Goal: Task Accomplishment & Management: Manage account settings

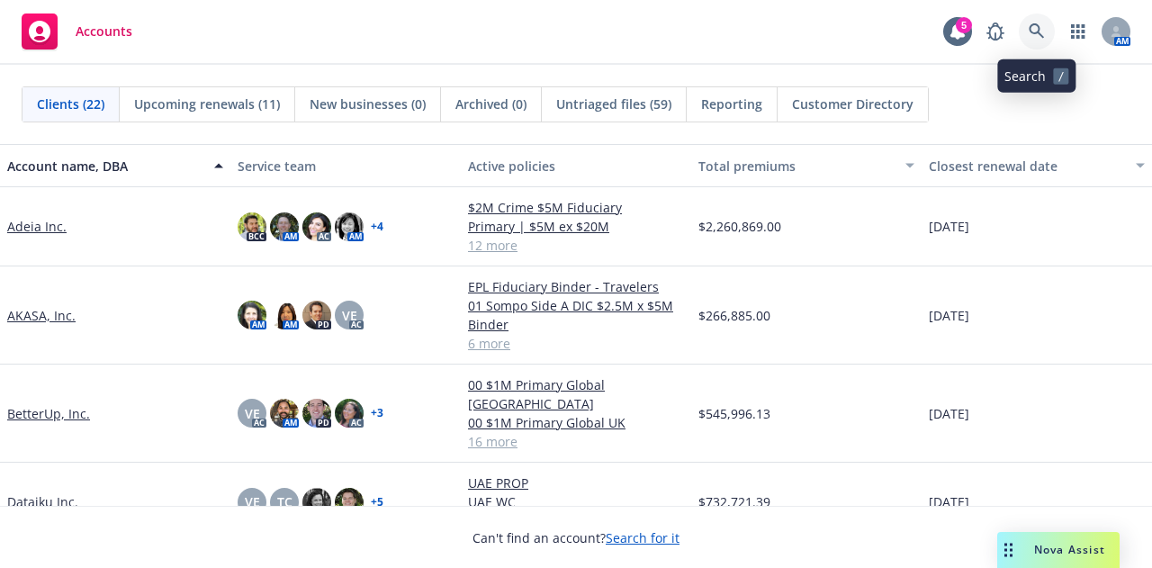
click at [1037, 35] on icon at bounding box center [1036, 31] width 16 height 16
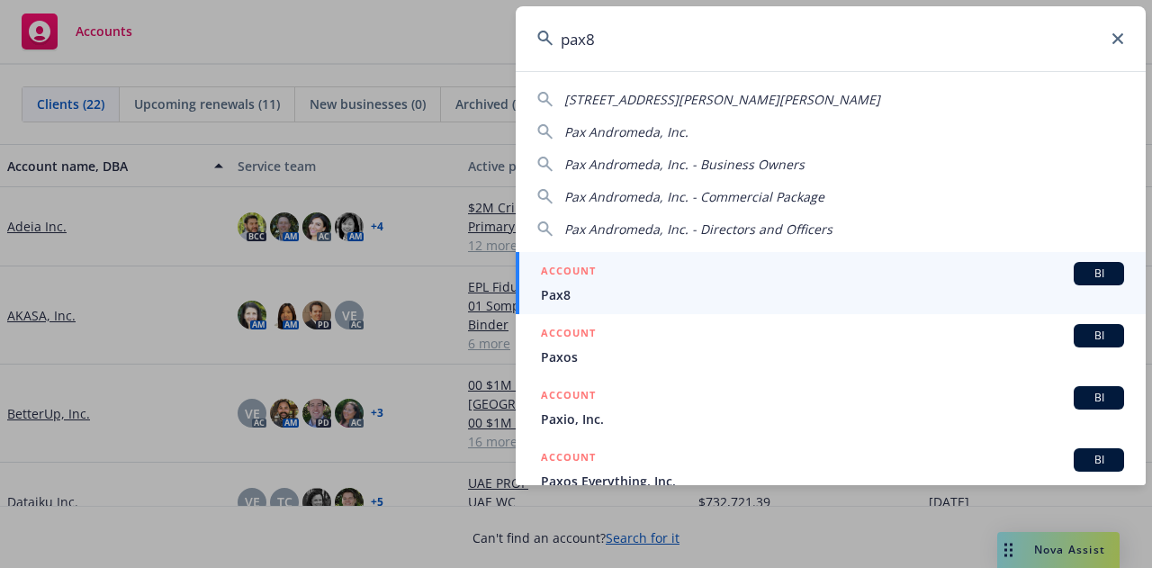
type input "pax8"
click at [820, 290] on span "Pax8" at bounding box center [832, 294] width 583 height 19
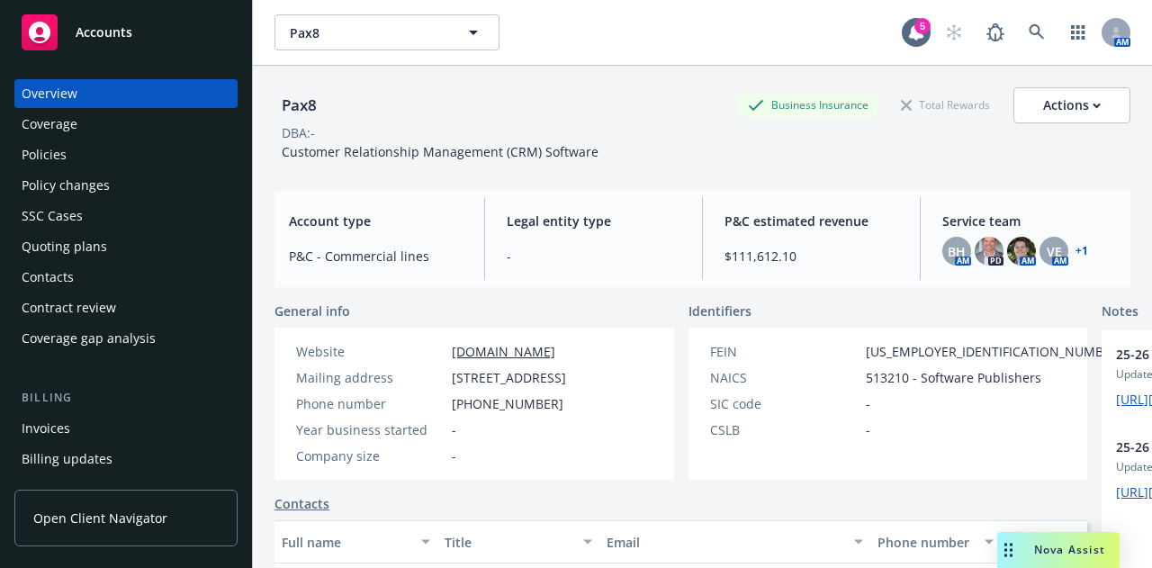
click at [151, 157] on div "Policies" at bounding box center [126, 154] width 209 height 29
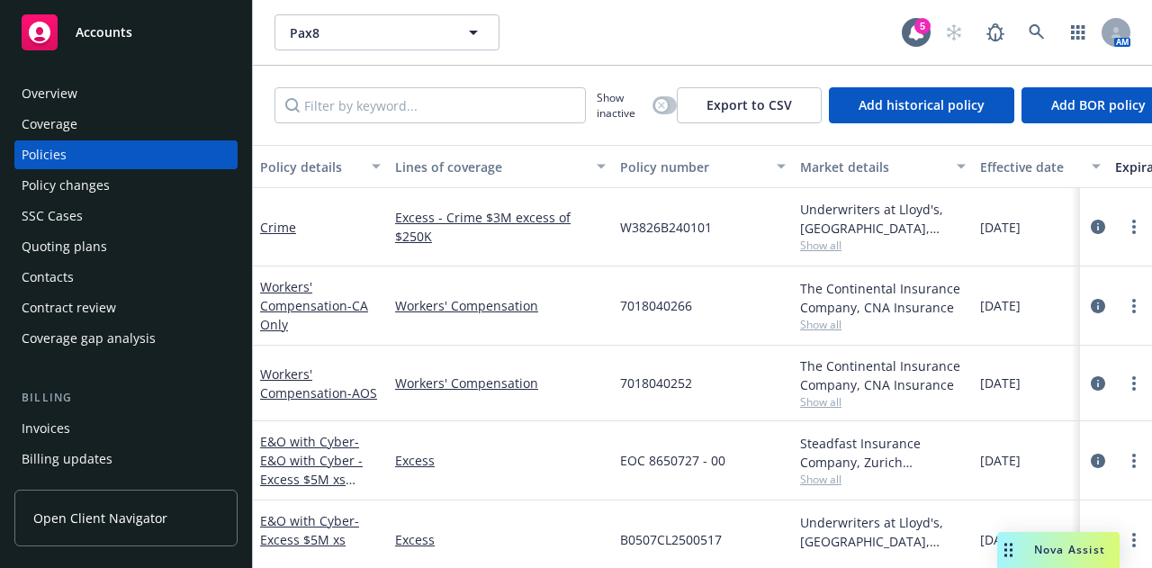
click at [439, 126] on div "Show inactive Export to CSV Add historical policy Add BOR policy" at bounding box center [702, 105] width 899 height 79
click at [444, 102] on input "Filter by keyword..." at bounding box center [429, 105] width 311 height 36
type input "bcr"
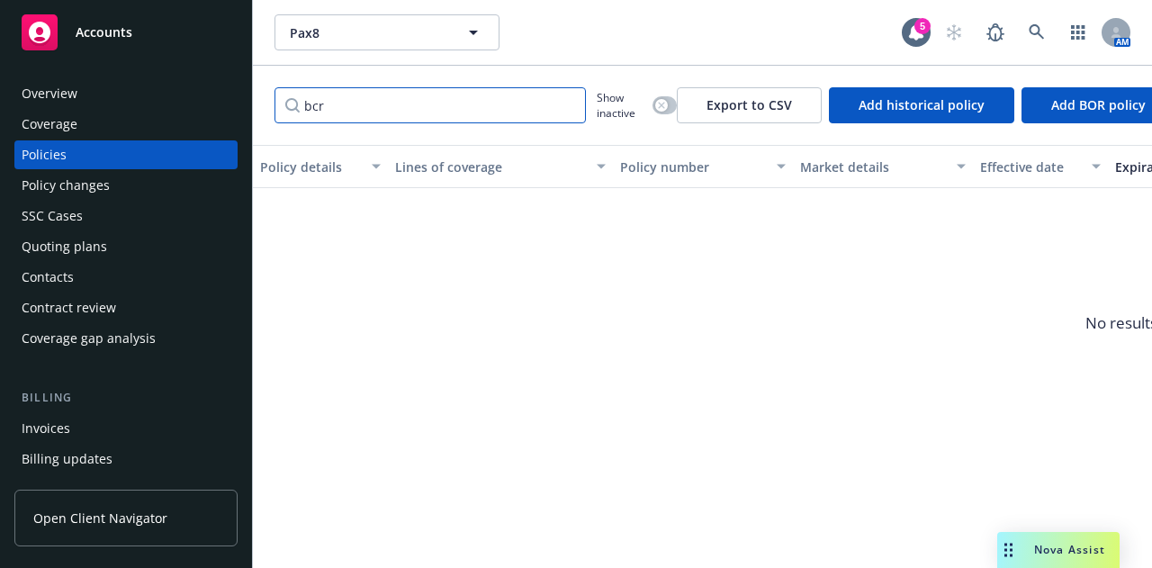
click at [565, 104] on input "bcr" at bounding box center [429, 105] width 311 height 36
click at [551, 108] on input "Filter by keyword..." at bounding box center [429, 105] width 311 height 36
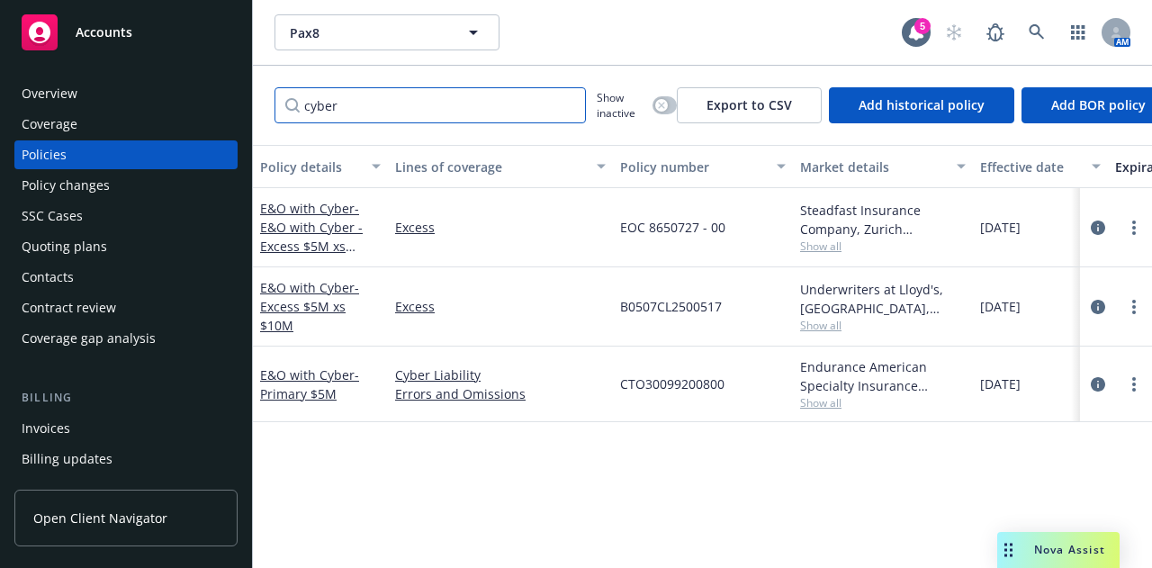
type input "cyber"
click at [566, 106] on input "cyber" at bounding box center [429, 105] width 311 height 36
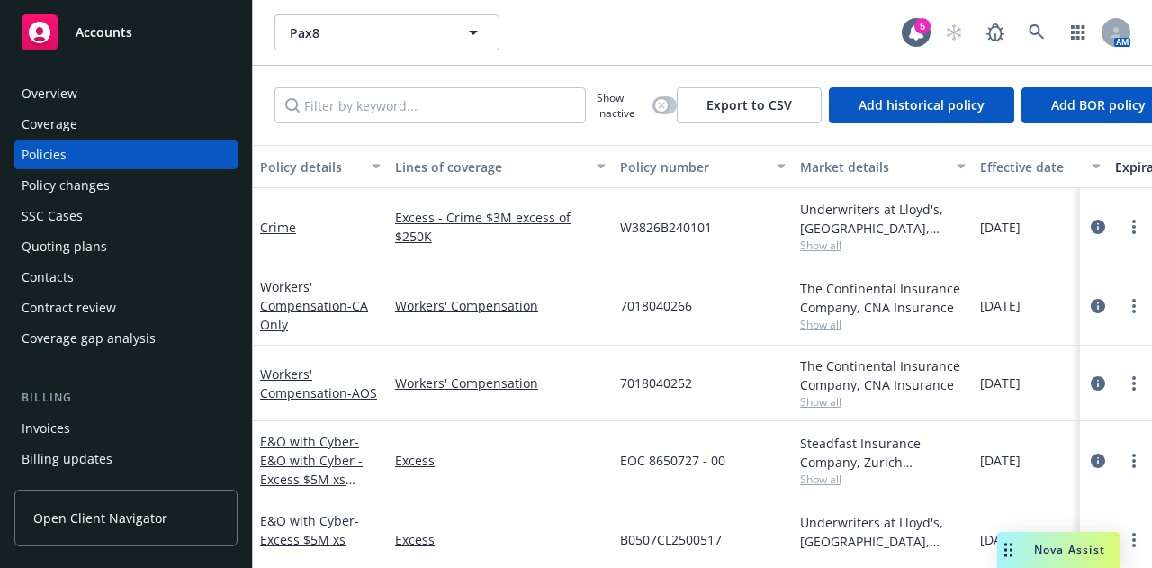
click at [111, 238] on div "Quoting plans" at bounding box center [126, 246] width 209 height 29
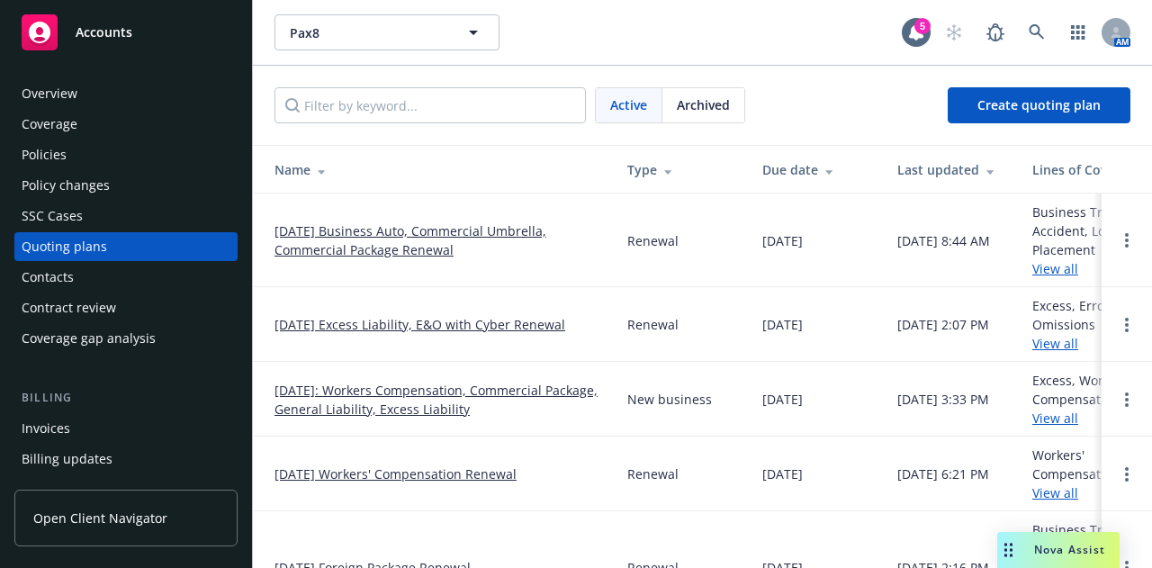
click at [534, 324] on link "10/06/25 Excess Liability, E&O with Cyber Renewal" at bounding box center [419, 324] width 291 height 19
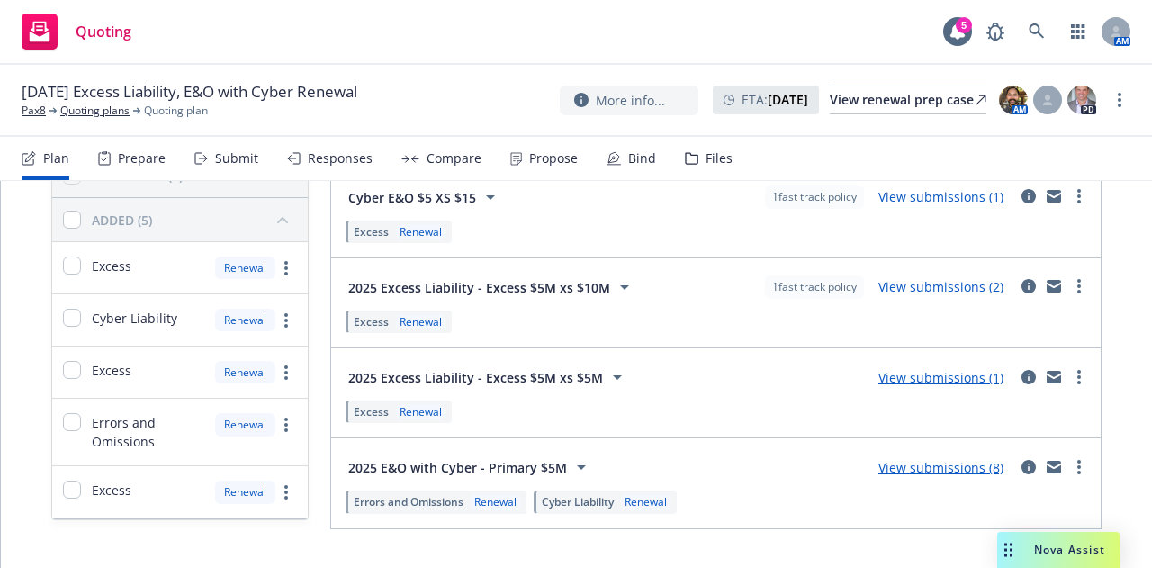
scroll to position [184, 0]
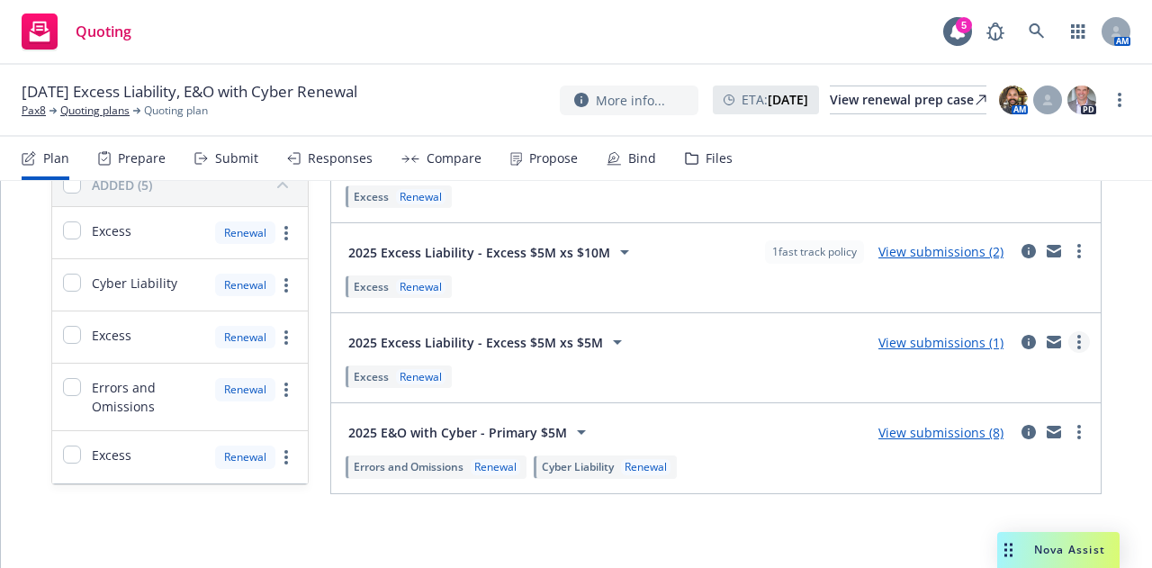
click at [1077, 337] on icon "more" at bounding box center [1079, 342] width 4 height 14
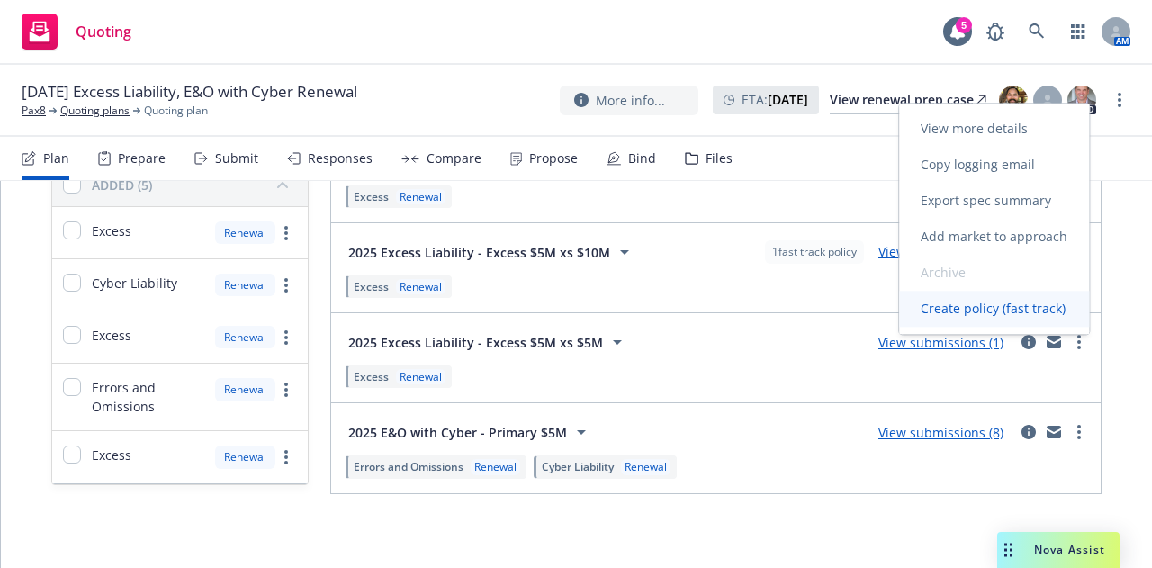
click at [974, 306] on span "Create policy (fast track)" at bounding box center [993, 308] width 188 height 17
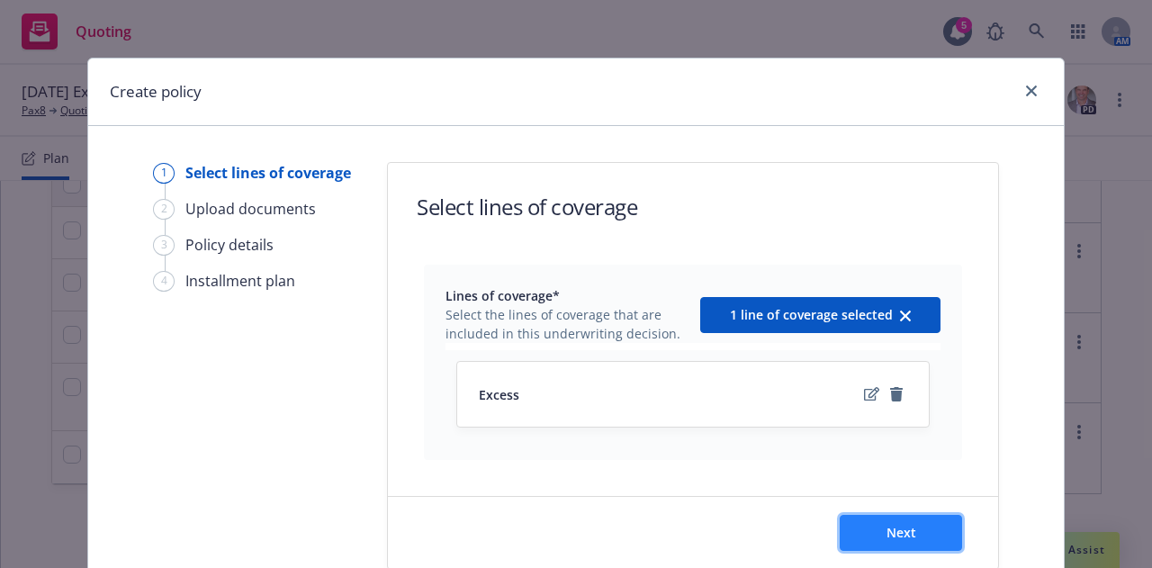
click at [886, 530] on span "Next" at bounding box center [901, 532] width 30 height 17
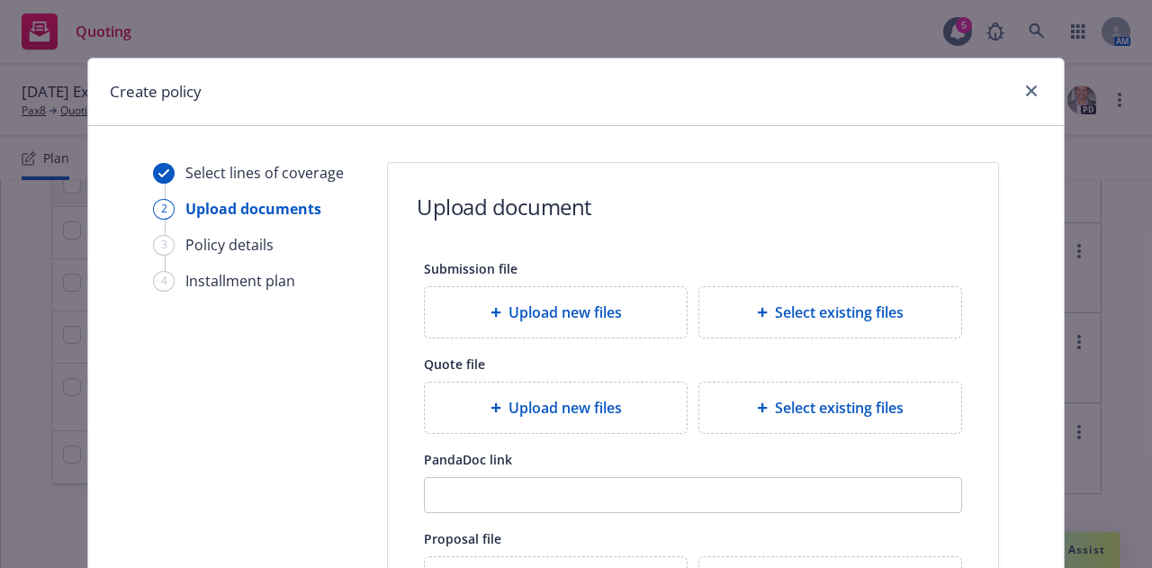
scroll to position [339, 0]
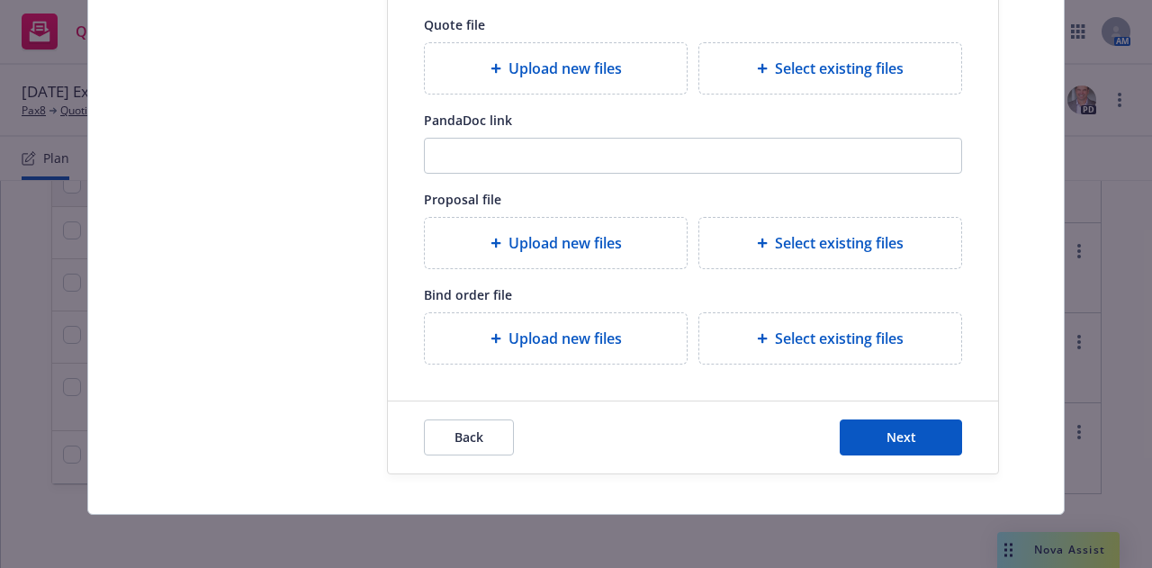
click at [900, 414] on div "Back Next" at bounding box center [693, 437] width 610 height 72
click at [901, 421] on button "Next" at bounding box center [901, 437] width 122 height 36
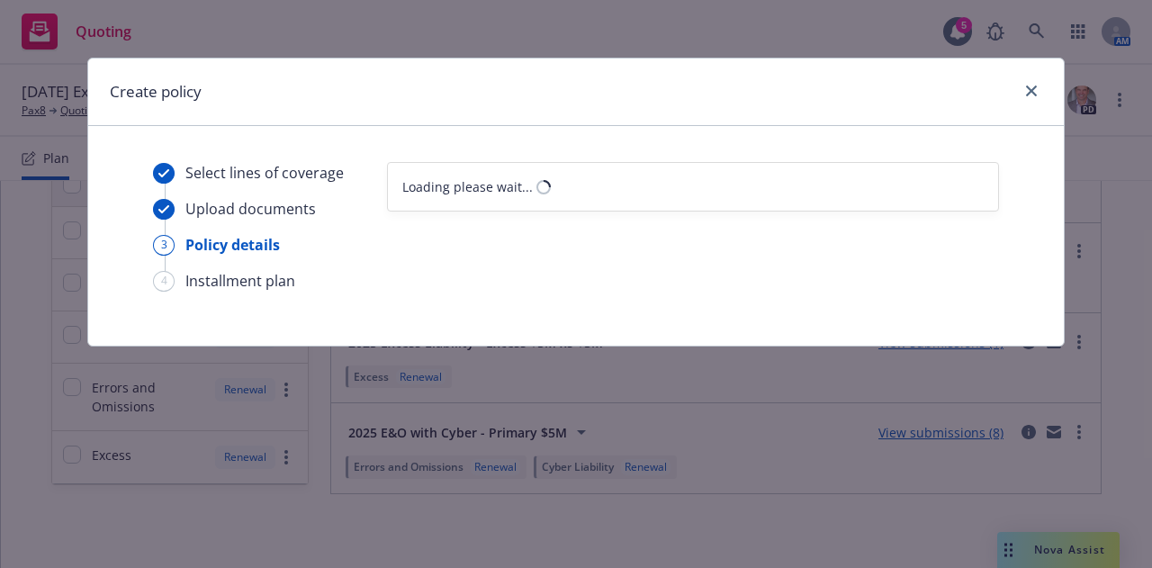
select select "12"
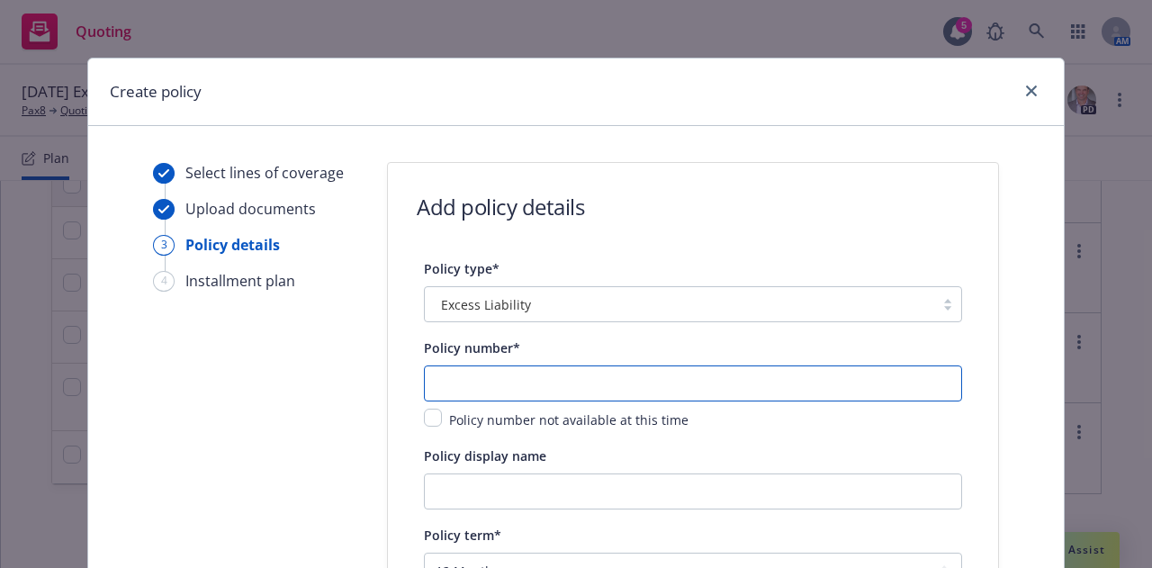
click at [512, 370] on input "text" at bounding box center [693, 383] width 538 height 36
paste input "BCRS2-4039597-02"
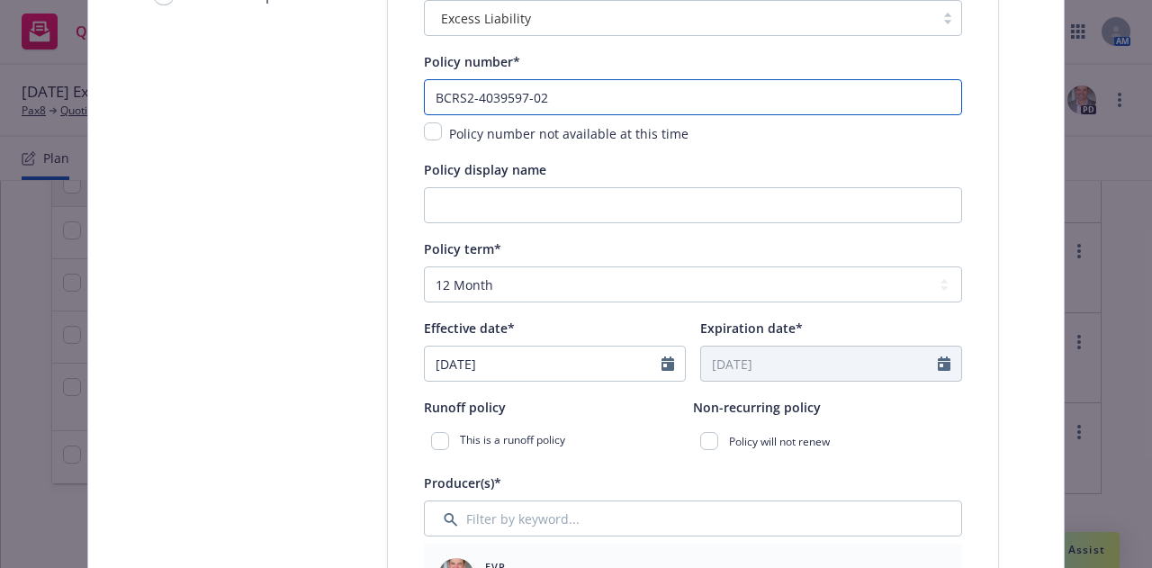
scroll to position [319, 0]
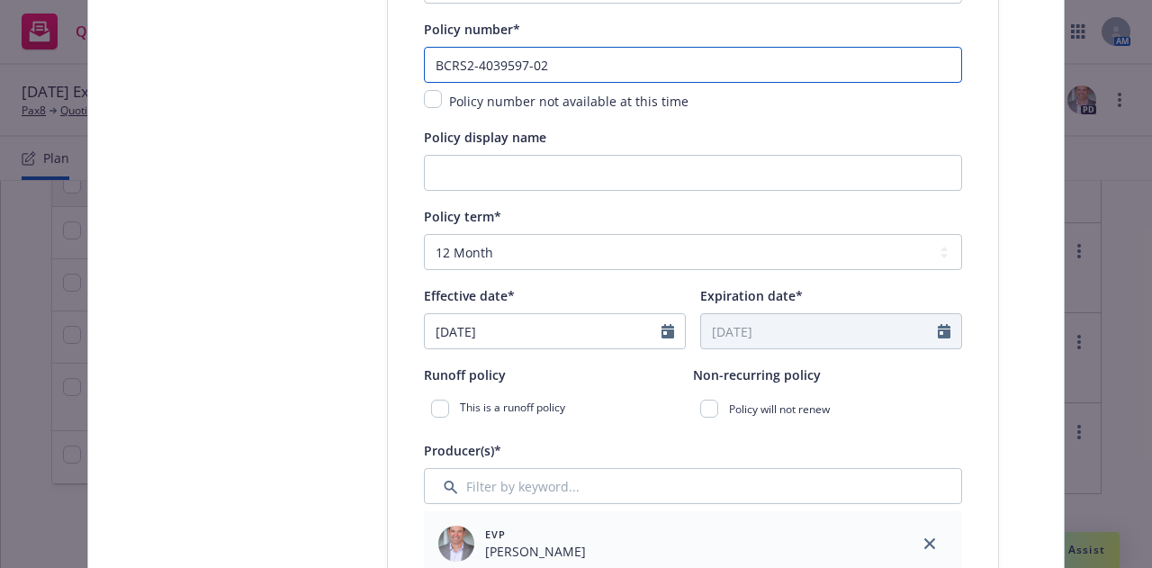
type input "BCRS2-4039597-02"
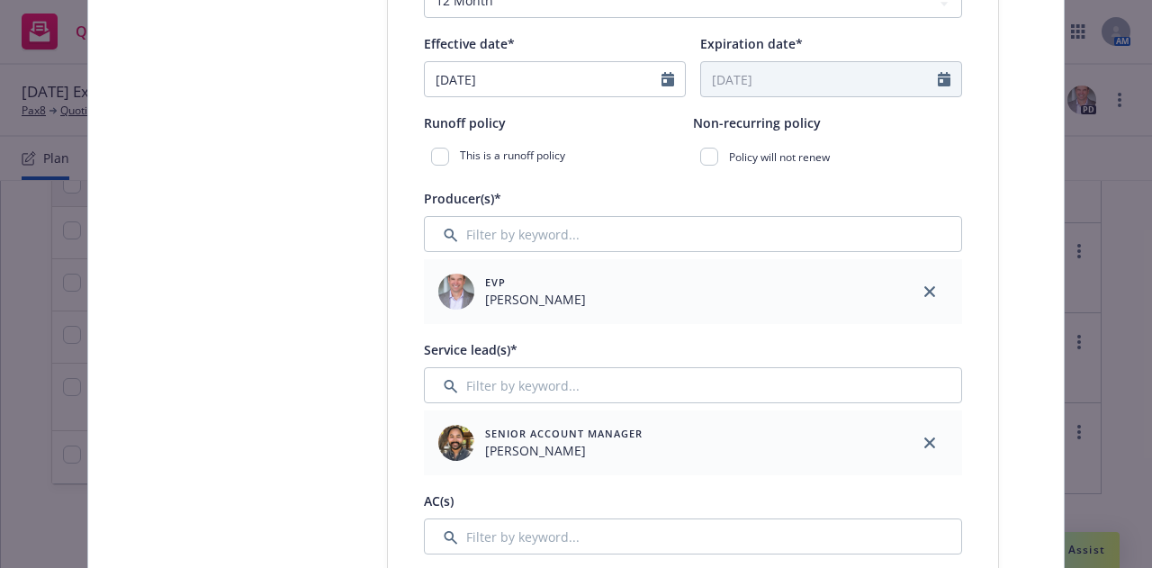
scroll to position [788, 0]
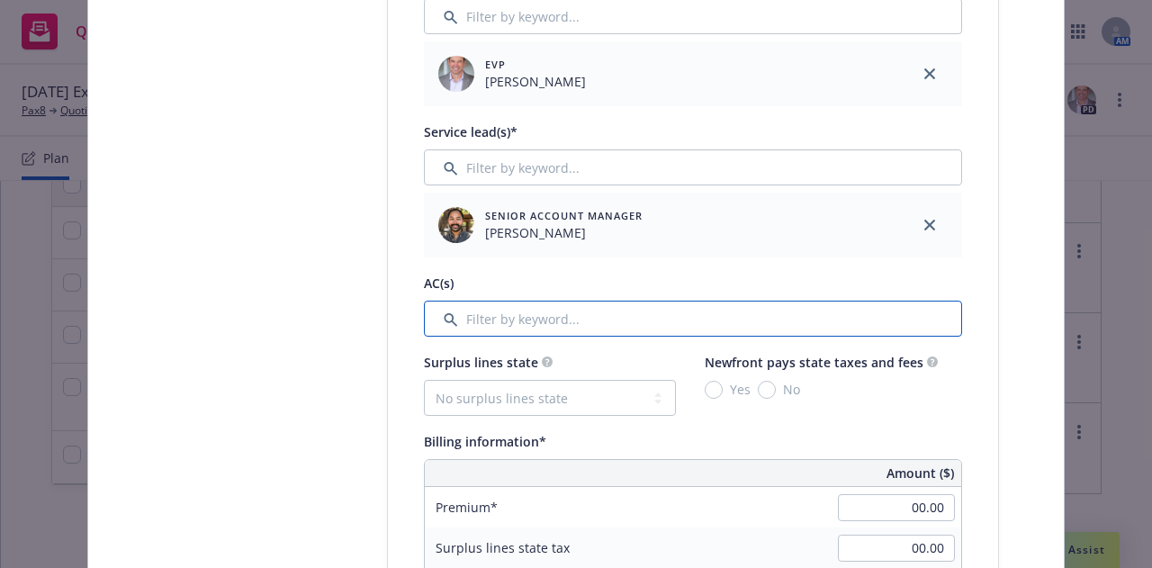
click at [838, 319] on input "Filter by keyword..." at bounding box center [693, 319] width 538 height 36
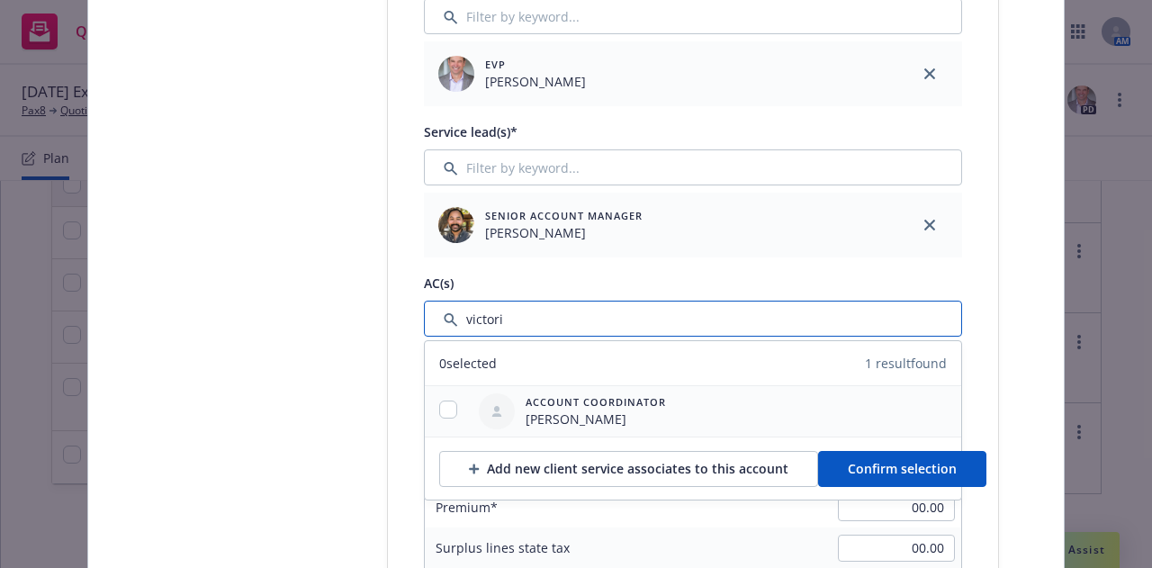
type input "victori"
click at [439, 408] on input "checkbox" at bounding box center [448, 409] width 18 height 18
checkbox input "true"
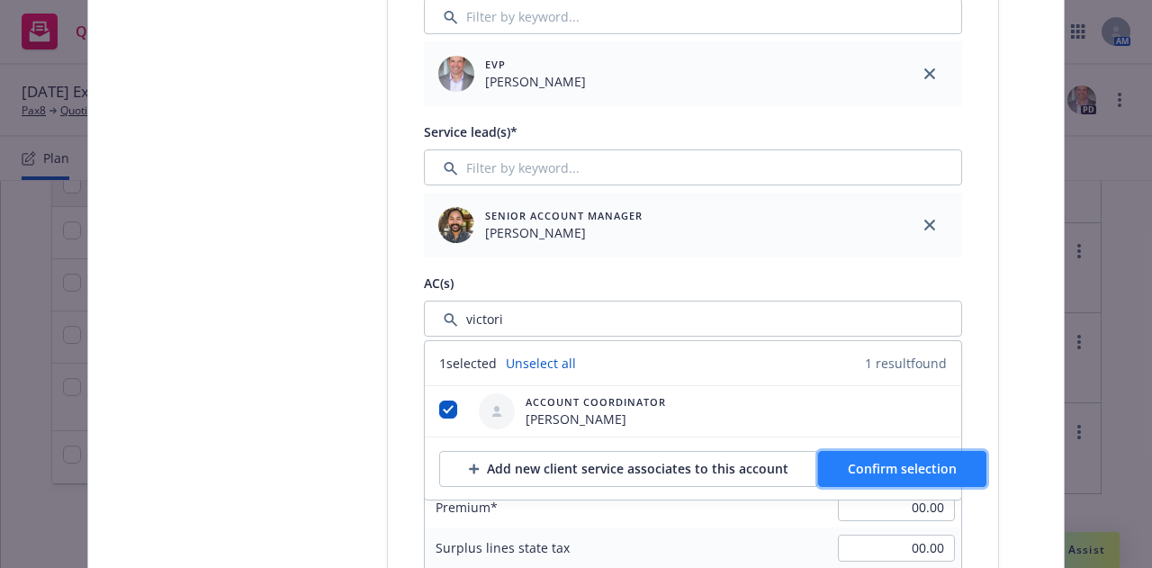
click at [898, 473] on span "Confirm selection" at bounding box center [902, 468] width 109 height 17
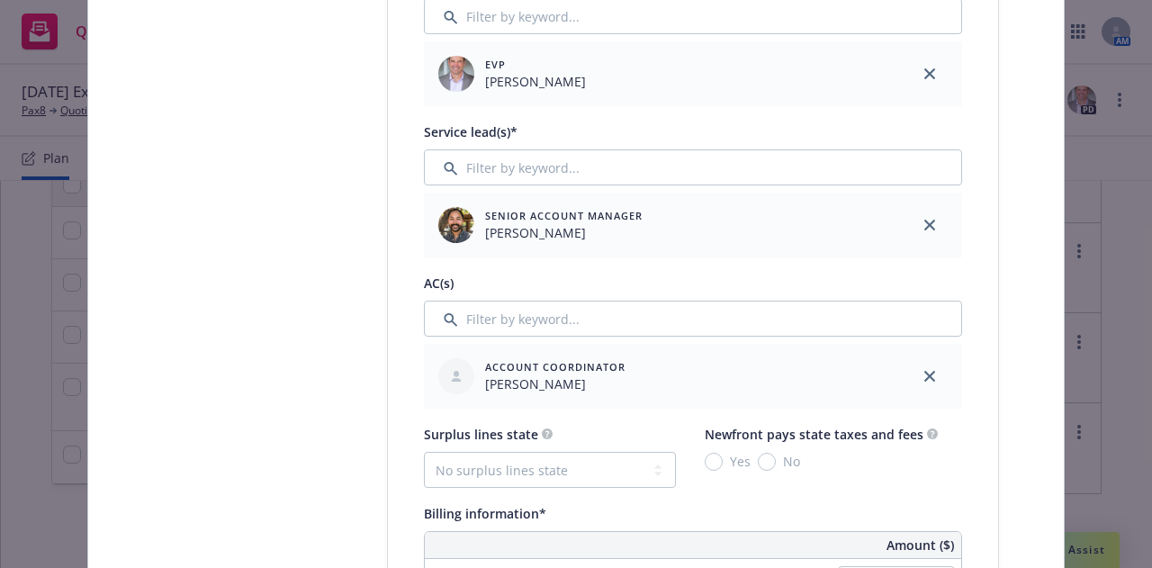
scroll to position [996, 0]
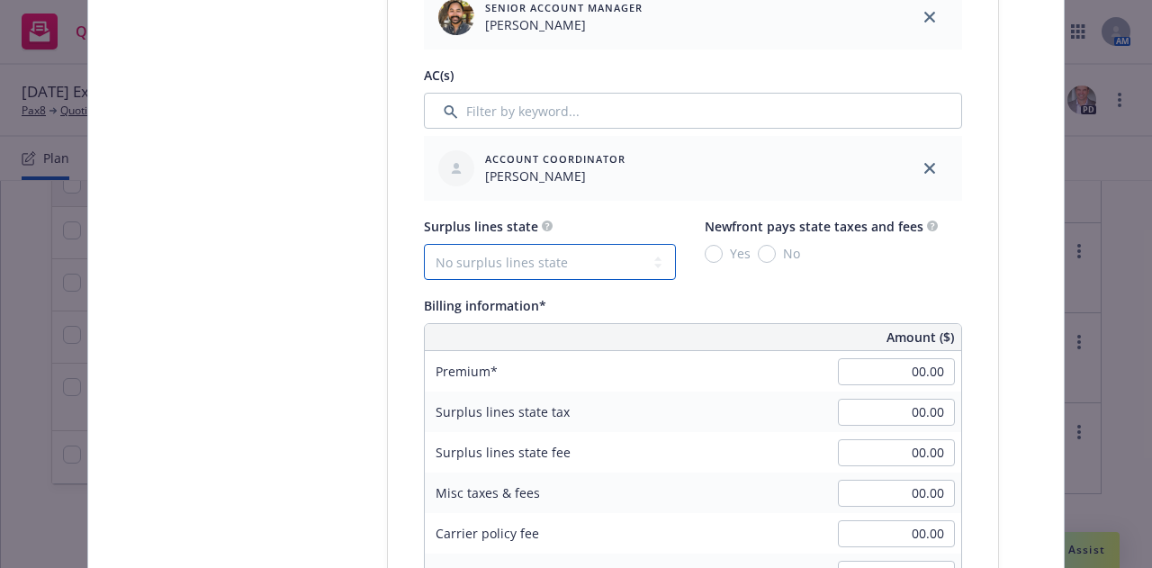
click at [544, 265] on select "No surplus lines state Alaska Alabama Arkansas Arizona California Colorado Conn…" at bounding box center [550, 262] width 252 height 36
select select "CO"
click at [424, 244] on select "No surplus lines state Alaska Alabama Arkansas Arizona California Colorado Conn…" at bounding box center [550, 262] width 252 height 36
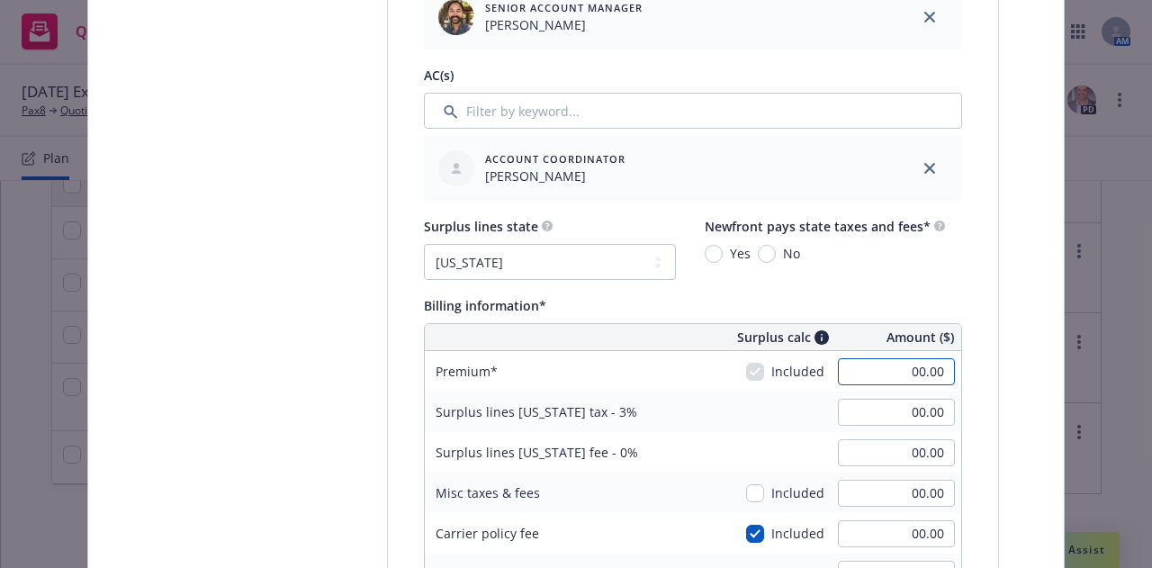
click at [876, 366] on input "00.00" at bounding box center [896, 371] width 117 height 27
type input "2"
type input "12,073.00"
type input "362.19"
click at [858, 371] on input "12,073.00" at bounding box center [896, 371] width 117 height 27
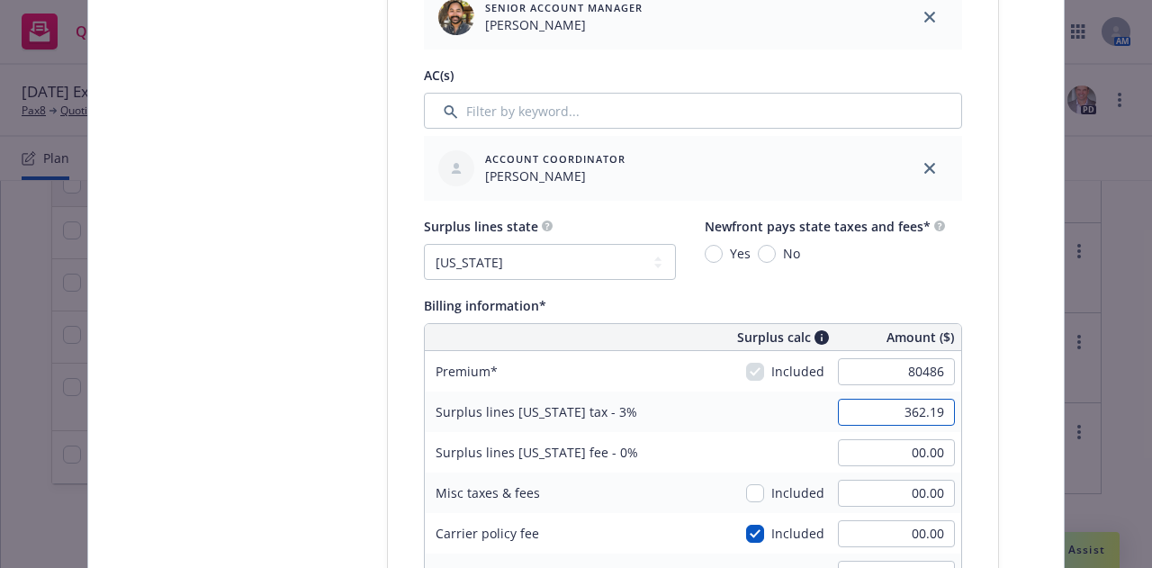
type input "80,486.00"
type input "2,414.58"
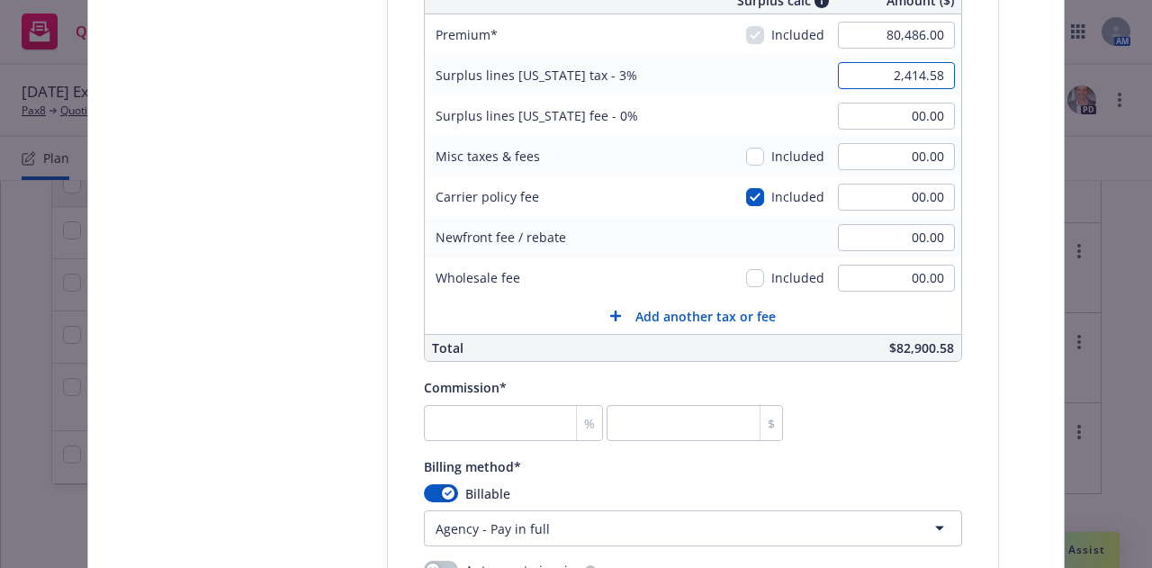
scroll to position [1335, 0]
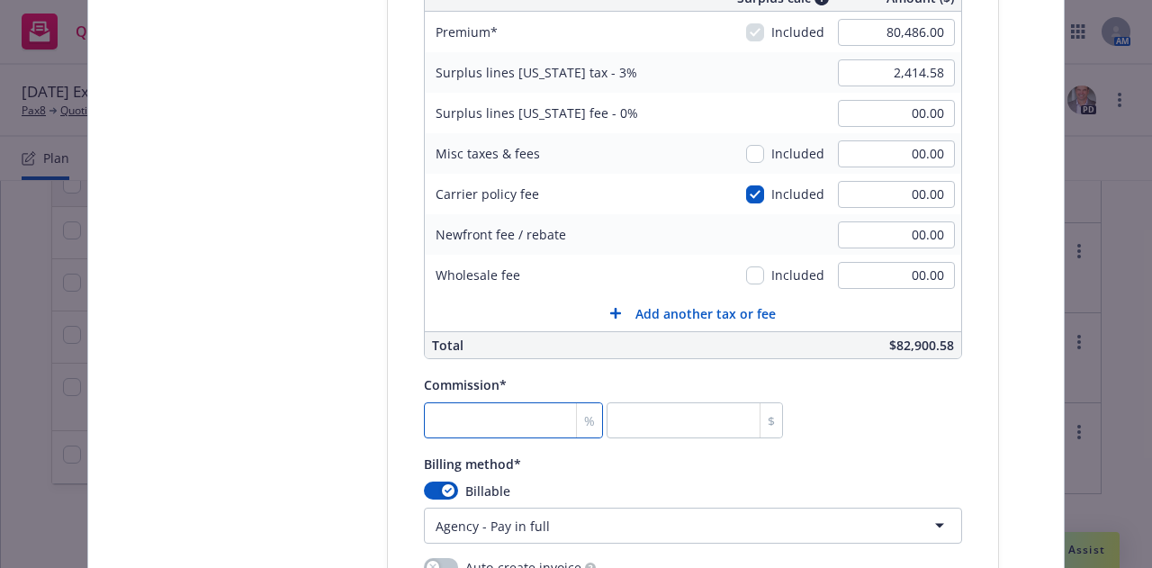
click at [510, 425] on input "number" at bounding box center [513, 420] width 179 height 36
type input "1"
type input "804.86"
type input "15"
type input "12072.9"
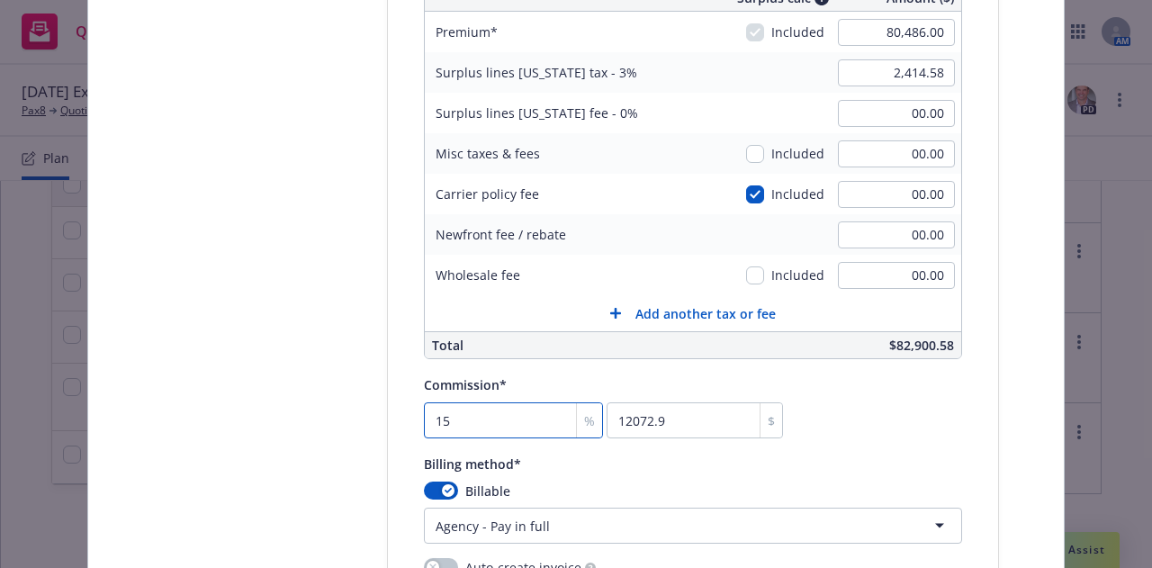
type input "15"
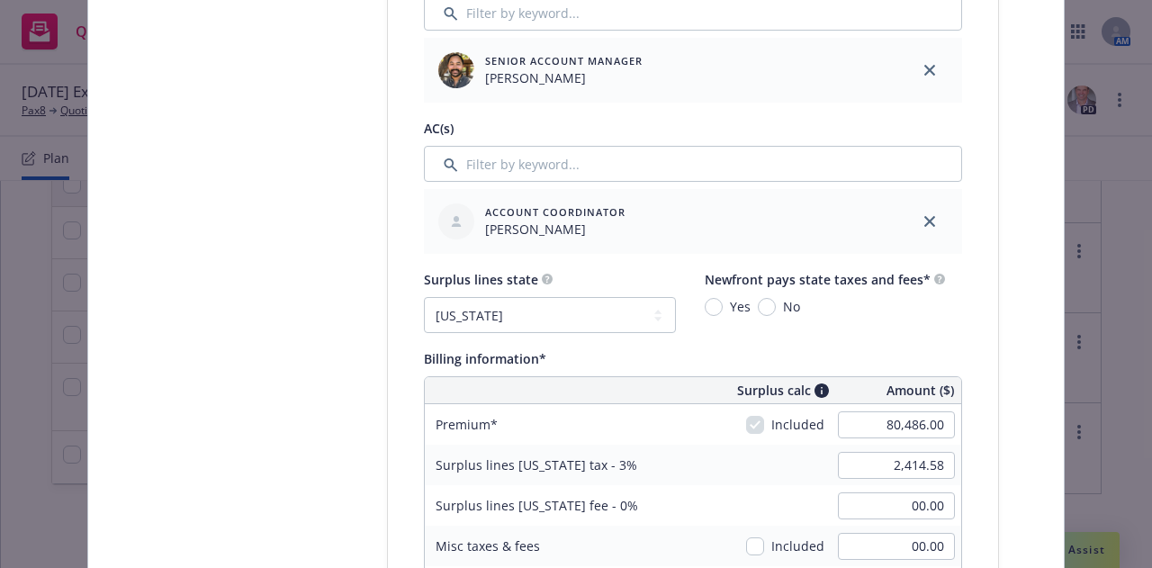
scroll to position [934, 0]
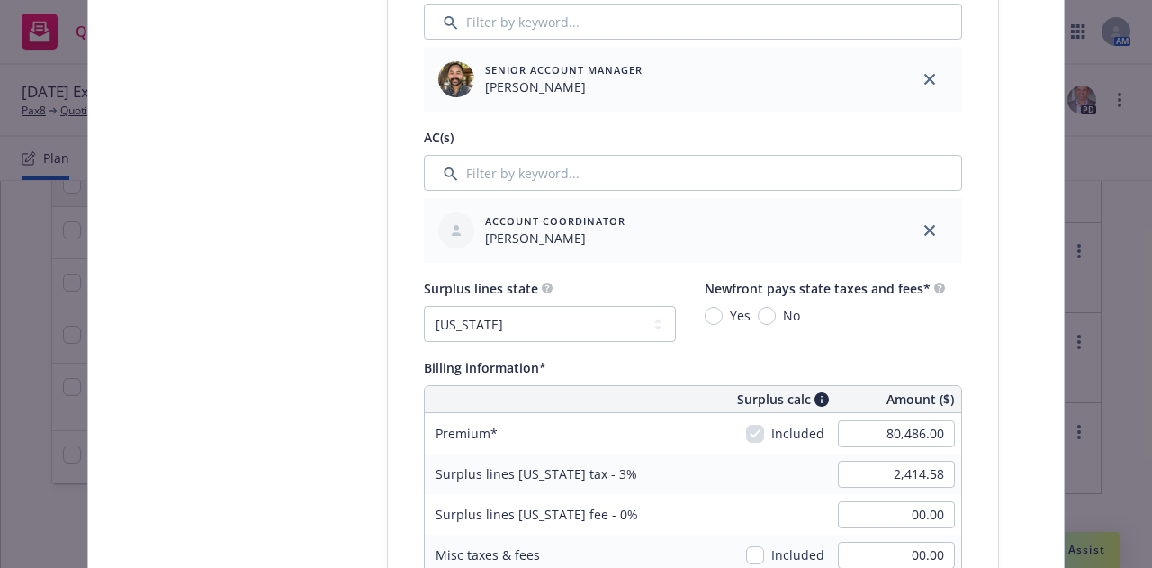
click at [710, 323] on div "Yes" at bounding box center [728, 315] width 46 height 19
click at [710, 323] on input "Yes" at bounding box center [714, 316] width 18 height 18
radio input "true"
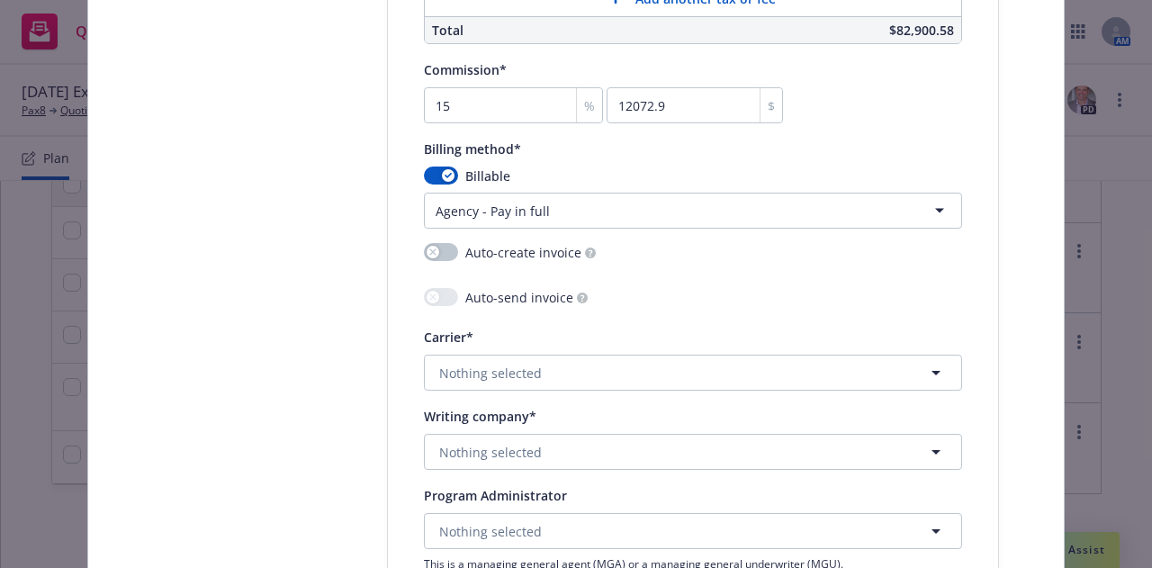
scroll to position [1696, 0]
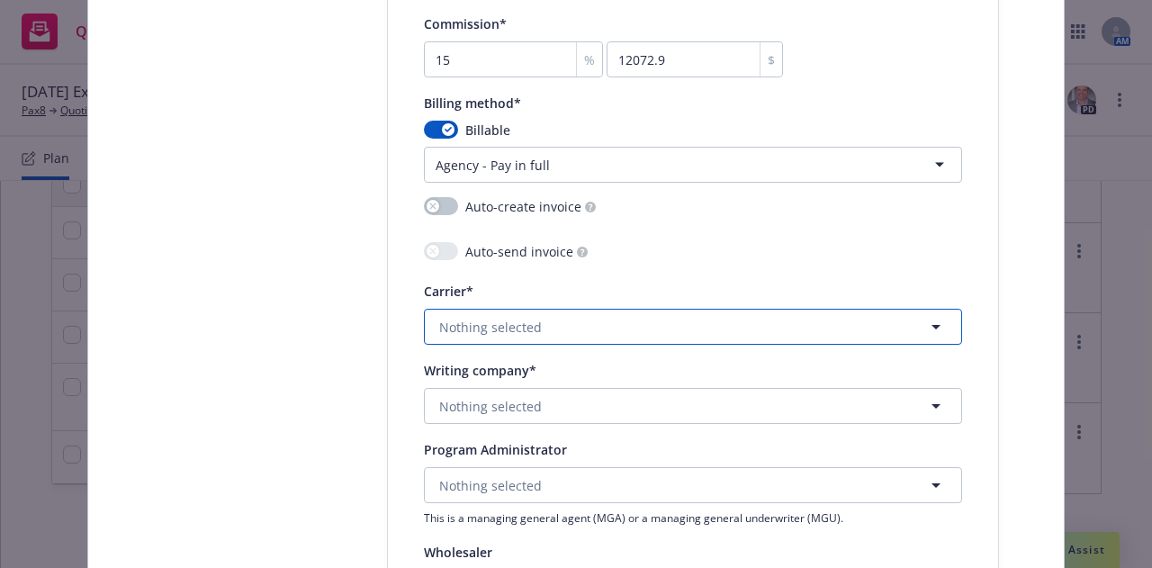
click at [652, 312] on button "Nothing selected" at bounding box center [693, 327] width 538 height 36
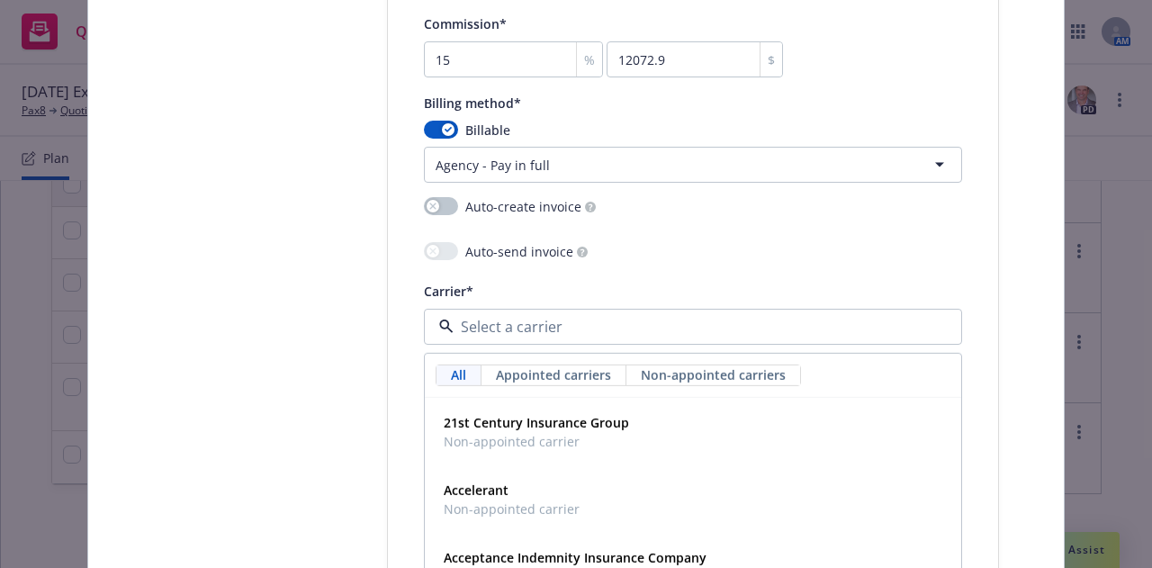
type input "k"
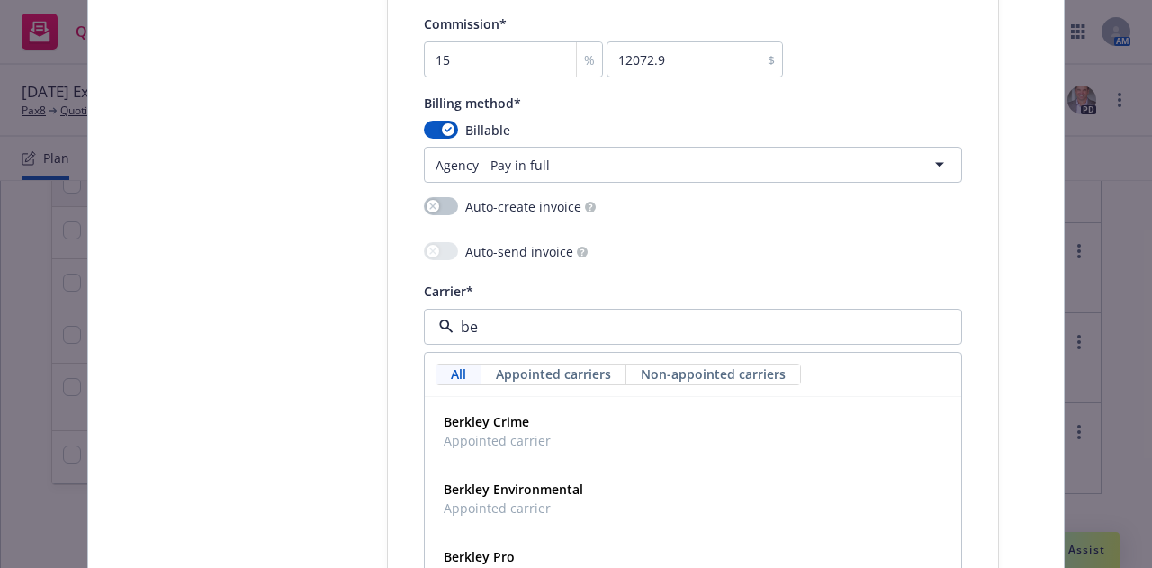
type input "b"
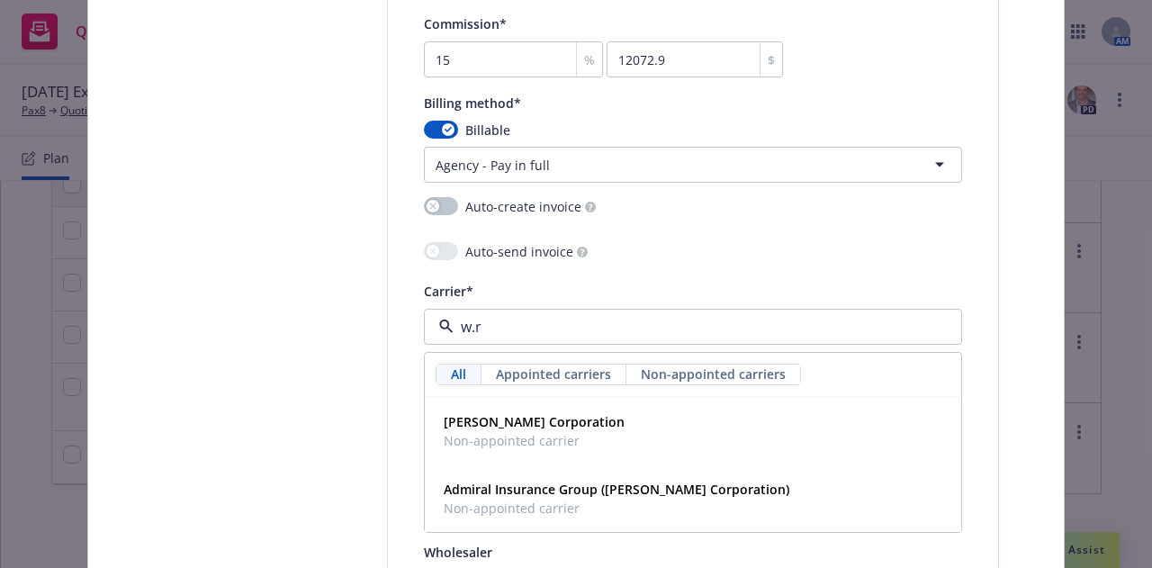
type input "w.r."
click at [542, 399] on div "W.R. Berkley Corporation Non-appointed carrier" at bounding box center [693, 431] width 534 height 67
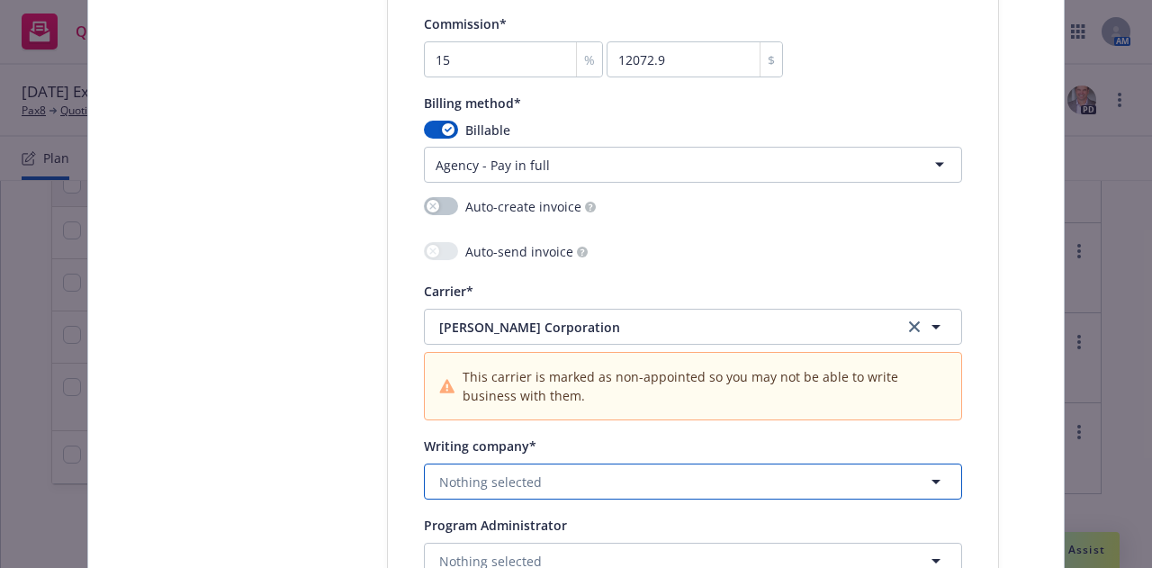
click at [552, 478] on button "Nothing selected" at bounding box center [693, 481] width 538 height 36
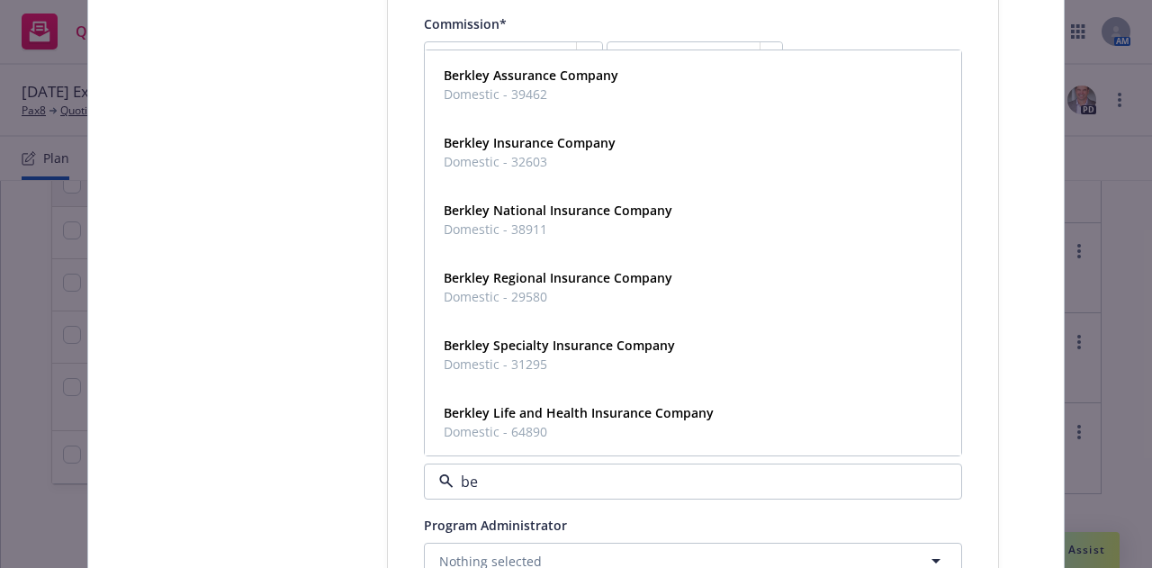
type input "b"
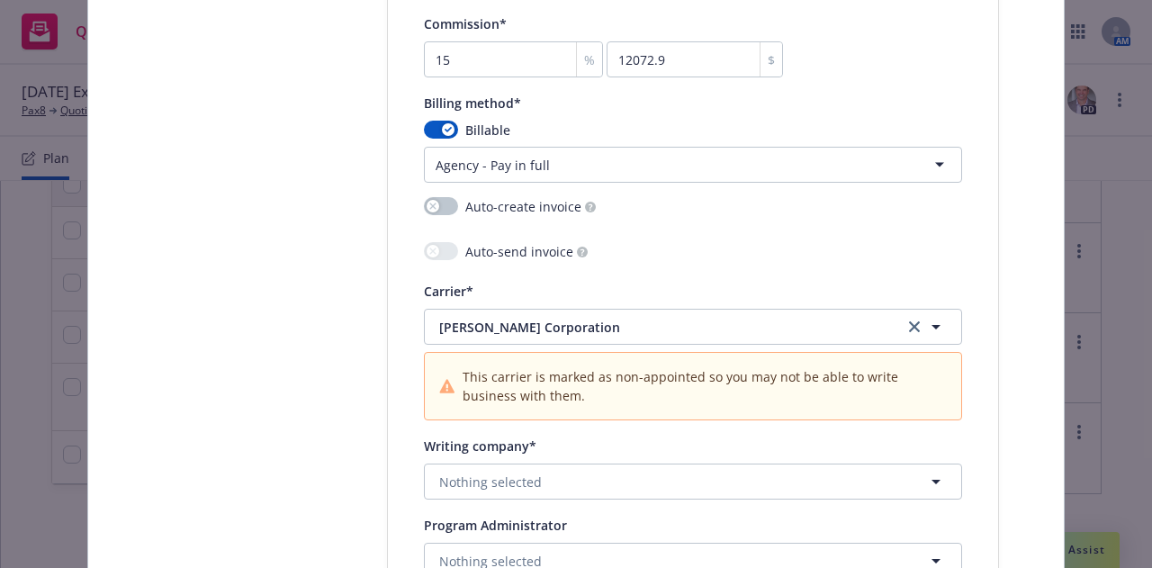
click at [903, 331] on link "clear selection" at bounding box center [914, 327] width 22 height 22
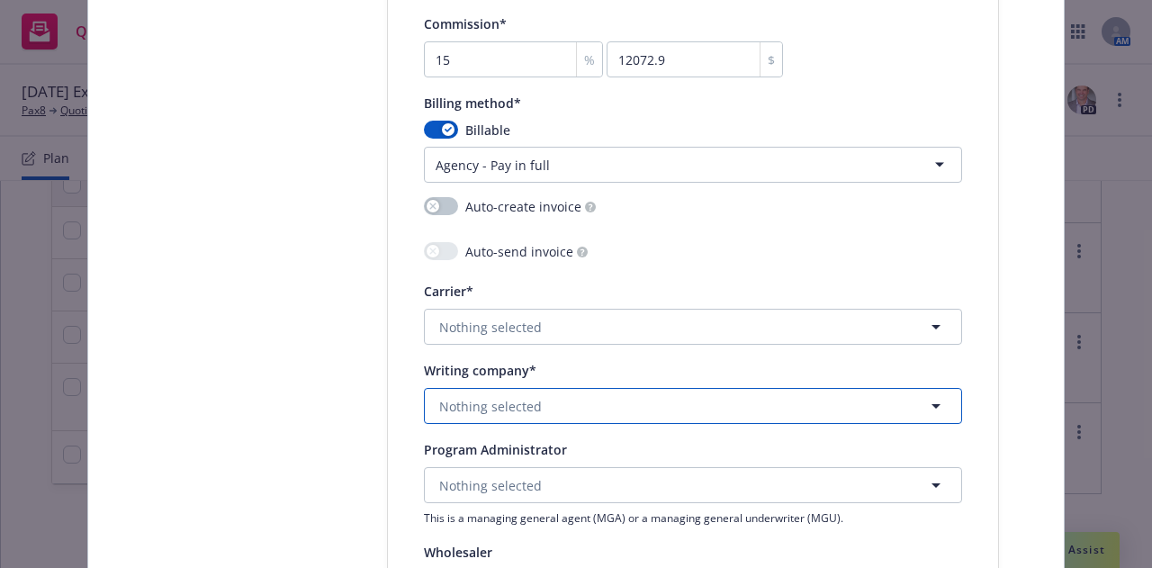
click at [673, 409] on button "Nothing selected" at bounding box center [693, 406] width 538 height 36
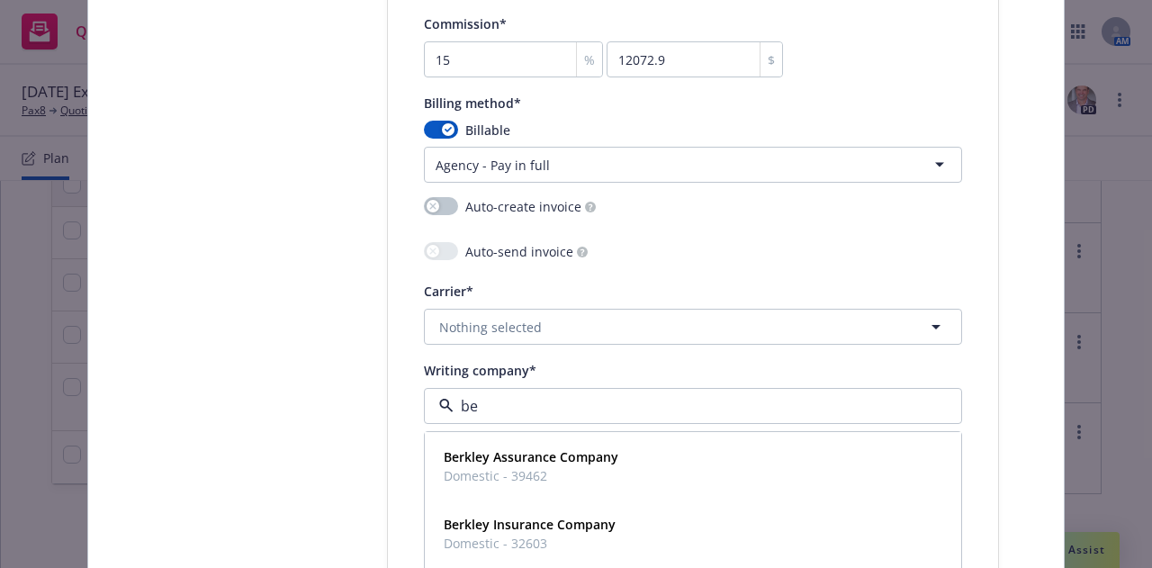
type input "b"
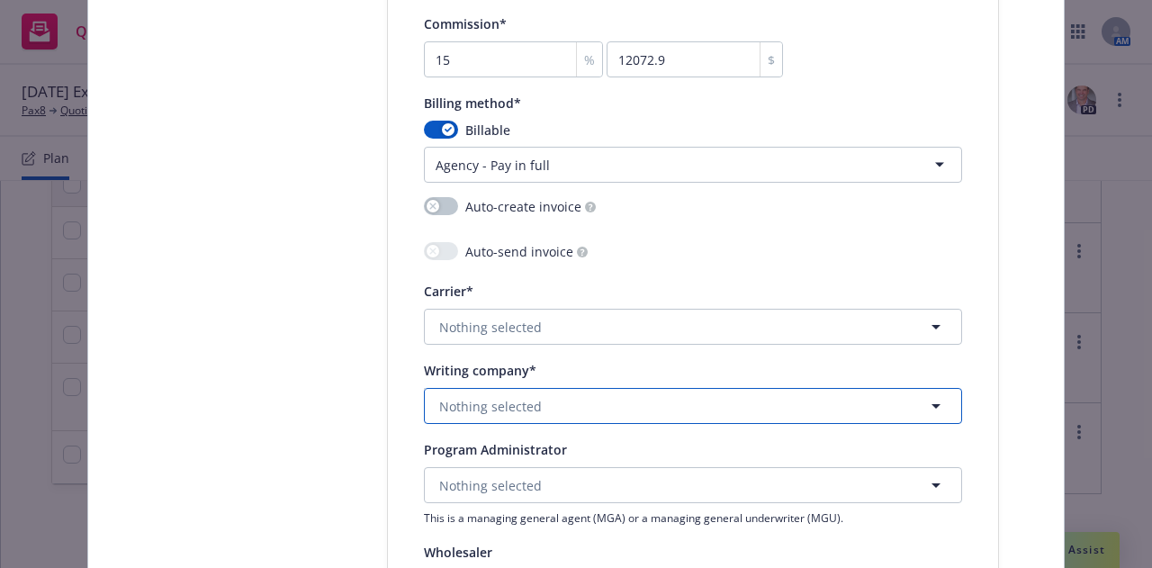
click at [489, 413] on span "Nothing selected" at bounding box center [490, 406] width 103 height 19
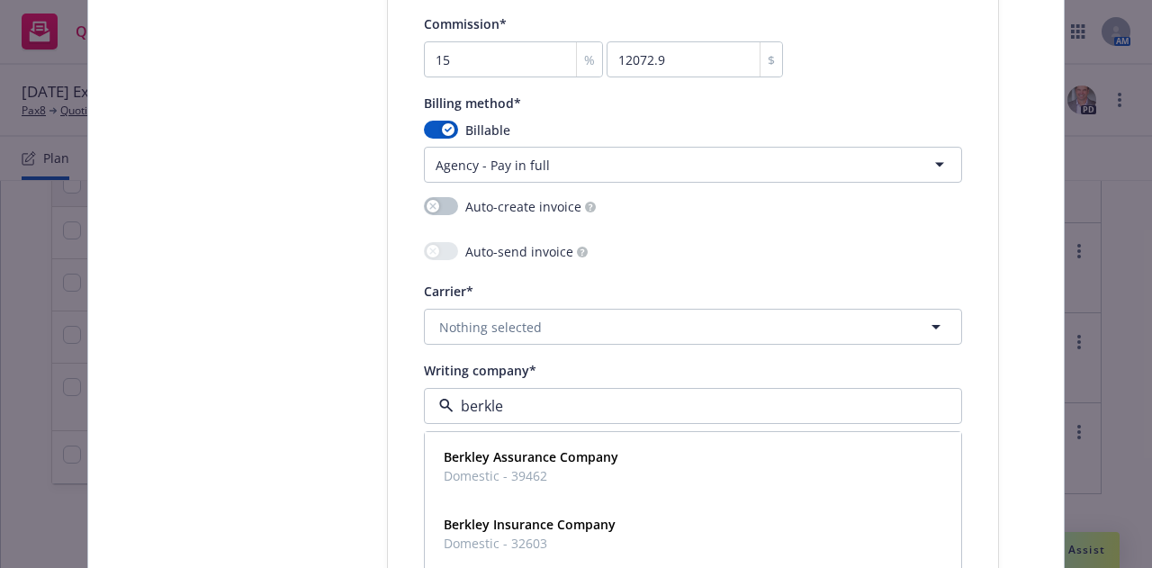
type input "berkley"
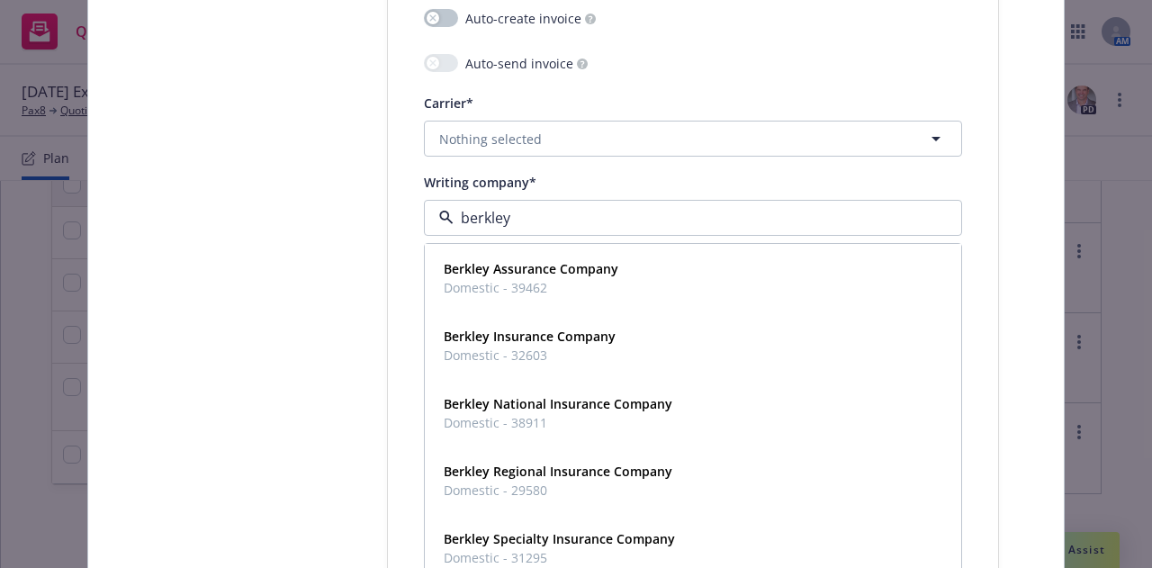
scroll to position [1885, 0]
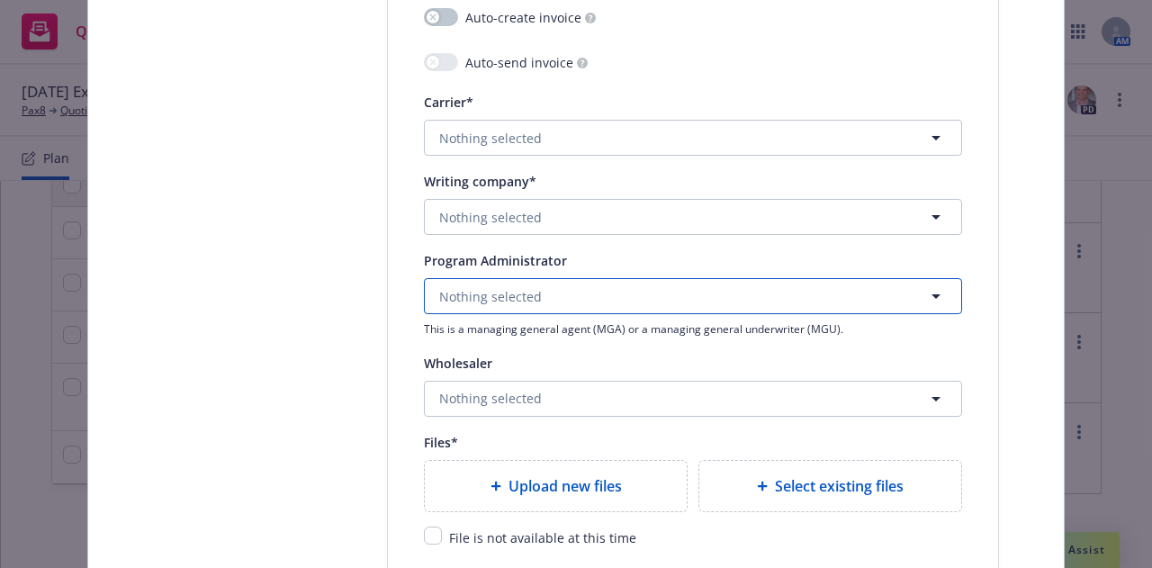
click at [535, 307] on button "Nothing selected" at bounding box center [693, 296] width 538 height 36
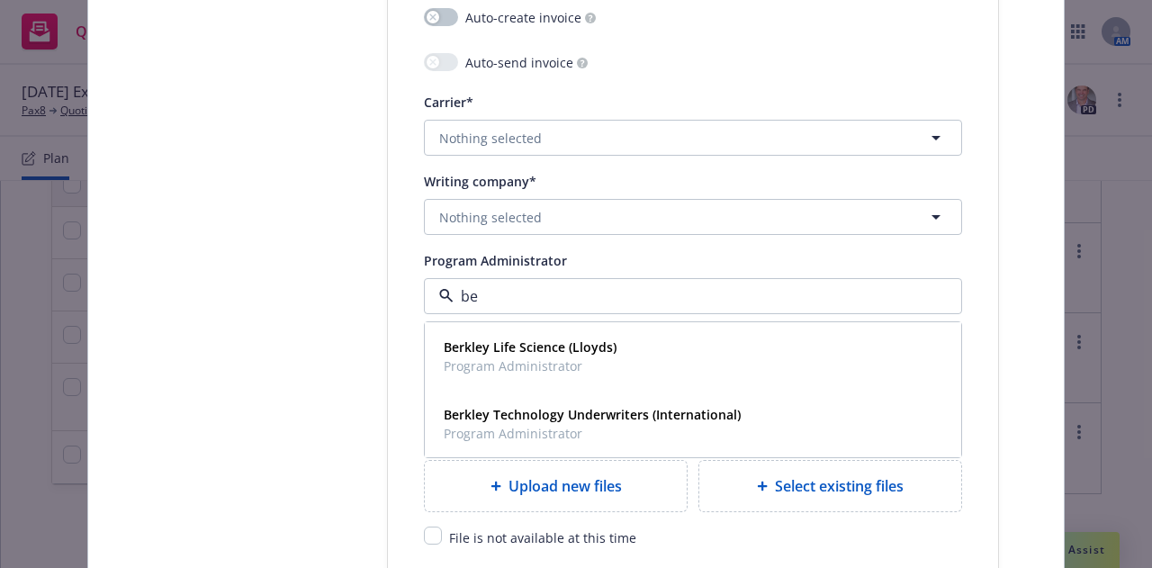
type input "b"
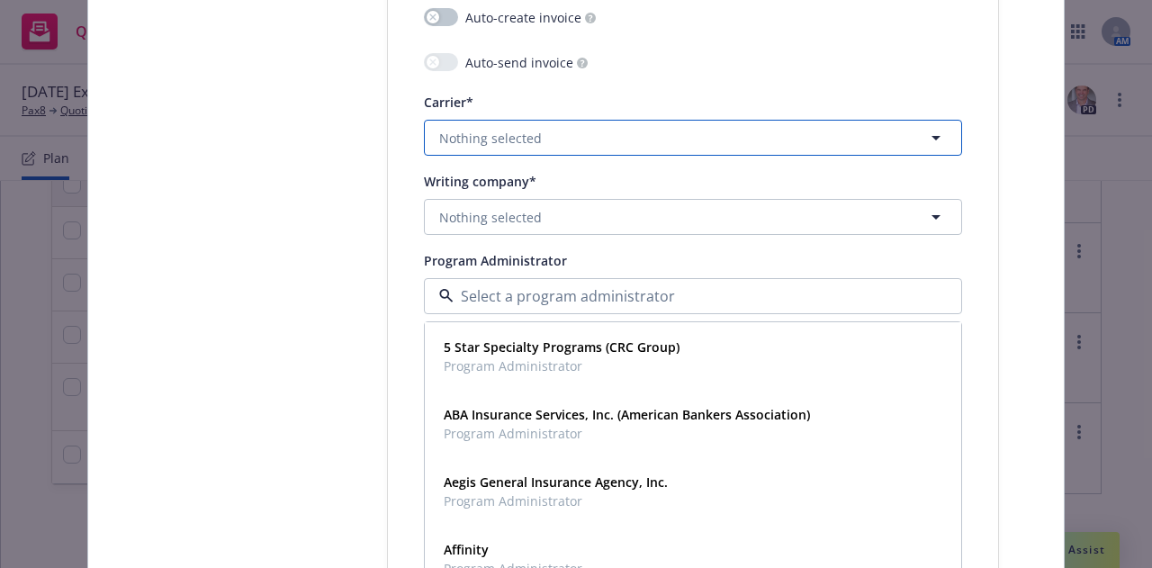
click at [682, 132] on button "Nothing selected" at bounding box center [693, 138] width 538 height 36
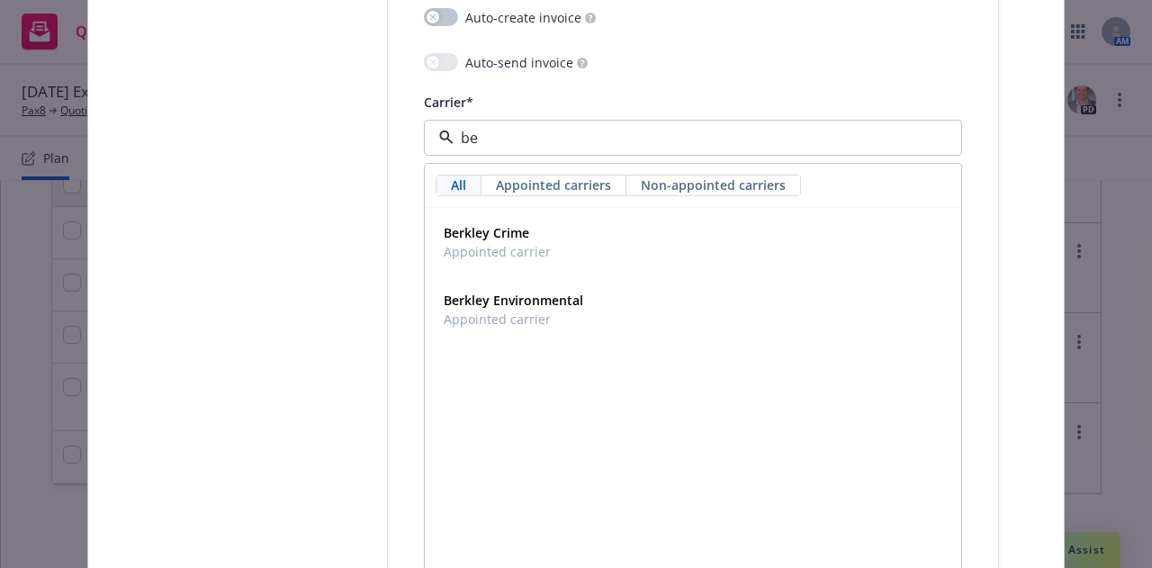
type input "b"
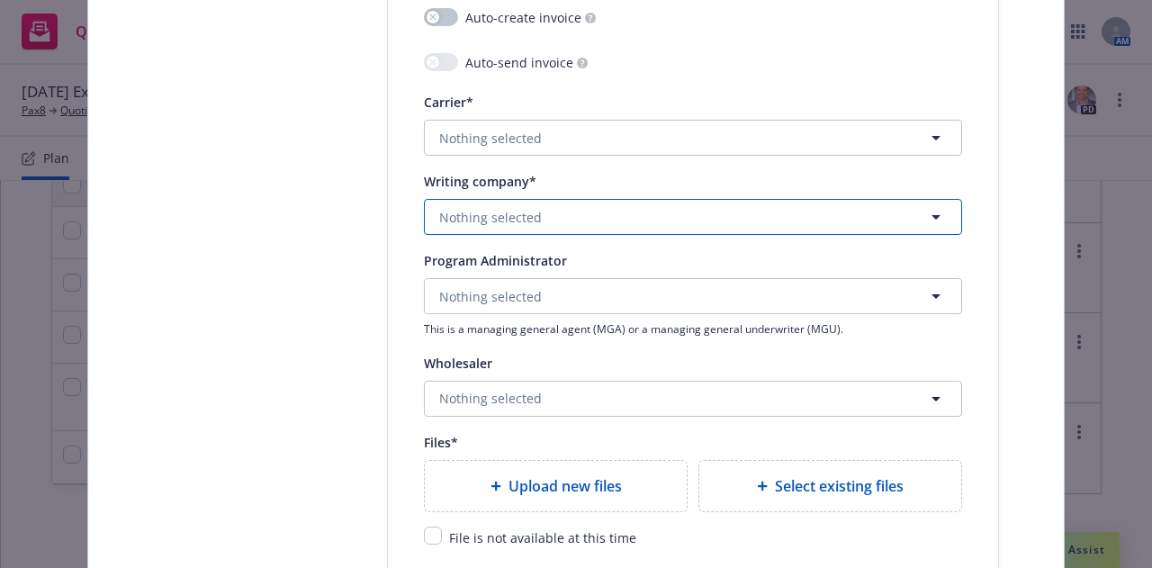
click at [543, 228] on button "Nothing selected" at bounding box center [693, 217] width 538 height 36
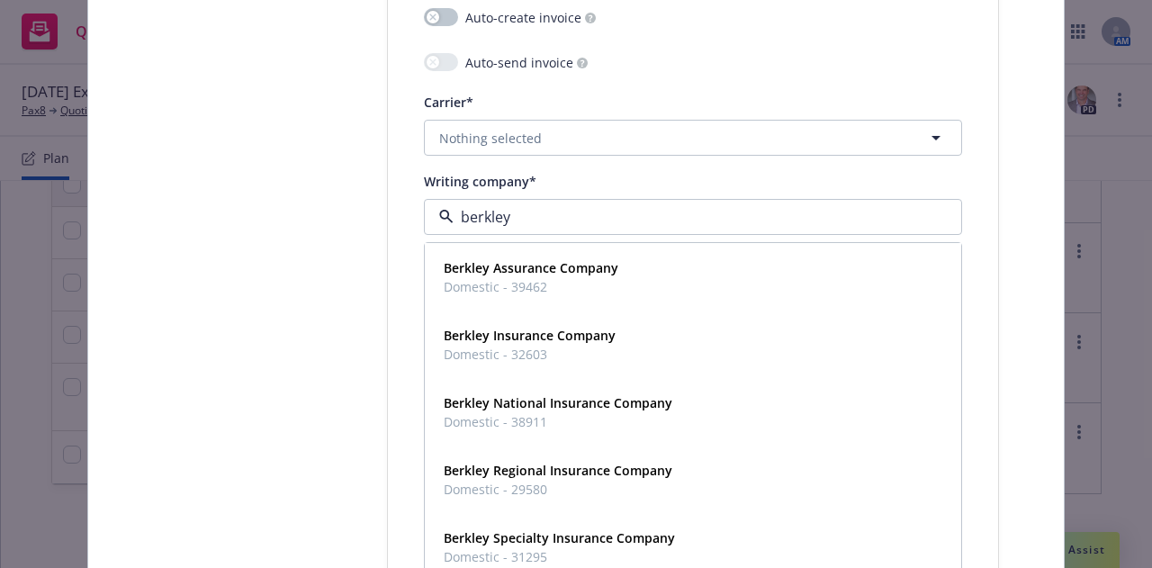
type input "berkley a"
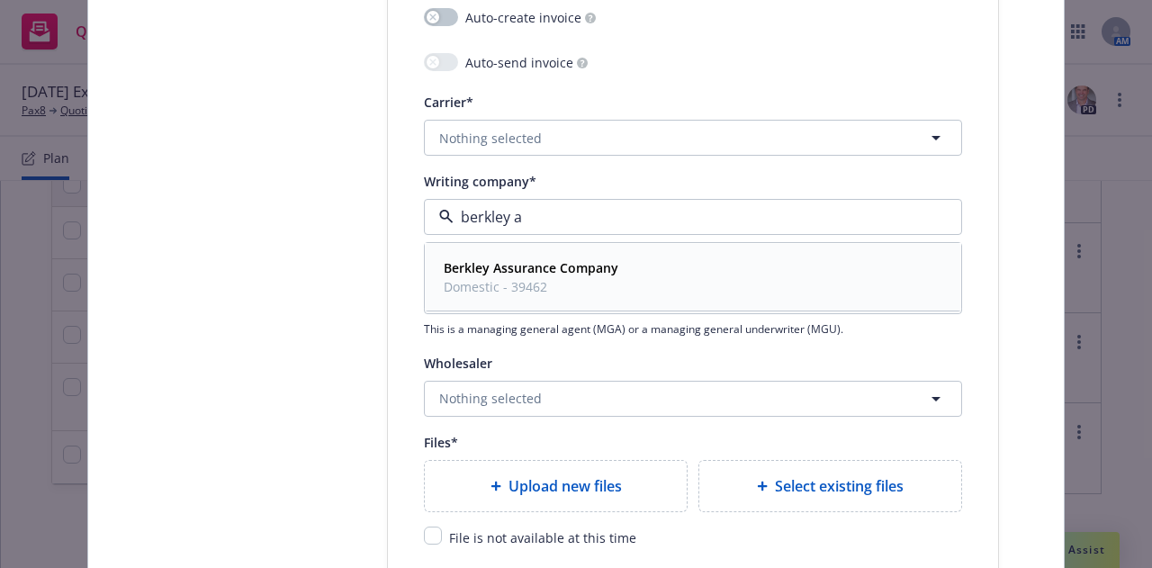
click at [562, 272] on strong "Berkley Assurance Company" at bounding box center [531, 267] width 175 height 17
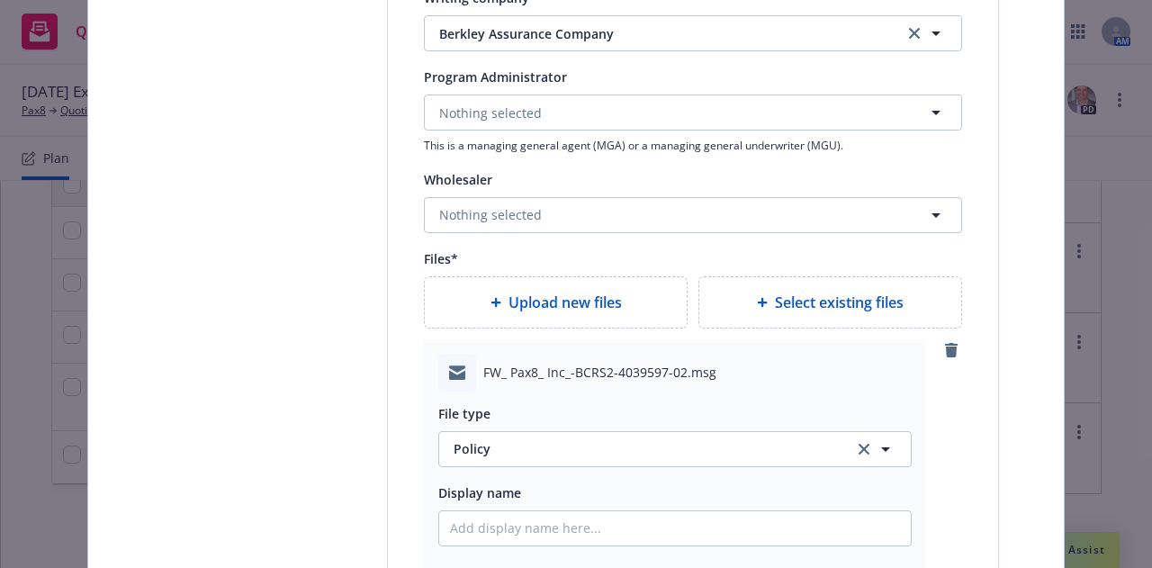
scroll to position [2280, 0]
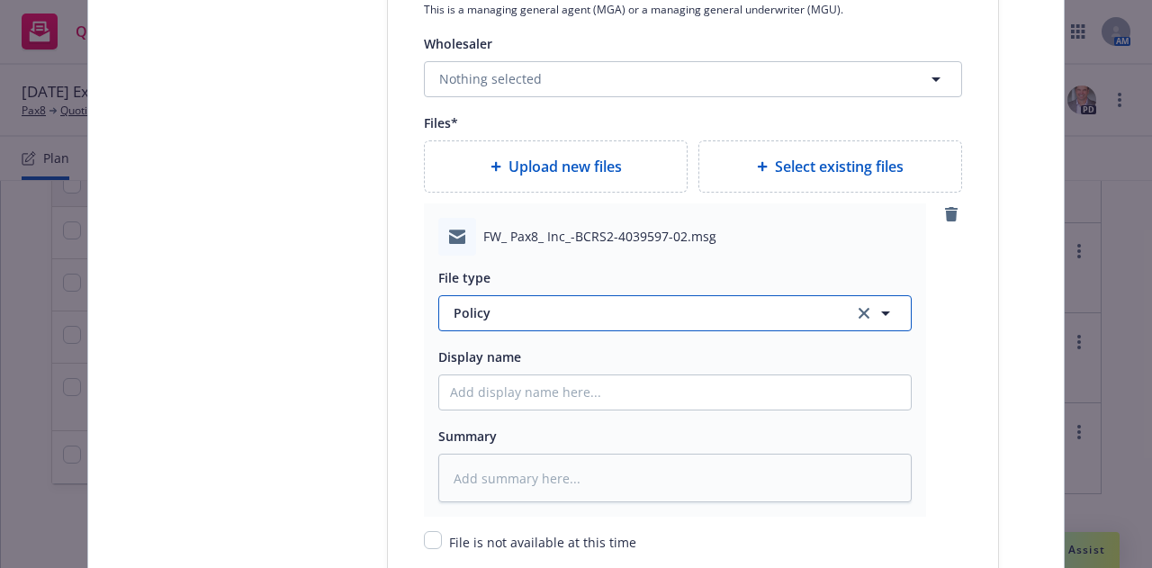
click at [735, 316] on span "Policy" at bounding box center [642, 312] width 379 height 19
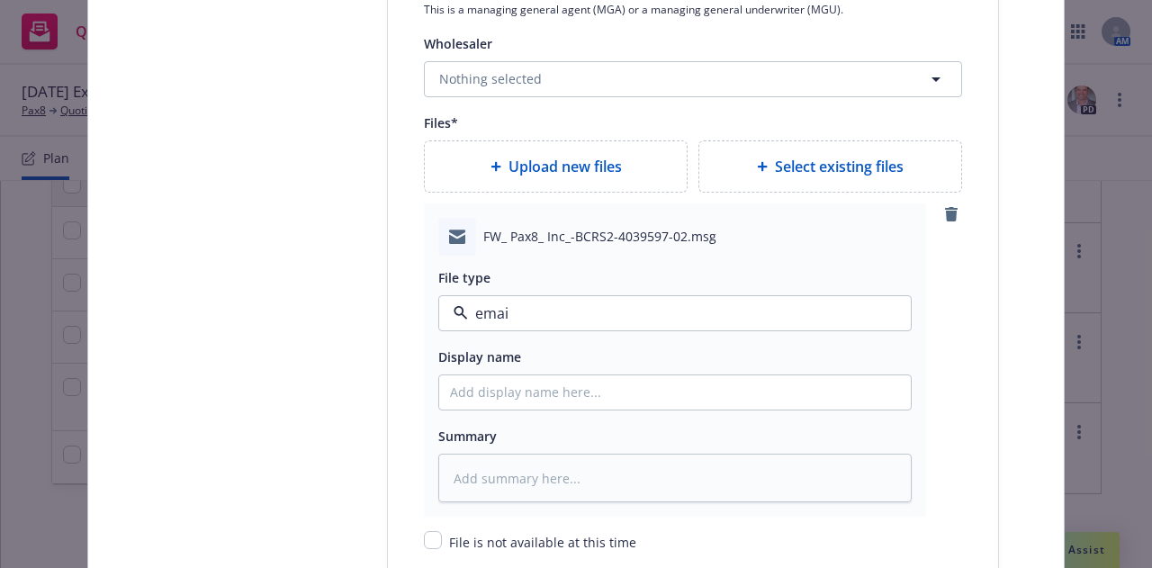
type input "email"
click at [763, 359] on div "Email" at bounding box center [675, 363] width 450 height 26
click at [768, 393] on input "Policy display name" at bounding box center [674, 392] width 471 height 34
type textarea "x"
type input "25"
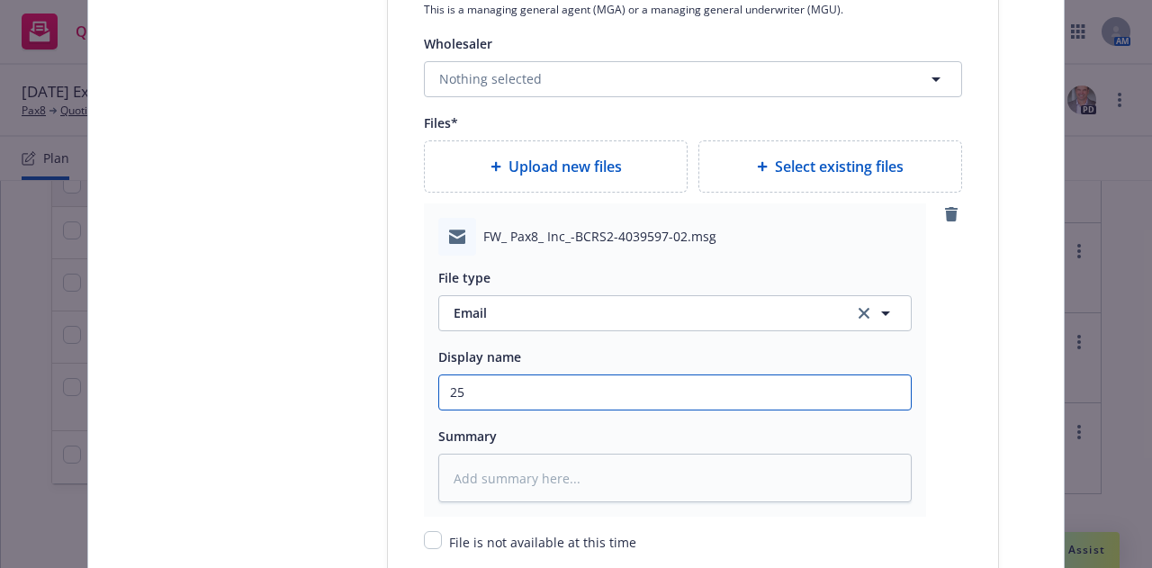
type textarea "x"
type input "25-"
type textarea "x"
type input "25-2"
type textarea "x"
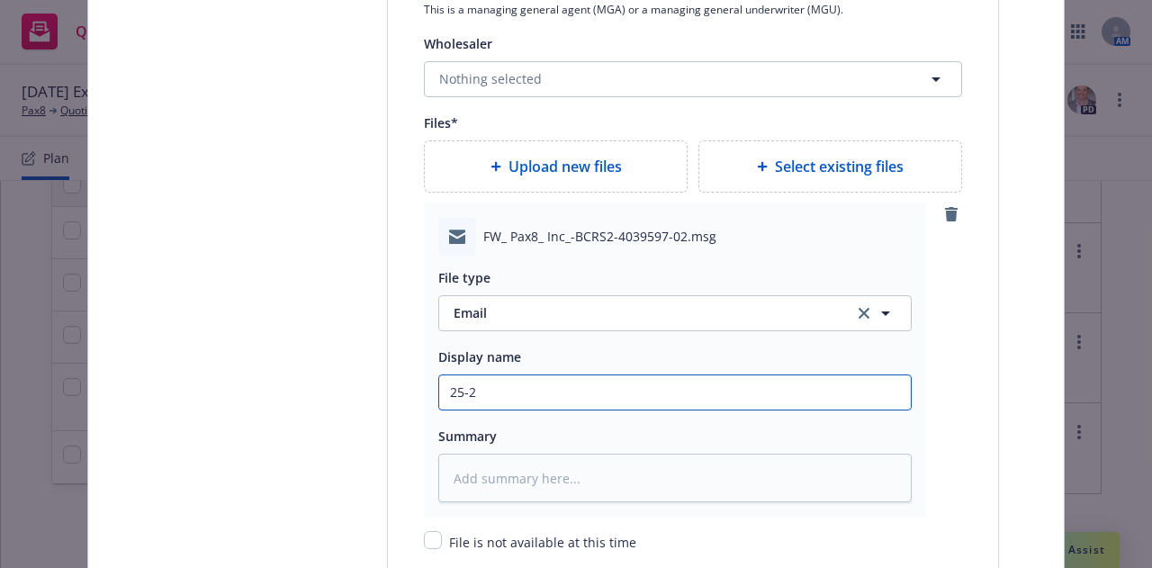
type input "25-26"
type textarea "x"
type input "25-26"
type textarea "x"
type input "25-26 E"
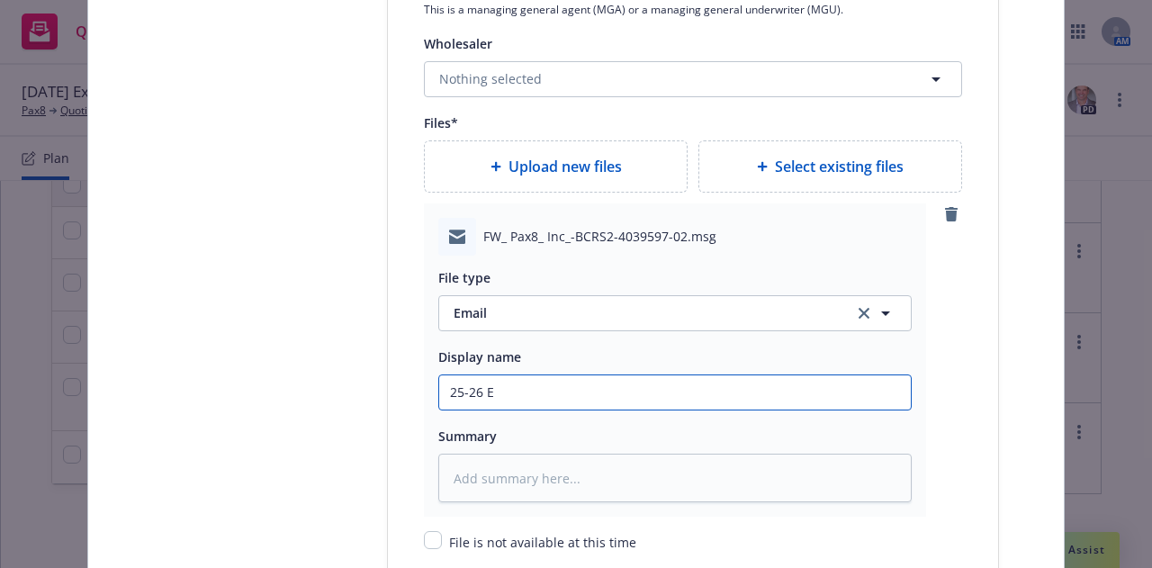
type textarea "x"
type input "25-26 Ex"
type textarea "x"
type input "25-26 Exc"
type textarea "x"
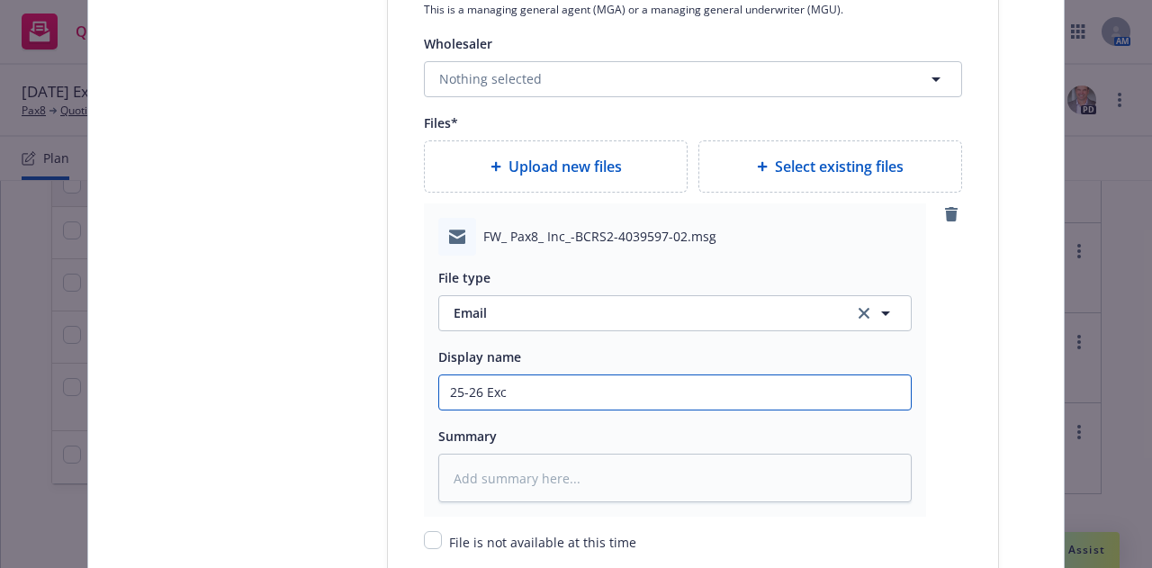
type input "25-26 Exce"
type textarea "x"
type input "25-26 Exces"
type textarea "x"
type input "25-26 Excess"
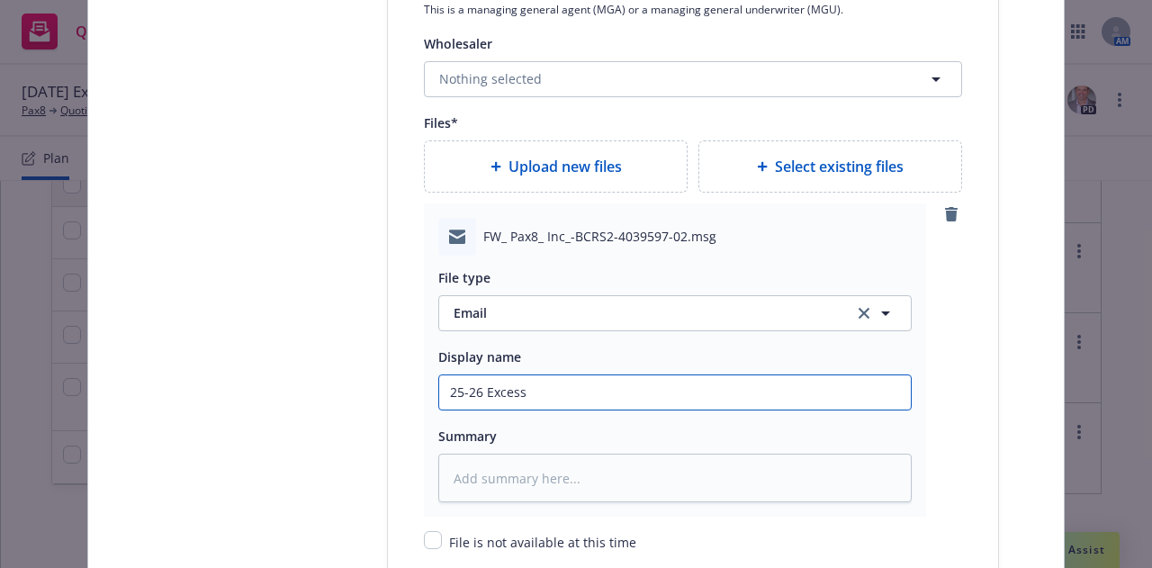
type textarea "x"
type input "25-26 Excess"
type textarea "x"
type input "25-26 Excess C"
type textarea "x"
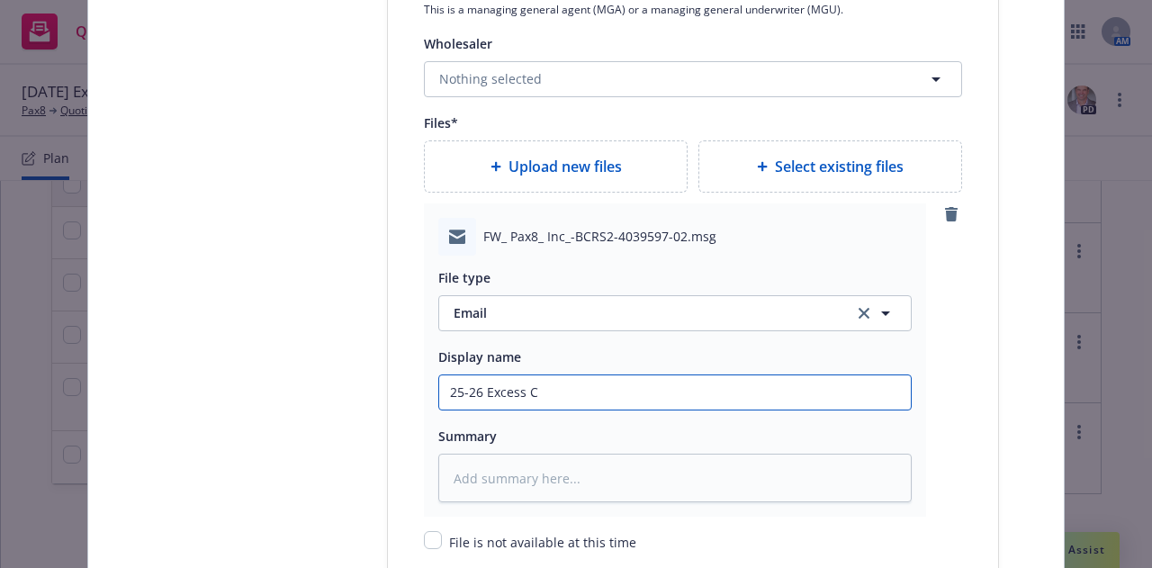
type input "25-26 Excess Cy"
type textarea "x"
type input "25-26 Excess Cybe"
type textarea "x"
type input "25-26 Excess Cyber"
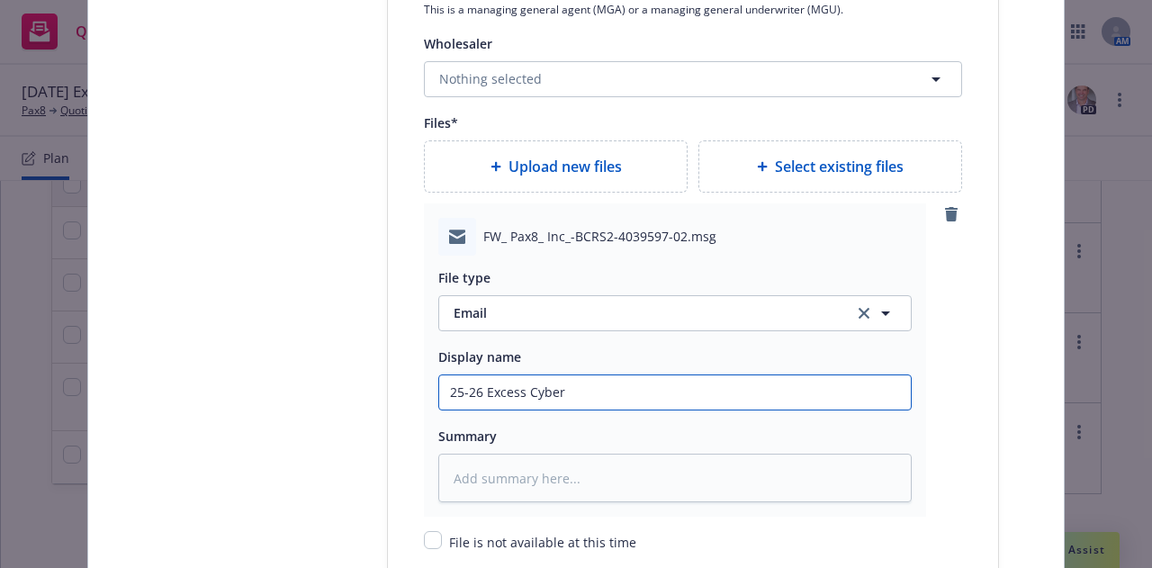
type textarea "x"
type input "25-26 Excess Cyber"
type textarea "x"
type input "25-26 Excess Cyber E"
type textarea "x"
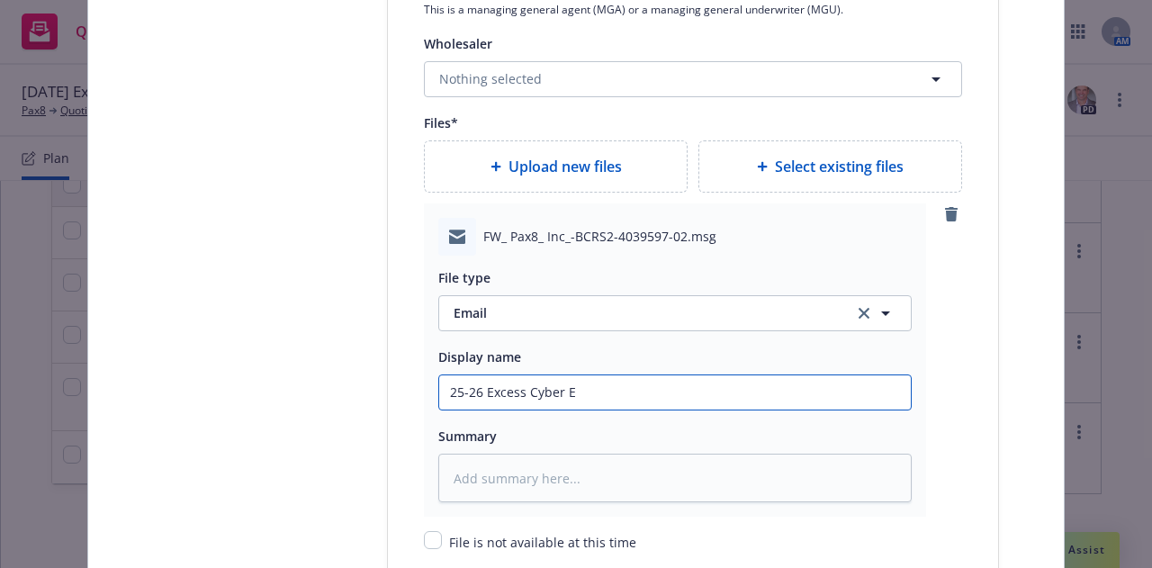
type input "25-26 Excess Cyber E&"
type textarea "x"
type input "25-26 Excess Cyber E&O"
type textarea "x"
type input "25-26 Excess Cyber E&O"
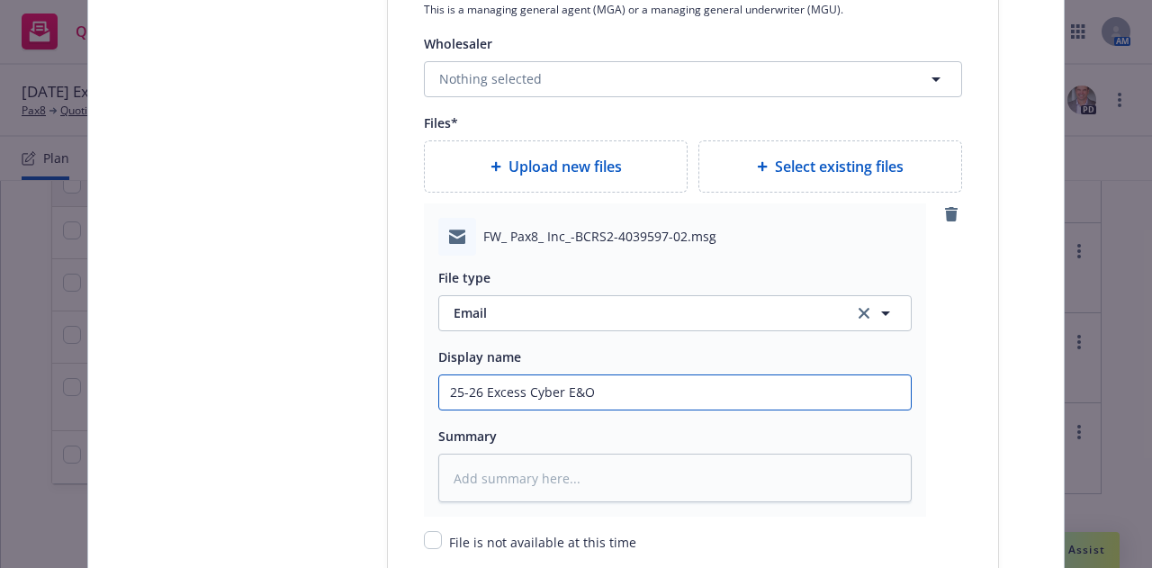
type textarea "x"
type input "25-26 Excess Cyber E&O $"
type textarea "x"
type input "25-26 Excess Cyber E&O $5M"
type textarea "x"
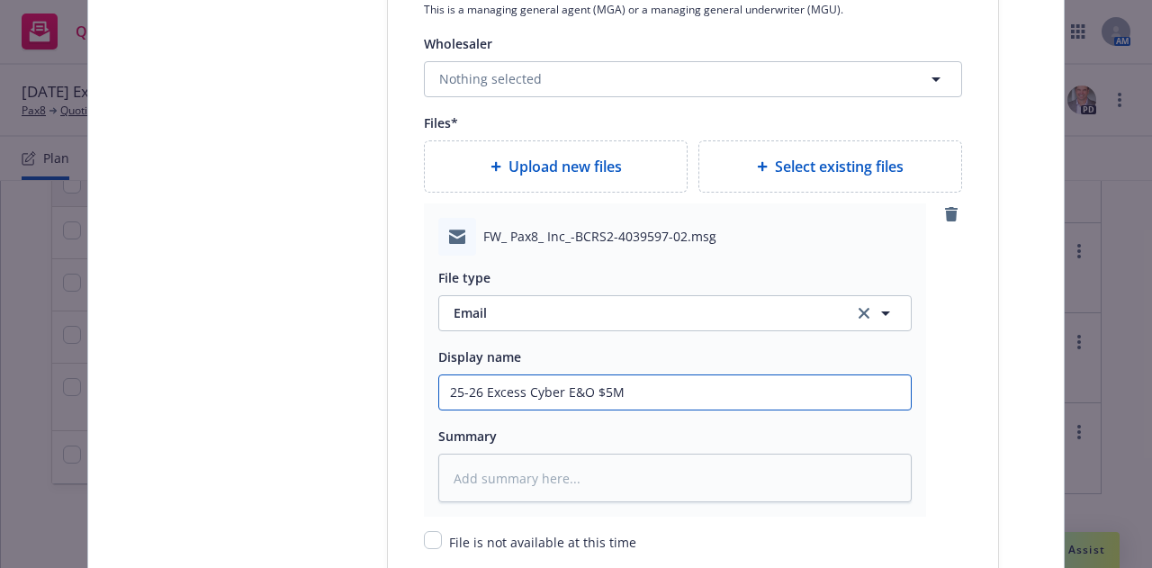
type input "25-26 Excess Cyber E&O $5M"
type textarea "x"
type input "25-26 Excess Cyber E&O $5M x"
type textarea "x"
type input "25-26 Excess Cyber E&O $5M xs"
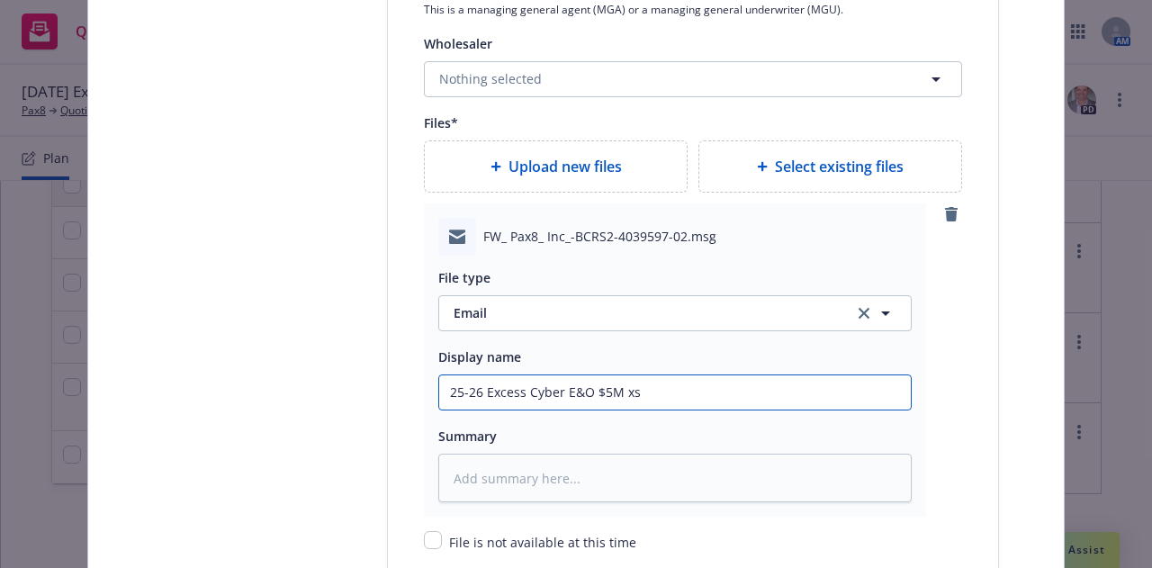
type textarea "x"
type input "25-26 Excess Cyber E&O $5M xs"
type textarea "x"
type input "25-26 Excess Cyber E&O $5M xs $"
type textarea "x"
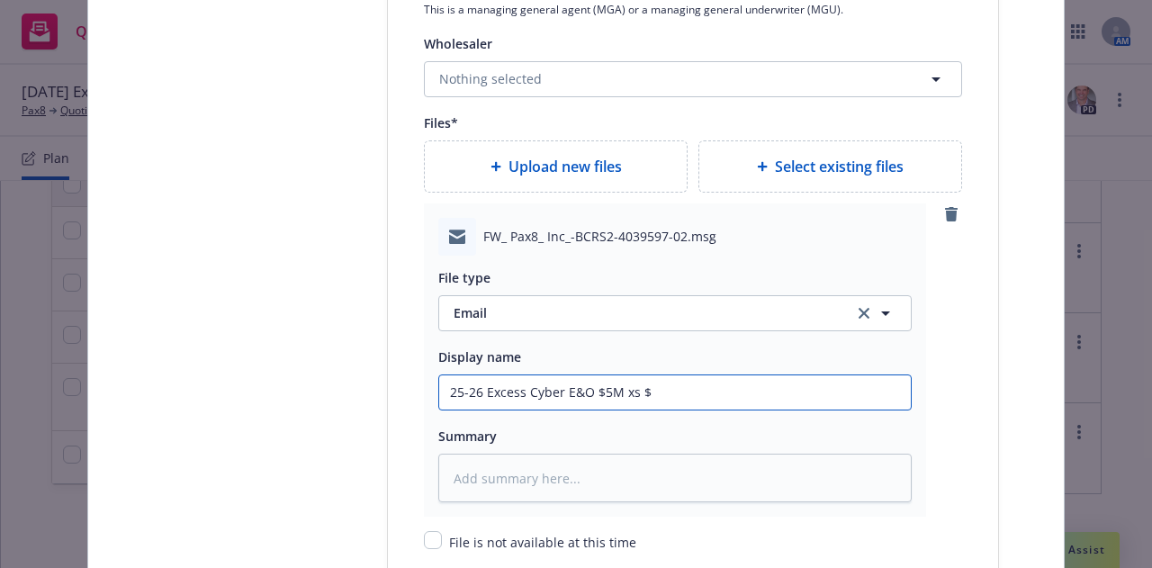
type input "25-26 Excess Cyber E&O $5M xs $5"
type textarea "x"
type input "25-26 Excess Cyber E&O $5M xs $5M"
type textarea "x"
type input "25-26 Excess Cyber E&O $5M xs $5M"
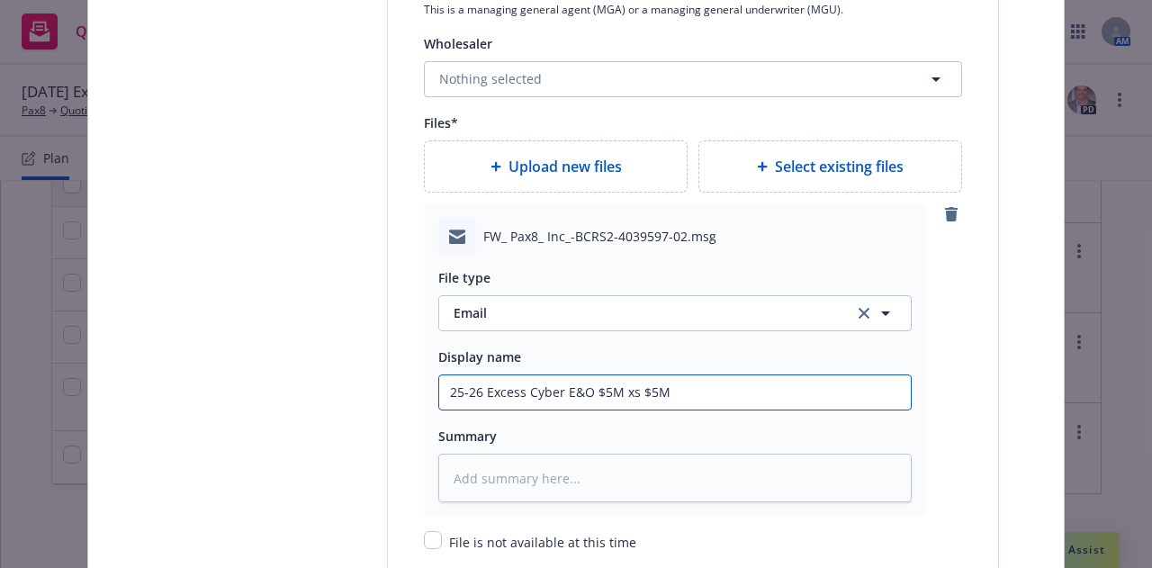
type textarea "x"
type input "25-26 Excess Cyber E&O $5M xs $5M B"
type textarea "x"
type input "25-26 Excess Cyber E&O $5M xs $5M Bi"
type textarea "x"
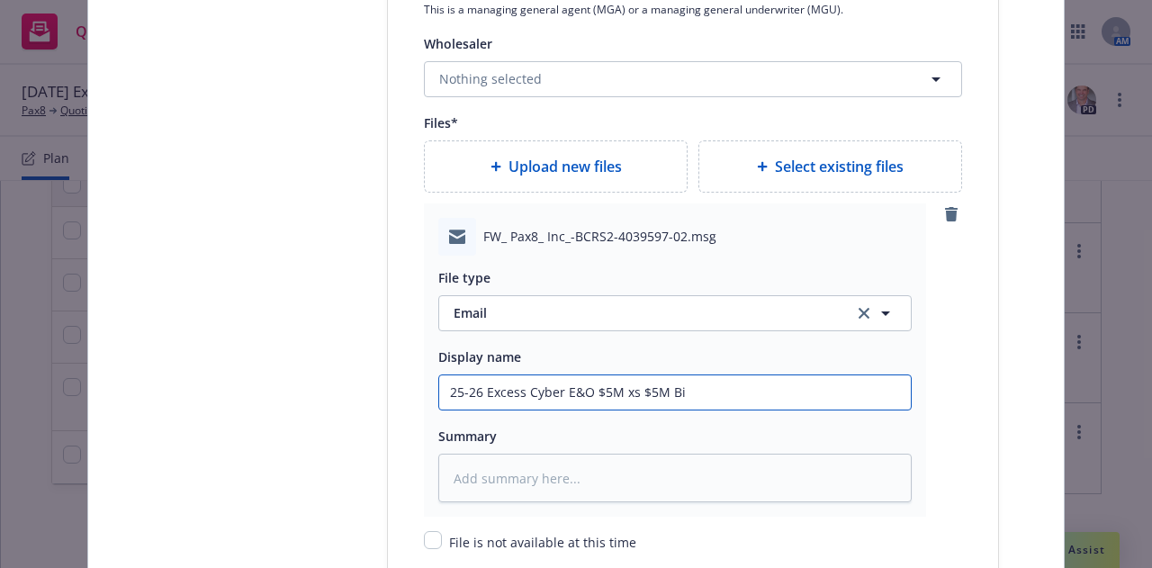
type input "25-26 Excess Cyber E&O $5M xs $5M Bin"
type textarea "x"
type input "25-26 Excess Cyber E&O $5M xs $5M Bind"
type textarea "x"
type input "25-26 Excess Cyber E&O $5M xs $5M Binde"
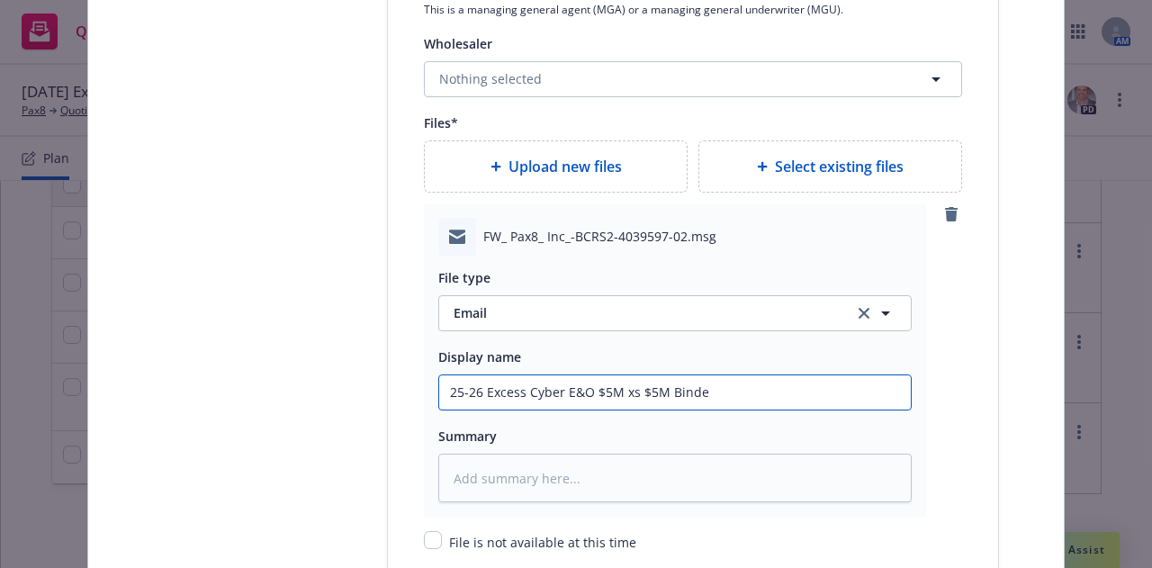
type textarea "x"
type input "25-26 Excess Cyber E&O $5M xs $5M Binder"
type textarea "x"
type input "25-26 Excess Cyber E&O $5M xs $5M Binder &"
type textarea "x"
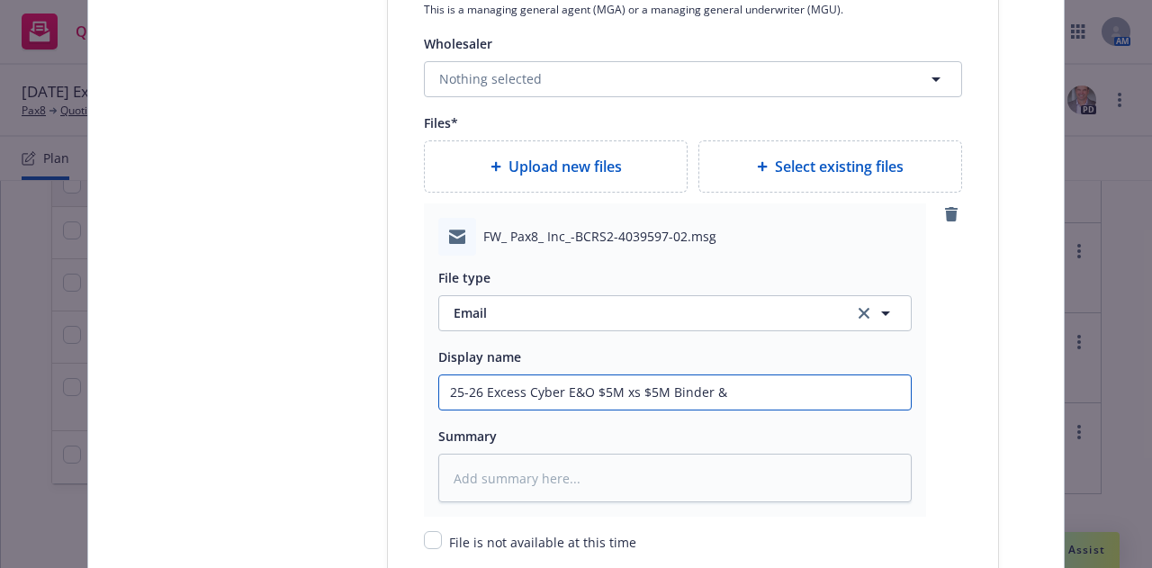
type input "25-26 Excess Cyber E&O $5M xs $5M Binder & I"
type textarea "x"
type input "25-26 Excess Cyber E&O $5M xs $5M Binder & In"
type textarea "x"
type input "25-26 Excess Cyber E&O $5M xs $5M Binder & Invo"
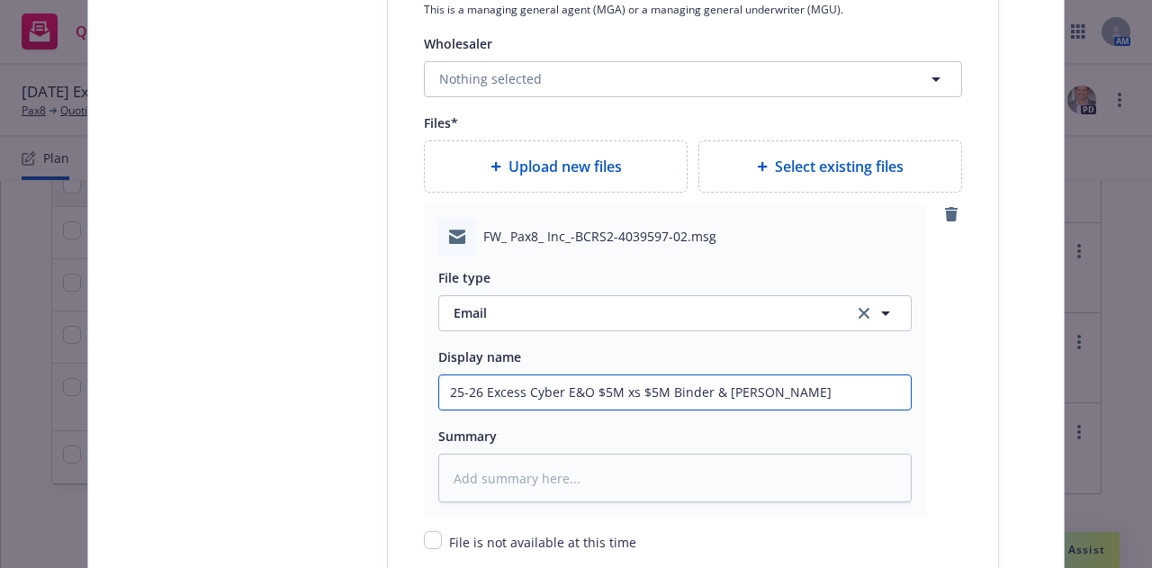
type textarea "x"
type input "25-26 Excess Cyber E&O $5M xs $5M Binder & Invoi"
type textarea "x"
type input "25-26 Excess Cyber E&O $5M xs $5M Binder & Invoic"
type textarea "x"
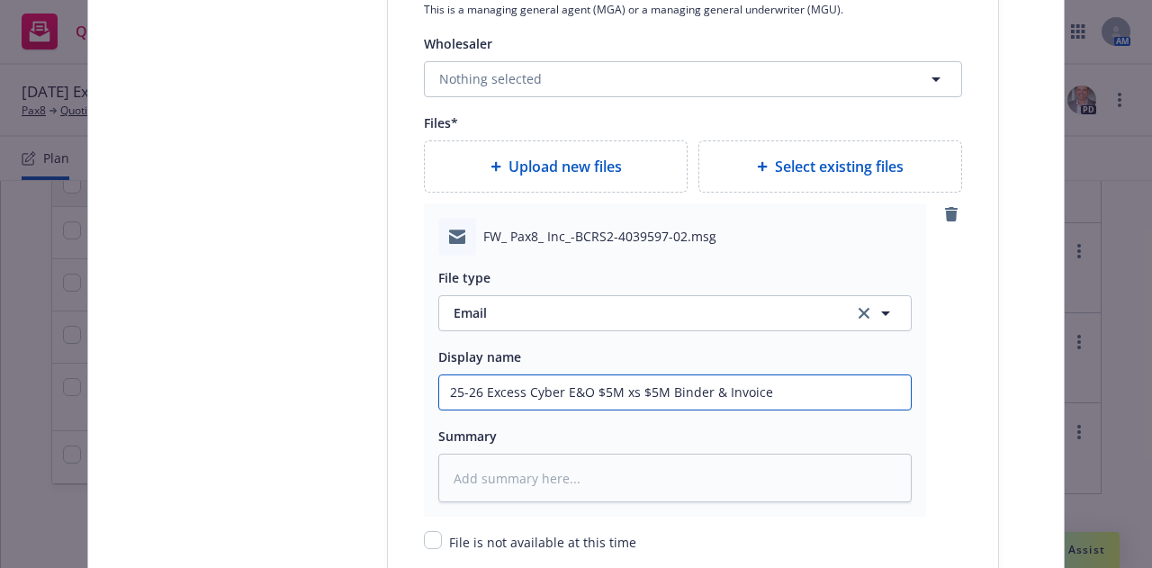
type input "25-26 Excess Cyber E&O $5M xs $5M Binder & Invoice"
type textarea "x"
type input "25-26 Excess Cyber E&O $5M xs $5M Binder & Invoice f"
type textarea "x"
type input "25-26 Excess Cyber E&O $5M xs $5M Binder & Invoice fr"
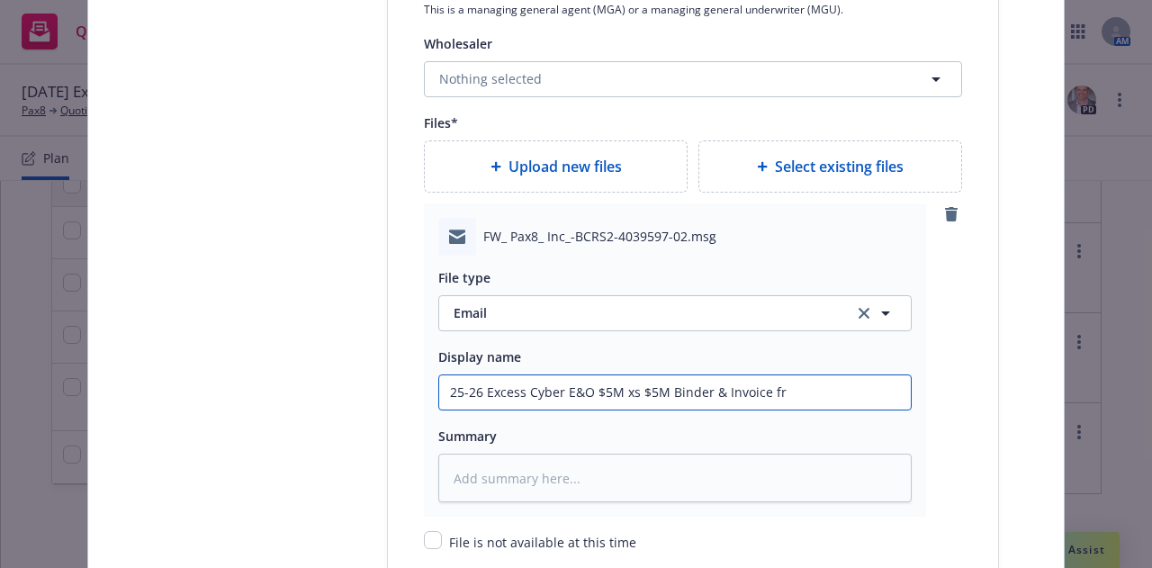
type textarea "x"
type input "25-26 Excess Cyber E&O $5M xs $5M Binder & Invoice fro"
type textarea "x"
type input "25-26 Excess Cyber E&O $5M xs $5M Binder & Invoice from"
type textarea "x"
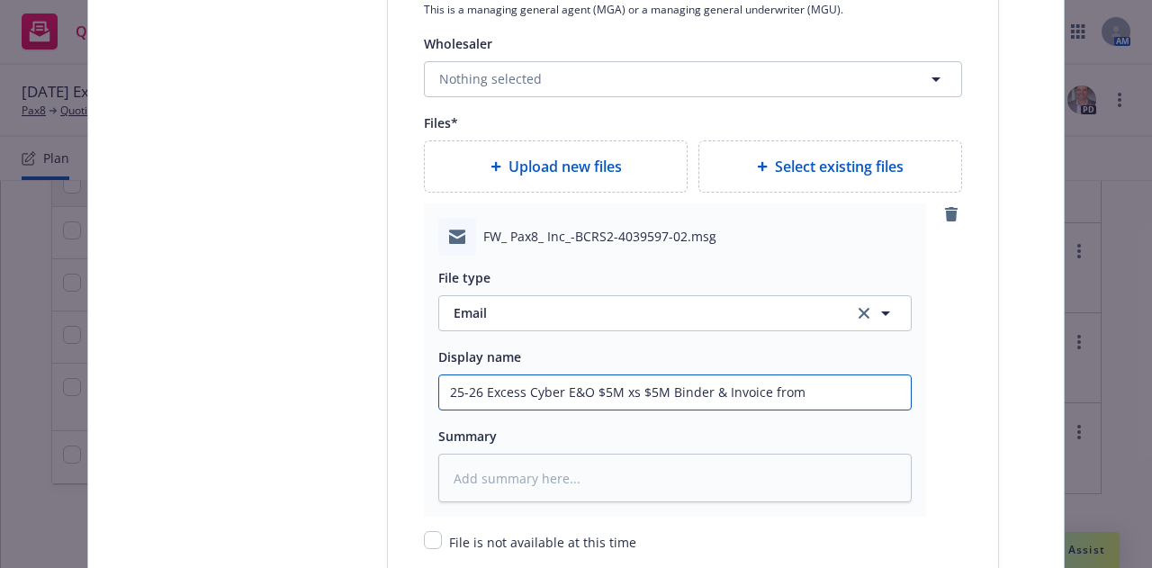
type input "25-26 Excess Cyber E&O $5M xs $5M Binder & Invoice from"
type textarea "x"
type input "25-26 Excess Cyber E&O $5M xs $5M Binder & Invoice from B"
type textarea "x"
type input "25-26 Excess Cyber E&O $5M xs $5M Binder & Invoice from Be"
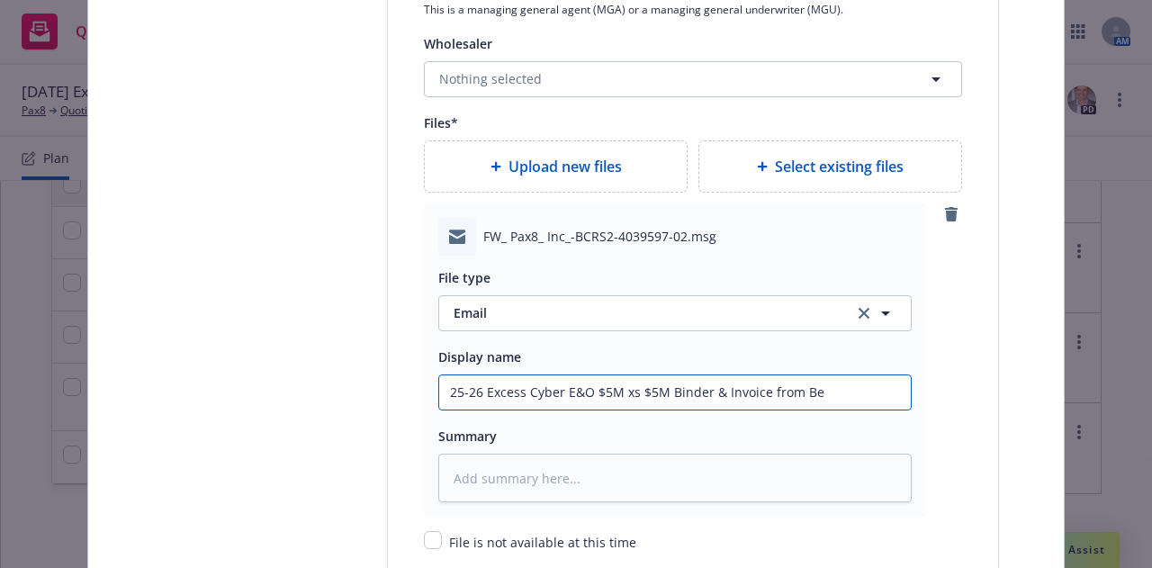
type textarea "x"
type input "25-26 Excess Cyber E&O $5M xs $5M Binder & Invoice from Ber"
type textarea "x"
type input "25-26 Excess Cyber E&O $5M xs $5M Binder & Invoice from Berkl"
type textarea "x"
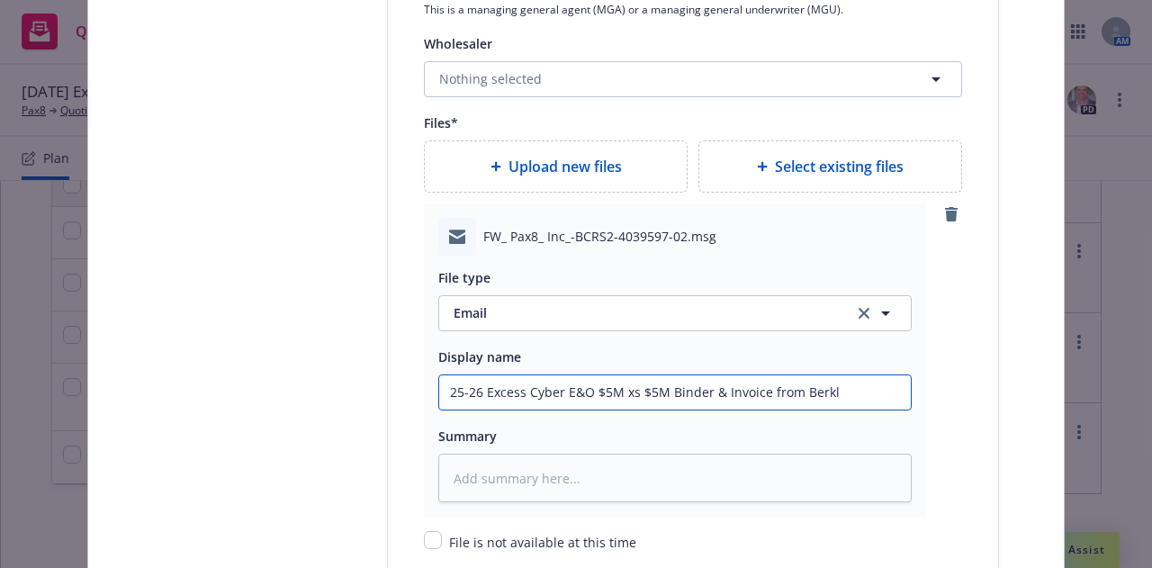
type input "25-26 Excess Cyber E&O $5M xs $5M Binder & Invoice from Berkle"
type textarea "x"
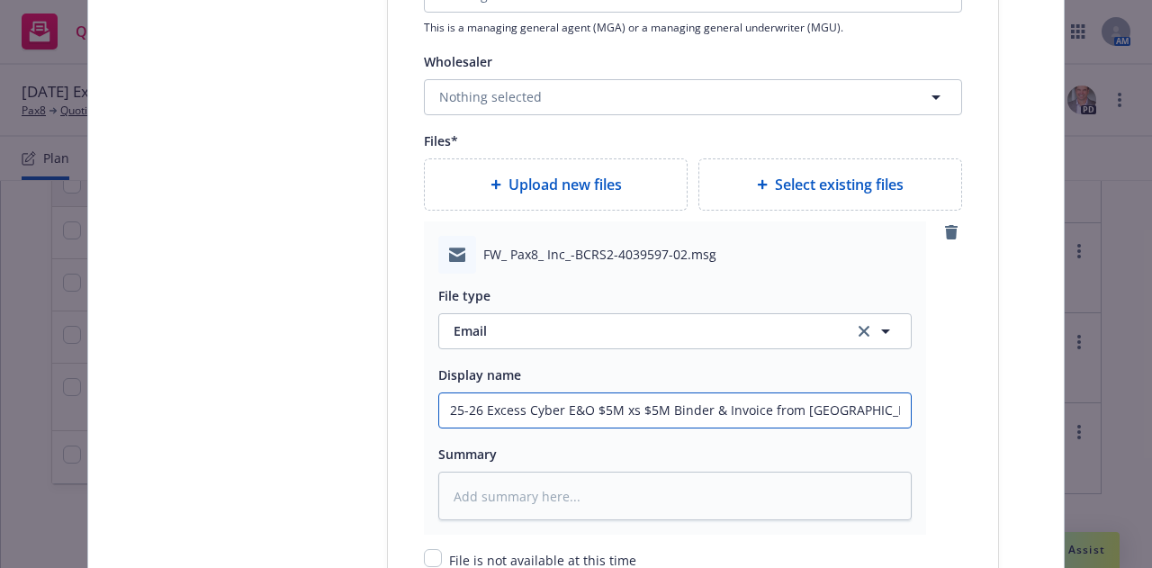
scroll to position [2261, 0]
type input "25-26 Excess Cyber E&O $5M xs $5M Binder & Invoice from Berkley"
type textarea "x"
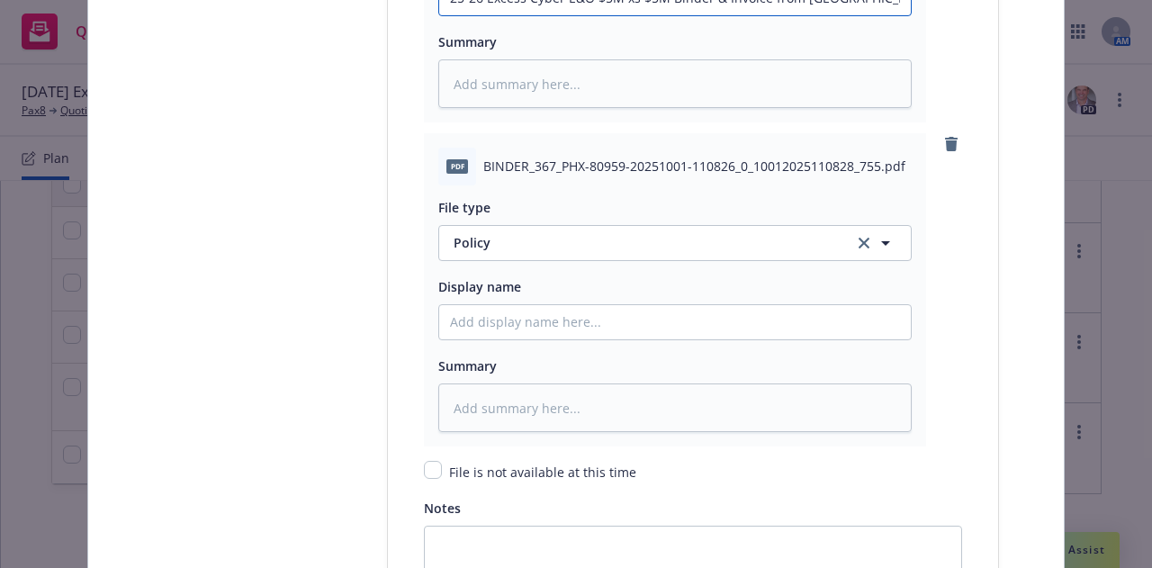
scroll to position [2677, 0]
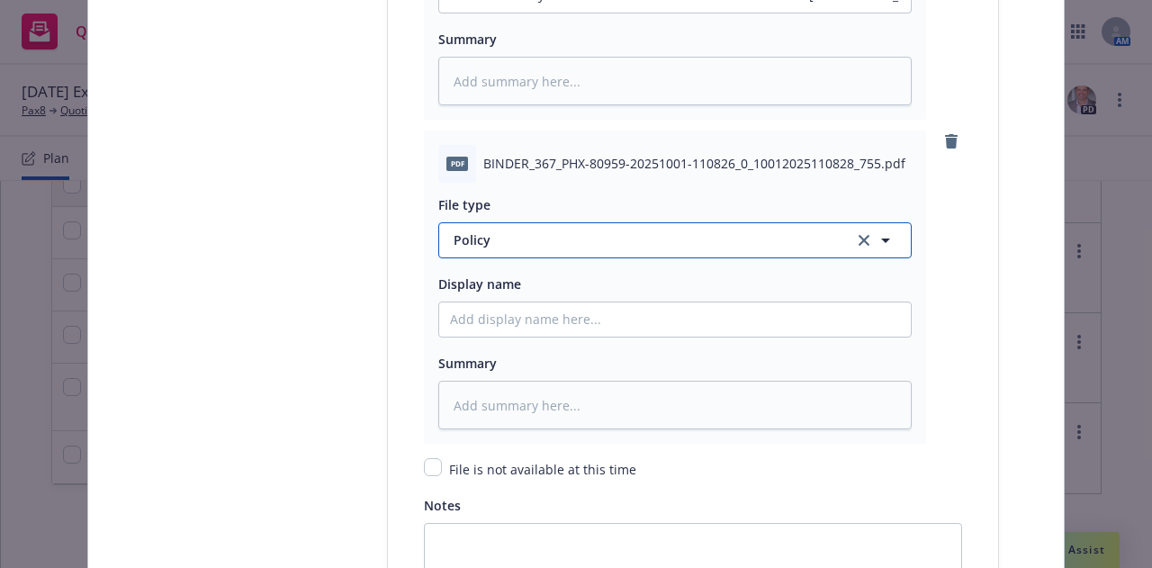
click at [762, 224] on button "Policy" at bounding box center [674, 240] width 473 height 36
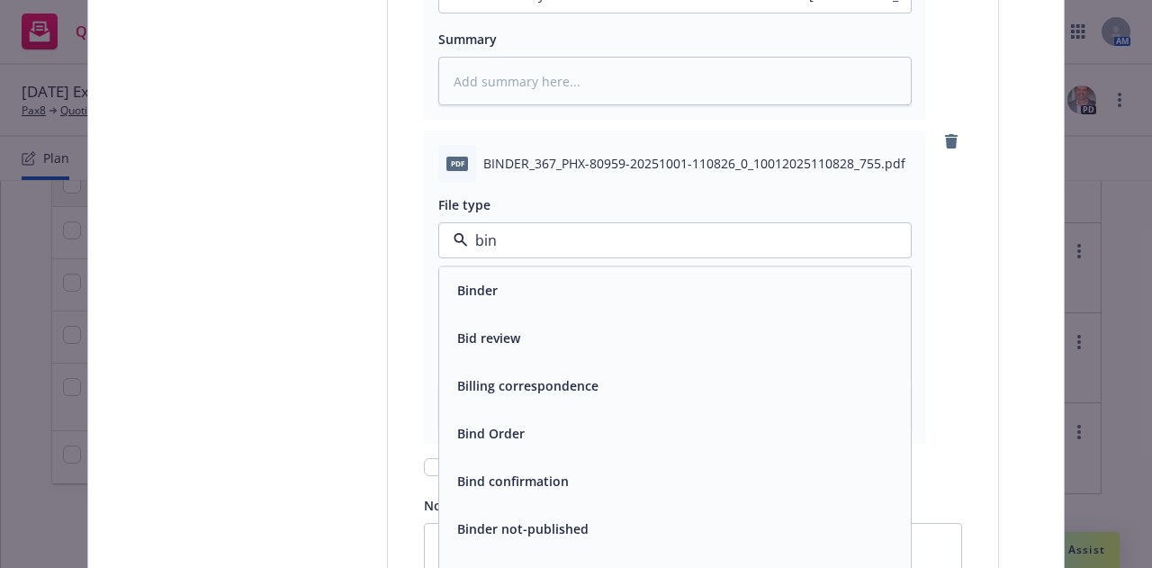
type input "bind"
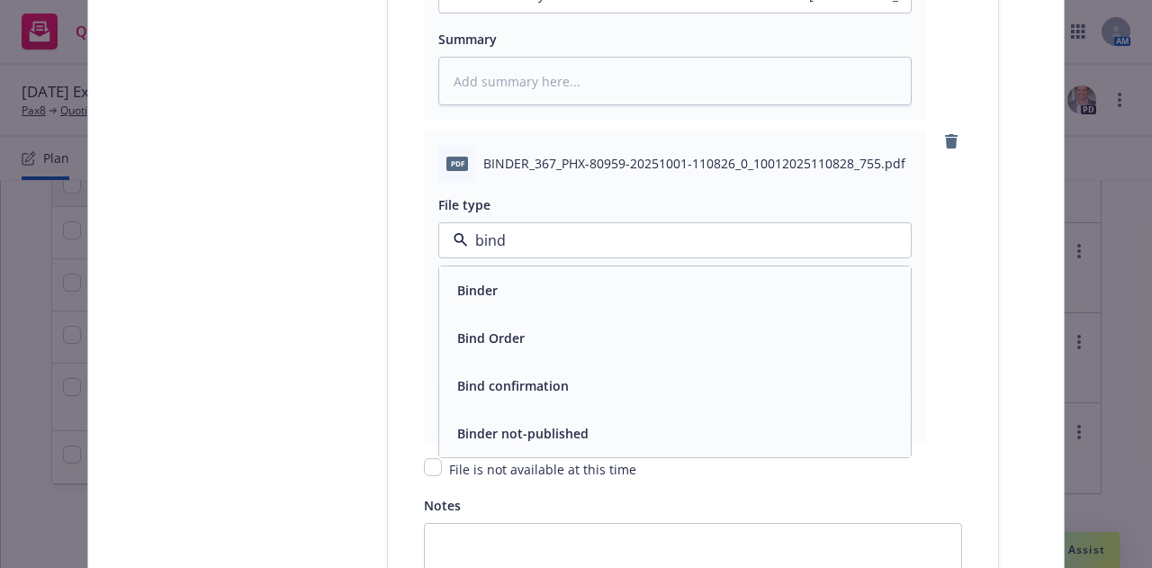
click at [656, 282] on div "Binder" at bounding box center [675, 290] width 450 height 26
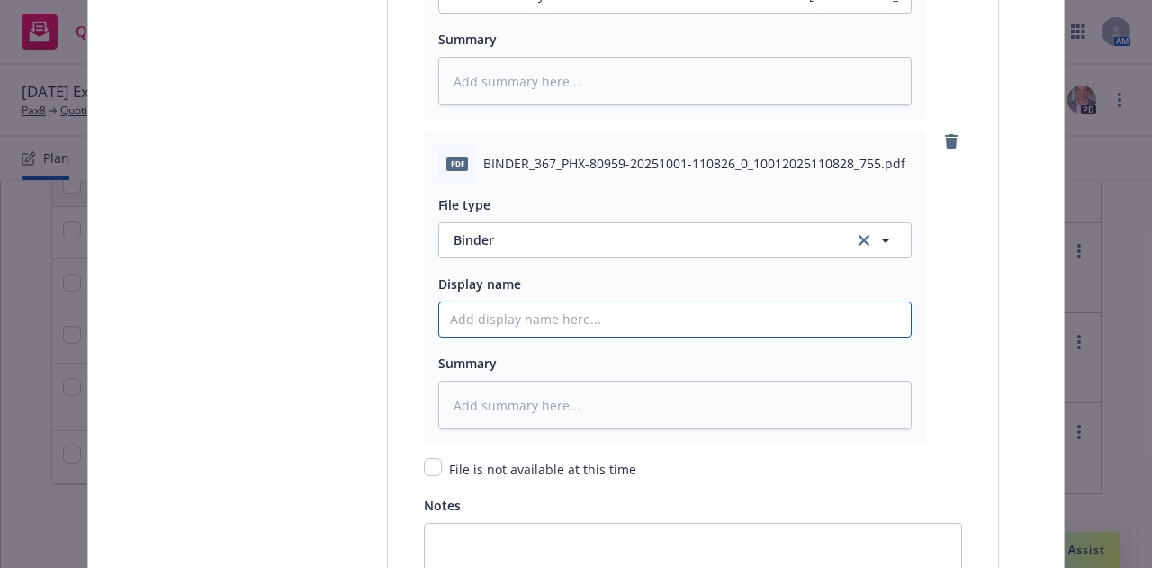
click at [666, 327] on input "Policy display name" at bounding box center [674, 319] width 471 height 34
type textarea "x"
type input "2"
type textarea "x"
type input "25-"
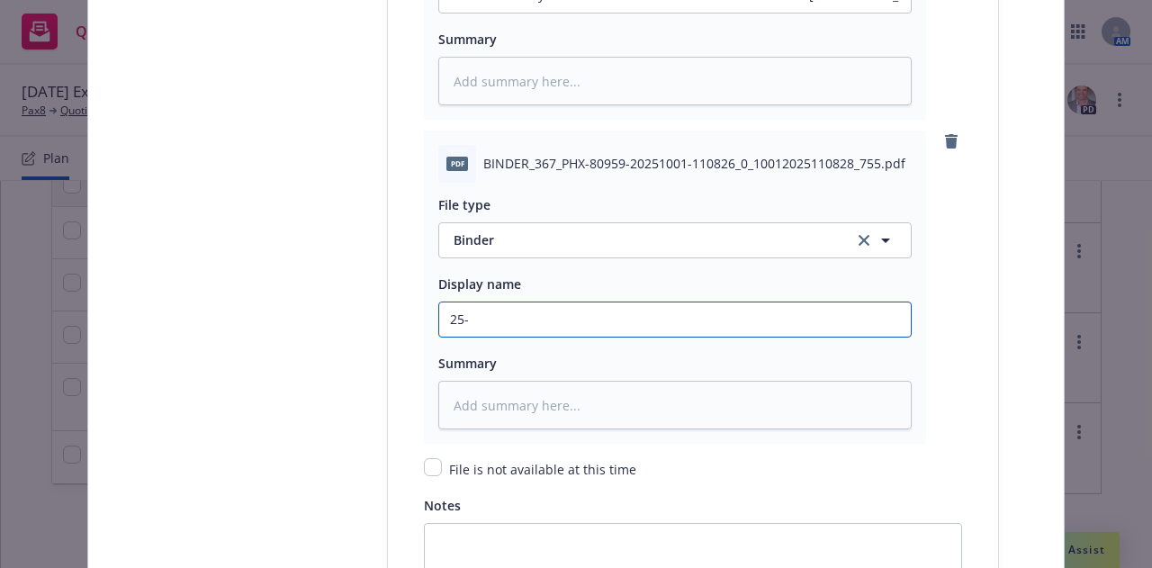
type textarea "x"
type input "25-2"
type textarea "x"
type input "25-26"
type textarea "x"
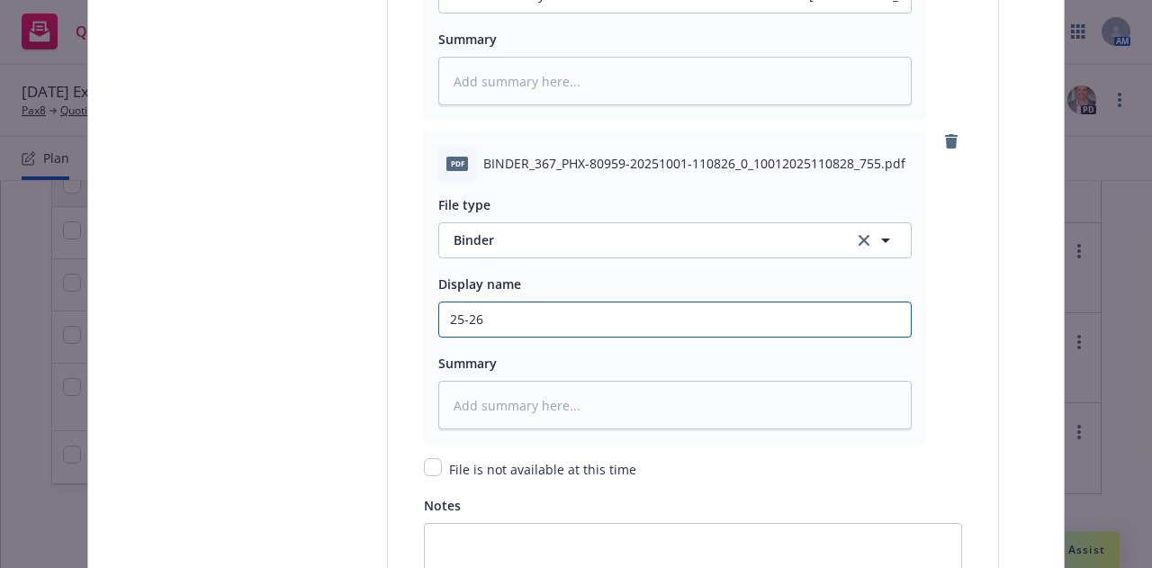
type input "25-26"
type textarea "x"
type input "25-26 E"
type textarea "x"
type input "25-26 Ex"
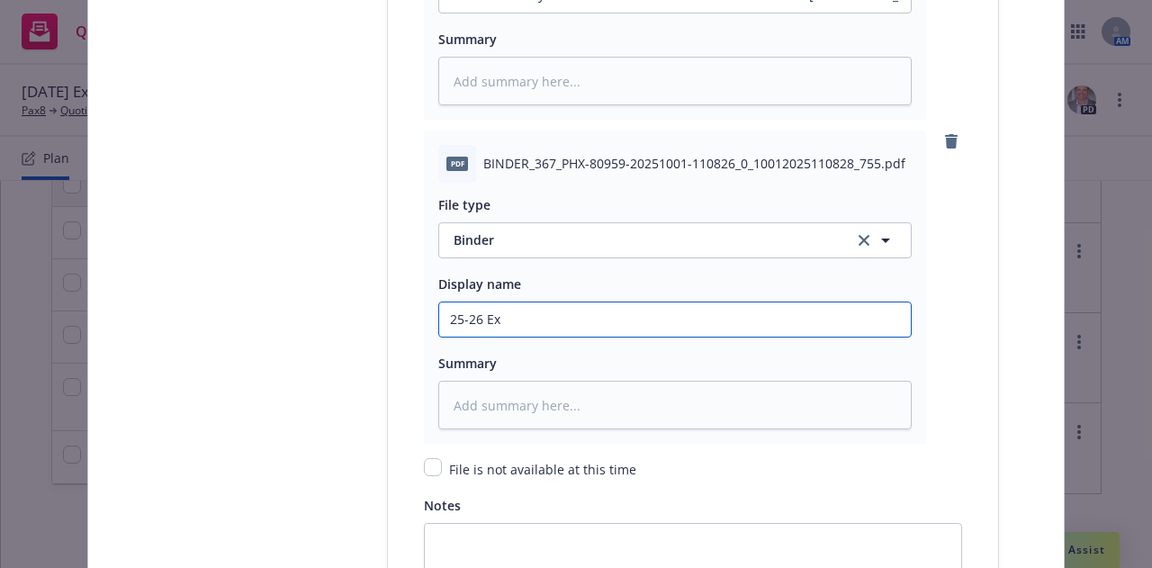
type textarea "x"
type input "25-26 Exc"
type textarea "x"
type input "25-26 Exce"
type textarea "x"
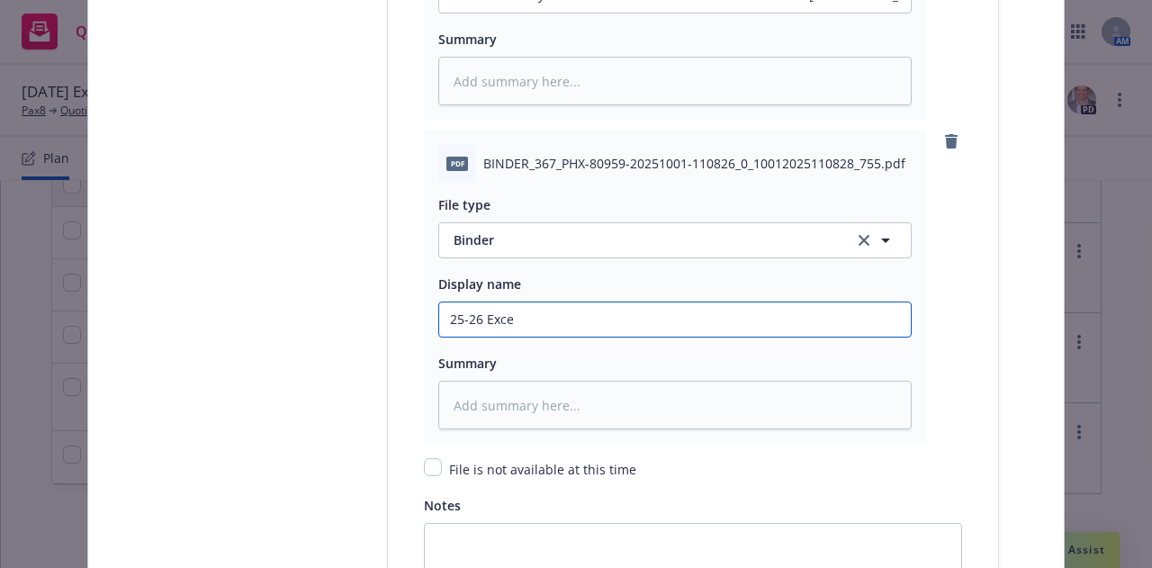
type input "25-26 Exces"
type textarea "x"
type input "25-26 Excess"
type textarea "x"
type input "25-26 Excess C"
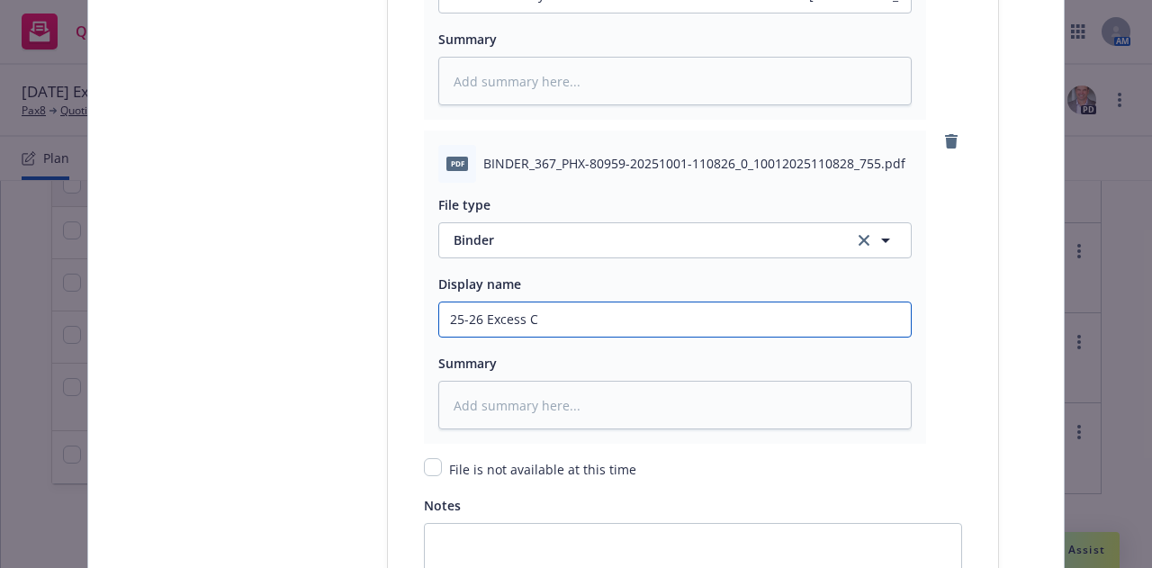
type textarea "x"
type input "25-26 Excess Cy"
type textarea "x"
type input "25-26 Excess Cyb"
type textarea "x"
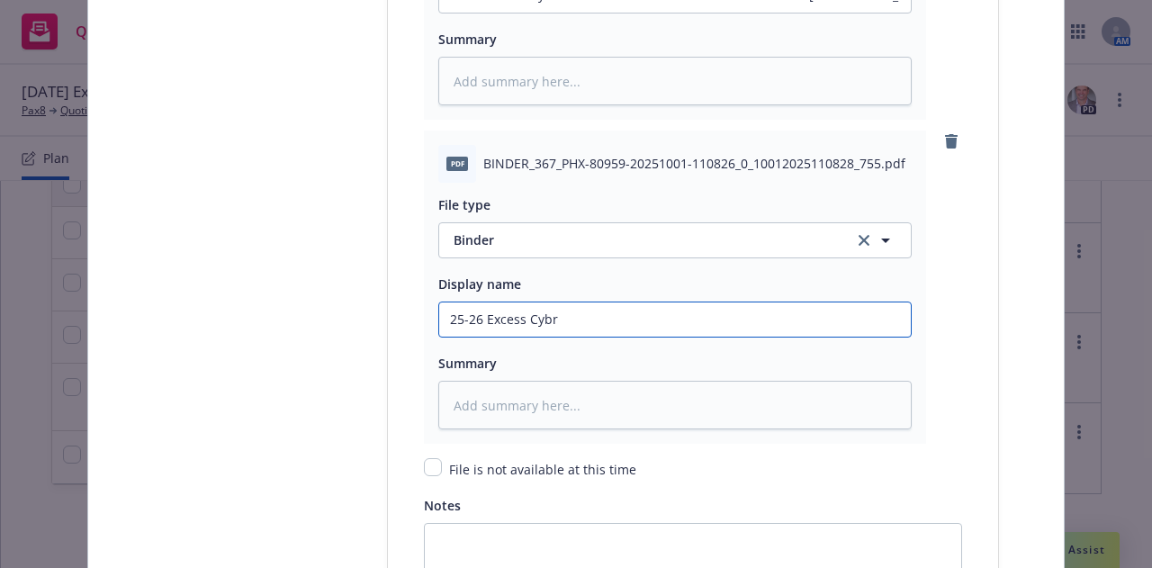
type input "25-26 Excess Cybr"
type textarea "x"
type input "25-26 Excess Cybr E"
type textarea "x"
type input "25-26 Excess Cybr E&"
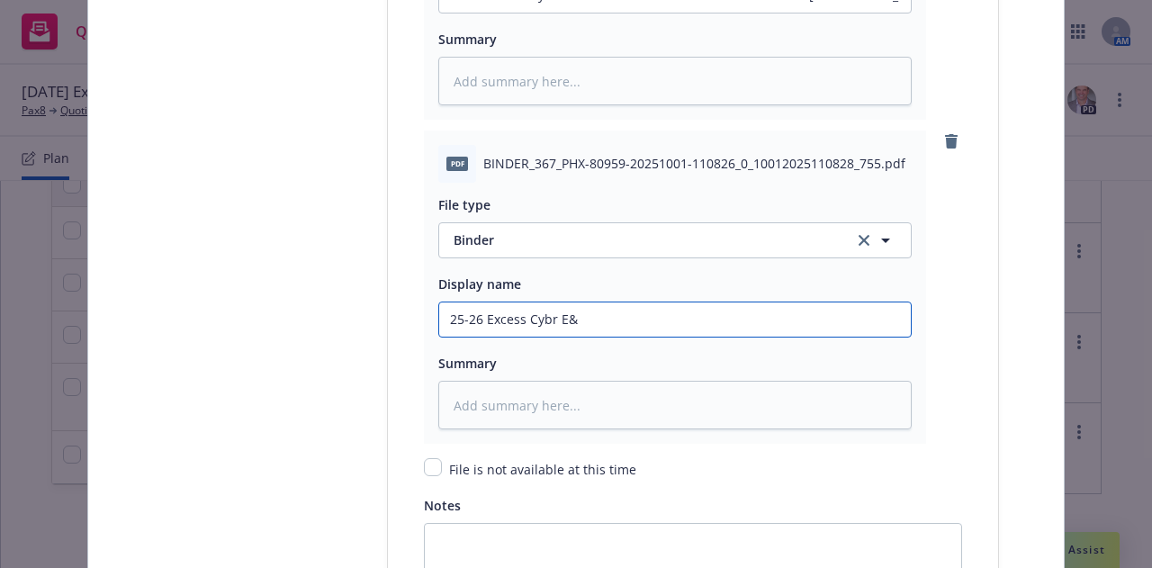
type textarea "x"
type input "25-26 Excess Cybr E&O"
type textarea "x"
type input "25-26 Excess Cybr E&"
type textarea "x"
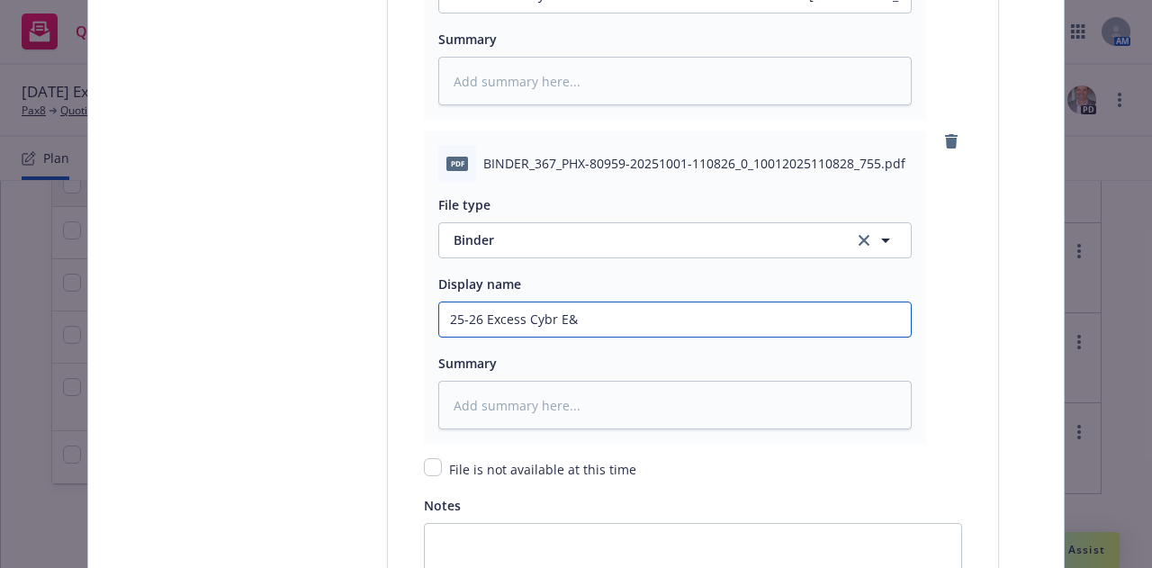
type input "25-26 Excess Cybr E"
type textarea "x"
type input "25-26 Excess Cybr"
type textarea "x"
type input "25-26 Excess Cybr"
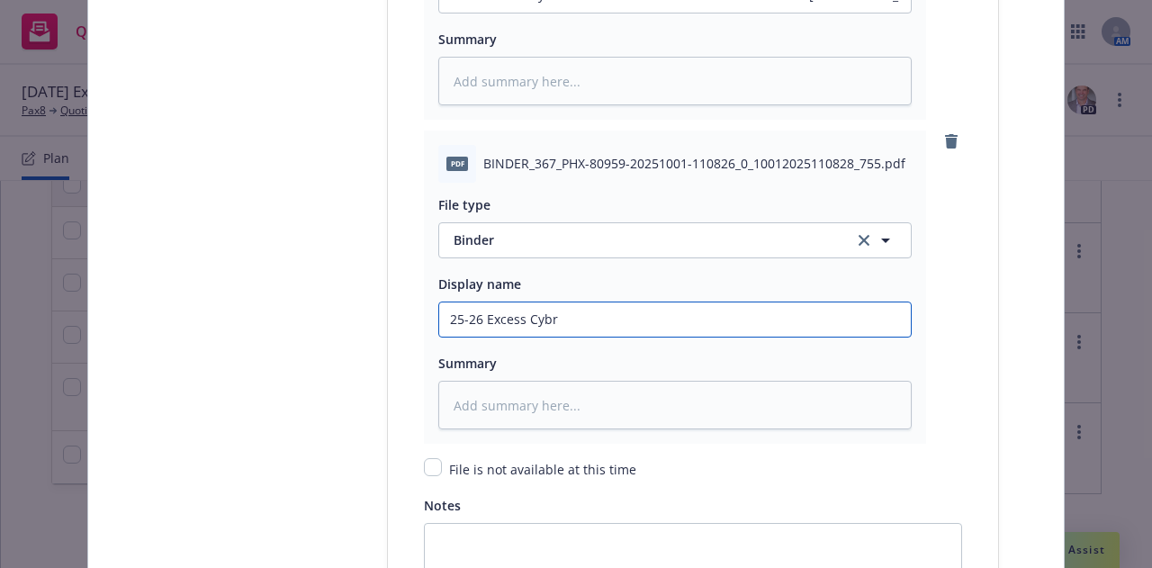
type textarea "x"
type input "25-26 Excess Cyb"
type textarea "x"
type input "25-26 Excess Cybe"
type textarea "x"
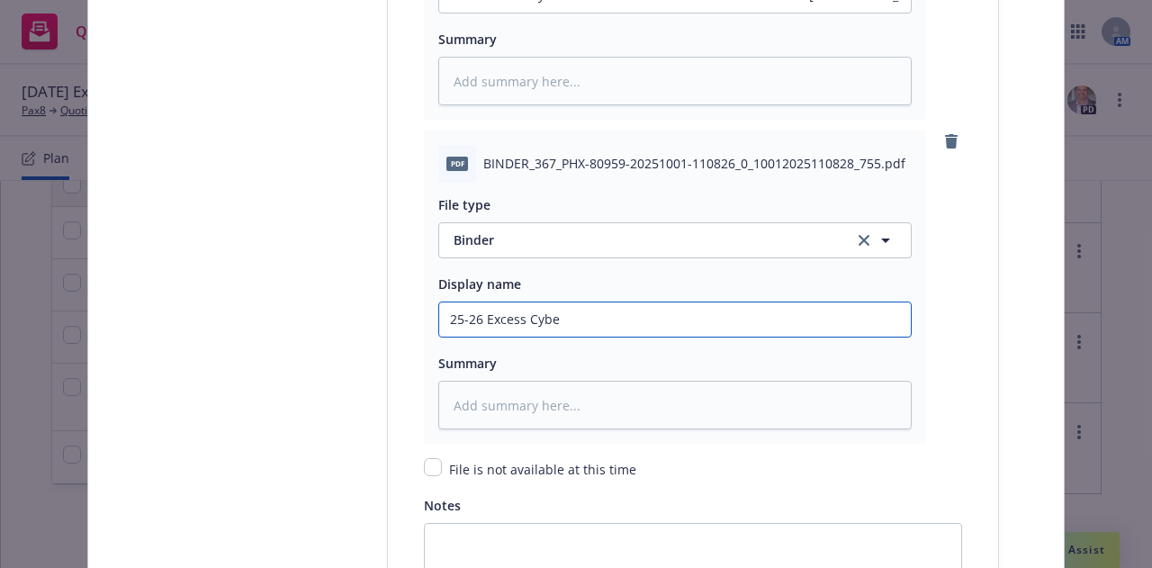
type input "25-26 Excess Cyber"
type textarea "x"
type input "25-26 Excess Cyber"
type textarea "x"
type input "25-26 Excess Cyber E"
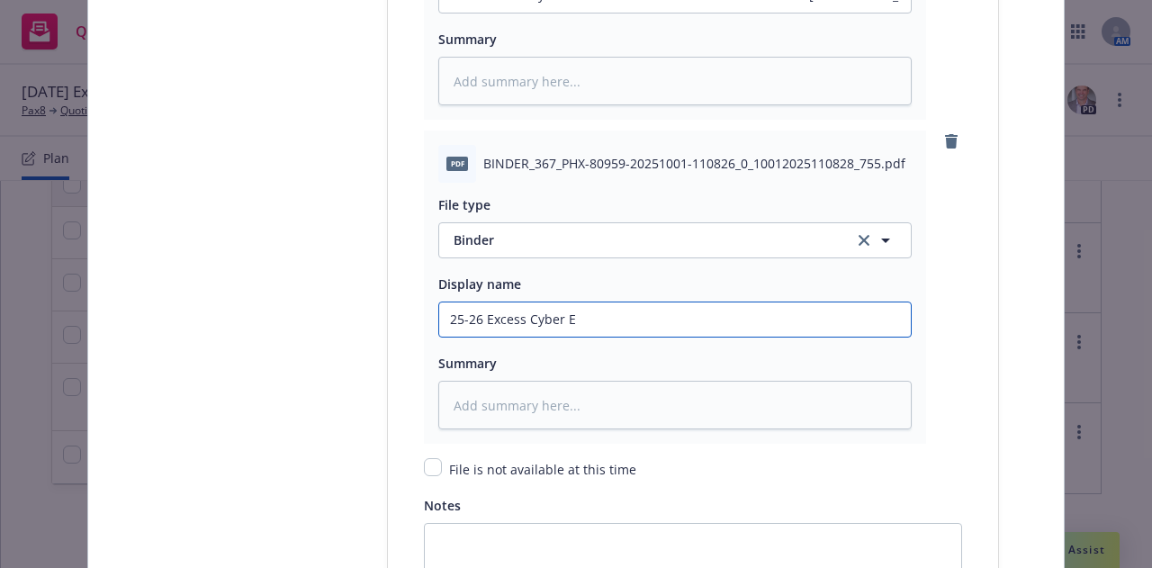
type textarea "x"
type input "25-26 Excess Cyber E&"
type textarea "x"
type input "25-26 Excess Cyber E&O"
type textarea "x"
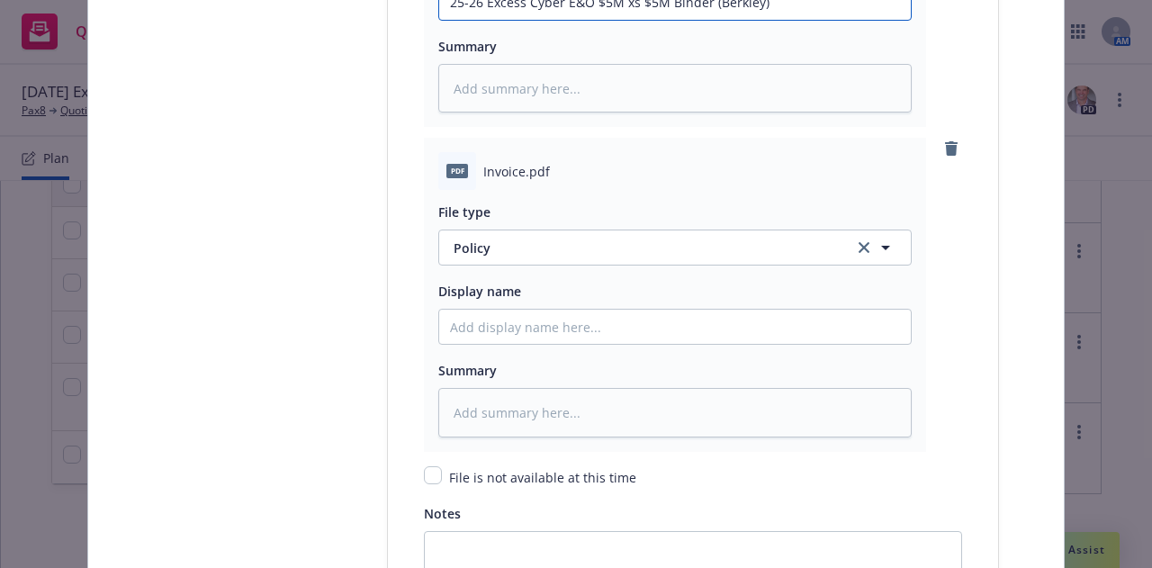
scroll to position [2994, 0]
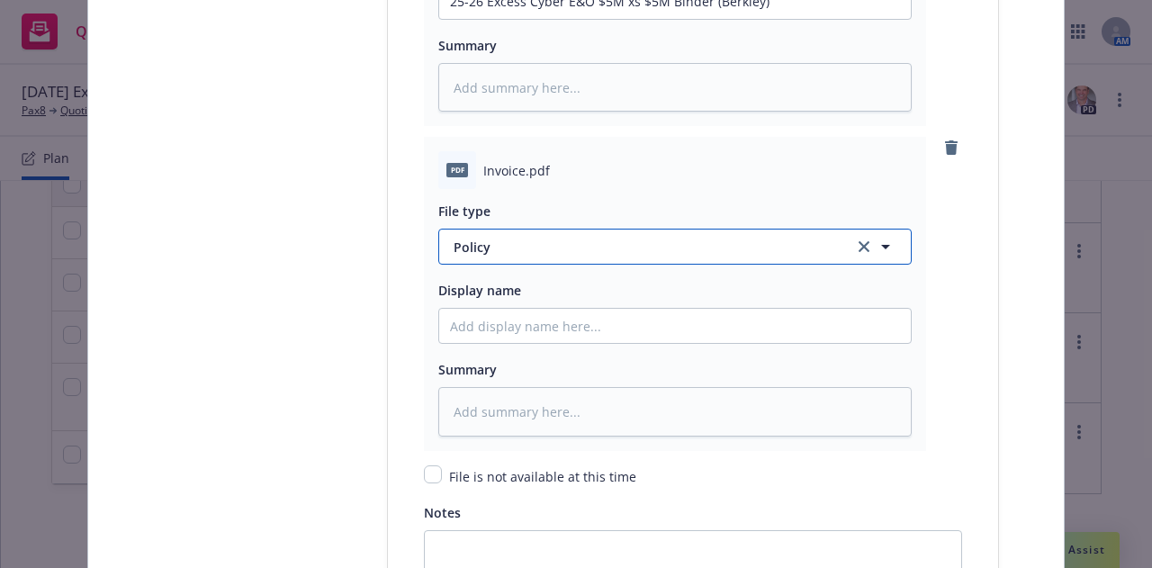
click at [720, 242] on span "Policy" at bounding box center [642, 247] width 379 height 19
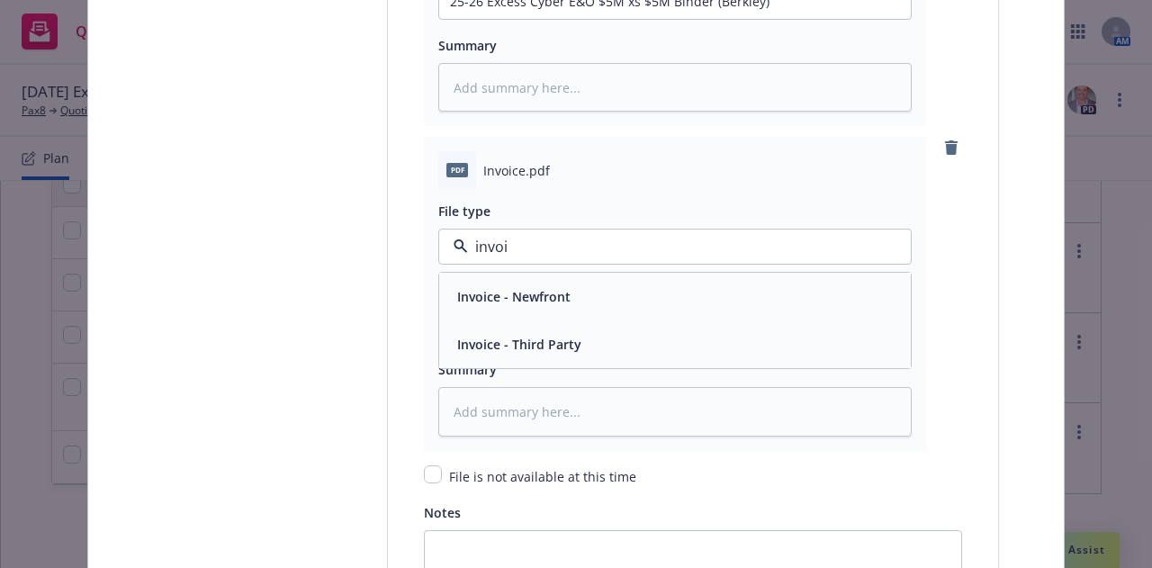
click at [732, 334] on div "Invoice - Third Party" at bounding box center [675, 344] width 450 height 26
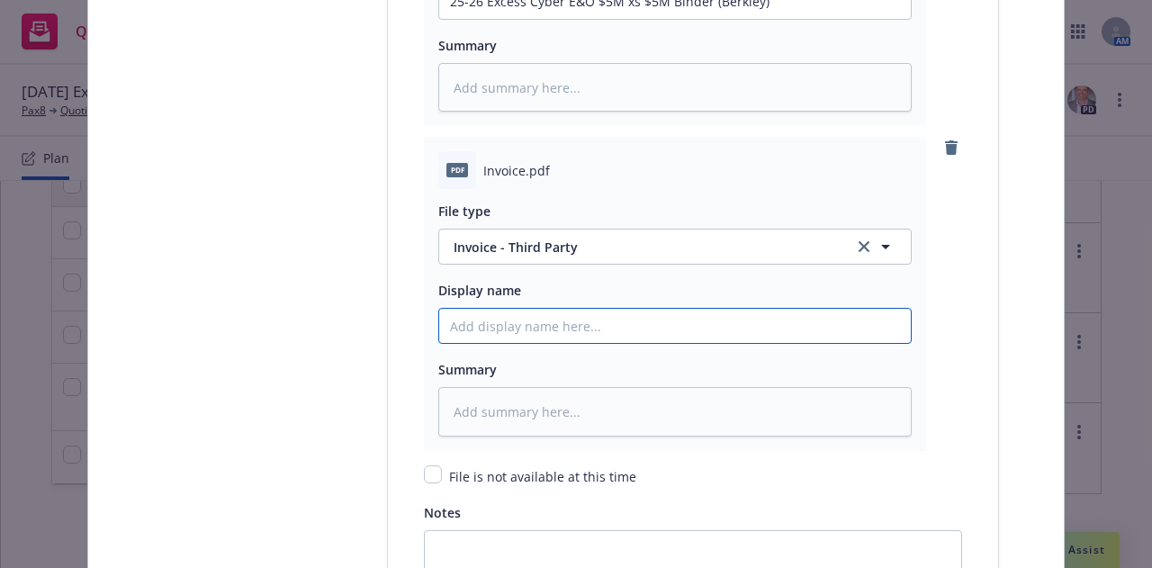
click at [725, 327] on input "Policy display name" at bounding box center [674, 326] width 471 height 34
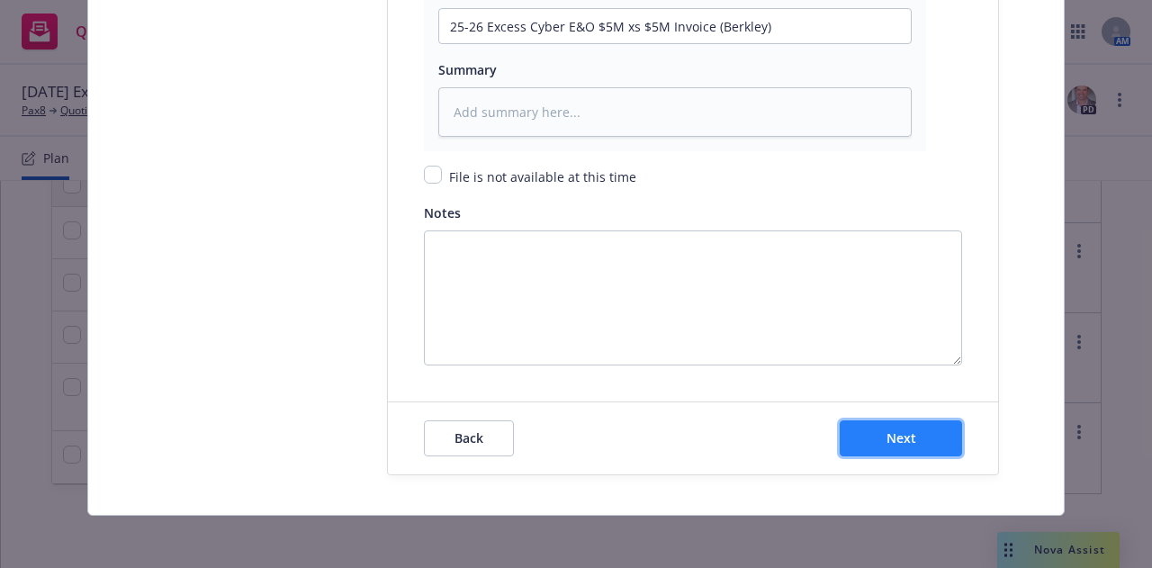
click at [902, 430] on span "Next" at bounding box center [901, 437] width 30 height 17
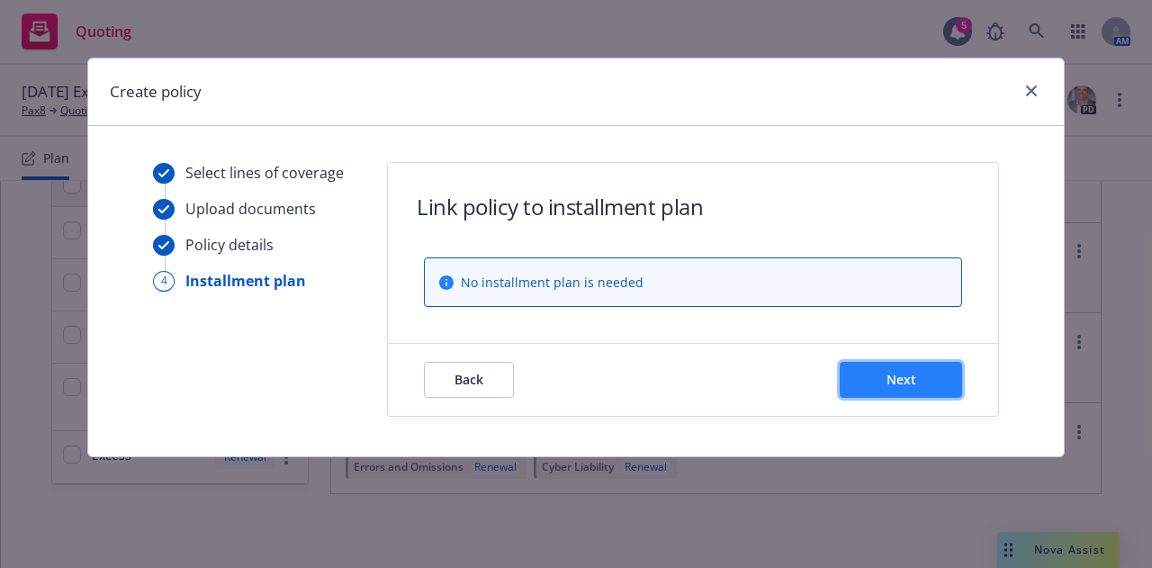
click at [914, 391] on button "Next" at bounding box center [901, 380] width 122 height 36
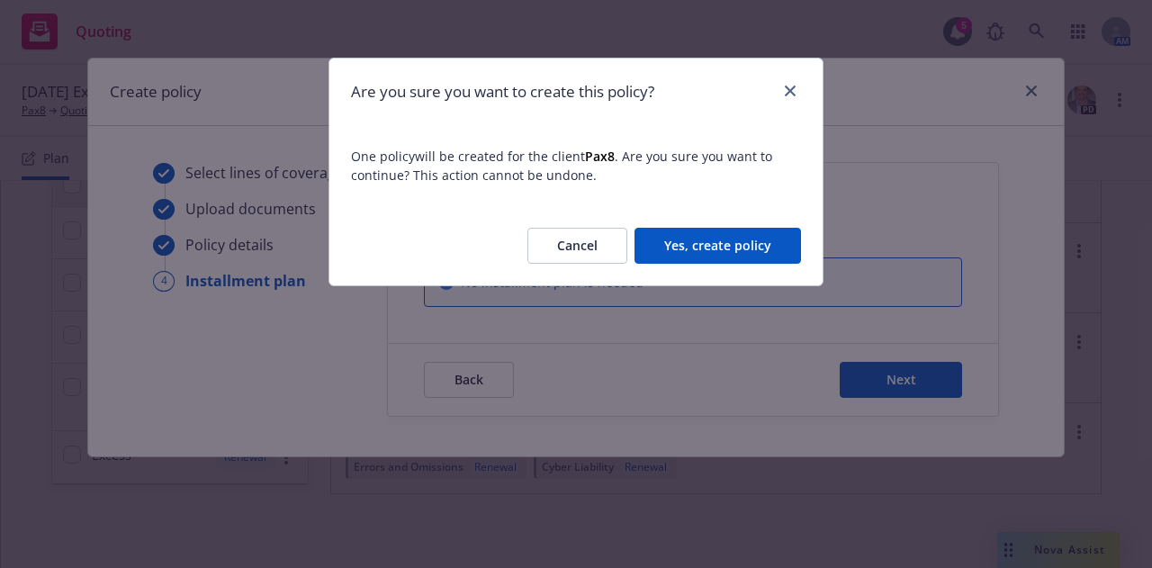
click at [722, 238] on button "Yes, create policy" at bounding box center [717, 246] width 166 height 36
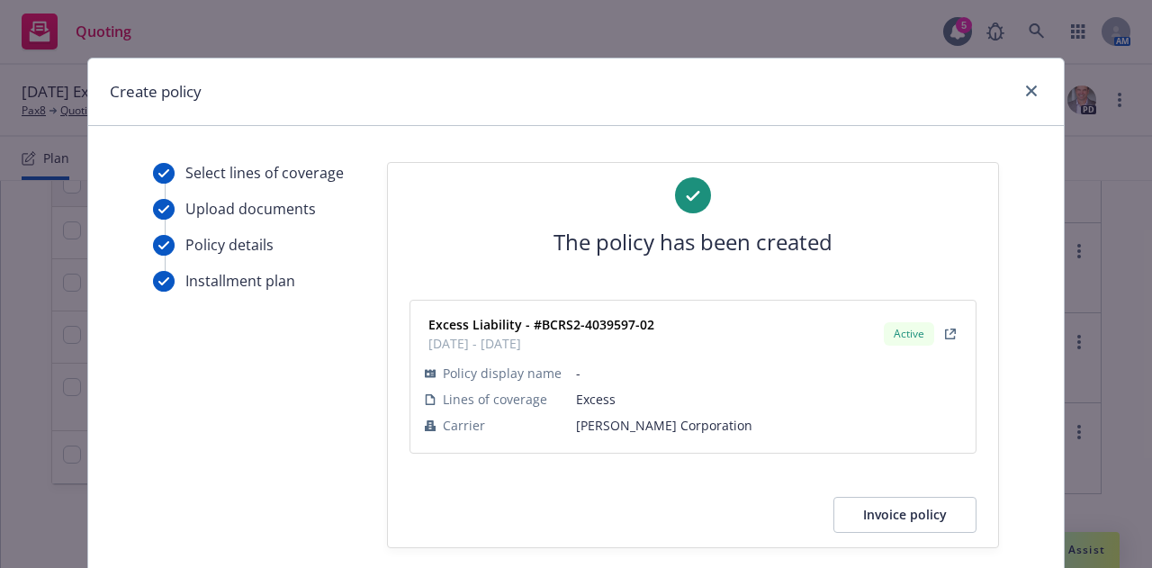
click at [1044, 86] on div "Create policy" at bounding box center [575, 91] width 975 height 67
click at [1027, 96] on link "close" at bounding box center [1031, 91] width 22 height 22
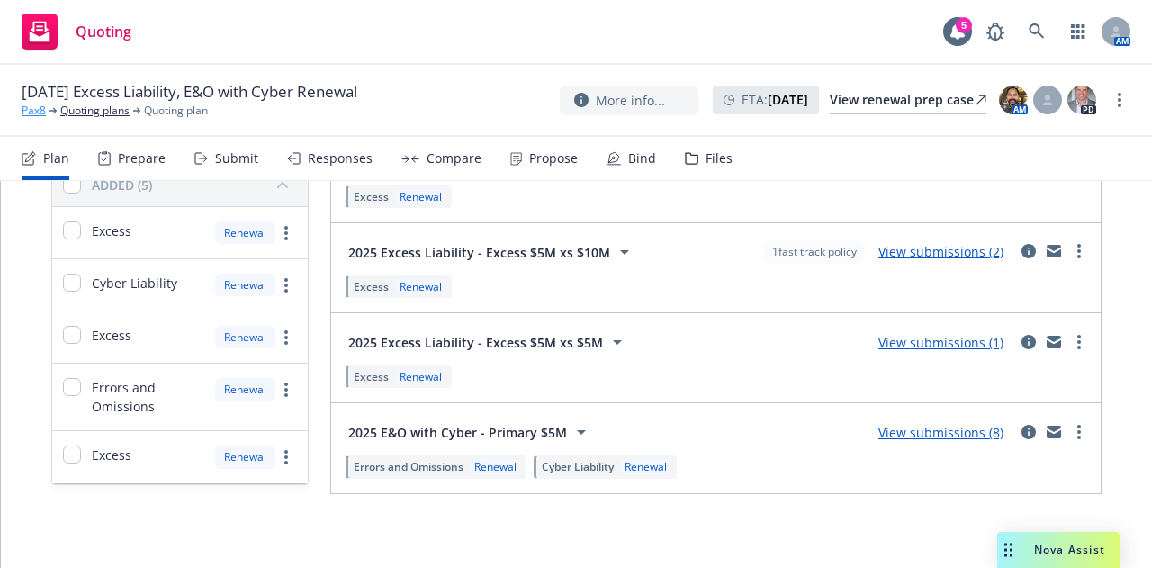
click at [36, 110] on link "Pax8" at bounding box center [34, 111] width 24 height 16
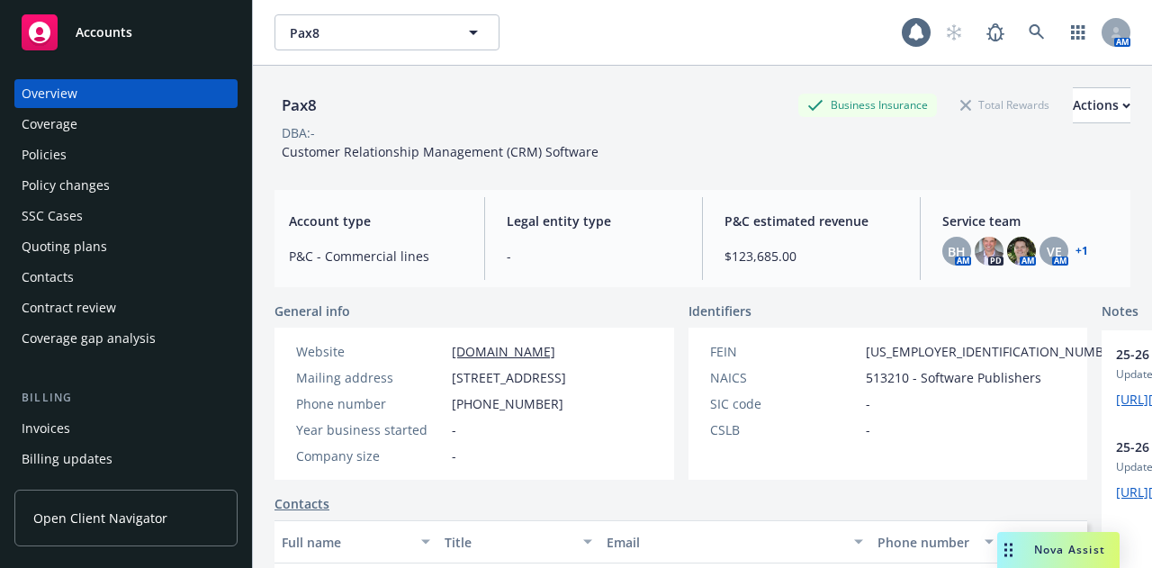
click at [143, 168] on div "Policies" at bounding box center [126, 154] width 209 height 29
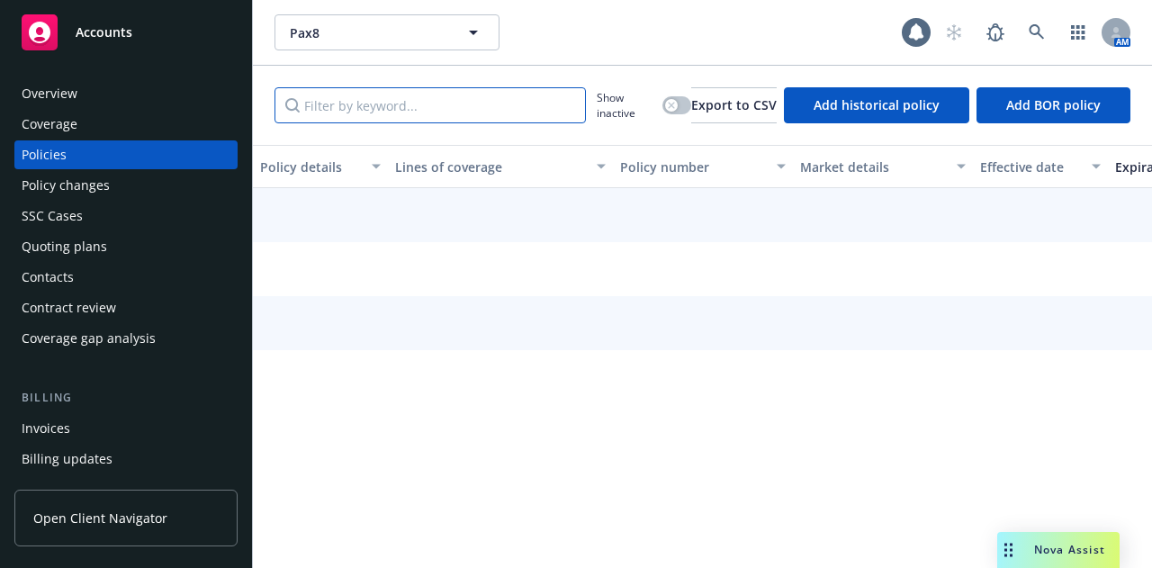
click at [444, 106] on input "Filter by keyword..." at bounding box center [429, 105] width 311 height 36
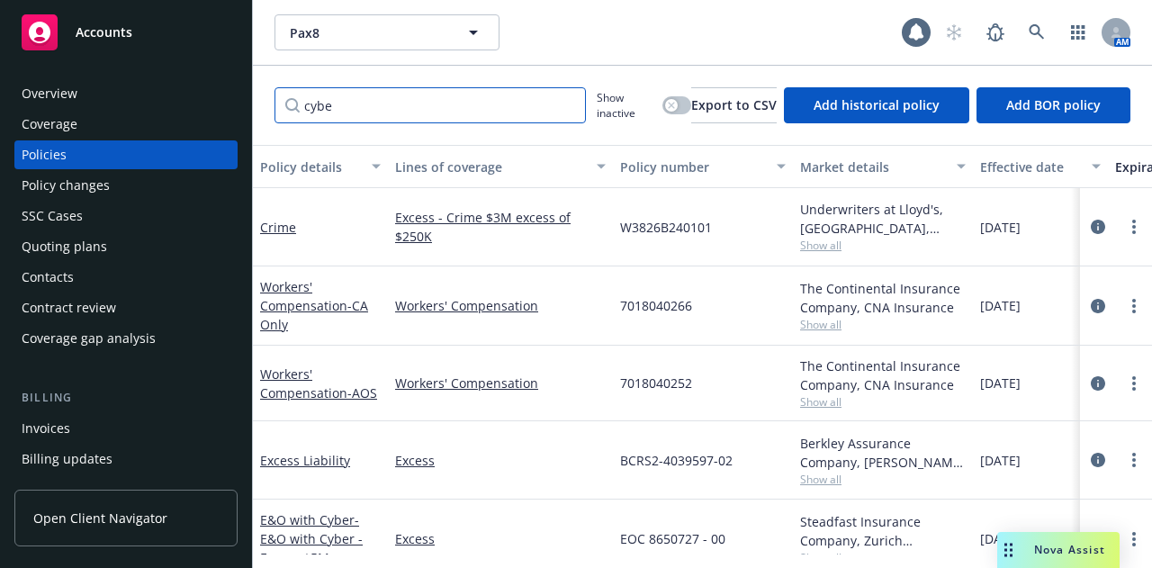
type input "cyber"
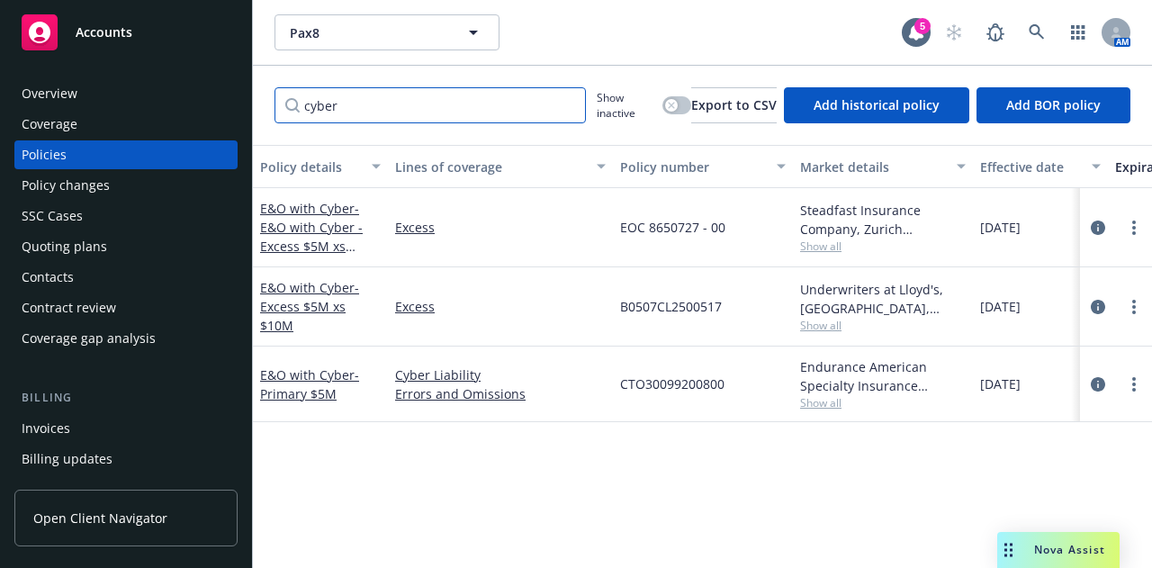
drag, startPoint x: 382, startPoint y: 104, endPoint x: 229, endPoint y: 127, distance: 154.6
click at [247, 125] on div "Accounts Overview Coverage Policies Policy changes SSC Cases Quoting plans Cont…" at bounding box center [576, 284] width 1152 height 568
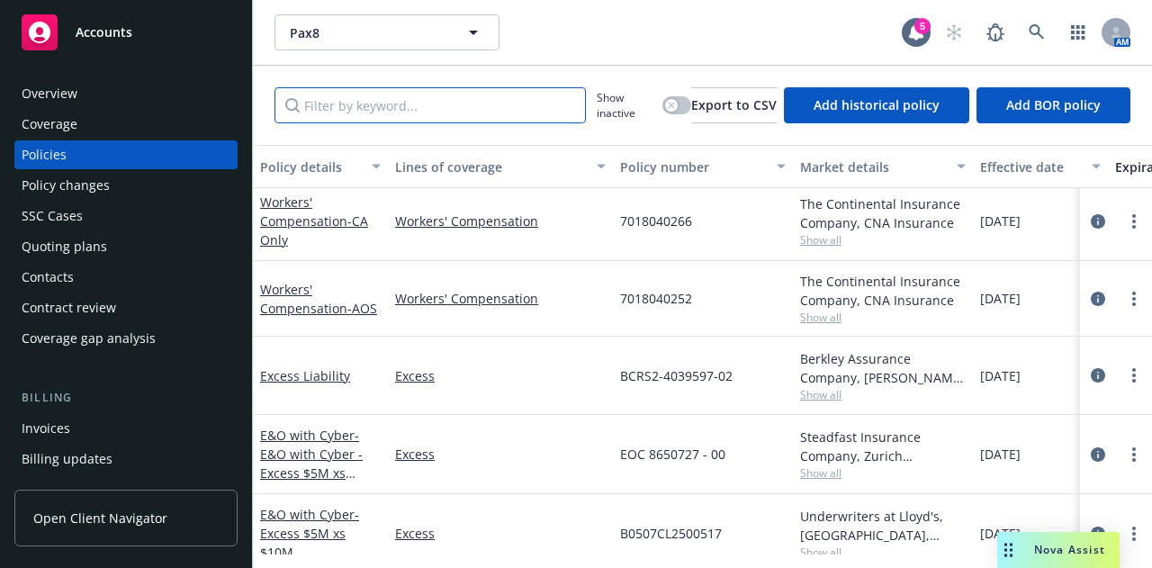
scroll to position [87, 0]
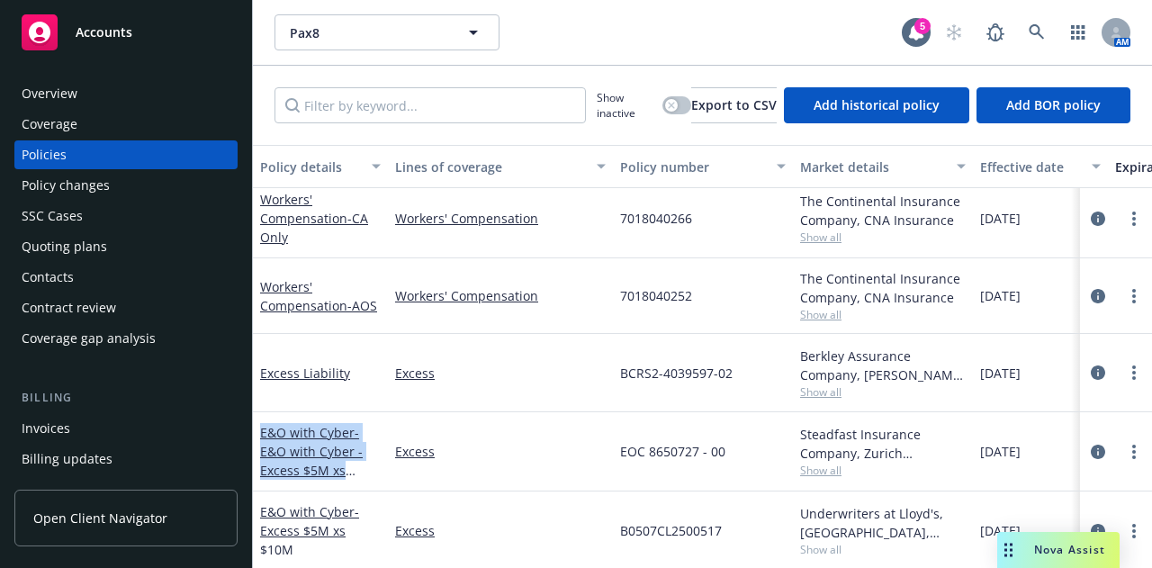
drag, startPoint x: 396, startPoint y: 478, endPoint x: 256, endPoint y: 436, distance: 146.3
click at [256, 436] on div "E&O with Cyber - E&O with Cyber - Excess $5M xs $15M Excess EOC 8650727 - 00 St…" at bounding box center [1121, 451] width 1737 height 79
copy link "E&O with Cyber - E&O with Cyber - Excess $5M xs $15M"
click at [1091, 370] on icon "circleInformation" at bounding box center [1098, 372] width 14 height 14
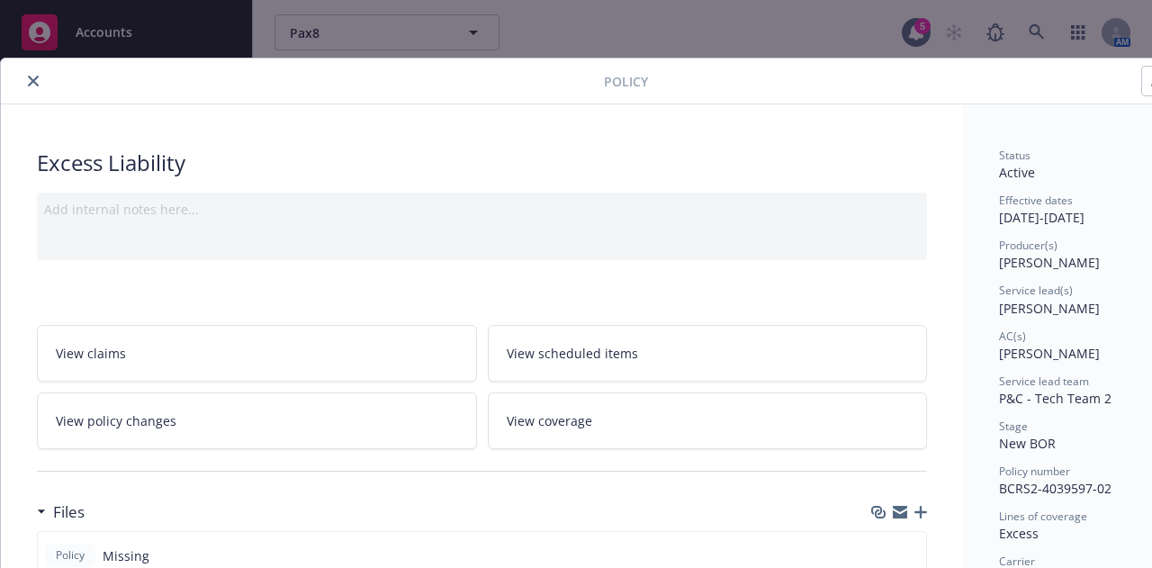
scroll to position [0, 99]
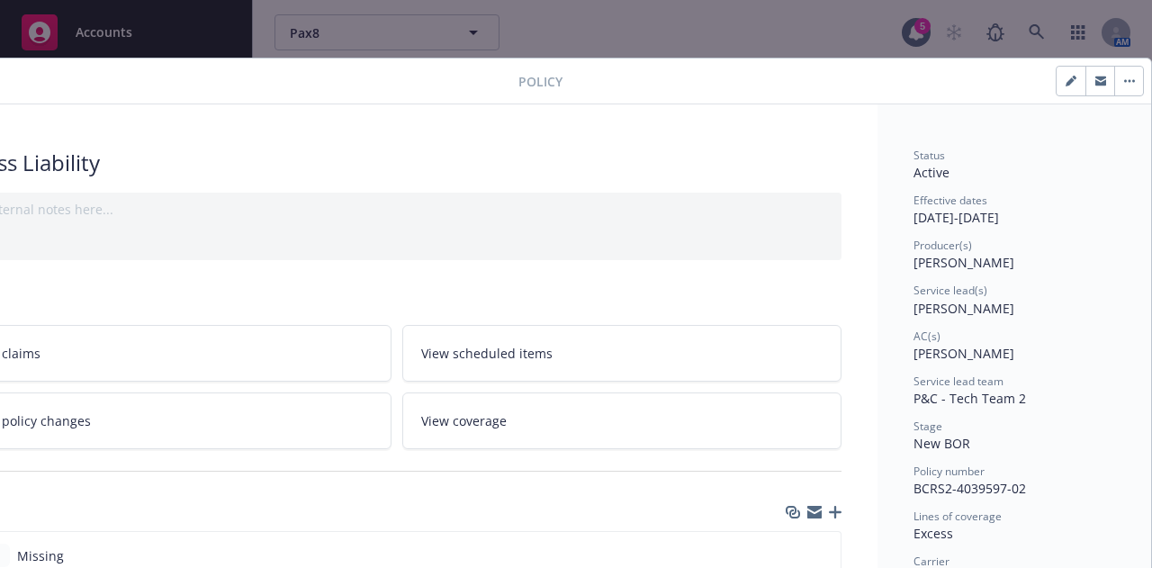
click at [1065, 77] on icon "button" at bounding box center [1070, 81] width 11 height 11
select select "NEW_BOR"
select select "12"
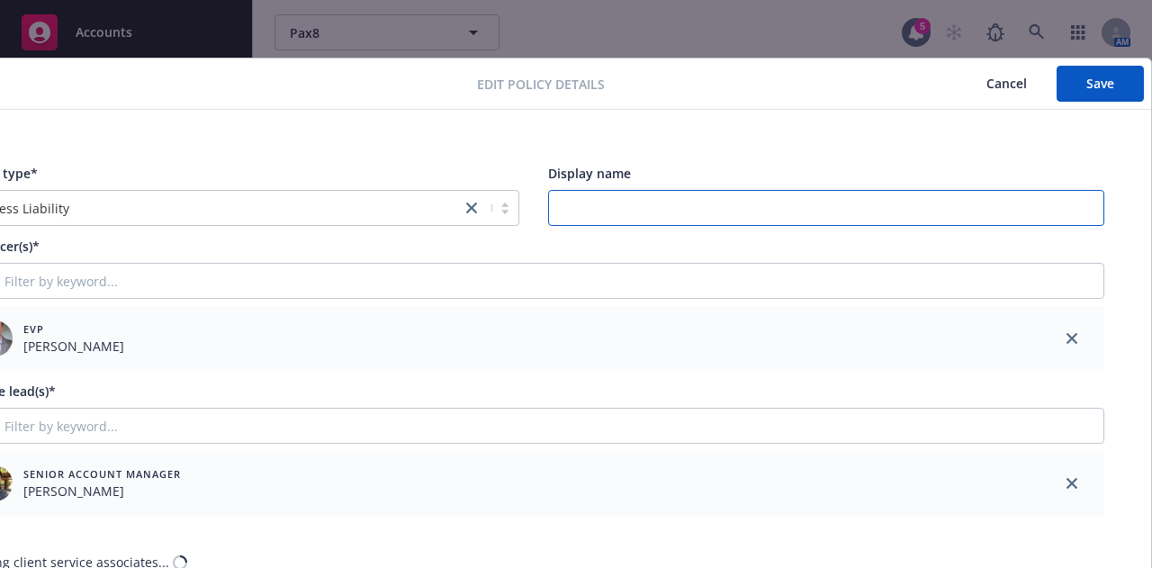
click at [734, 208] on input "Display name" at bounding box center [826, 208] width 557 height 36
paste input "E&O with Cyber - E&O with Cyber - Excess $5M xs $15M"
click at [449, 211] on div "Policy type* Excess Liability Display name E&O with Cyber - E&O with Cyber - Ex…" at bounding box center [533, 195] width 1142 height 62
click at [690, 202] on input "E&O with Cyber - Excess $5M xs $15M" at bounding box center [826, 208] width 557 height 36
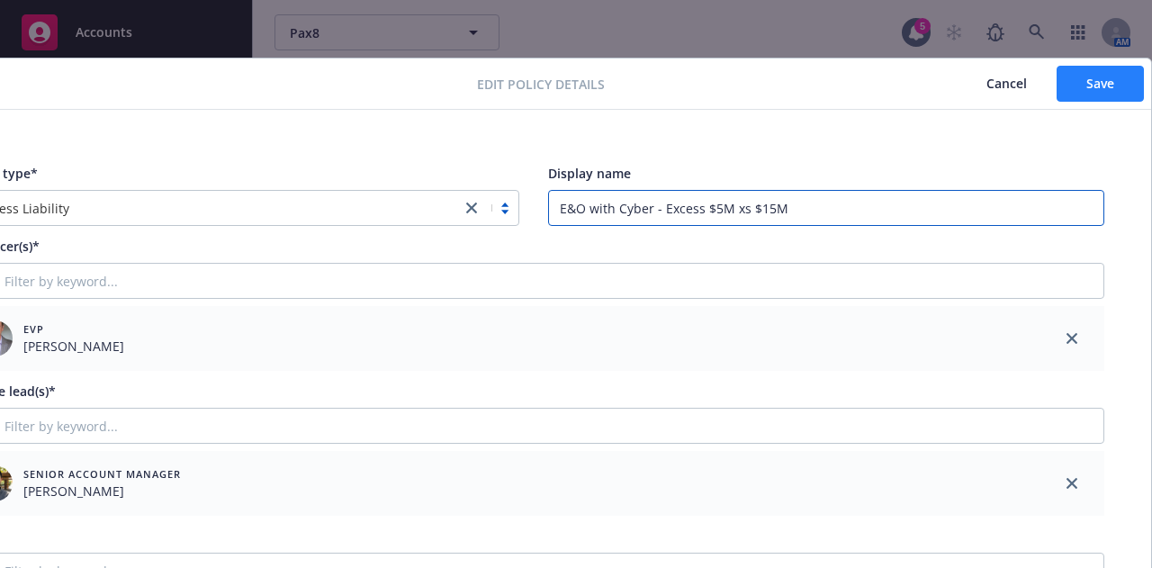
type input "E&O with Cyber - Excess $5M xs $15M"
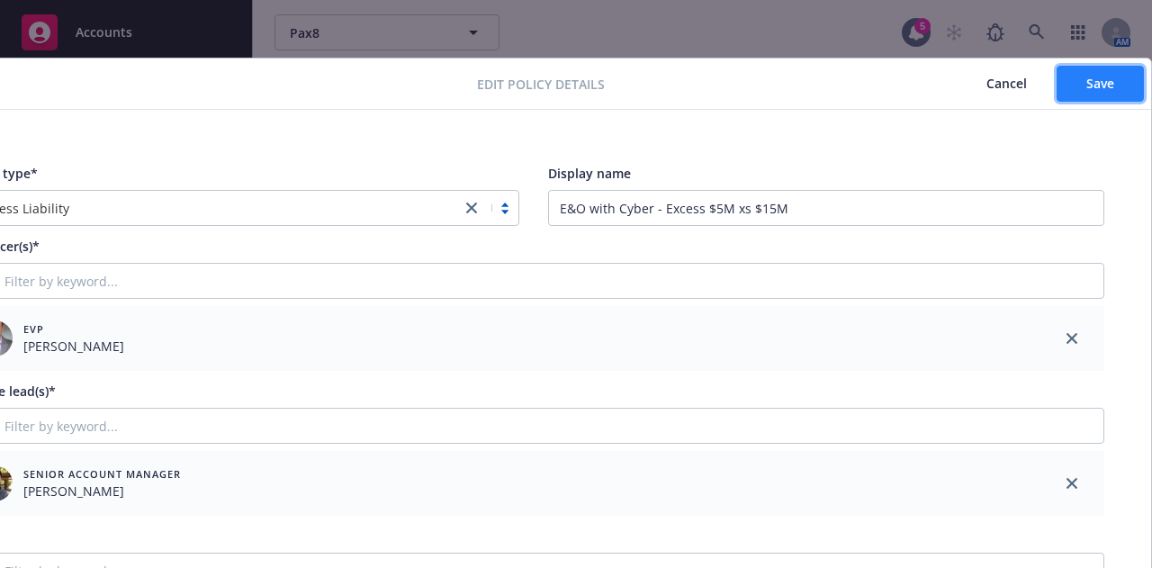
click at [1100, 89] on span "Save" at bounding box center [1100, 83] width 28 height 17
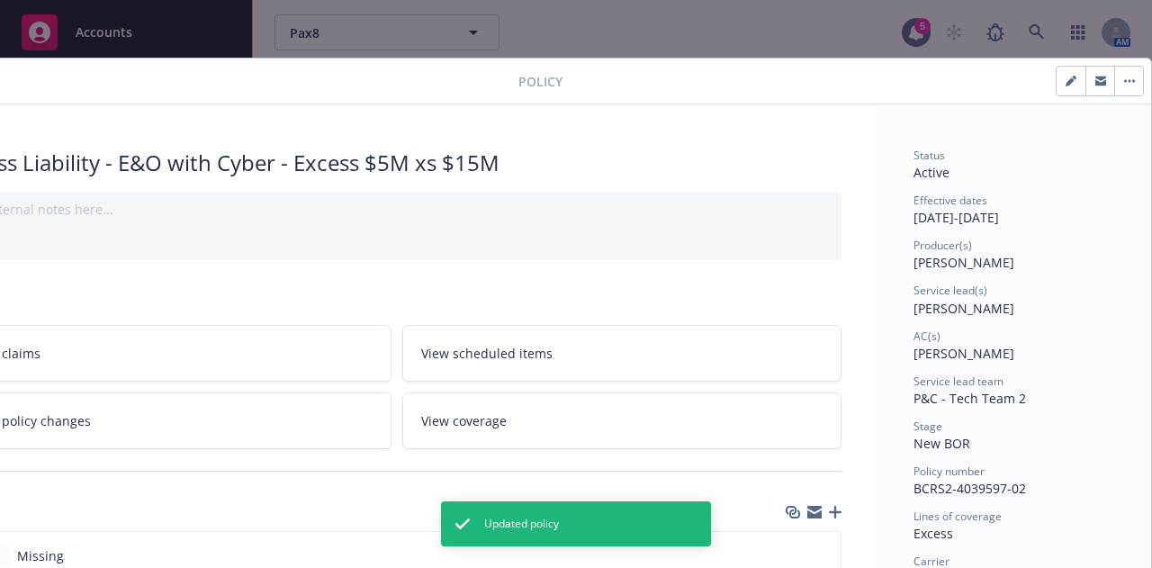
click at [1065, 80] on icon "button" at bounding box center [1069, 81] width 9 height 9
select select "NEW_BOR"
select select "12"
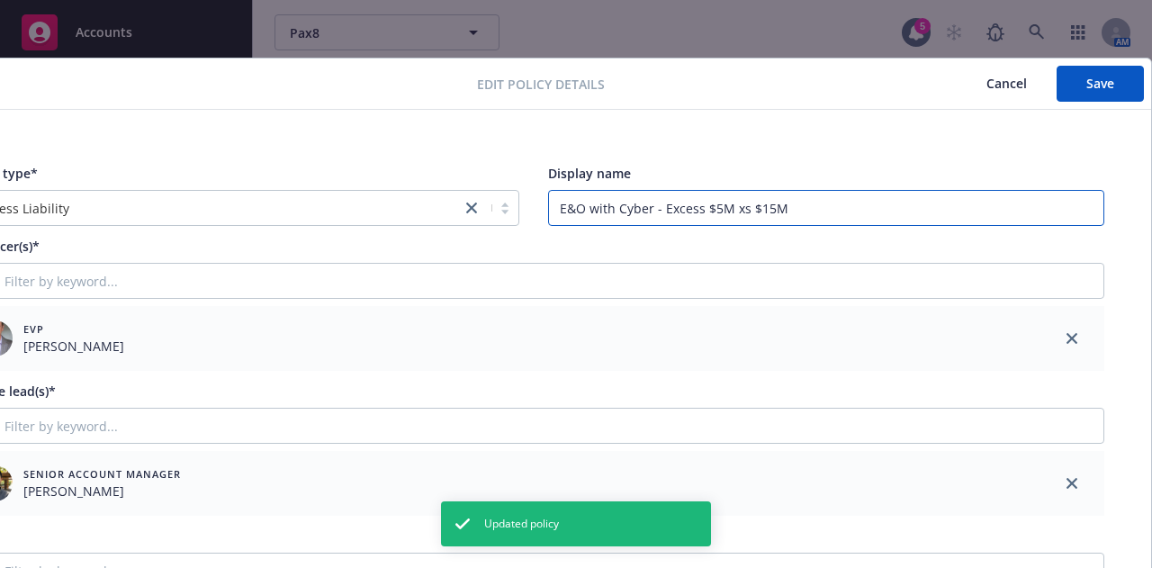
click at [749, 208] on input "E&O with Cyber - Excess $5M xs $15M" at bounding box center [826, 208] width 557 height 36
type input "E&O with Cyber - Excess $5M xs $5M"
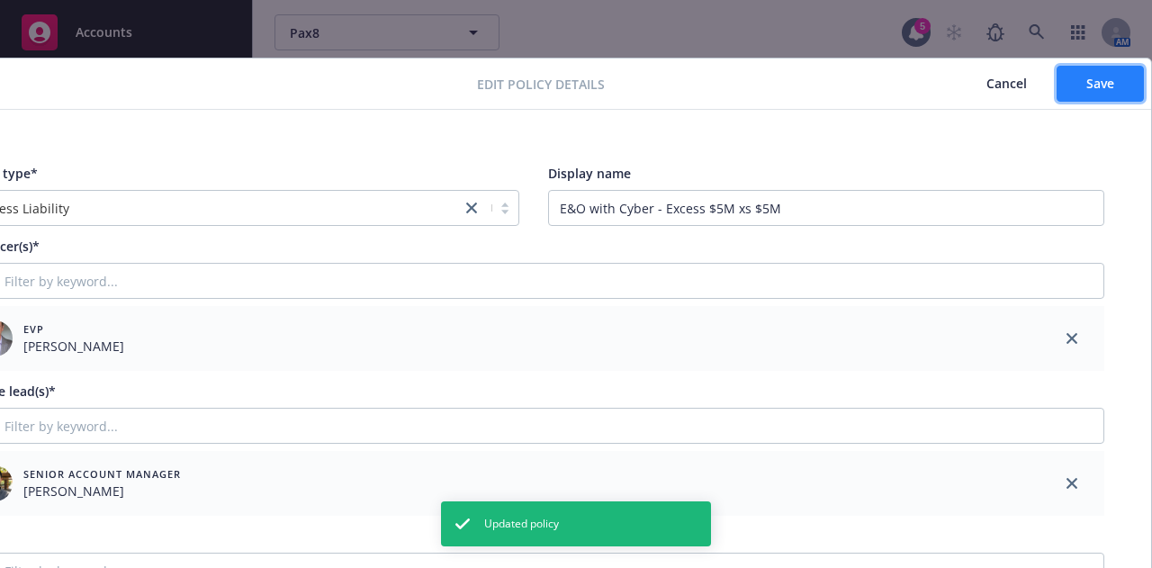
click at [1086, 75] on span "Save" at bounding box center [1100, 83] width 28 height 17
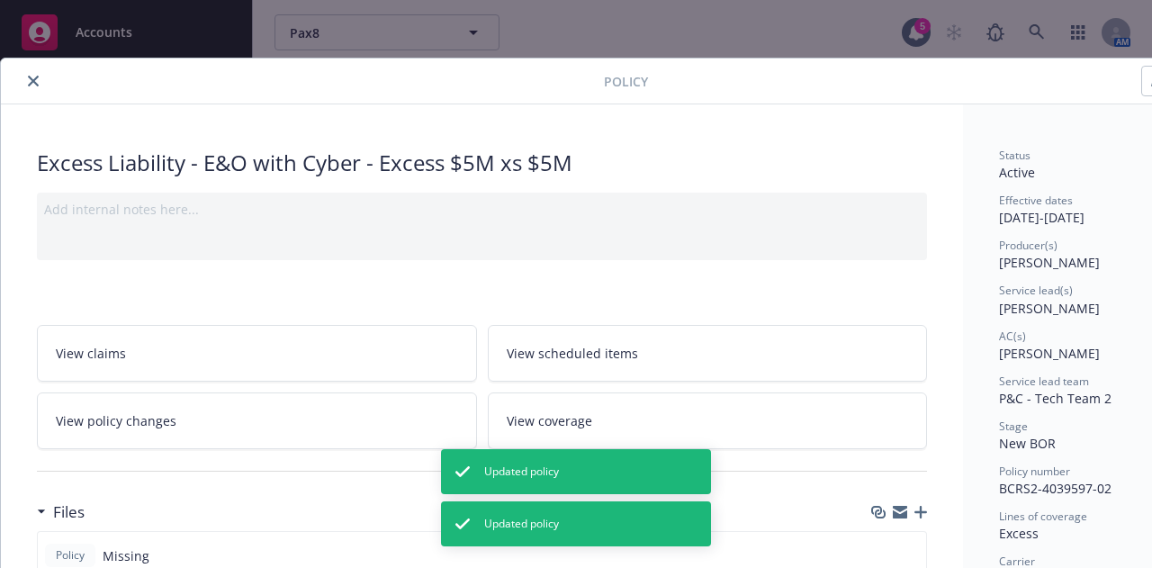
click at [34, 81] on icon "close" at bounding box center [33, 81] width 11 height 11
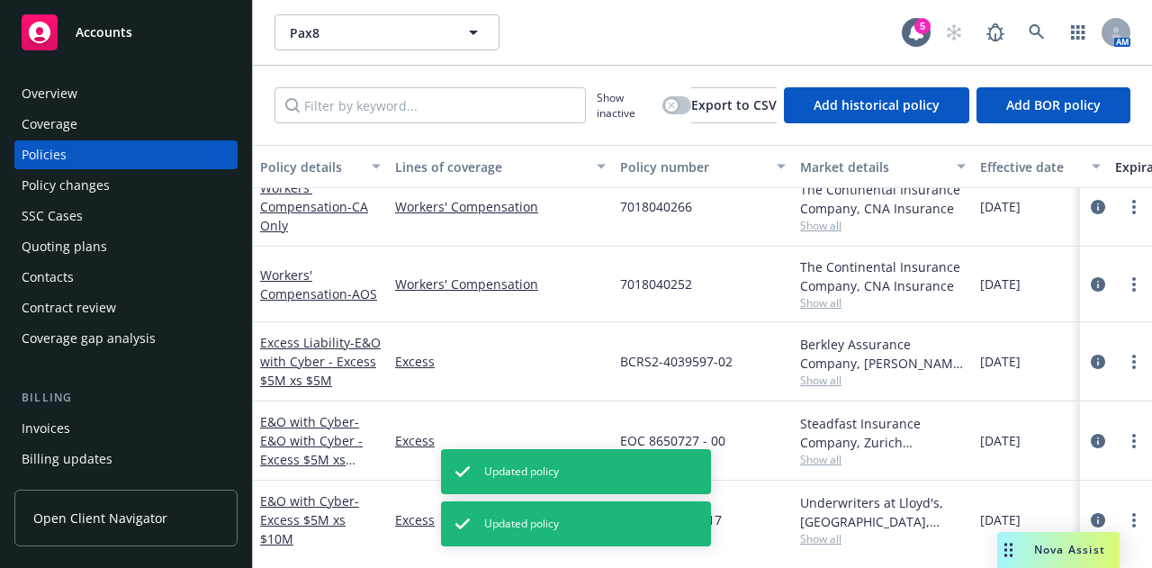
scroll to position [100, 0]
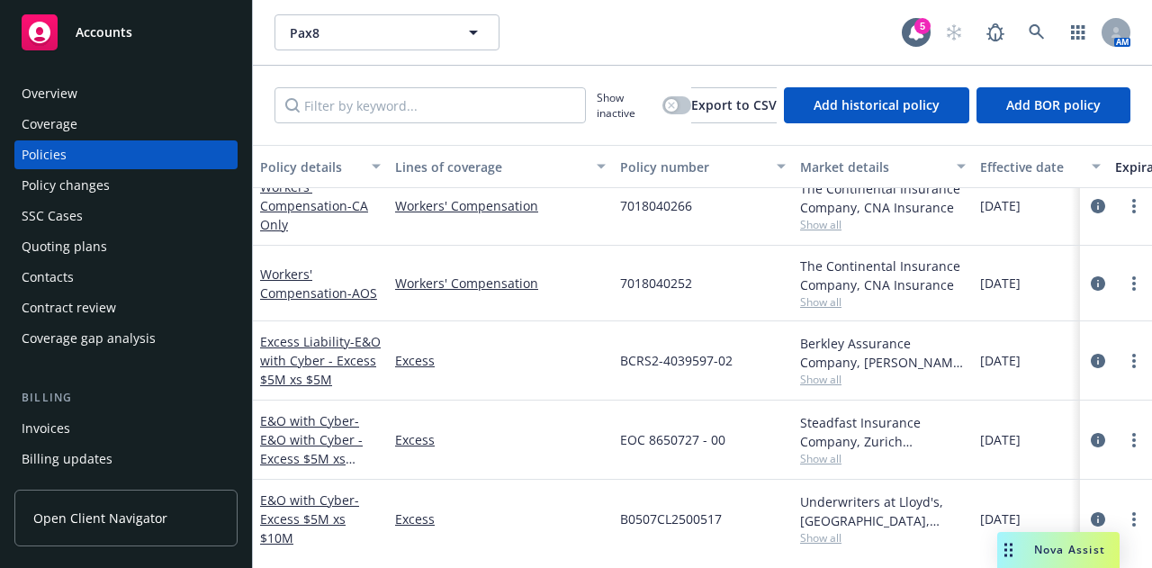
click at [1091, 435] on icon "circleInformation" at bounding box center [1098, 440] width 14 height 14
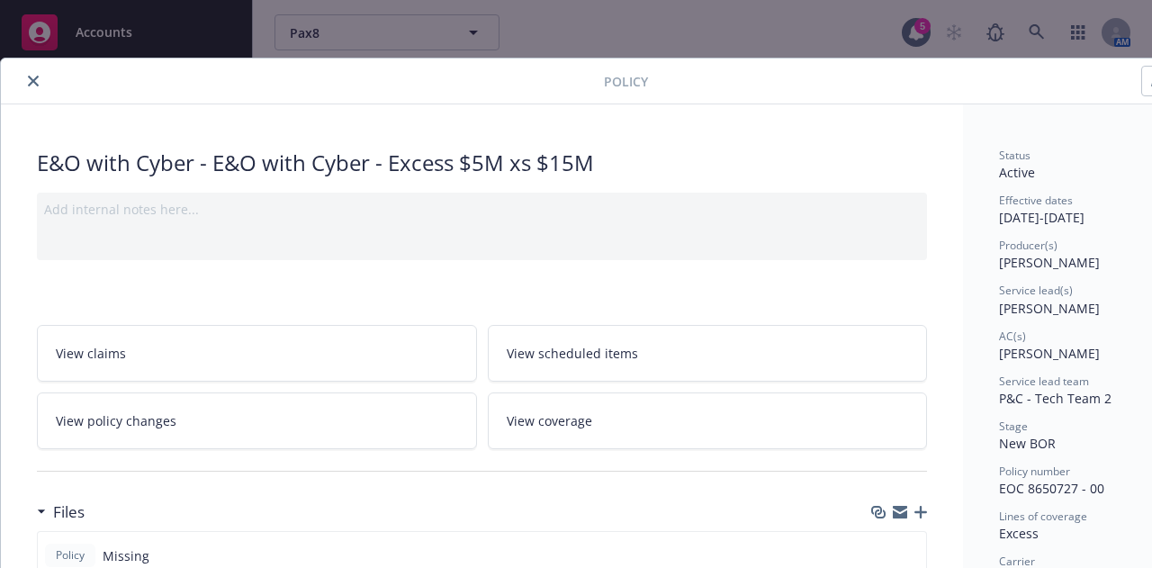
scroll to position [0, 99]
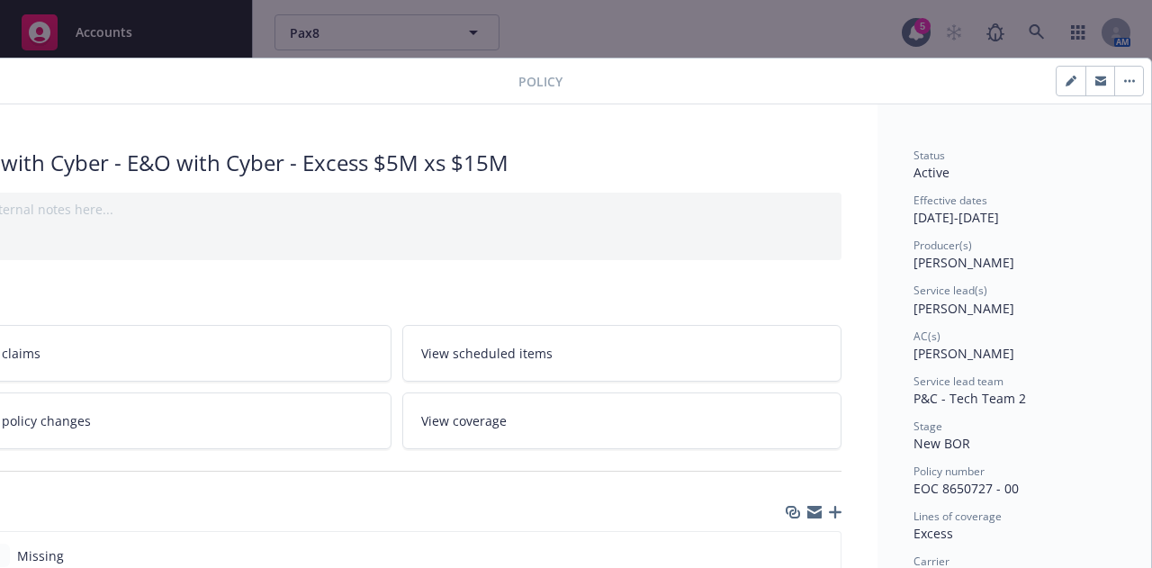
click at [1063, 82] on button "button" at bounding box center [1070, 81] width 29 height 29
select select "NEW_BOR"
select select "12"
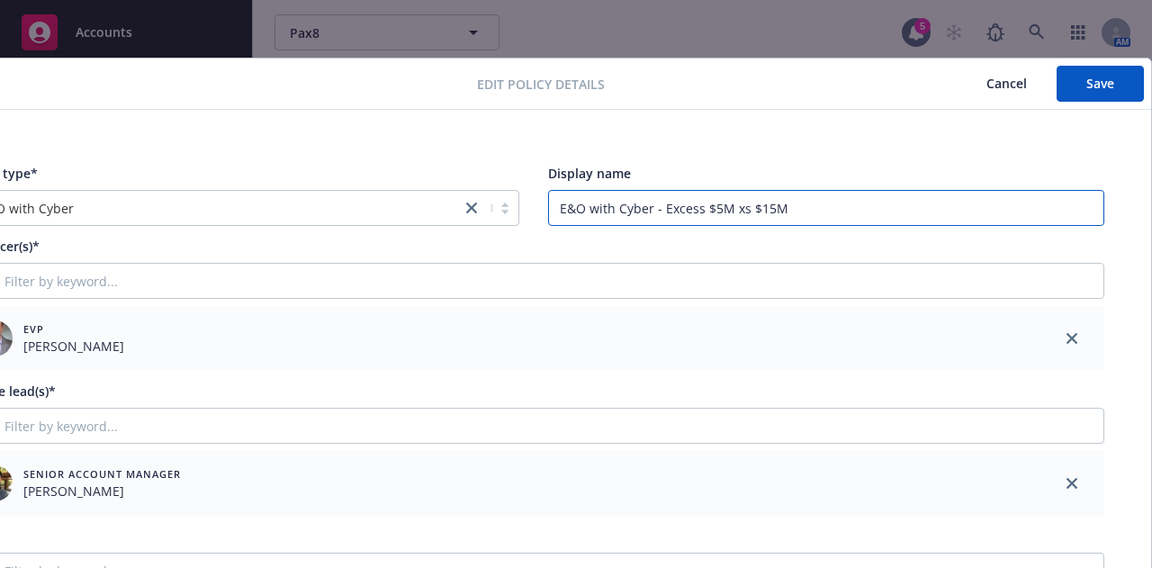
drag, startPoint x: 646, startPoint y: 208, endPoint x: 483, endPoint y: 201, distance: 163.0
click at [483, 201] on div "Policy type* E&O with Cyber Display name E&O with Cyber - Excess $5M xs $15M" at bounding box center [533, 195] width 1142 height 62
type input "Excess $5M xs $15M"
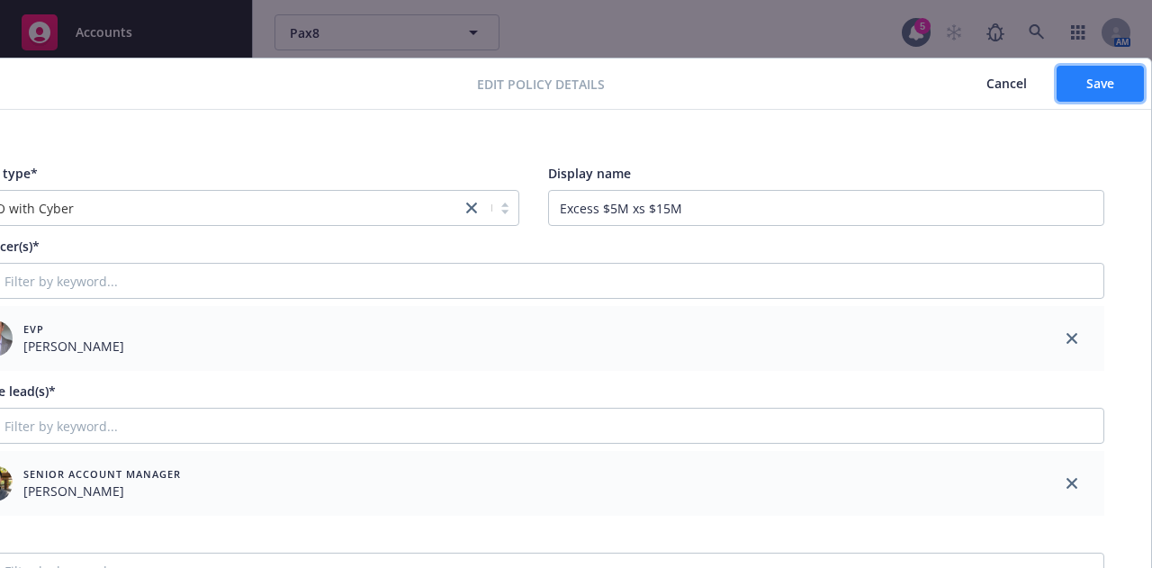
click at [1061, 75] on button "Save" at bounding box center [1099, 84] width 87 height 36
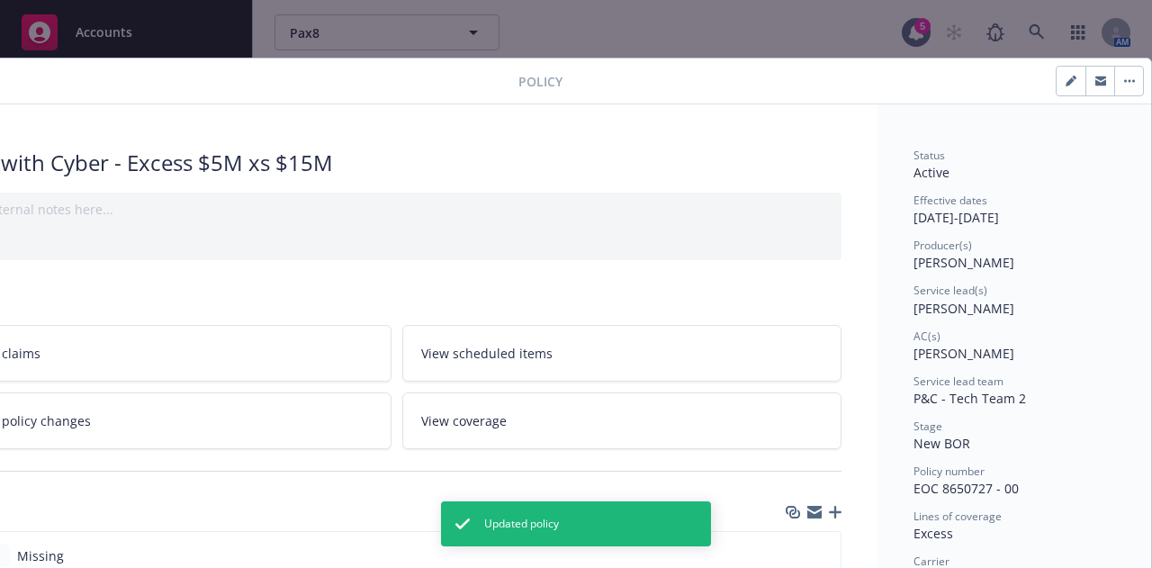
scroll to position [0, 0]
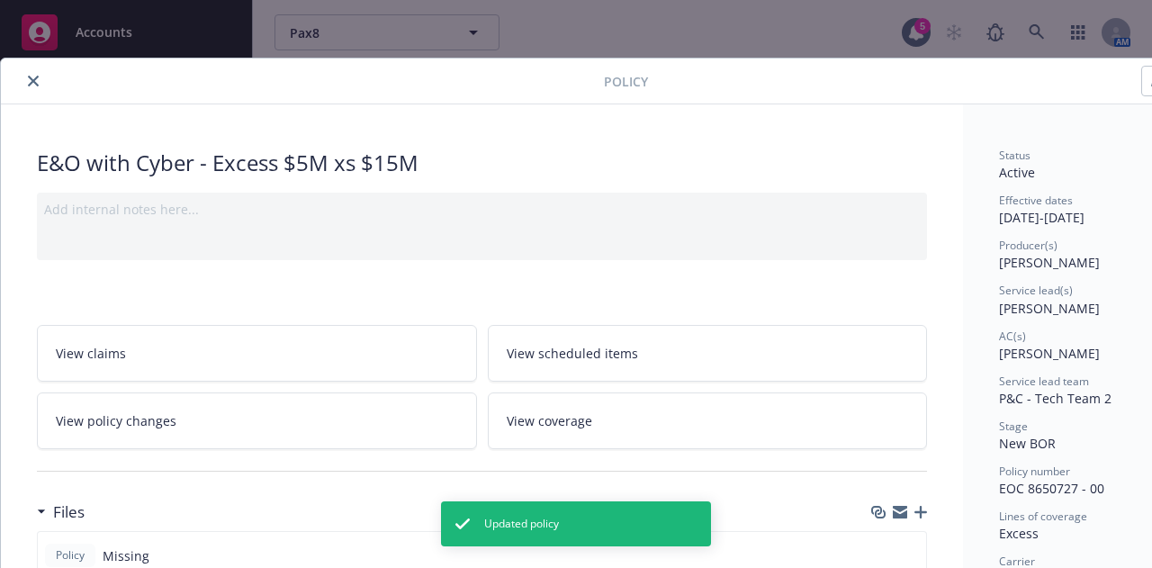
click at [31, 78] on icon "close" at bounding box center [33, 81] width 11 height 11
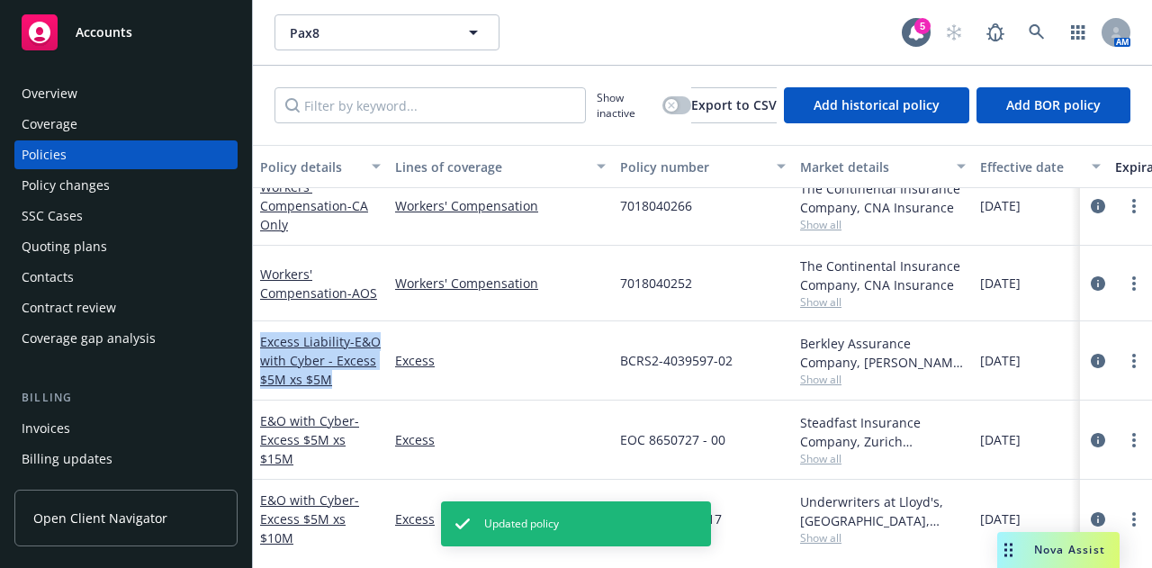
drag, startPoint x: 383, startPoint y: 390, endPoint x: 256, endPoint y: 337, distance: 138.0
click at [256, 337] on div "Excess Liability - E&O with Cyber - Excess $5M xs $5M" at bounding box center [320, 360] width 135 height 79
copy link "Excess Liability - E&O with Cyber - Excess $5M xs $5M"
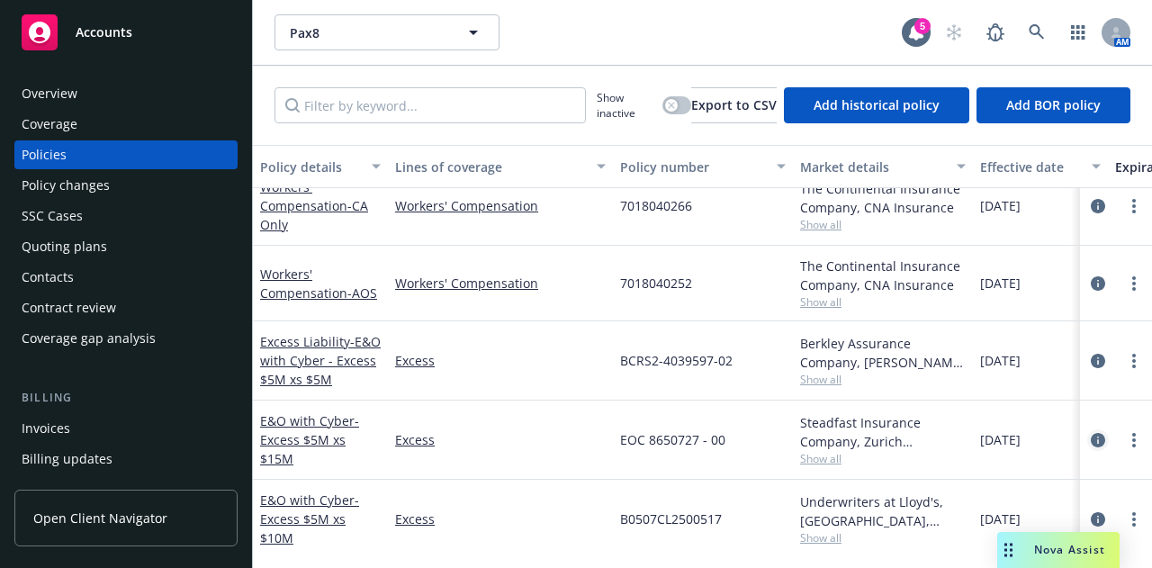
click at [1091, 447] on icon "circleInformation" at bounding box center [1098, 440] width 14 height 14
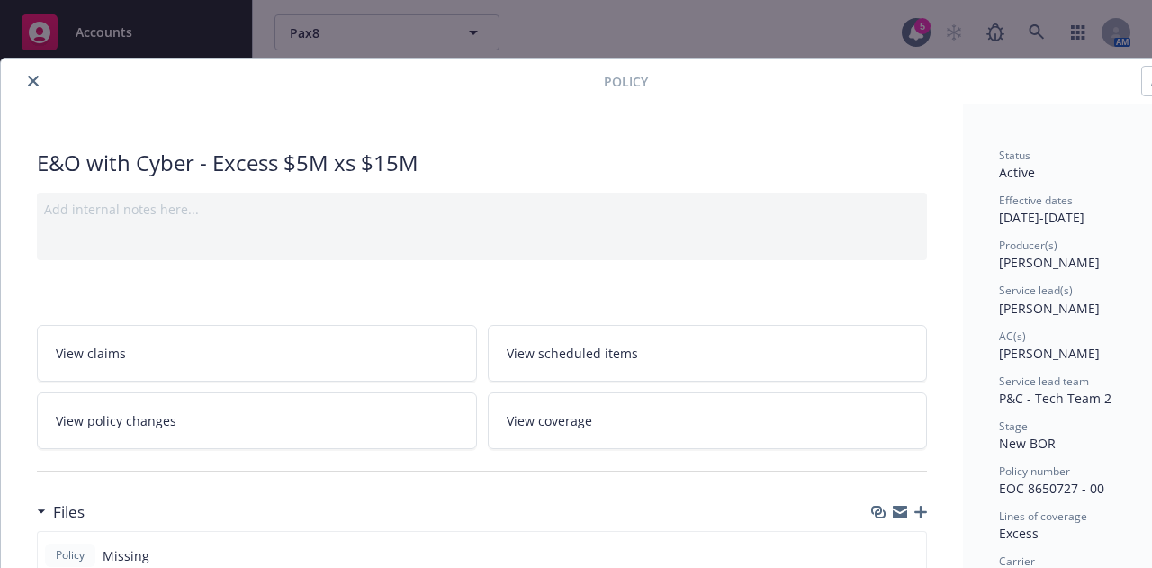
scroll to position [54, 0]
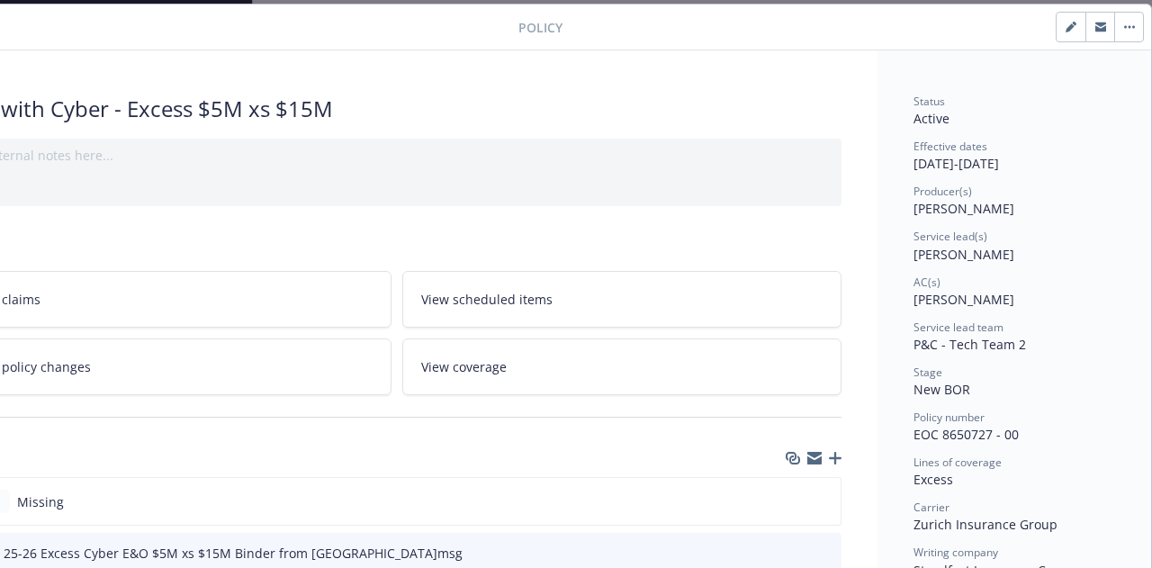
click at [1056, 35] on button "button" at bounding box center [1070, 27] width 29 height 29
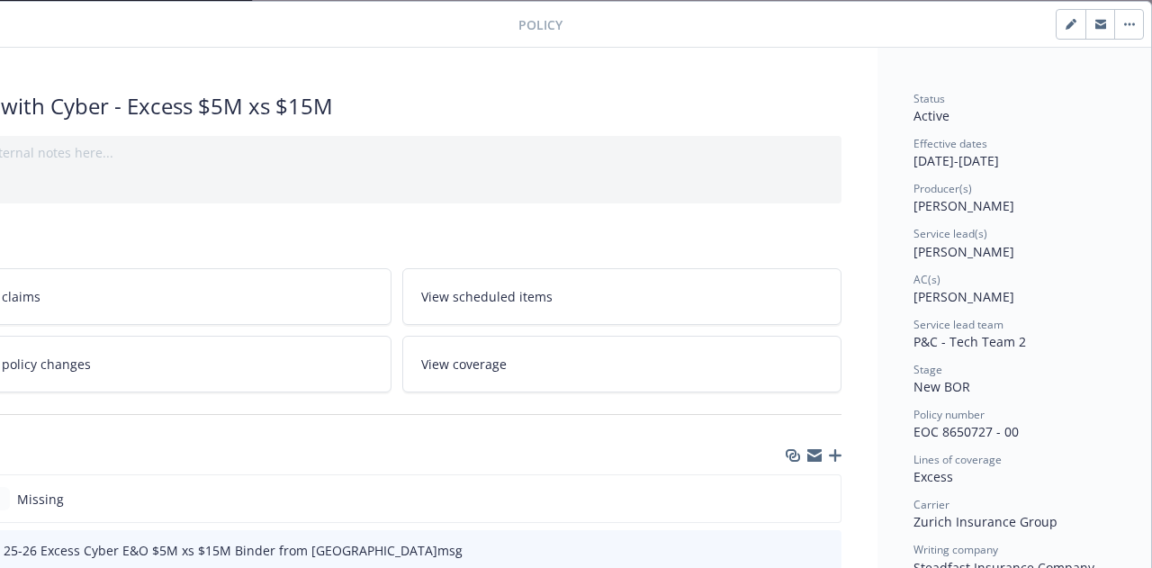
select select "NEW_BOR"
select select "12"
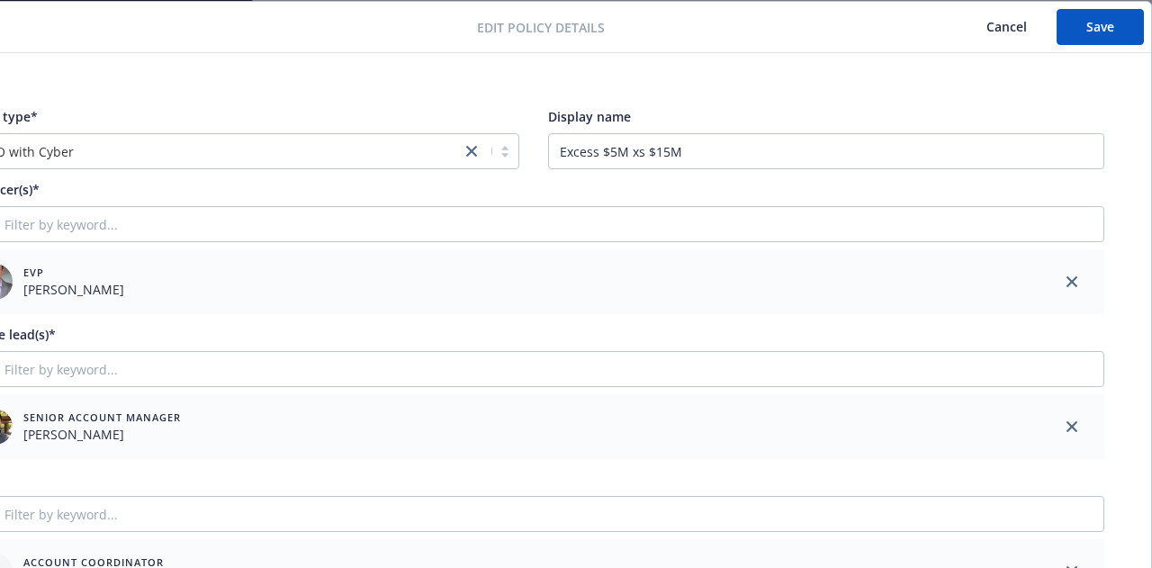
scroll to position [57, 0]
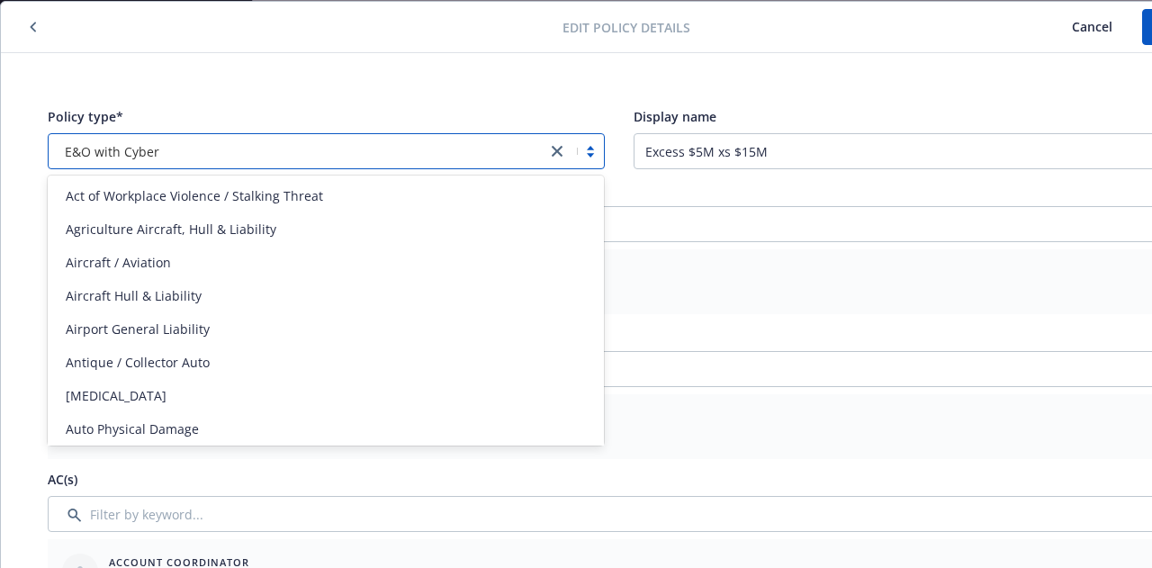
click at [331, 156] on div "E&O with Cyber" at bounding box center [298, 151] width 480 height 19
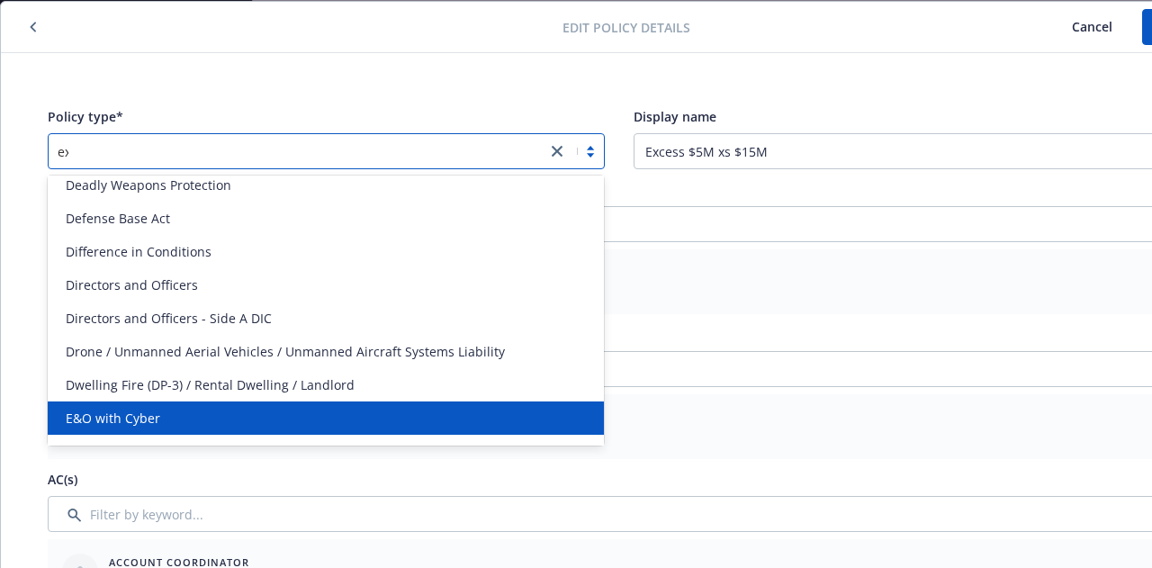
scroll to position [0, 0]
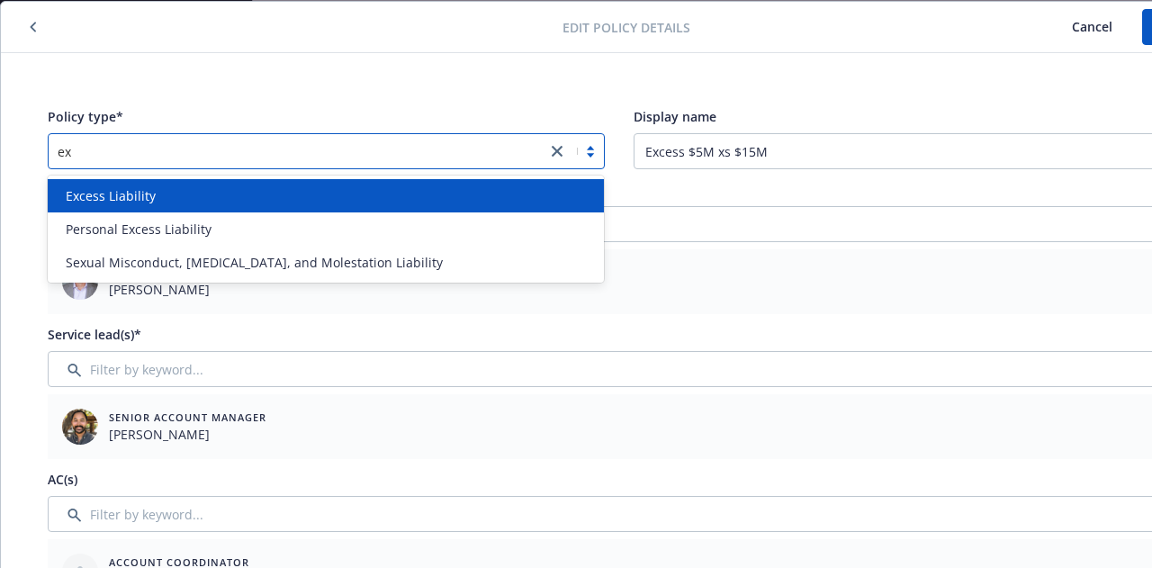
type input "exc"
click at [314, 186] on div "Excess Liability" at bounding box center [325, 195] width 535 height 19
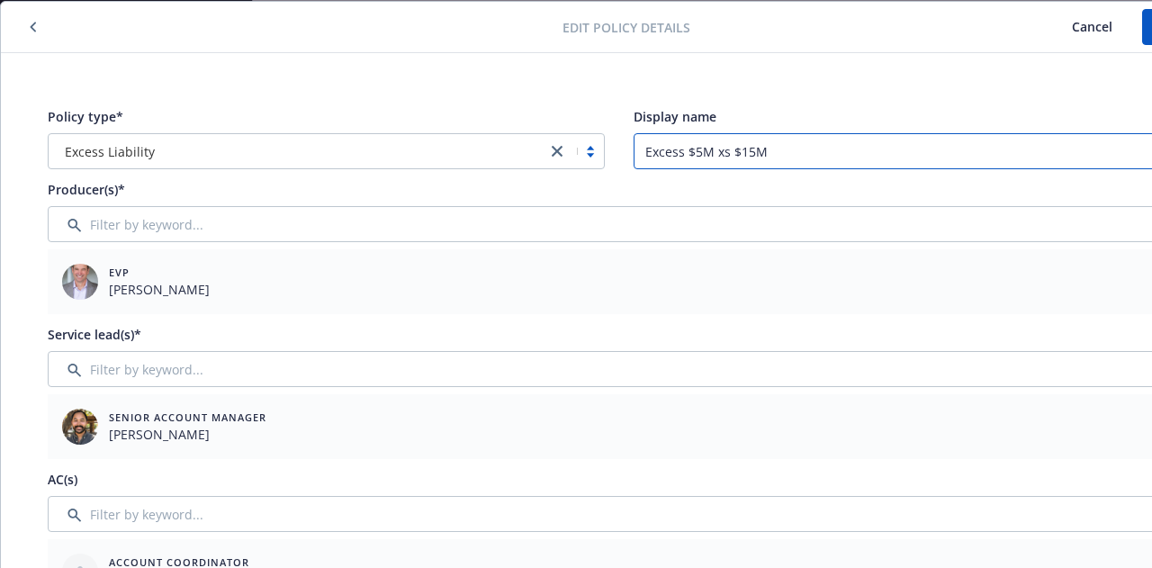
drag, startPoint x: 775, startPoint y: 152, endPoint x: 427, endPoint y: 134, distance: 347.8
click at [427, 134] on div "Policy type* Excess Liability Display name Excess $5M xs $15M" at bounding box center [619, 138] width 1142 height 62
paste input "Liability - E&O with Cyber - Excess $5M xs $"
click at [938, 152] on input "Excess Liability - E&O with Cyber - Excess $5M xs $5M" at bounding box center [911, 151] width 557 height 36
drag, startPoint x: 741, startPoint y: 150, endPoint x: 509, endPoint y: 148, distance: 232.2
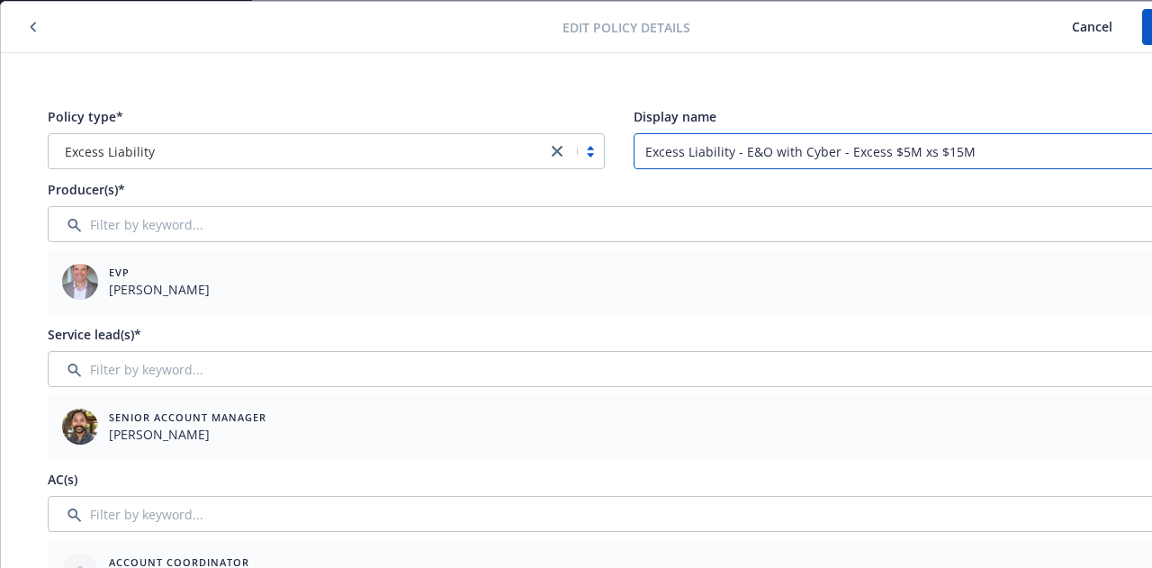
click at [509, 148] on div "Policy type* Excess Liability Display name Excess Liability - E&O with Cyber - …" at bounding box center [619, 138] width 1142 height 62
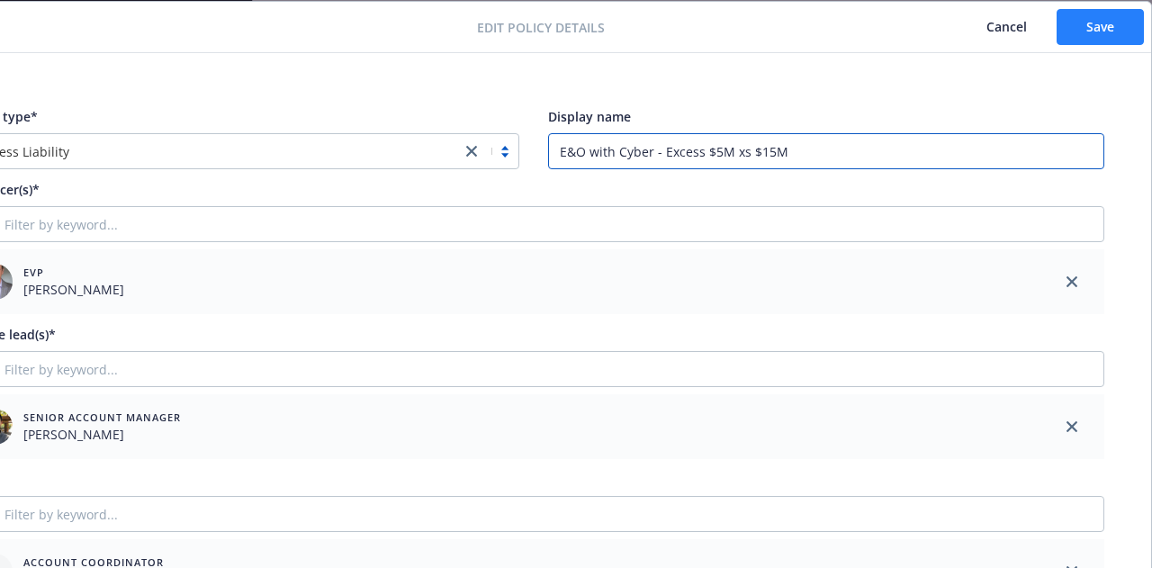
type input "E&O with Cyber - Excess $5M xs $15M"
click at [1086, 26] on span "Save" at bounding box center [1100, 26] width 28 height 17
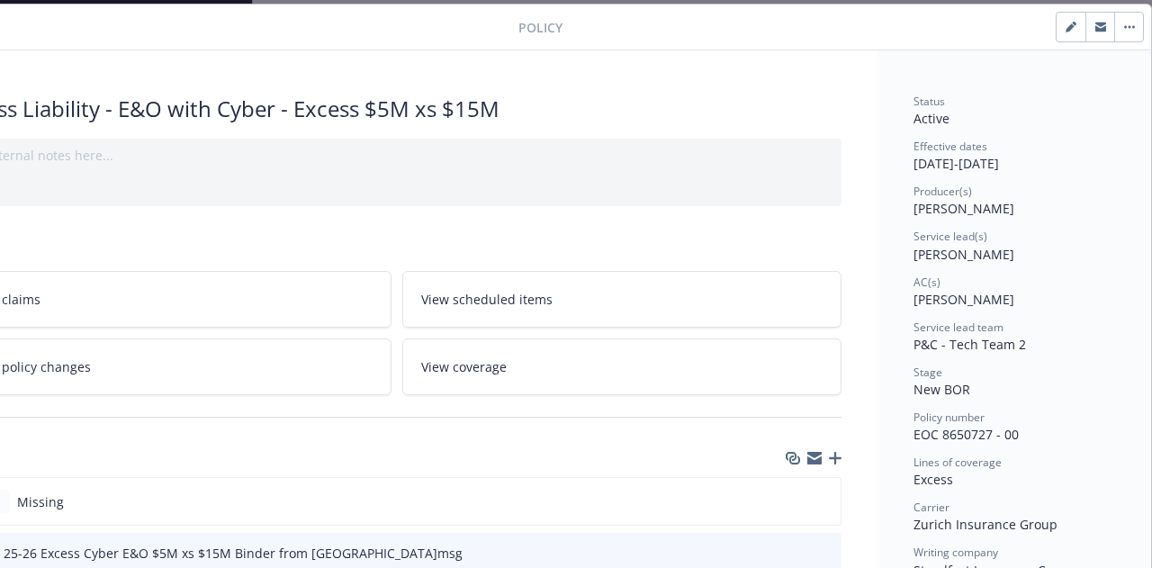
scroll to position [54, 0]
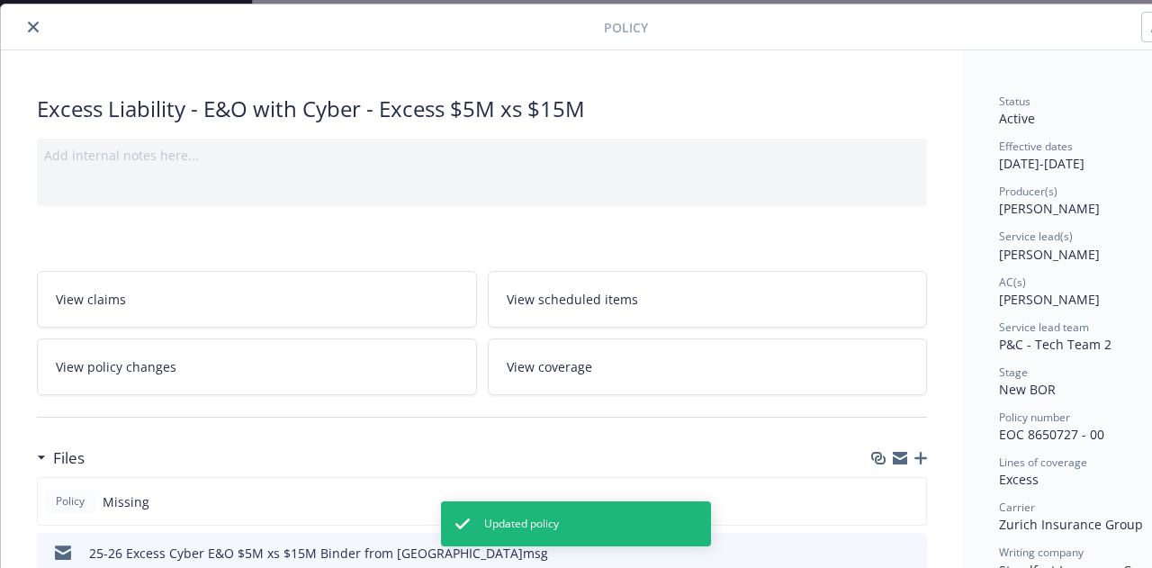
click at [31, 25] on icon "close" at bounding box center [33, 27] width 11 height 11
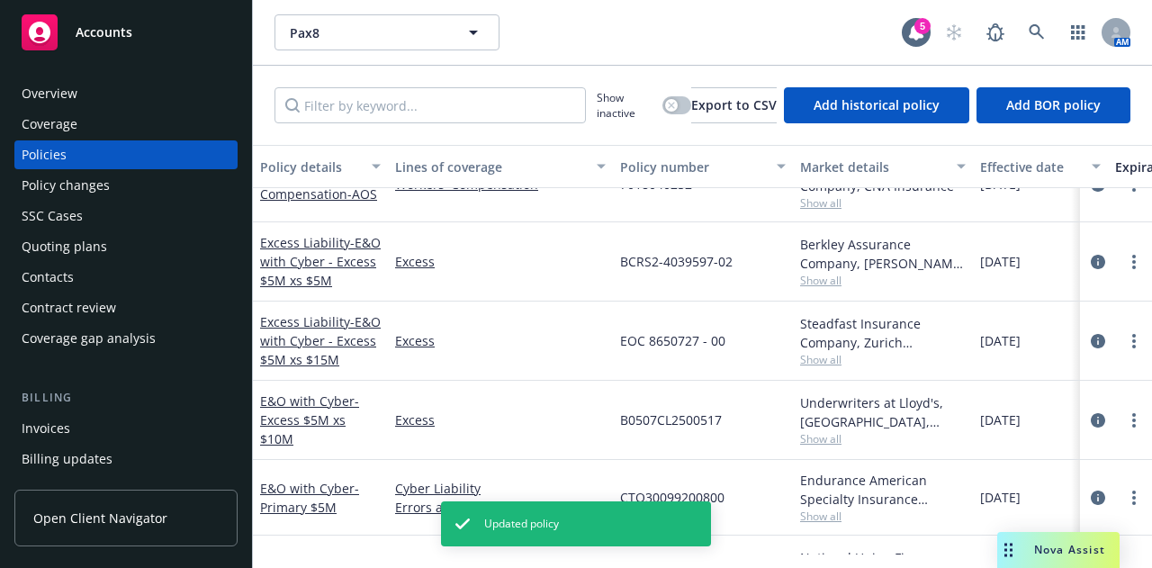
scroll to position [193, 0]
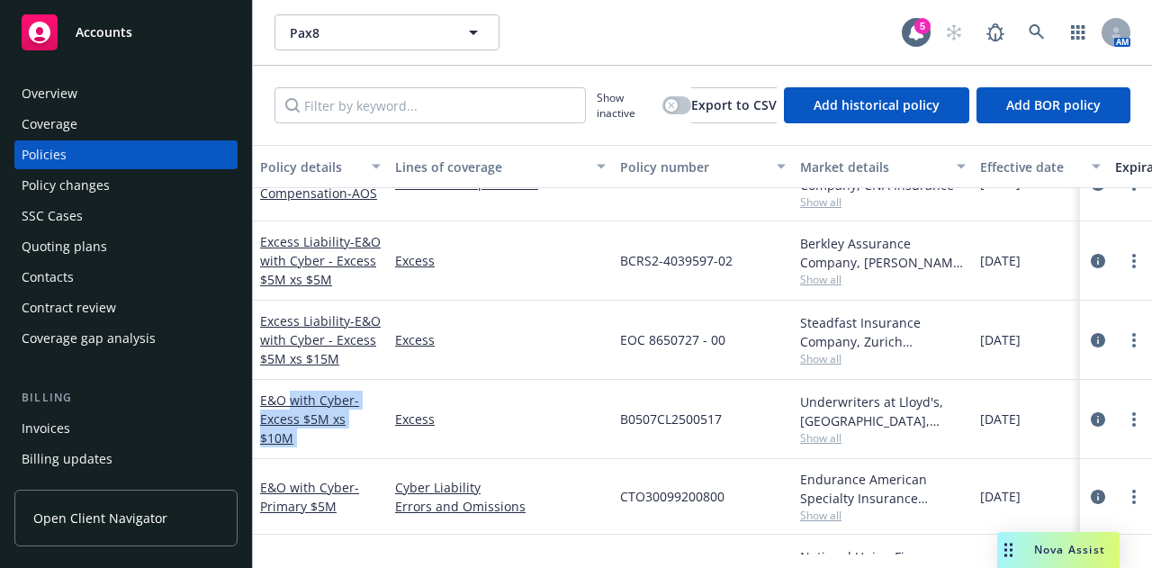
drag, startPoint x: 388, startPoint y: 429, endPoint x: 696, endPoint y: 447, distance: 308.3
click at [374, 419] on div "E&O with Cyber - Excess $5M xs $10M Excess B0507CL2500517 Underwriters at Lloyd…" at bounding box center [1121, 419] width 1737 height 79
click at [1091, 421] on icon "circleInformation" at bounding box center [1098, 419] width 14 height 14
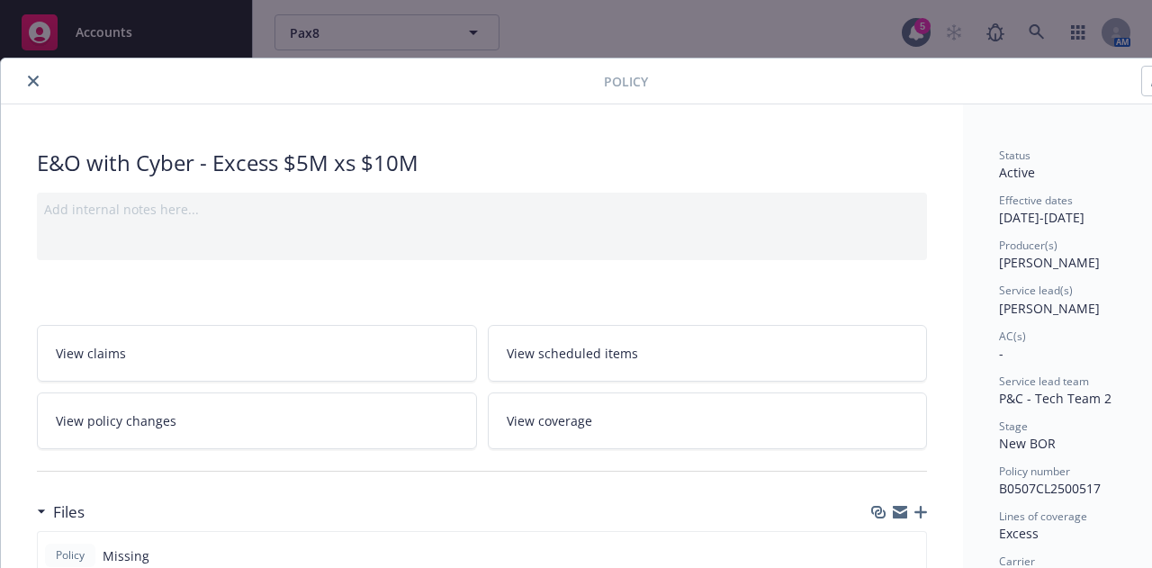
scroll to position [0, 99]
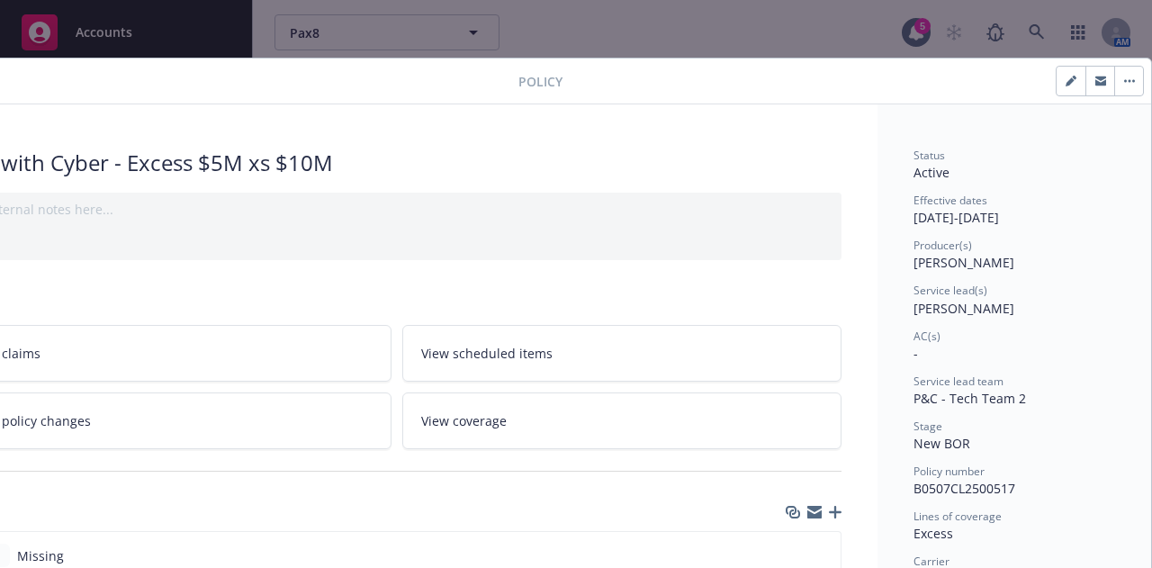
click at [1058, 87] on button "button" at bounding box center [1070, 81] width 29 height 29
select select "NEW_BOR"
select select "12"
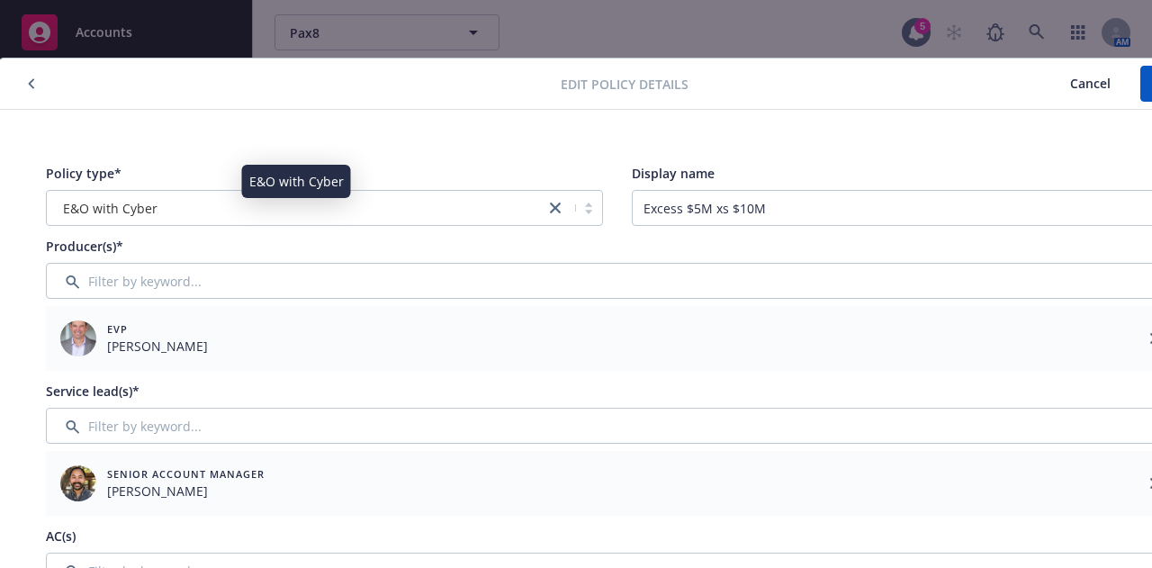
scroll to position [0, 0]
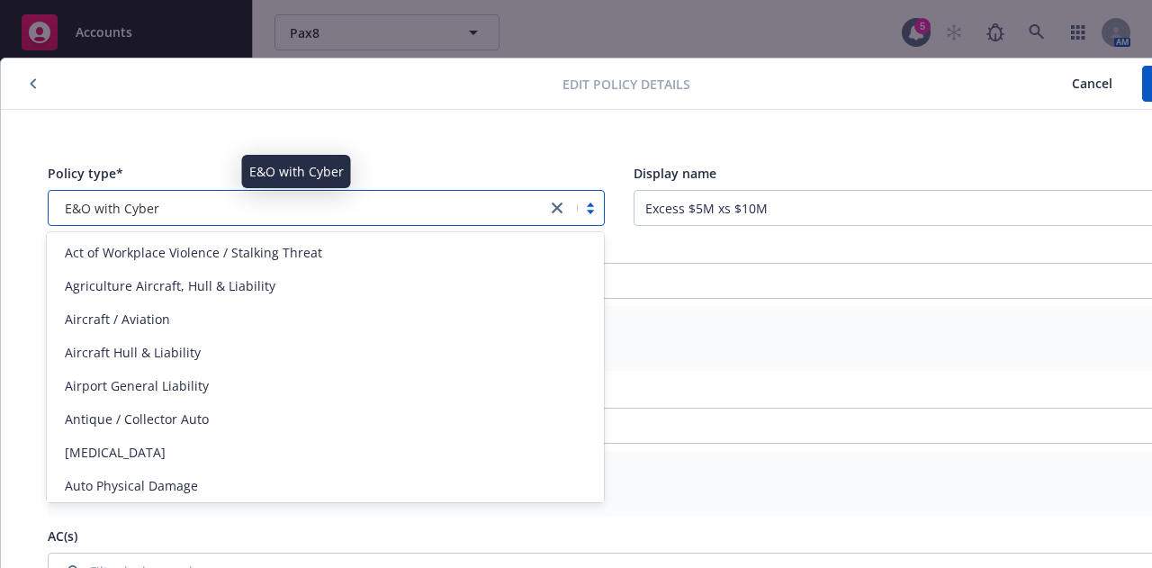
click at [378, 206] on div "E&O with Cyber" at bounding box center [298, 208] width 480 height 19
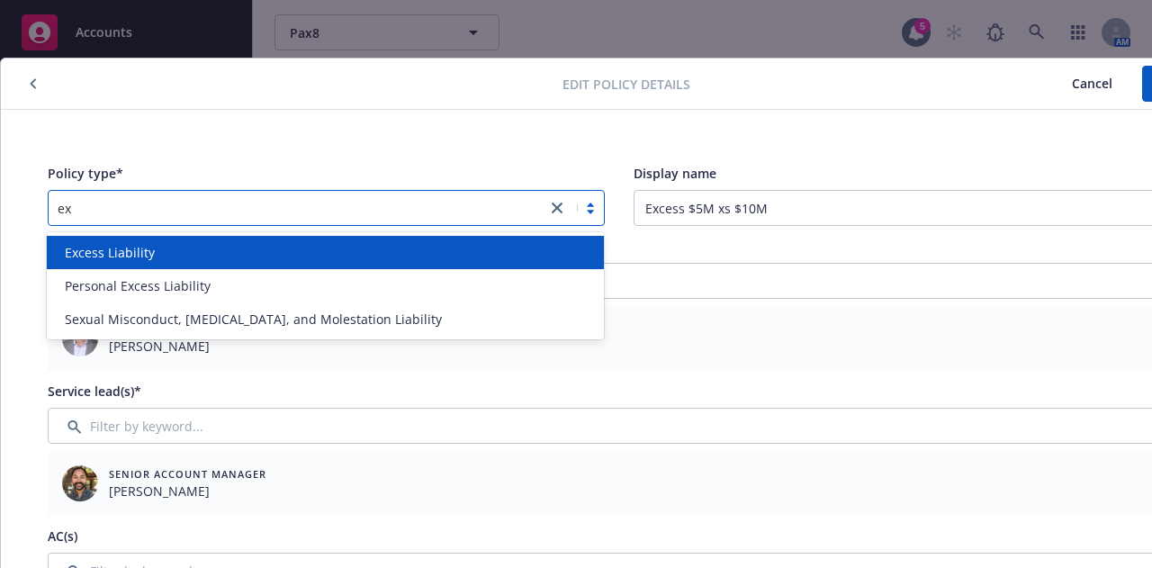
type input "exc"
click at [364, 239] on div "Excess Liability" at bounding box center [325, 252] width 557 height 33
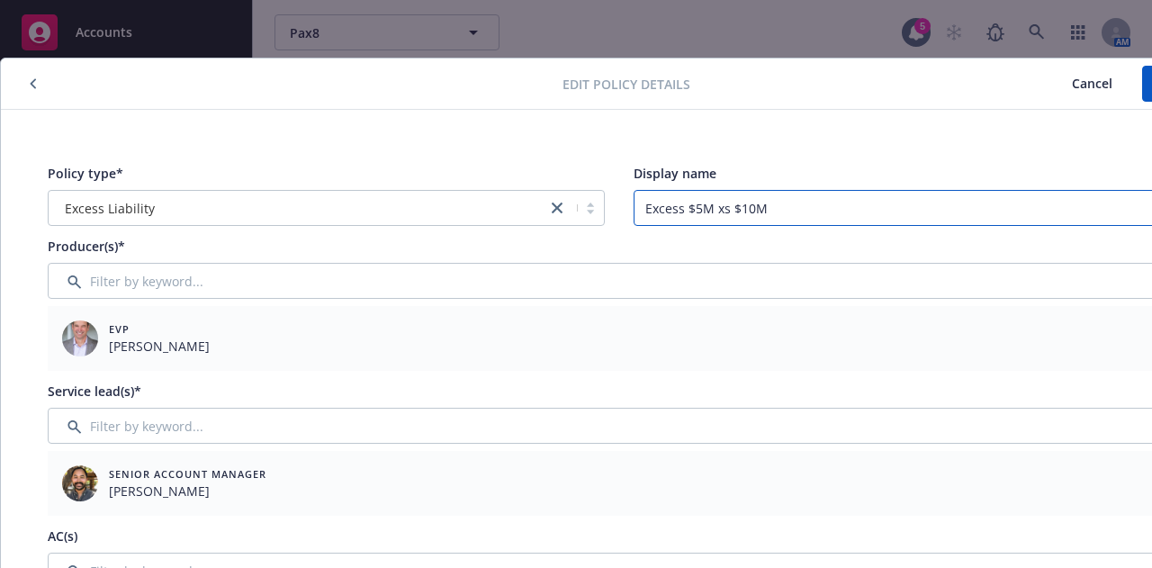
click at [334, 191] on body "Accounts Overview Coverage Policies Policy changes SSC Cases Quoting plans Cont…" at bounding box center [576, 284] width 1152 height 568
paste input "Liability - E&O with Cyber - Excess $5M xs $5"
click at [945, 208] on input "Excess Liability - E&O with Cyber - Excess $5M xs $5M" at bounding box center [911, 208] width 557 height 36
drag, startPoint x: 741, startPoint y: 206, endPoint x: 468, endPoint y: 195, distance: 273.7
click at [468, 195] on div "Policy type* Excess Liability Display name Excess Liability - E&O with Cyber - …" at bounding box center [619, 195] width 1142 height 62
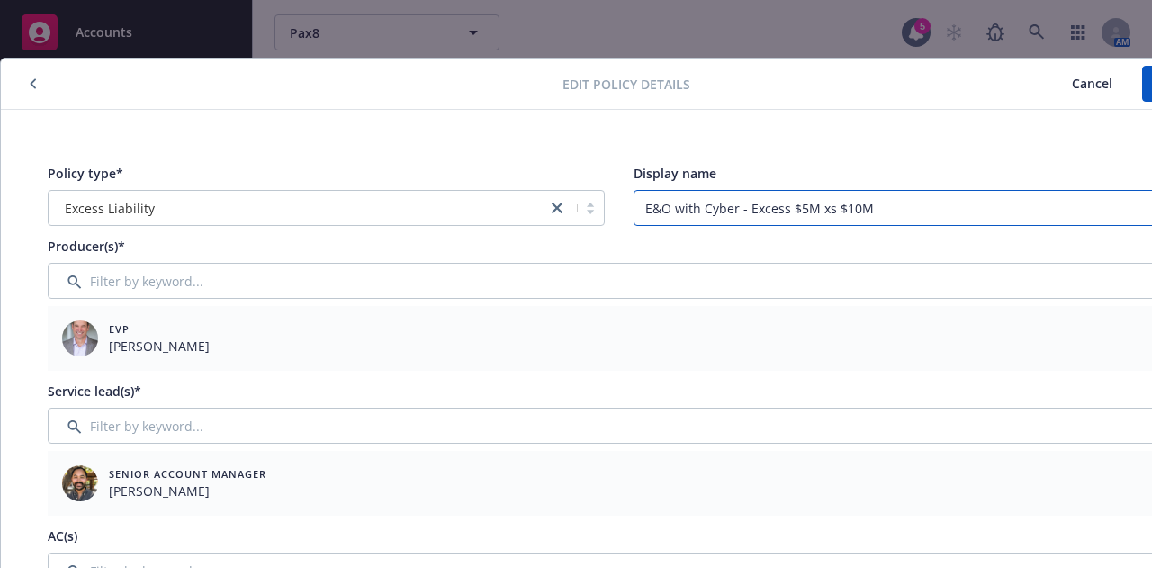
scroll to position [0, 99]
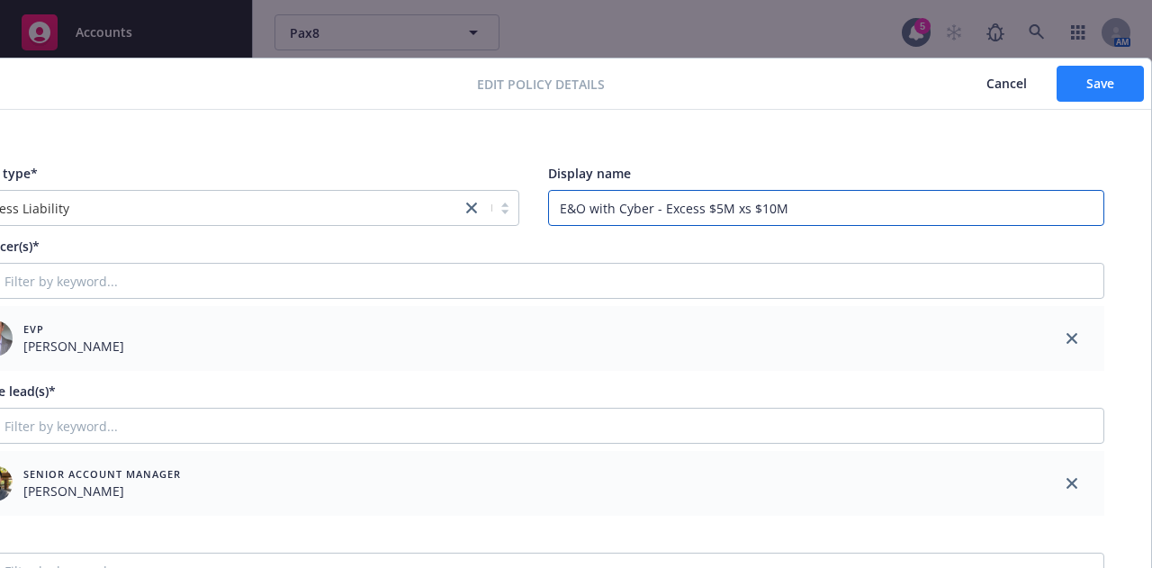
type input "E&O with Cyber - Excess $5M xs $10M"
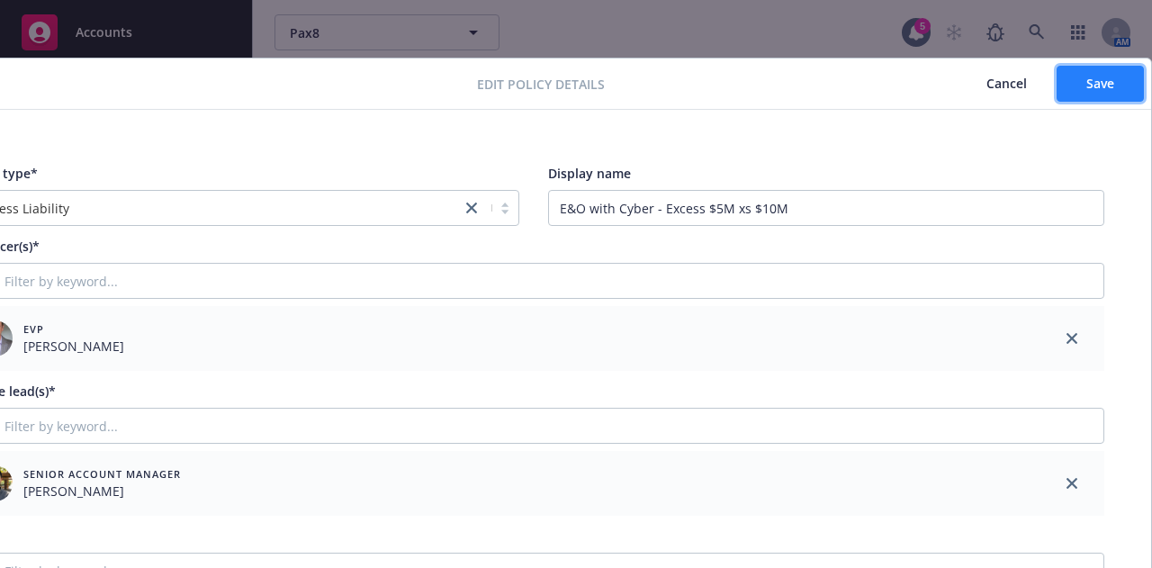
click at [1086, 88] on span "Save" at bounding box center [1100, 83] width 28 height 17
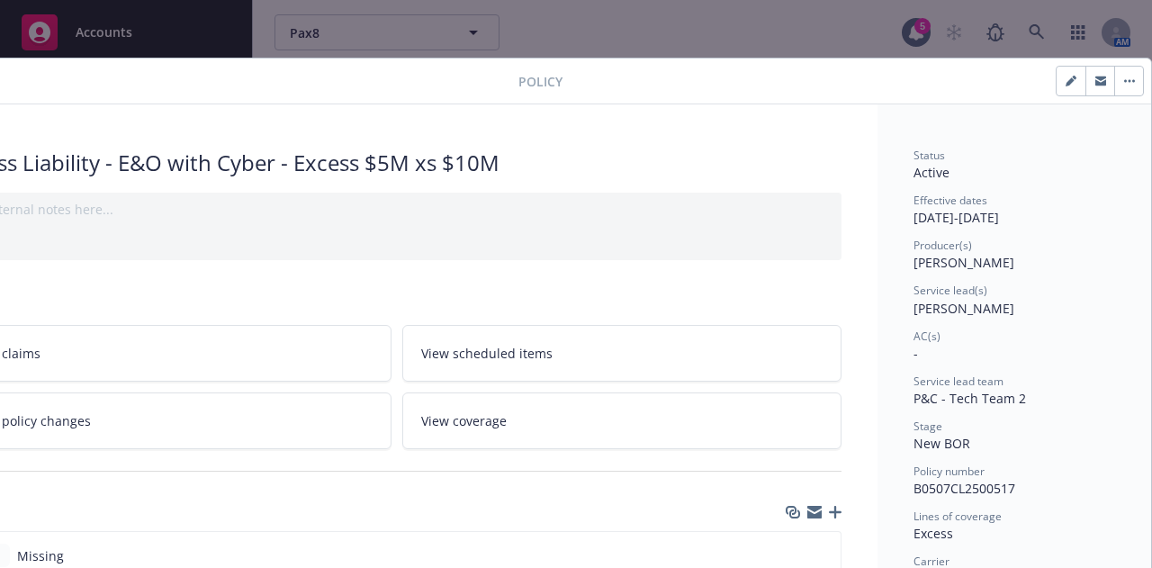
scroll to position [0, 0]
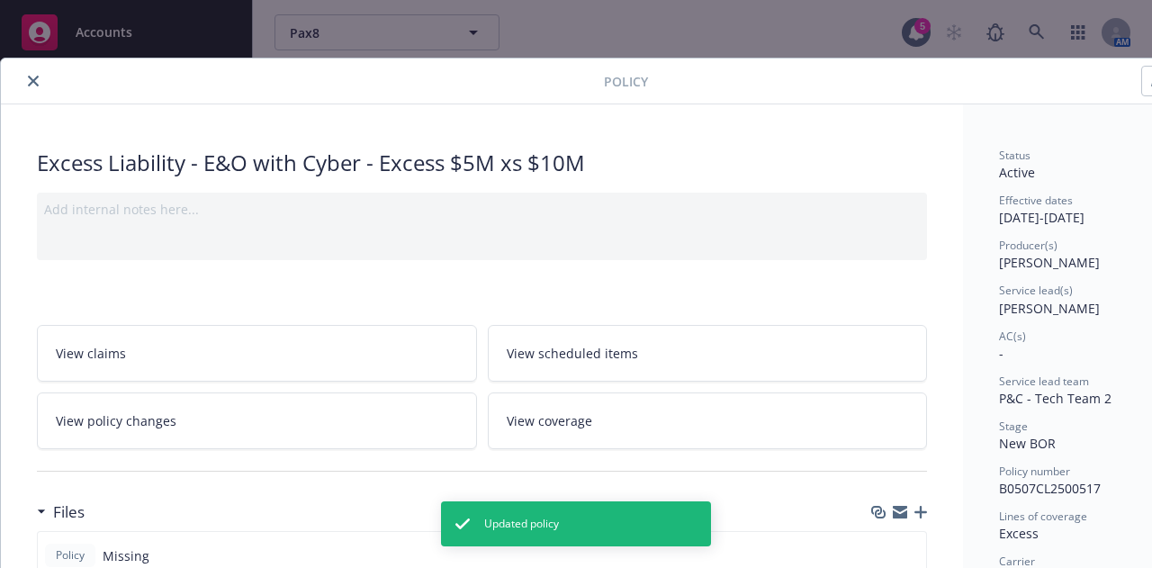
click at [32, 87] on button "close" at bounding box center [33, 81] width 22 height 22
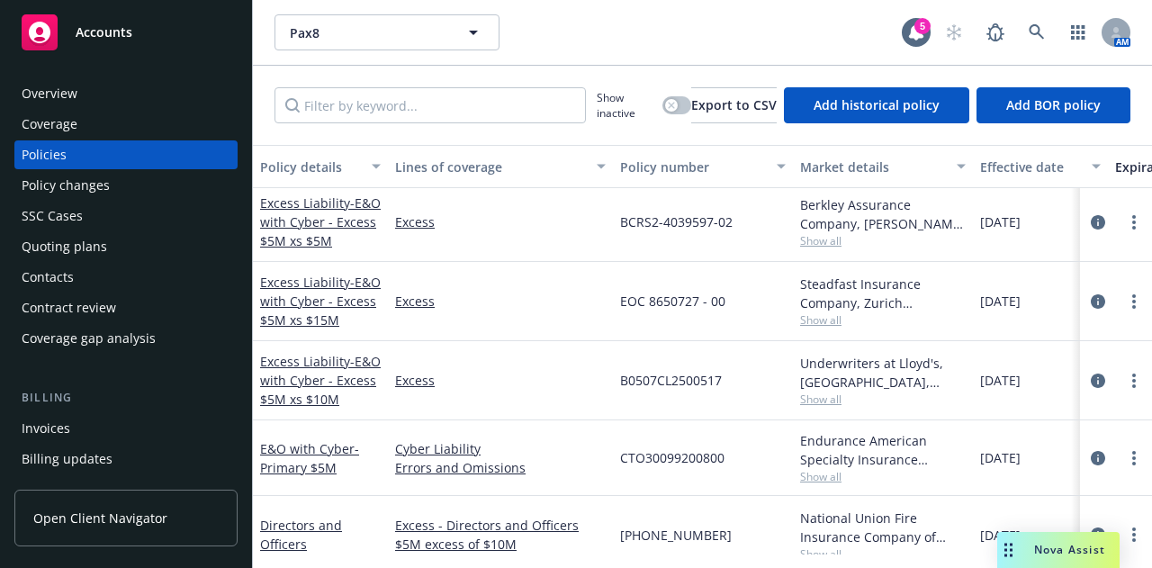
scroll to position [226, 0]
click at [1091, 226] on icon "circleInformation" at bounding box center [1098, 221] width 14 height 14
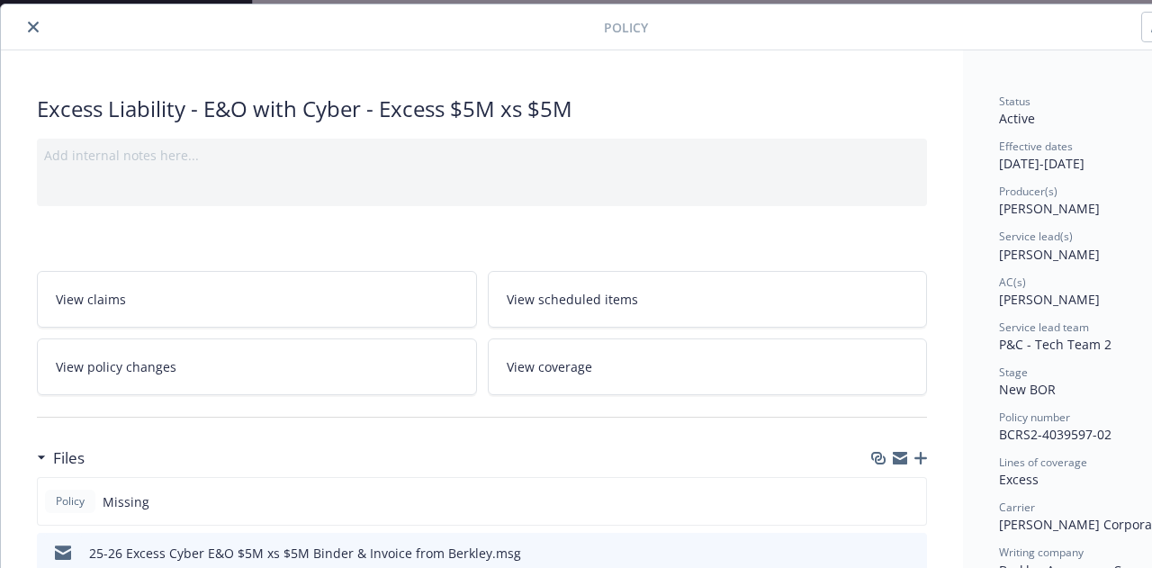
scroll to position [338, 0]
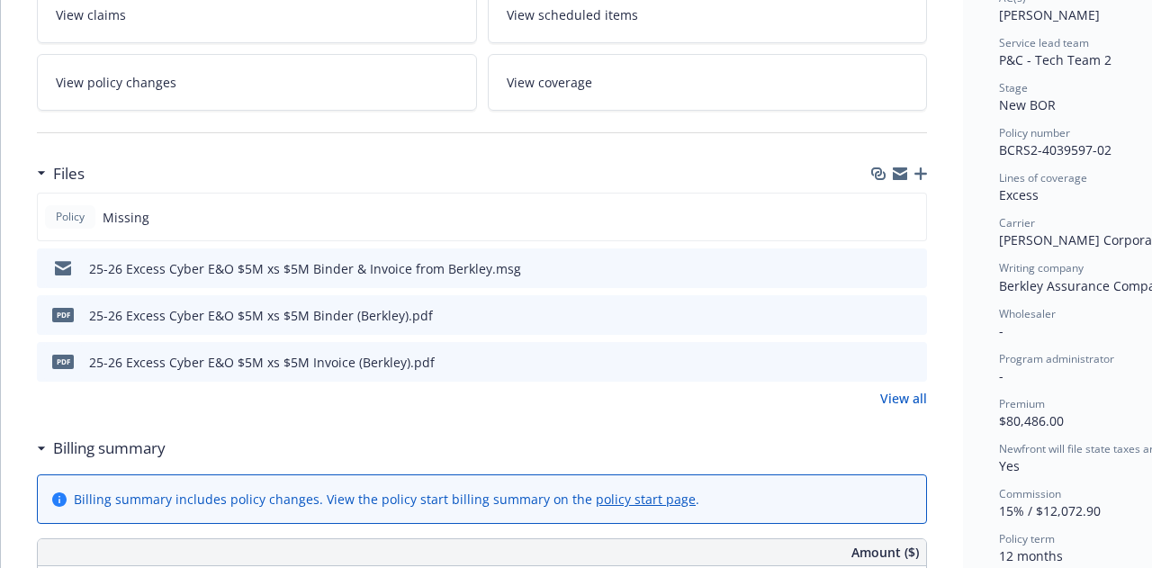
click at [882, 265] on icon "download file" at bounding box center [881, 265] width 12 height 11
click at [879, 307] on icon "download file" at bounding box center [880, 314] width 14 height 14
click at [881, 357] on icon "download file" at bounding box center [881, 359] width 12 height 11
click at [562, 123] on div at bounding box center [482, 133] width 890 height 44
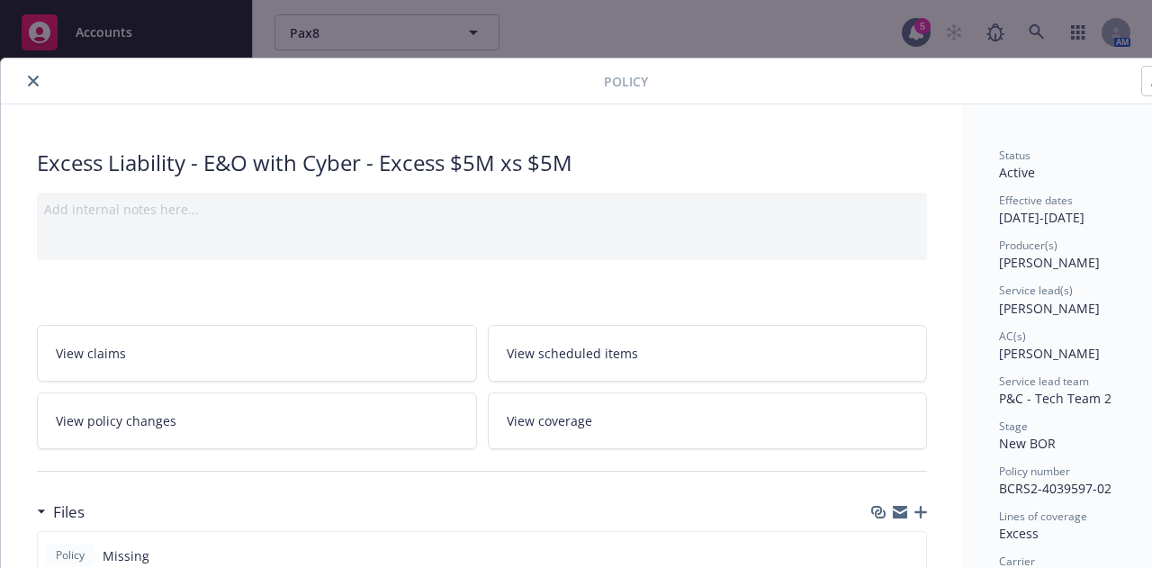
click at [29, 78] on icon "close" at bounding box center [33, 81] width 11 height 11
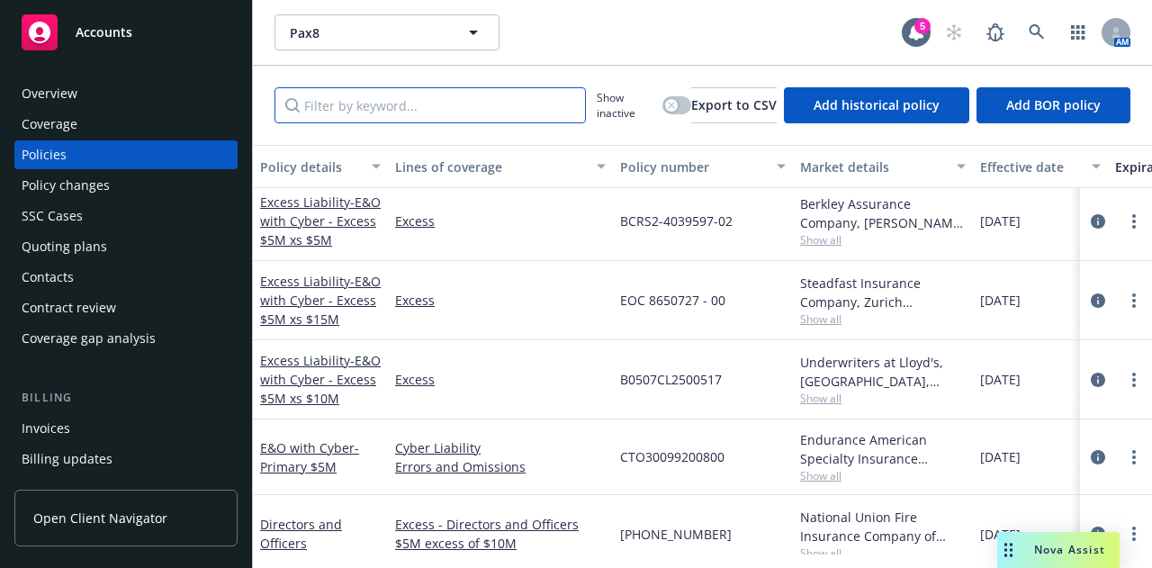
click at [425, 97] on input "Filter by keyword..." at bounding box center [429, 105] width 311 height 36
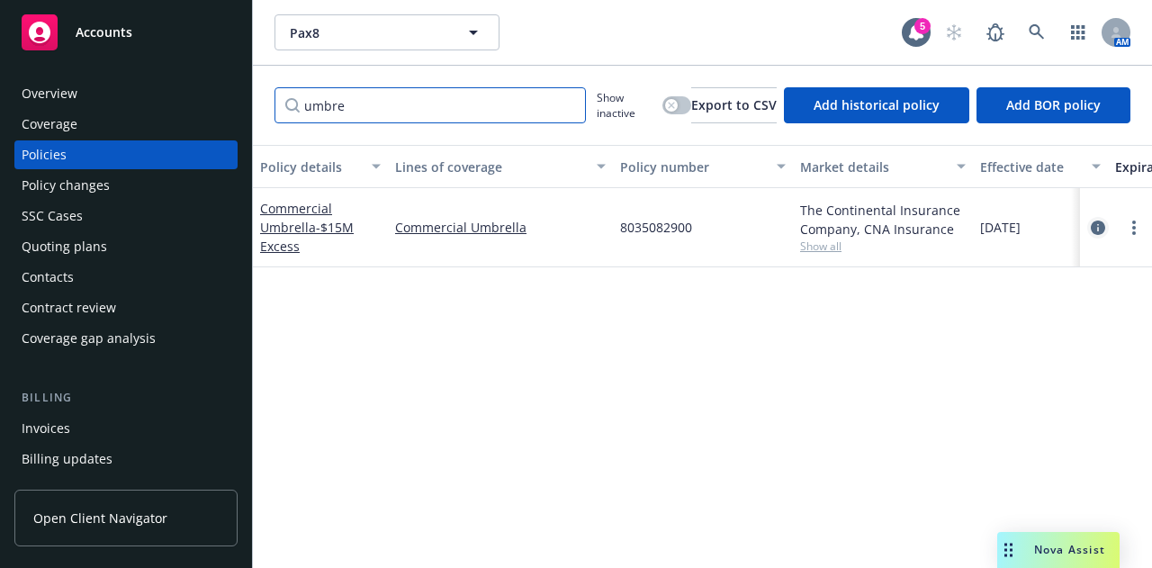
type input "umbre"
click at [1097, 226] on icon "circleInformation" at bounding box center [1098, 227] width 14 height 14
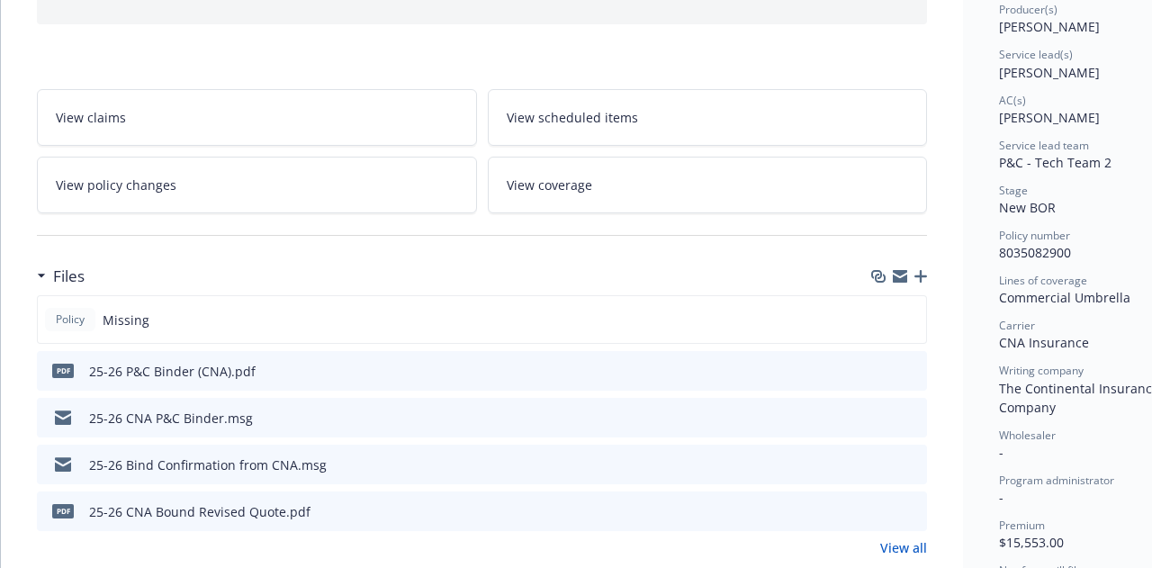
scroll to position [238, 0]
click at [927, 279] on div "Files" at bounding box center [482, 275] width 890 height 38
click at [925, 273] on icon "button" at bounding box center [920, 274] width 13 height 13
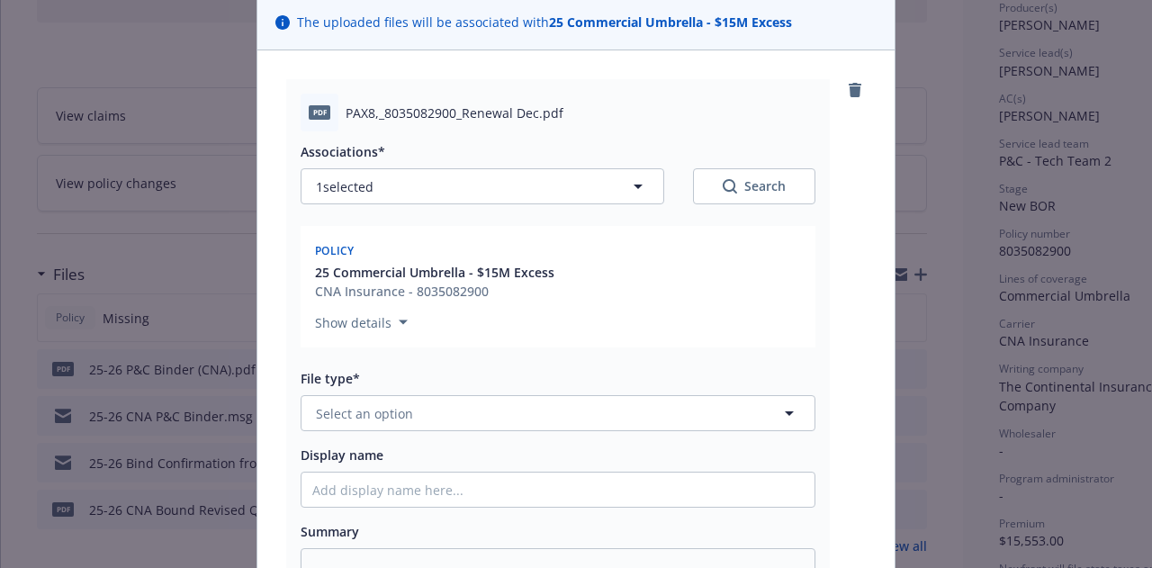
scroll to position [135, 0]
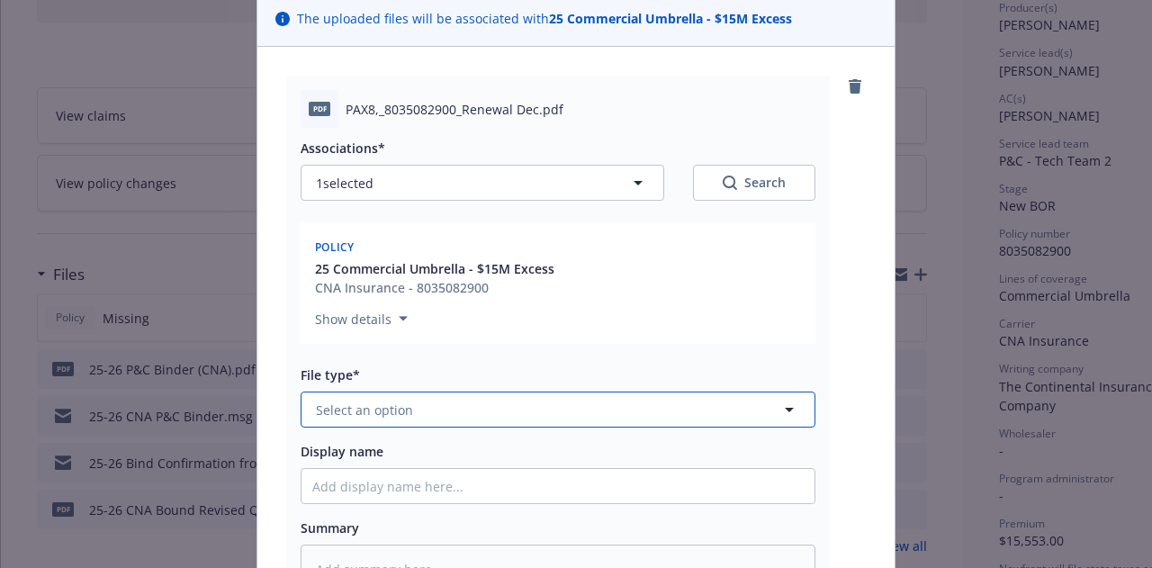
click at [657, 418] on button "Select an option" at bounding box center [558, 409] width 515 height 36
click at [594, 411] on button "Select an option" at bounding box center [558, 409] width 515 height 36
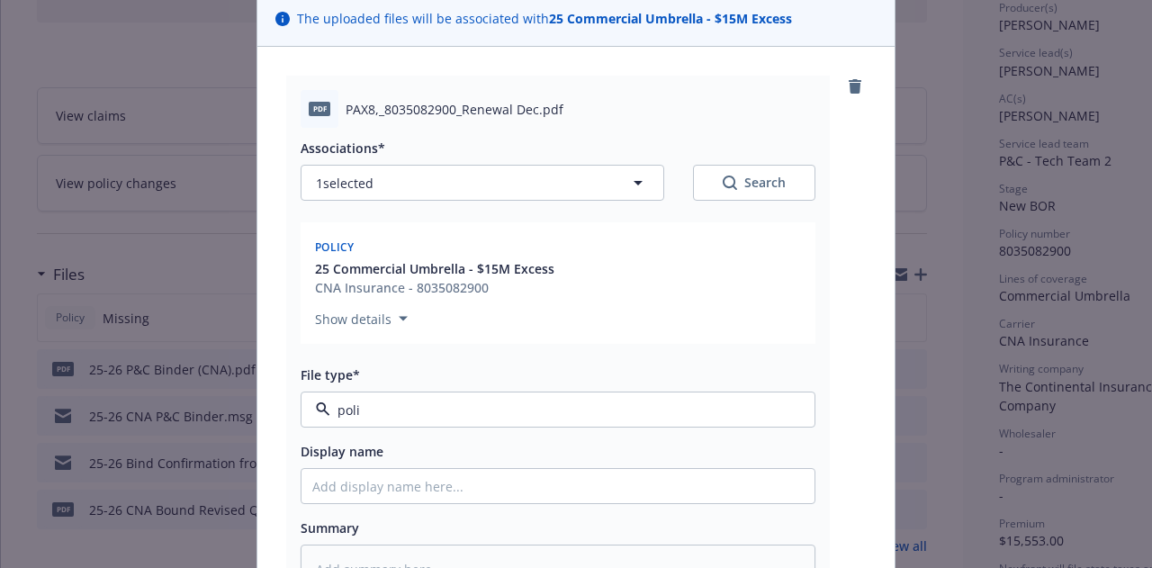
type input "polic"
click at [596, 447] on div "Policy" at bounding box center [557, 459] width 491 height 26
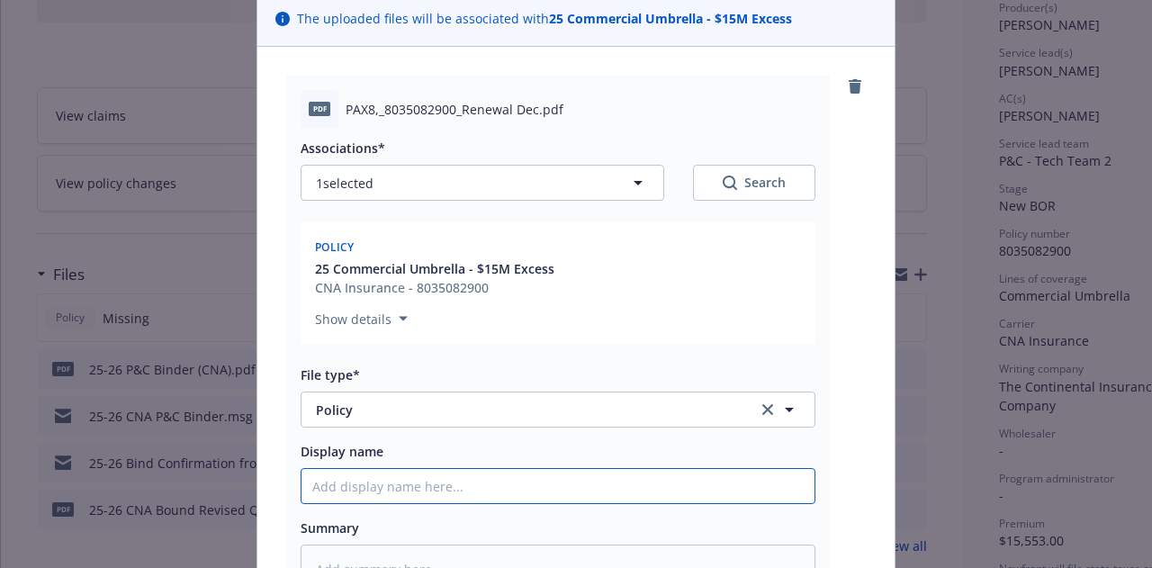
click at [582, 486] on input "Display name" at bounding box center [557, 486] width 513 height 34
type textarea "x"
type input "2"
type textarea "x"
type input "25-"
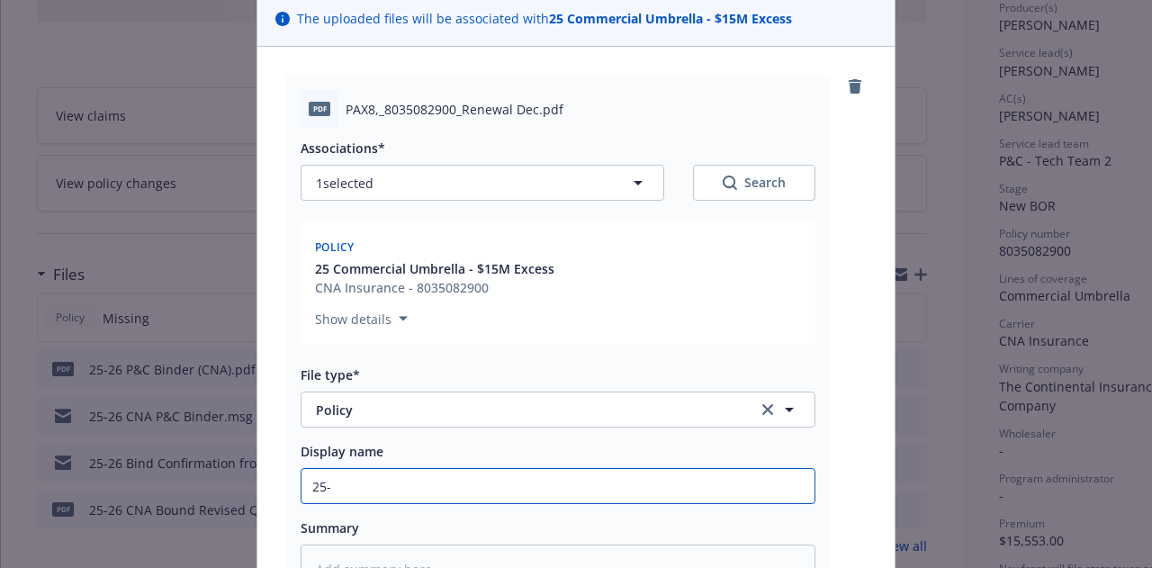
type textarea "x"
type input "25-2"
type textarea "x"
type input "25-26"
type textarea "x"
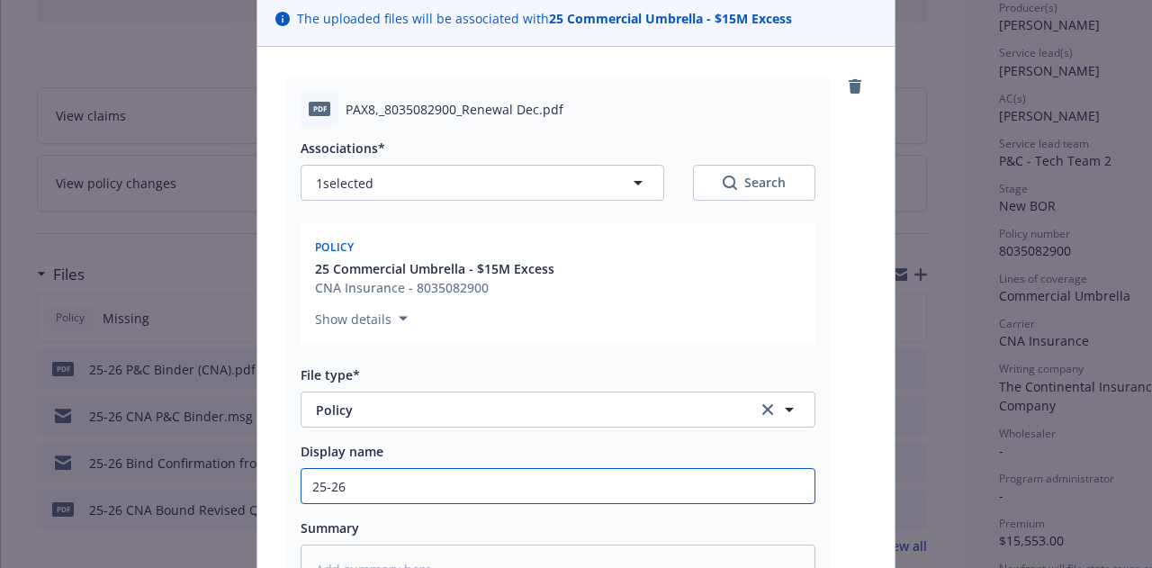
type input "25-26"
type textarea "x"
type input "25-26 E"
type textarea "x"
type input "25-26"
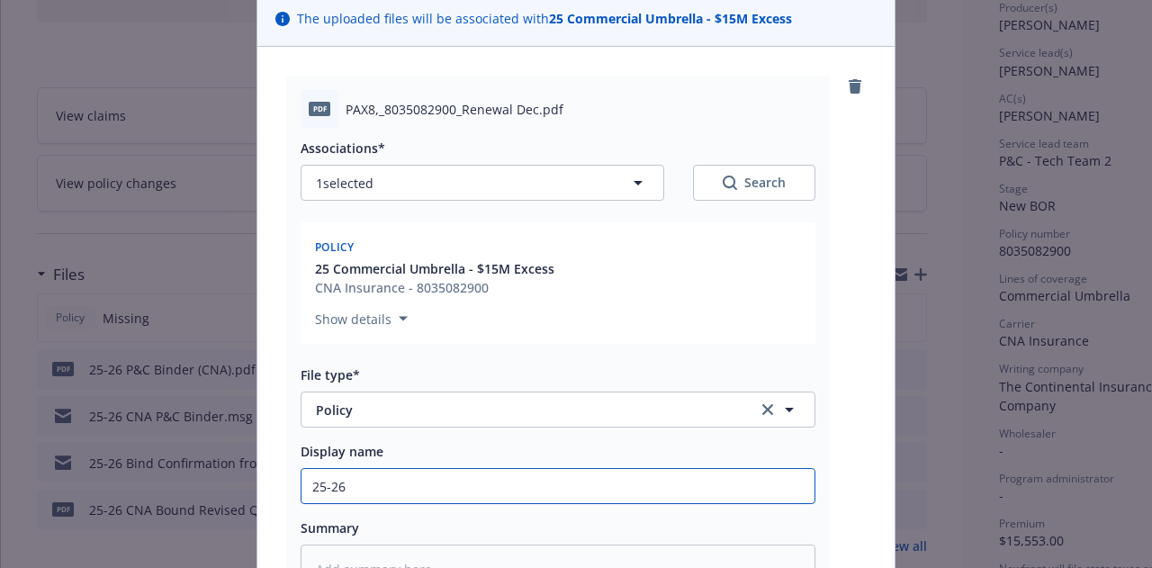
type textarea "x"
type input "25-26 U"
type textarea "x"
type input "25-26 Um"
type textarea "x"
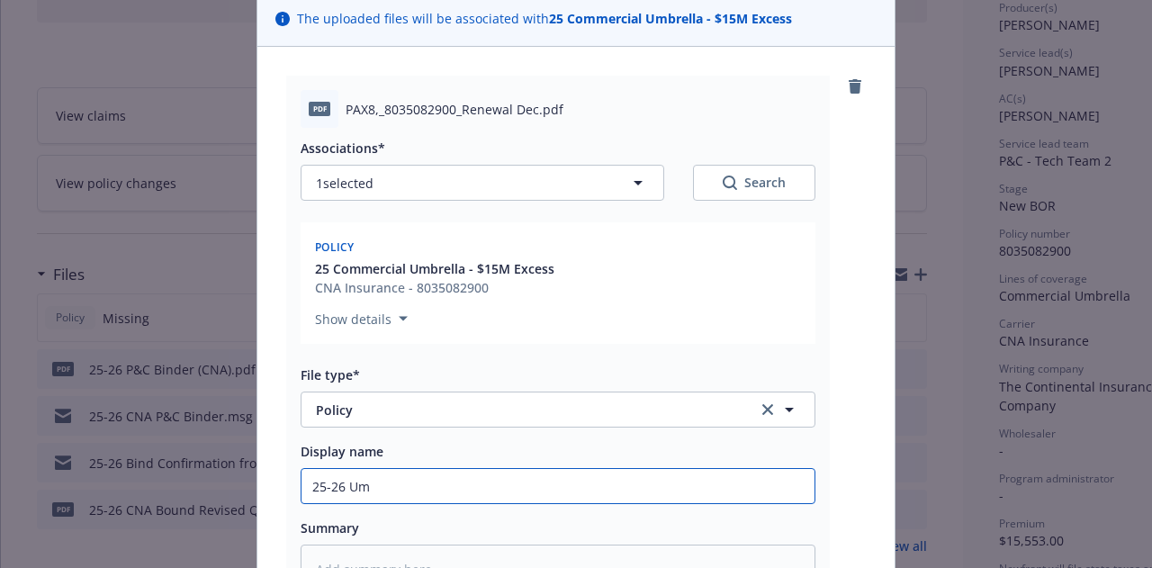
type input "25-26 Umb"
type textarea "x"
type input "25-26 Umbr"
type textarea "x"
type input "25-26 Umbre"
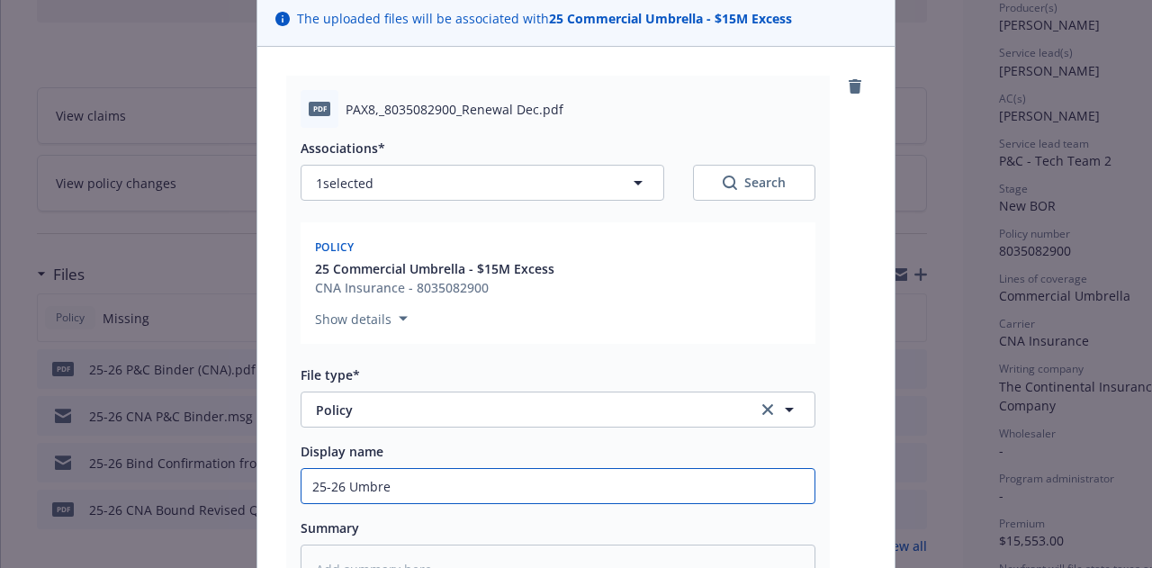
type textarea "x"
type input "25-26 Umbrel"
type textarea "x"
type input "25-26 Umbrell"
type textarea "x"
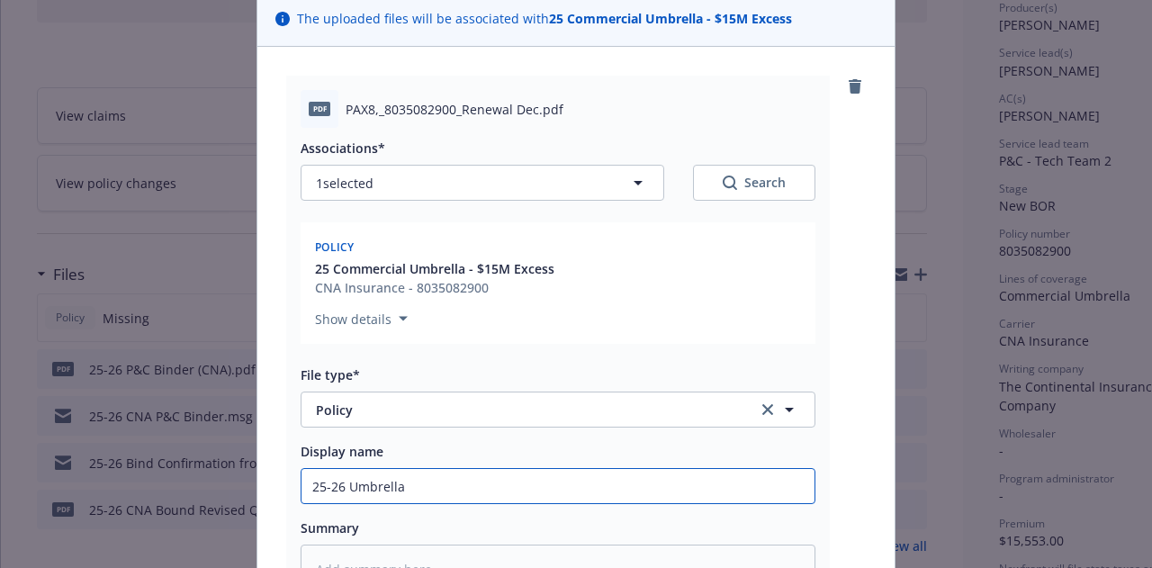
type input "25-26 Umbrella"
type textarea "x"
type input "25-26 Umbrella P"
type textarea "x"
type input "25-26 Umbrella Po"
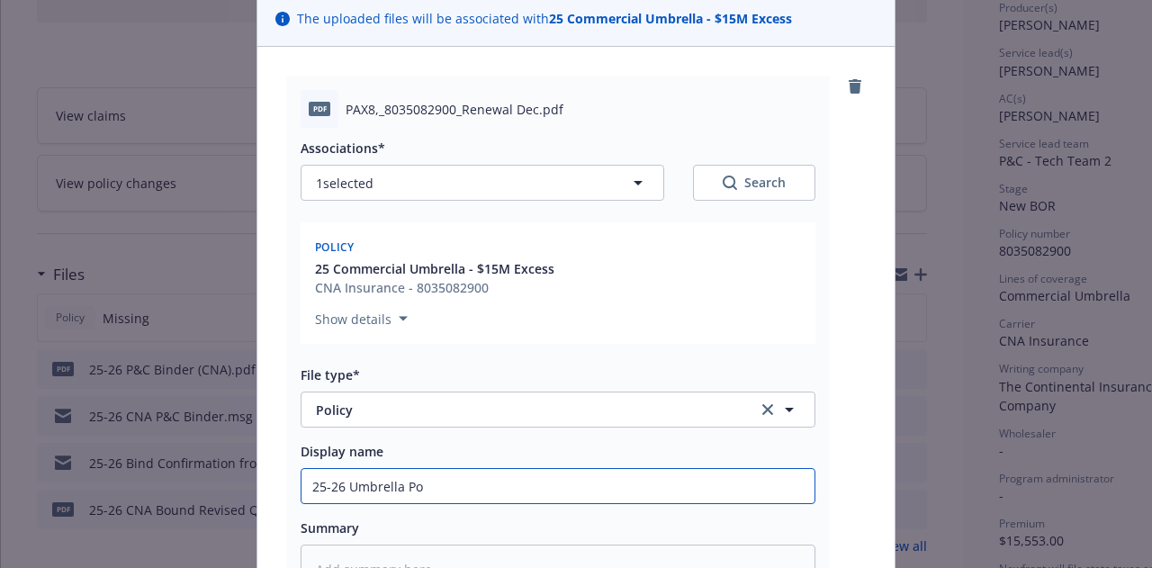
type textarea "x"
type input "25-26 Umbrella Pol"
type textarea "x"
type input "25-26 Umbrella Poli"
type textarea "x"
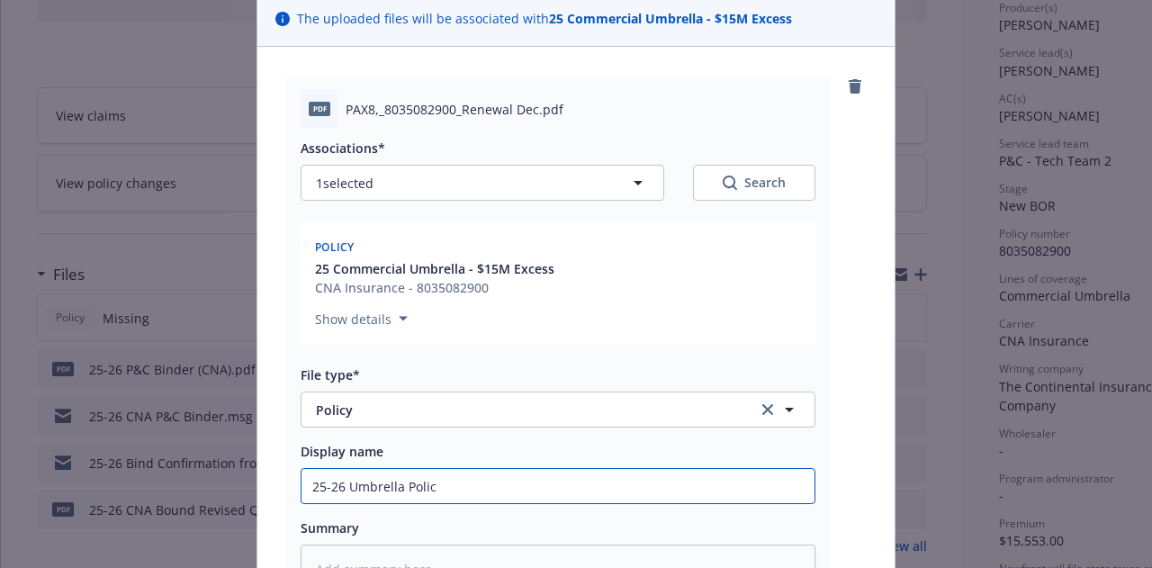
type input "25-26 Umbrella Policy"
type textarea "x"
type input "25-26 Umbrella Policy"
type textarea "x"
type input "25-26 Umbrella Policy ("
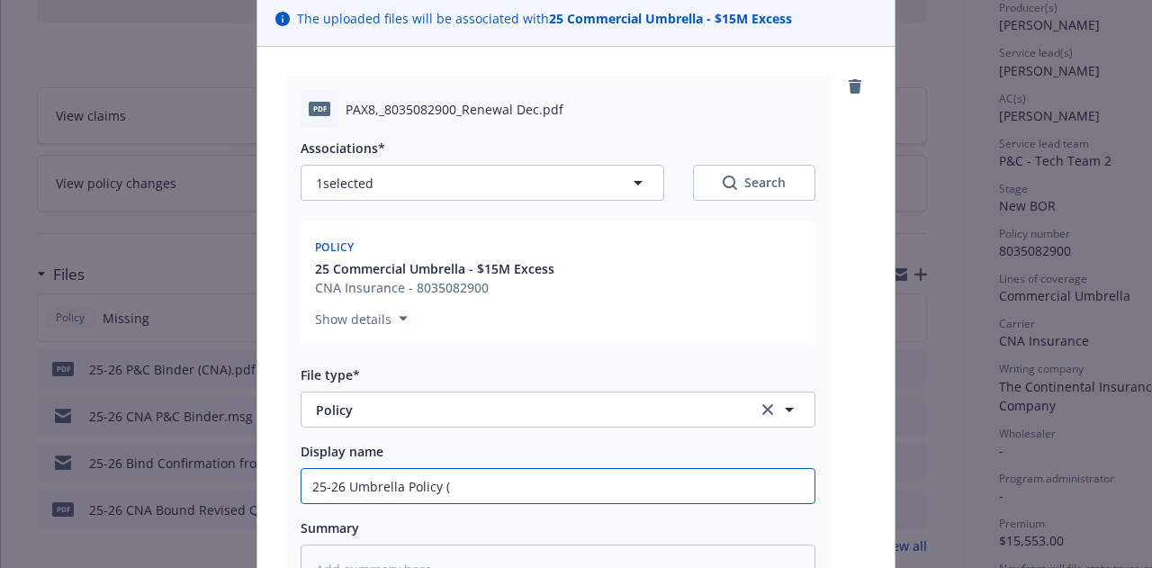
type textarea "x"
type input "25-26 Umbrella Policy (C"
type textarea "x"
type input "25-26 Umbrella Policy (CN"
type textarea "x"
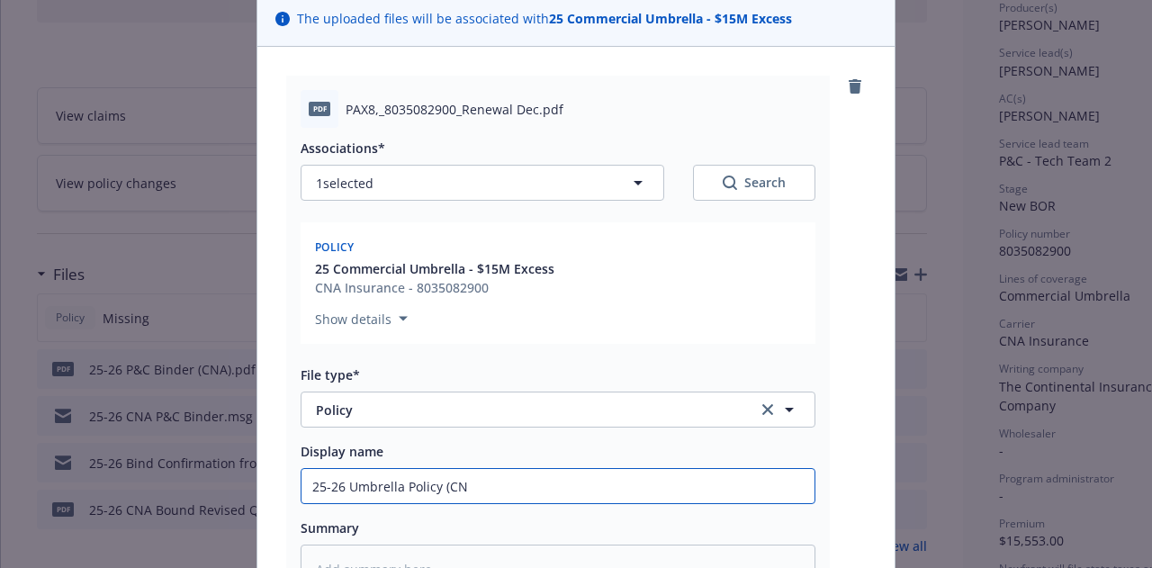
type input "25-26 Umbrella Policy (CNA"
type textarea "x"
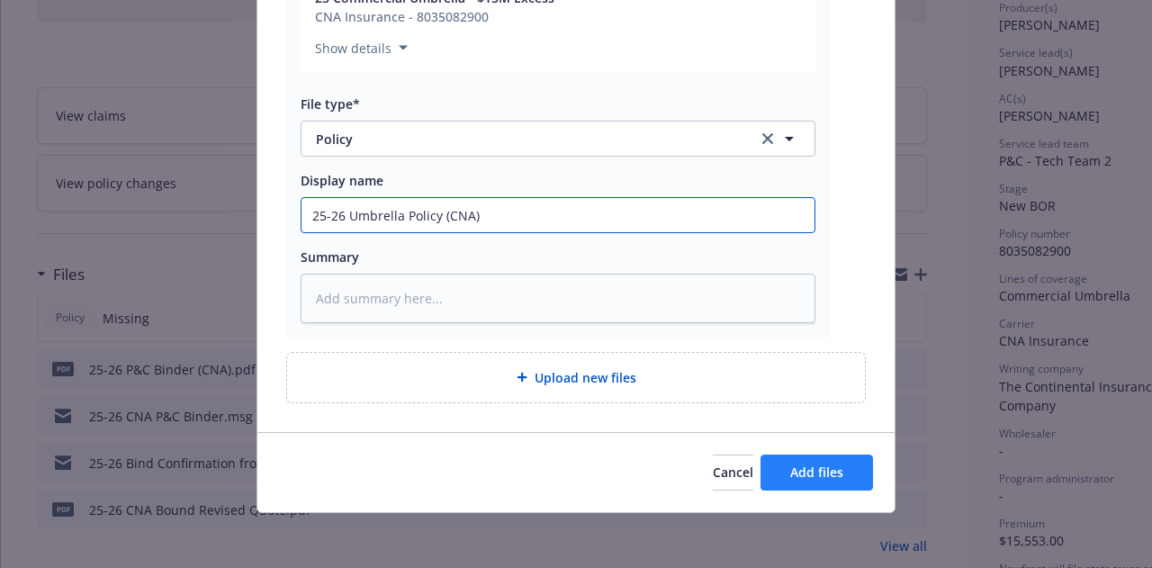
type input "25-26 Umbrella Policy (CNA)"
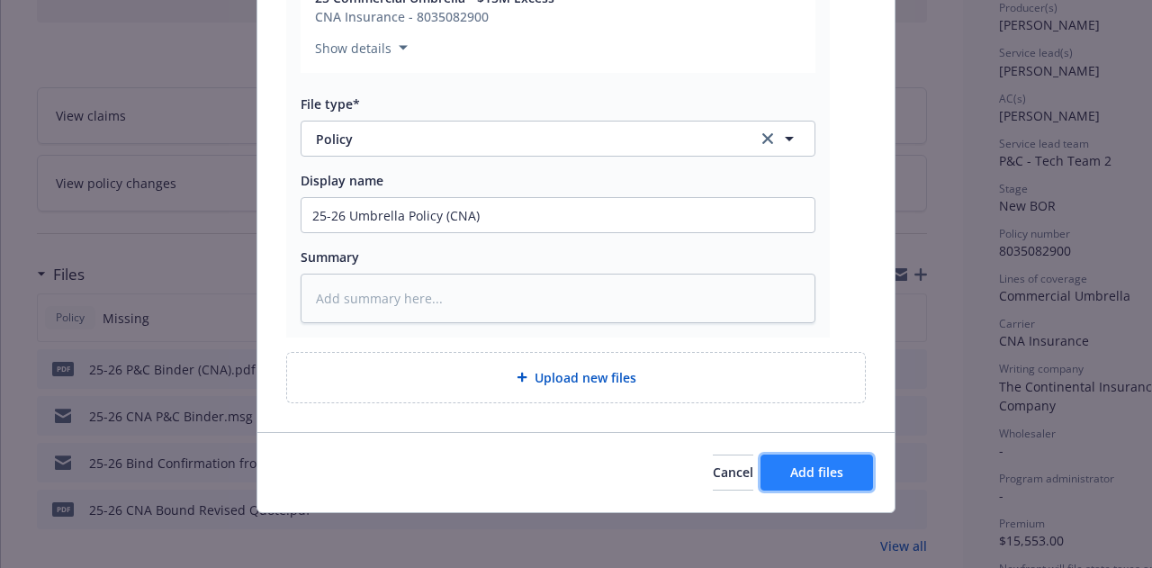
click at [811, 473] on span "Add files" at bounding box center [816, 471] width 53 height 17
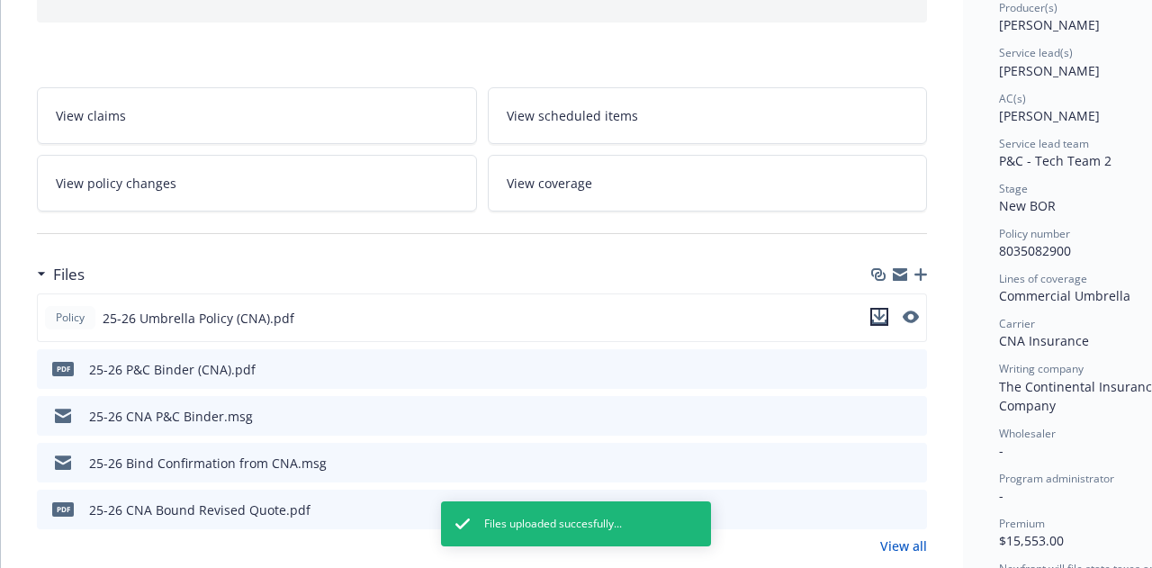
click at [878, 319] on icon "download file" at bounding box center [879, 321] width 14 height 4
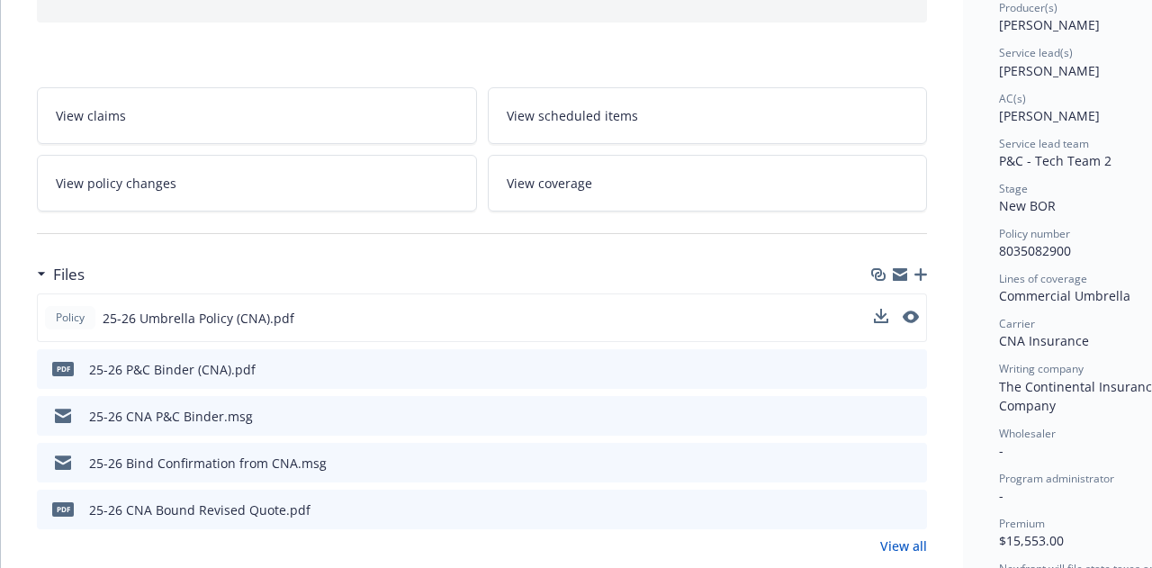
scroll to position [0, 0]
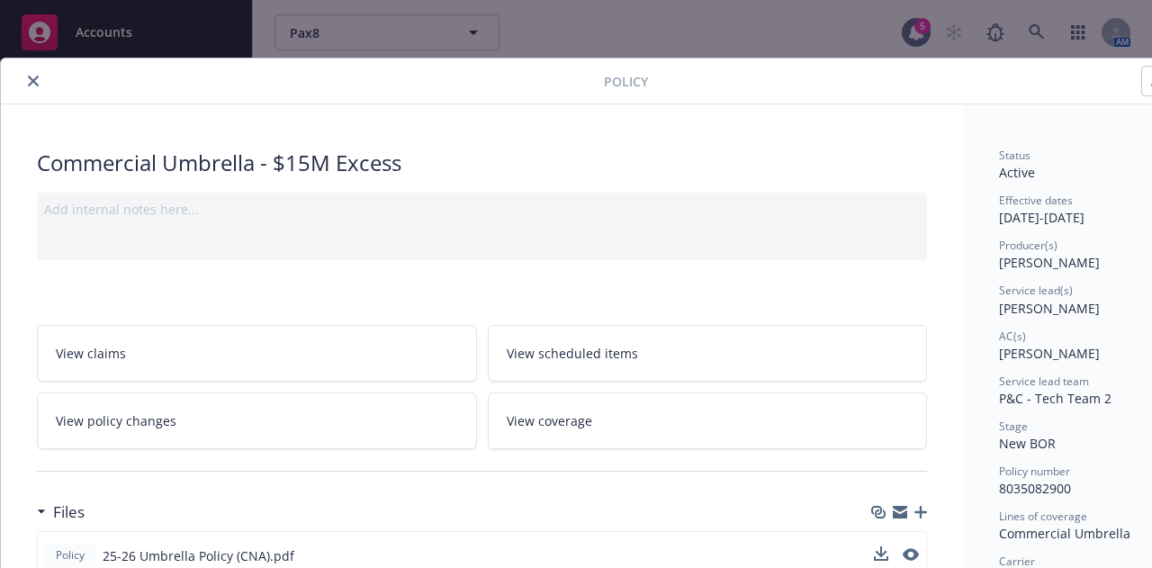
click at [389, 217] on div "Add internal notes here..." at bounding box center [482, 226] width 890 height 67
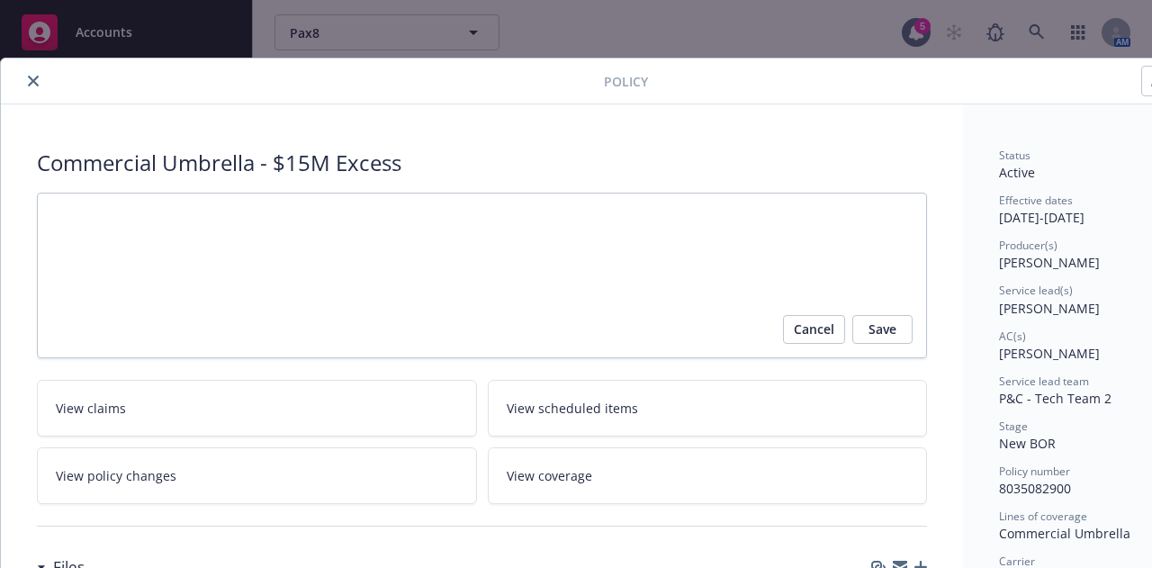
type textarea "x"
type textarea "P"
type textarea "x"
type textarea "Pol"
type textarea "x"
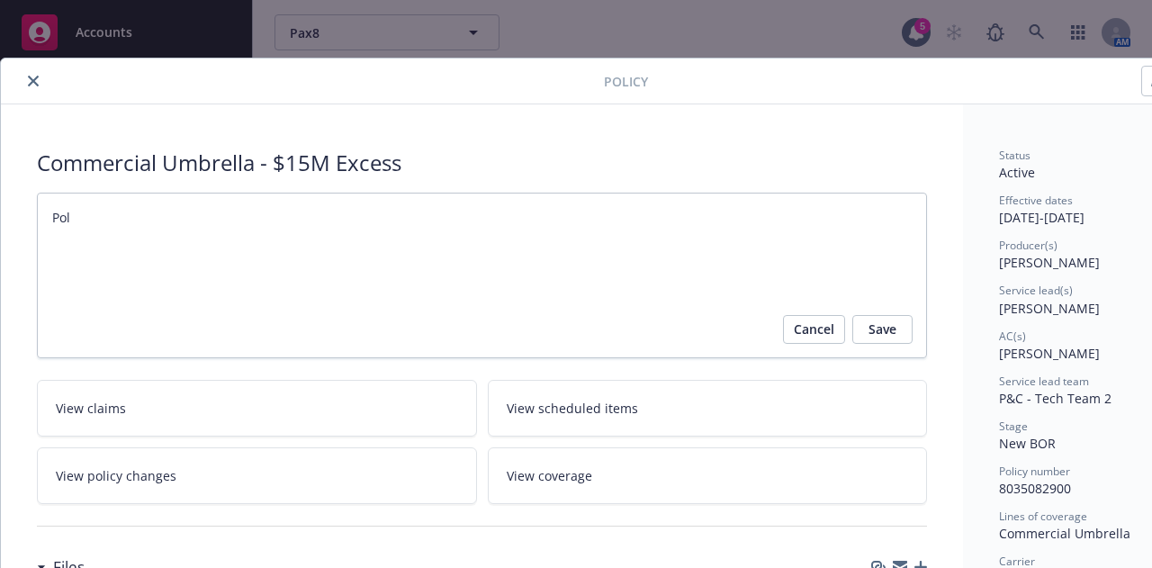
type textarea "Poli"
type textarea "x"
type textarea "Policy"
type textarea "x"
type textarea "Policy"
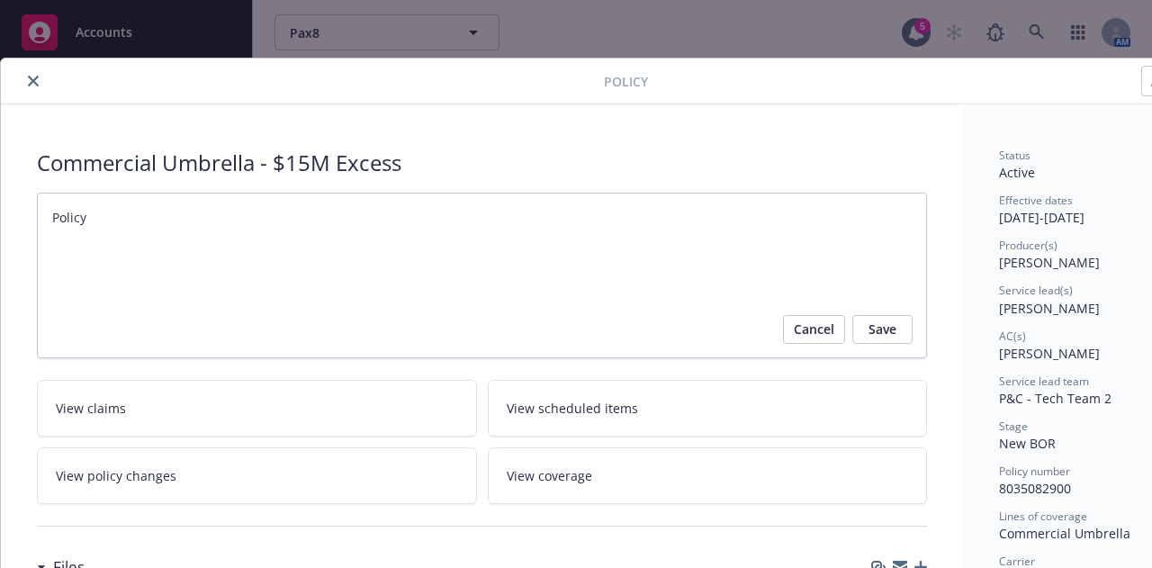
type textarea "x"
type textarea "Policy s"
type textarea "x"
type textarea "Policy sen"
type textarea "x"
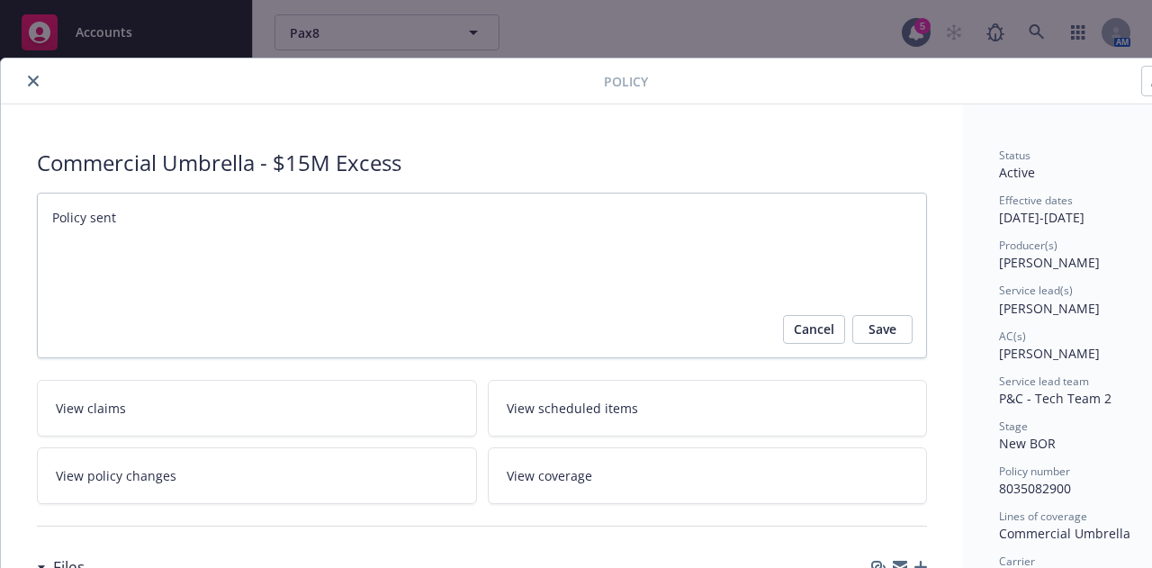
type textarea "Policy sent"
type textarea "x"
type textarea "Policy sent f"
type textarea "x"
type textarea "Policy sent fo"
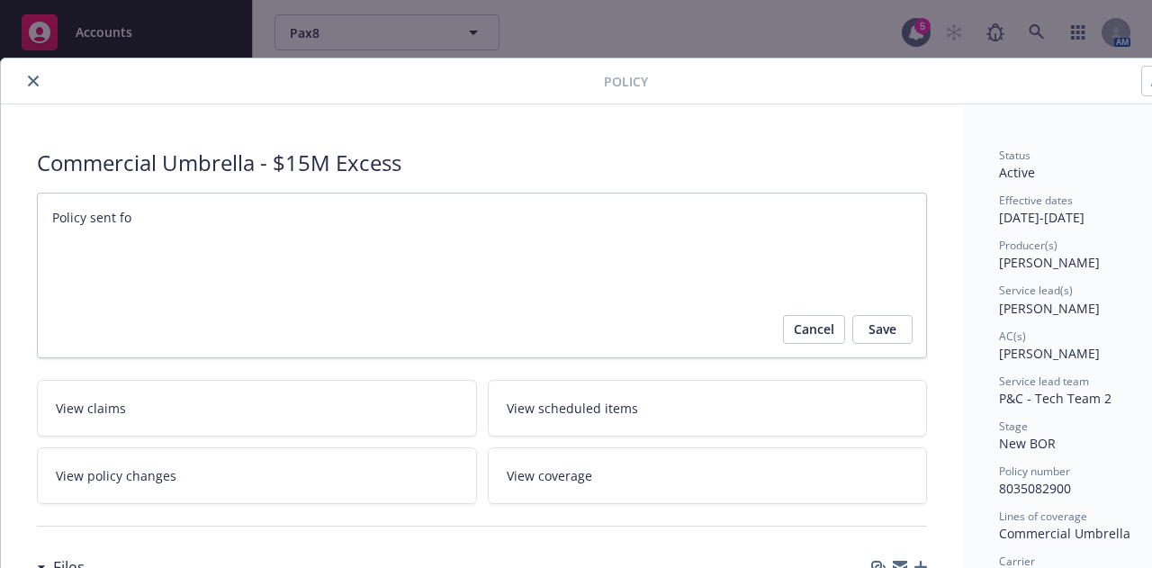
type textarea "x"
type textarea "Policy sent for"
type textarea "x"
type textarea "Policy sent for"
type textarea "x"
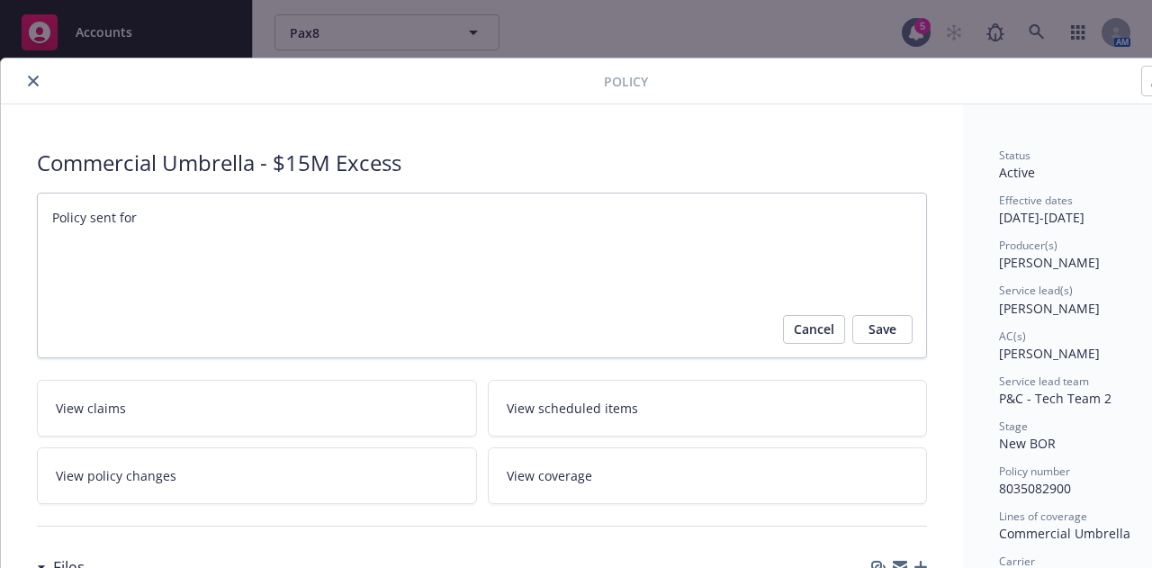
type textarea "Policy sent for i"
type textarea "x"
type textarea "Policy sent for in"
type textarea "x"
type textarea "Policy sent for ing"
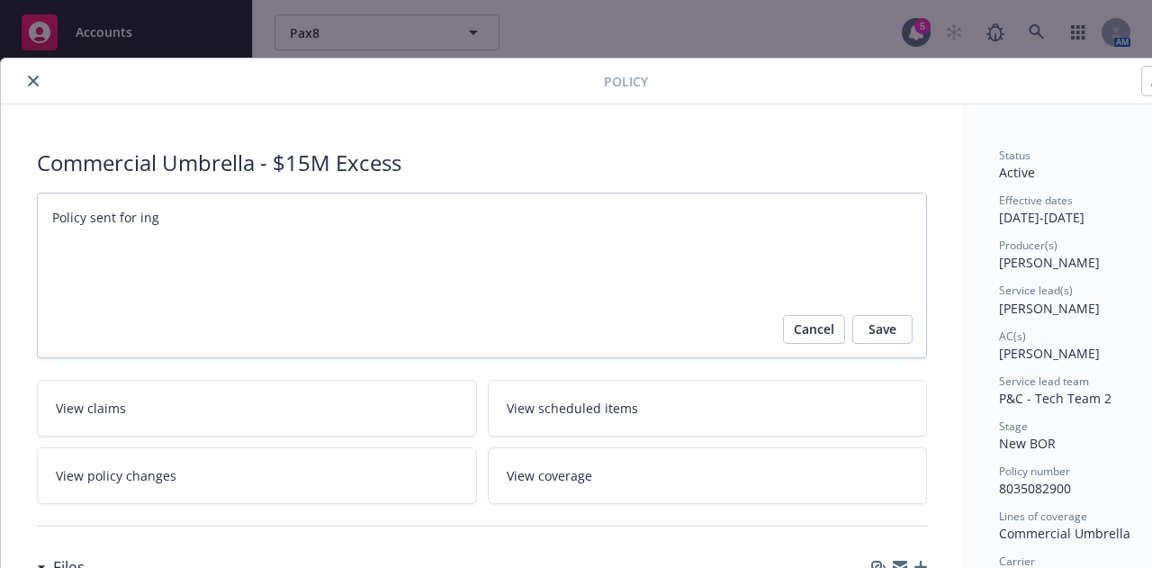
type textarea "x"
type textarea "Policy sent for inge"
type textarea "x"
type textarea "Policy sent for inges"
type textarea "x"
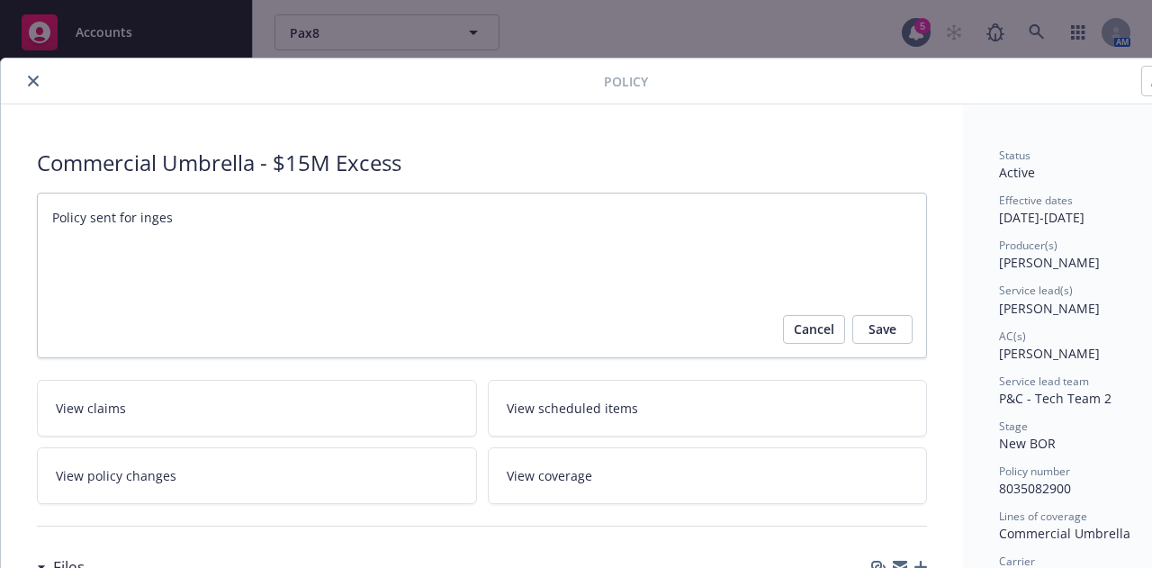
type textarea "Policy sent for ingest"
type textarea "x"
type textarea "Policy sent for ingesti"
type textarea "x"
type textarea "Policy sent for ingestio"
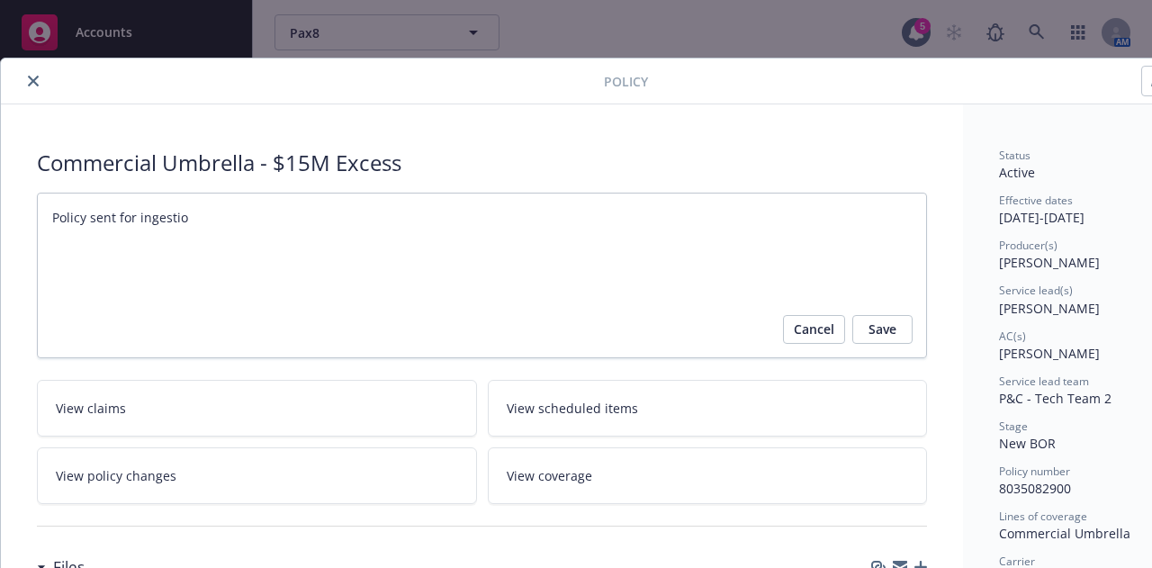
type textarea "x"
type textarea "Policy sent for ingestion"
type textarea "x"
type textarea "Policy sent for ingestion"
type textarea "x"
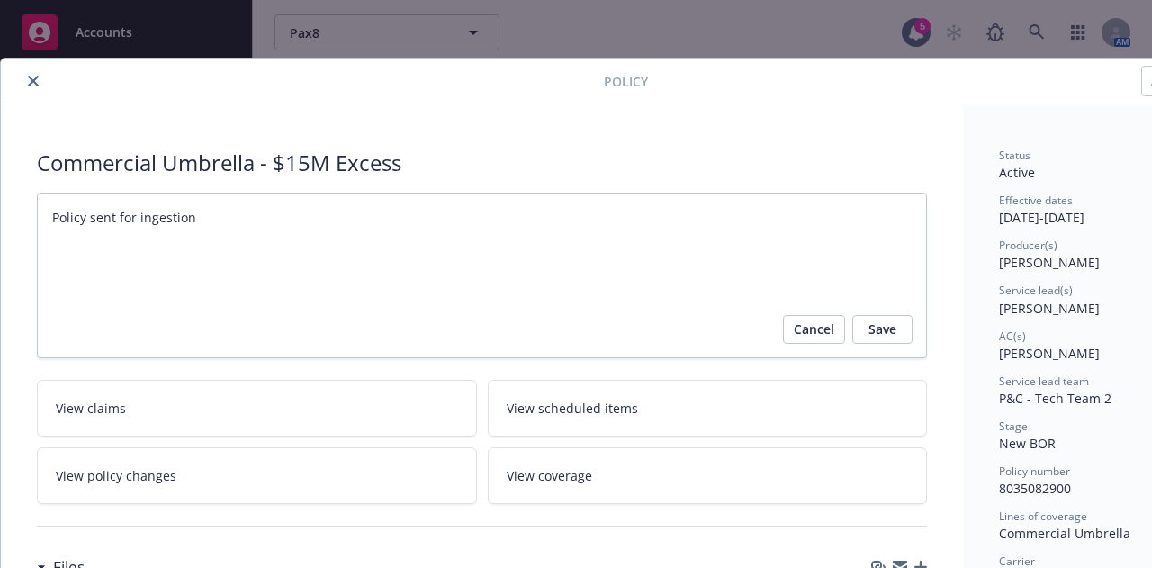
type textarea "Policy sent for ingestion o"
type textarea "x"
type textarea "Policy sent for ingestion on"
type textarea "x"
type textarea "Policy sent for ingestion on"
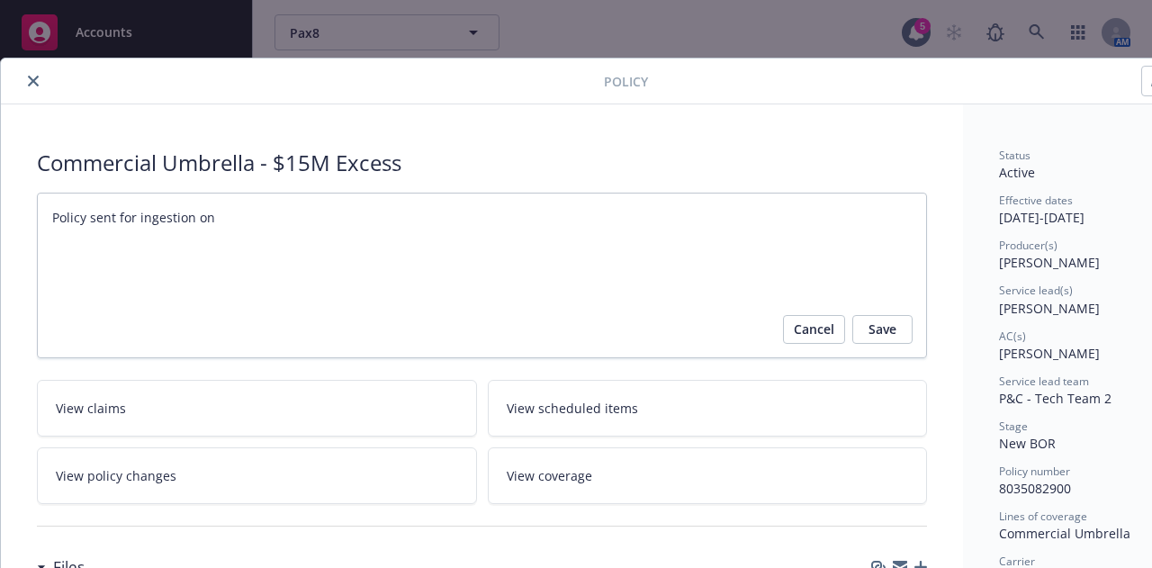
type textarea "x"
type textarea "Policy sent for ingestion on 10"
type textarea "x"
type textarea "Policy sent for ingestion on 10/"
type textarea "x"
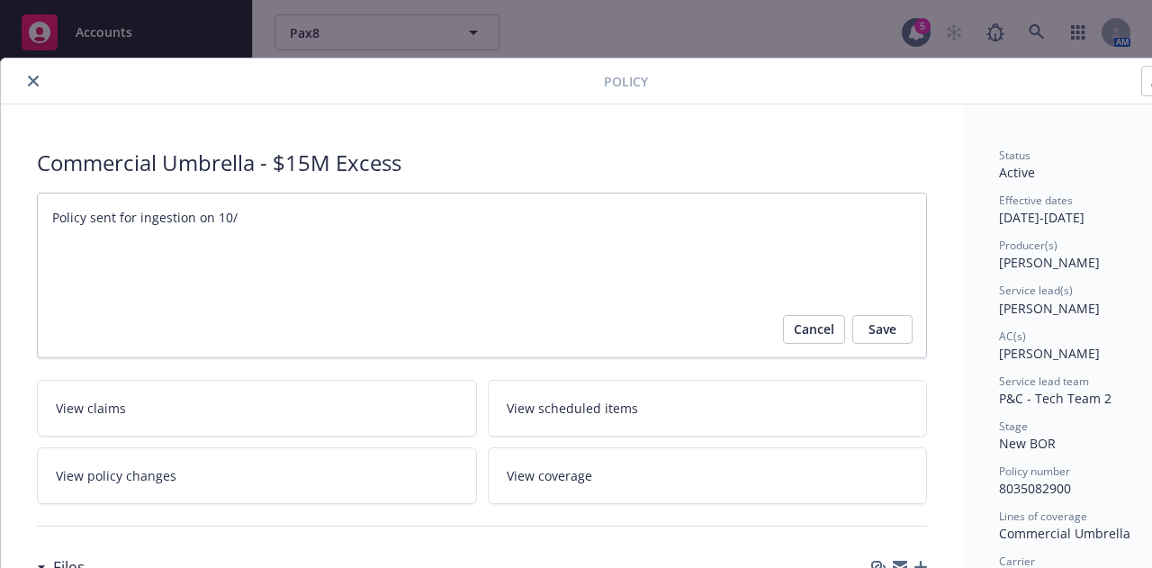
type textarea "Policy sent for ingestion on 10/1"
type textarea "x"
type textarea "Policy sent for ingestion on 10/14/"
type textarea "x"
type textarea "Policy sent for ingestion on 10/14/2"
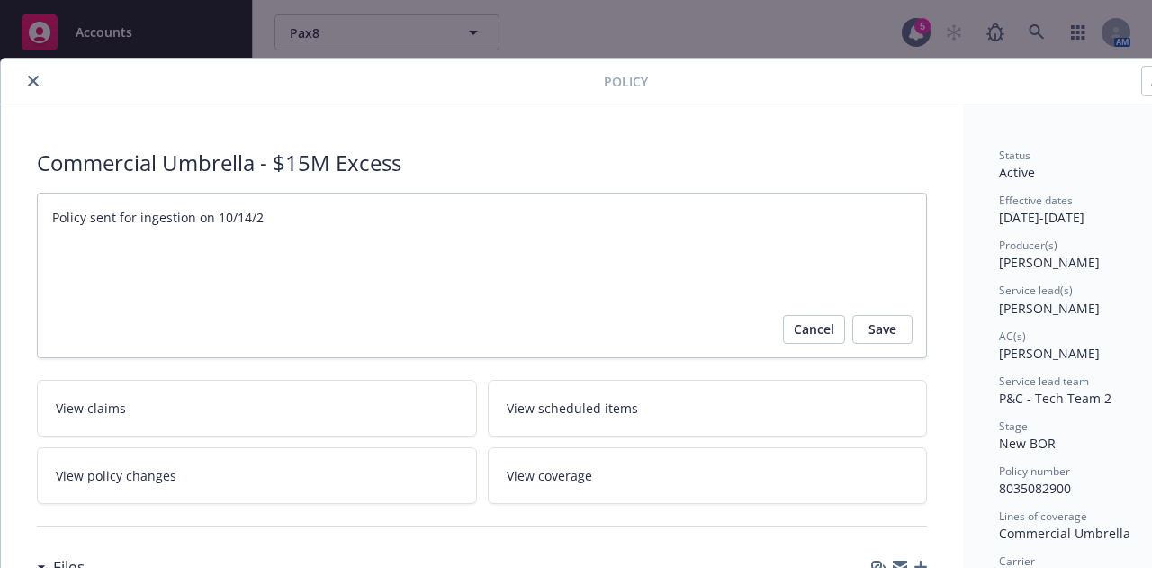
type textarea "x"
type textarea "Policy sent for ingestion on 10/14/25"
type textarea "x"
type textarea "Policy sent for ingestion on 10/14/25."
click at [890, 337] on span "Save" at bounding box center [882, 329] width 28 height 29
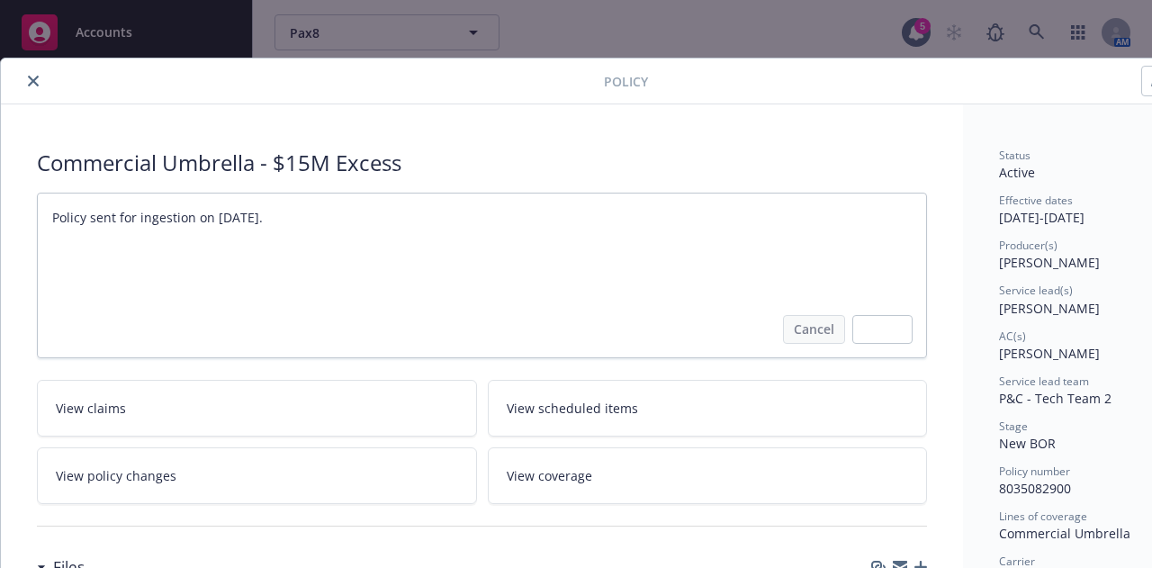
type textarea "x"
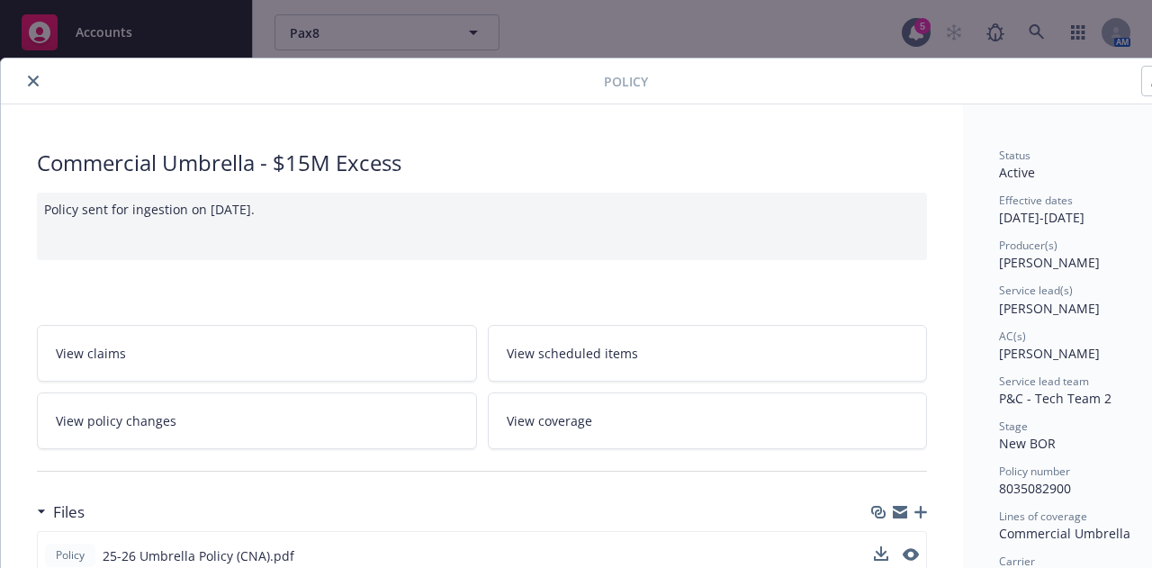
click at [33, 76] on icon "close" at bounding box center [33, 81] width 11 height 11
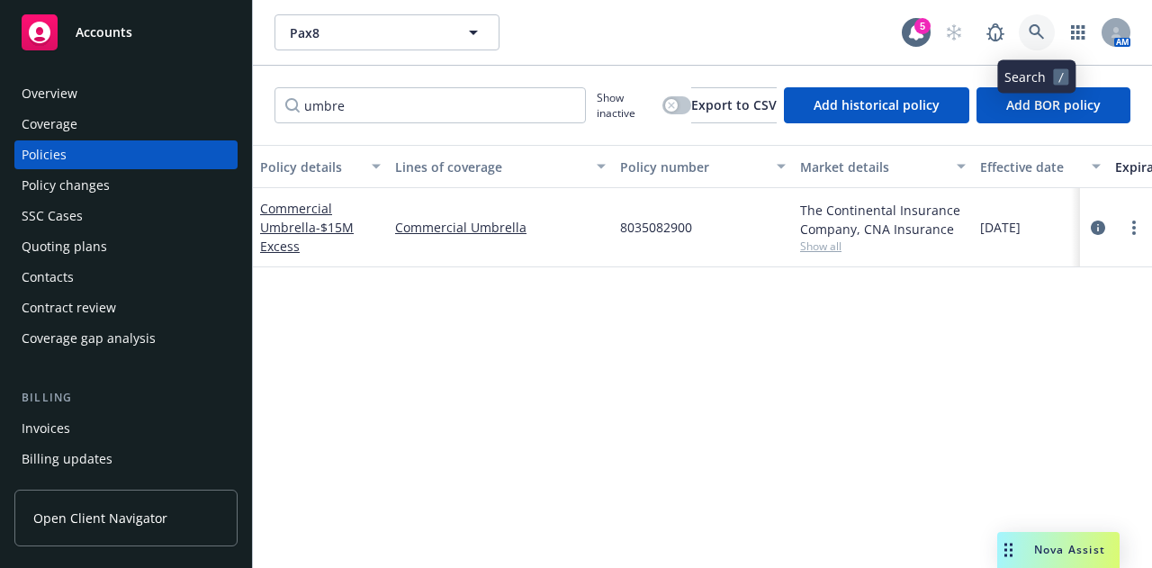
click at [1028, 27] on icon at bounding box center [1036, 32] width 16 height 16
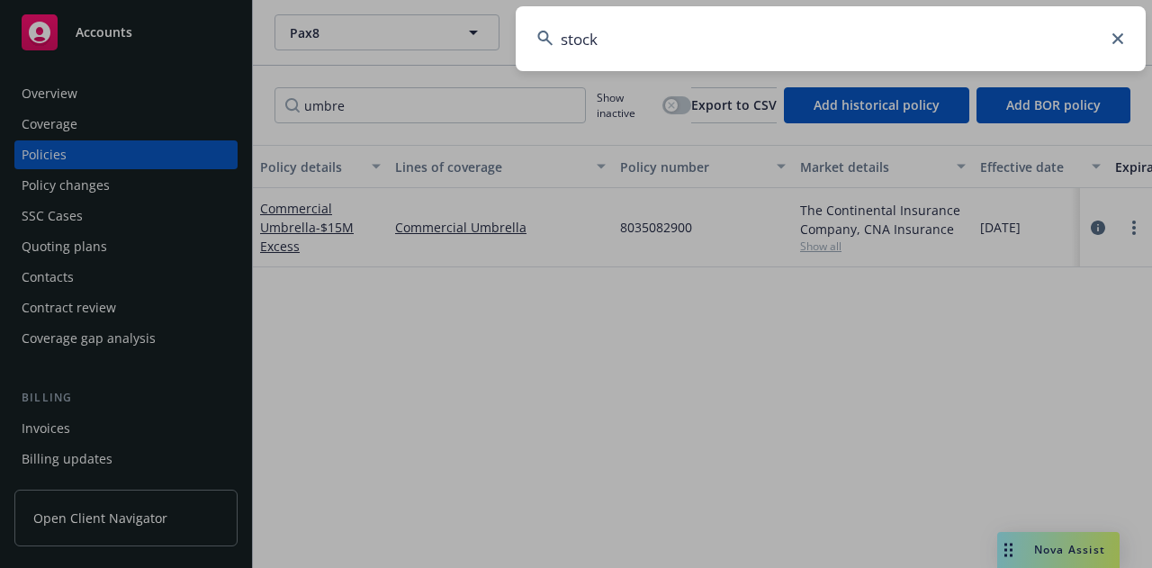
type input "stockx"
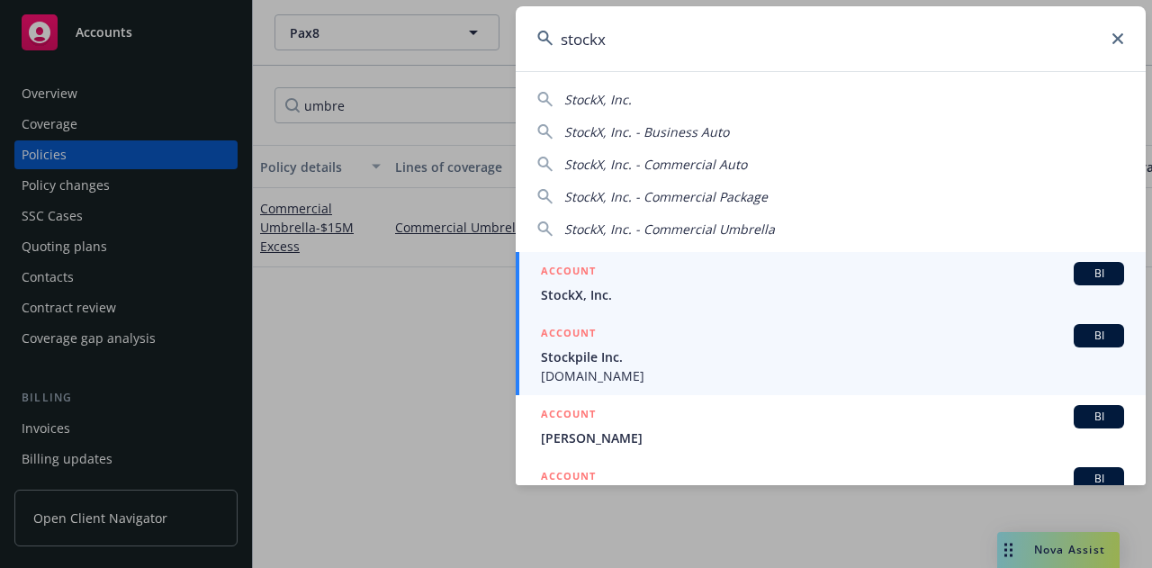
click at [731, 299] on span "StockX, Inc." at bounding box center [832, 294] width 583 height 19
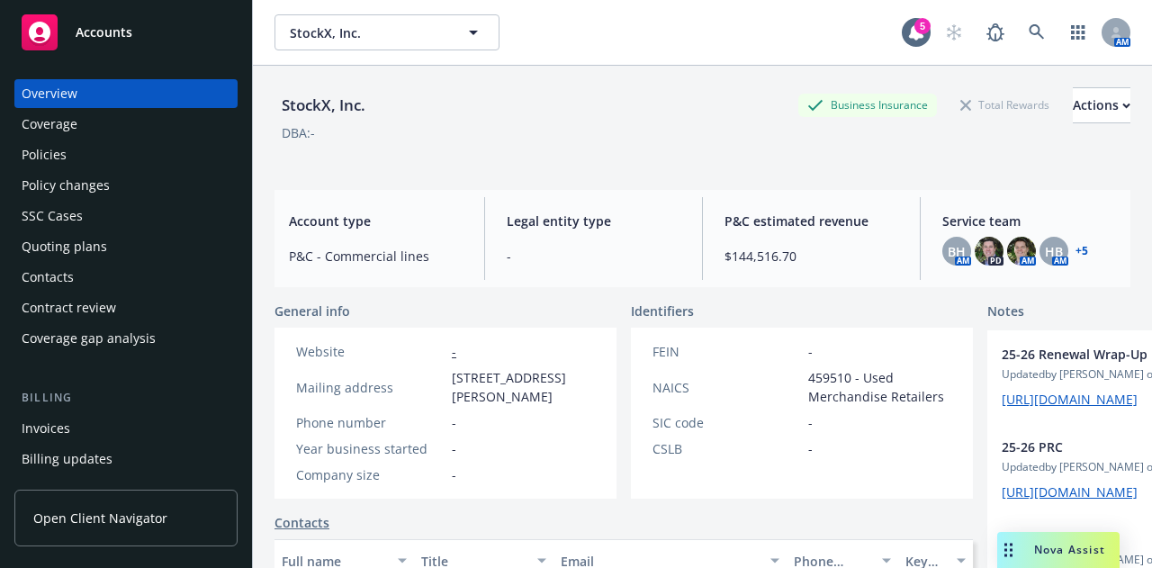
click at [149, 167] on div "Policies" at bounding box center [126, 154] width 209 height 29
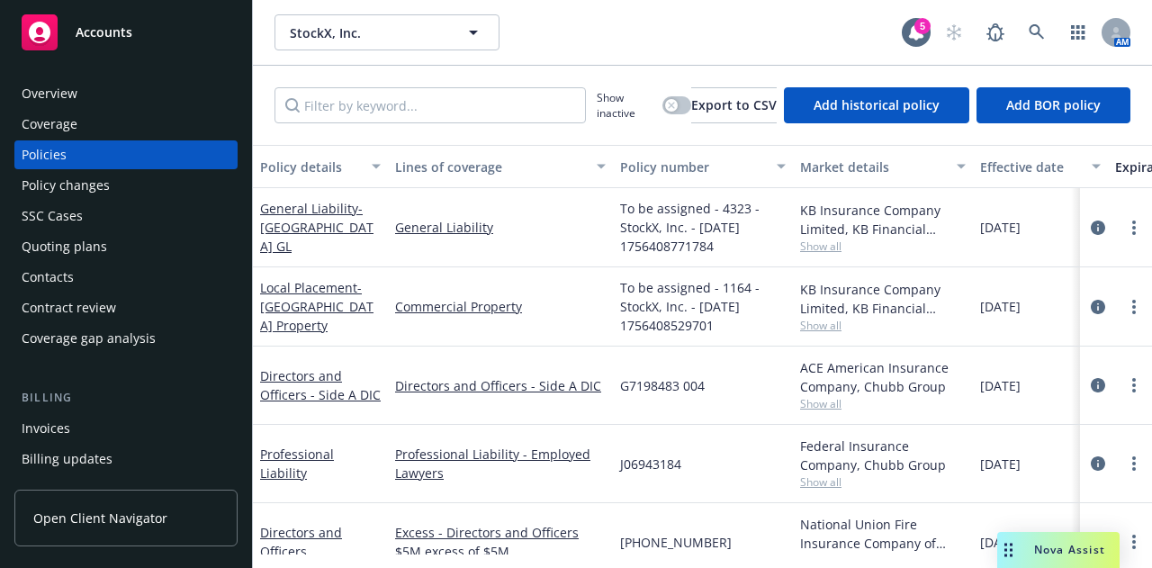
click at [157, 420] on div "Invoices" at bounding box center [126, 428] width 209 height 29
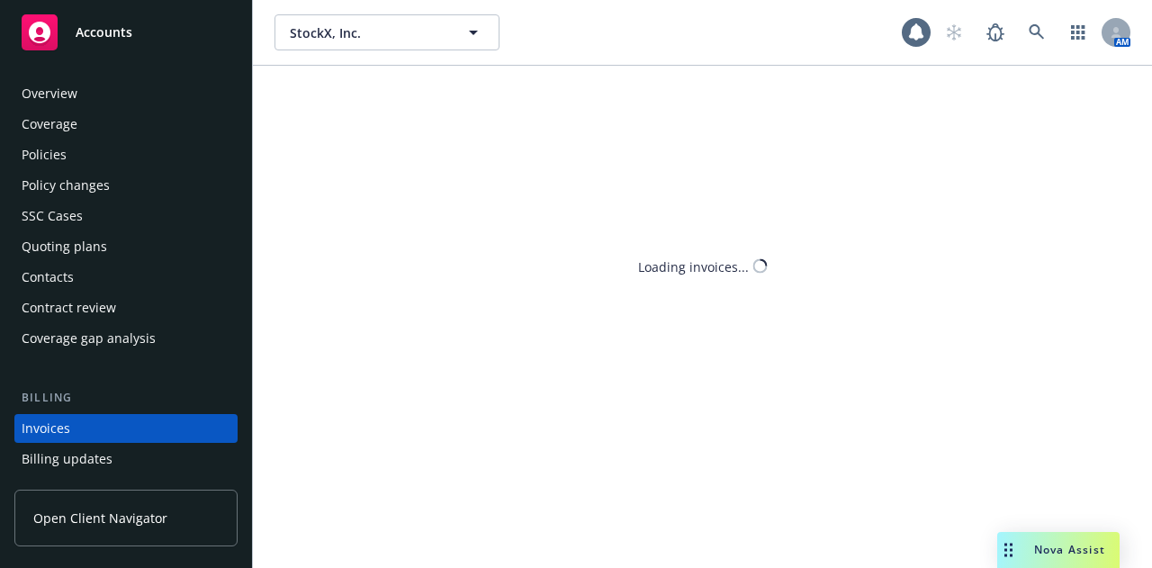
scroll to position [115, 0]
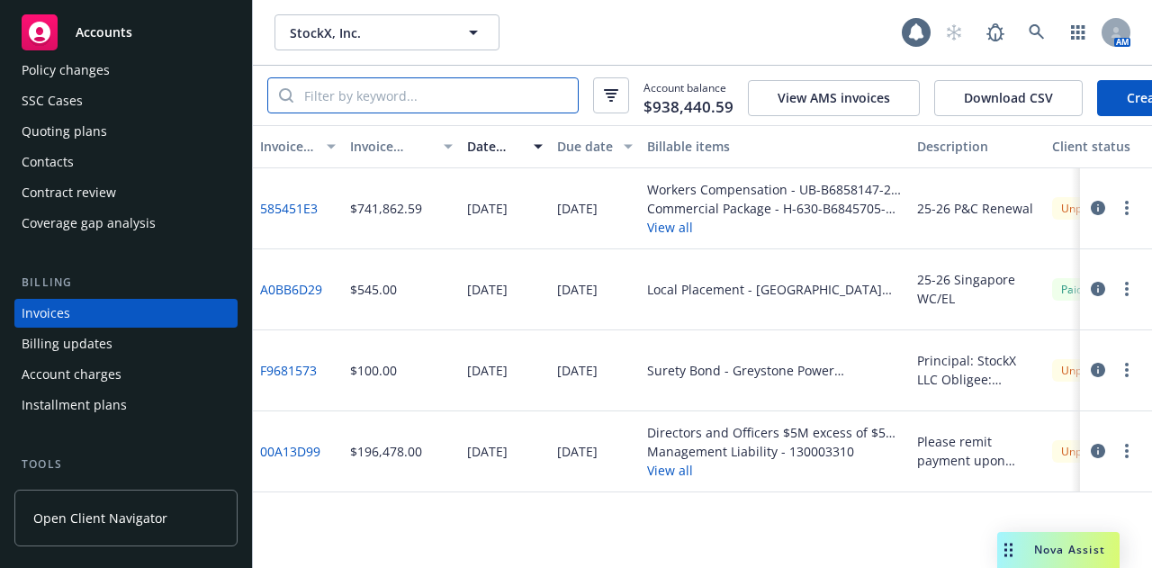
click at [451, 103] on input "search" at bounding box center [435, 95] width 284 height 34
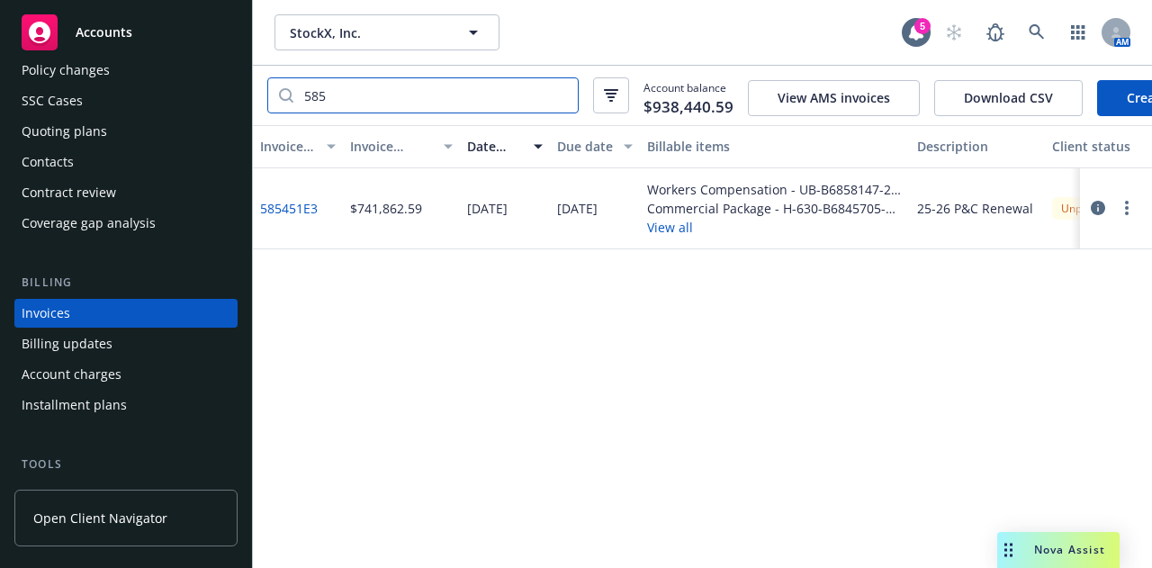
type input "585"
click at [1092, 215] on icon "button" at bounding box center [1098, 208] width 14 height 14
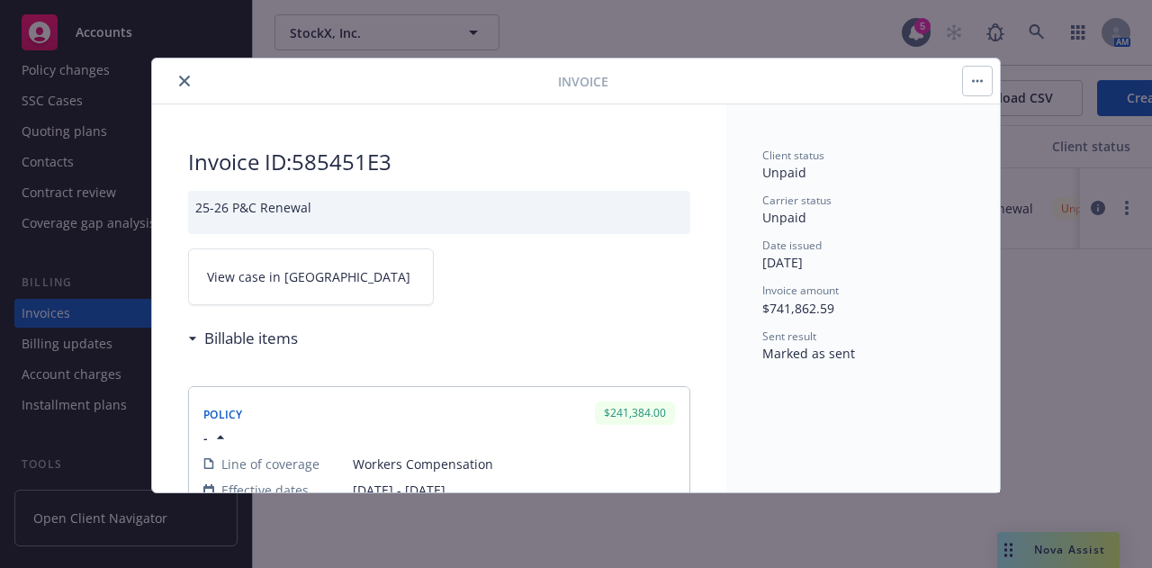
click at [268, 289] on link "View case in SSC" at bounding box center [311, 276] width 246 height 57
click at [184, 80] on icon "close" at bounding box center [184, 81] width 11 height 11
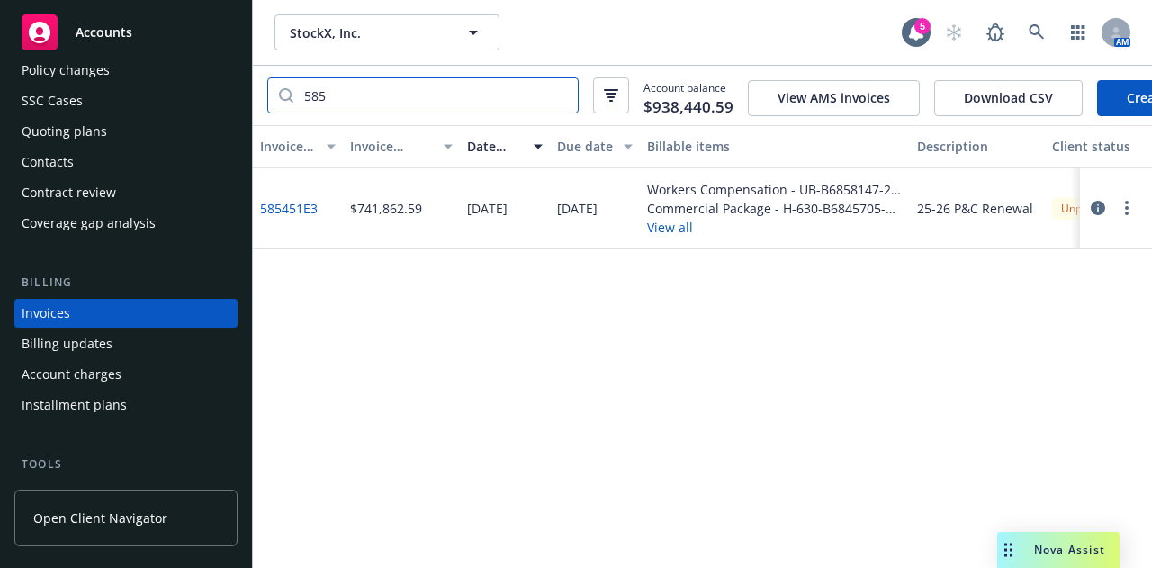
click at [556, 93] on input "585" at bounding box center [435, 95] width 284 height 34
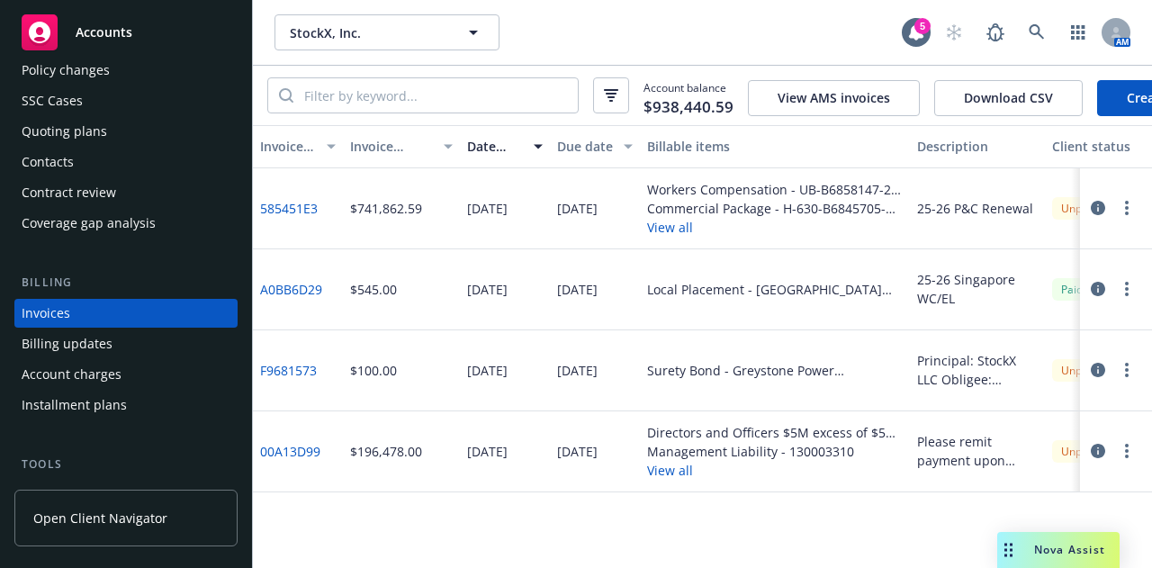
click at [1096, 458] on icon "button" at bounding box center [1098, 451] width 14 height 14
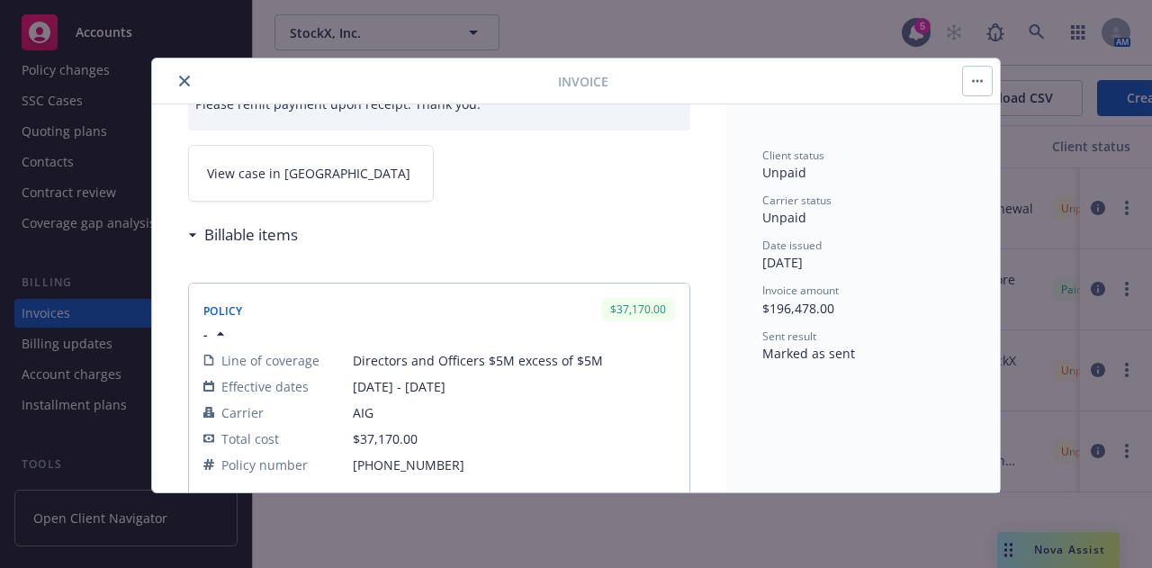
scroll to position [106, 0]
click at [296, 186] on link "View case in SSC" at bounding box center [311, 170] width 246 height 57
click at [185, 85] on icon "close" at bounding box center [184, 81] width 11 height 11
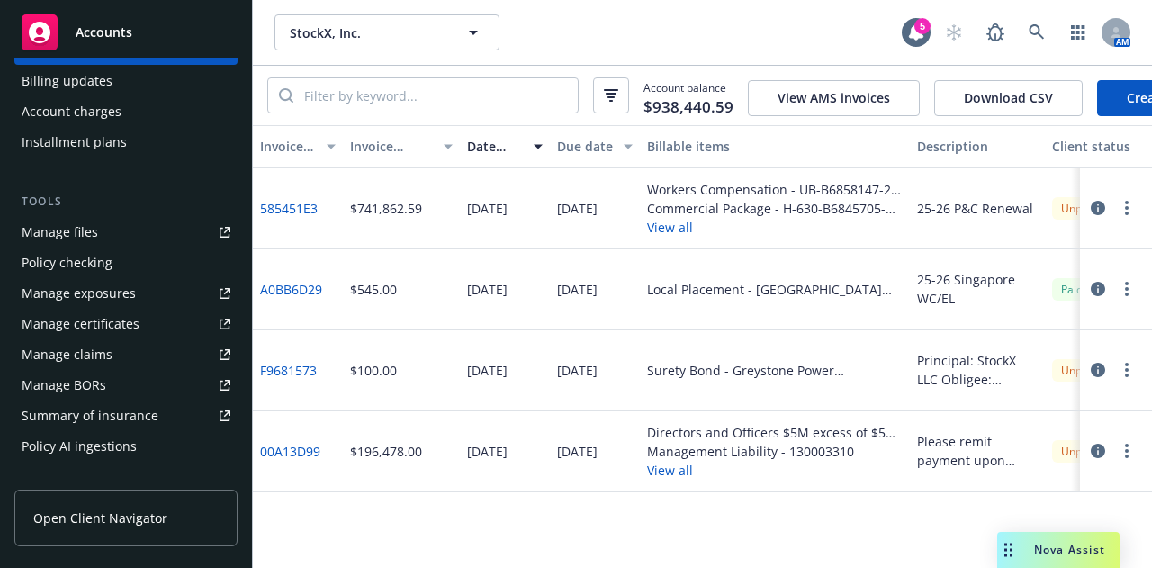
scroll to position [391, 0]
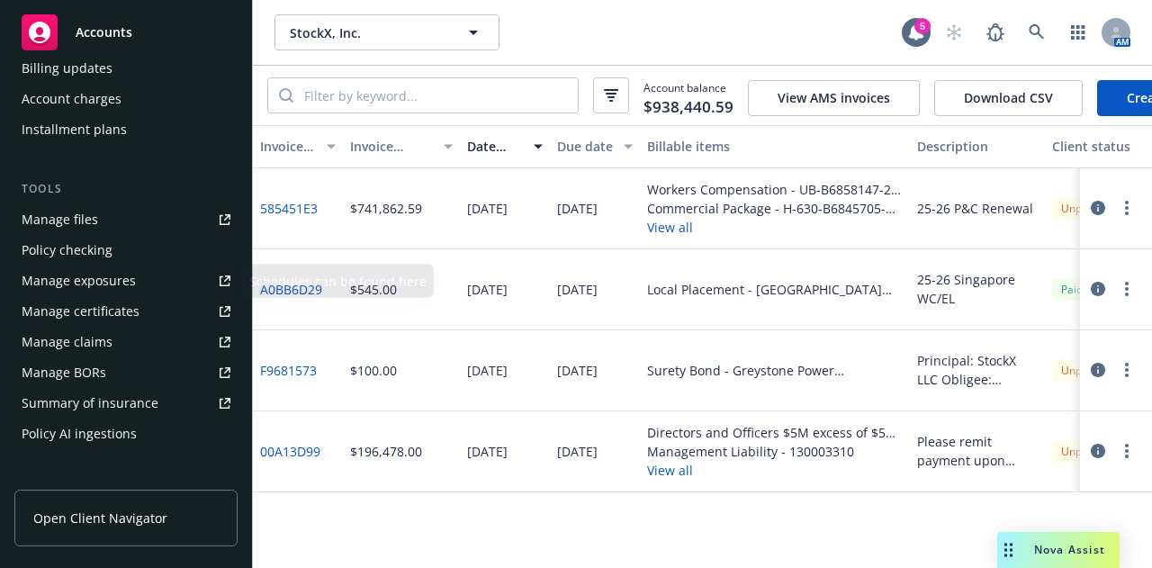
click at [135, 219] on link "Manage files" at bounding box center [125, 219] width 223 height 29
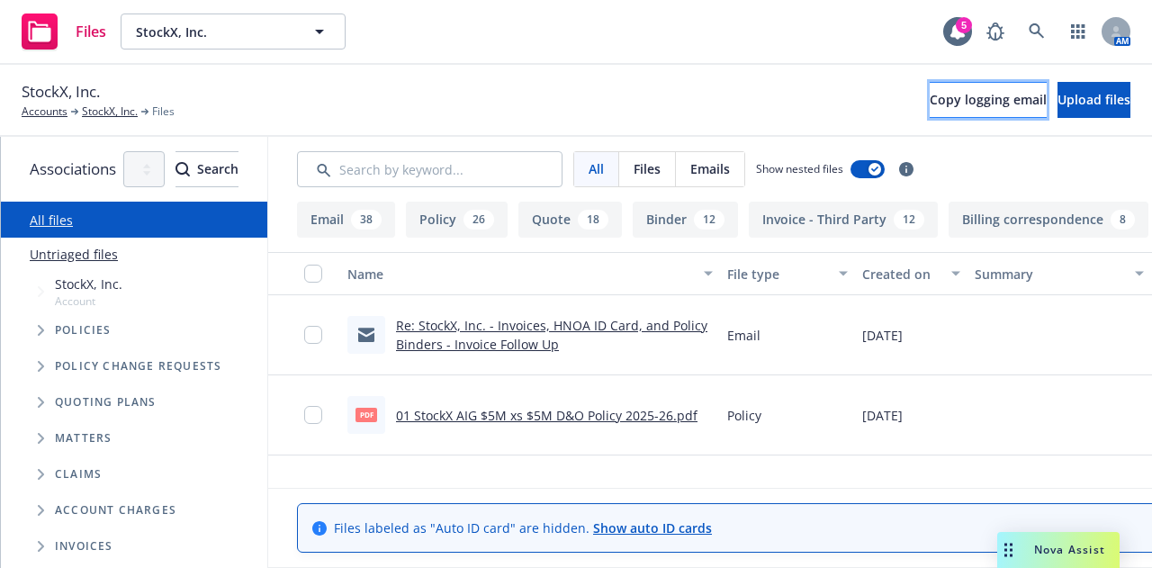
click at [938, 100] on span "Copy logging email" at bounding box center [987, 99] width 117 height 17
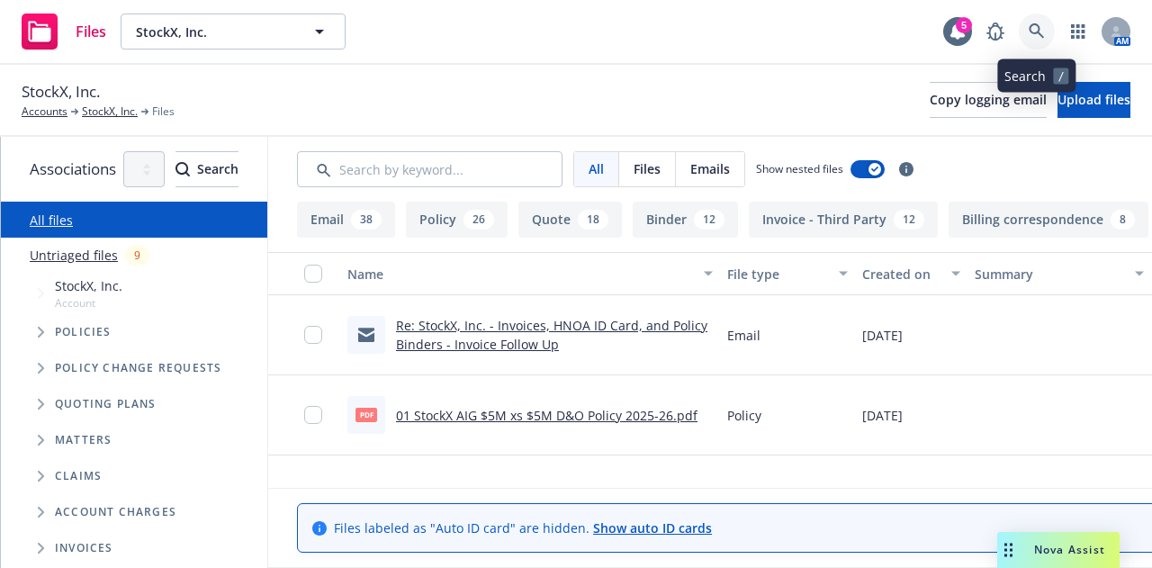
click at [1044, 40] on link at bounding box center [1037, 31] width 36 height 36
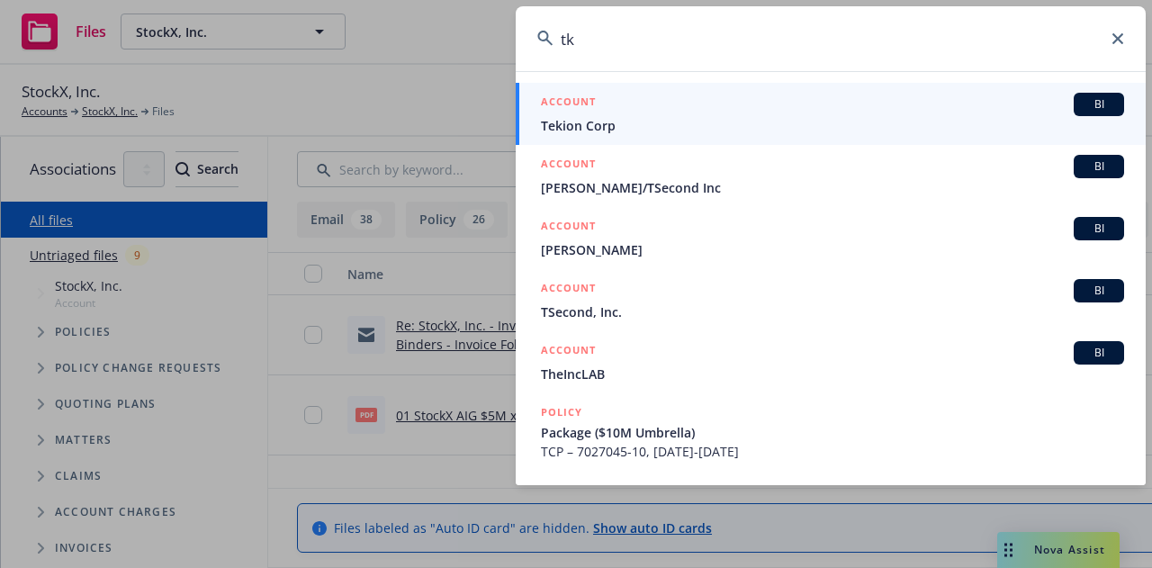
type input "t"
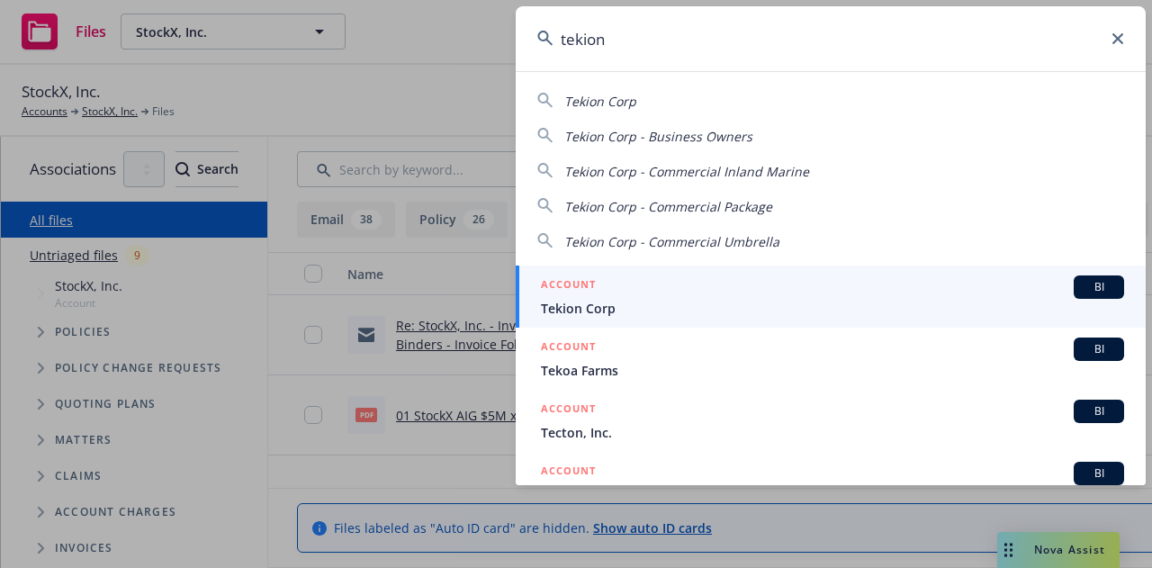
type input "tekion"
click at [750, 303] on span "Tekion Corp" at bounding box center [832, 308] width 583 height 19
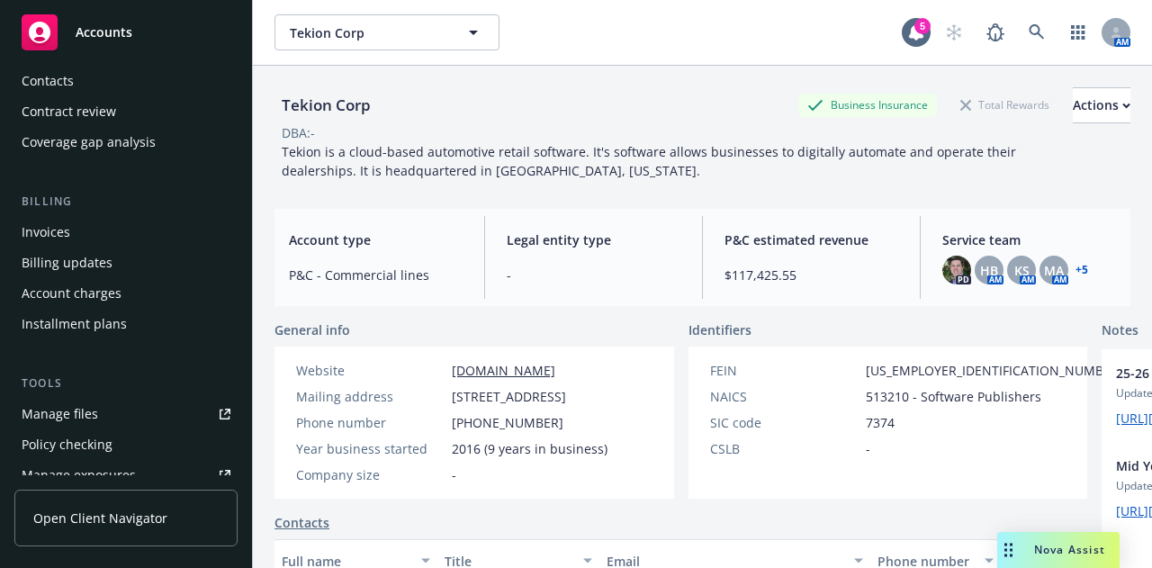
scroll to position [210, 0]
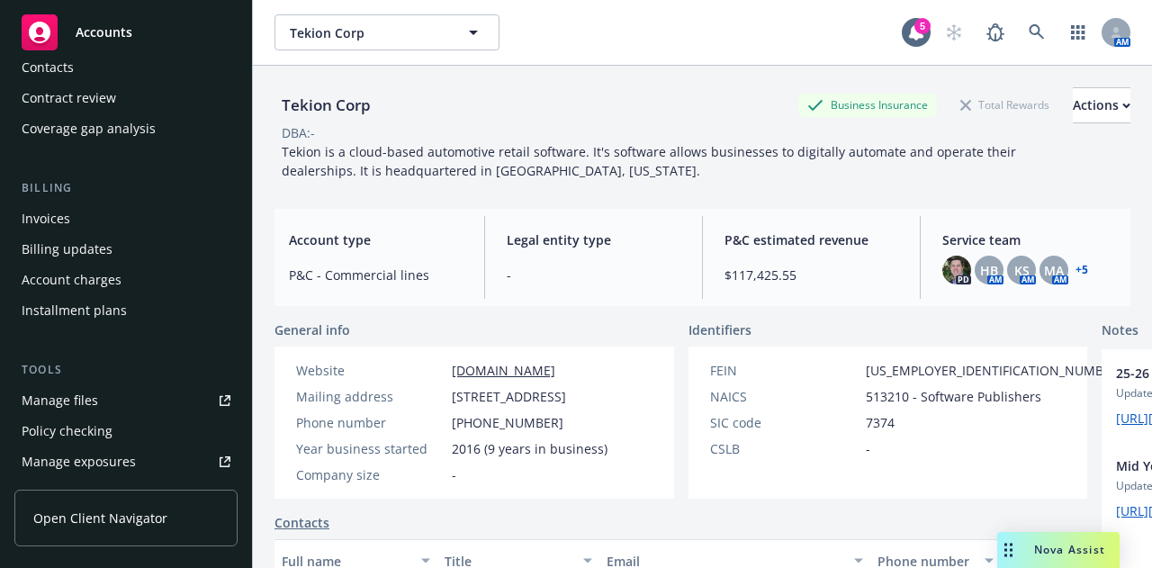
click at [103, 389] on link "Manage files" at bounding box center [125, 400] width 223 height 29
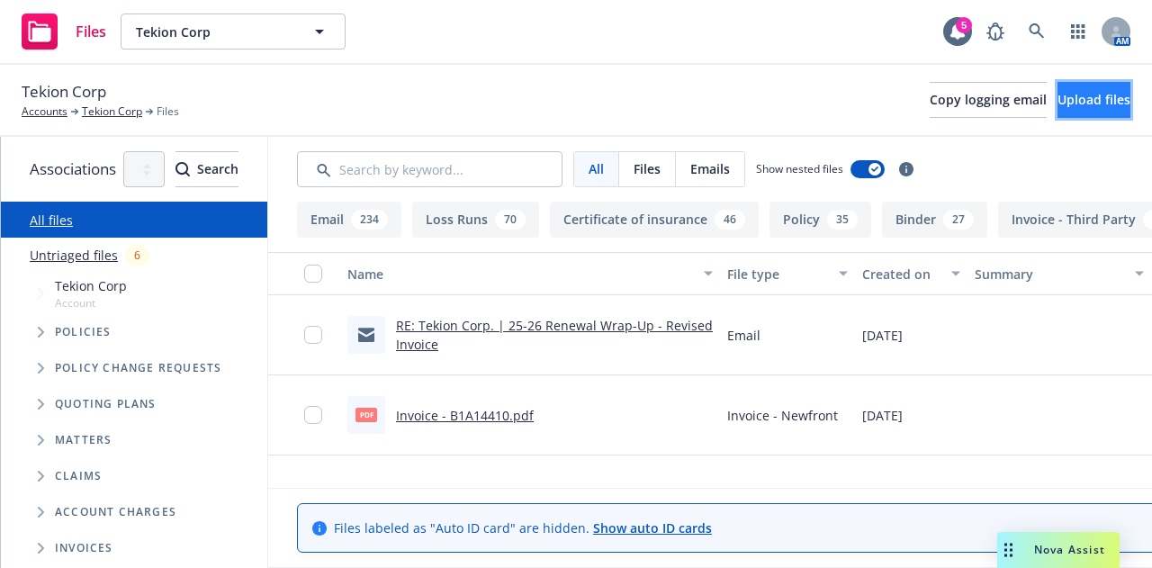
click at [1068, 112] on button "Upload files" at bounding box center [1093, 100] width 73 height 36
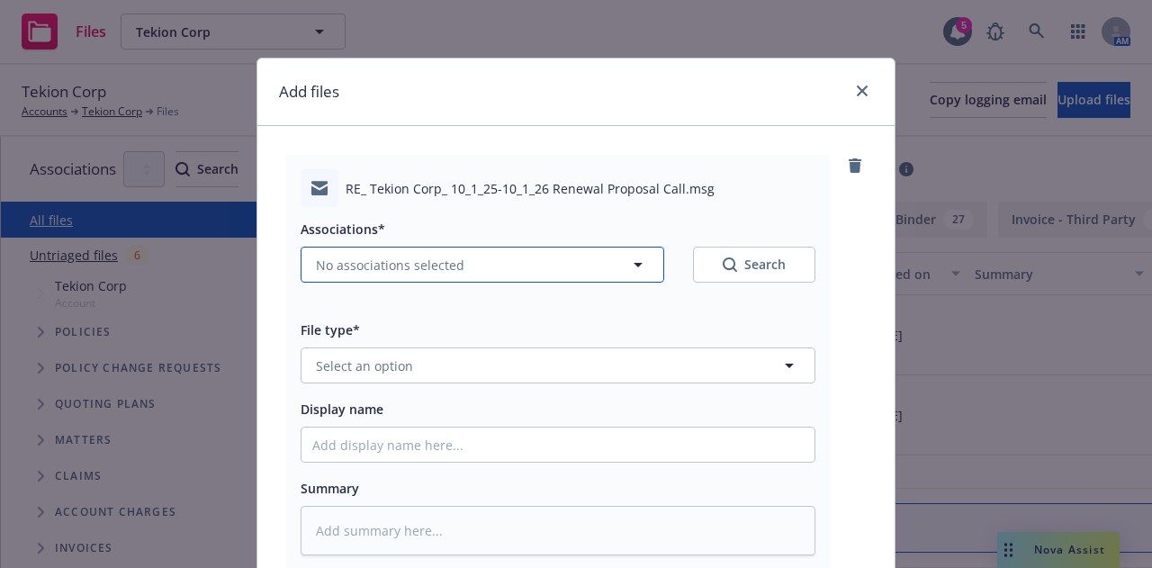
click at [541, 265] on button "No associations selected" at bounding box center [483, 265] width 364 height 36
type textarea "x"
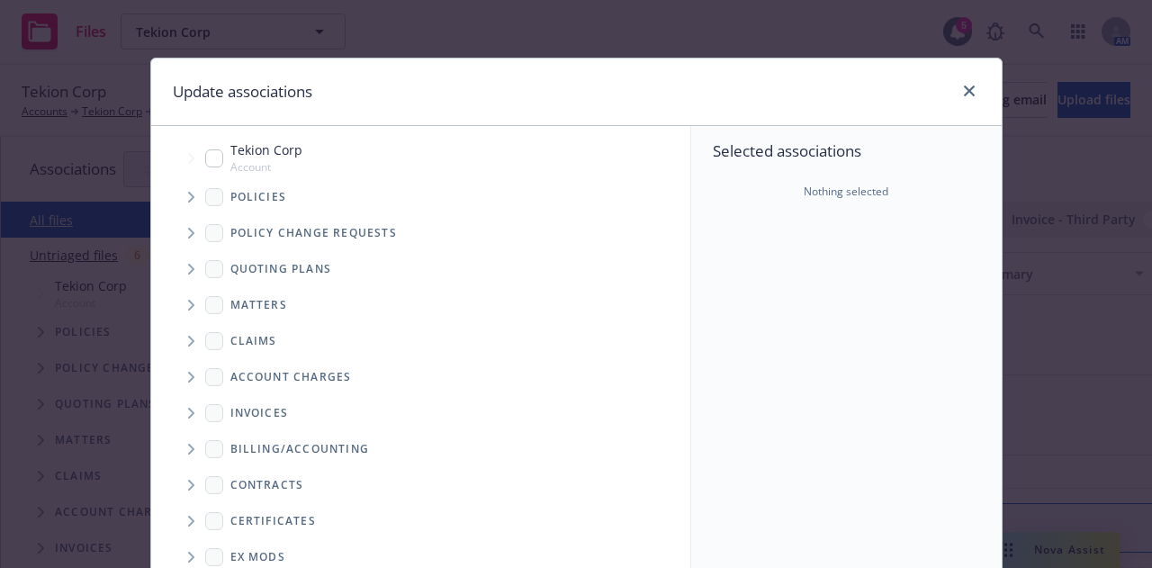
click at [211, 156] on input "Tree Example" at bounding box center [214, 158] width 18 height 18
checkbox input "true"
click at [188, 195] on icon "Tree Example" at bounding box center [191, 197] width 7 height 11
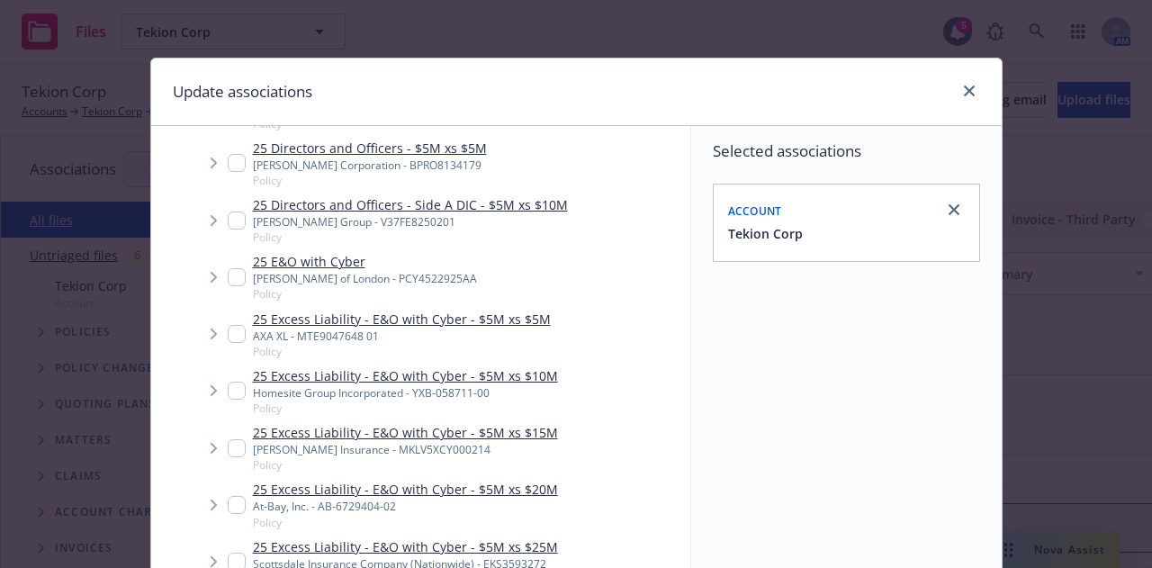
scroll to position [309, 0]
click at [228, 281] on input "Tree Example" at bounding box center [237, 276] width 18 height 18
checkbox input "true"
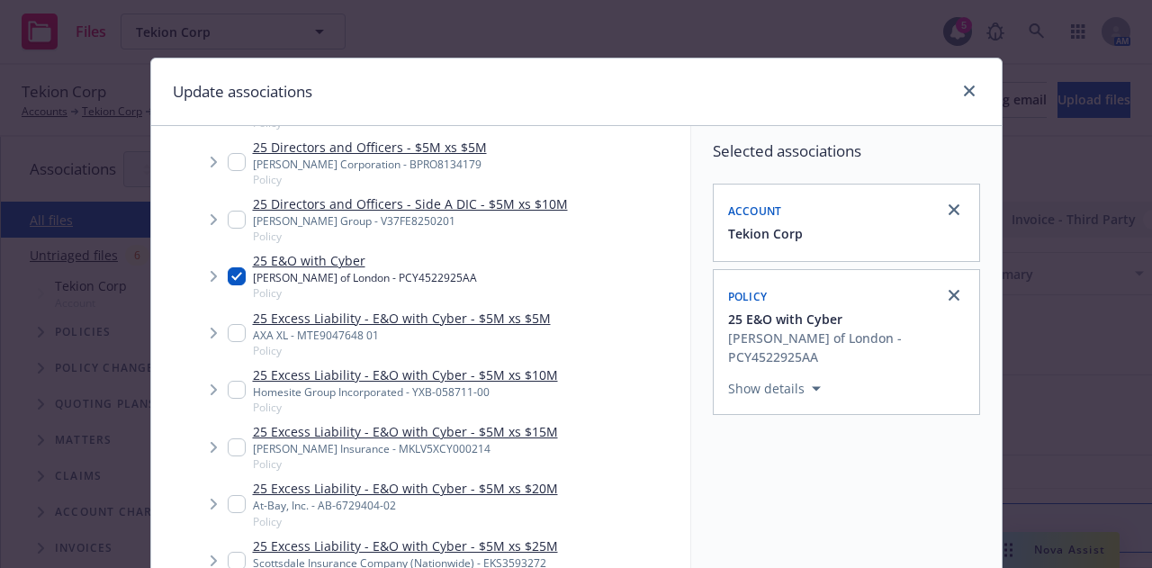
type textarea "x"
click at [218, 340] on span "Tree Example" at bounding box center [213, 333] width 29 height 29
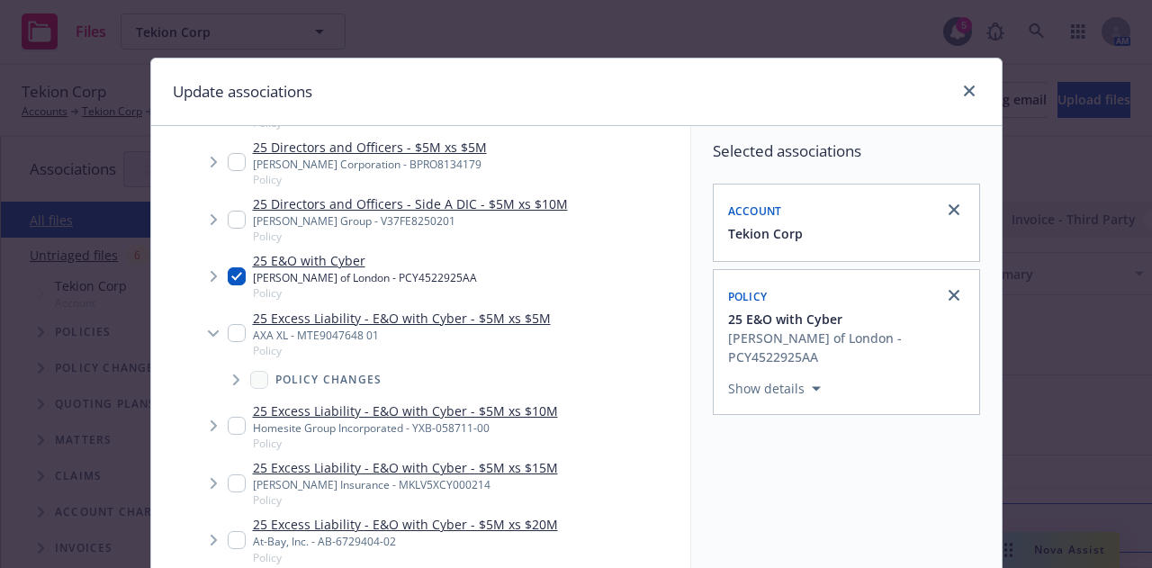
click at [234, 336] on input "Tree Example" at bounding box center [237, 333] width 18 height 18
checkbox input "true"
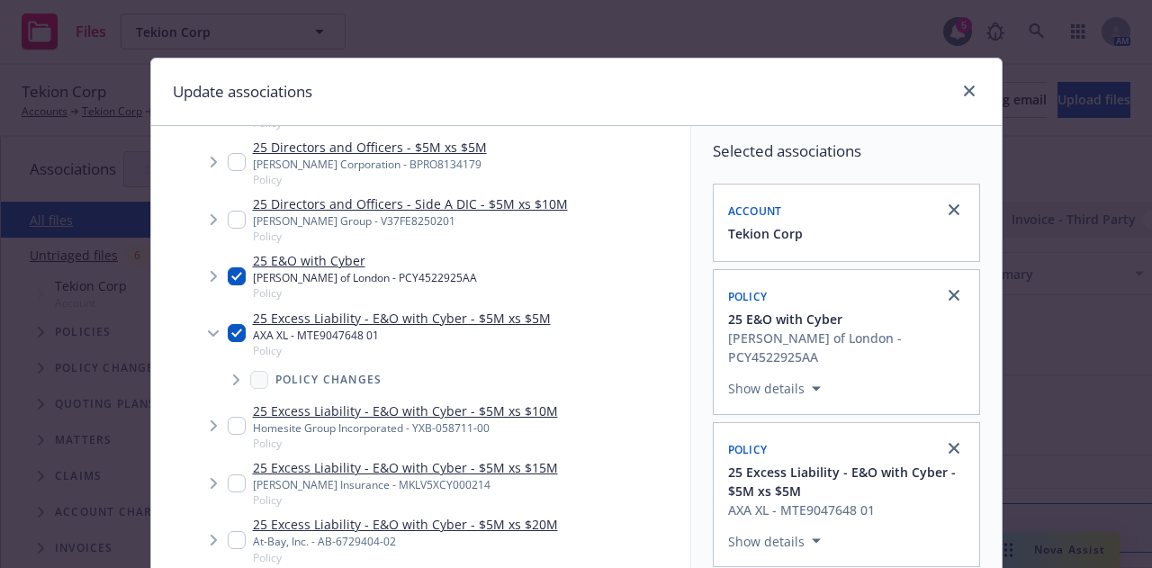
drag, startPoint x: 230, startPoint y: 426, endPoint x: 220, endPoint y: 420, distance: 11.3
click at [230, 427] on input "Tree Example" at bounding box center [237, 426] width 18 height 18
checkbox input "true"
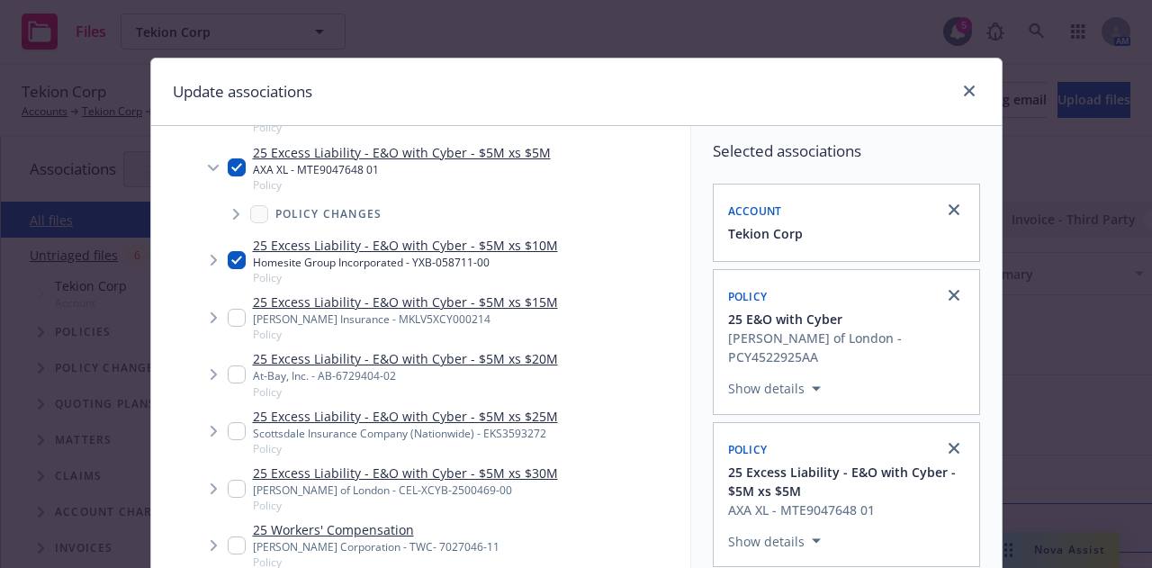
click at [229, 321] on input "Tree Example" at bounding box center [237, 318] width 18 height 18
checkbox input "true"
click at [228, 367] on input "Tree Example" at bounding box center [237, 374] width 18 height 18
checkbox input "true"
click at [228, 431] on input "Tree Example" at bounding box center [237, 431] width 18 height 18
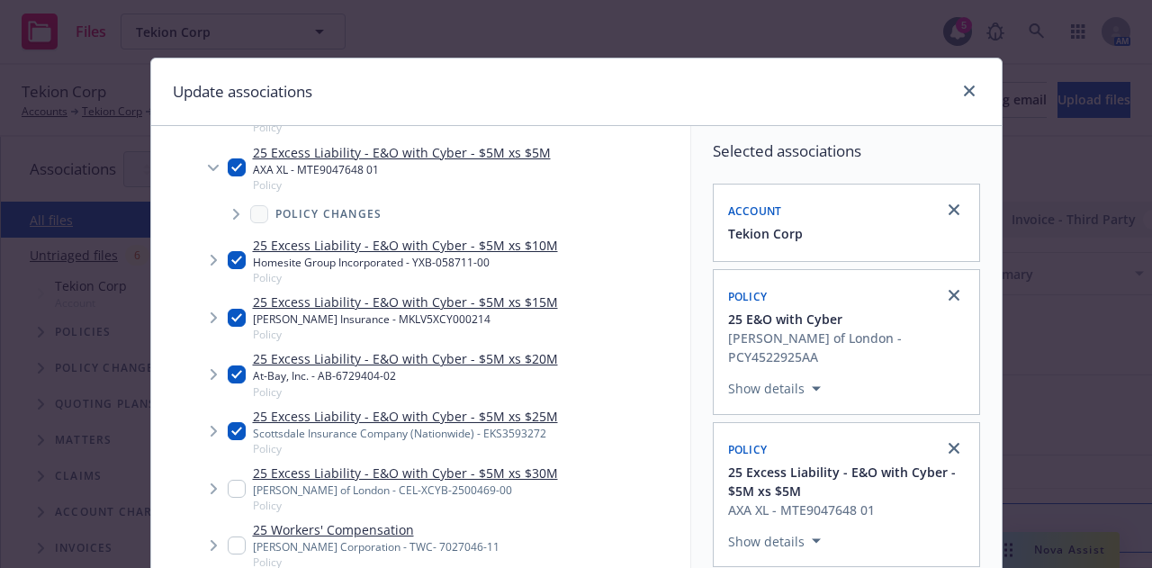
checkbox input "true"
click at [231, 489] on input "Tree Example" at bounding box center [237, 489] width 18 height 18
checkbox input "true"
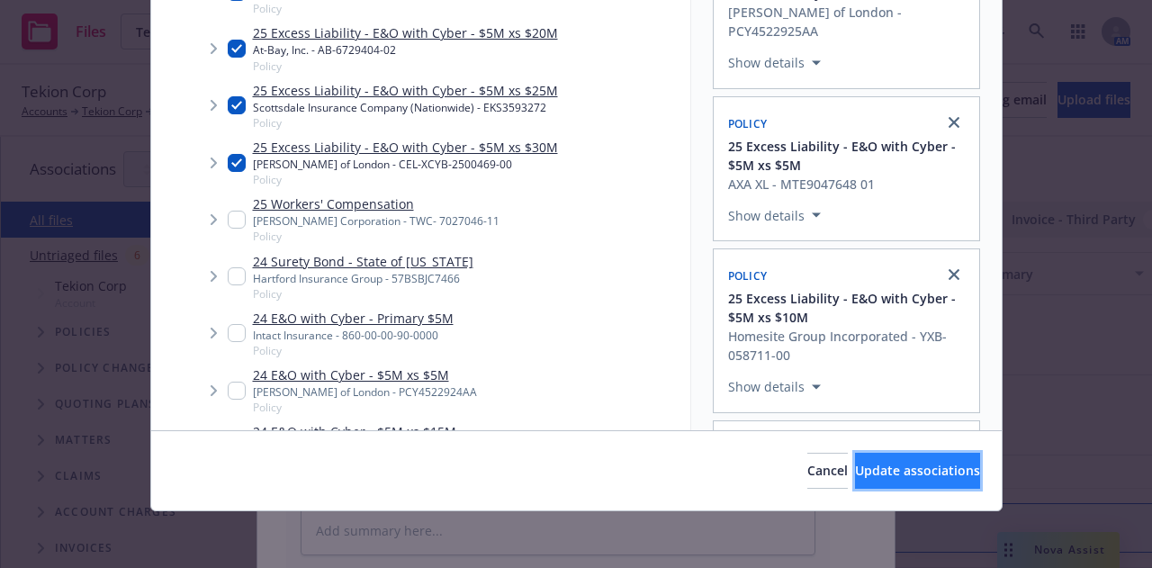
click at [912, 468] on span "Update associations" at bounding box center [917, 470] width 125 height 17
type textarea "x"
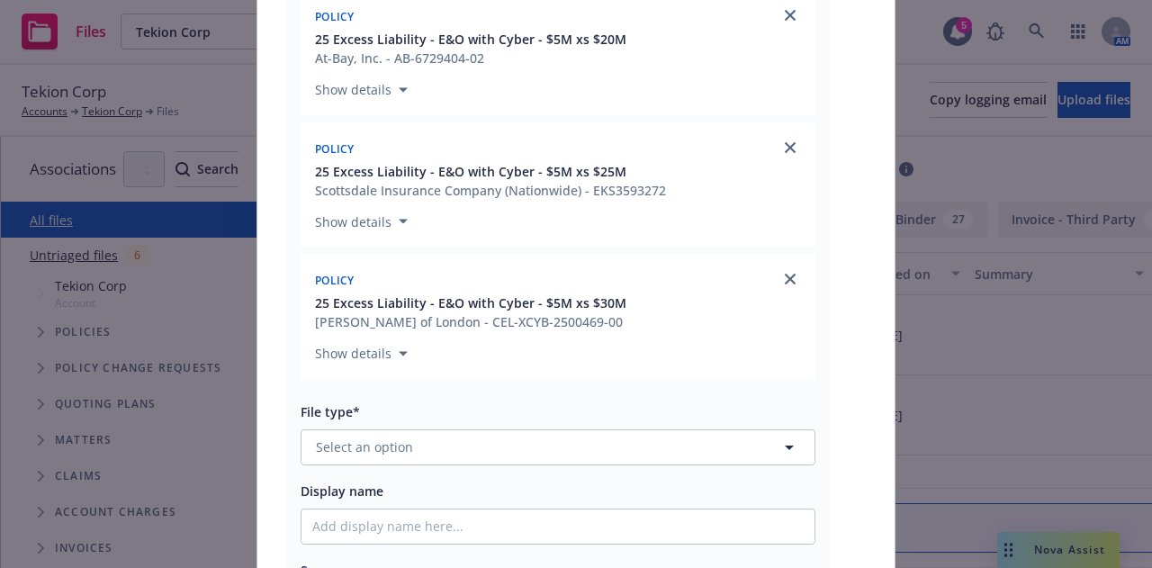
scroll to position [927, 0]
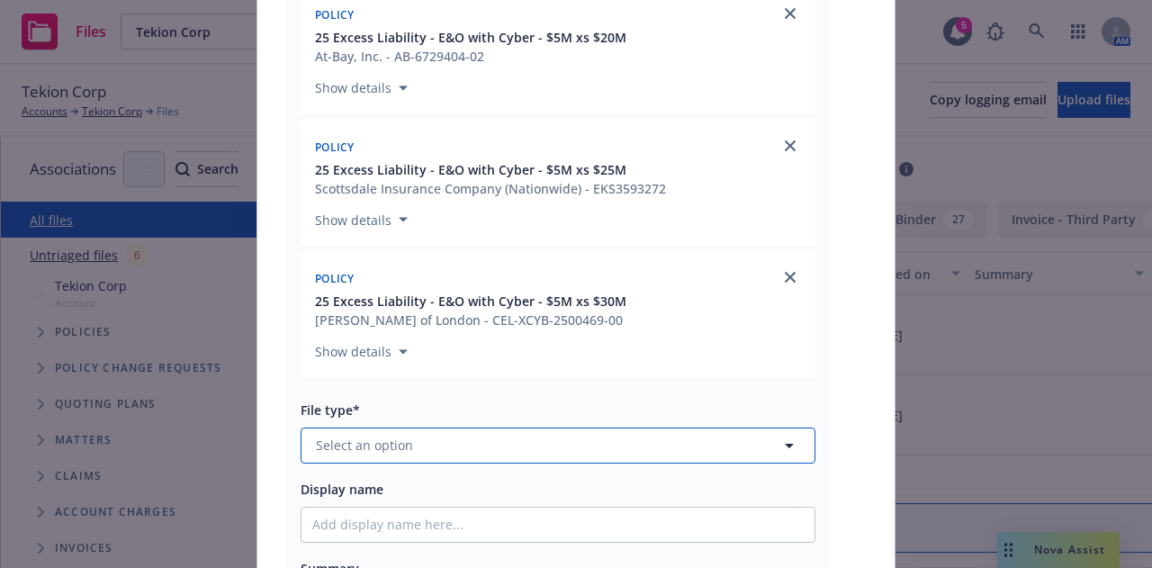
click at [542, 460] on button "Select an option" at bounding box center [558, 445] width 515 height 36
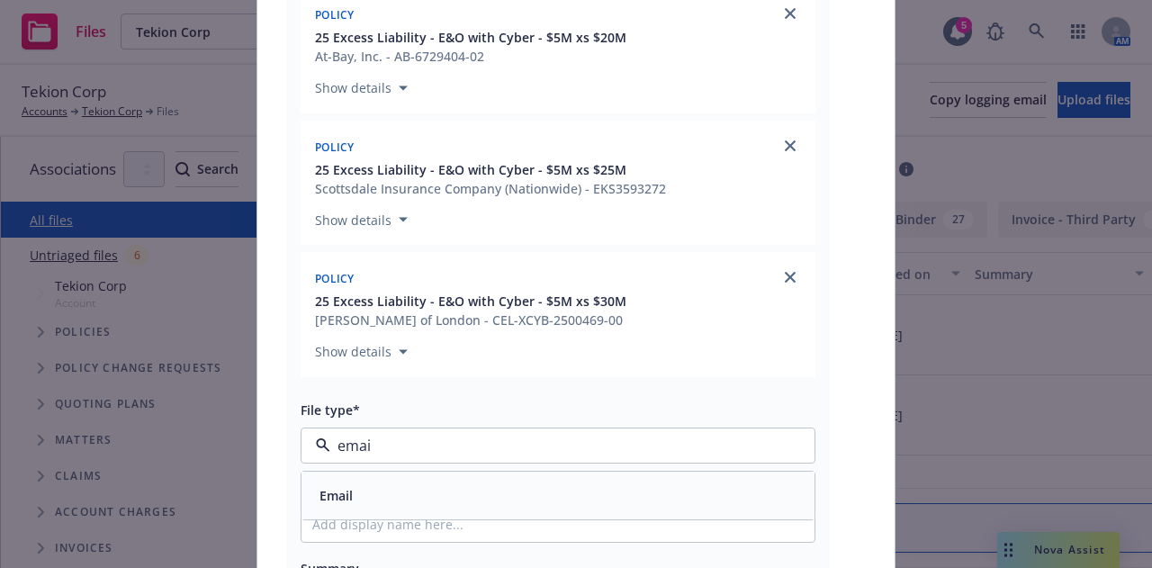
type input "emai"
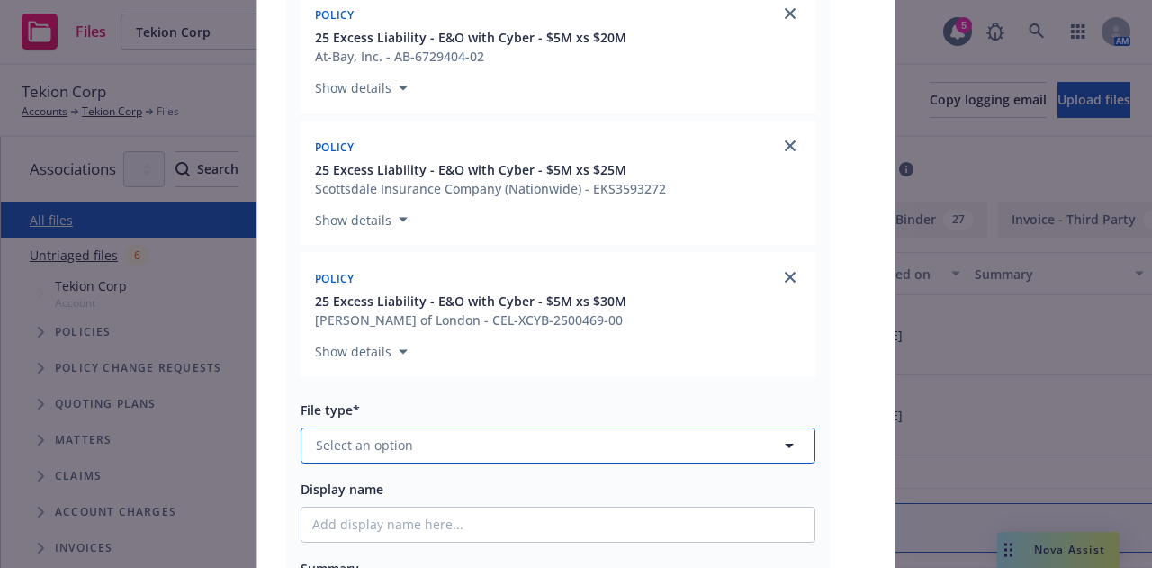
click at [534, 455] on button "Select an option" at bounding box center [558, 445] width 515 height 36
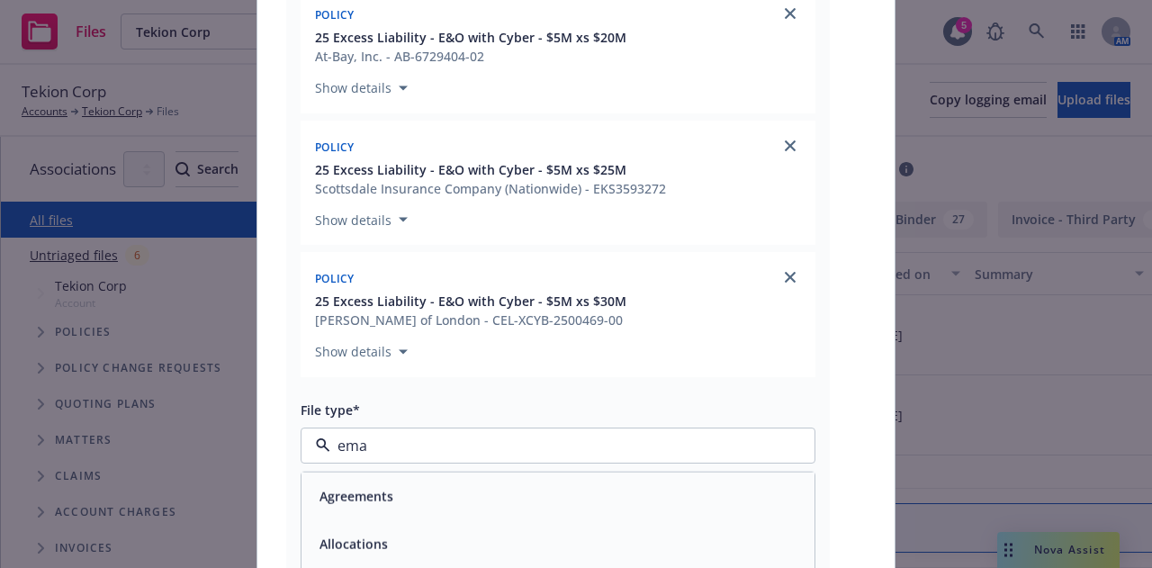
type input "emai"
click at [505, 490] on div "Email" at bounding box center [557, 495] width 491 height 26
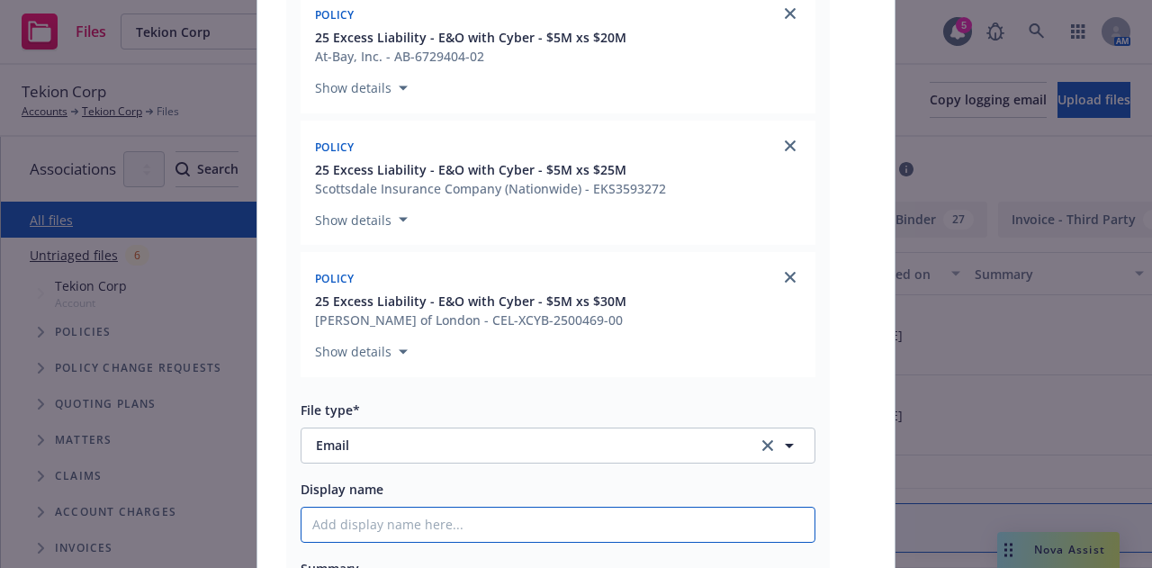
click at [504, 525] on input "Display name" at bounding box center [557, 524] width 513 height 34
type textarea "x"
type input "2"
type textarea "x"
type input "25"
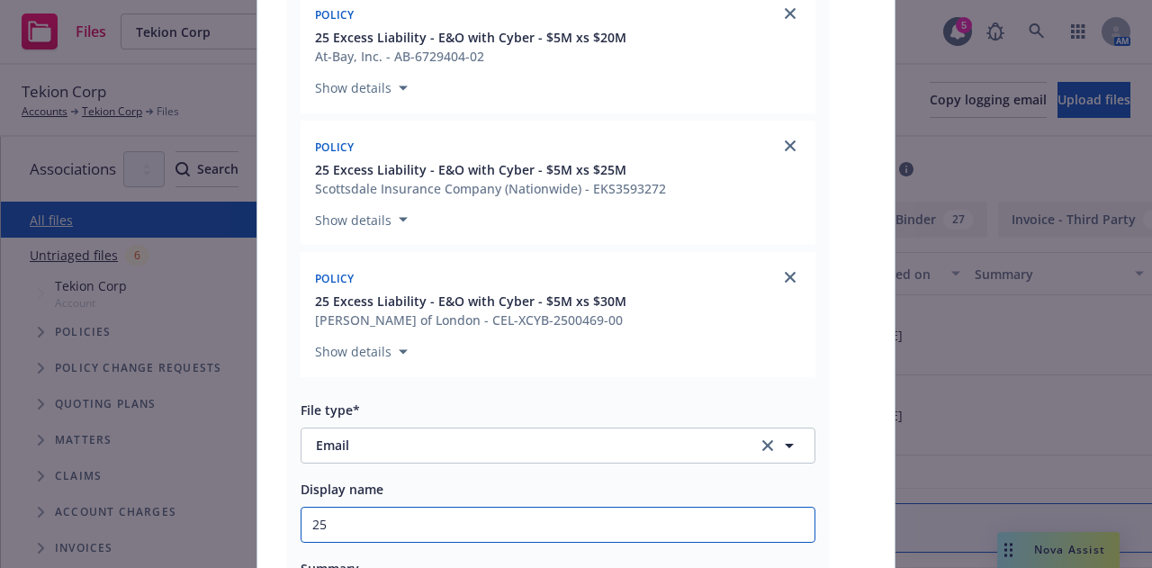
type textarea "x"
type input "25-"
type textarea "x"
type input "25-2"
type textarea "x"
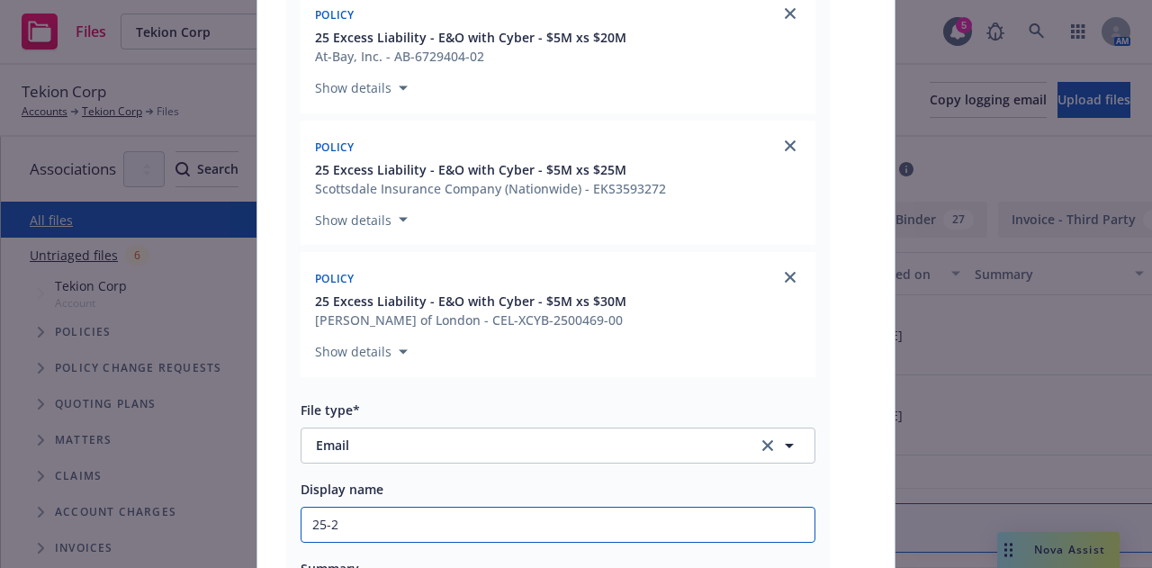
type input "25-26"
type textarea "x"
type input "25-26"
type textarea "x"
type input "25-26 E"
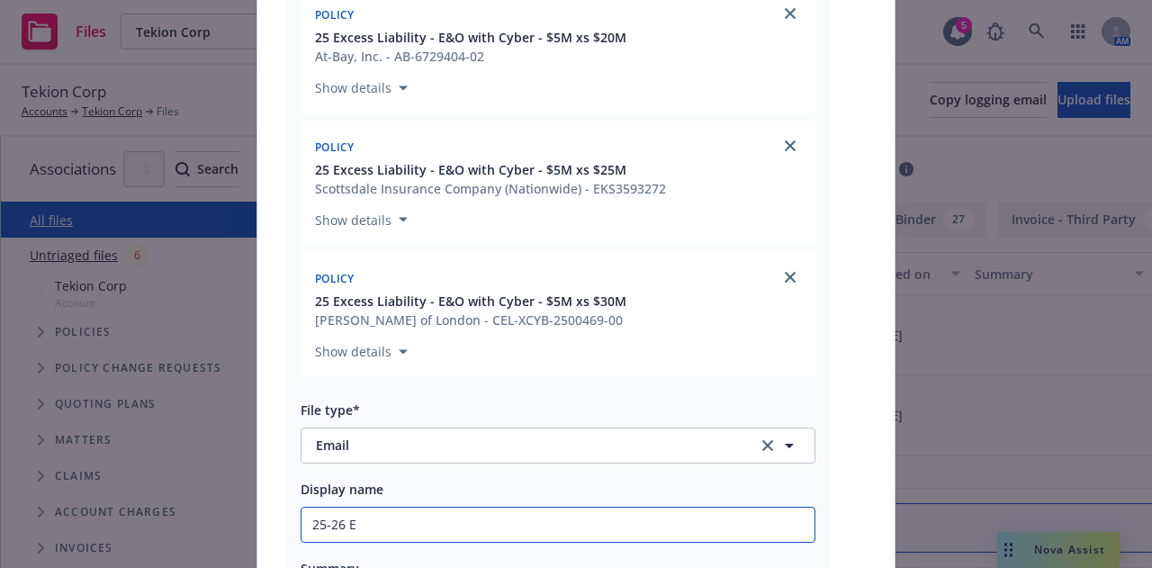
type textarea "x"
type input "25-26 Ex"
type textarea "x"
type input "25-26 E"
type textarea "x"
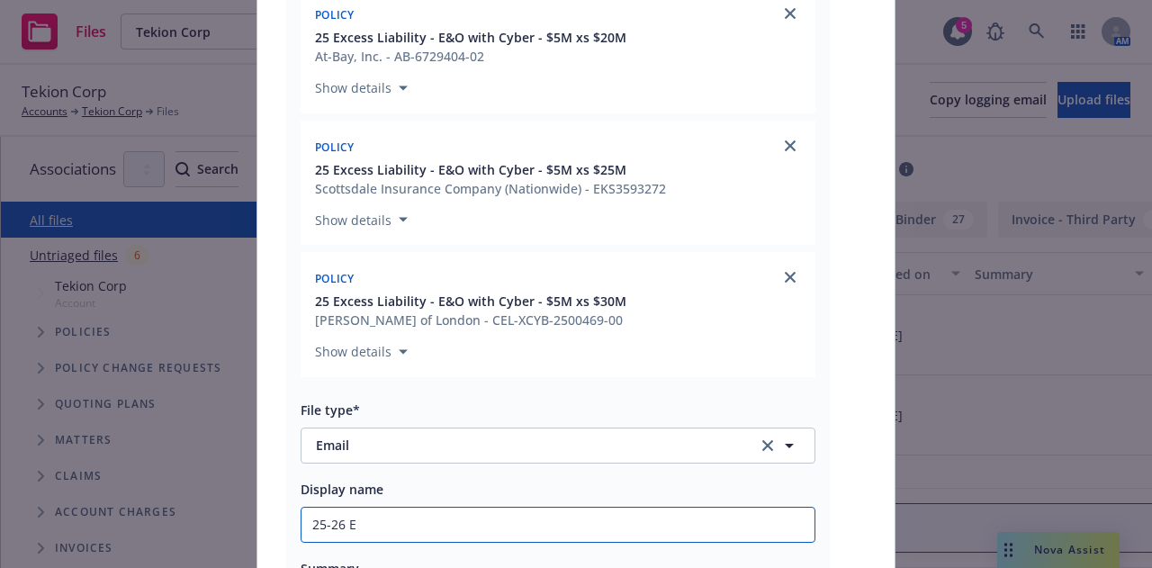
type input "25-26"
type textarea "x"
type input "25-26 C"
type textarea "x"
type input "25-26 Cy"
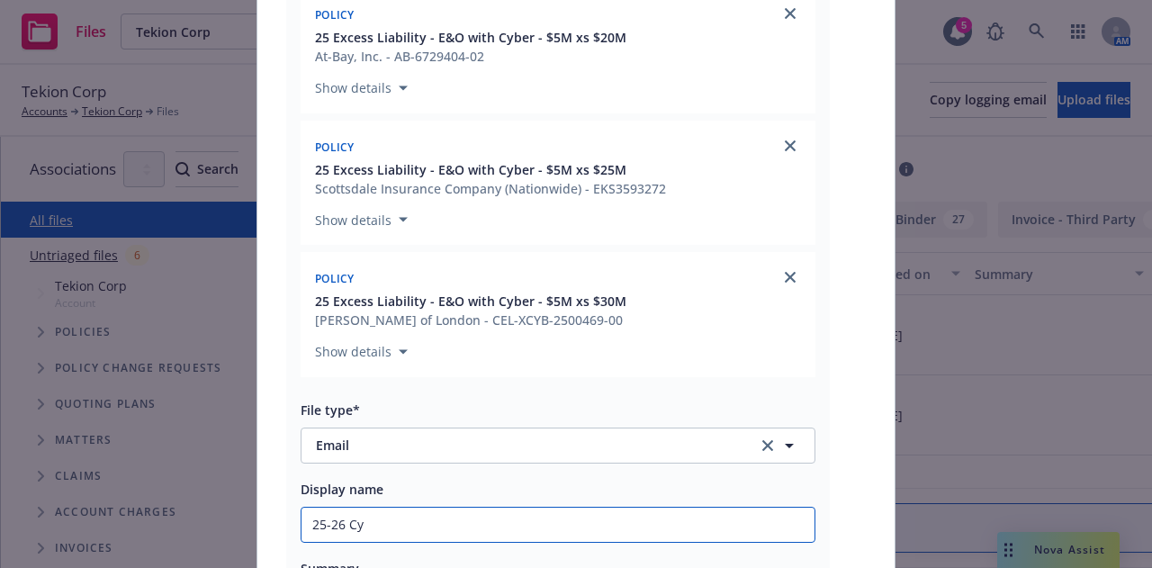
type textarea "x"
type input "25-26 Cyb"
type textarea "x"
type input "25-26 Cybe"
type textarea "x"
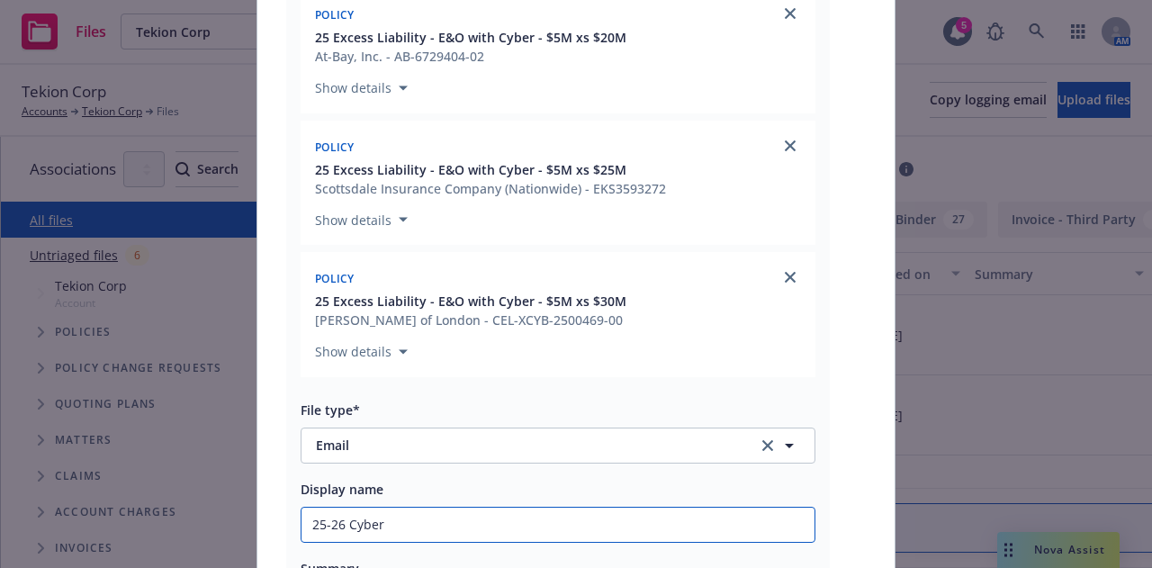
type input "25-26 Cyber"
type textarea "x"
type input "25-26 Cyber E"
type textarea "x"
type input "25-26 Cyber E&"
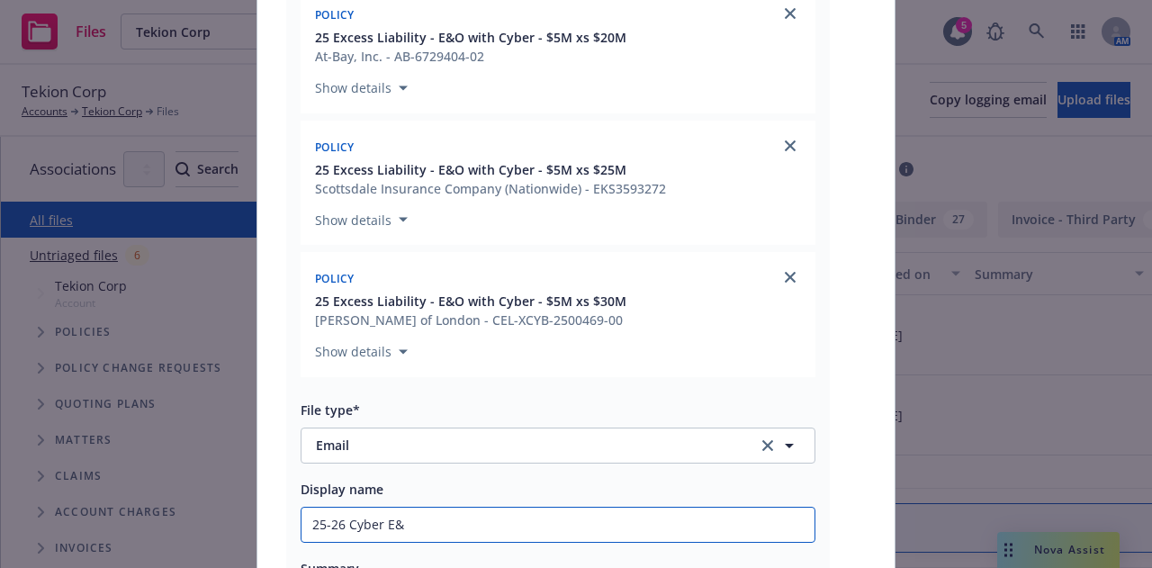
type textarea "x"
type input "25-26 Cyber E&O"
type textarea "x"
type input "25-26 Cyber E&O"
type textarea "x"
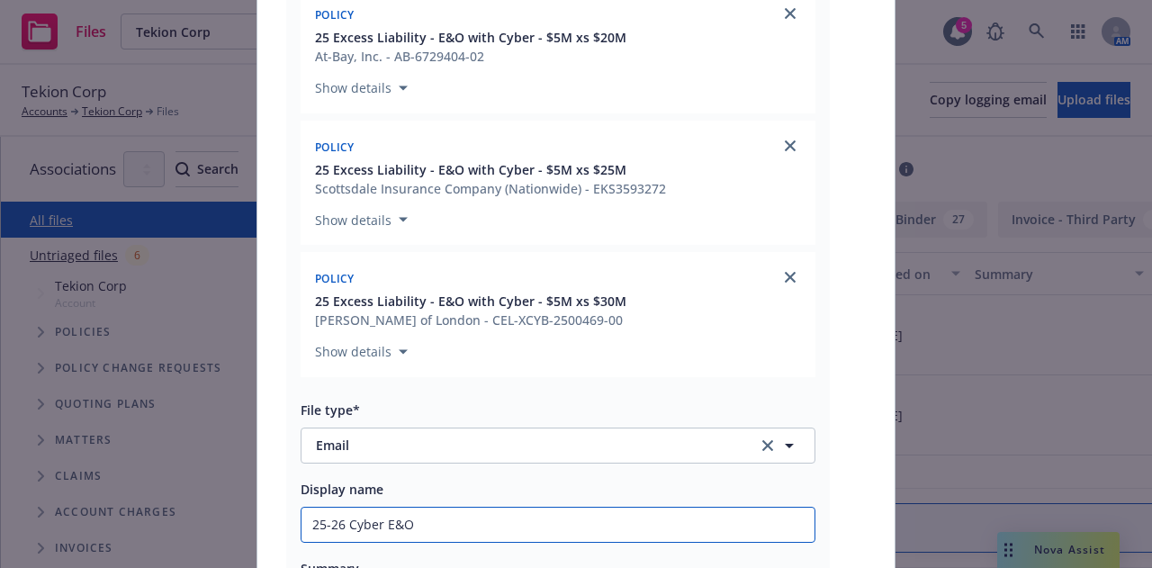
type input "25-26 Cyber E&O B"
type textarea "x"
type input "25-26 Cyber E&O Bi"
type textarea "x"
type input "25-26 Cyber E&O Bin"
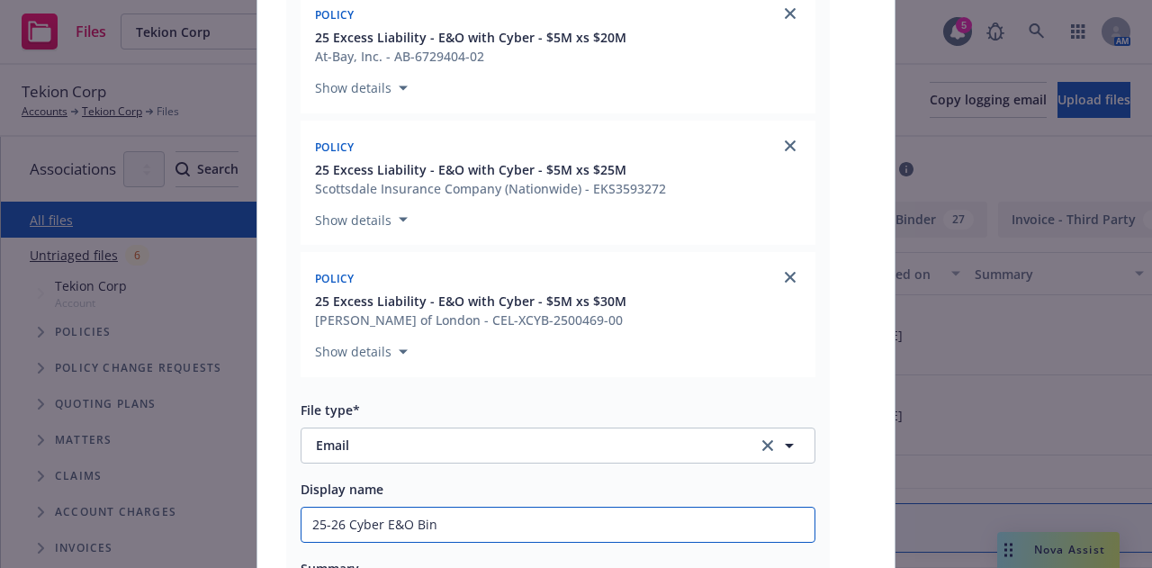
type textarea "x"
type input "25-26 Cyber E&O Bind"
type textarea "x"
type input "25-26 Cyber E&O Binde"
type textarea "x"
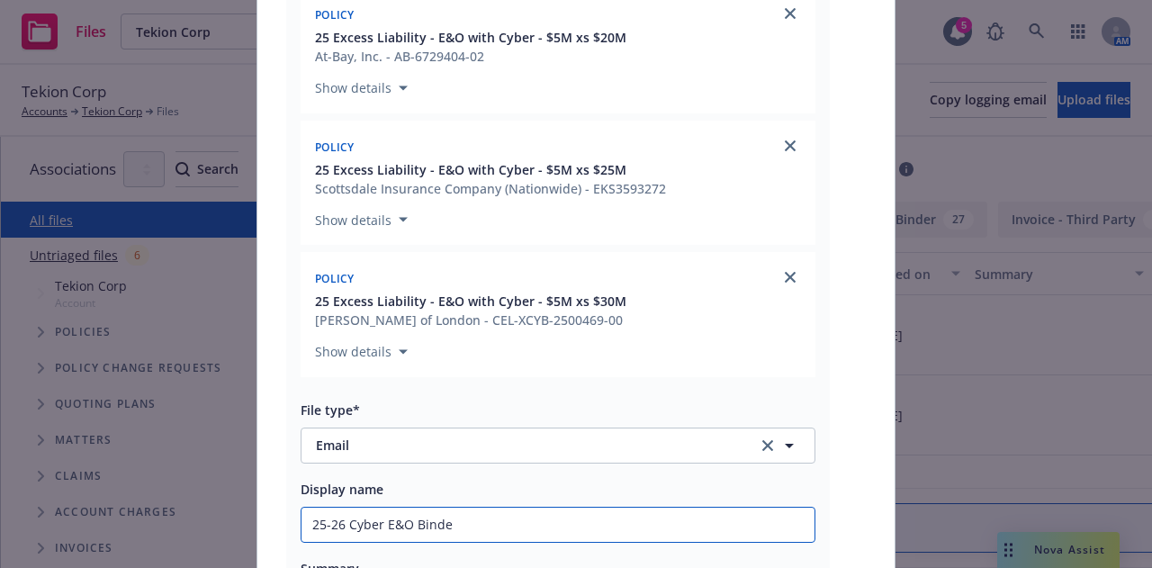
type input "25-26 Cyber E&O Binder"
type textarea "x"
type input "25-26 Cyber E&O Binders"
type textarea "x"
type input "25-26 Cyber E&O Binders f"
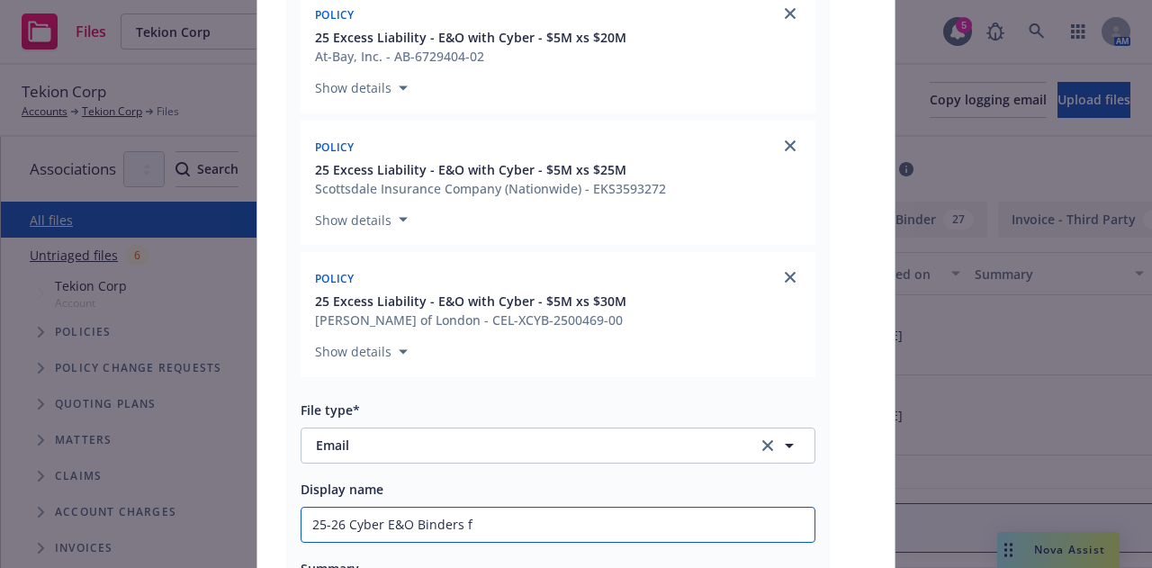
type textarea "x"
type input "25-26 Cyber E&O Binders fro"
type textarea "x"
type input "25-26 Cyber E&O Binders from"
type textarea "x"
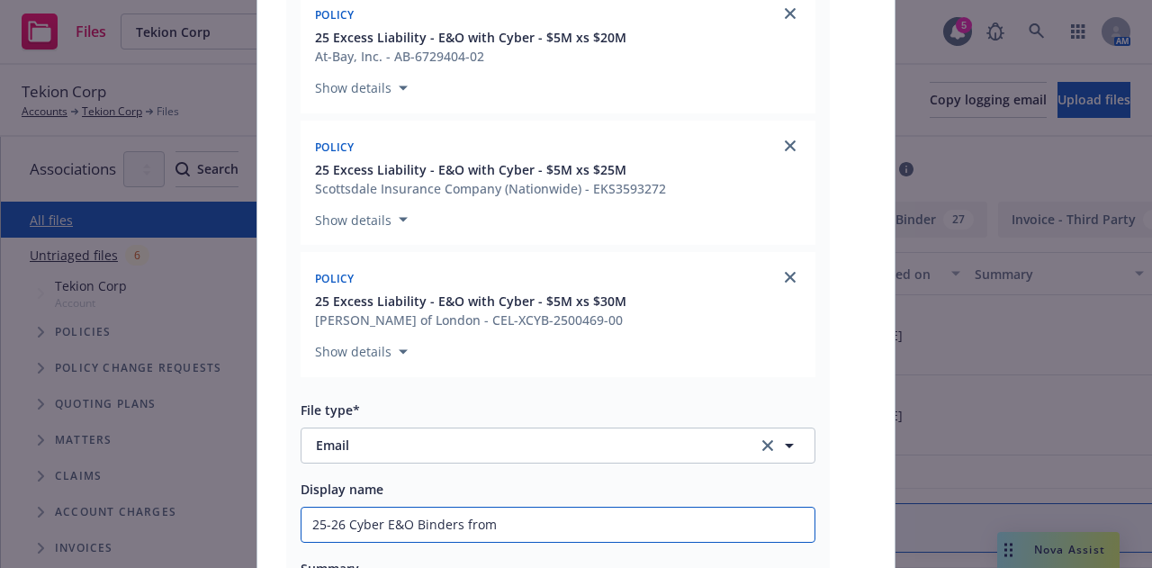
type input "25-26 Cyber E&O Binders from"
type textarea "x"
type input "25-26 Cyber E&O Binders from C"
type textarea "x"
type input "25-26 Cyber E&O Binders from Cy"
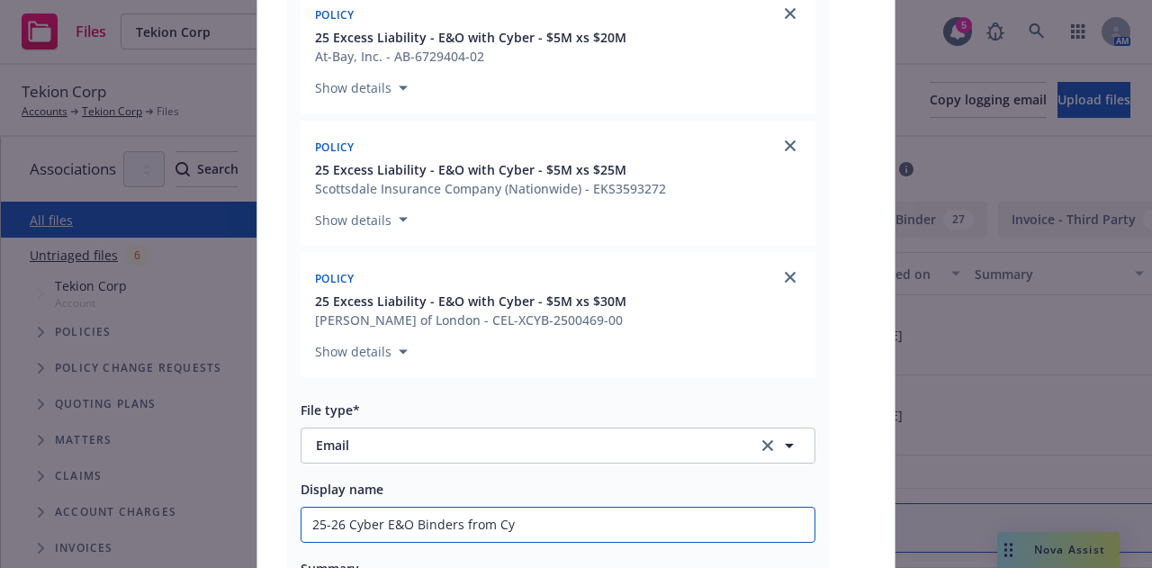
type textarea "x"
type input "25-26 Cyber E&O Binders from Cyb"
type textarea "x"
type input "25-26 Cyber E&O Binders from Cybe"
type textarea "x"
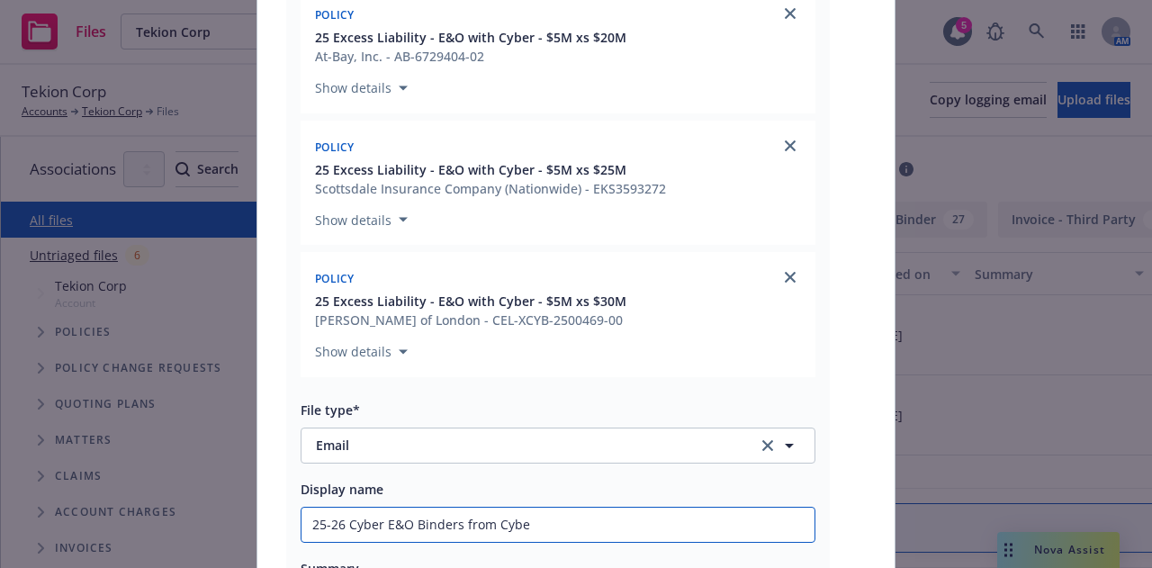
type input "25-26 Cyber E&O Binders from Cyber"
type textarea "x"
type input "25-26 Cyber E&O Binders from Cyber"
type textarea "x"
type input "25-26 Cyber E&O Binders from Cyber T"
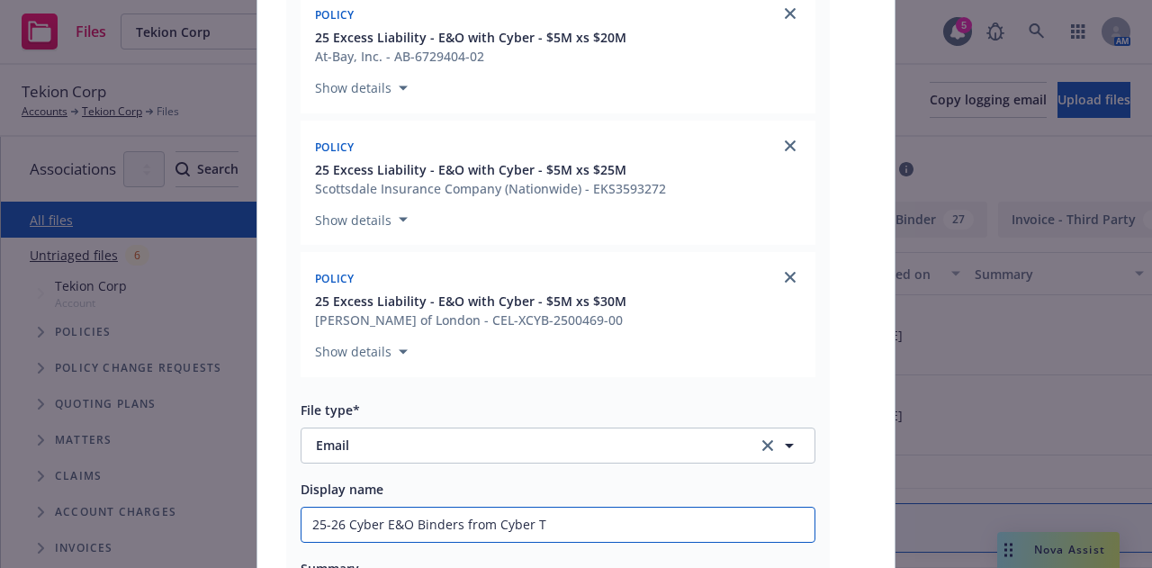
type textarea "x"
type input "25-26 Cyber E&O Binders from Cyber Te"
type textarea "x"
type input "25-26 Cyber E&O Binders from Cyber Team"
type textarea "x"
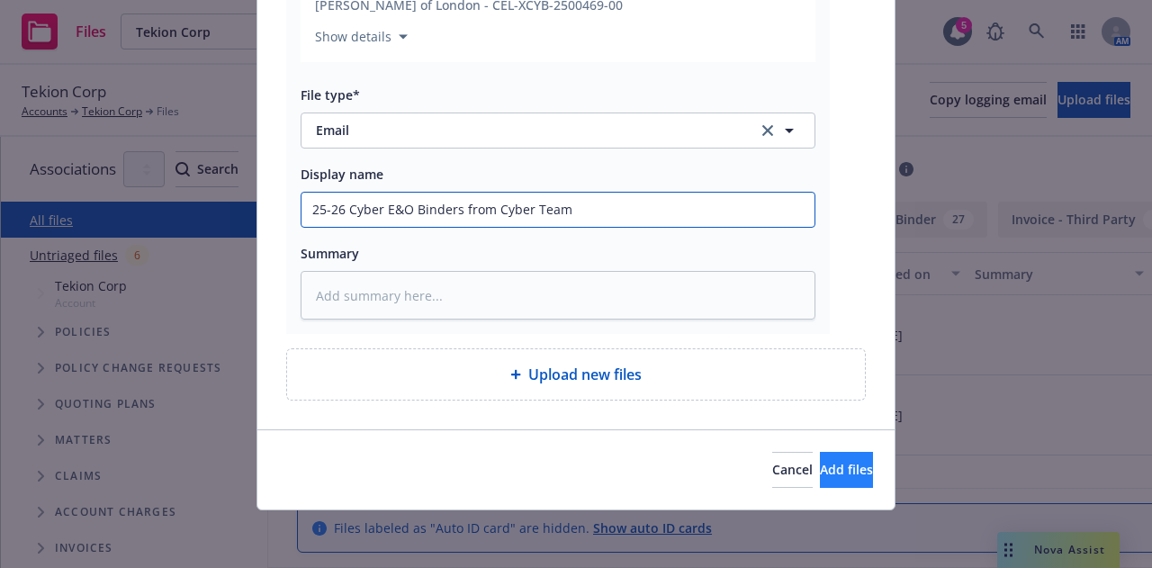
type input "25-26 Cyber E&O Binders from Cyber Team"
click at [820, 478] on span "Add files" at bounding box center [846, 469] width 53 height 17
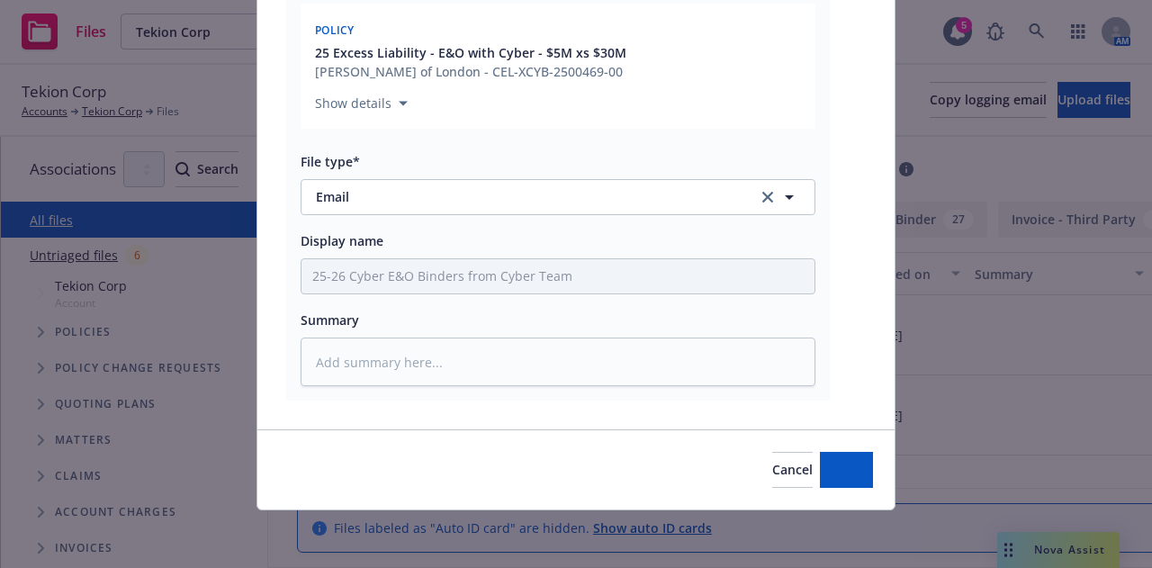
scroll to position [1178, 0]
type textarea "x"
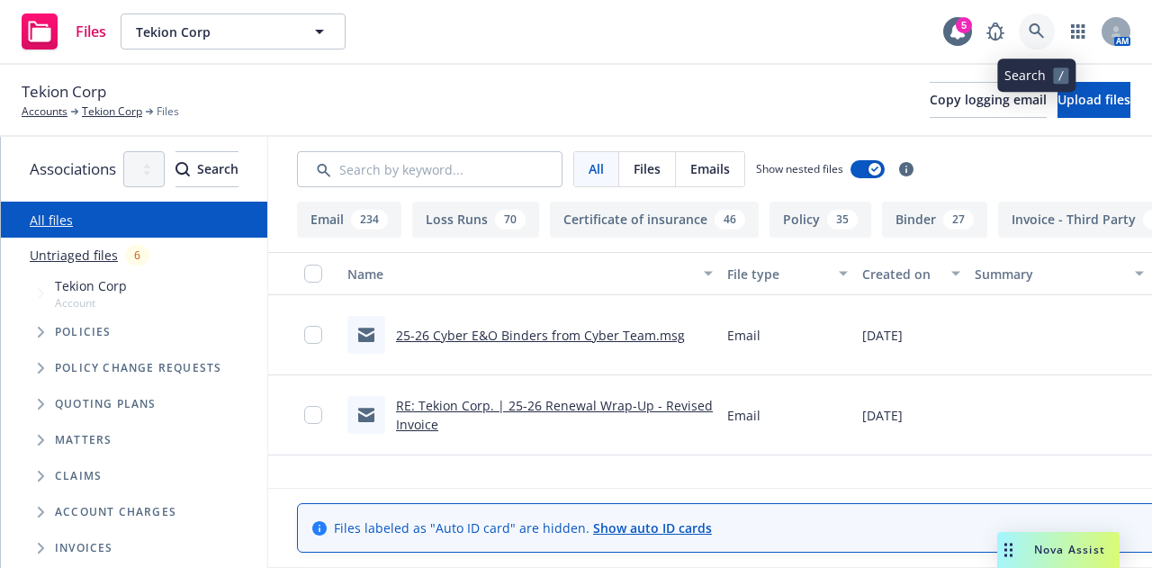
click at [1044, 24] on icon at bounding box center [1036, 31] width 16 height 16
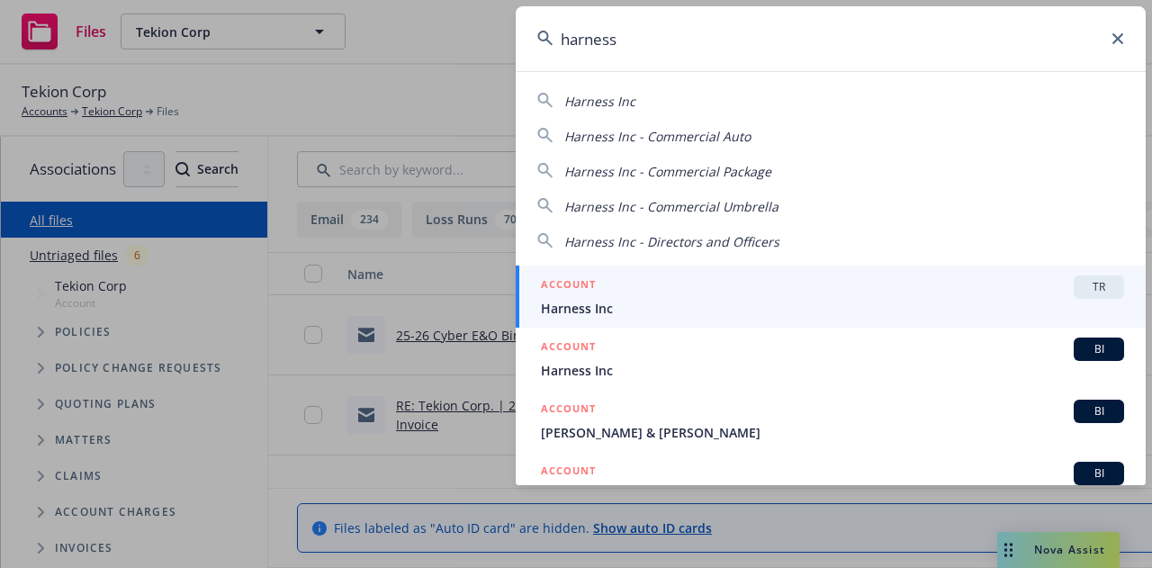
type input "harness"
click at [651, 309] on span "Harness Inc" at bounding box center [832, 308] width 583 height 19
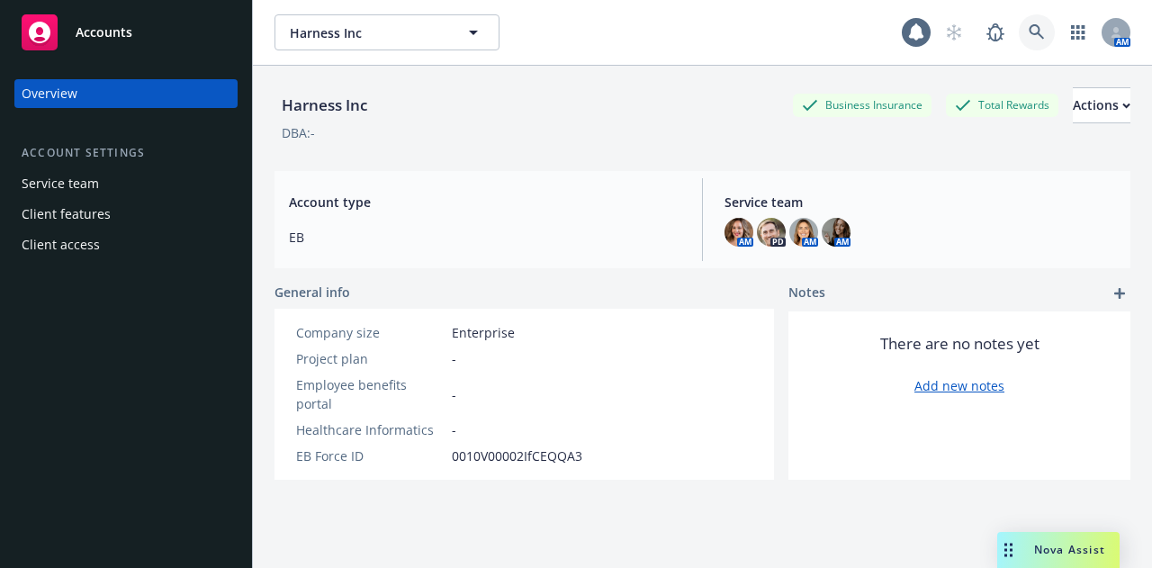
click at [1030, 39] on icon at bounding box center [1036, 32] width 16 height 16
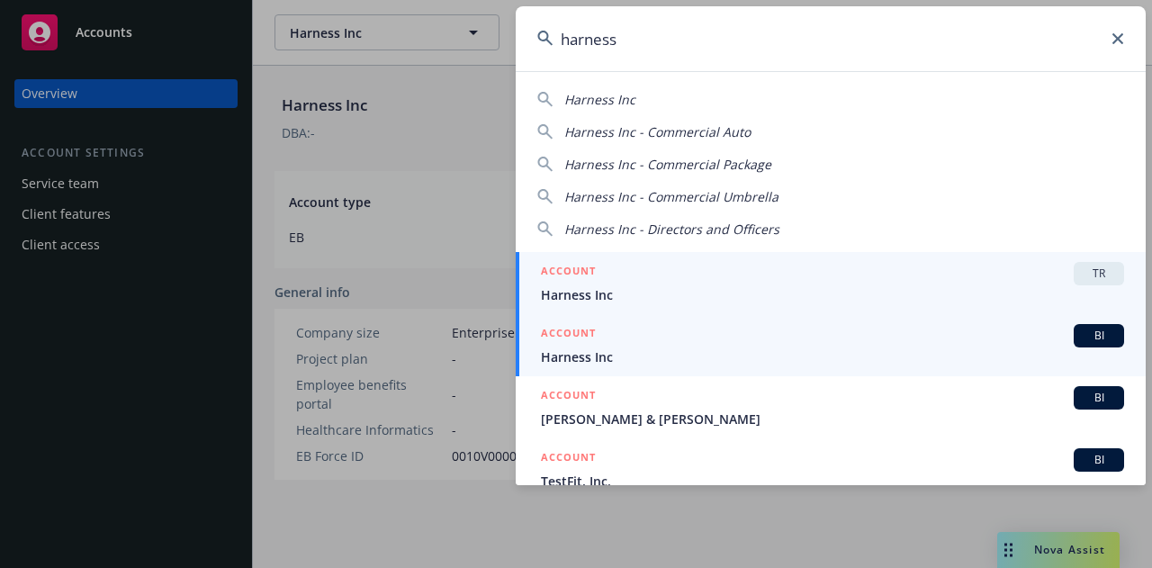
type input "harness"
click at [696, 340] on div "ACCOUNT BI" at bounding box center [832, 335] width 583 height 23
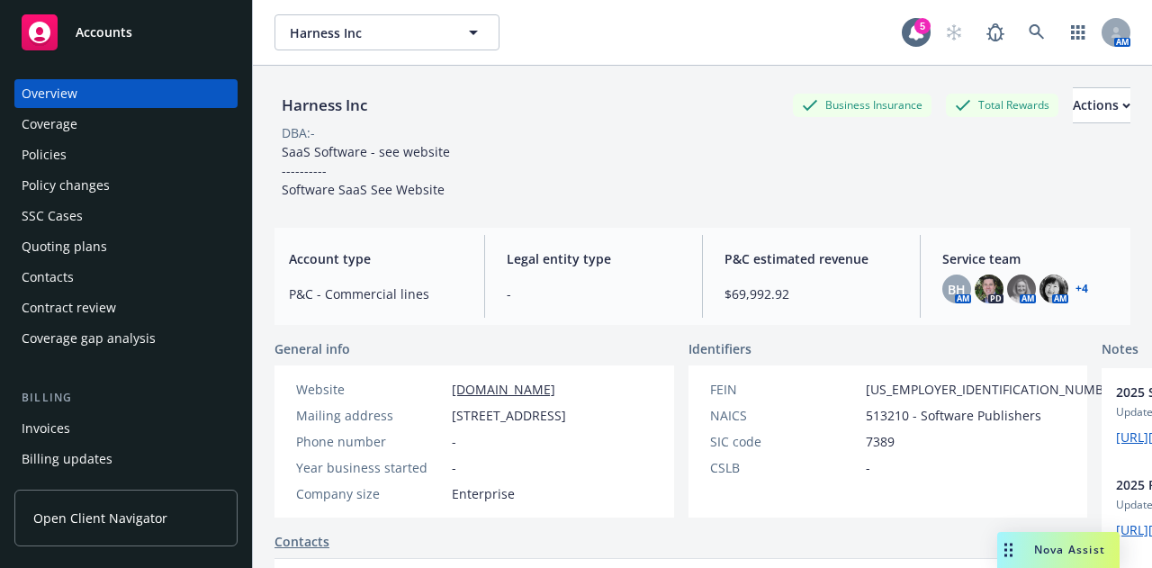
click at [83, 154] on div "Policies" at bounding box center [126, 154] width 209 height 29
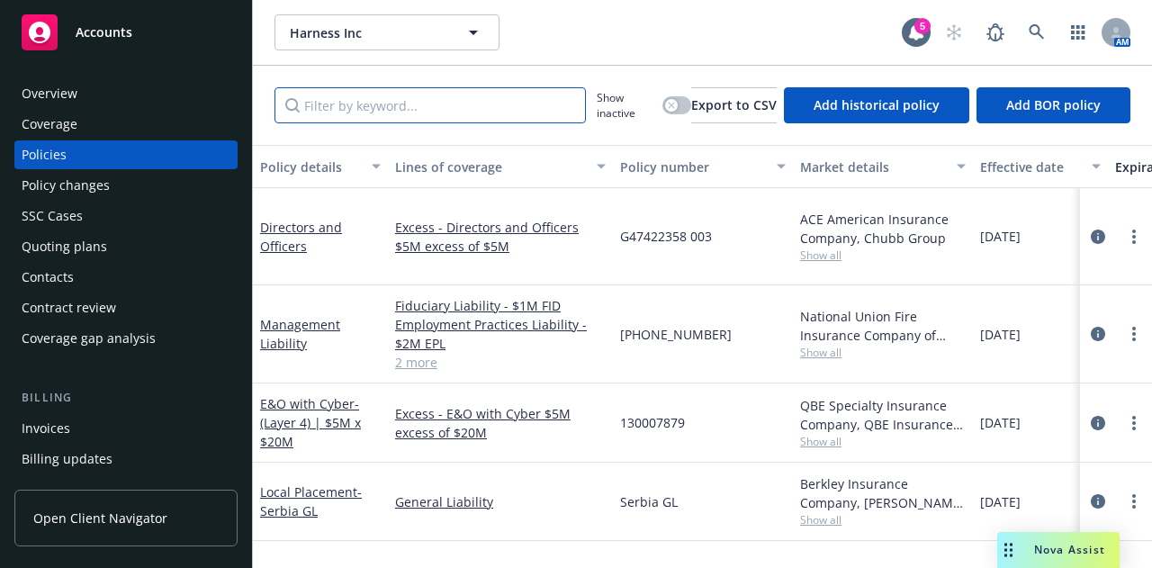
click at [467, 100] on input "Filter by keyword..." at bounding box center [429, 105] width 311 height 36
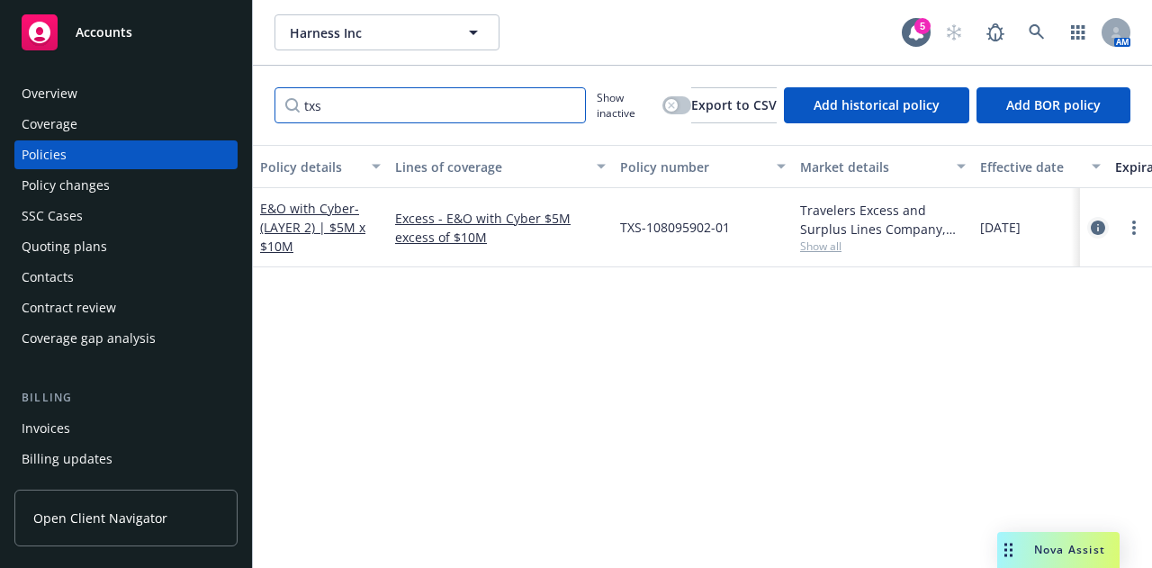
type input "txs"
click at [1101, 230] on icon "circleInformation" at bounding box center [1098, 227] width 14 height 14
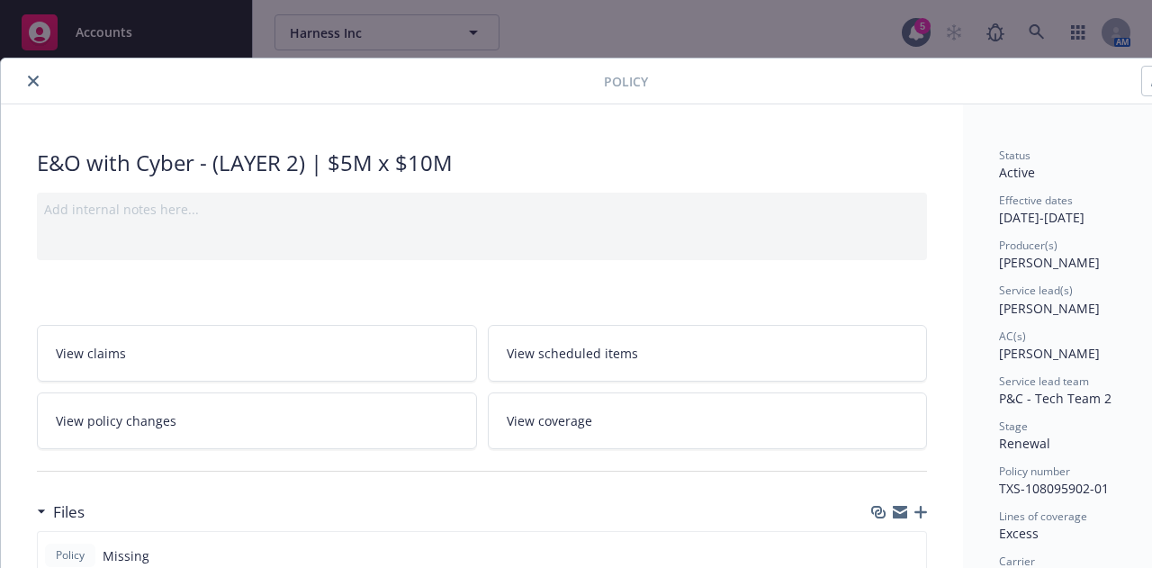
scroll to position [0, 99]
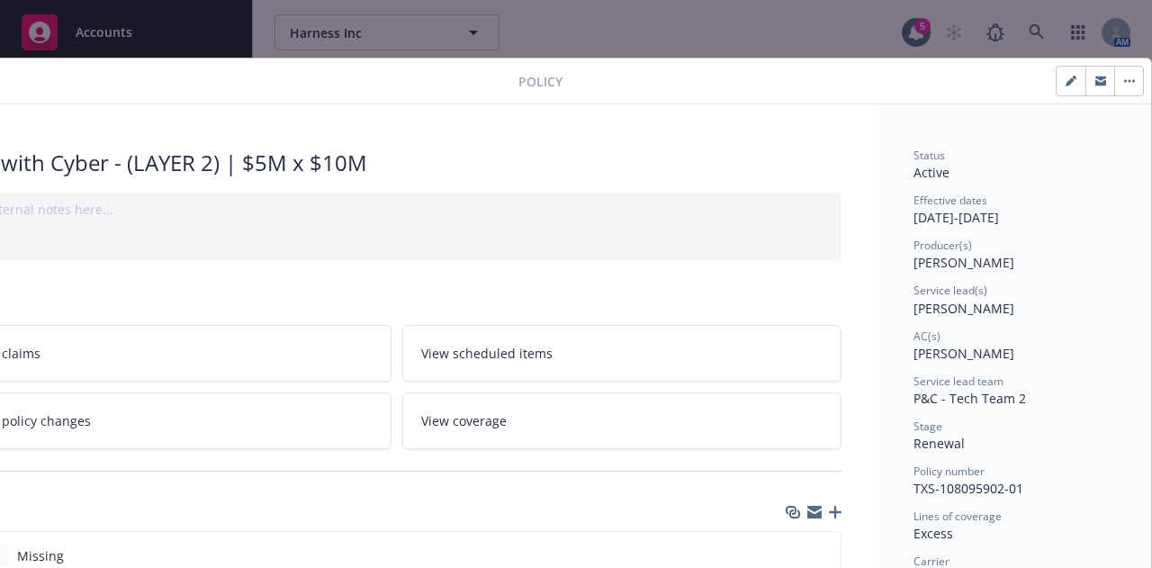
click at [1056, 69] on button "button" at bounding box center [1070, 81] width 29 height 29
select select "RENEWAL"
select select "12"
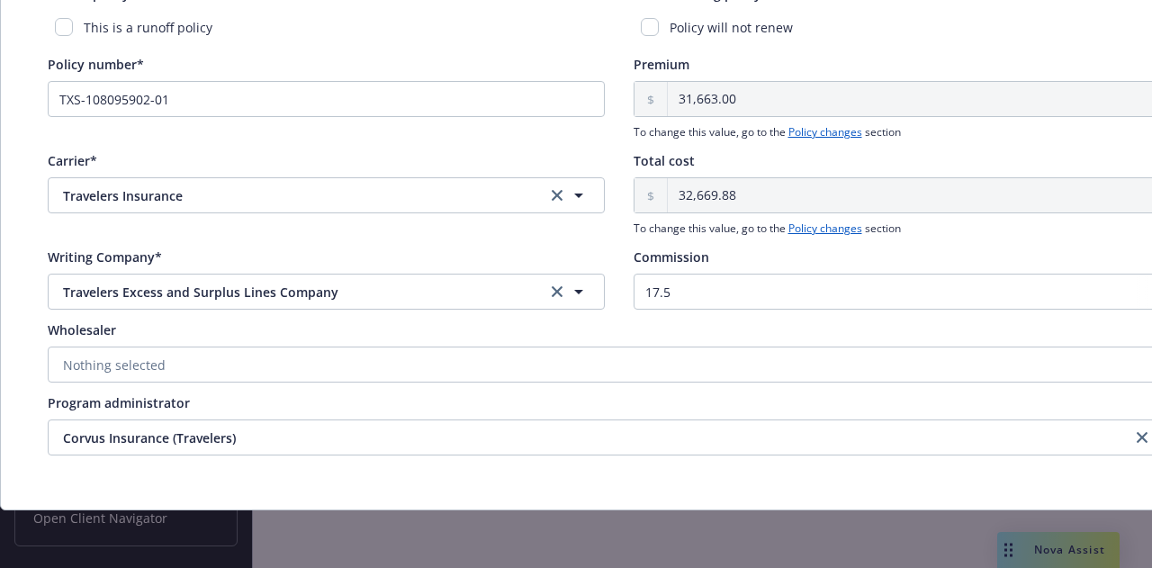
scroll to position [918, 99]
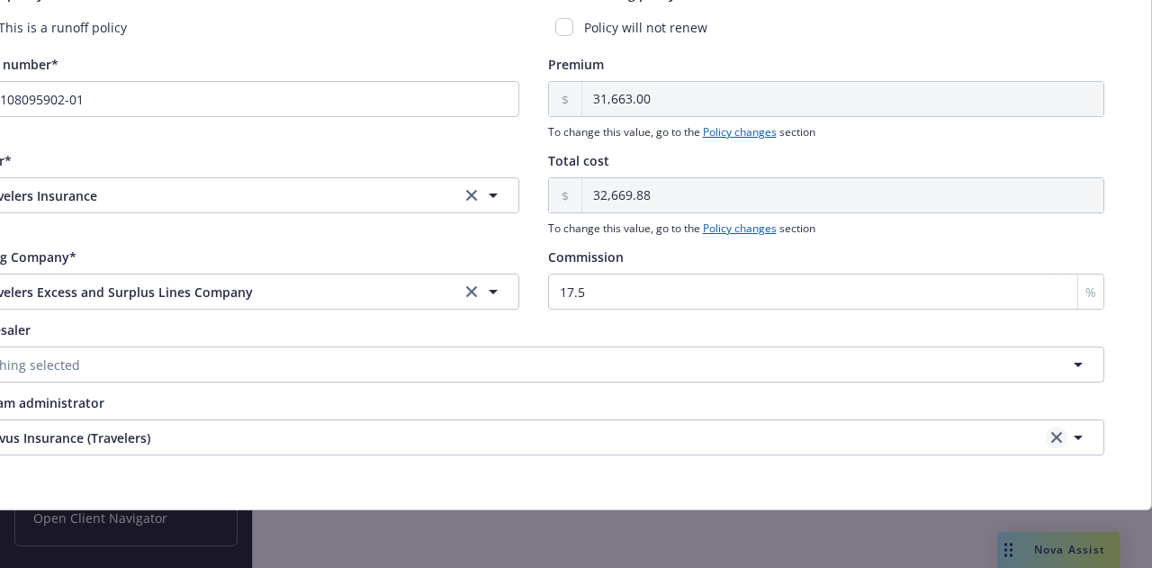
click at [1051, 432] on icon "clear selection" at bounding box center [1056, 437] width 11 height 11
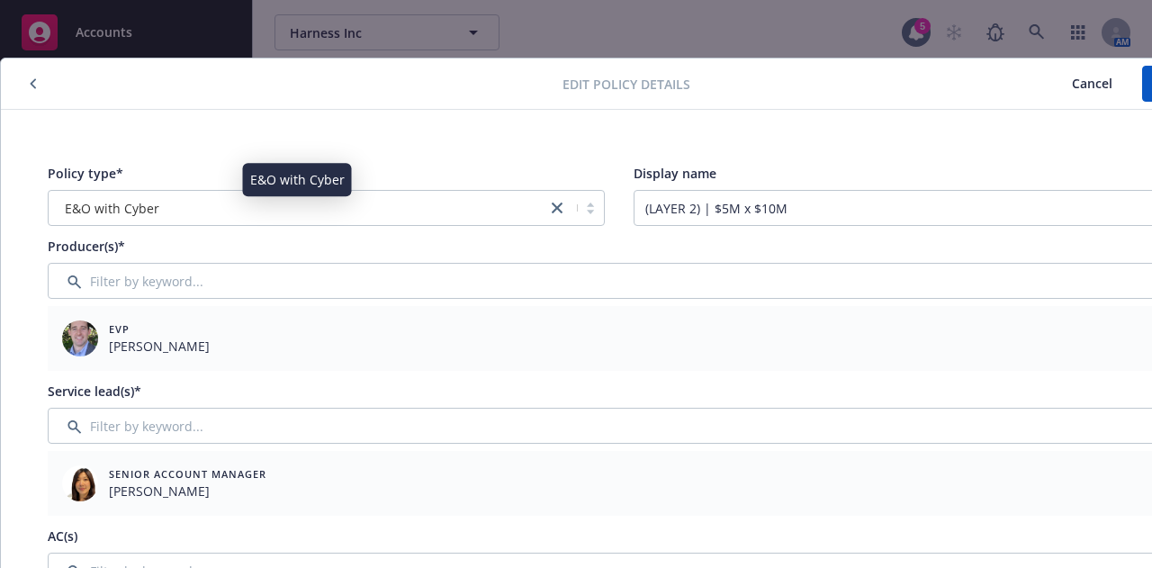
scroll to position [0, 99]
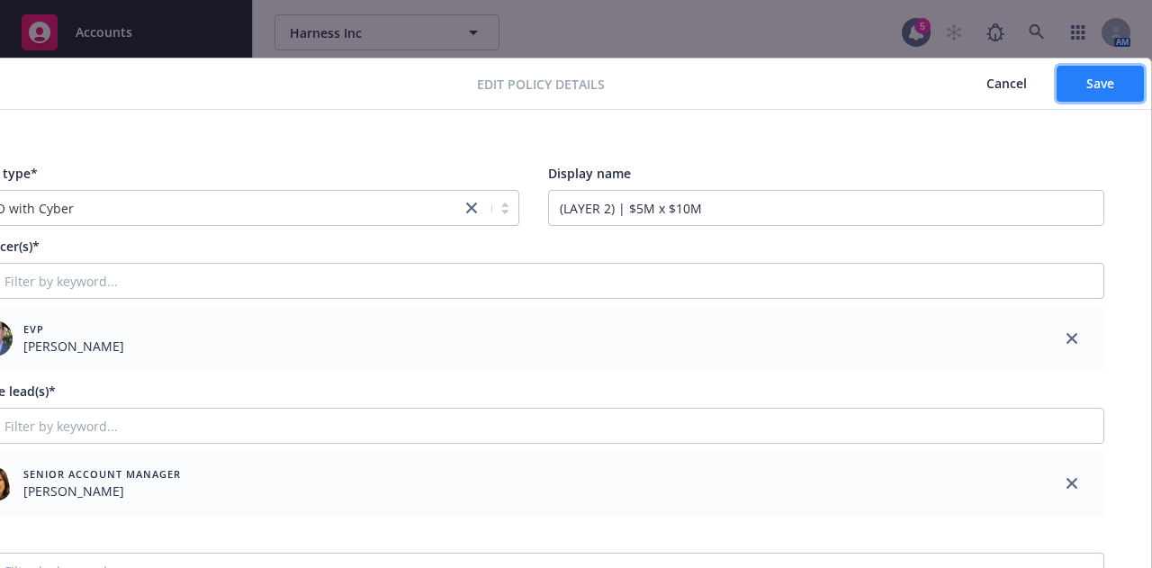
click at [1086, 81] on span "Save" at bounding box center [1100, 83] width 28 height 17
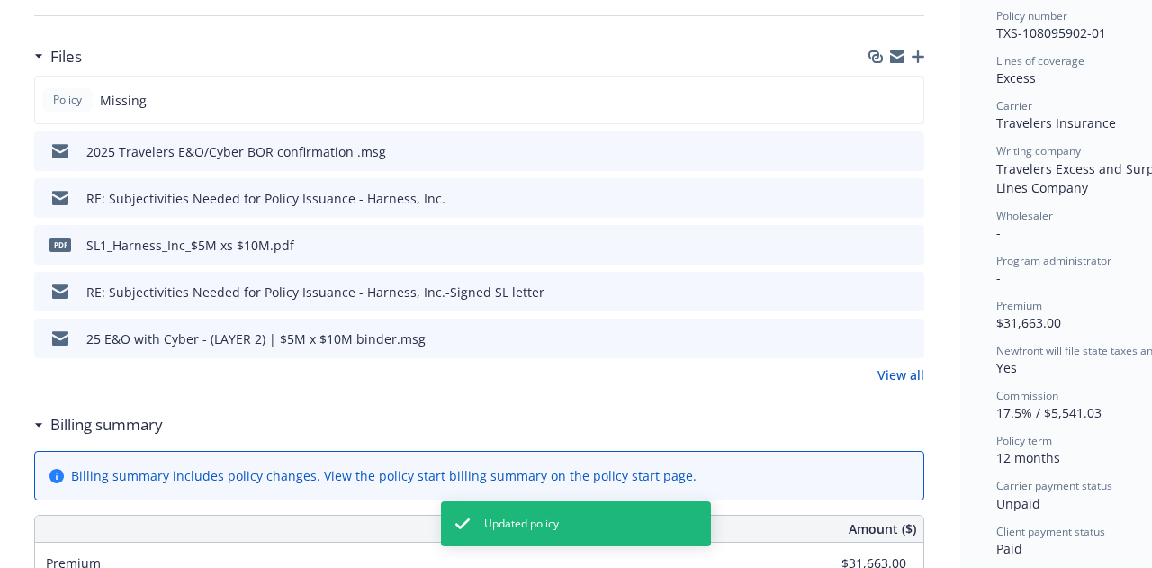
scroll to position [0, 3]
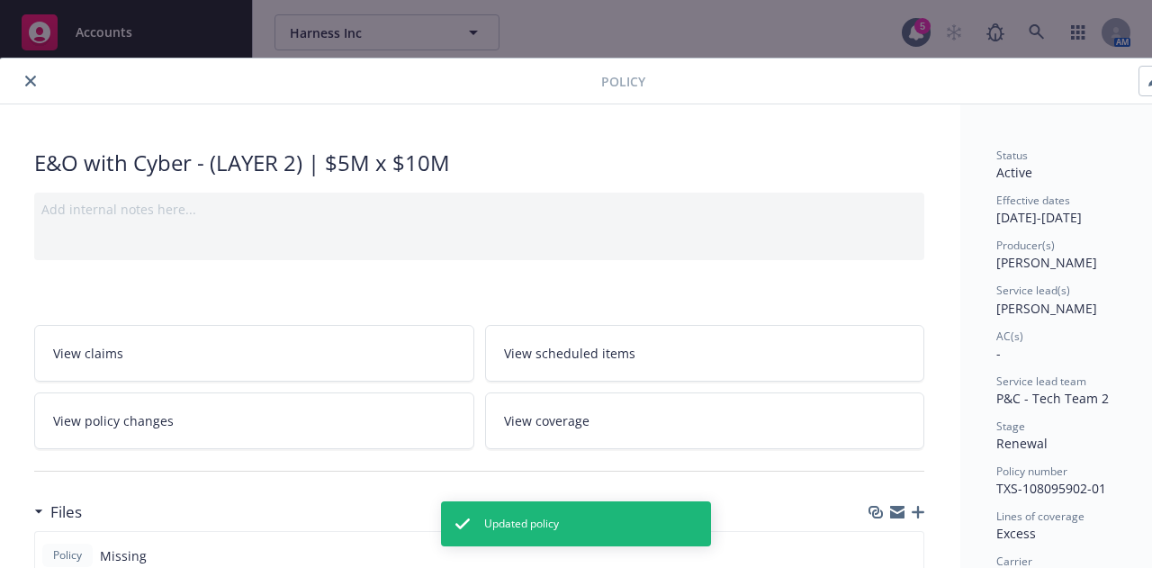
click at [30, 76] on icon "close" at bounding box center [30, 81] width 11 height 11
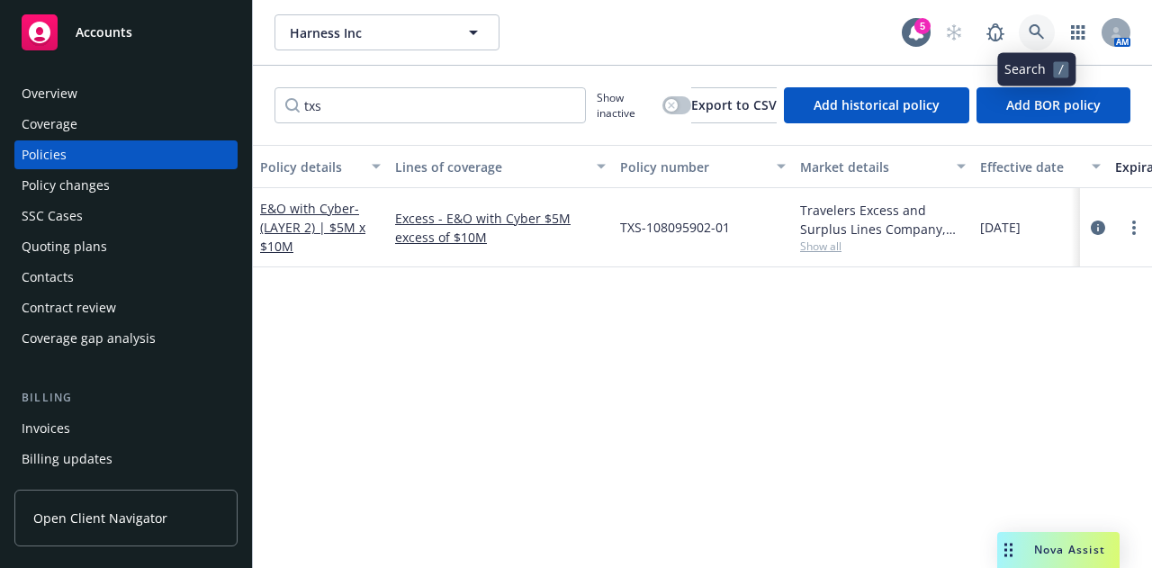
click at [1038, 49] on link at bounding box center [1037, 32] width 36 height 36
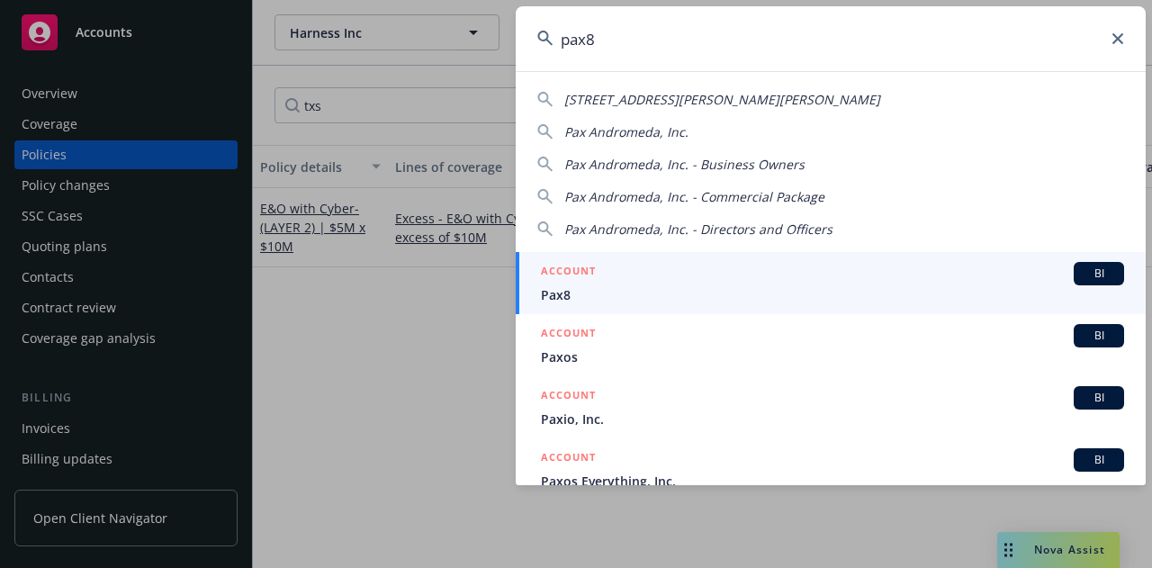
type input "pax8"
click at [664, 292] on span "Pax8" at bounding box center [832, 294] width 583 height 19
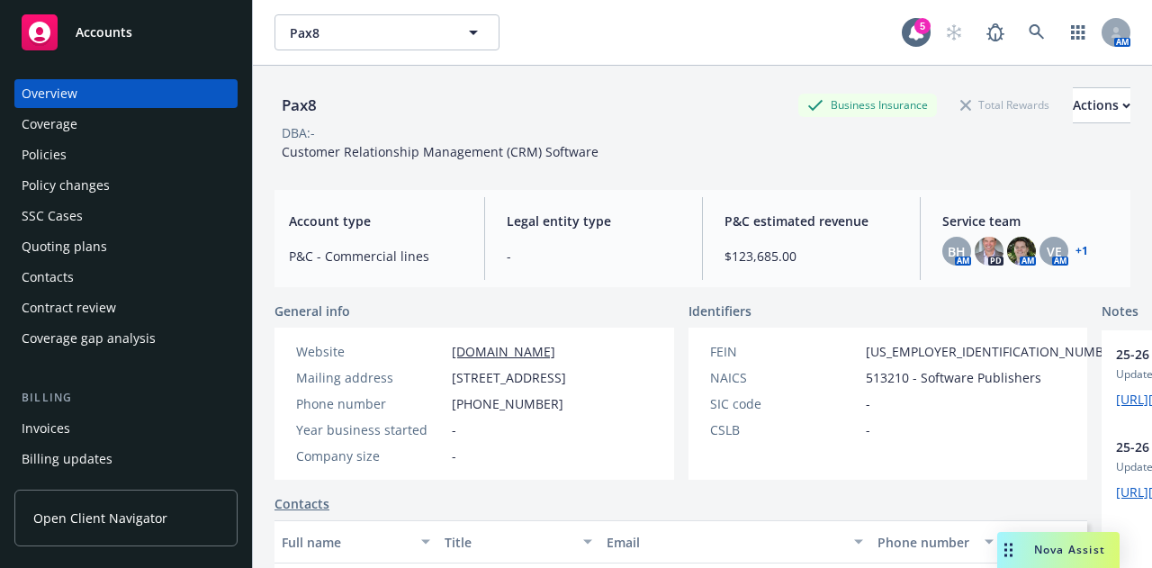
click at [115, 161] on div "Policies" at bounding box center [126, 154] width 209 height 29
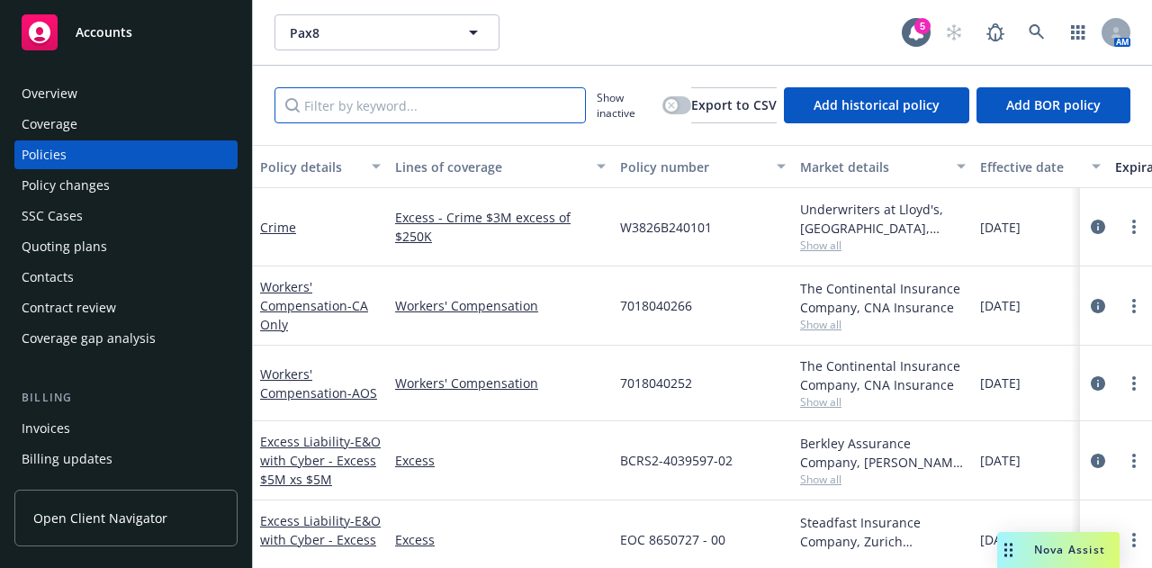
click at [429, 107] on input "Filter by keyword..." at bounding box center [429, 105] width 311 height 36
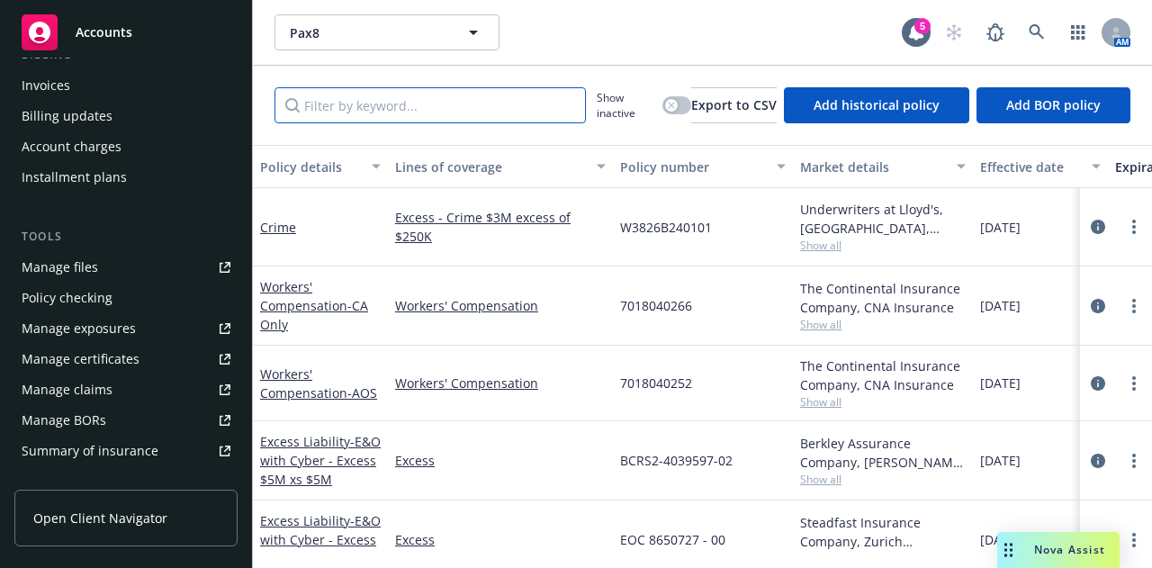
scroll to position [367, 0]
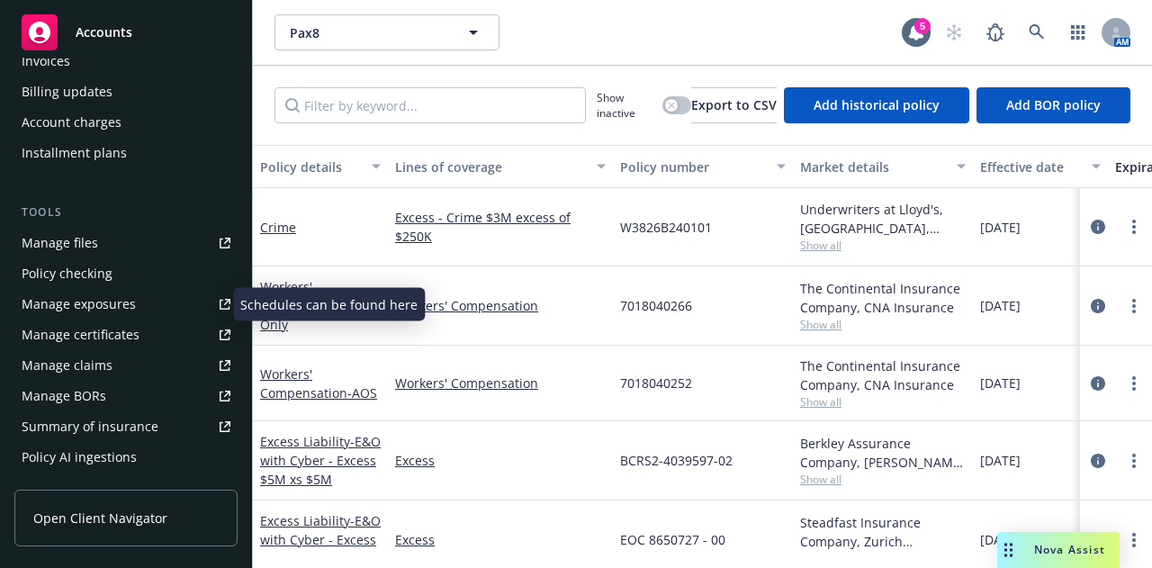
click at [138, 302] on link "Manage exposures" at bounding box center [125, 304] width 223 height 29
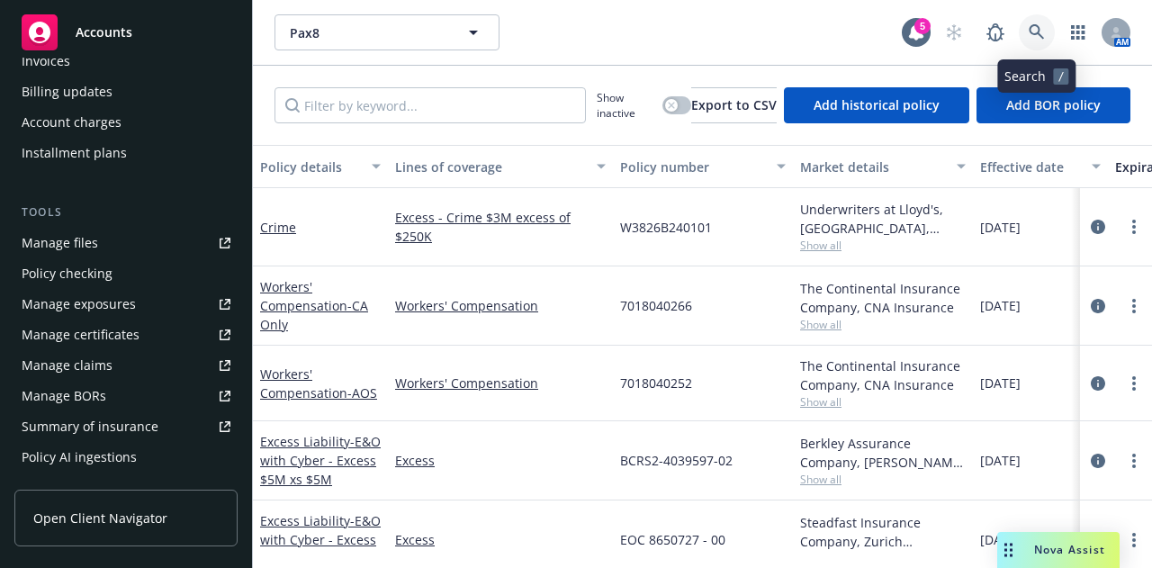
click at [1035, 31] on icon at bounding box center [1036, 32] width 16 height 16
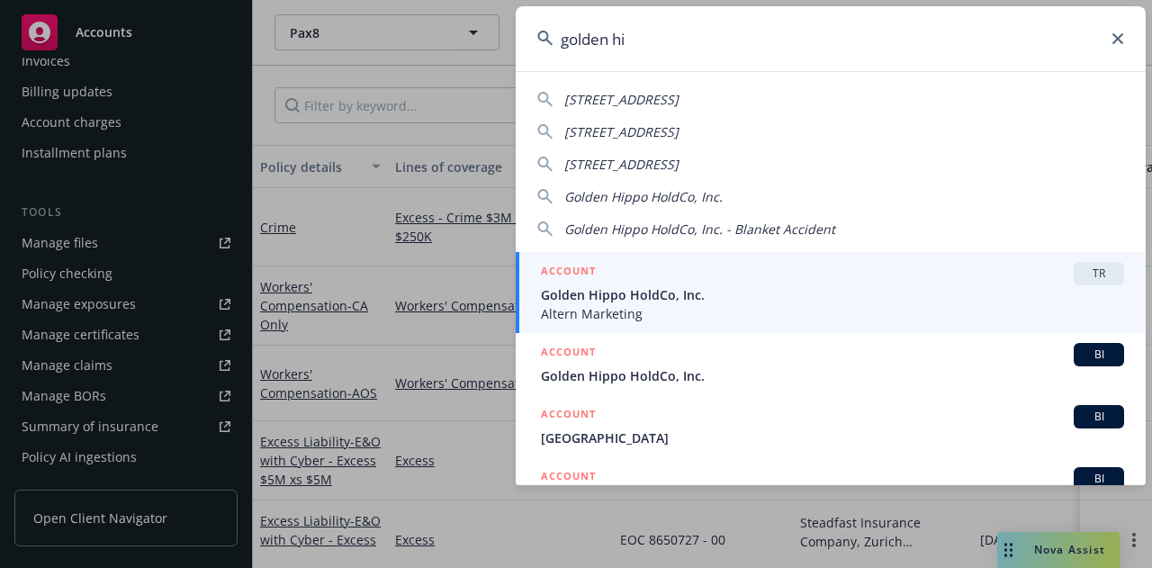
type input "golden hi"
click at [700, 294] on span "Golden Hippo HoldCo, Inc." at bounding box center [832, 294] width 583 height 19
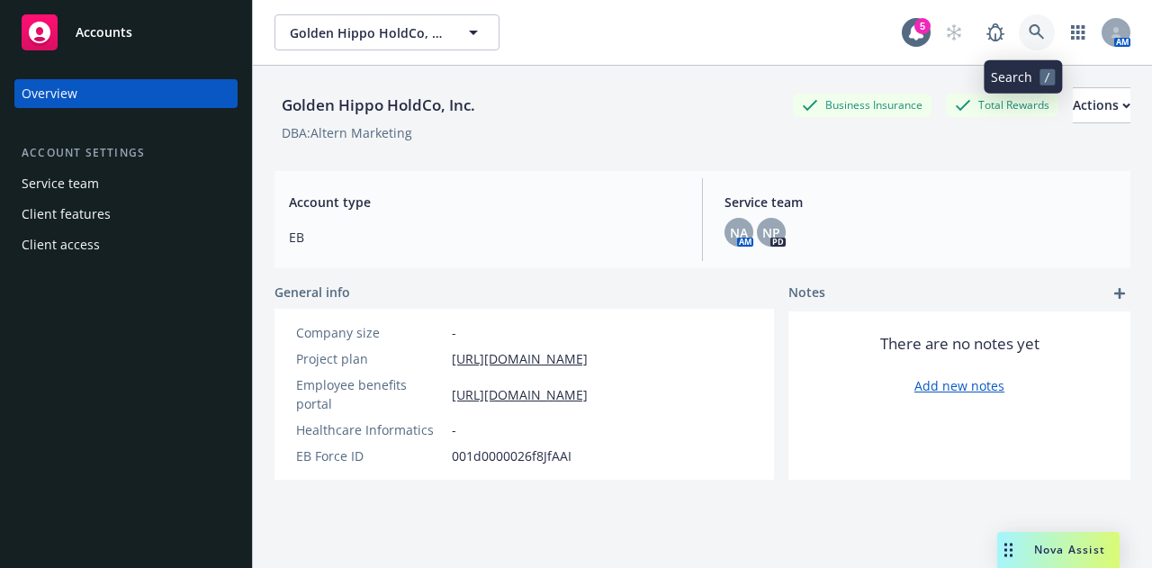
click at [1028, 31] on icon at bounding box center [1036, 32] width 16 height 16
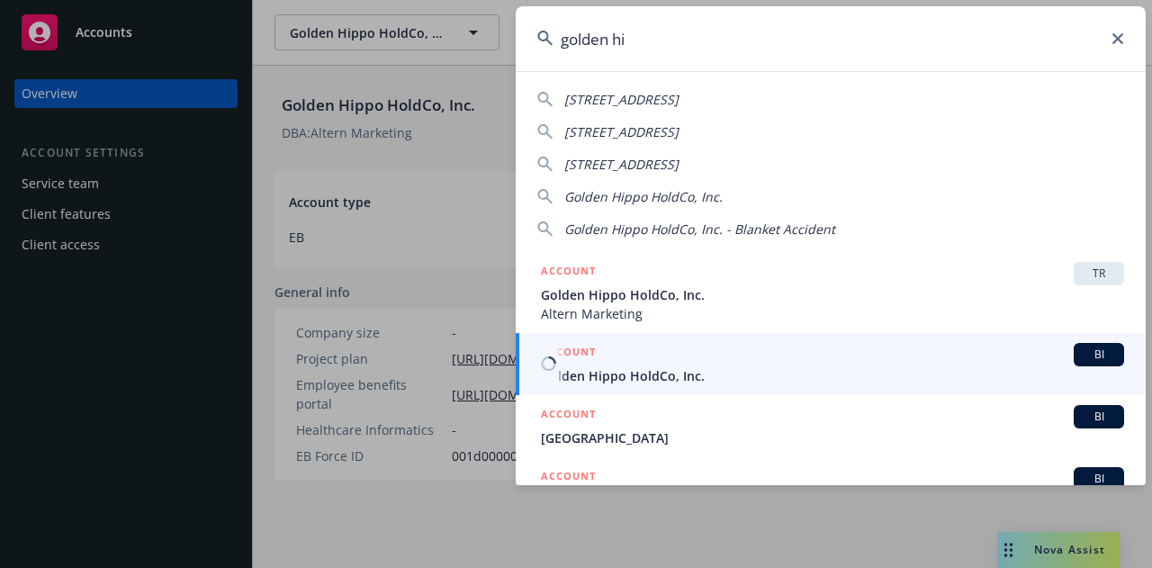
type input "golden hi"
click at [776, 363] on div "ACCOUNT BI" at bounding box center [832, 354] width 583 height 23
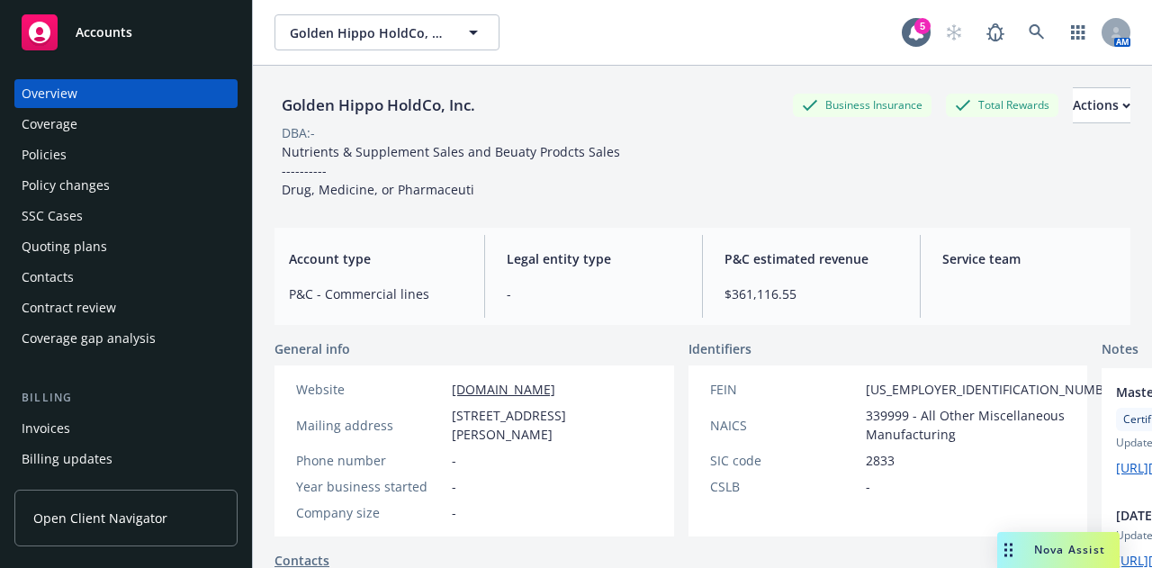
click at [153, 145] on div "Policies" at bounding box center [126, 154] width 209 height 29
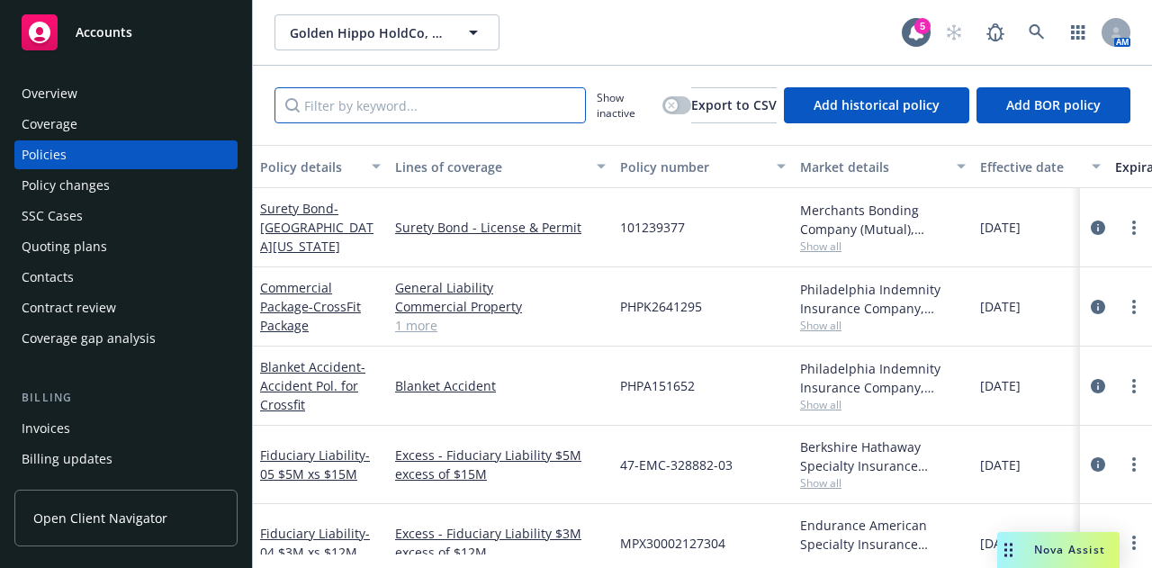
click at [439, 122] on input "Filter by keyword..." at bounding box center [429, 105] width 311 height 36
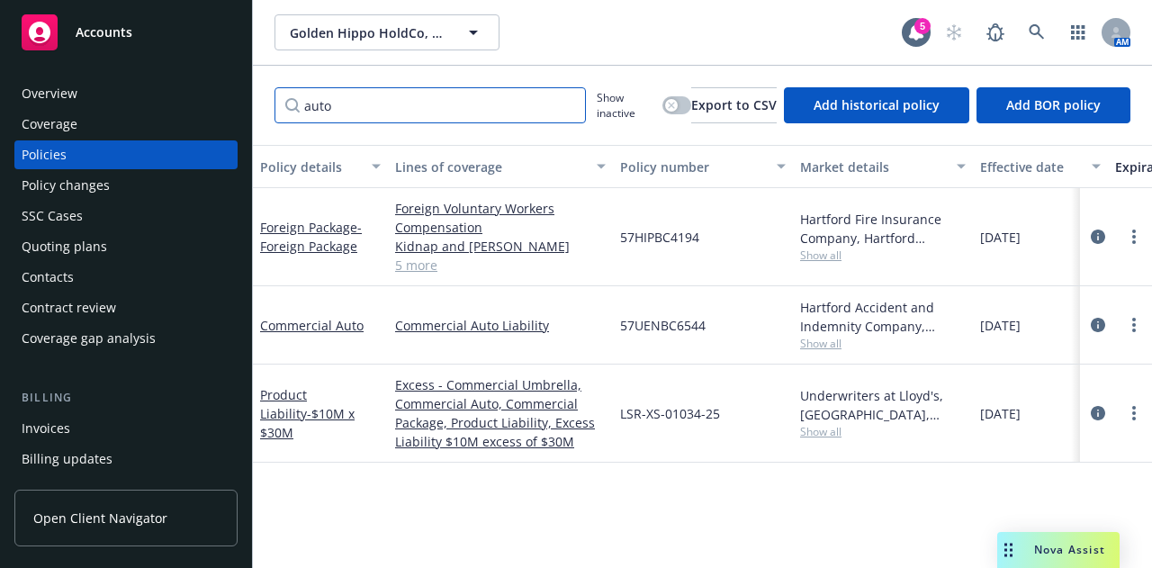
type input "auto"
click at [1043, 34] on icon at bounding box center [1036, 32] width 16 height 16
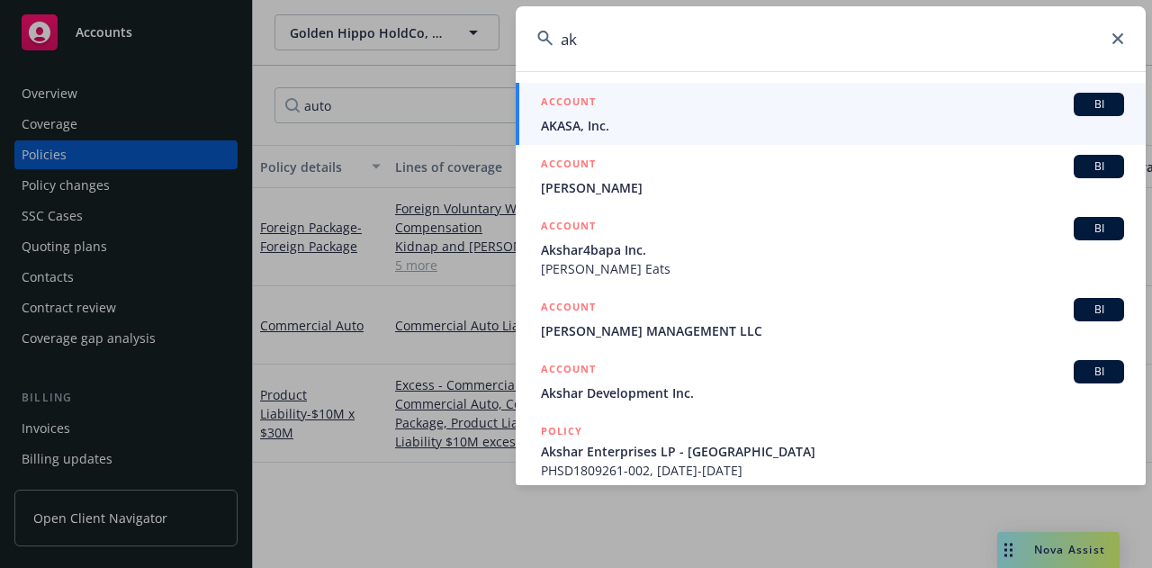
type input "a"
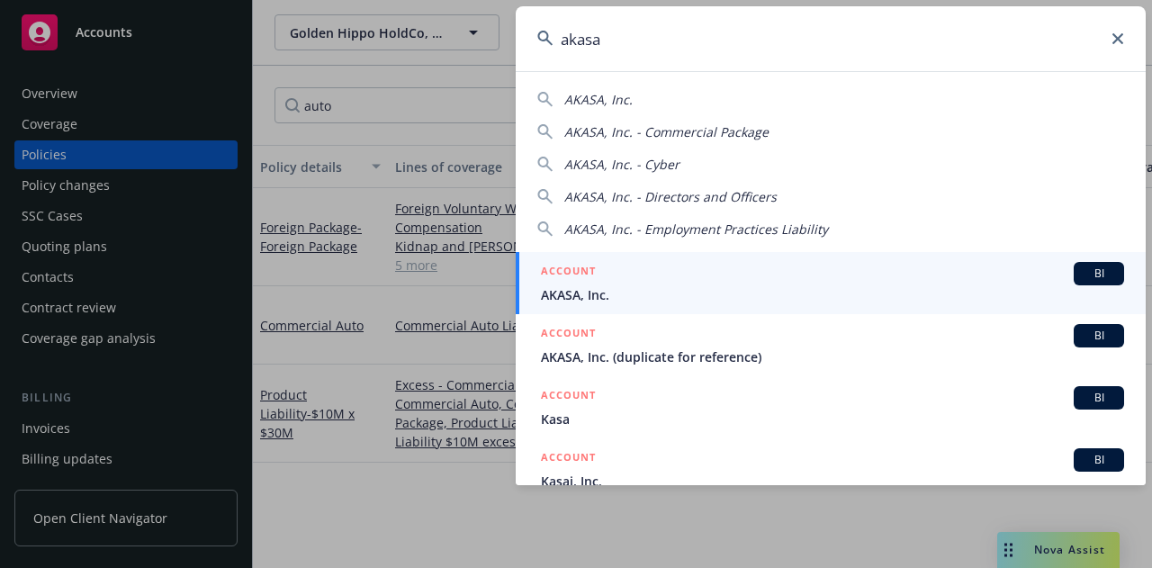
type input "akasa"
click at [799, 280] on div "ACCOUNT BI" at bounding box center [832, 273] width 583 height 23
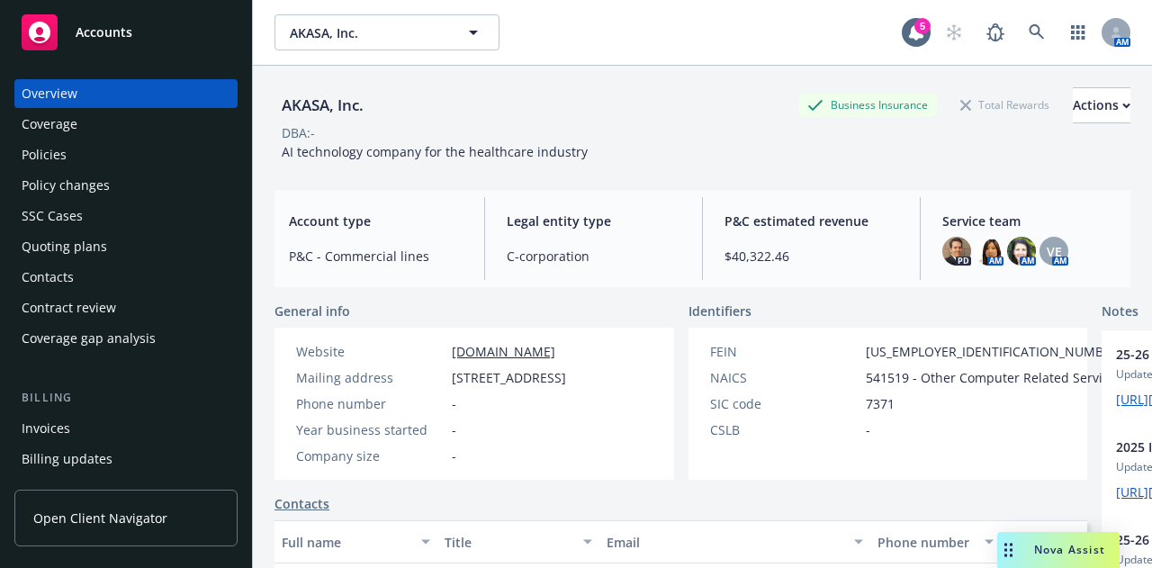
click at [121, 145] on div "Policies" at bounding box center [126, 154] width 209 height 29
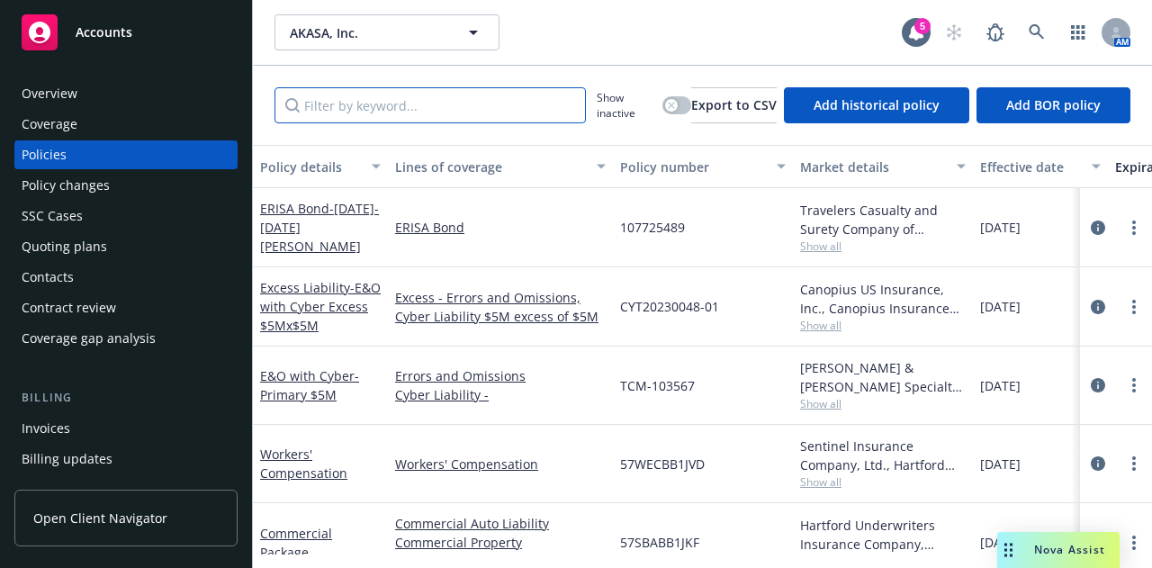
click at [425, 94] on input "Filter by keyword..." at bounding box center [429, 105] width 311 height 36
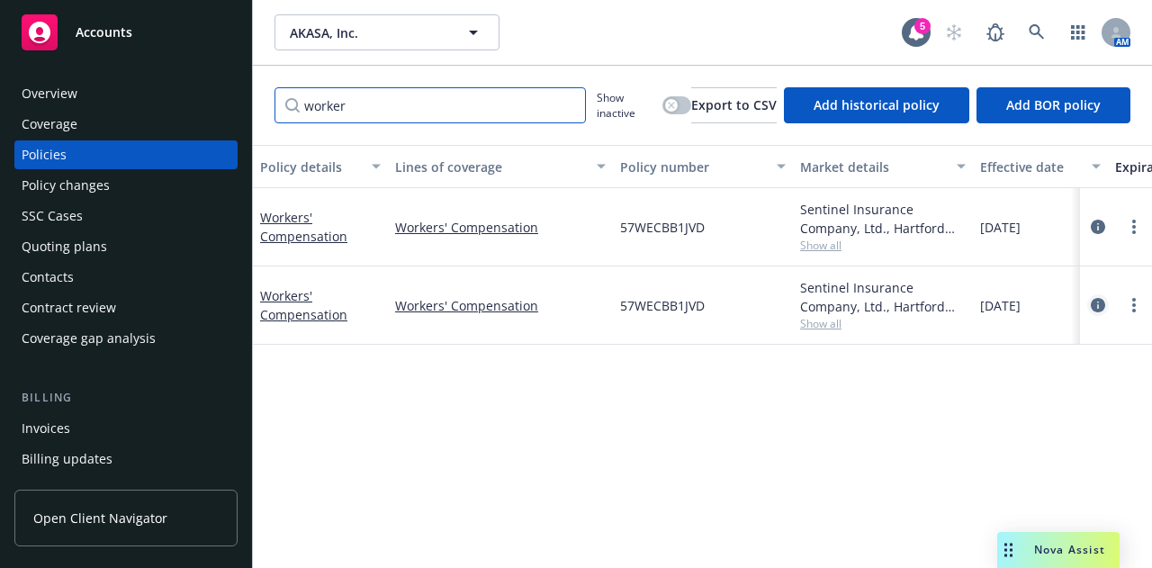
type input "worker"
click at [1092, 309] on icon "circleInformation" at bounding box center [1098, 305] width 14 height 14
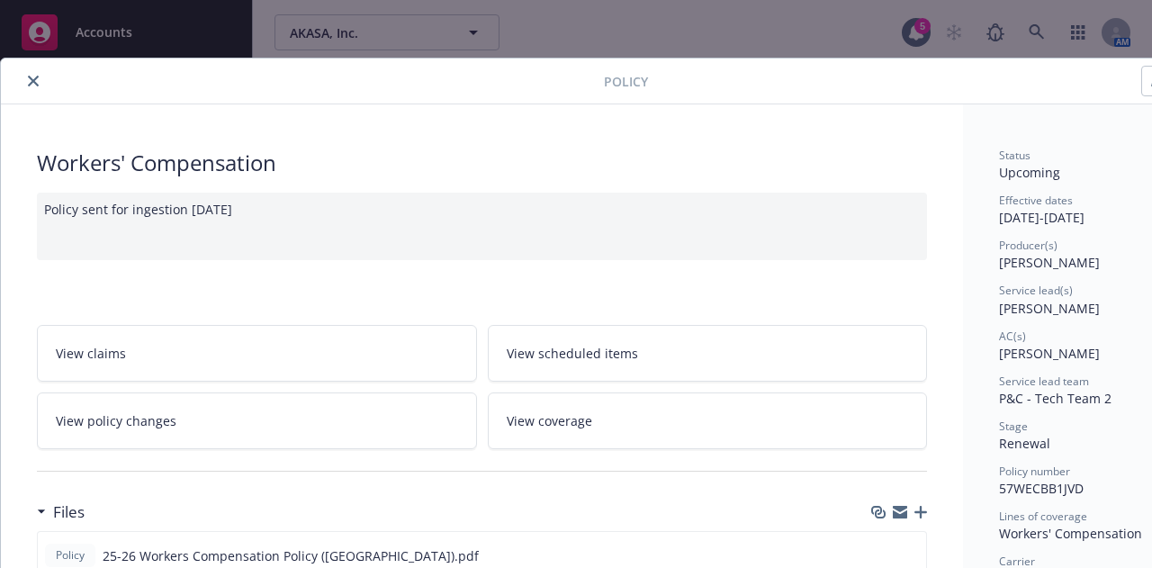
click at [36, 84] on icon "close" at bounding box center [33, 81] width 11 height 11
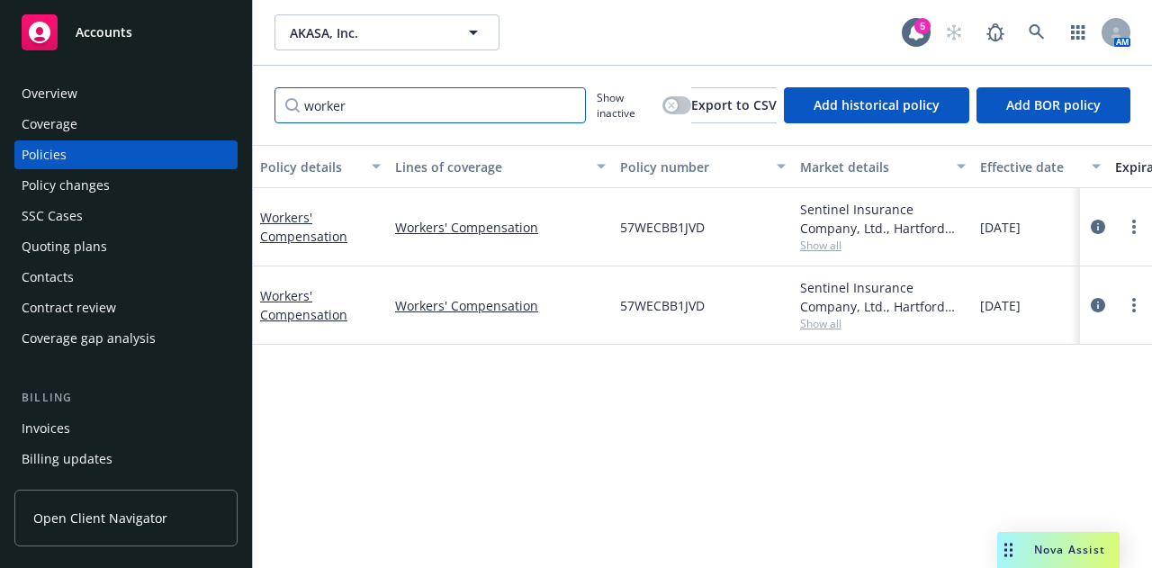
drag, startPoint x: 382, startPoint y: 102, endPoint x: 156, endPoint y: 78, distance: 227.1
click at [156, 78] on div "Accounts Overview Coverage Policies Policy changes SSC Cases Quoting plans Cont…" at bounding box center [576, 284] width 1152 height 568
click at [178, 102] on div "Overview" at bounding box center [126, 93] width 209 height 29
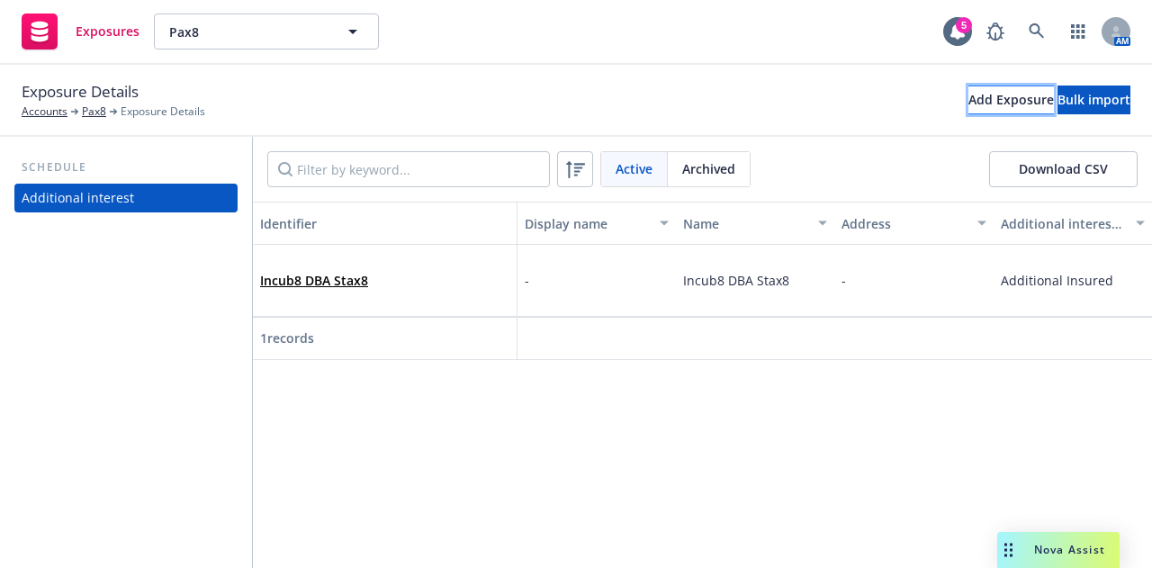
click at [968, 111] on div "Add Exposure" at bounding box center [1010, 99] width 85 height 27
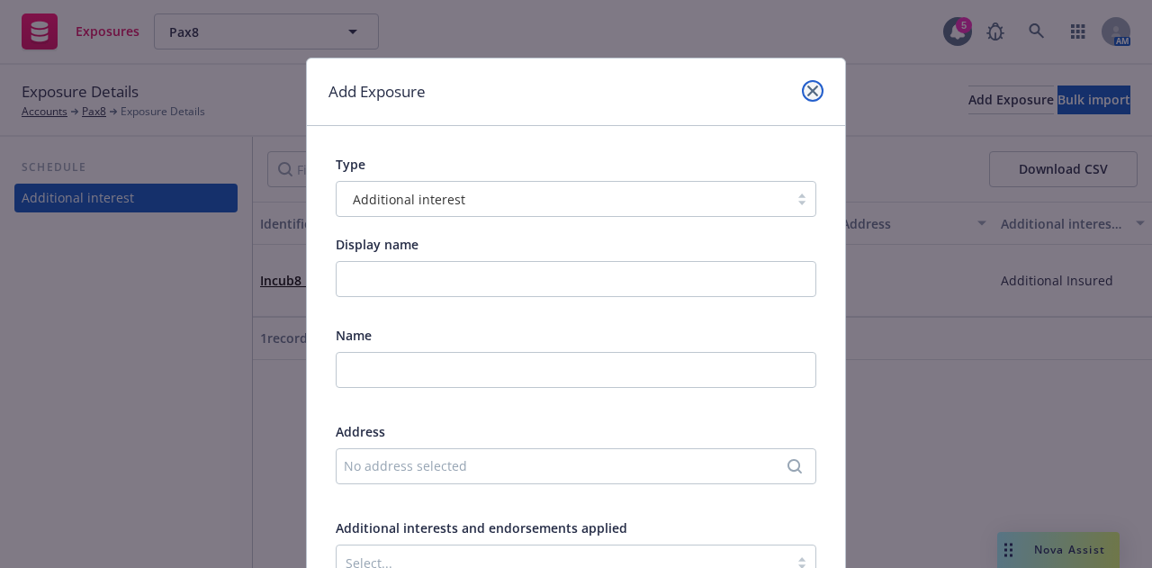
click at [805, 81] on link "close" at bounding box center [813, 91] width 22 height 22
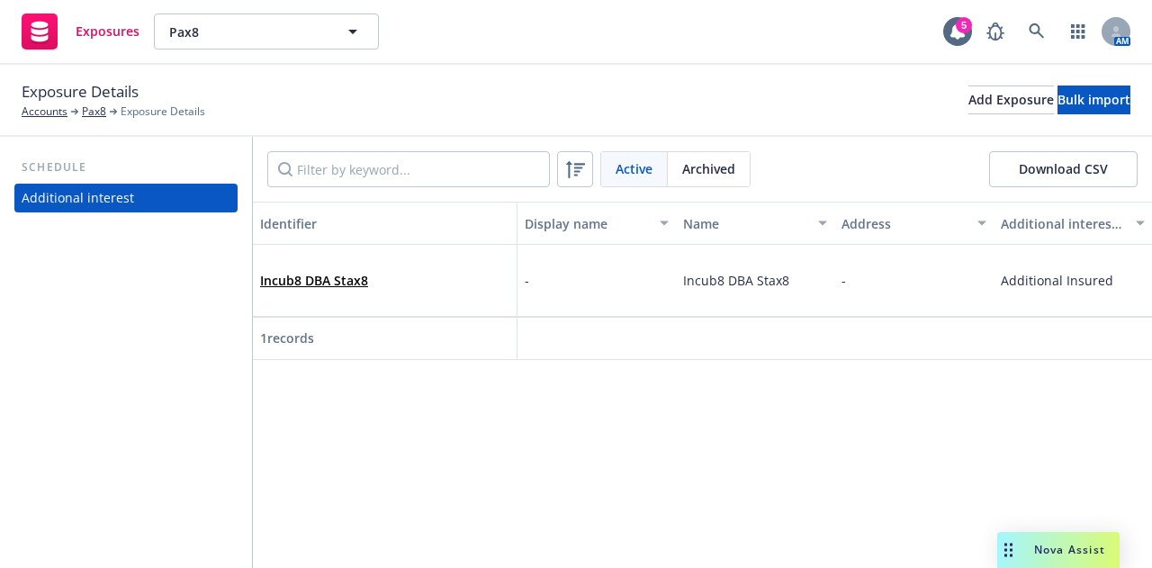
click at [947, 81] on div "Exposure Details Accounts Pax8 Exposure Details Add Exposure Bulk import" at bounding box center [576, 100] width 1109 height 40
click at [968, 103] on div "Add Exposure" at bounding box center [1010, 99] width 85 height 27
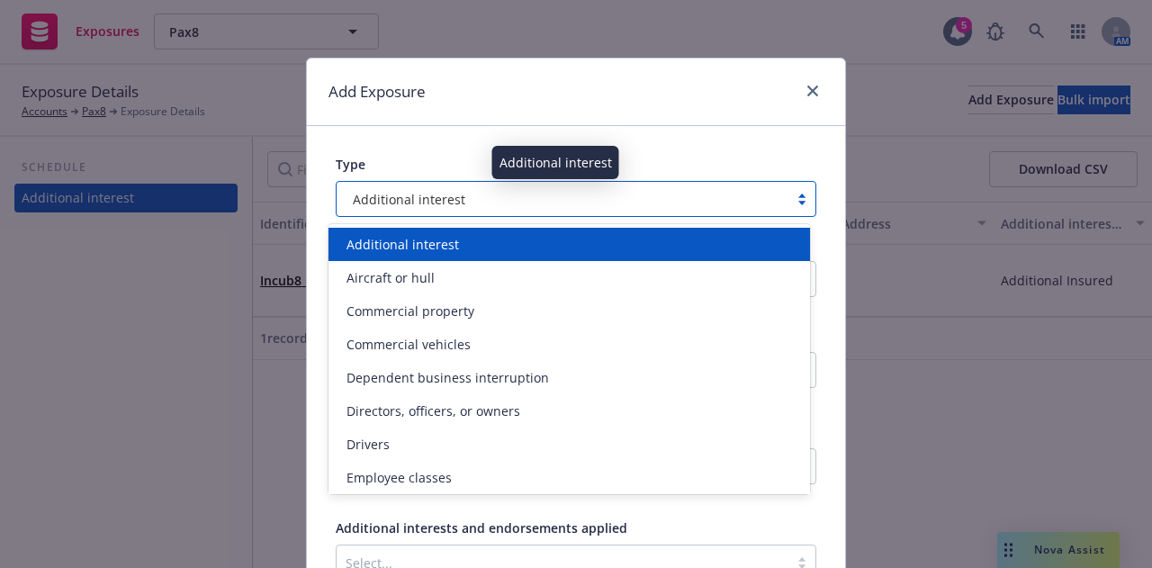
click at [504, 197] on div "Additional interest" at bounding box center [563, 199] width 434 height 19
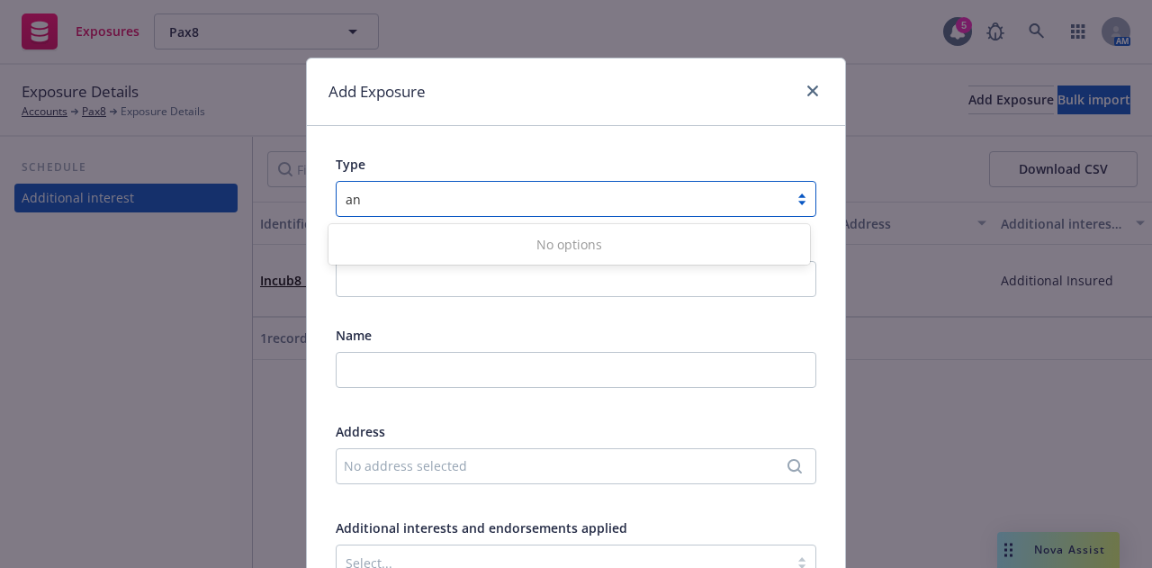
type input "a"
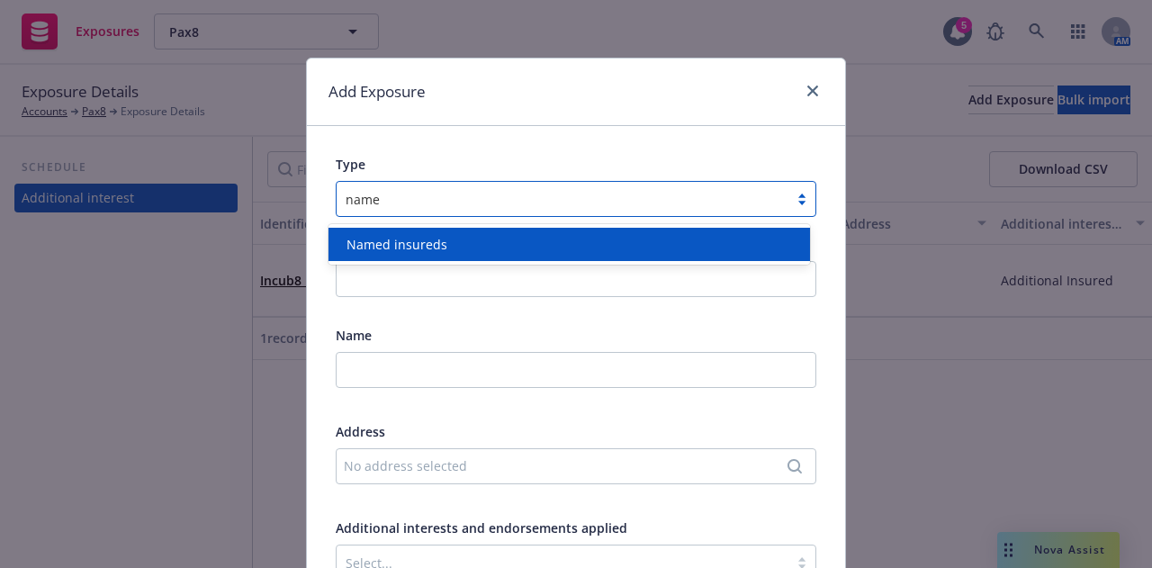
type input "named"
click at [507, 237] on div "Named insureds" at bounding box center [569, 244] width 460 height 19
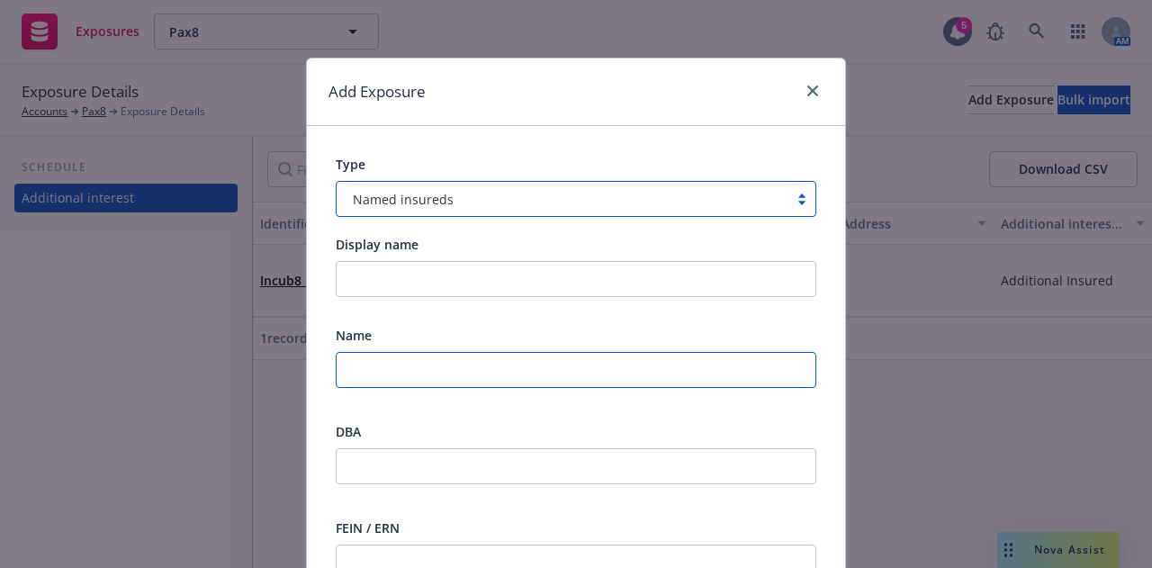
click at [450, 352] on input "text" at bounding box center [576, 370] width 480 height 36
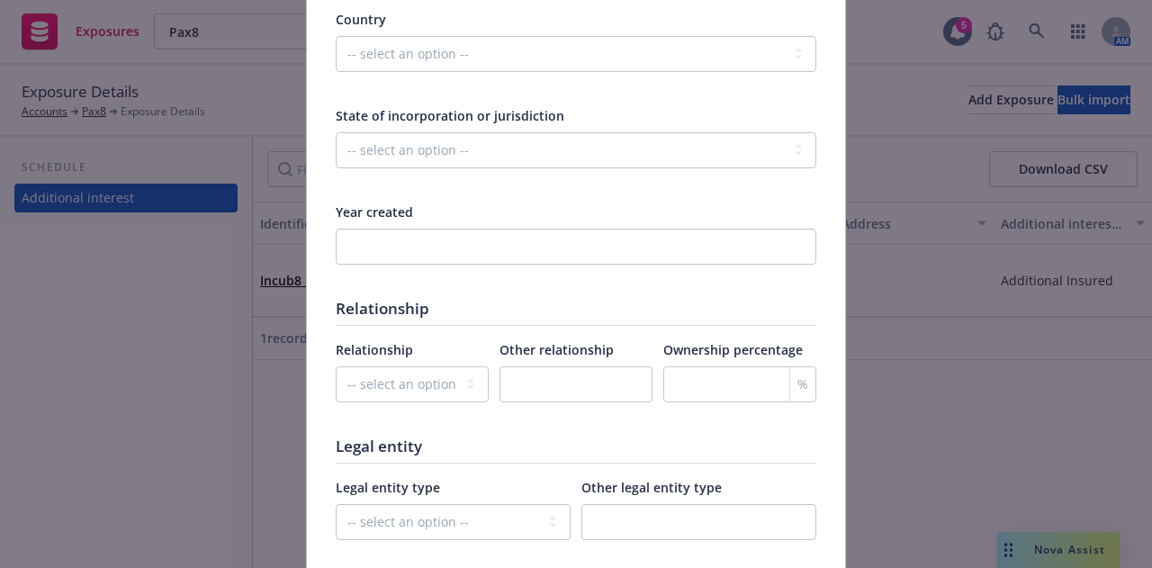
scroll to position [804, 0]
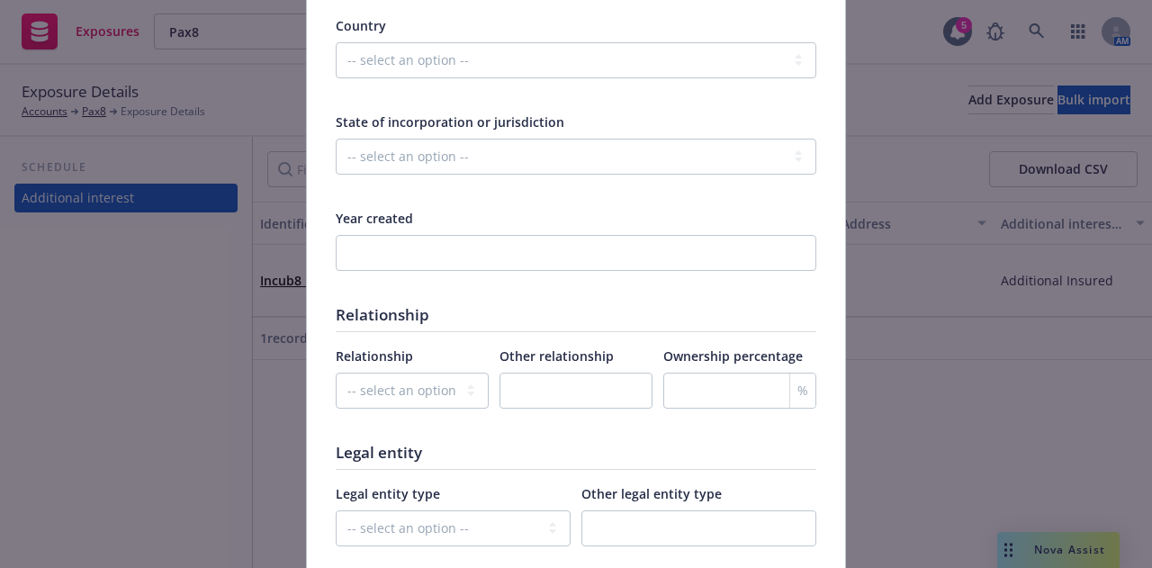
type input "Pax8, Inc."
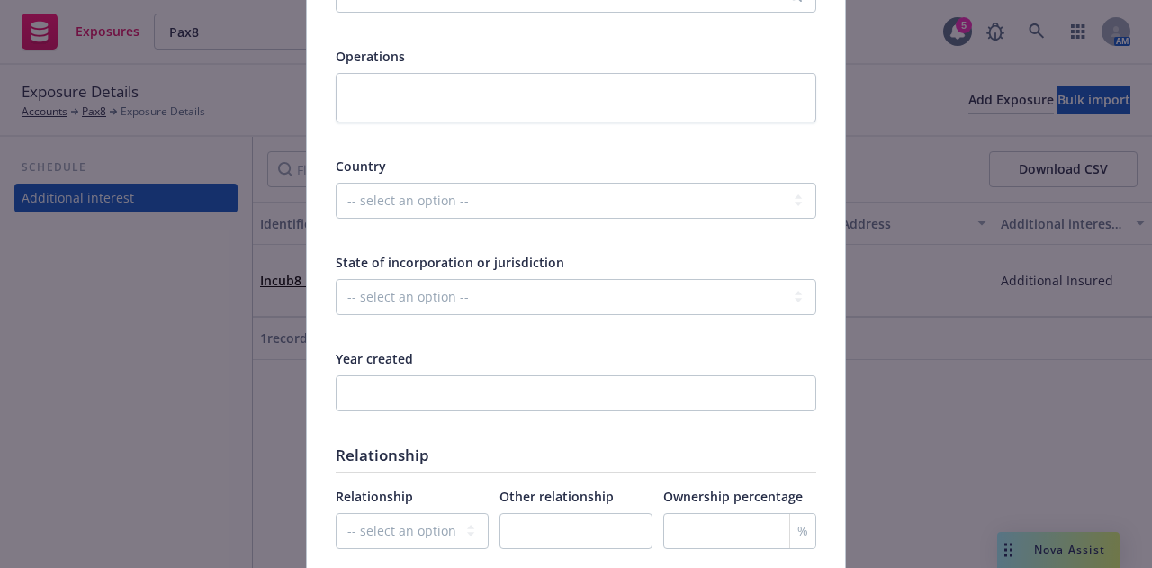
scroll to position [660, 0]
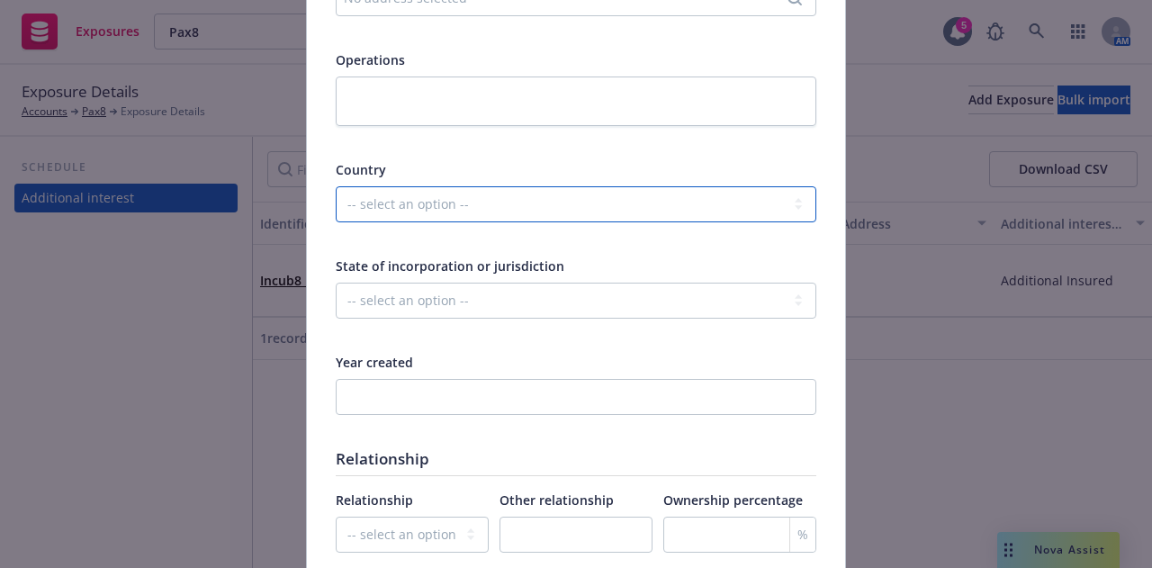
click at [495, 203] on select "-- select an option -- United States of America Afghanistan Albania Algeria Ame…" at bounding box center [576, 204] width 480 height 36
click at [336, 186] on select "-- select an option -- United States of America Afghanistan Albania Algeria Ame…" at bounding box center [576, 204] width 480 height 36
click at [516, 202] on select "-- select an option -- United States of America Afghanistan Albania Algeria Ame…" at bounding box center [576, 204] width 480 height 36
select select "LVA"
click at [336, 186] on select "-- select an option -- United States of America Afghanistan Albania Algeria Ame…" at bounding box center [576, 204] width 480 height 36
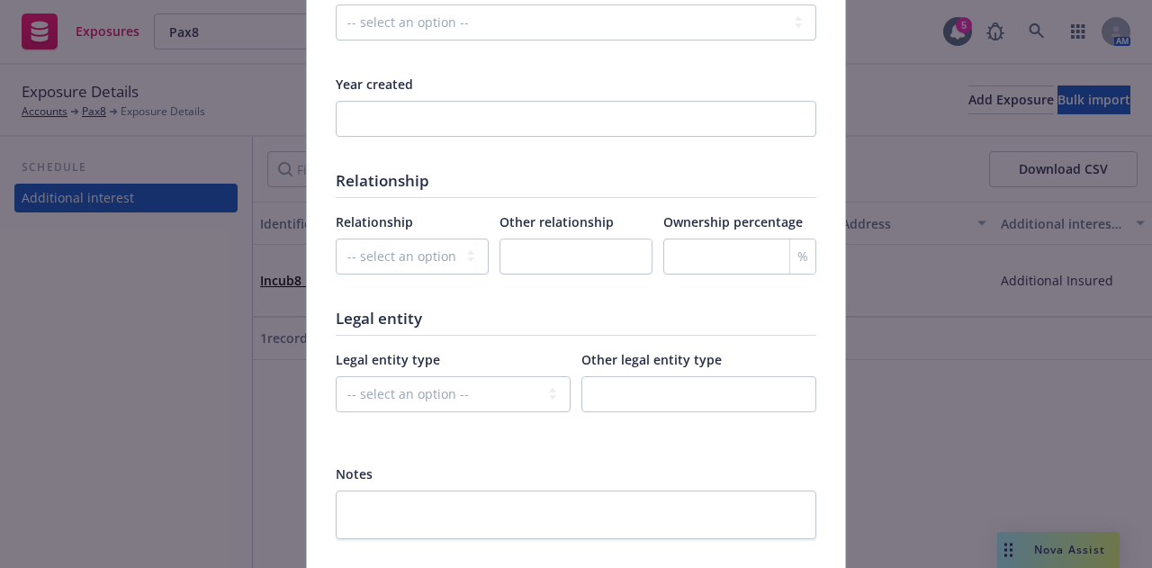
scroll to position [1060, 0]
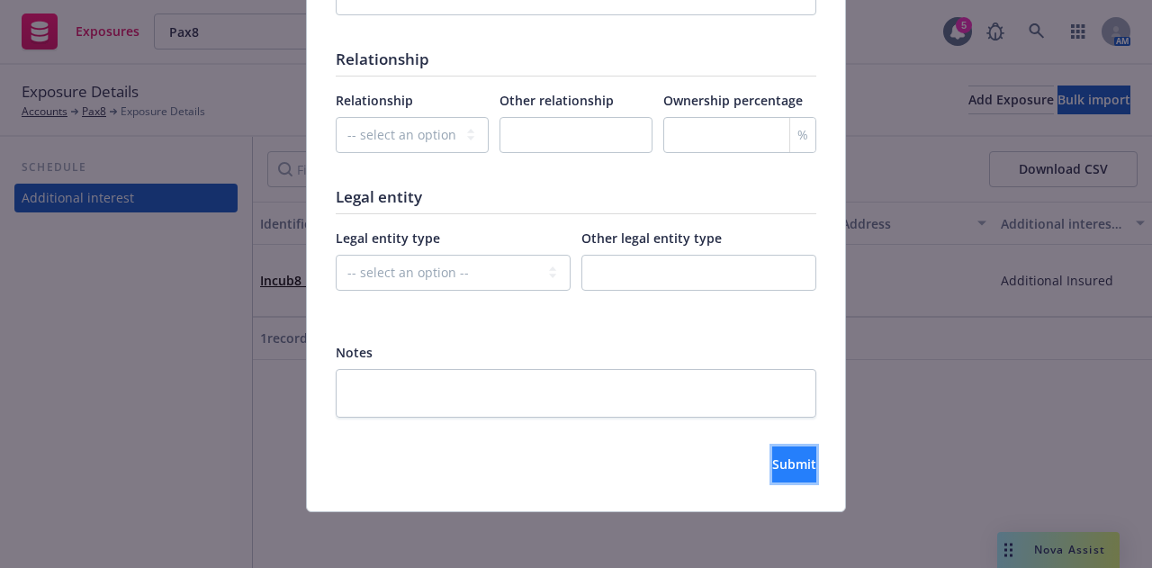
click at [772, 460] on span "Submit" at bounding box center [794, 463] width 44 height 17
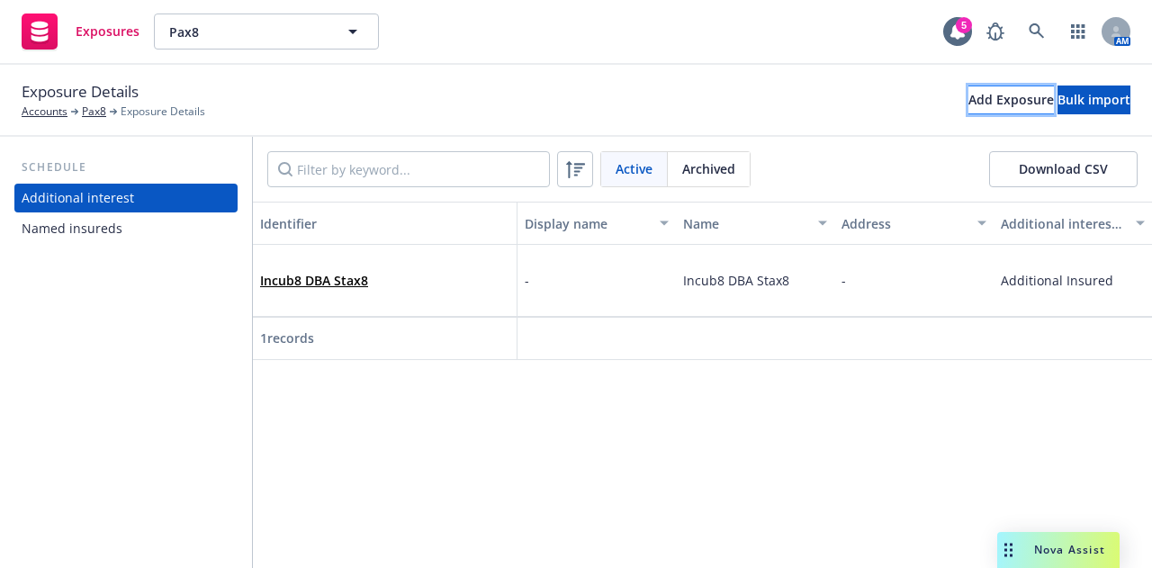
click at [968, 106] on div "Add Exposure" at bounding box center [1010, 99] width 85 height 27
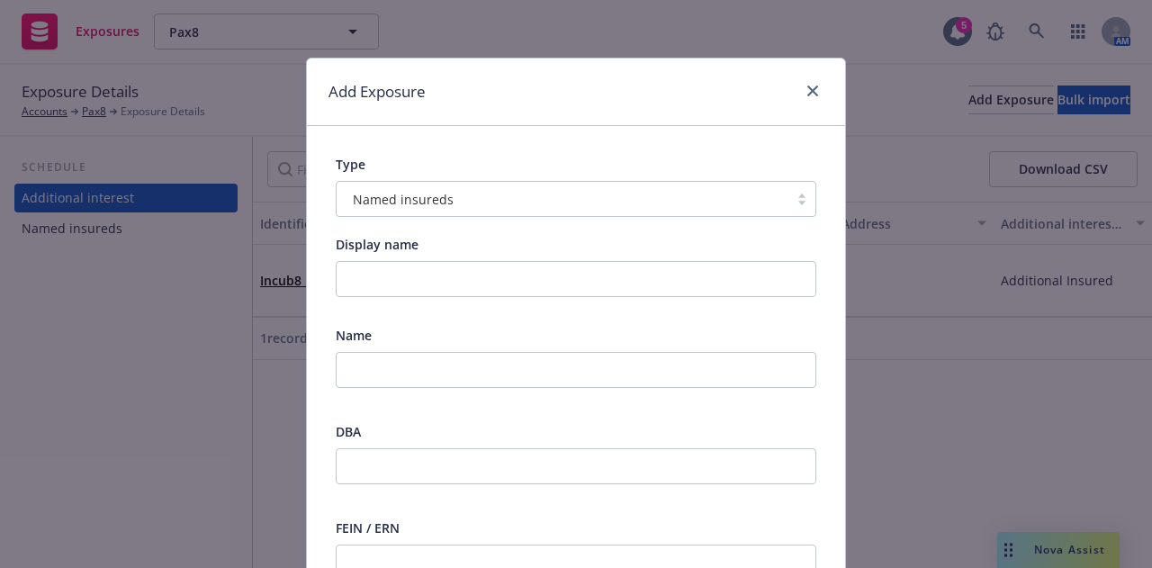
click at [561, 206] on div "Named insureds" at bounding box center [563, 199] width 434 height 19
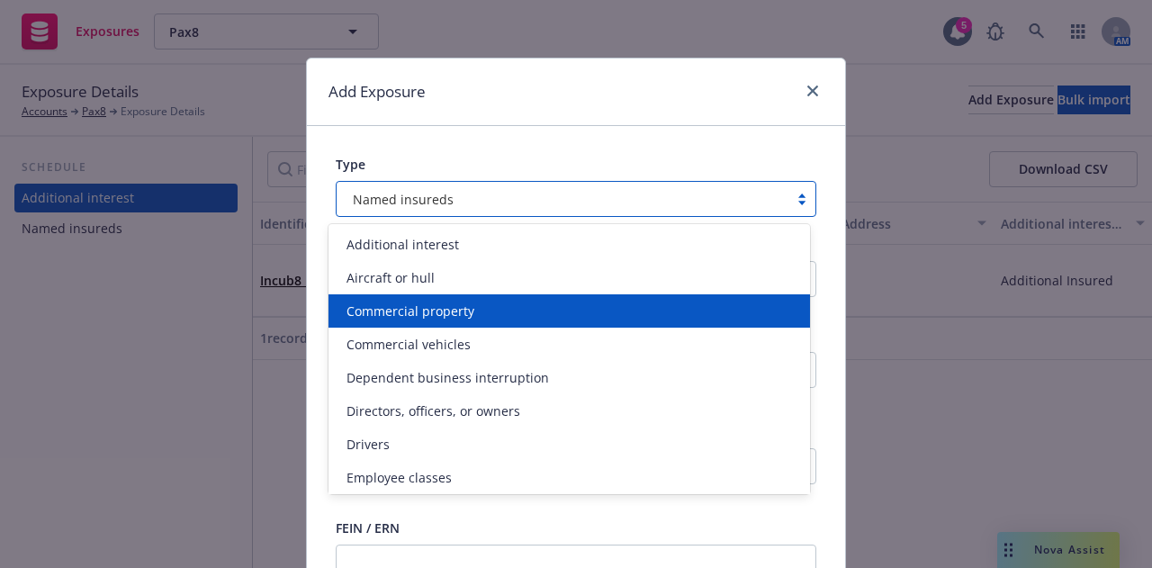
click at [554, 316] on div "Commercial property" at bounding box center [569, 310] width 460 height 19
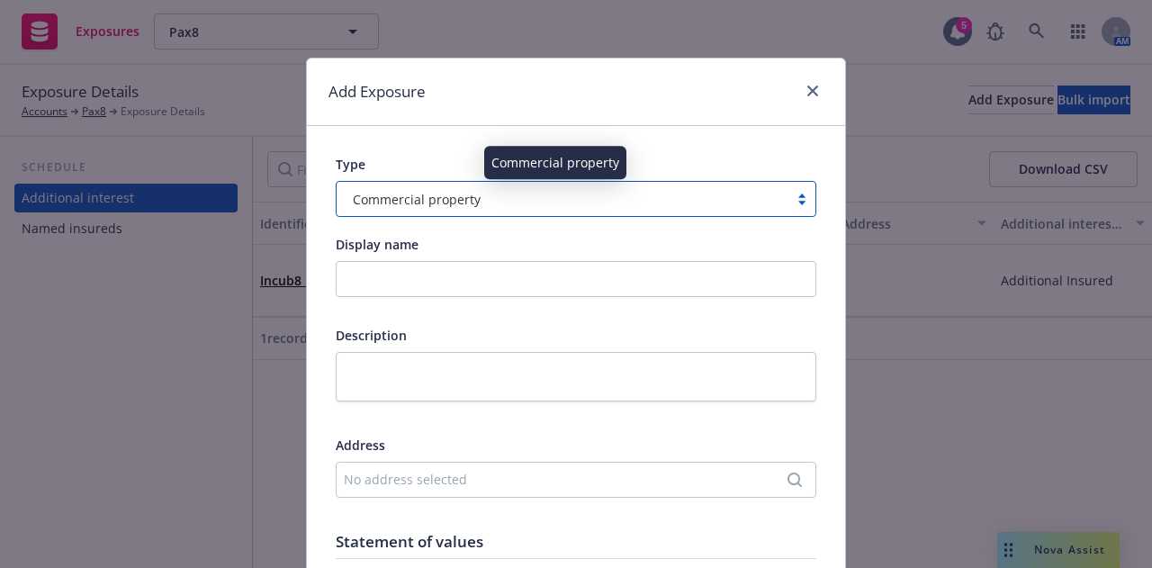
click at [665, 190] on div "Commercial property" at bounding box center [563, 199] width 434 height 19
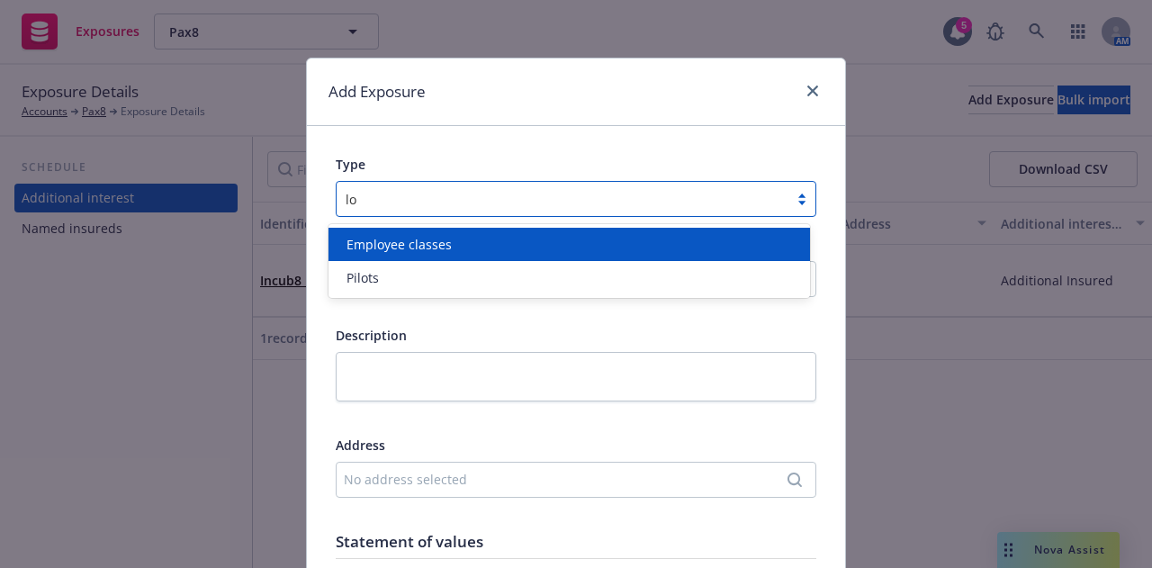
type input "l"
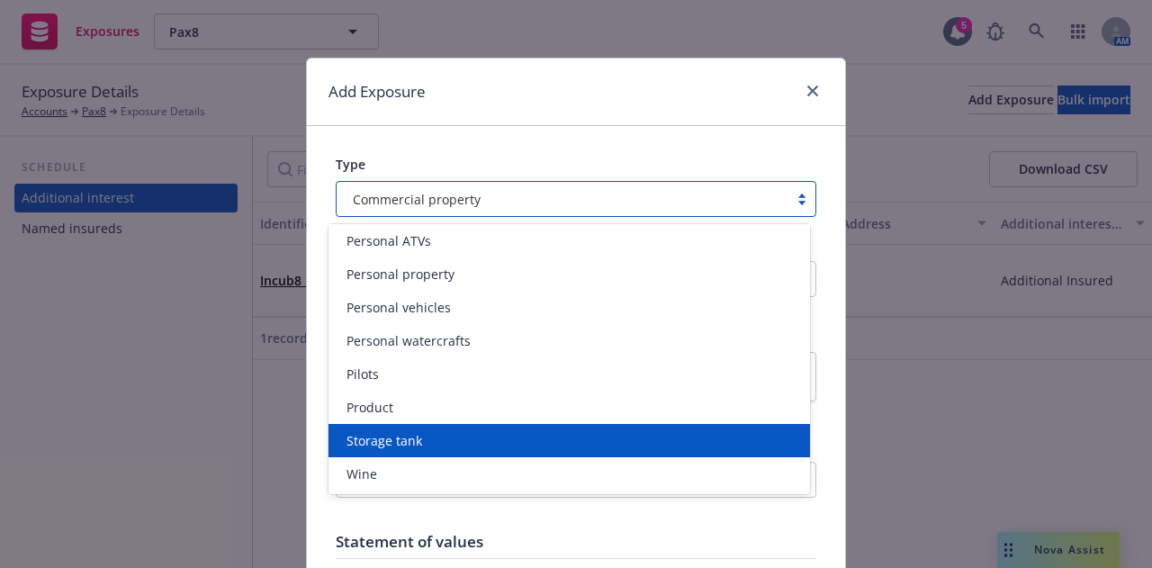
scroll to position [0, 0]
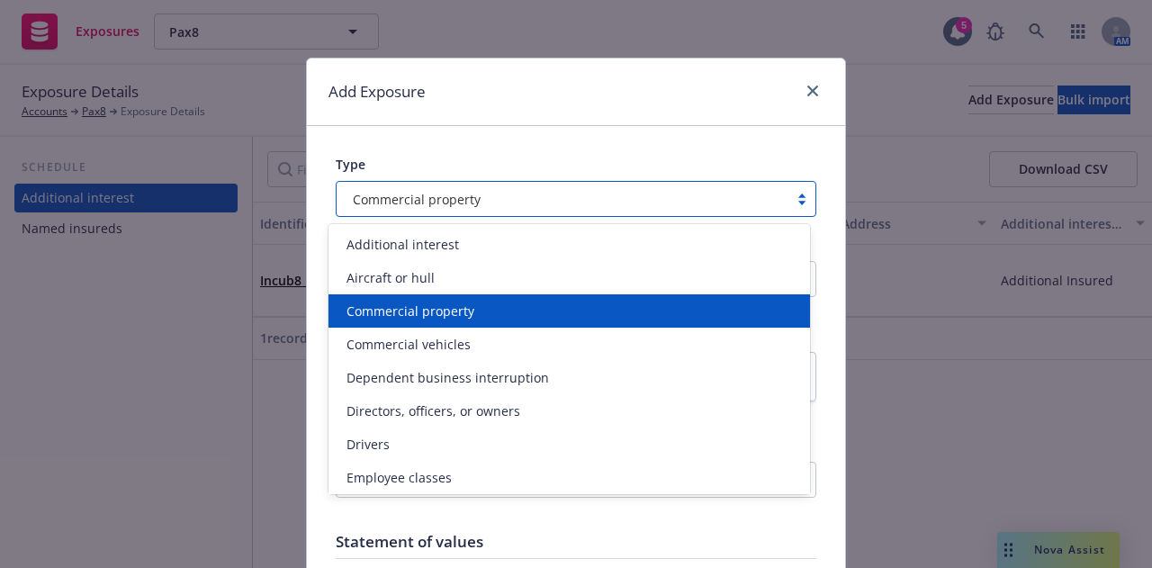
click at [513, 309] on div "Commercial property" at bounding box center [569, 310] width 460 height 19
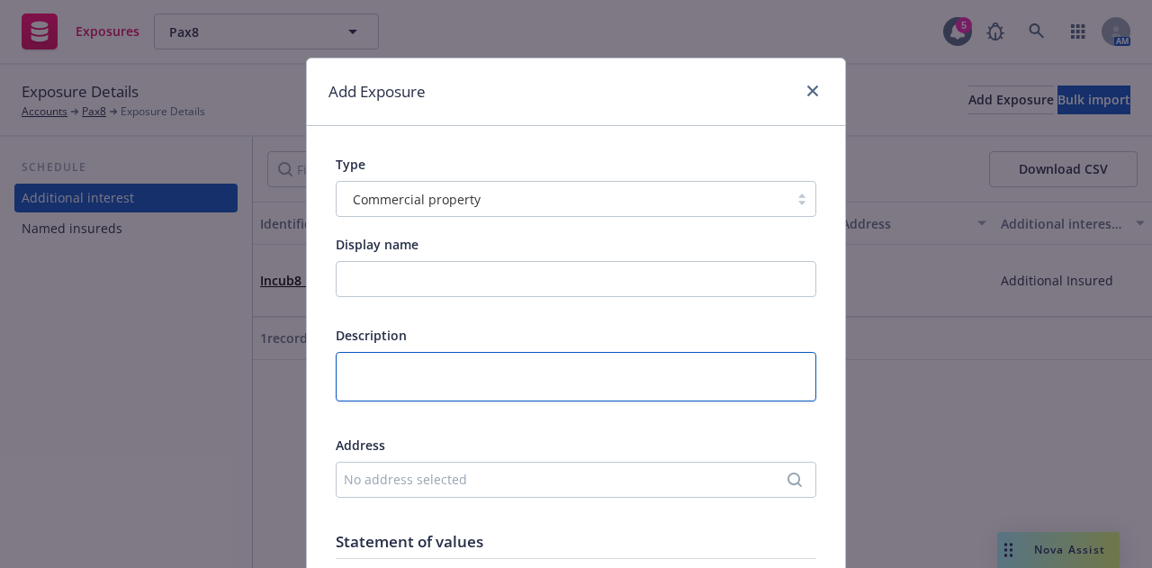
click at [472, 361] on textarea at bounding box center [576, 376] width 480 height 49
type textarea "x"
type textarea "P"
type textarea "x"
type textarea "PA"
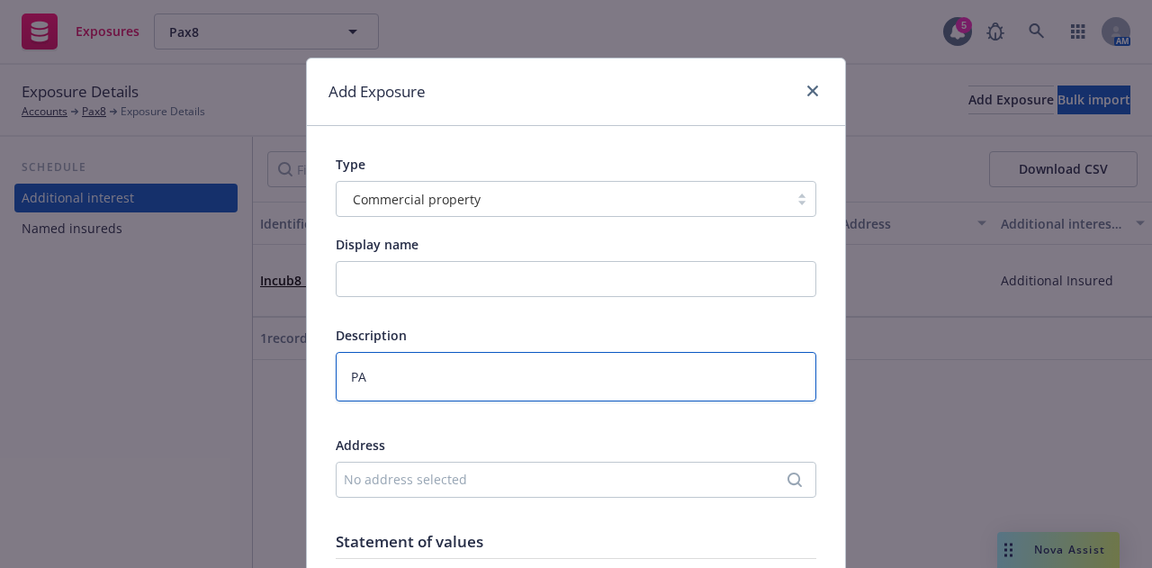
type textarea "x"
type textarea "PAx"
type textarea "x"
type textarea "PA"
type textarea "x"
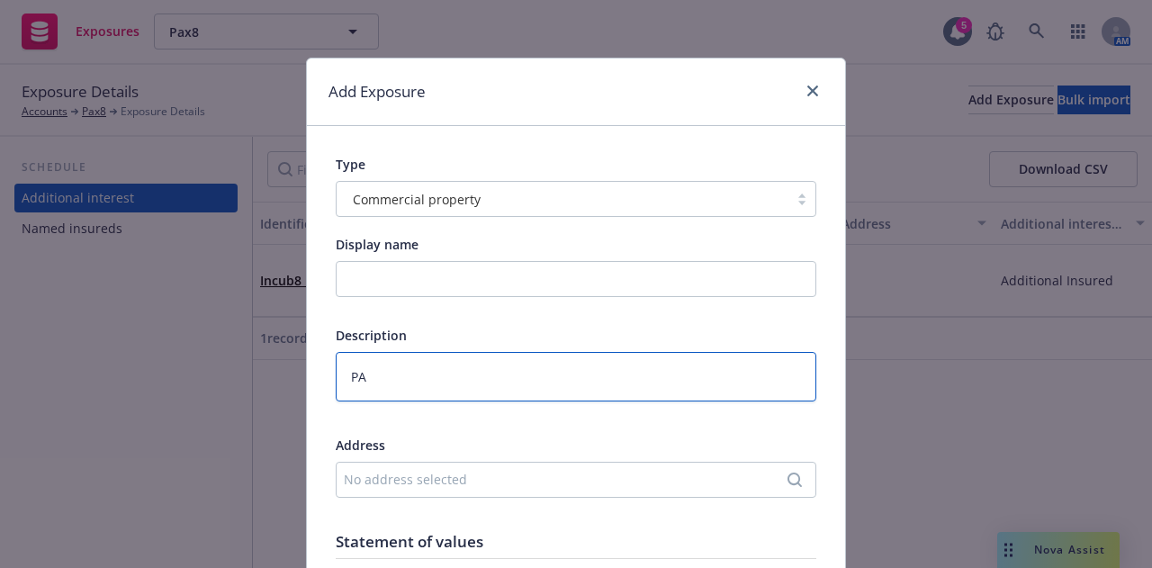
type textarea "P"
type textarea "x"
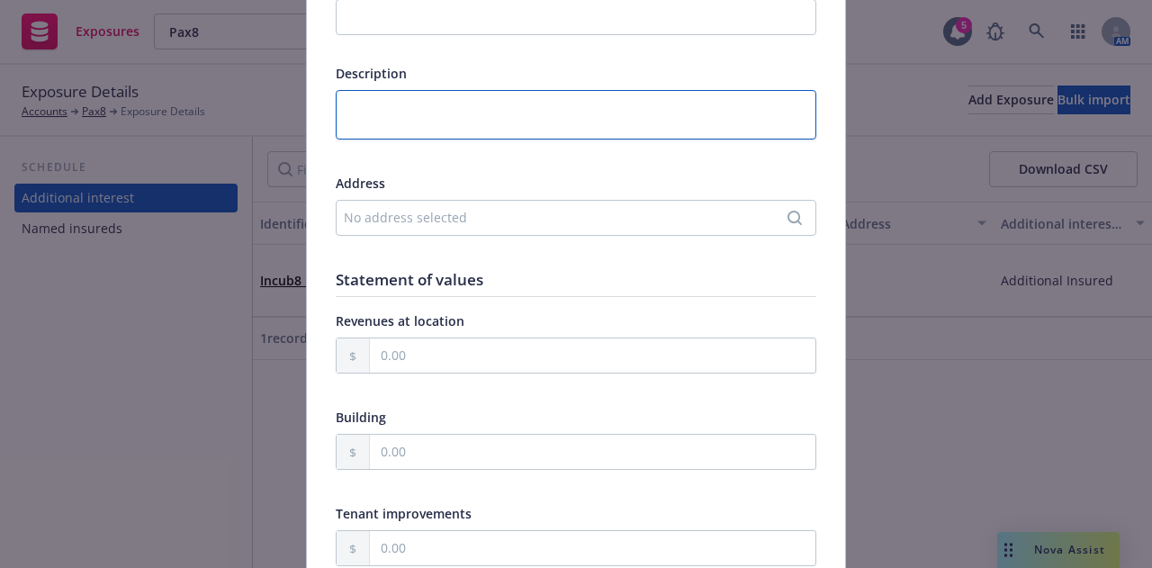
scroll to position [266, 0]
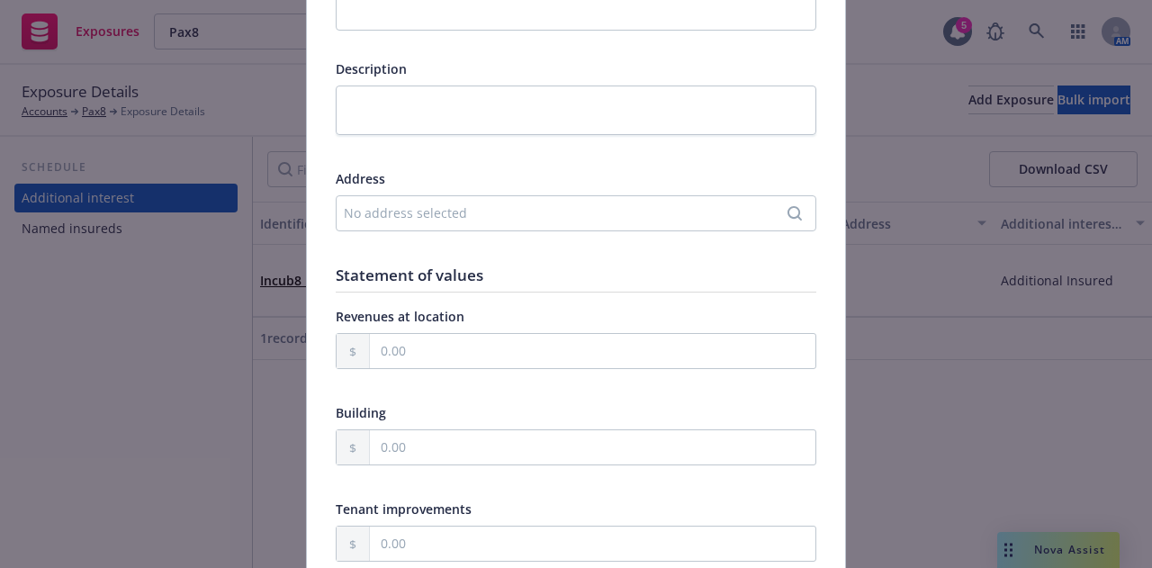
click at [787, 211] on icon "Search" at bounding box center [794, 213] width 14 height 14
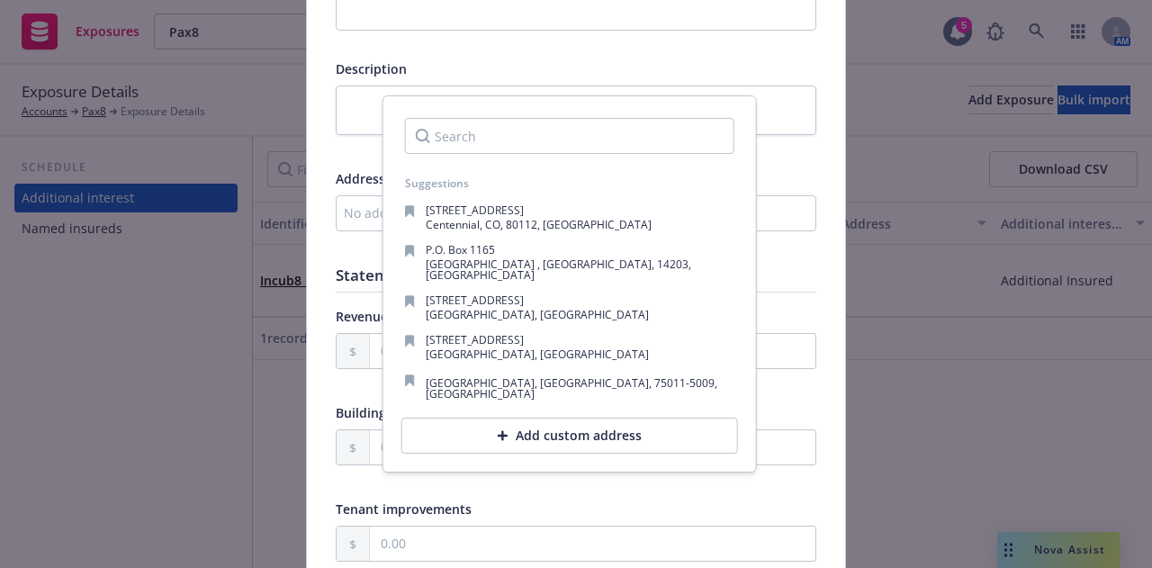
click at [610, 421] on div "Add custom address" at bounding box center [569, 436] width 337 height 36
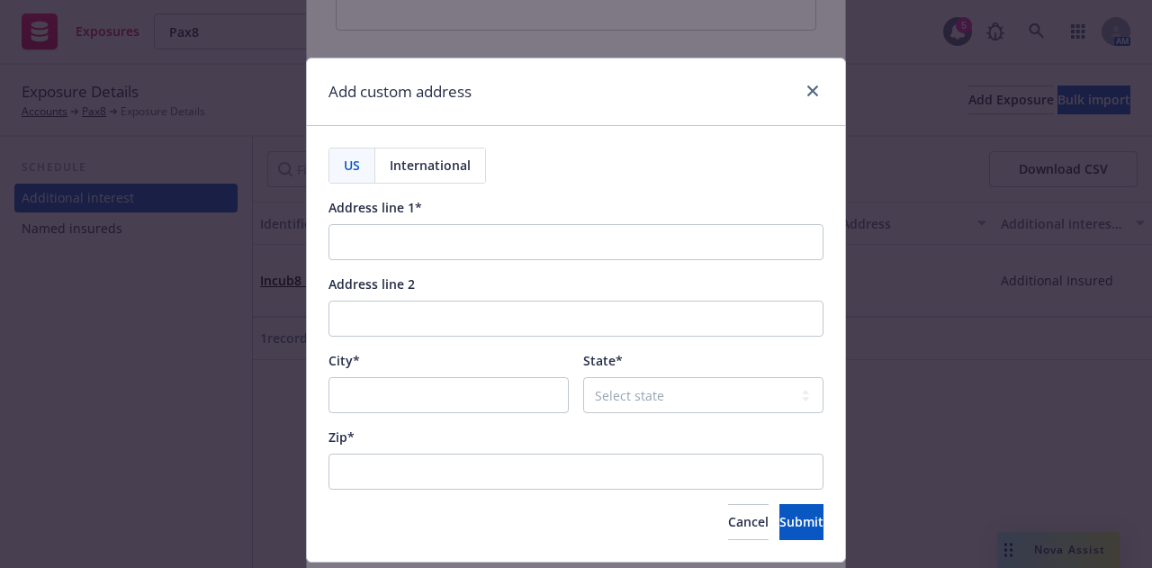
click at [419, 167] on span "International" at bounding box center [430, 165] width 81 height 19
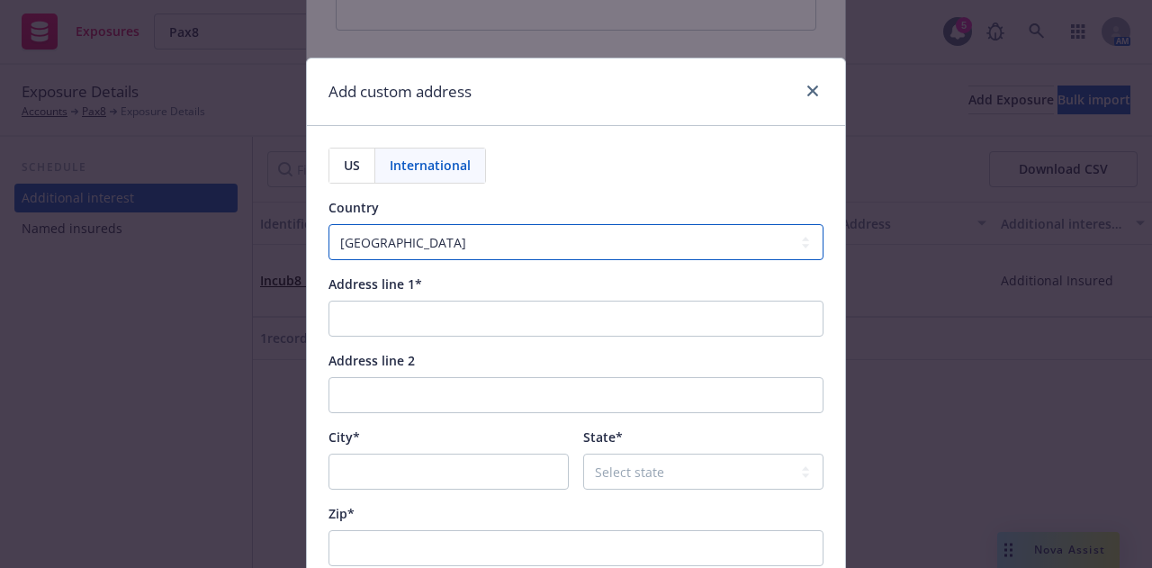
click at [568, 244] on select "Afghanistan Åland Islands Albania Algeria American Samoa Andorra Angola Anguill…" at bounding box center [575, 242] width 495 height 36
select select "LVA"
click at [328, 224] on select "Afghanistan Åland Islands Albania Algeria American Samoa Andorra Angola Anguill…" at bounding box center [575, 242] width 495 height 36
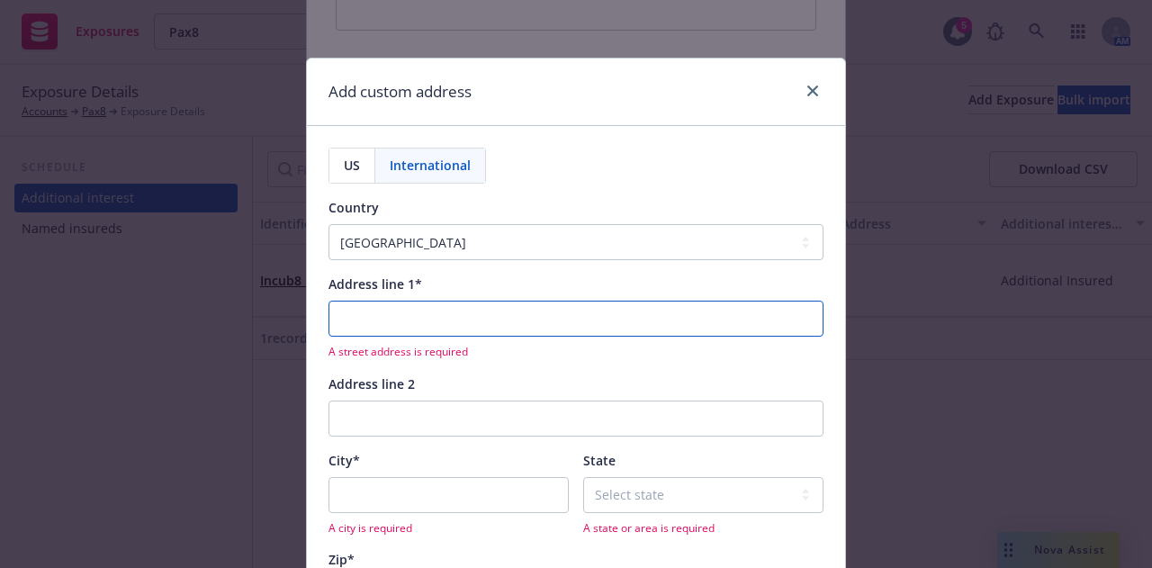
click at [478, 321] on input "Address line 1*" at bounding box center [575, 319] width 495 height 36
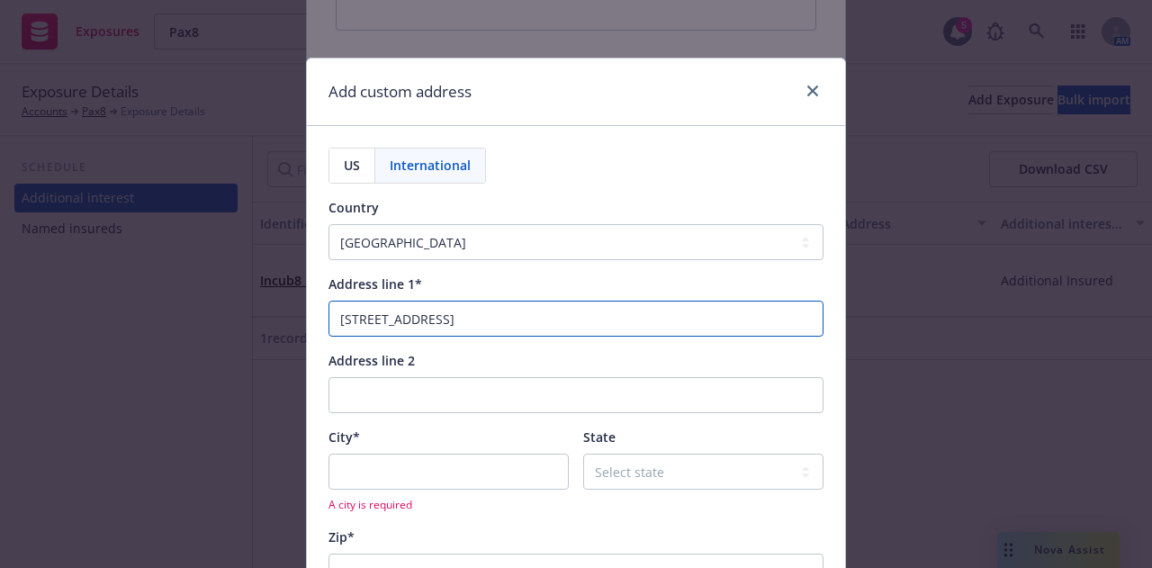
type input "Kalku iela 15 Riga"
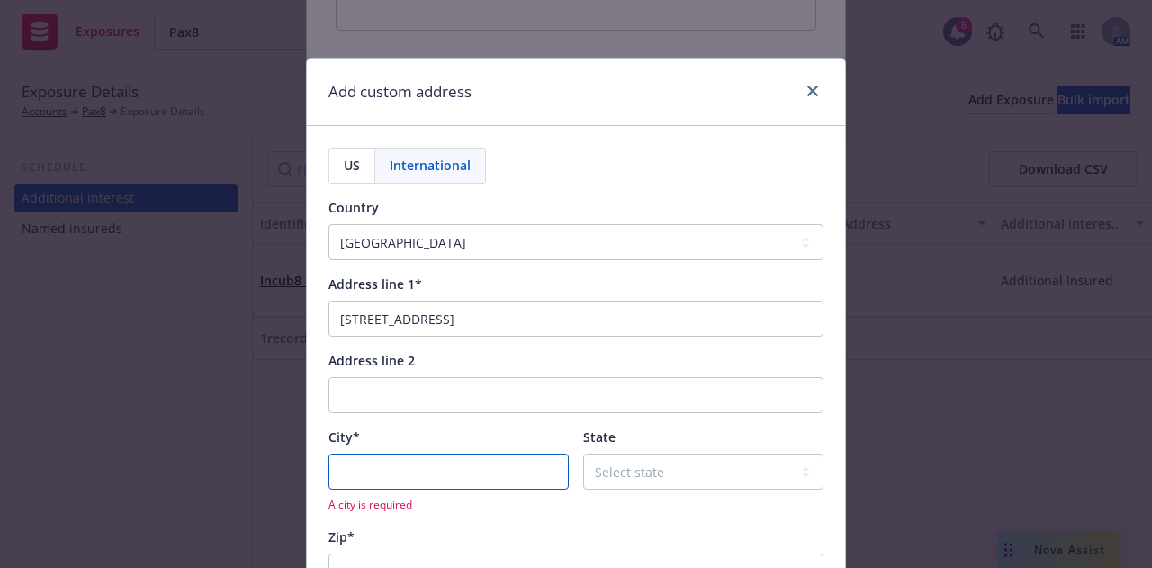
click at [393, 479] on input "City*" at bounding box center [448, 471] width 240 height 36
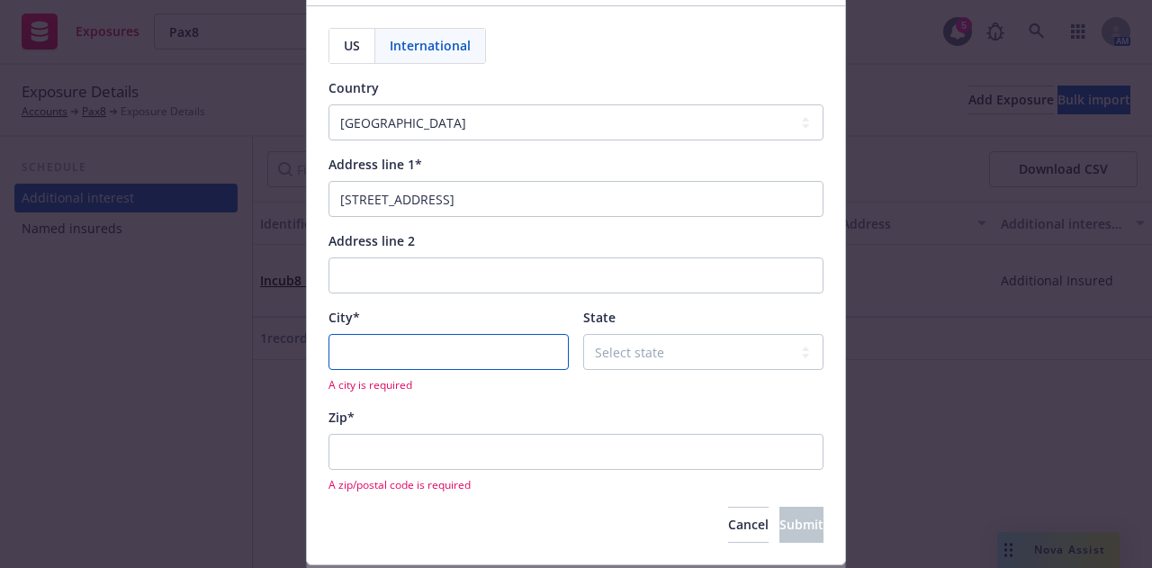
scroll to position [121, 0]
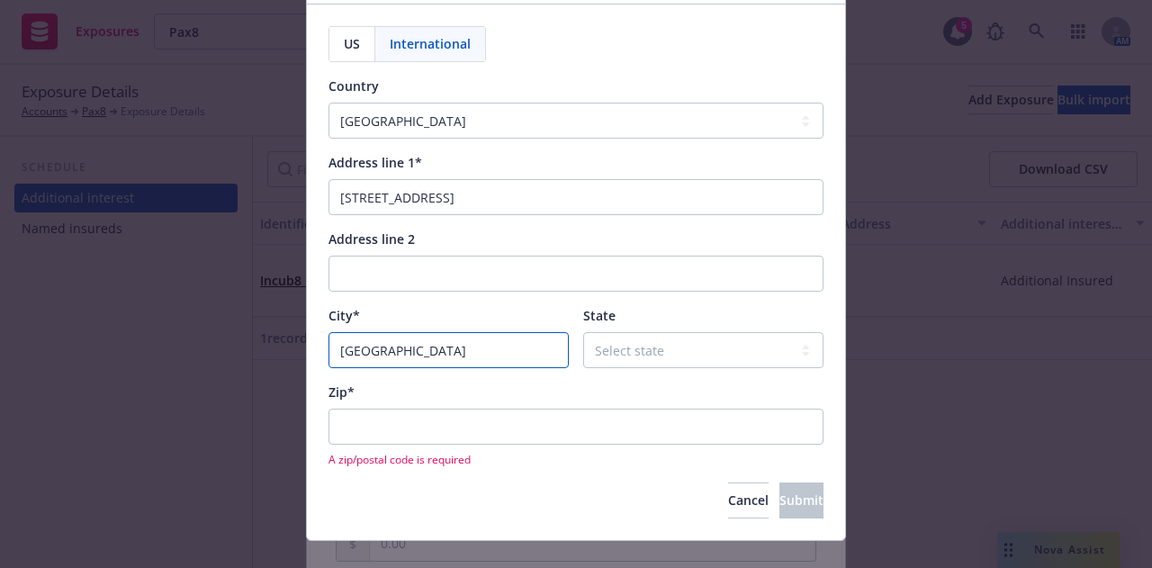
type input "Riga"
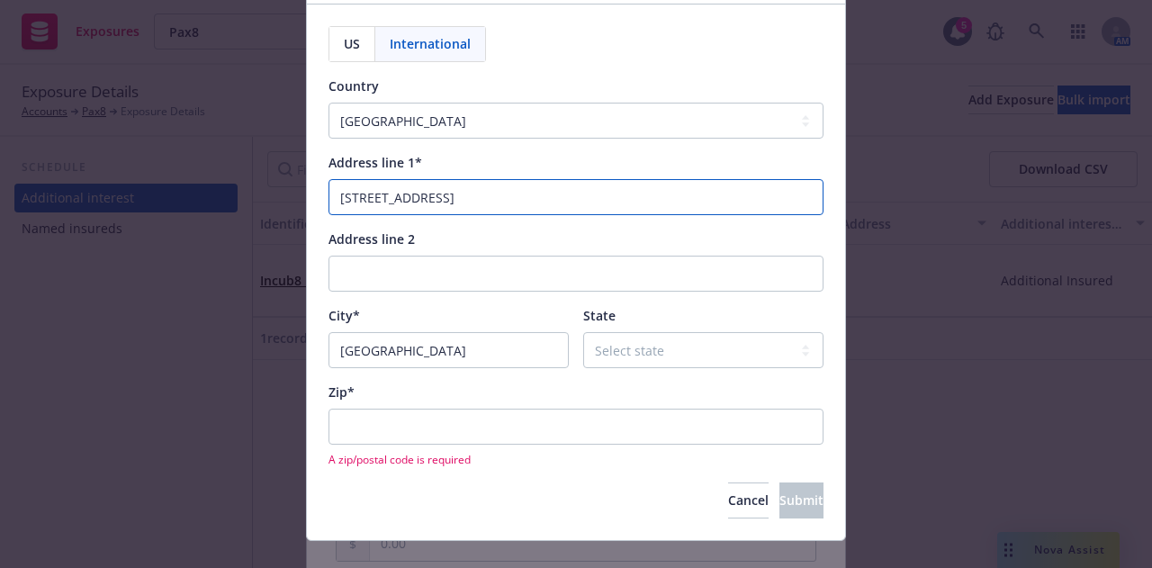
click at [465, 199] on input "Kalku iela 15 Riga" at bounding box center [575, 197] width 495 height 36
type input "Kalku iela 15"
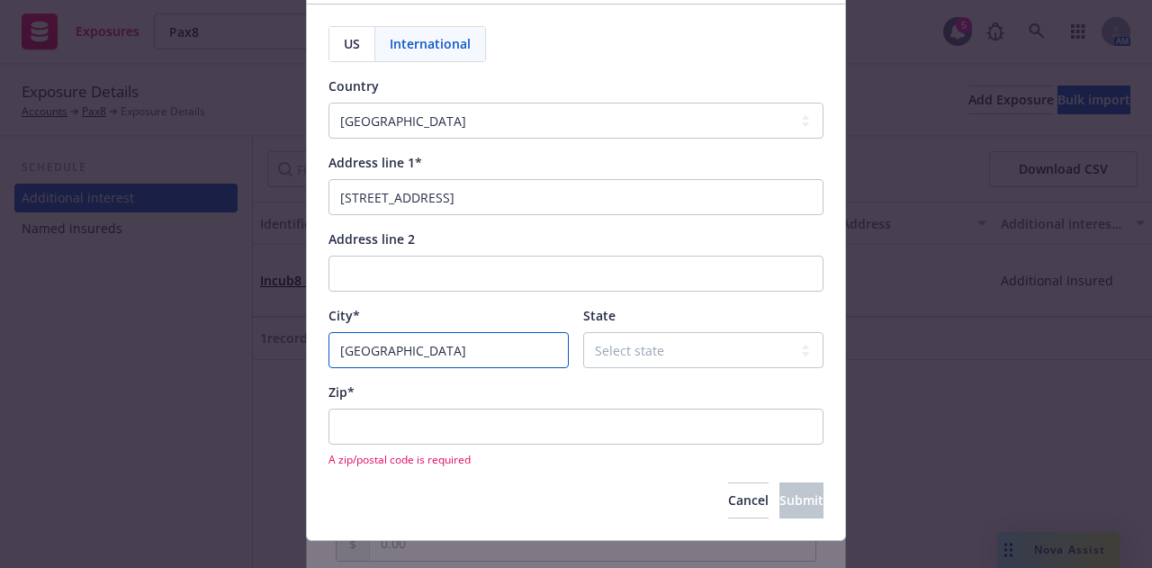
click at [387, 353] on input "Riga" at bounding box center [448, 350] width 240 height 36
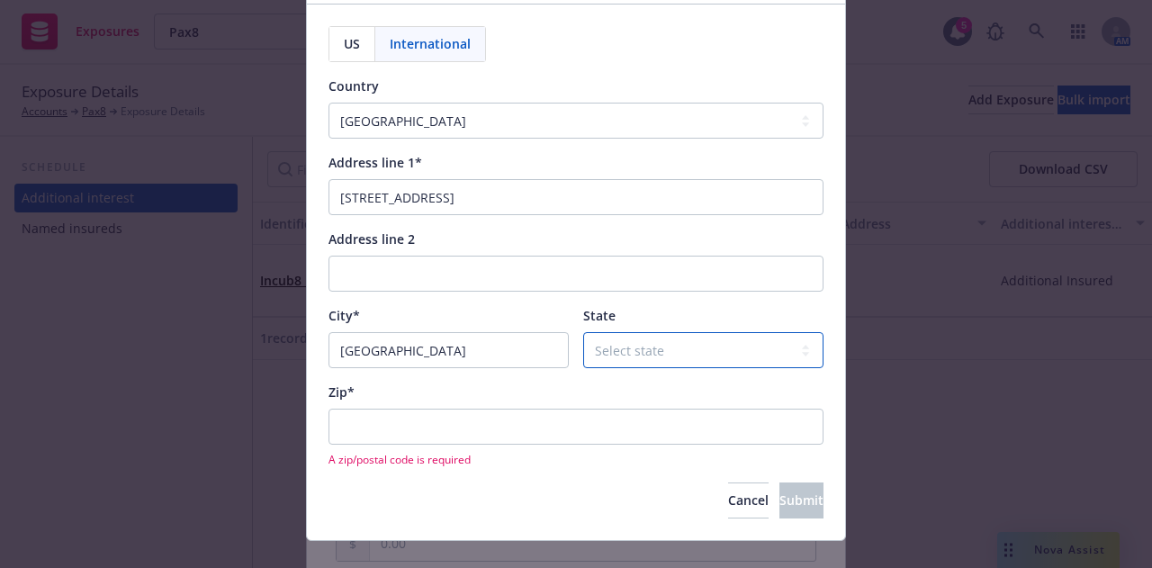
click at [682, 356] on select "Select state Aglona Municipality Aizkraukle Municipality Aizpute Municipality A…" at bounding box center [703, 350] width 240 height 36
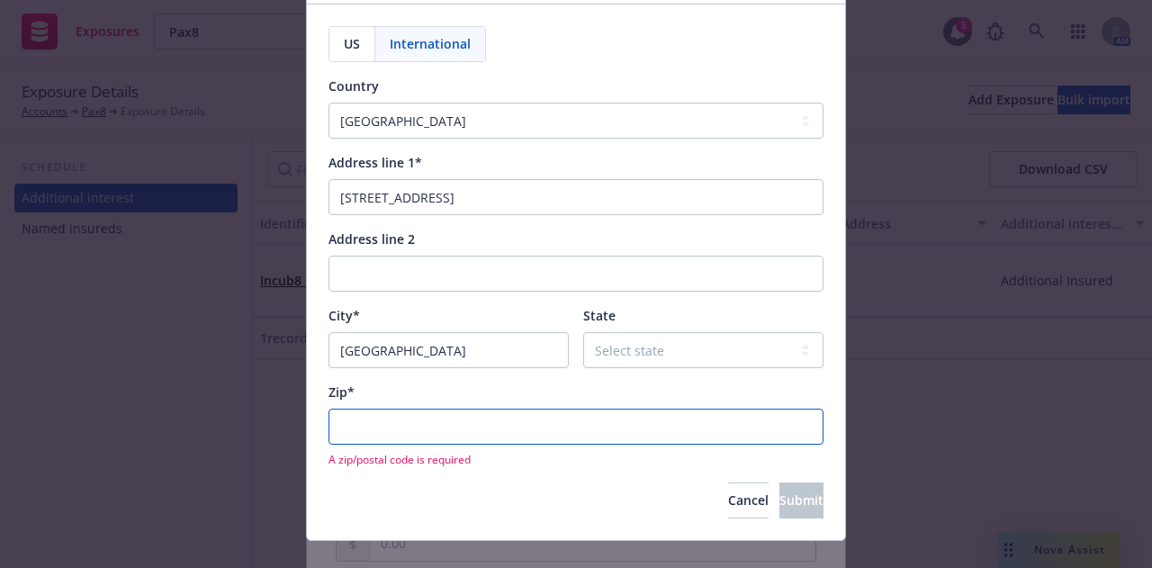
click at [560, 435] on input "Zip*" at bounding box center [575, 427] width 495 height 36
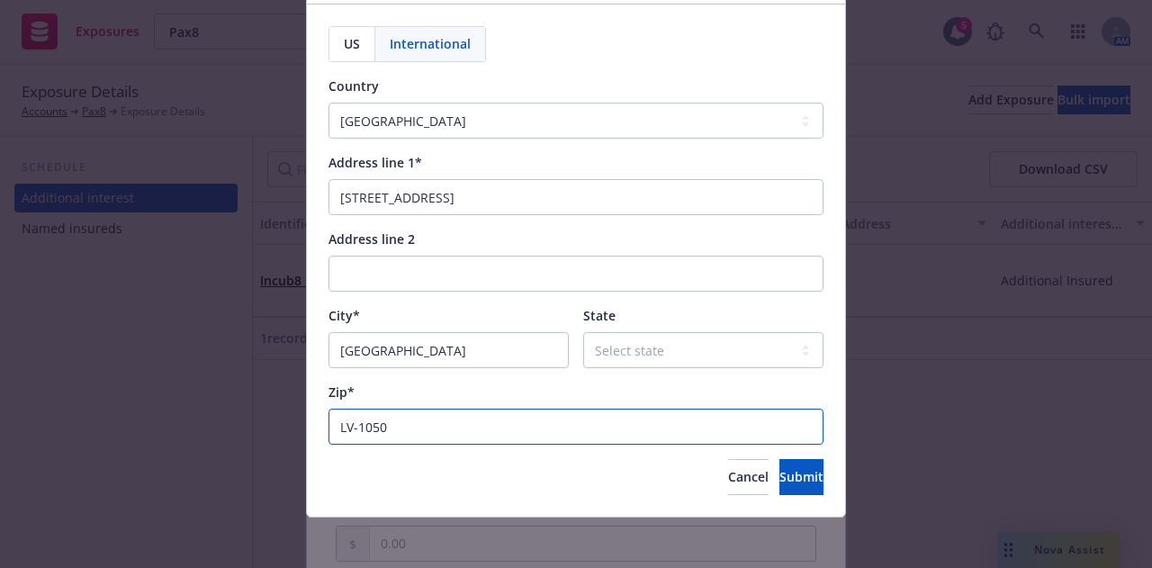
type input "LV-1050"
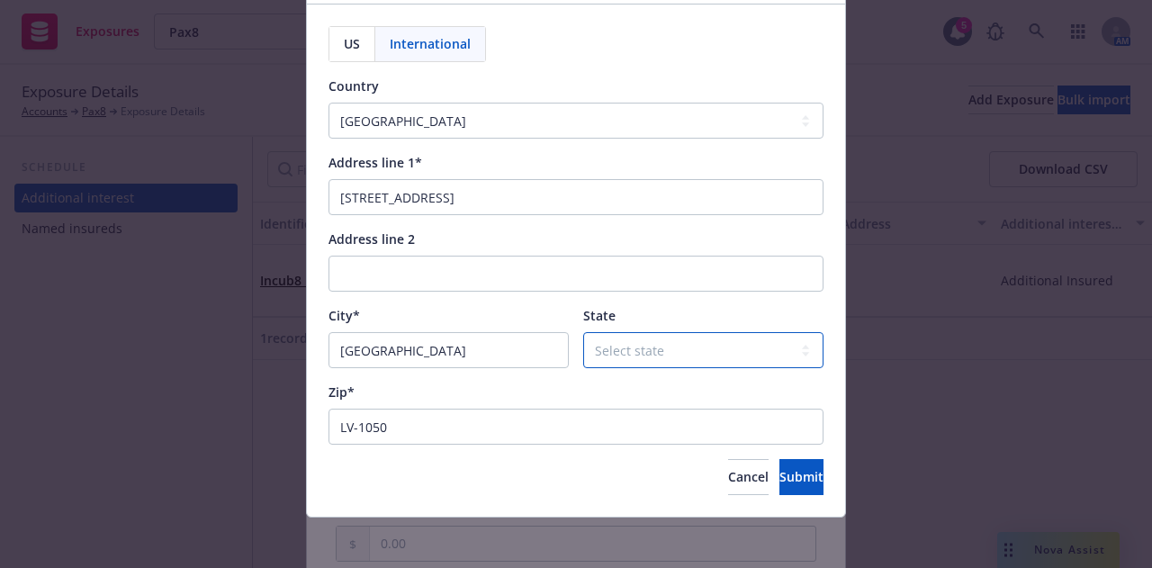
click at [677, 354] on select "Select state Aglona Municipality Aizkraukle Municipality Aizpute Municipality A…" at bounding box center [703, 350] width 240 height 36
select select "053"
click at [677, 354] on select "Select state Aglona Municipality Aizkraukle Municipality Aizpute Municipality A…" at bounding box center [703, 350] width 240 height 36
click at [808, 361] on select "Select state Aglona Municipality Aizkraukle Municipality Aizpute Municipality A…" at bounding box center [703, 350] width 240 height 36
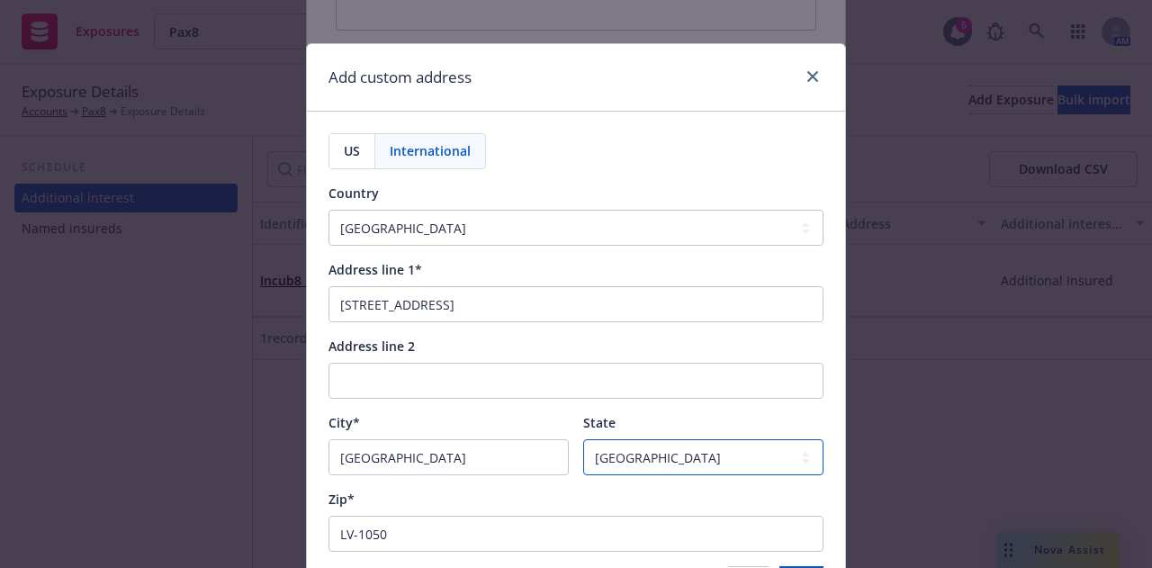
scroll to position [13, 0]
click at [754, 444] on select "Select state Aglona Municipality Aizkraukle Municipality Aizpute Municipality A…" at bounding box center [703, 458] width 240 height 36
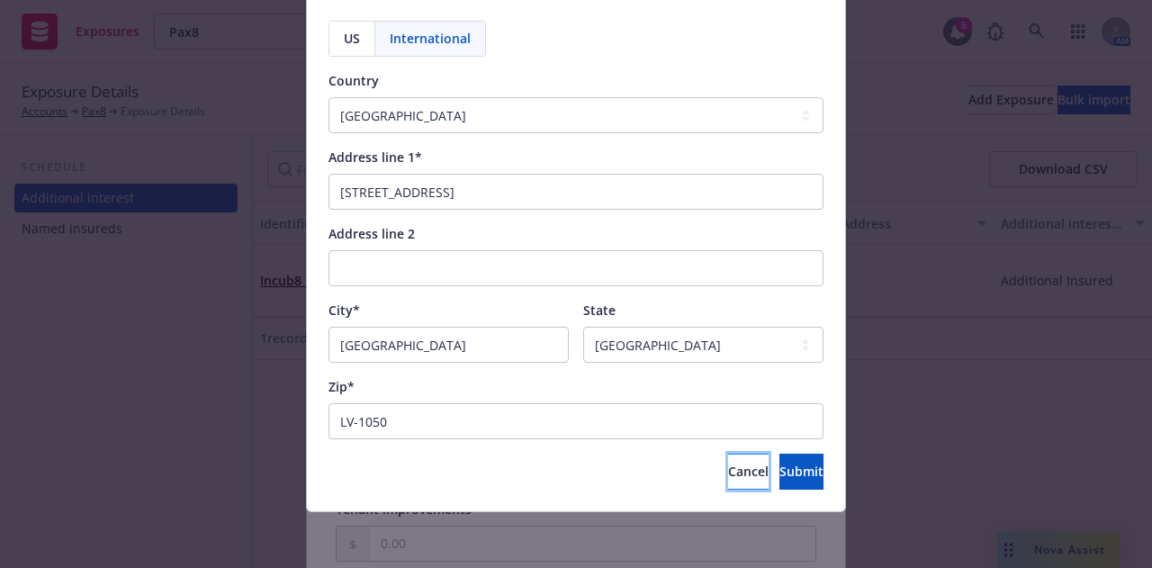
click at [728, 469] on span "Cancel" at bounding box center [748, 470] width 40 height 17
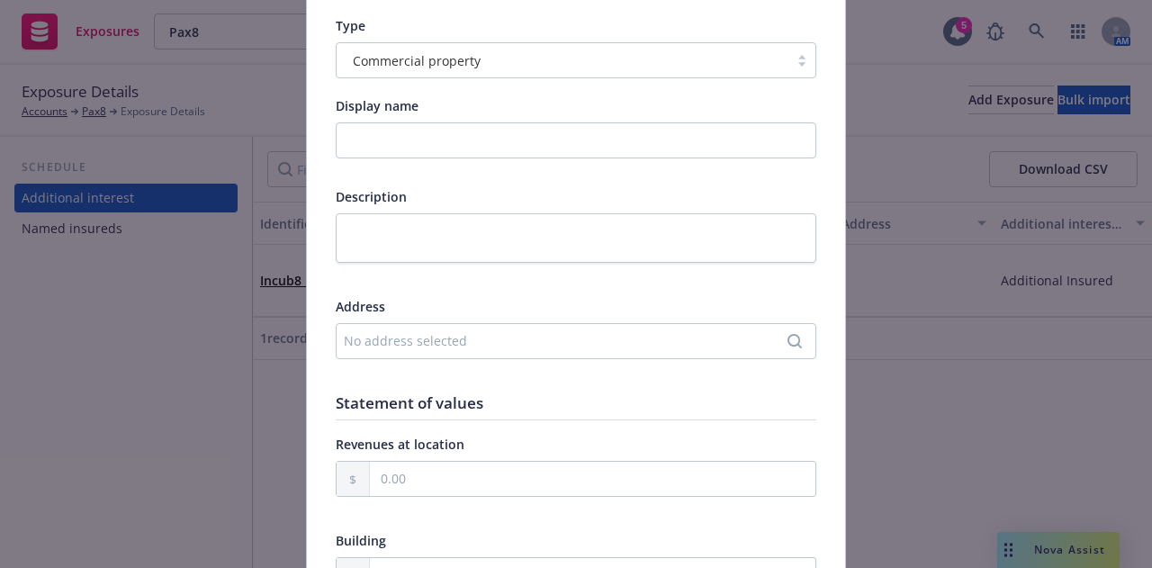
scroll to position [139, 0]
click at [787, 334] on icon "Search" at bounding box center [794, 340] width 14 height 14
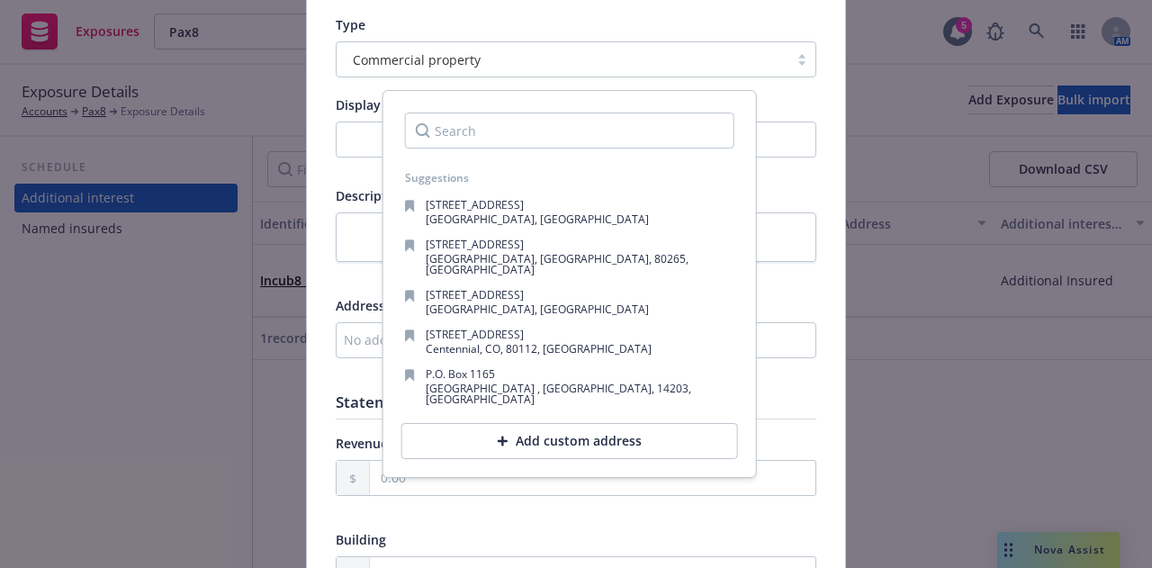
click at [602, 423] on div "Add custom address" at bounding box center [569, 441] width 337 height 36
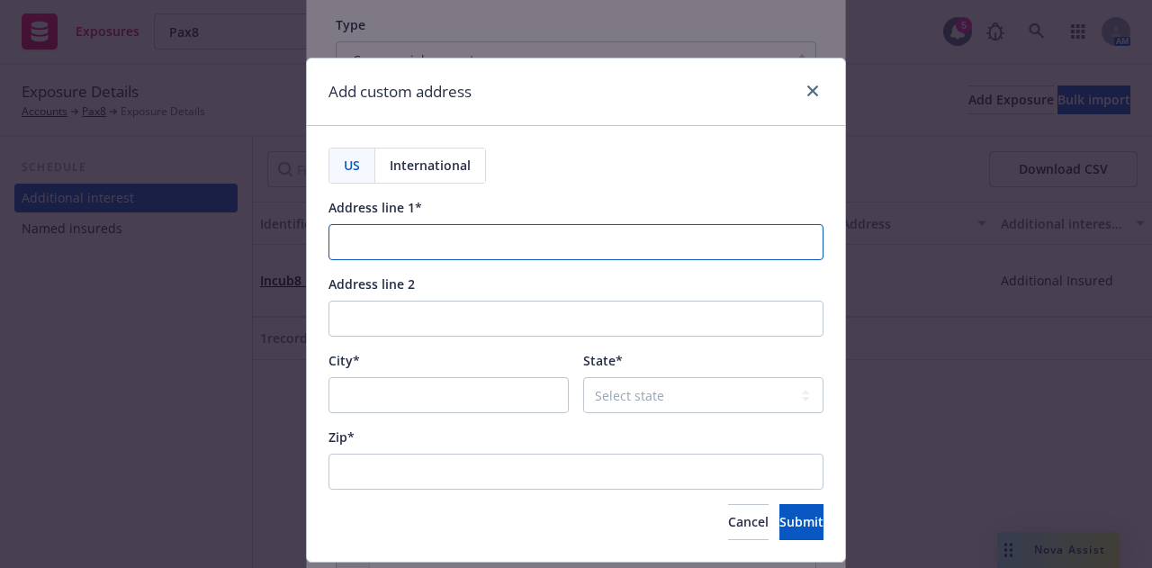
click at [554, 251] on input "Address line 1*" at bounding box center [575, 242] width 495 height 36
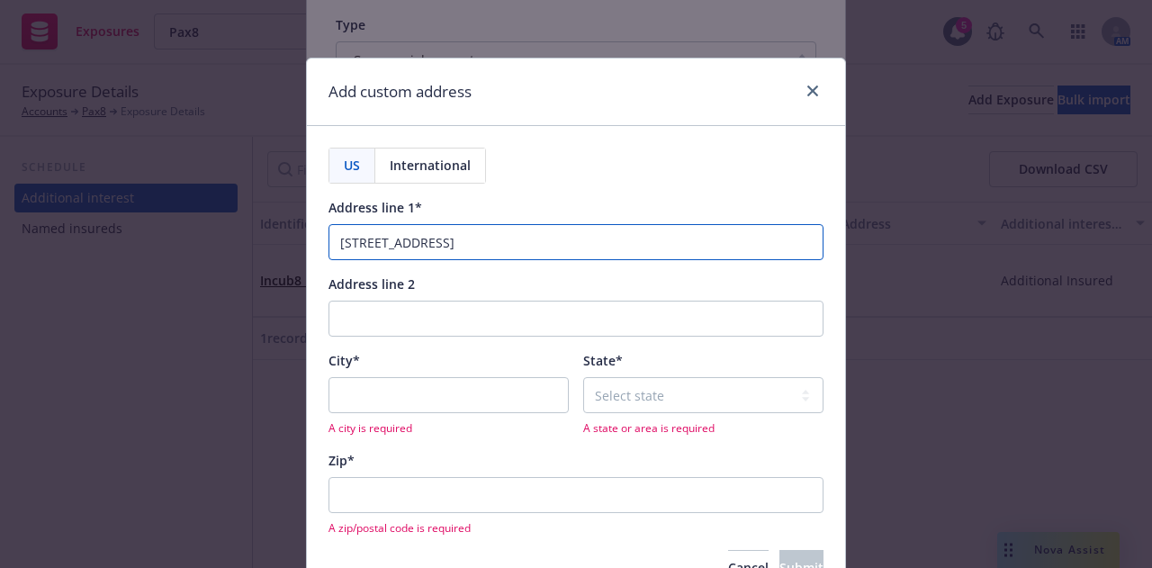
type input "Kalku iela 15"
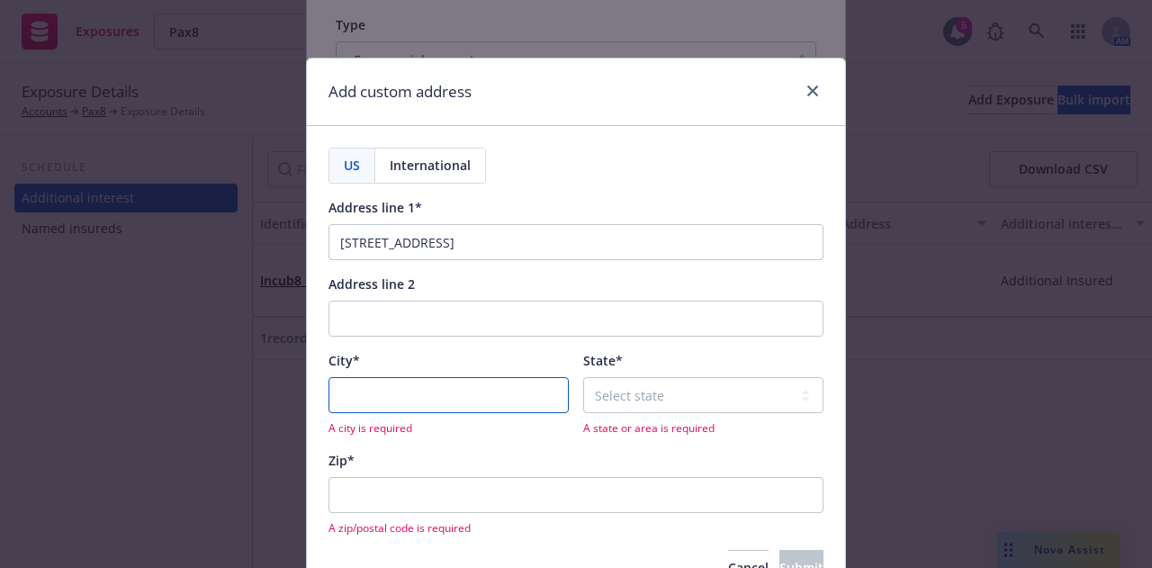
click at [498, 388] on input "City*" at bounding box center [448, 395] width 240 height 36
type input "Riga"
click at [442, 163] on span "International" at bounding box center [430, 165] width 81 height 19
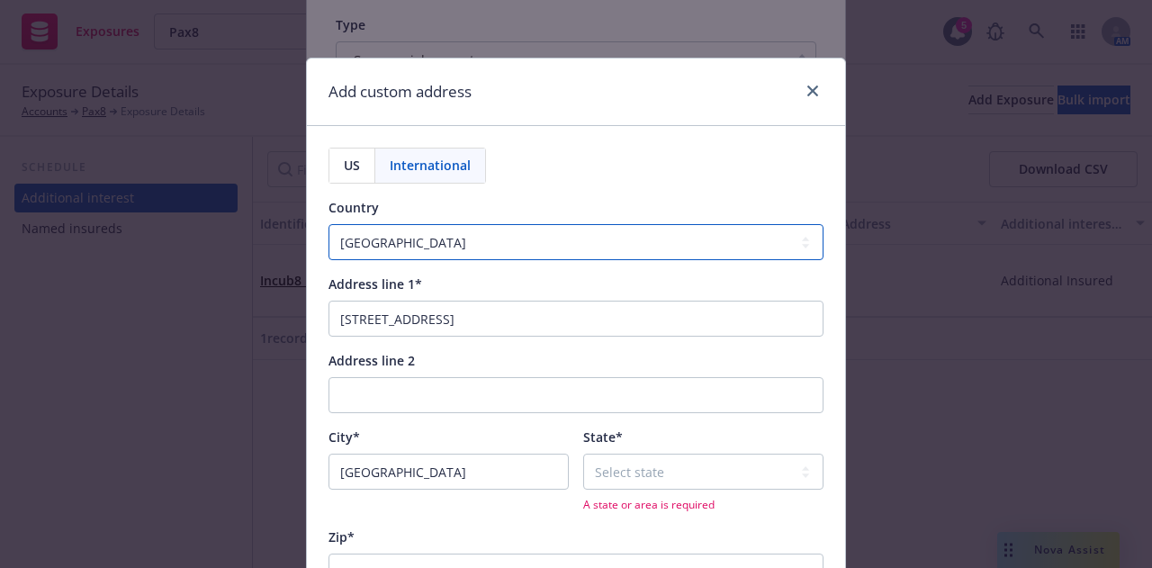
click at [485, 253] on select "Afghanistan Åland Islands Albania Algeria American Samoa Andorra Angola Anguill…" at bounding box center [575, 242] width 495 height 36
select select "LVA"
click at [328, 224] on select "Afghanistan Åland Islands Albania Algeria American Samoa Andorra Angola Anguill…" at bounding box center [575, 242] width 495 height 36
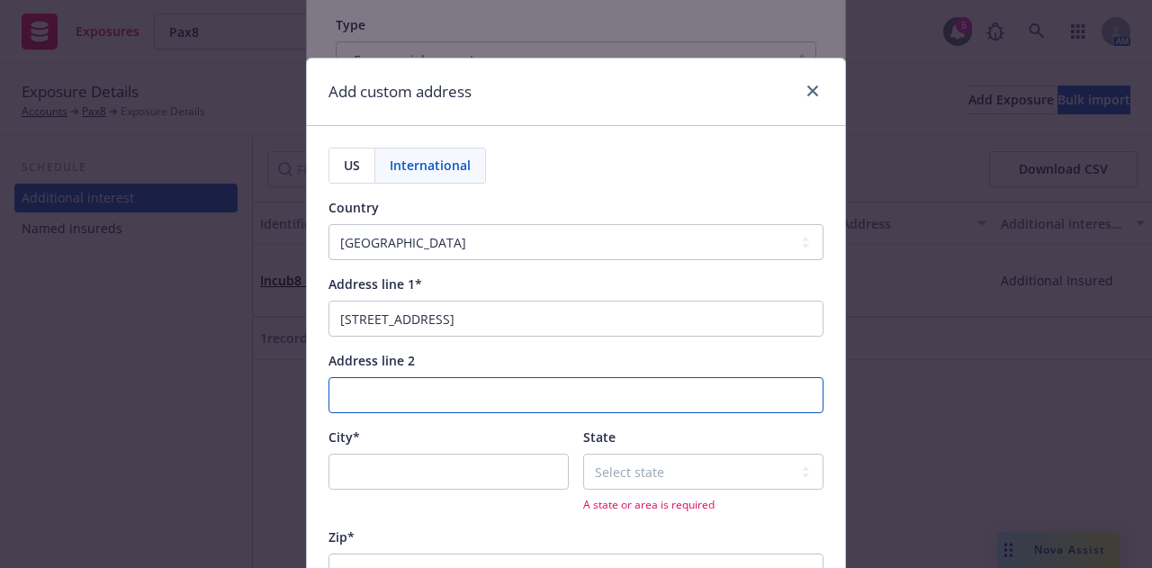
click at [440, 386] on input "Address line 2" at bounding box center [575, 395] width 495 height 36
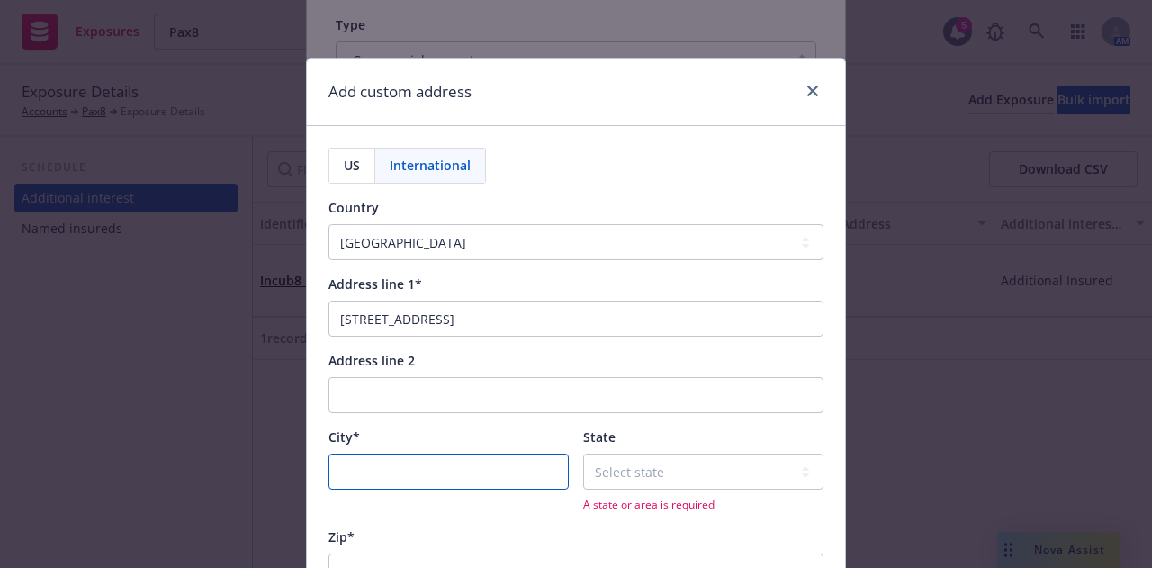
click at [466, 473] on input "City*" at bounding box center [448, 471] width 240 height 36
type input "Riga"
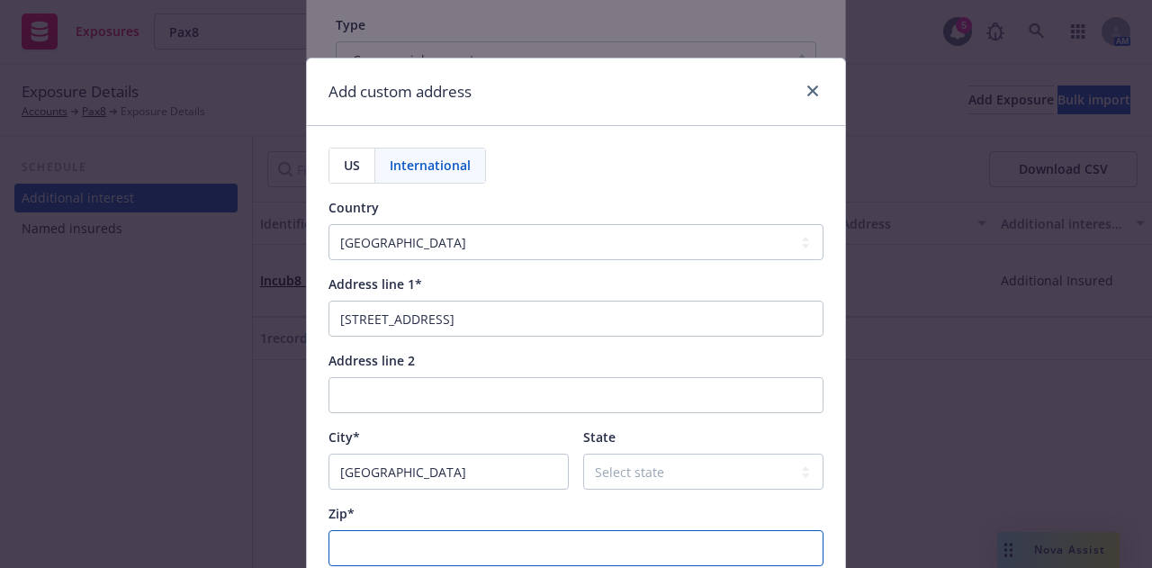
click at [537, 539] on input "Zip*" at bounding box center [575, 548] width 495 height 36
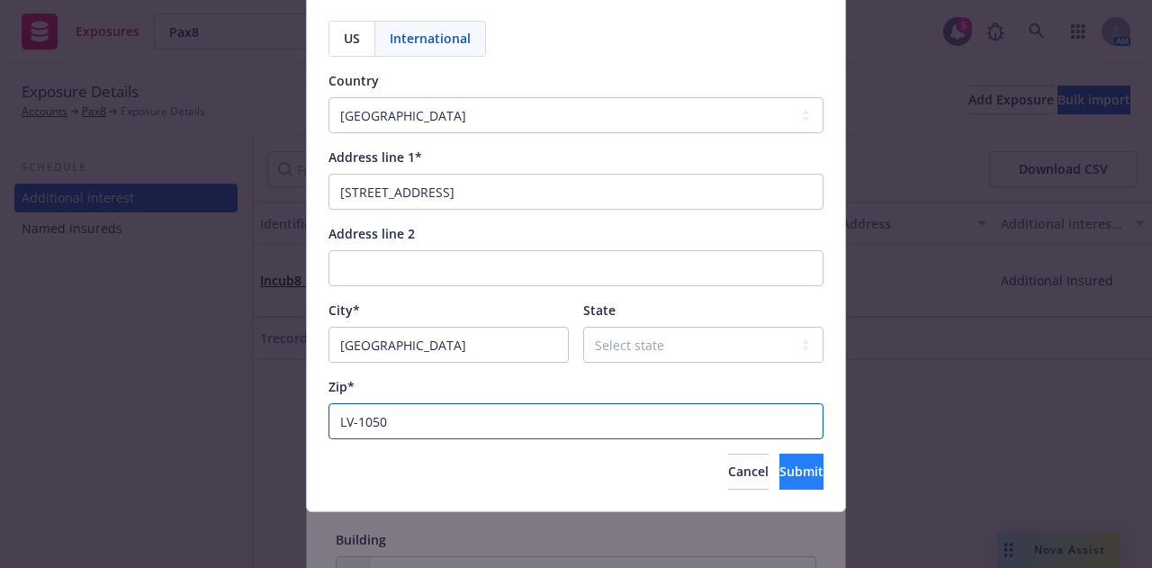
type input "LV-1050"
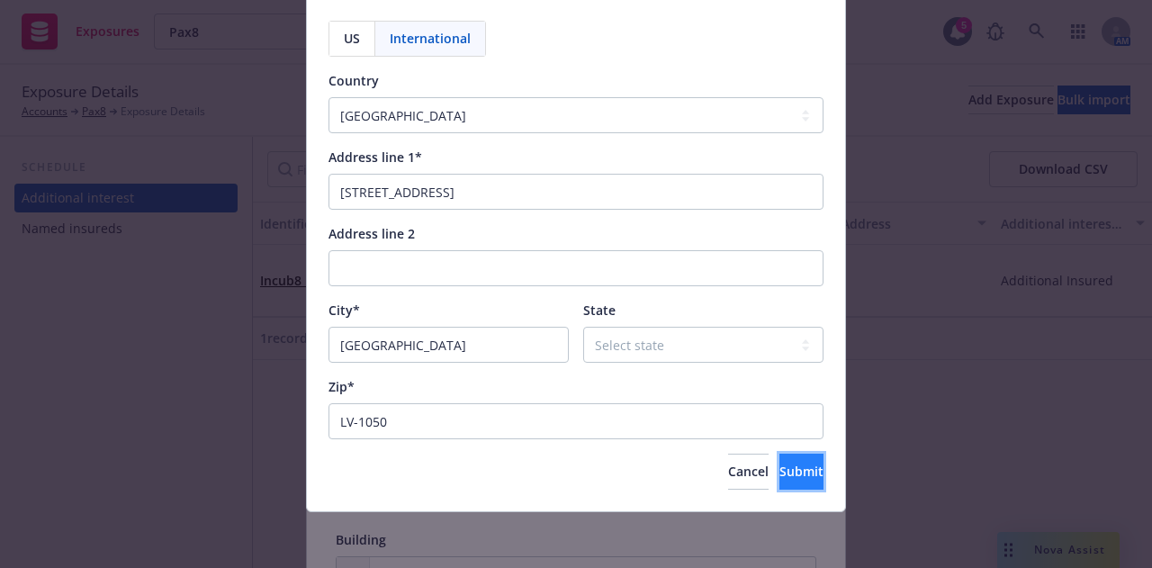
click at [779, 477] on span "Submit" at bounding box center [801, 470] width 44 height 17
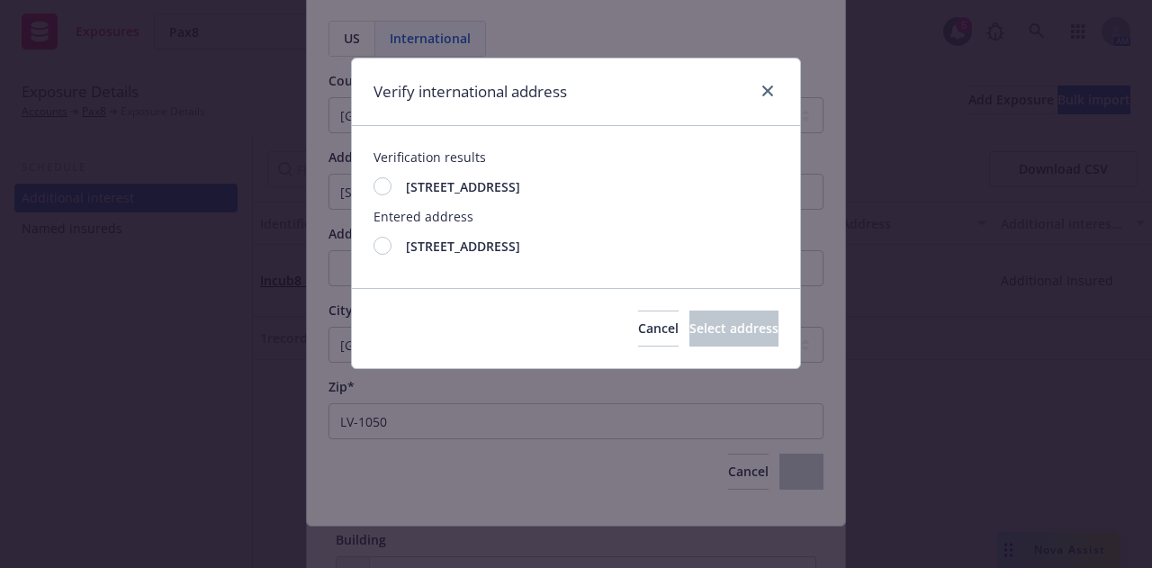
click at [382, 183] on div at bounding box center [382, 186] width 18 height 18
click at [725, 325] on span "Select address" at bounding box center [733, 327] width 89 height 17
type input "Kalku Iela 15"
select select "RIX"
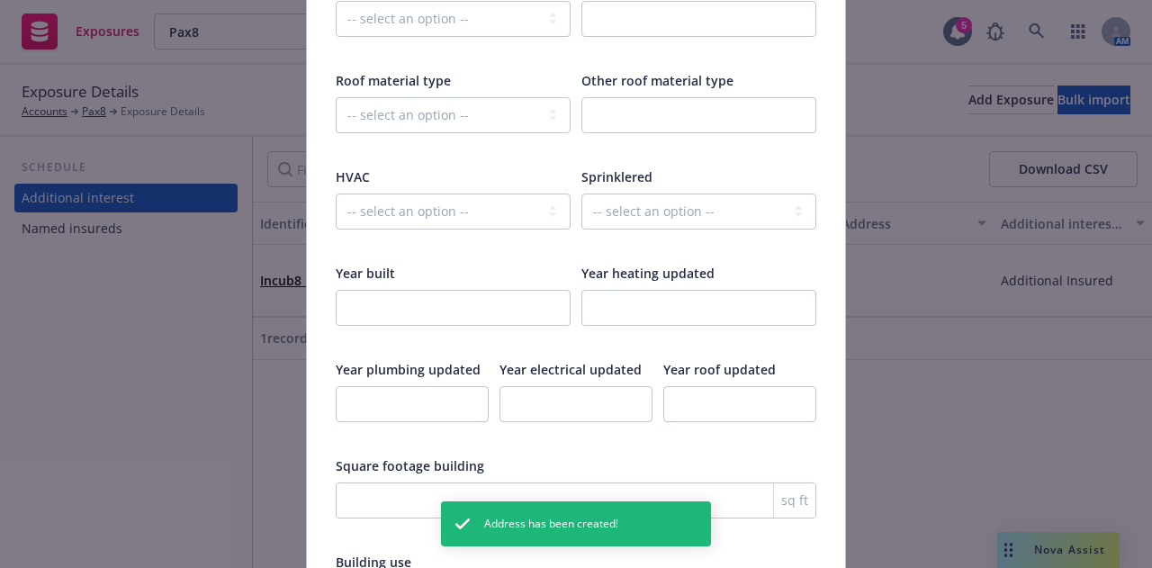
scroll to position [3073, 0]
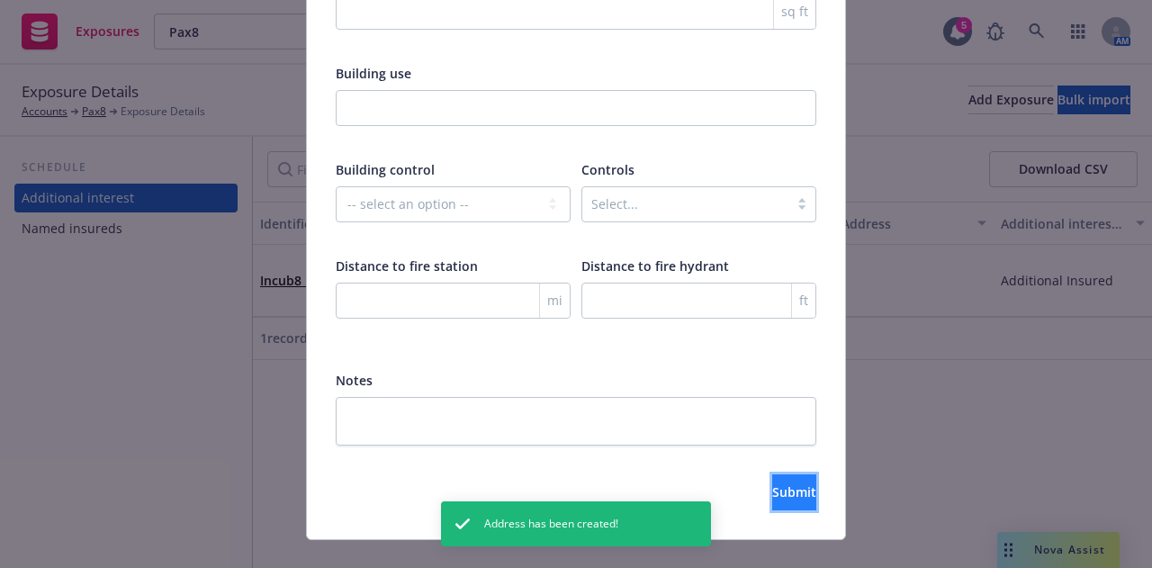
click at [772, 483] on span "Submit" at bounding box center [794, 491] width 44 height 17
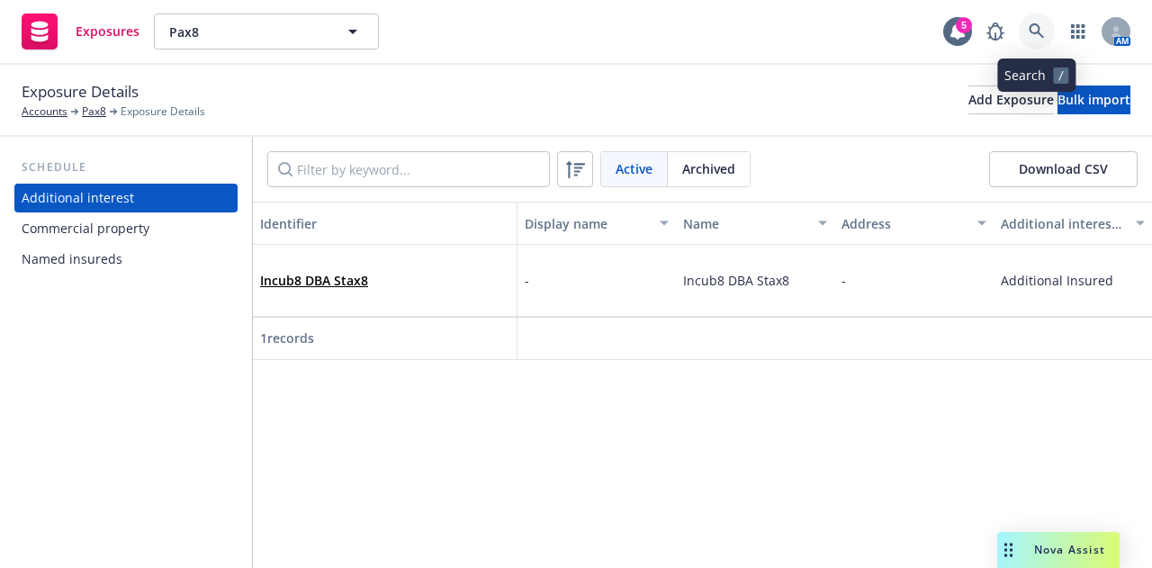
click at [1037, 31] on icon at bounding box center [1035, 30] width 15 height 15
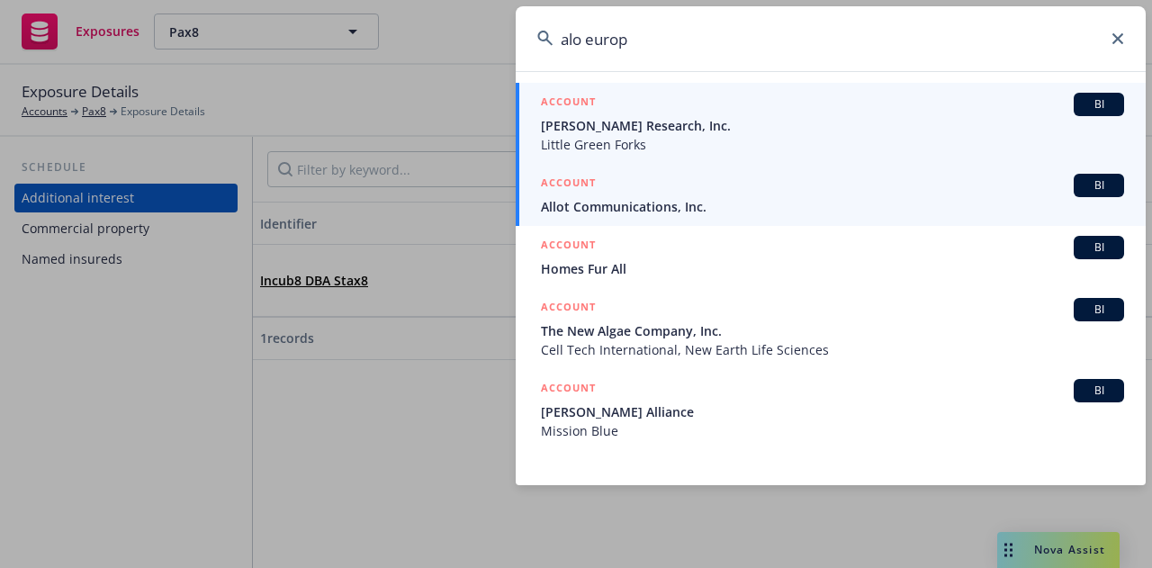
type input "alo europe"
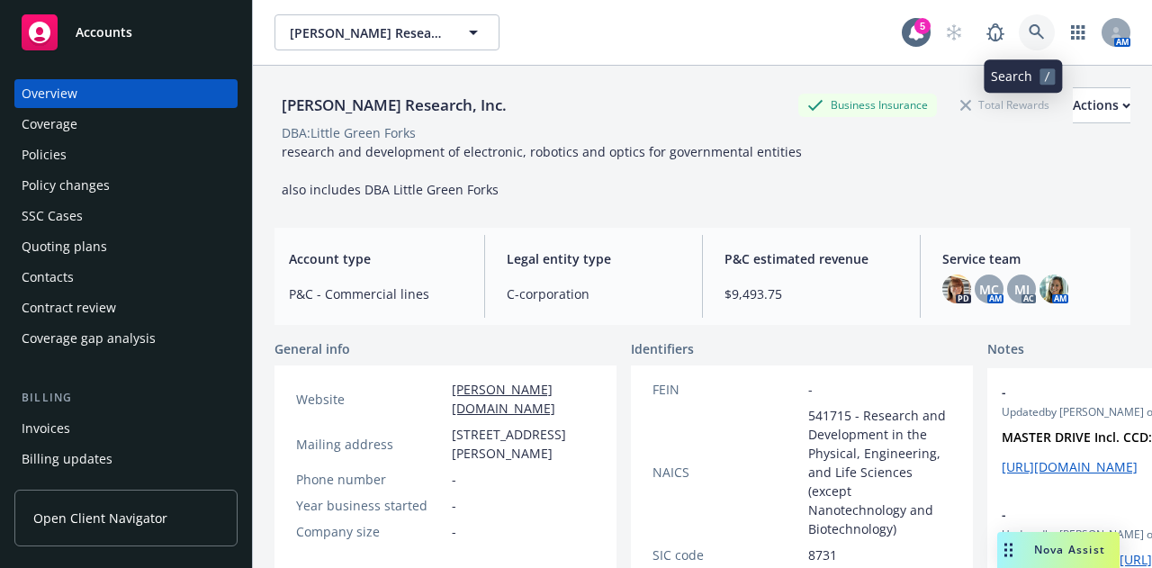
click at [1028, 35] on icon at bounding box center [1036, 32] width 16 height 16
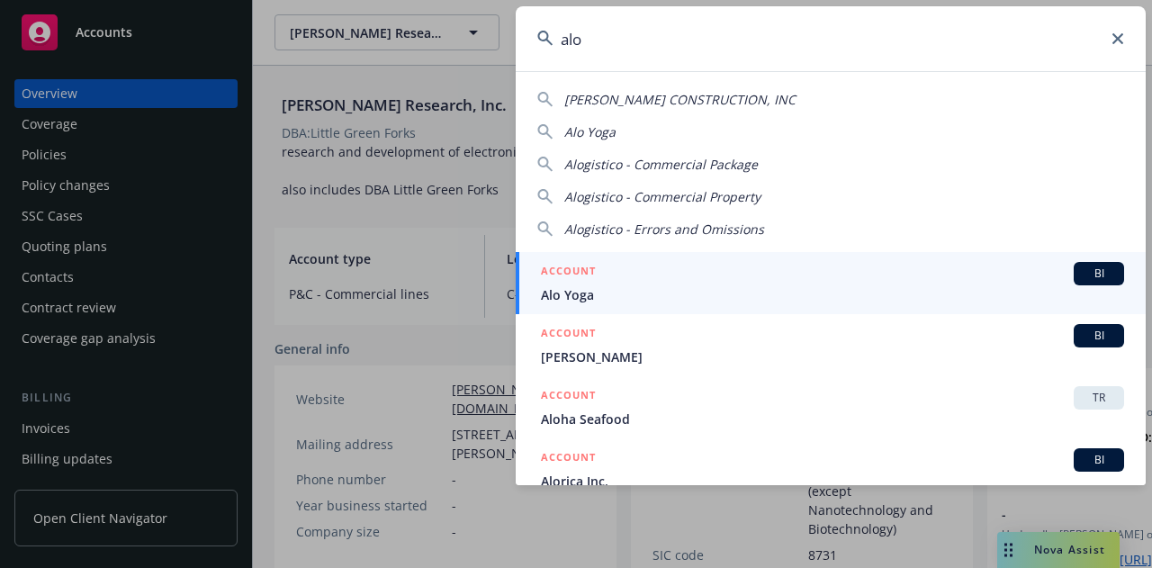
type input "alo"
click at [849, 292] on span "Alo Yoga" at bounding box center [832, 294] width 583 height 19
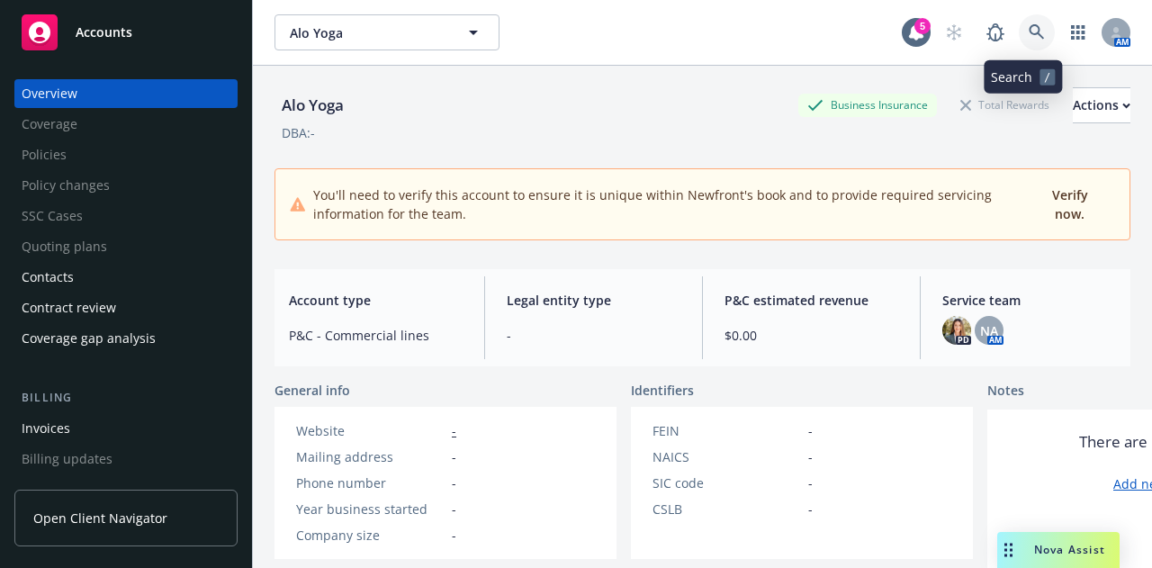
click at [1028, 31] on icon at bounding box center [1035, 31] width 15 height 15
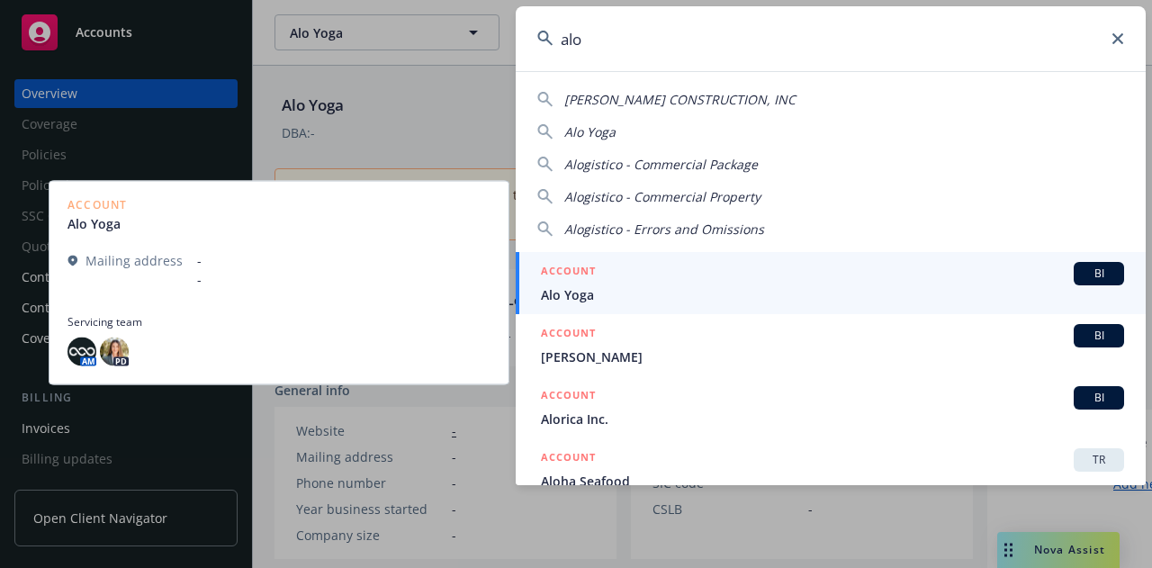
type input "alo"
click at [605, 285] on span "Alo Yoga" at bounding box center [832, 294] width 583 height 19
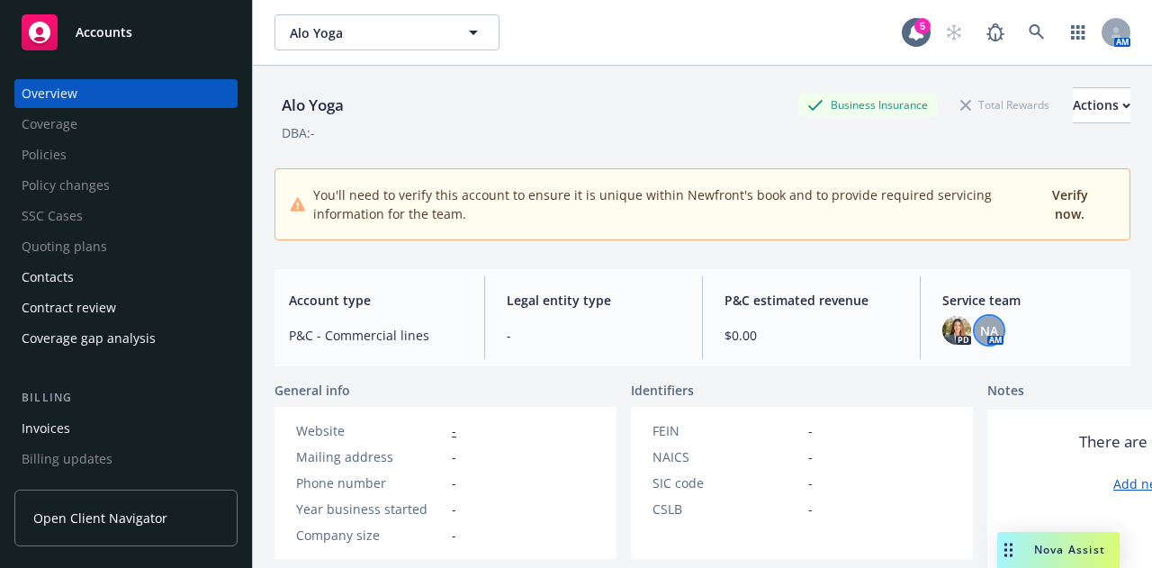
click at [980, 337] on span "NA" at bounding box center [989, 330] width 18 height 19
click at [824, 260] on div "Alo Yoga Business Insurance Total Rewards Actions DBA: - You'll need to verify …" at bounding box center [702, 339] width 856 height 546
click at [1028, 37] on icon at bounding box center [1036, 32] width 16 height 16
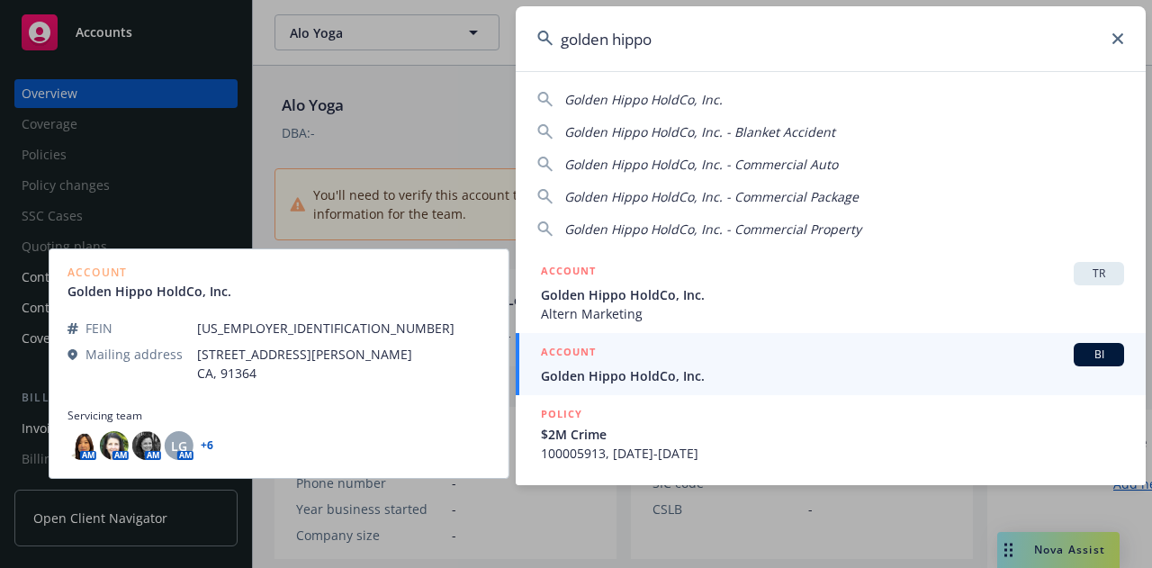
type input "golden hippo"
click at [898, 354] on div "ACCOUNT BI" at bounding box center [832, 354] width 583 height 23
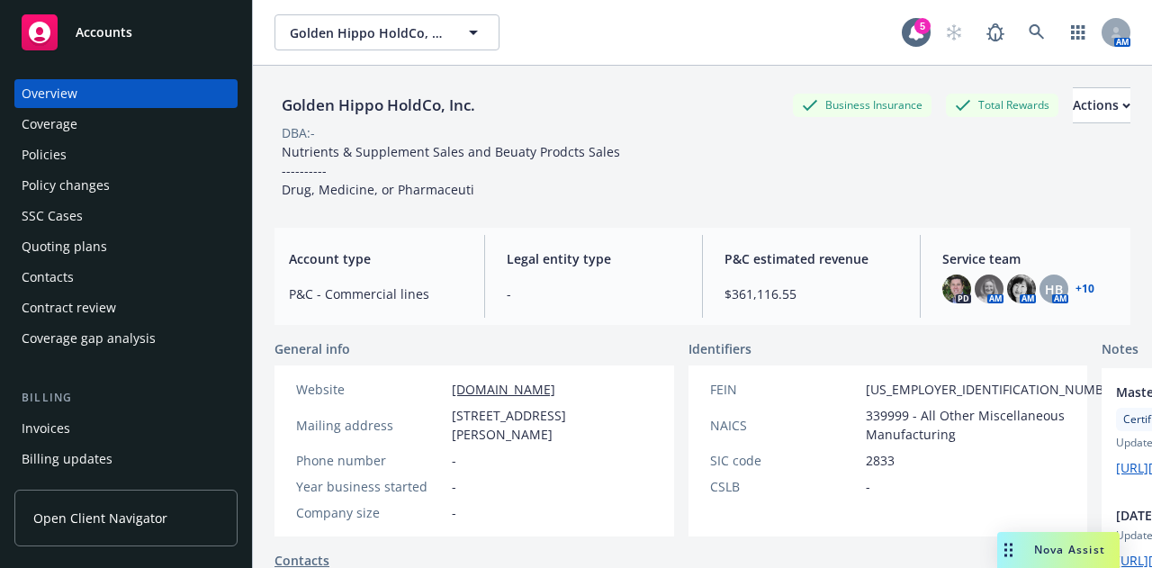
click at [93, 186] on div "Policy changes" at bounding box center [66, 185] width 88 height 29
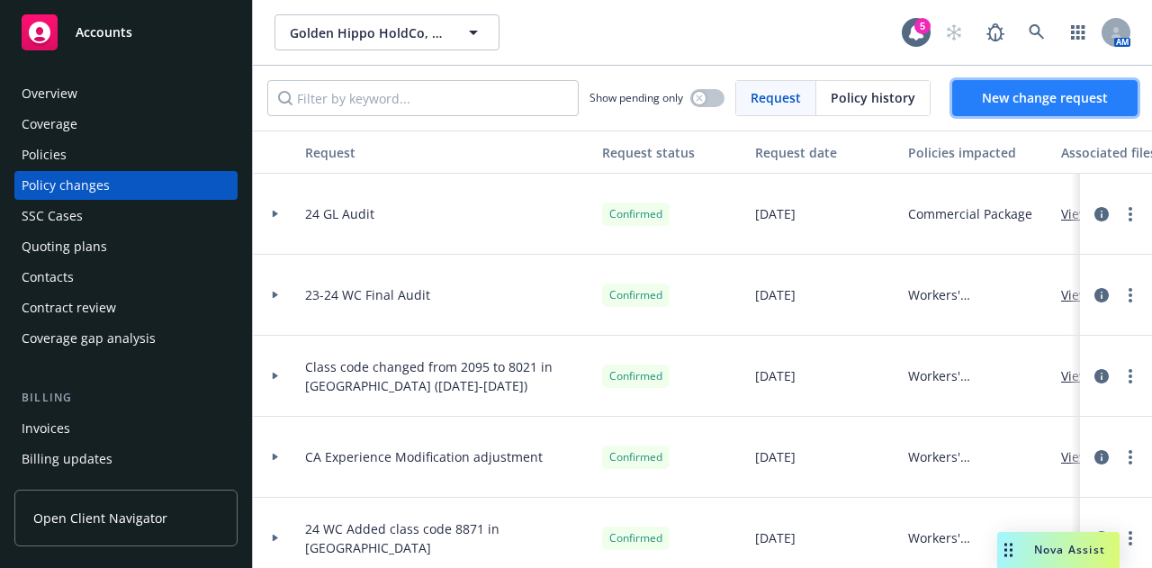
click at [1028, 100] on span "New change request" at bounding box center [1045, 97] width 126 height 17
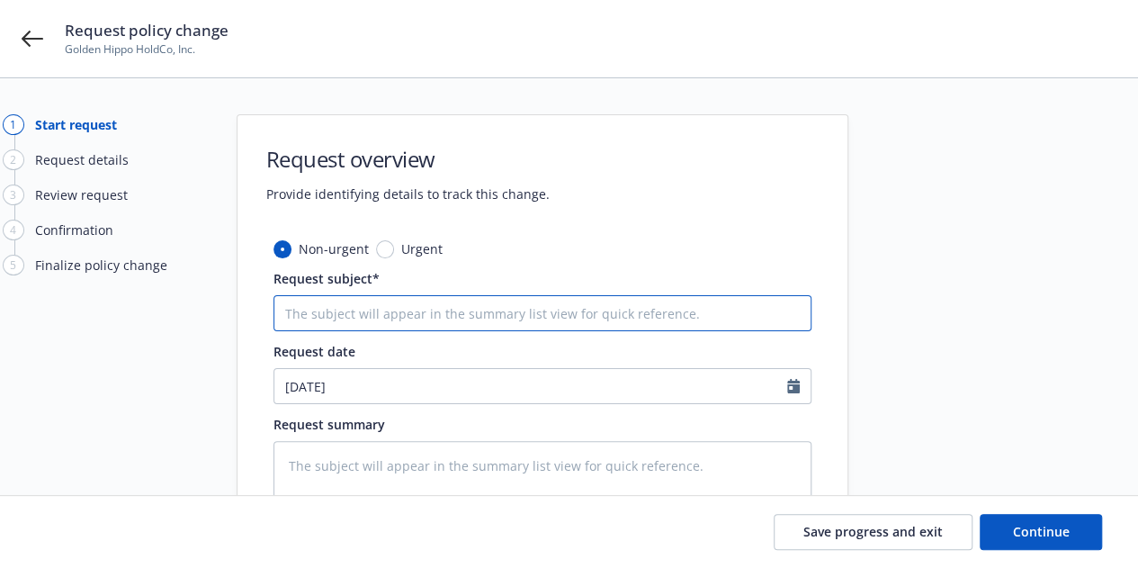
click at [530, 317] on input "Request subject*" at bounding box center [543, 313] width 538 height 36
type textarea "x"
type input "2"
type textarea "x"
type input "25"
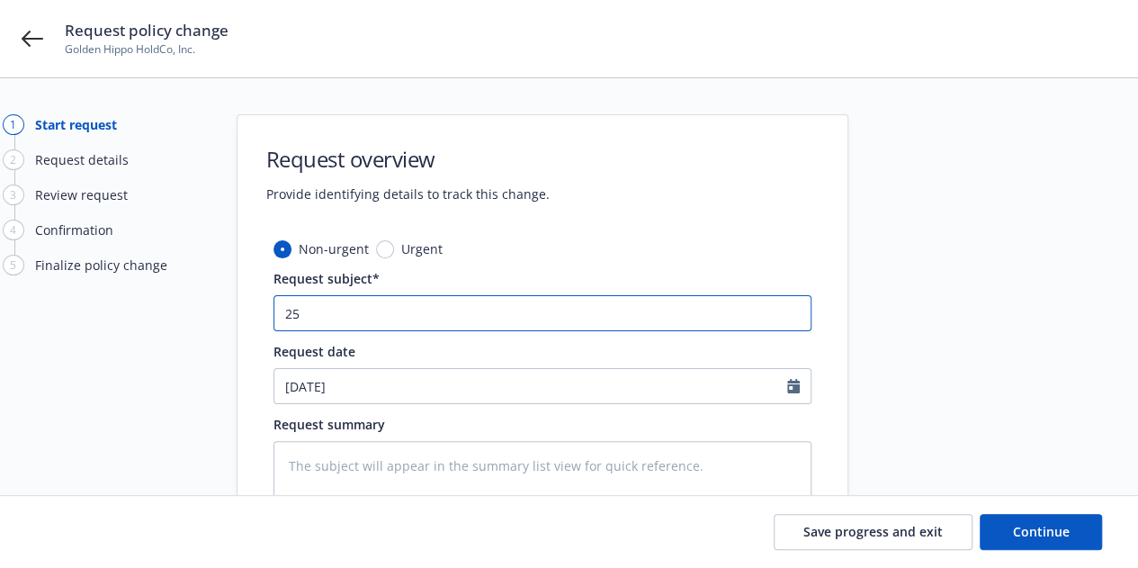
type textarea "x"
type input "25-"
type textarea "x"
type input "25-26"
type textarea "x"
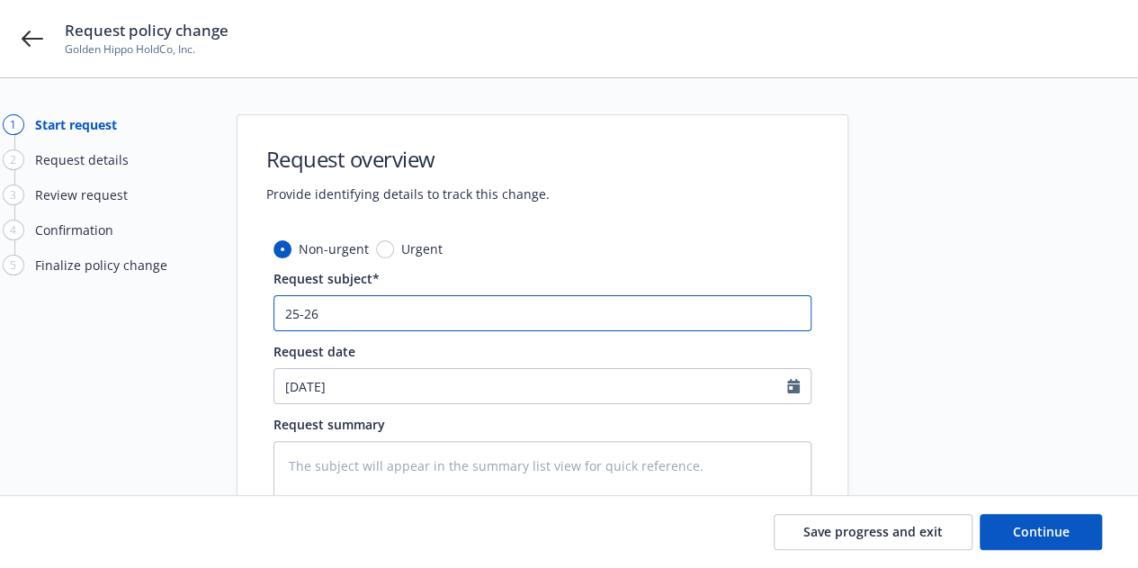
type input "25-26"
type textarea "x"
type input "25-26 A"
type textarea "x"
type input "25-26 Au"
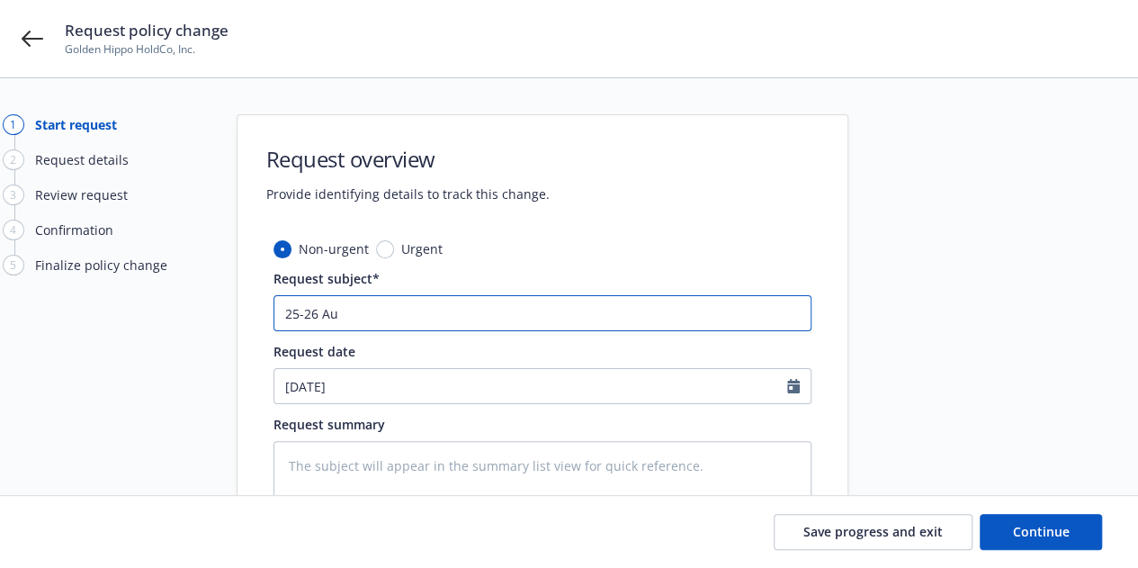
type textarea "x"
type input "25-26 Aut"
type textarea "x"
type input "25-26 Auto"
type textarea "x"
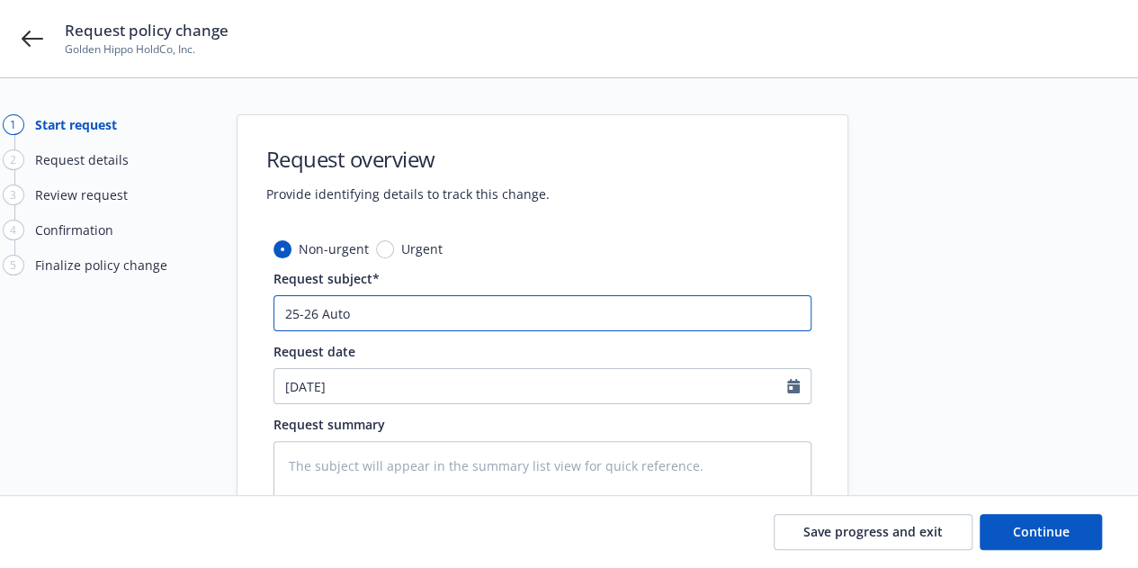
type input "25-26 Auto"
type textarea "x"
type input "25-26 Auto -"
type textarea "x"
type input "25-26 Auto -"
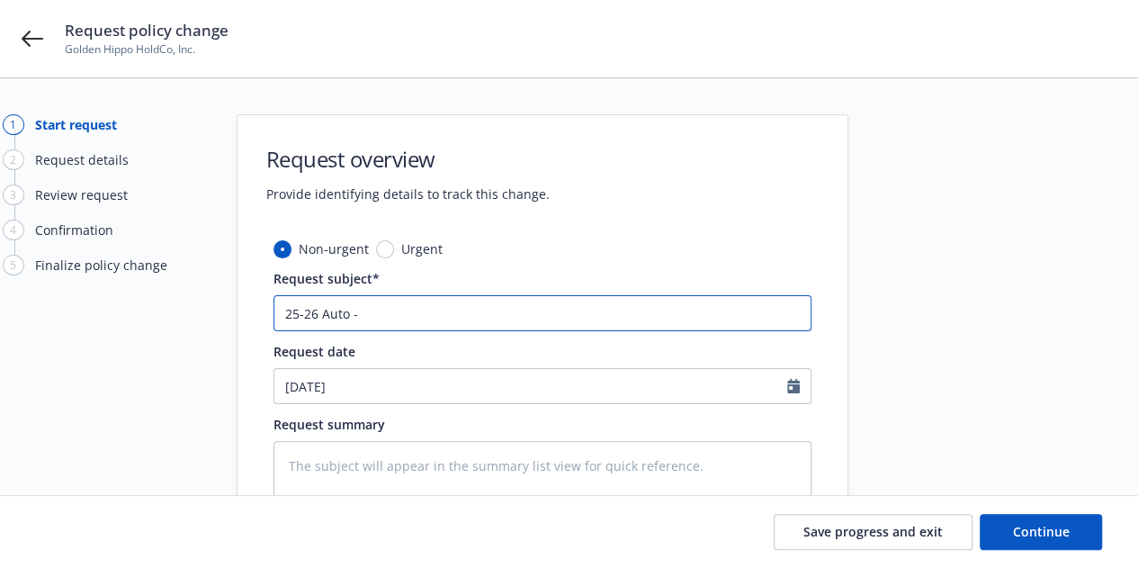
type textarea "x"
type input "25-26 Auto - En"
type textarea "x"
type input "25-26 Auto - End"
type textarea "x"
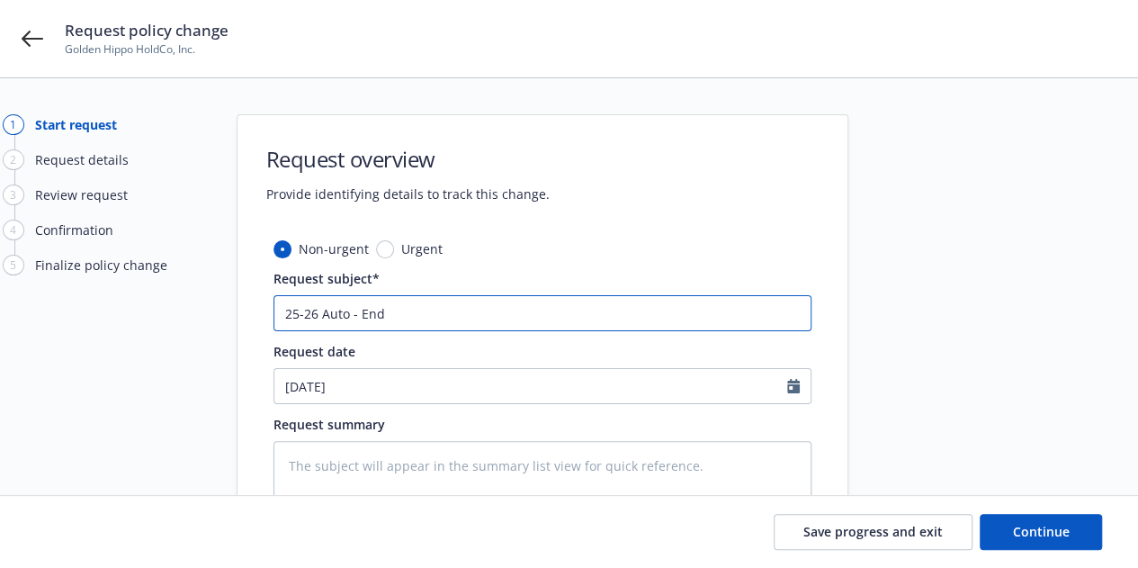
type input "25-26 Auto - Endo"
type textarea "x"
type input "25-26 Auto - Endor"
type textarea "x"
type input "25-26 Auto - Endors"
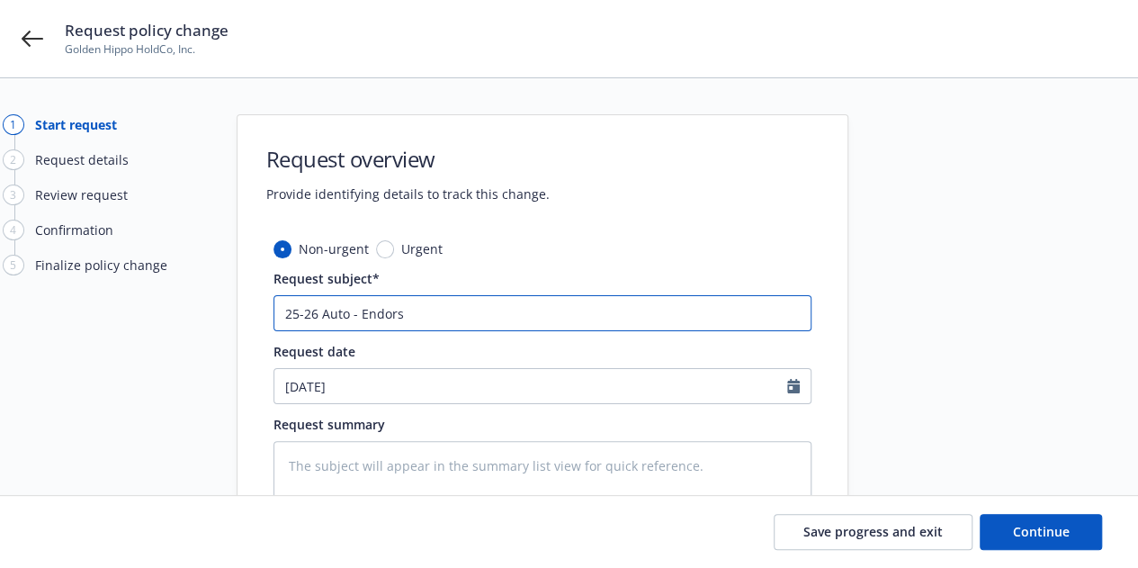
type textarea "x"
type input "25-26 Auto - Endorsem"
type textarea "x"
type input "25-26 Auto - Endorseme"
type textarea "x"
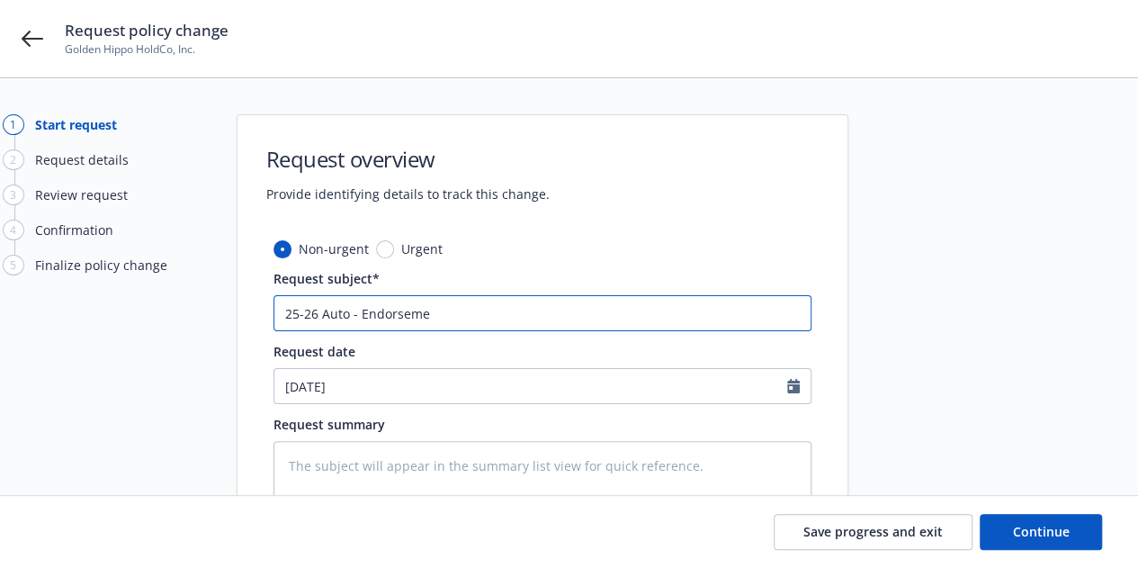
type input "25-26 Auto - Endorsemen"
type textarea "x"
type input "25-26 Auto - Endorsement"
type textarea "x"
type input "25-26 Auto - Endorsement"
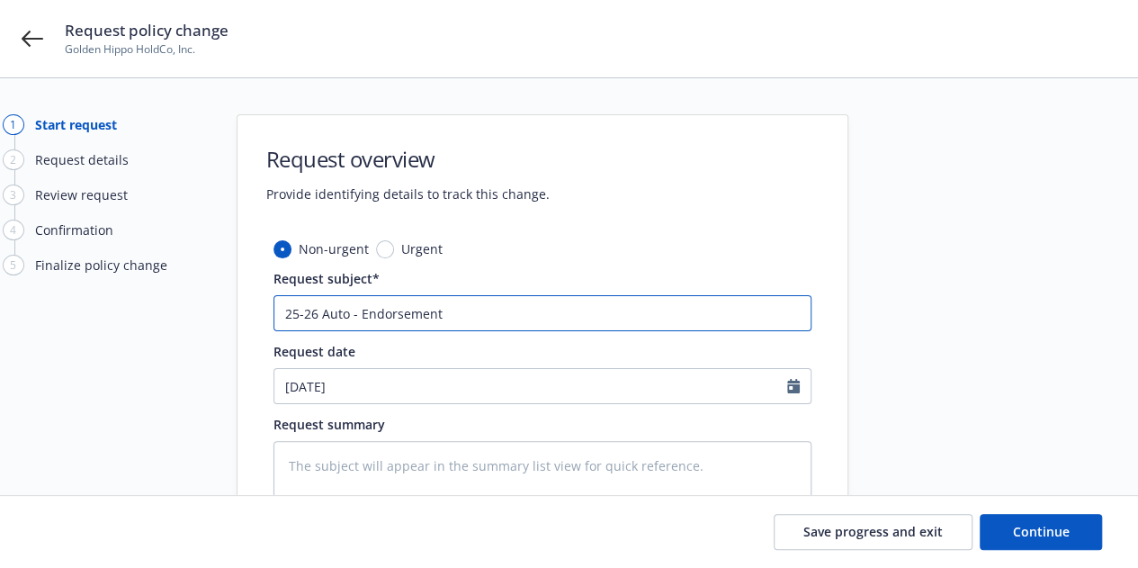
type textarea "x"
type input "25-26 Auto - Endorsement #"
type textarea "x"
type input "25-26 Auto - Endorsement #3"
type textarea "x"
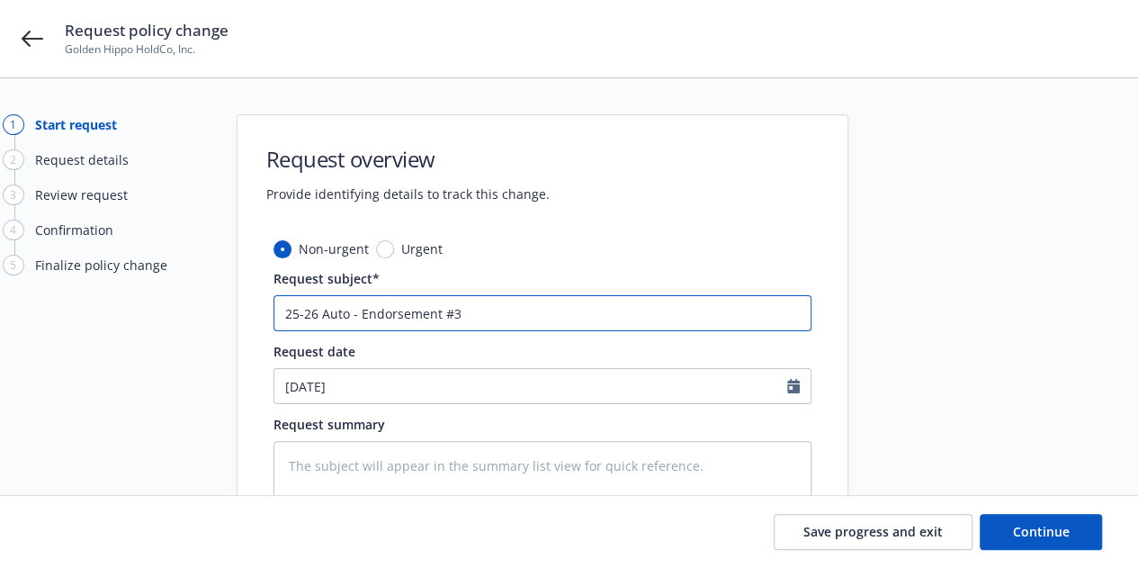
type input "25-26 Auto - Endorsement #3"
type textarea "x"
type input "25-26 Auto - Endorsement #3 -"
type textarea "x"
type input "25-26 Auto - Endorsement #3 -"
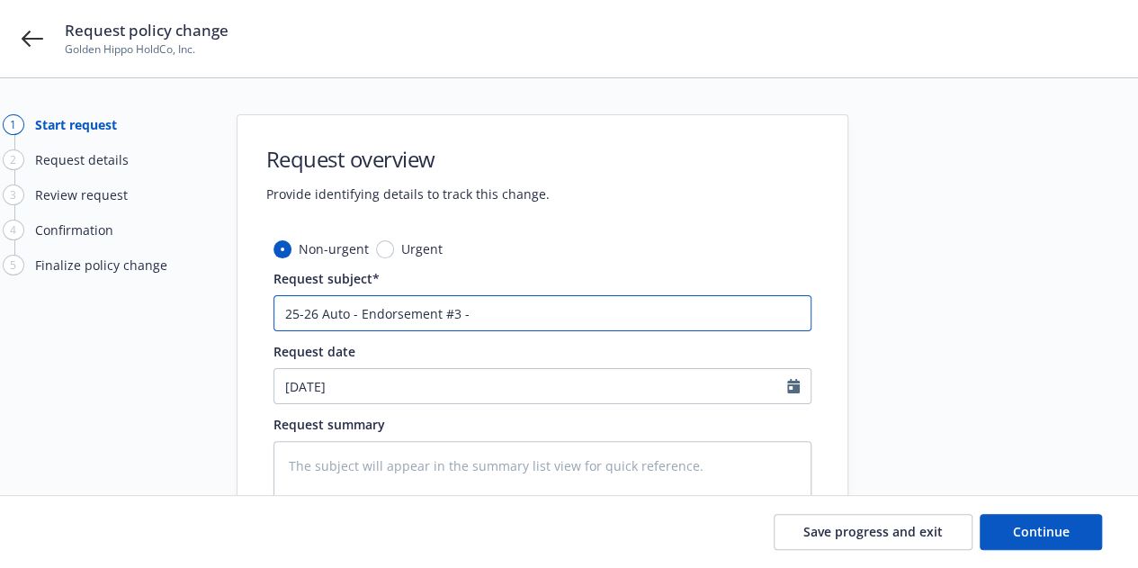
click at [355, 312] on input "25-26 Auto - Endorsement #3 -" at bounding box center [543, 313] width 538 height 36
type textarea "x"
type input "25-26 Auto Endorsement #3 -"
type textarea "x"
type input "25-26 Auto Endorsement #3 -"
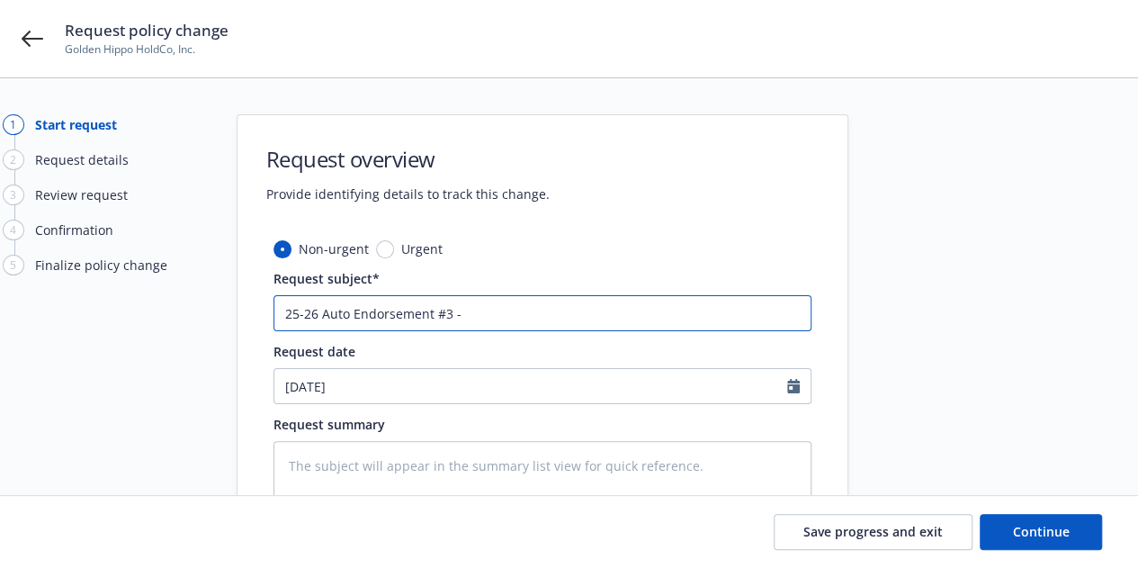
click at [446, 312] on input "25-26 Auto Endorsement #3 -" at bounding box center [543, 313] width 538 height 36
type textarea "x"
type input "25-26 Auto Endorsement #3A -"
click at [515, 322] on input "25-26 Auto Endorsement #3A -" at bounding box center [543, 313] width 538 height 36
type textarea "x"
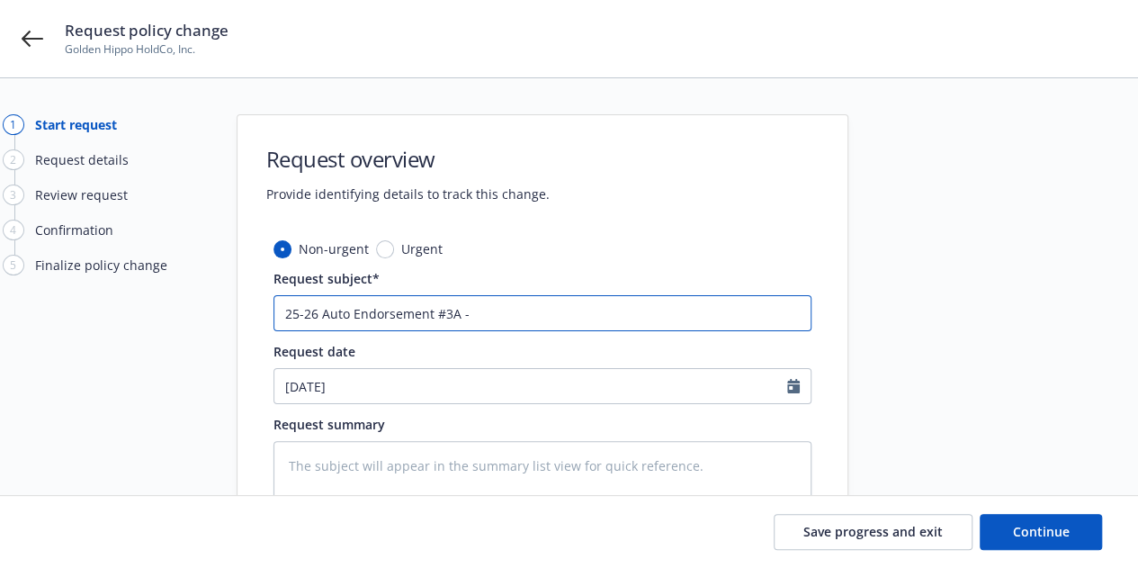
type input "25-26 Auto Endorsement #3A - A"
type textarea "x"
type input "25-26 Auto Endorsement #3A - Ad"
type textarea "x"
type input "25-26 Auto Endorsement #3A - Add"
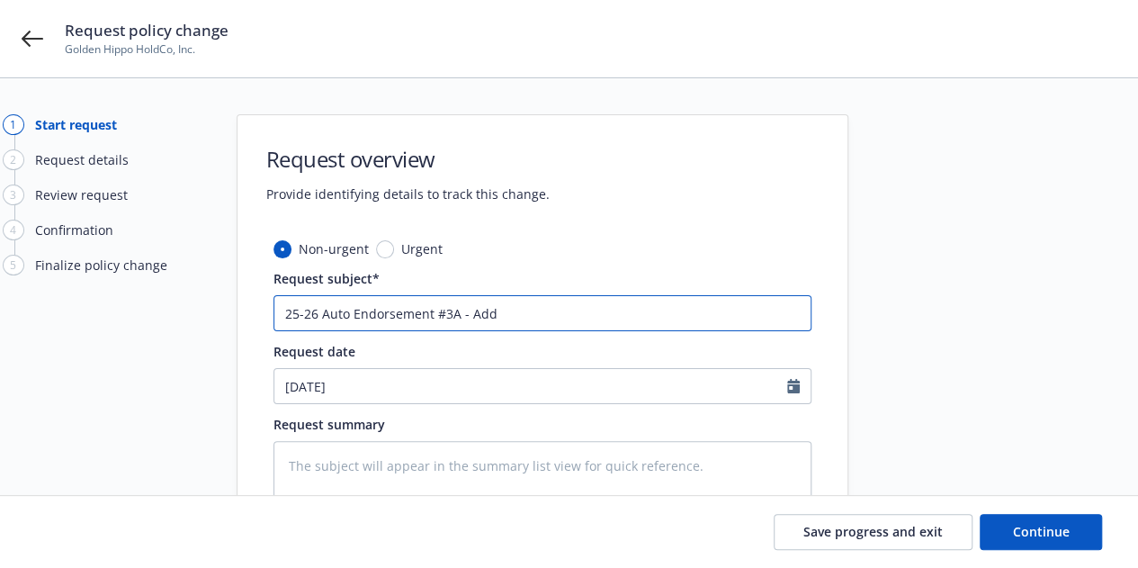
type textarea "x"
type input "25-26 Auto Endorsement #3A - Add 20"
type textarea "x"
type input "25-26 Auto Endorsement #3A - Add 2020"
type textarea "x"
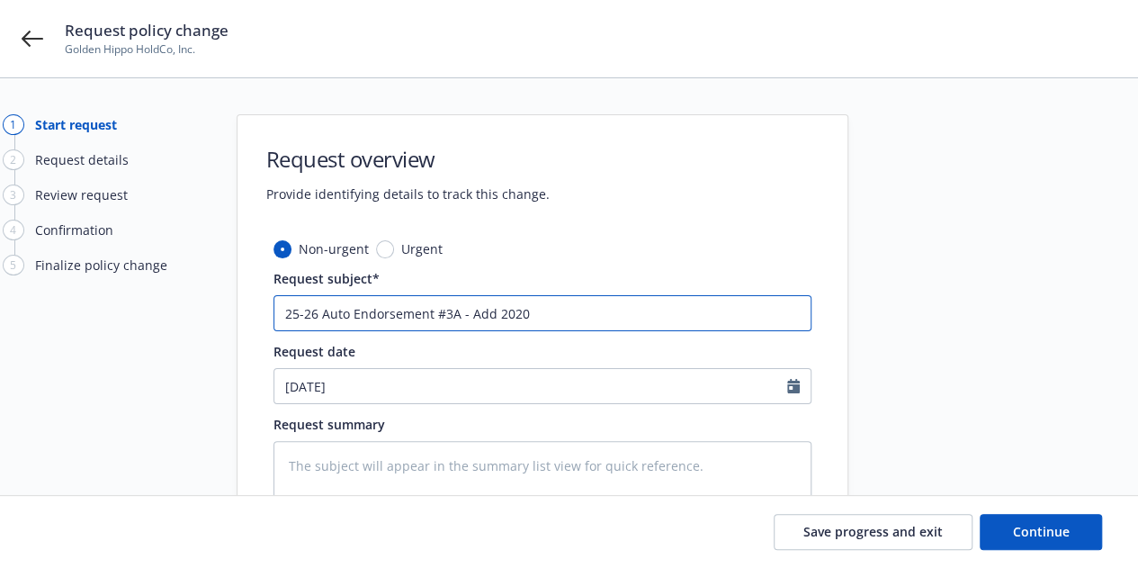
type input "25-26 Auto Endorsement #3A - Add 2020"
type textarea "x"
type input "25-26 Auto Endorsement #3A - Add 2020 I"
type textarea "x"
type input "25-26 Auto Endorsement #3A - Add 2020 In"
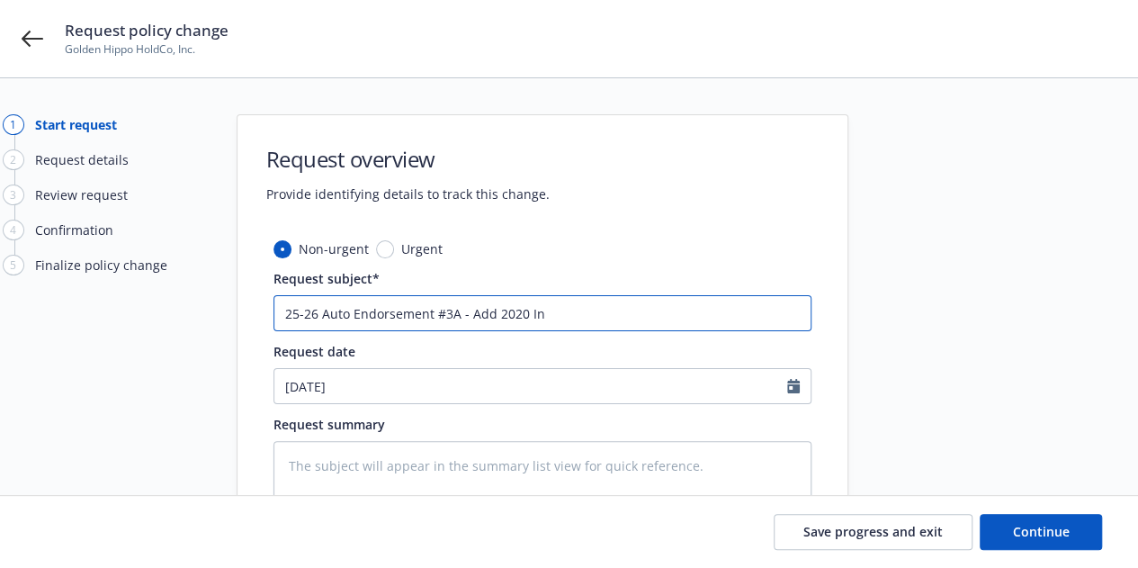
type textarea "x"
type input "25-26 Auto Endorsement #3A - Add 2020 Int"
type textarea "x"
type input "25-26 Auto Endorsement #3A - Add 2020 Intl"
type textarea "x"
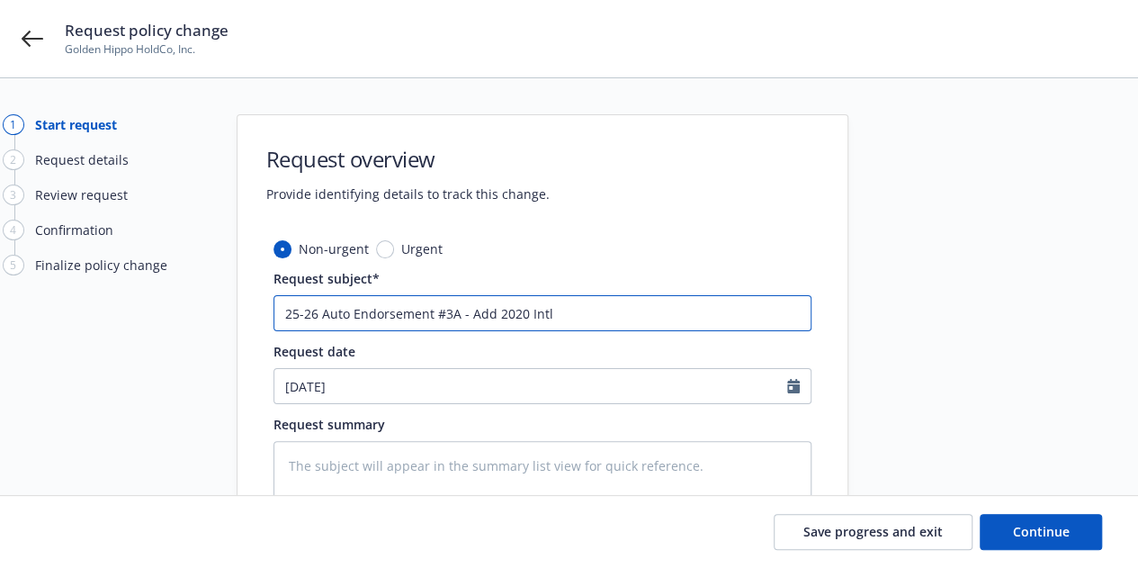
type input "25-26 Auto Endorsement #3A - Add 2020 Intl"
type textarea "x"
type input "25-26 Auto Endorsement #3A - Add 2020 Intl T"
type textarea "x"
type input "25-26 Auto Endorsement #3A - Add 2020 Intl Tr"
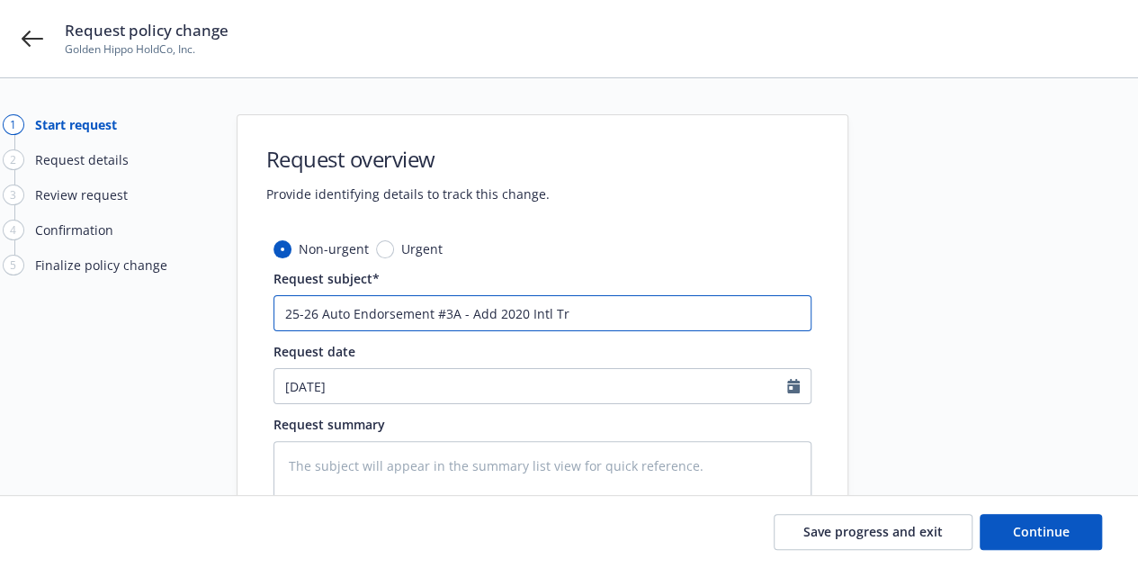
type textarea "x"
type input "25-26 Auto Endorsement #3A - Add 2020 Intl Tru"
type textarea "x"
type input "25-26 Auto Endorsement #3A - Add 2020 Intl Truc"
type textarea "x"
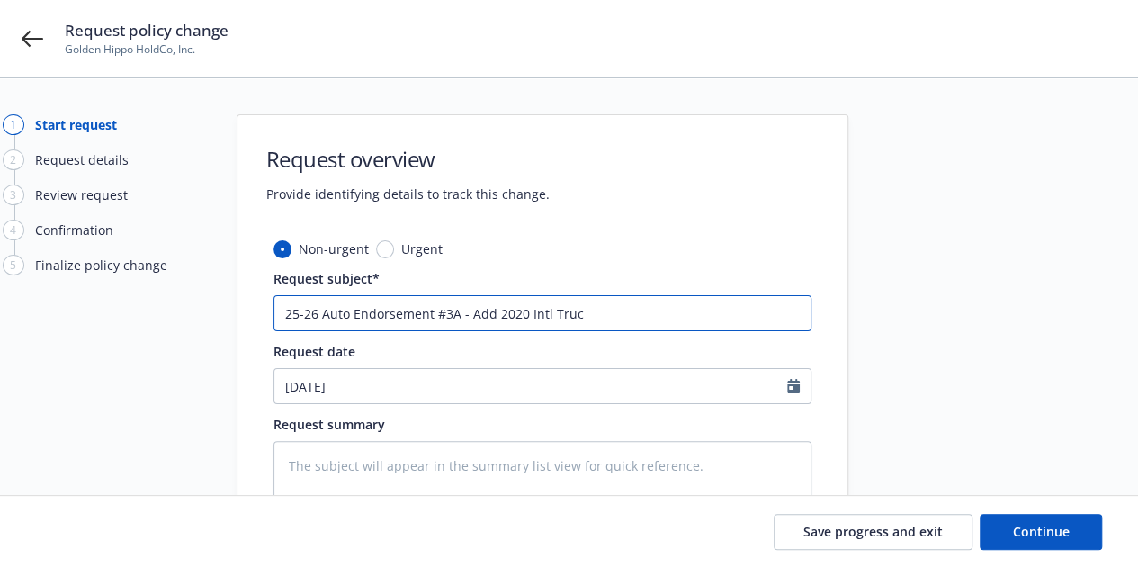
type input "25-26 Auto Endorsement #3A - Add 2020 Intl Truck"
type textarea "x"
type input "25-26 Auto Endorsement #3A - Add 2020 Intl Truck"
type textarea "x"
type input "25-26 Auto Endorsement #3A - Add 2020 Intl Truck #"
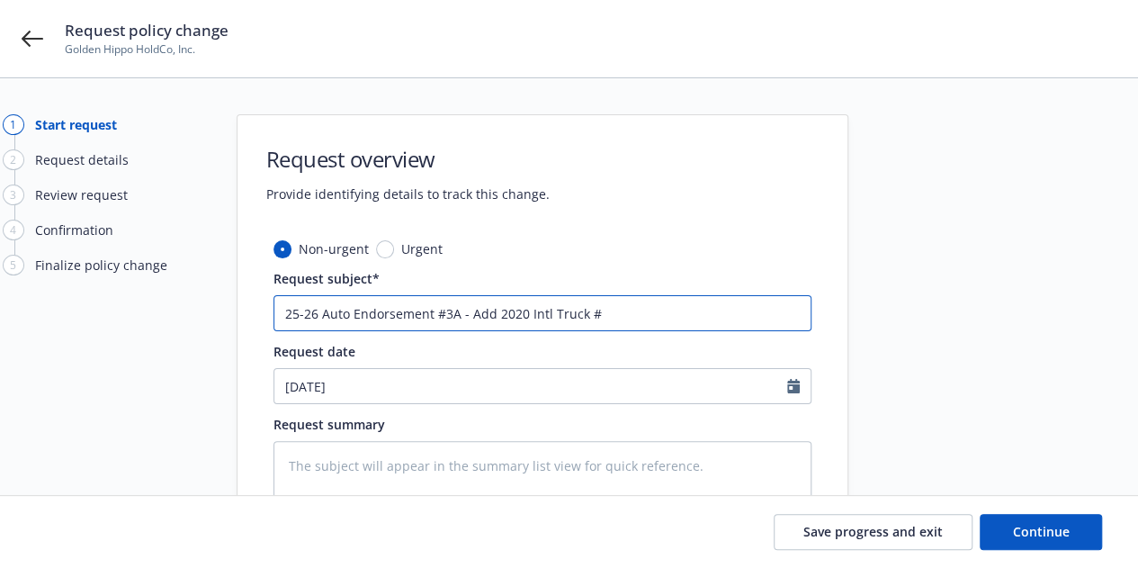
type textarea "x"
type input "25-26 Auto Endorsement #3A - Add 2020 Intl Truck #8"
type textarea "x"
type input "25-26 Auto Endorsement #3A - Add 2020 Intl Truck #88"
type textarea "x"
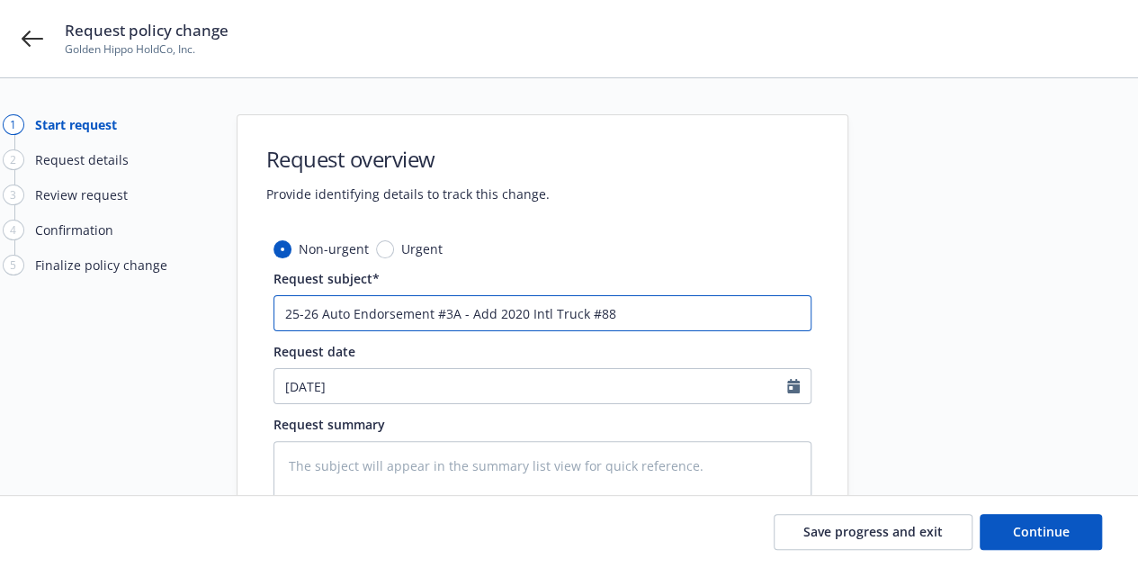
type input "25-26 Auto Endorsement #3A - Add 2020 Intl Truck #885"
type textarea "x"
type input "25-26 Auto Endorsement #3A - Add 2020 Intl Truck #8851"
type textarea "x"
type input "25-26 Auto Endorsement #3A - Add 2020 Intl Truck #8851"
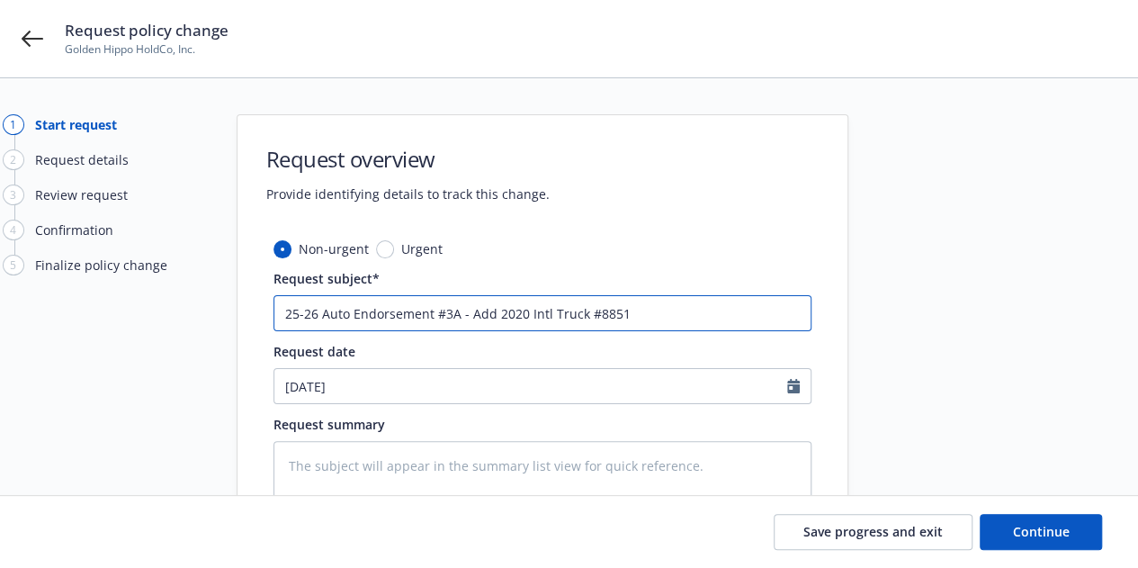
type textarea "x"
type input "25-26 Auto Endorsement #3A - Add 2020 Intl Truck #8851 )"
type textarea "x"
type input "25-26 Auto Endorsement #3A - Add 2020 Intl Truck #8851 )$"
type textarea "x"
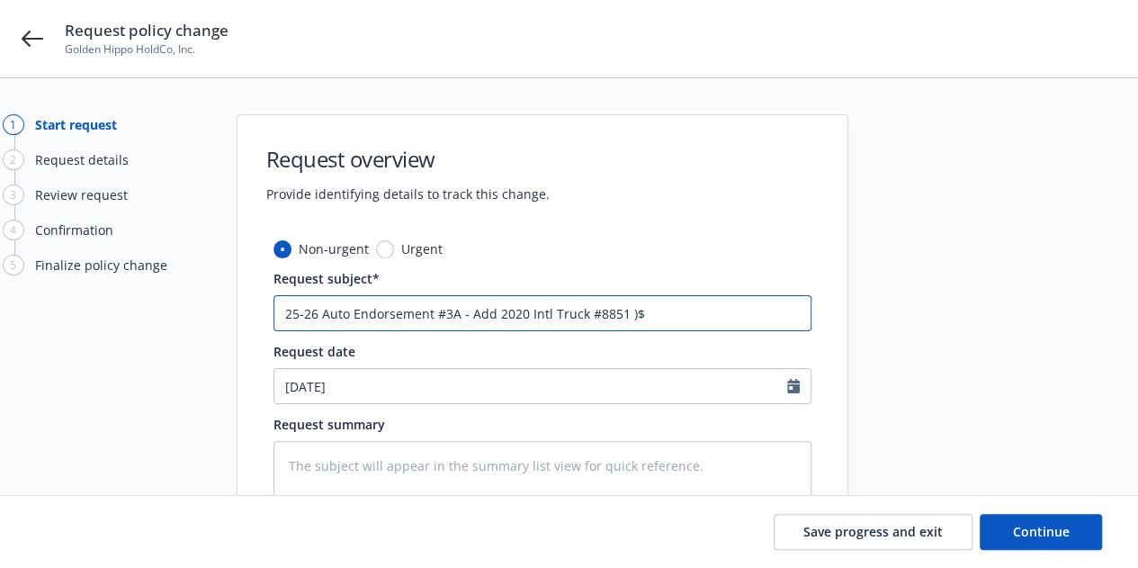
type input "25-26 Auto Endorsement #3A - Add 2020 Intl Truck #8851 )$6"
type textarea "x"
type input "25-26 Auto Endorsement #3A - Add 2020 Intl Truck #8851 )$6,"
type textarea "x"
type input "25-26 Auto Endorsement #3A - Add 2020 Intl Truck #8851 )$6,50"
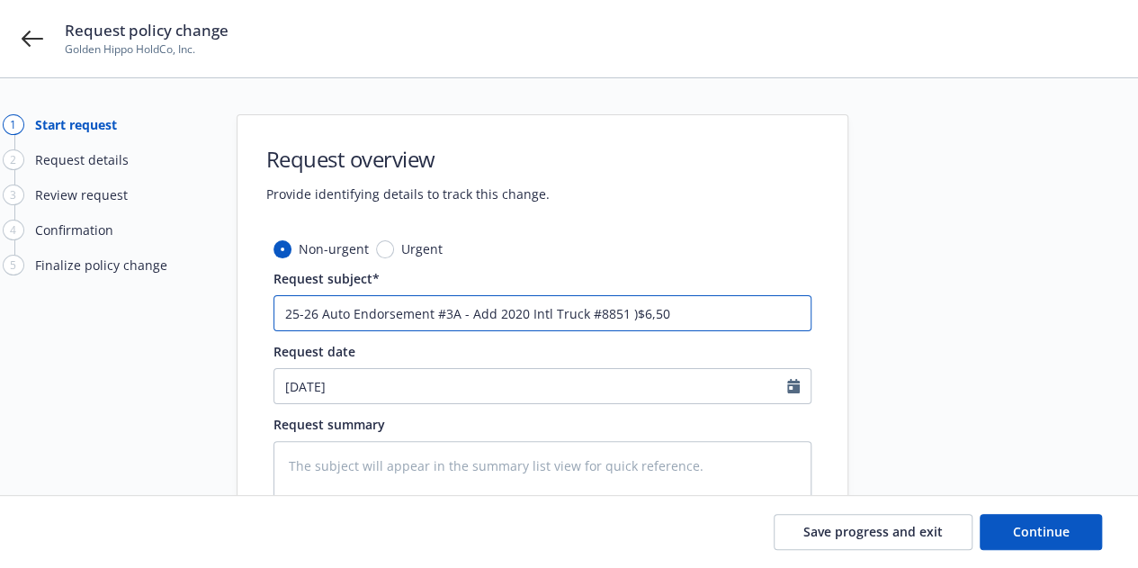
type textarea "x"
type input "25-26 Auto Endorsement #3A - Add 2020 Intl Truck #8851 )$6,505"
type textarea "x"
type input "25-26 Auto Endorsement #3A - Add 2020 Intl Truck #8851 )$6,505"
type textarea "x"
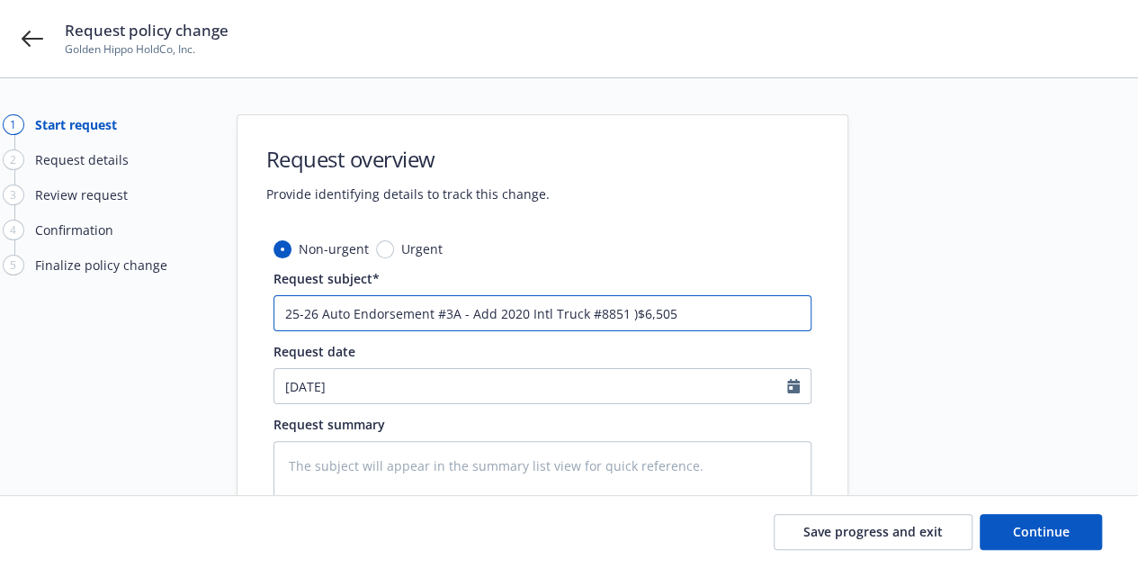
type input "25-26 Auto Endorsement #3A - Add 2020 Intl Truck #8851 )$6,505"
type textarea "x"
type input "25-26 Auto Endorsement #3A - Add 2020 Intl Truck #8851 )$6,50"
type textarea "x"
type input "25-26 Auto Endorsement #3A - Add 2020 Intl Truck #8851 )$6,5"
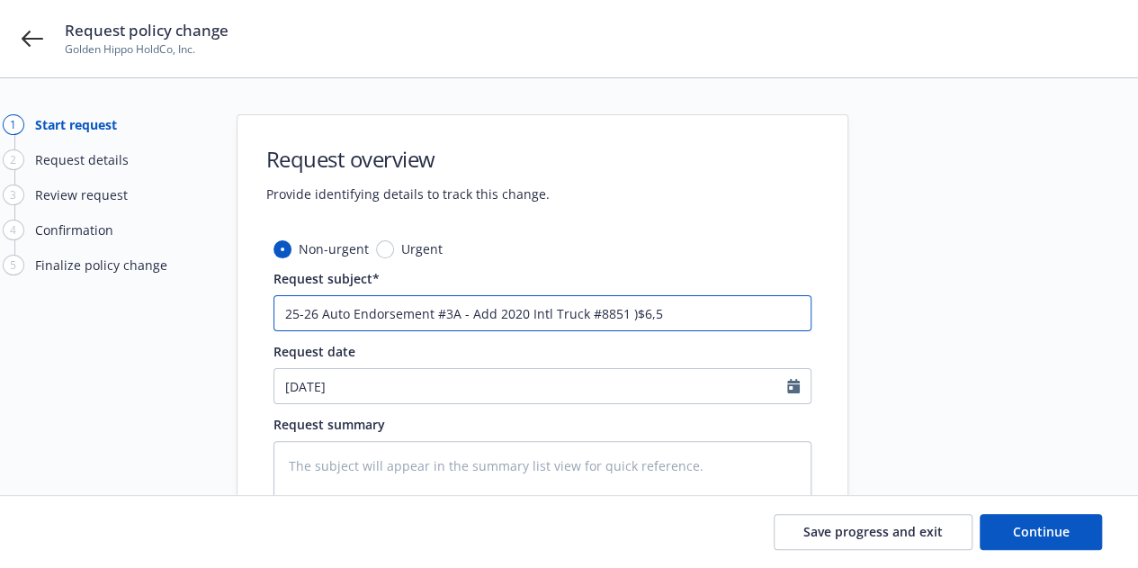
type textarea "x"
type input "25-26 Auto Endorsement #3A - Add 2020 Intl Truck #8851 )$6,"
type textarea "x"
type input "25-26 Auto Endorsement #3A - Add 2020 Intl Truck #8851 )$6"
type textarea "x"
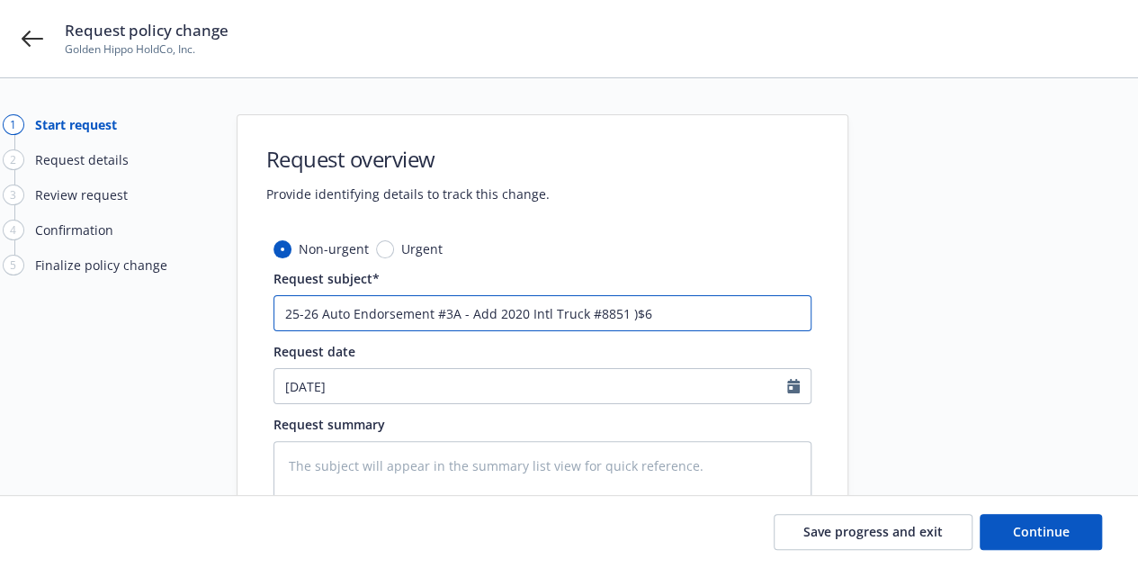
type input "25-26 Auto Endorsement #3A - Add 2020 Intl Truck #8851 )$"
type textarea "x"
type input "25-26 Auto Endorsement #3A - Add 2020 Intl Truck #8851 )"
type textarea "x"
type input "25-26 Auto Endorsement #3A - Add 2020 Intl Truck #8851"
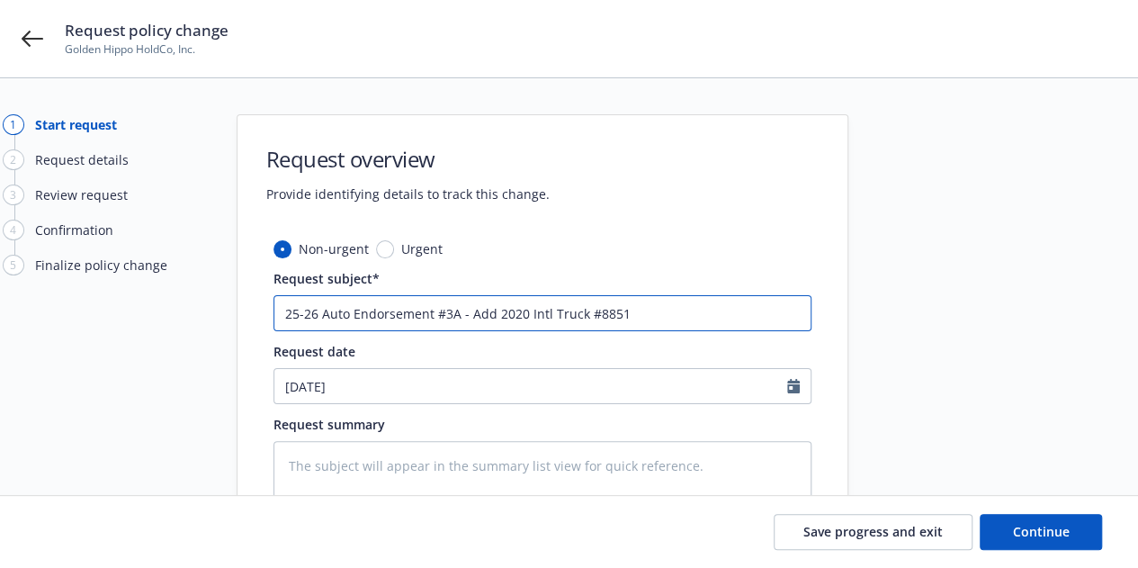
type textarea "x"
type input "25-26 Auto Endorsement #3A - Add 2020 Intl Truck #8851"
type textarea "x"
type input "25-26 Auto Endorsement #3A - Add 2020 Intl Truck #8851"
type textarea "x"
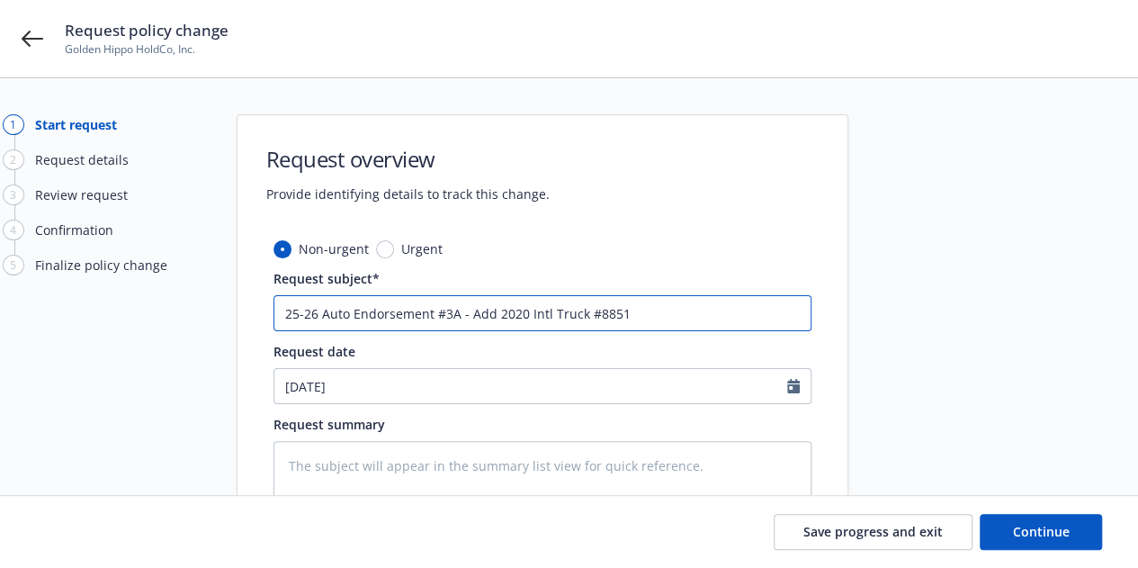
type input "25-26 Auto Endorsement #3A - Add 2020 Intl Truck #8851 ("
type textarea "x"
type input "25-26 Auto Endorsement #3A - Add 2020 Intl Truck #8851 ($"
type textarea "x"
type input "25-26 Auto Endorsement #3A - Add 2020 Intl Truck #8851 ($6"
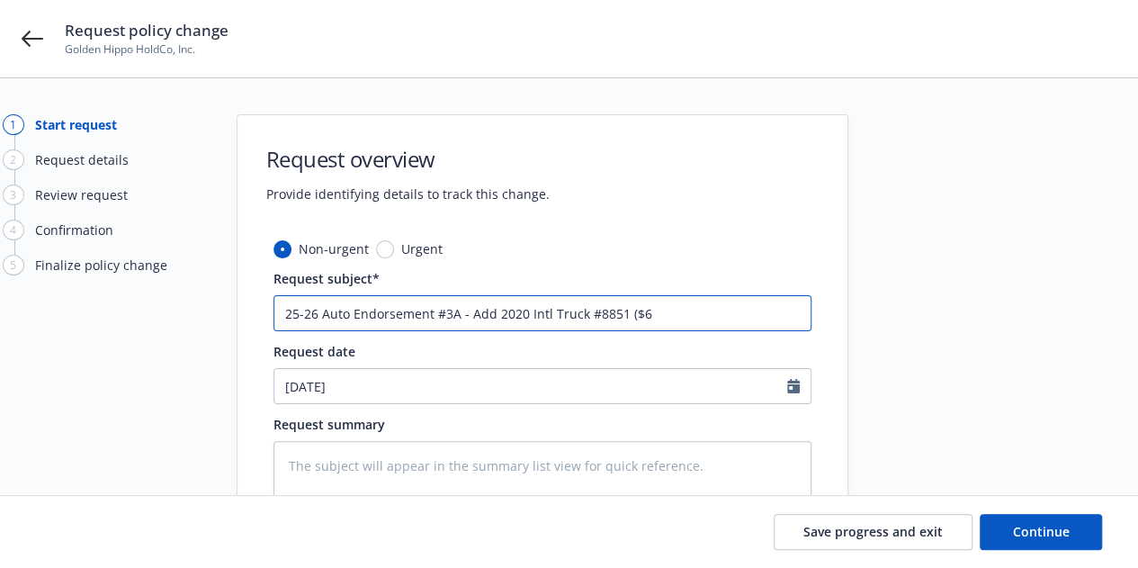
type textarea "x"
type input "25-26 Auto Endorsement #3A - Add 2020 Intl Truck #8851 ($6,"
type textarea "x"
type input "25-26 Auto Endorsement #3A - Add 2020 Intl Truck #8851 ($6,5"
type textarea "x"
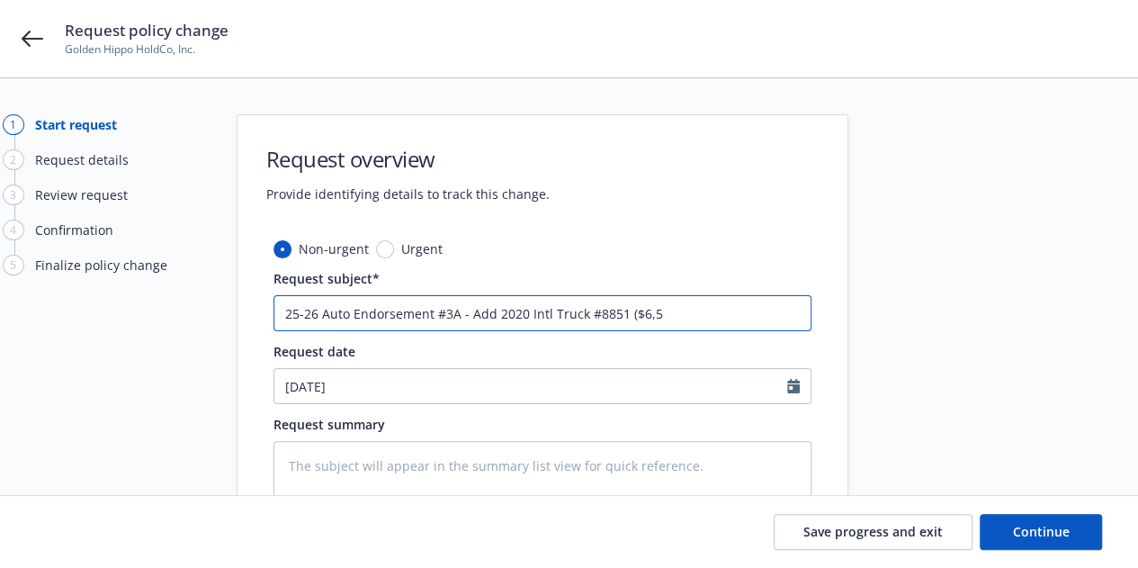
type input "25-26 Auto Endorsement #3A - Add 2020 Intl Truck #8851 ($6,50"
type textarea "x"
type input "25-26 Auto Endorsement #3A - Add 2020 Intl Truck #8851 ($6,505"
type textarea "x"
type input "25-26 Auto Endorsement #3A - Add 2020 Intl Truck #8851 ($6,505"
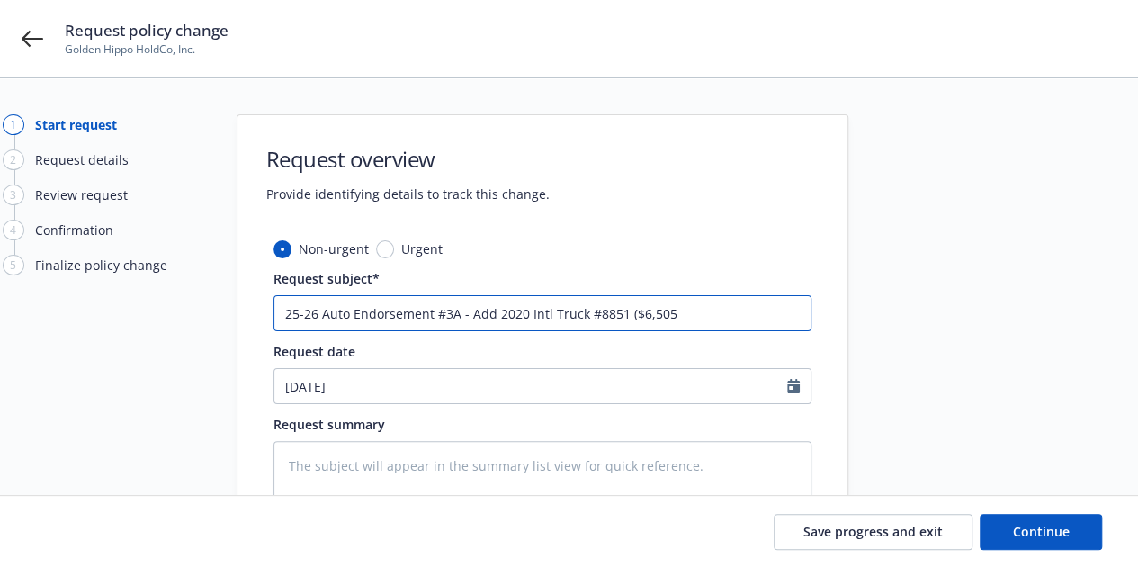
type textarea "x"
type input "25-26 Auto Endorsement #3A - Add 2020 Intl Truck #8851 ($6,505 A"
type textarea "x"
type input "25-26 Auto Endorsement #3A - Add 2020 Intl Truck #8851 ($6,505 AP"
type textarea "x"
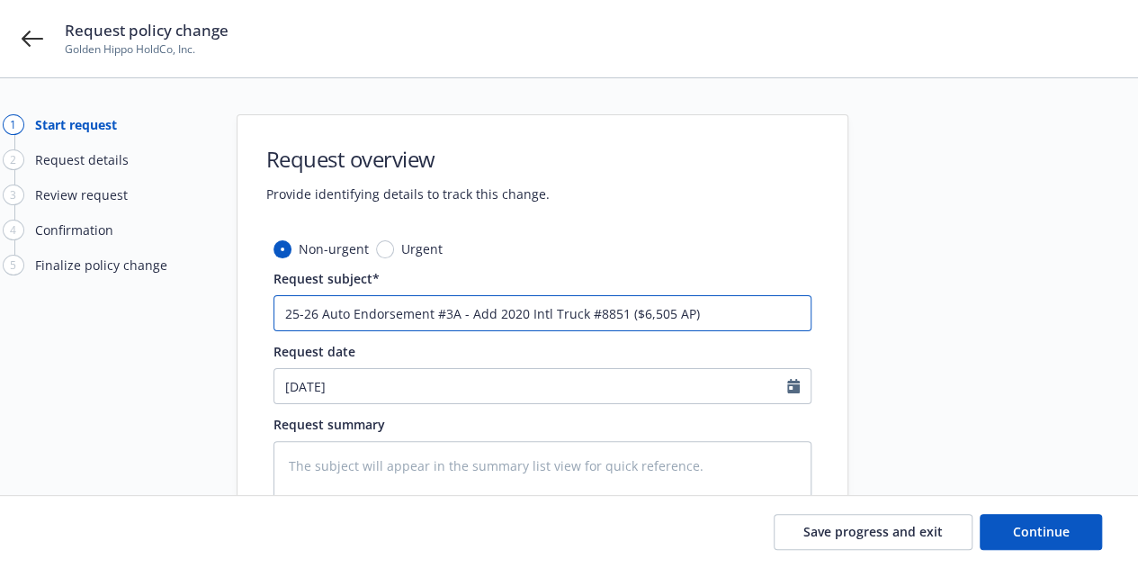
type input "25-26 Auto Endorsement #3A - Add 2020 Intl Truck #8851 ($6,505 AP)"
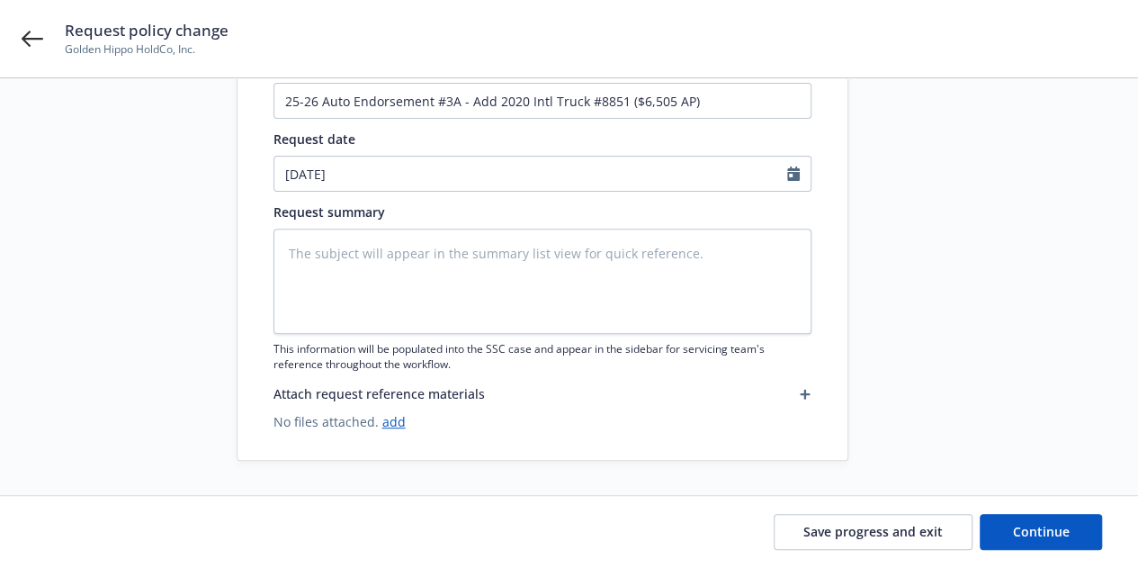
click at [1040, 556] on div "Save progress and exit Continue" at bounding box center [569, 532] width 1138 height 72
click at [1055, 541] on button "Continue" at bounding box center [1041, 532] width 122 height 36
type textarea "x"
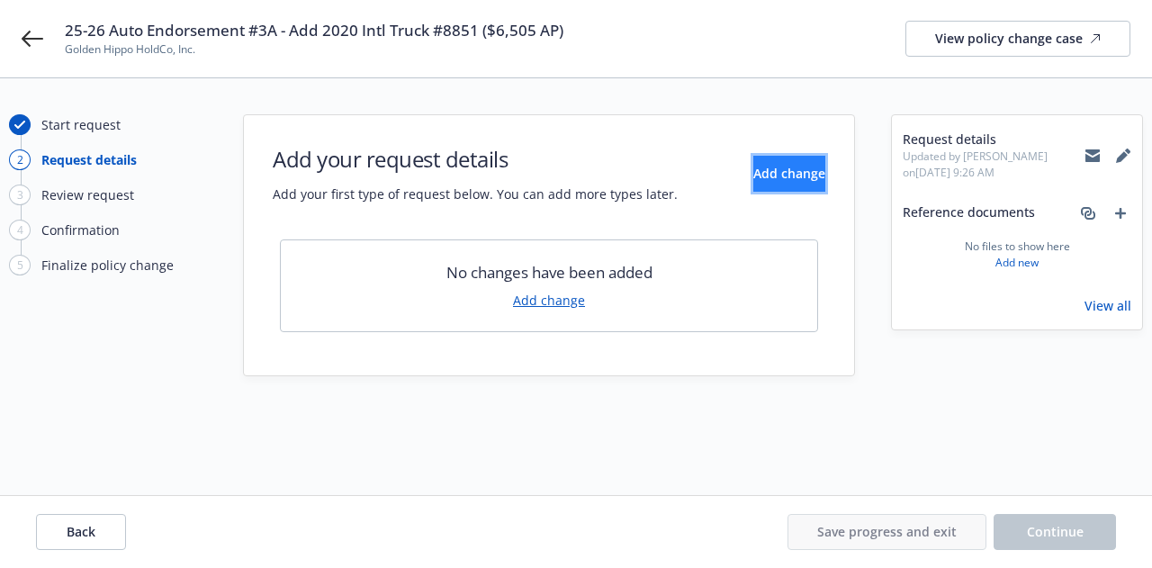
click at [777, 183] on button "Add change" at bounding box center [789, 174] width 72 height 36
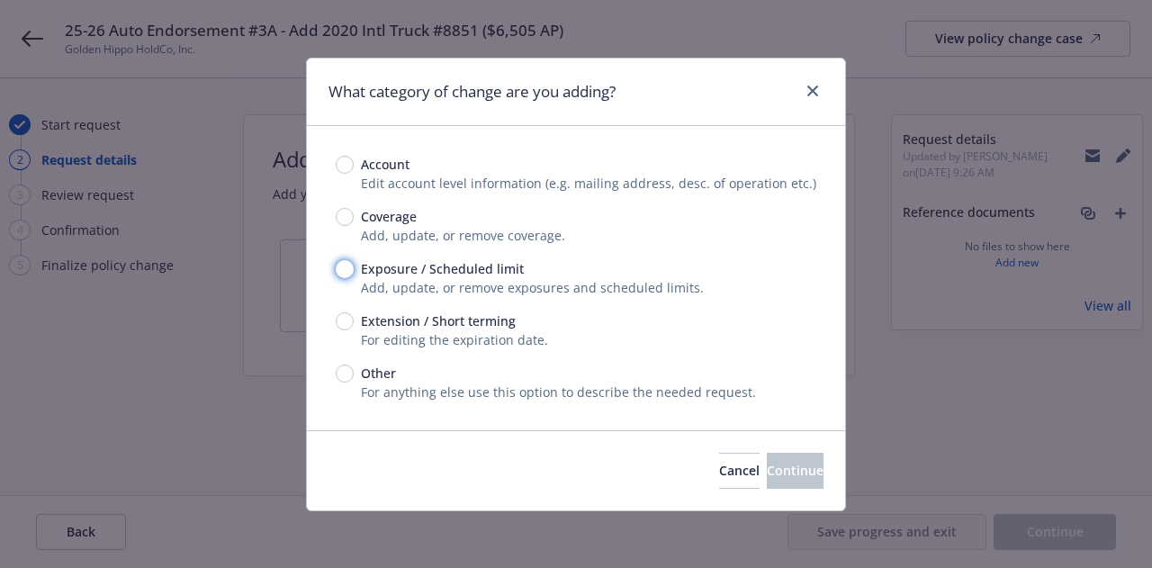
click at [347, 274] on input "Exposure / Scheduled limit" at bounding box center [345, 269] width 18 height 18
radio input "true"
click at [781, 467] on span "Continue" at bounding box center [795, 470] width 57 height 17
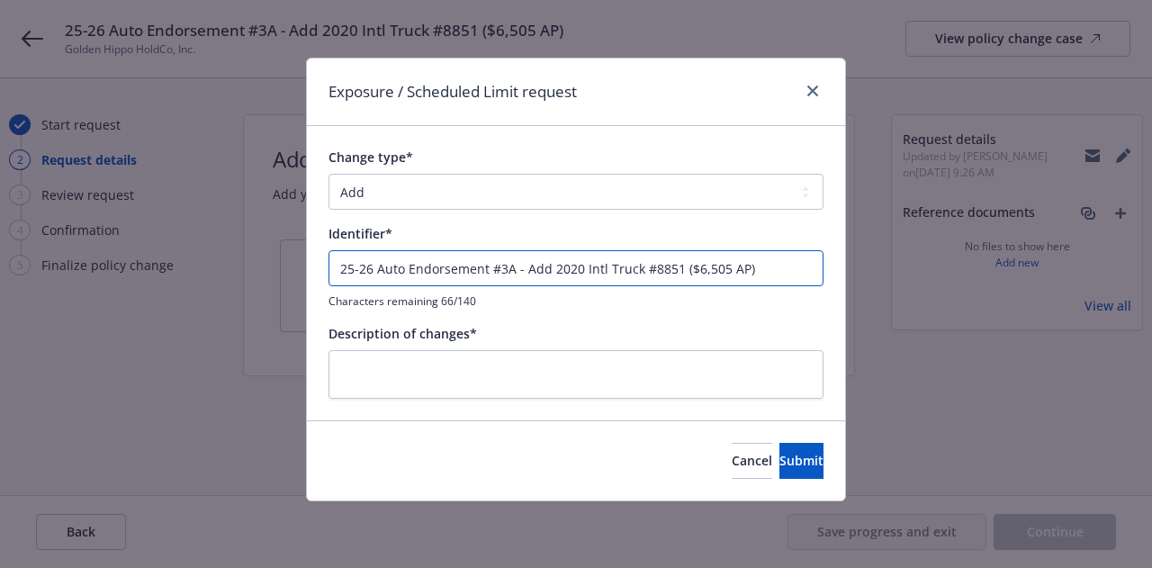
drag, startPoint x: 772, startPoint y: 265, endPoint x: 24, endPoint y: 256, distance: 747.8
click at [5, 281] on div "Exposure / Scheduled Limit request Change type* Add Audit Change Remove Identif…" at bounding box center [576, 284] width 1152 height 568
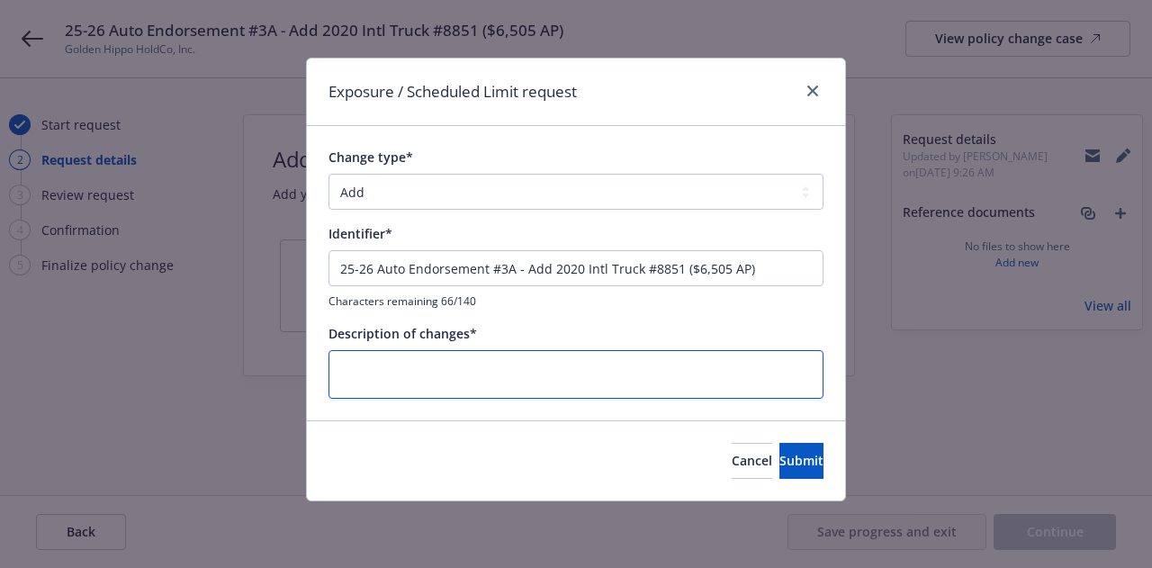
click at [647, 386] on textarea at bounding box center [575, 374] width 495 height 49
paste textarea "25-26 Auto Endorsement #3A - Add 2020 Intl Truck #8851 ($6,505 AP)"
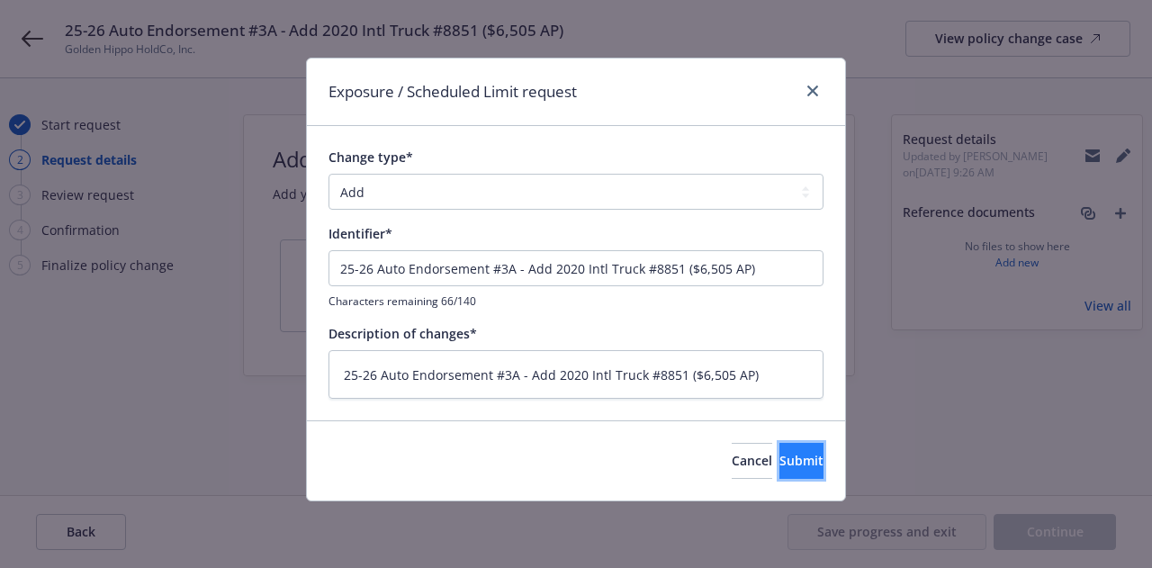
click at [792, 462] on span "Submit" at bounding box center [801, 460] width 44 height 17
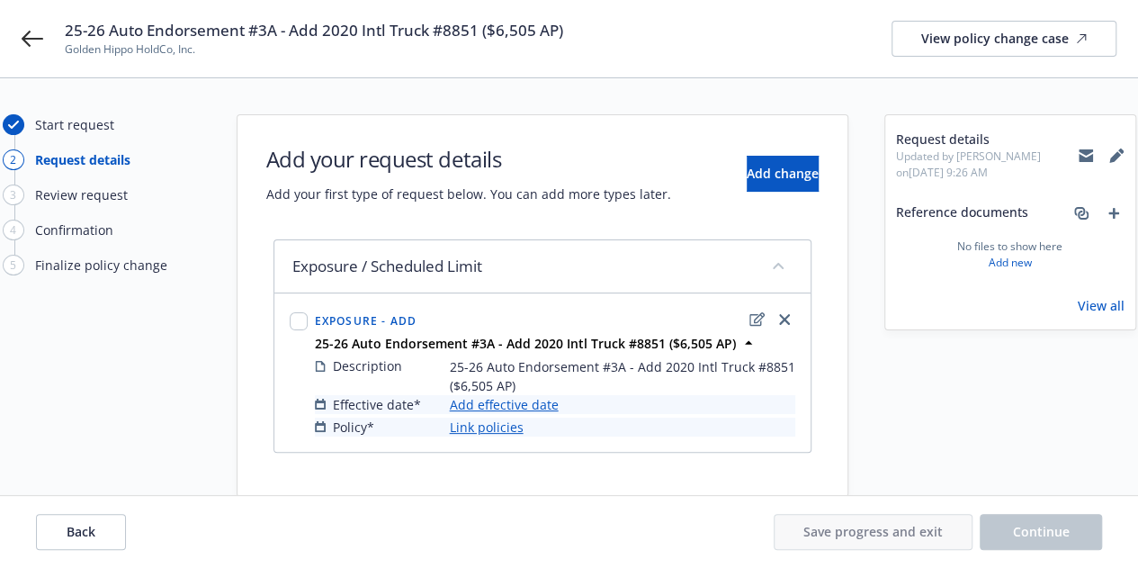
click at [529, 402] on link "Add effective date" at bounding box center [504, 404] width 109 height 19
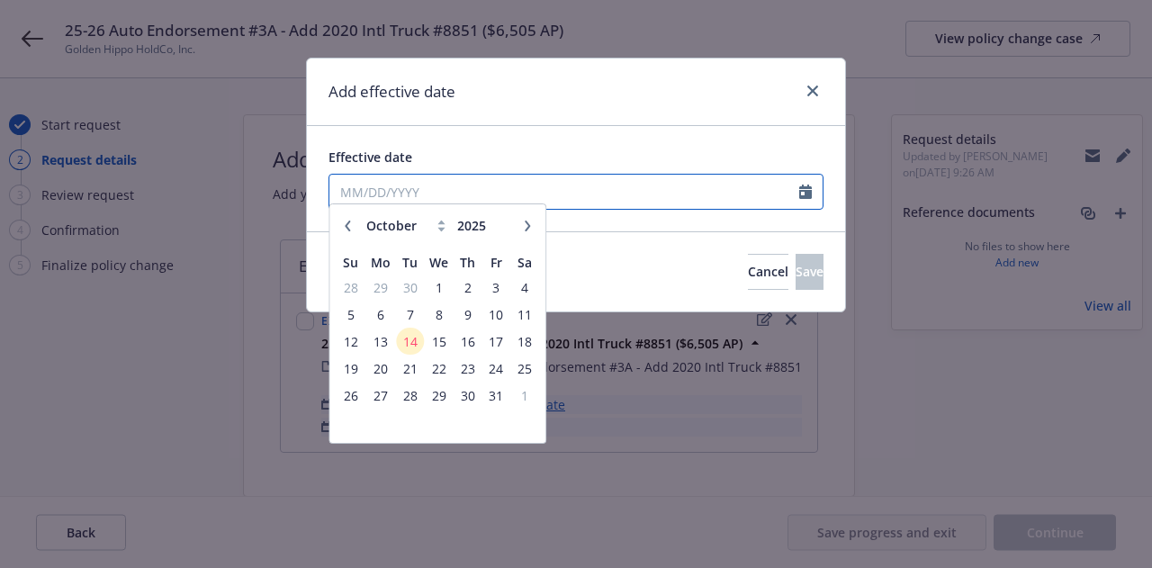
click at [711, 193] on input "Effective date" at bounding box center [564, 192] width 470 height 34
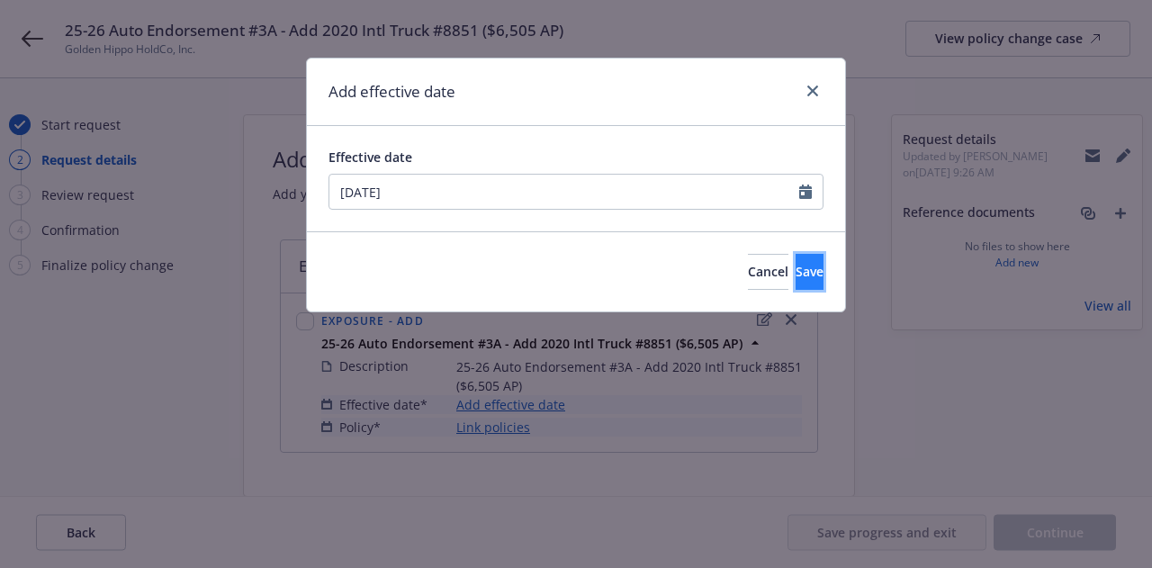
click at [795, 282] on button "Save" at bounding box center [809, 272] width 28 height 36
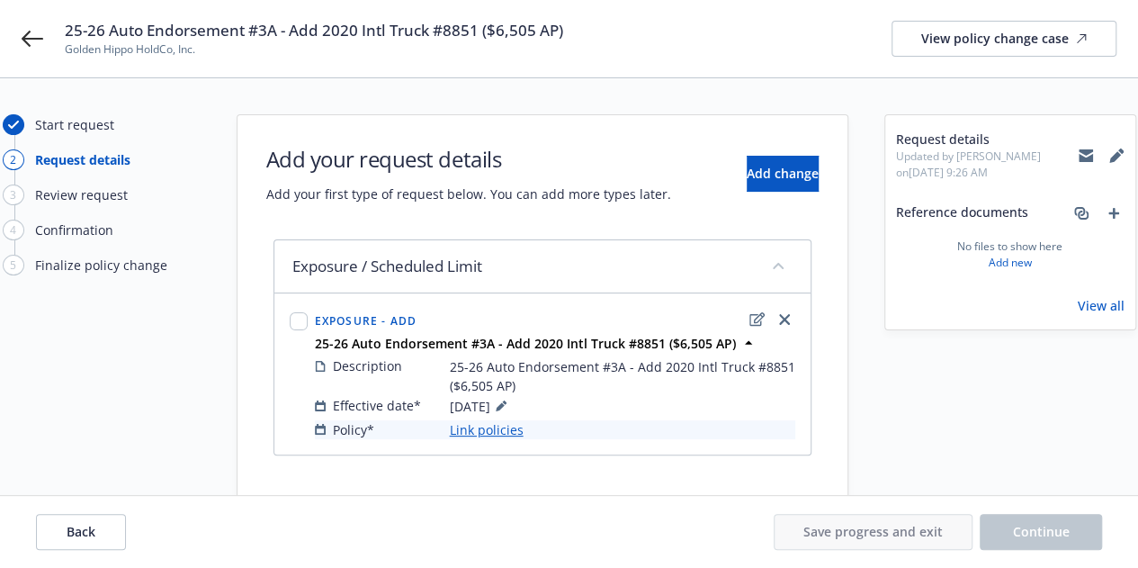
click at [500, 425] on link "Link policies" at bounding box center [487, 429] width 74 height 19
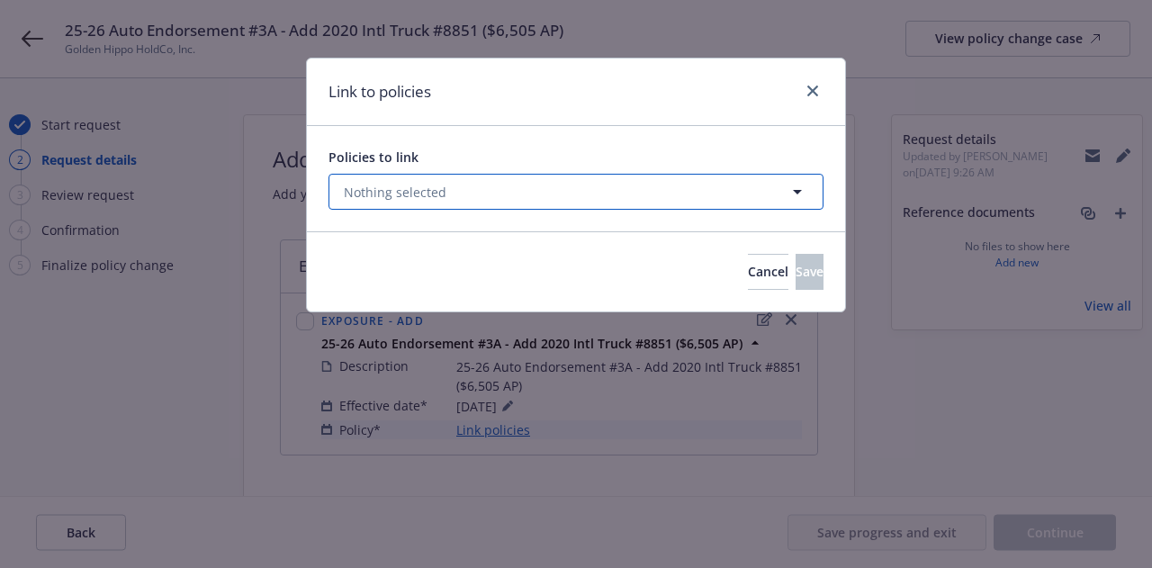
click at [570, 193] on button "Nothing selected" at bounding box center [575, 192] width 495 height 36
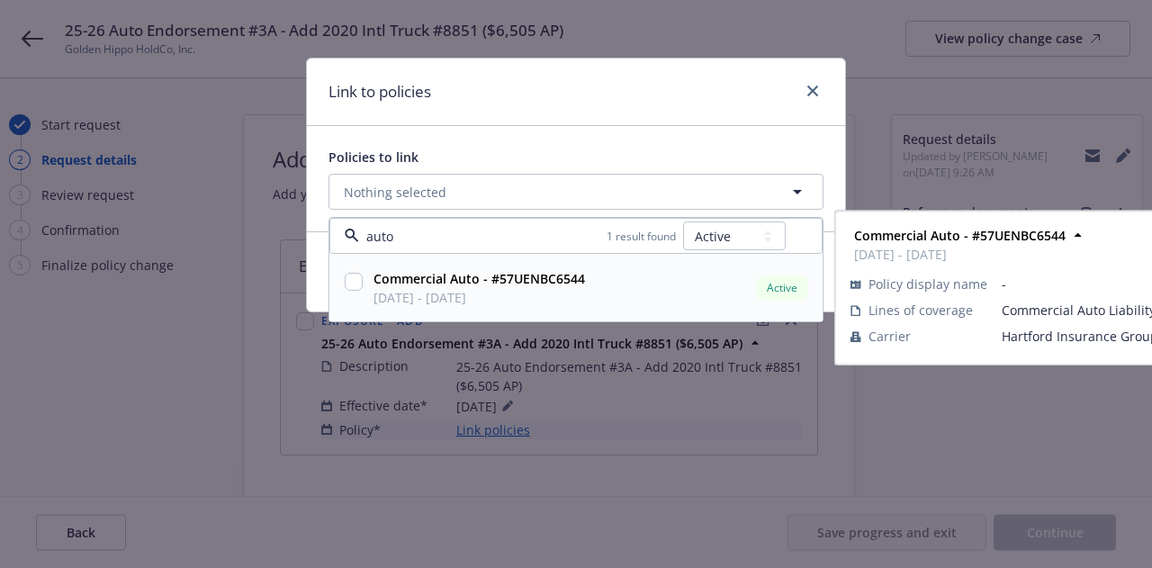
drag, startPoint x: 355, startPoint y: 279, endPoint x: 373, endPoint y: 281, distance: 19.0
click at [355, 281] on input "checkbox" at bounding box center [354, 282] width 18 height 18
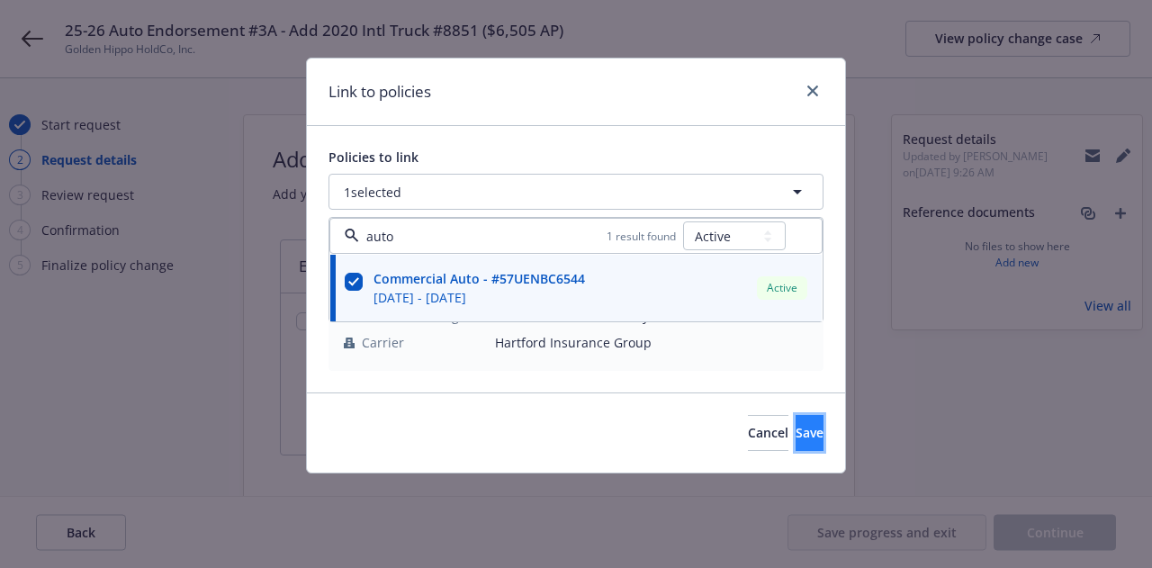
click at [799, 418] on button "Save" at bounding box center [809, 433] width 28 height 36
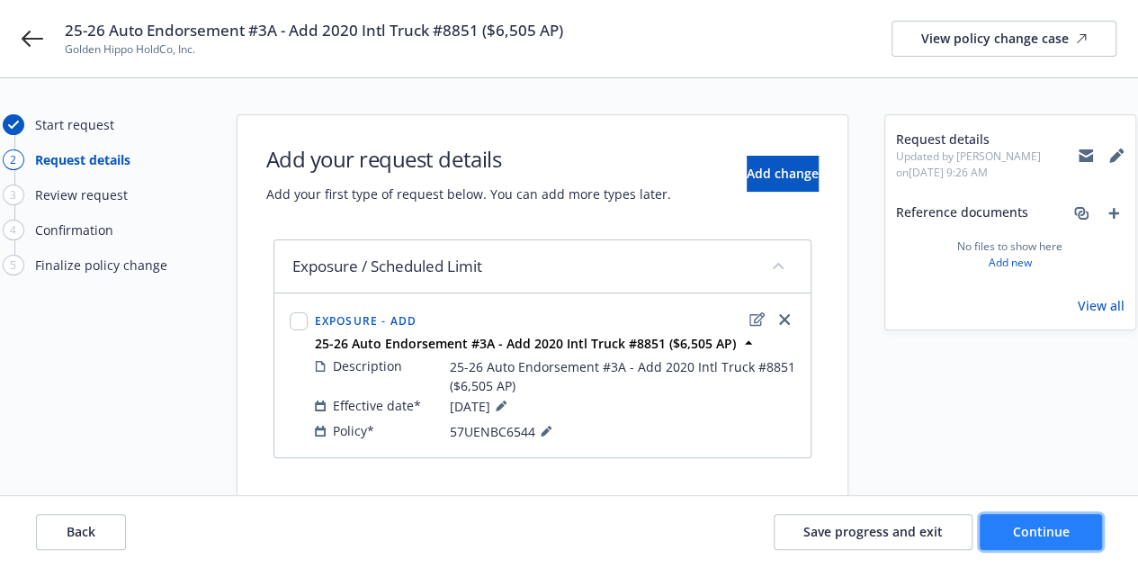
click at [1056, 521] on button "Continue" at bounding box center [1041, 532] width 122 height 36
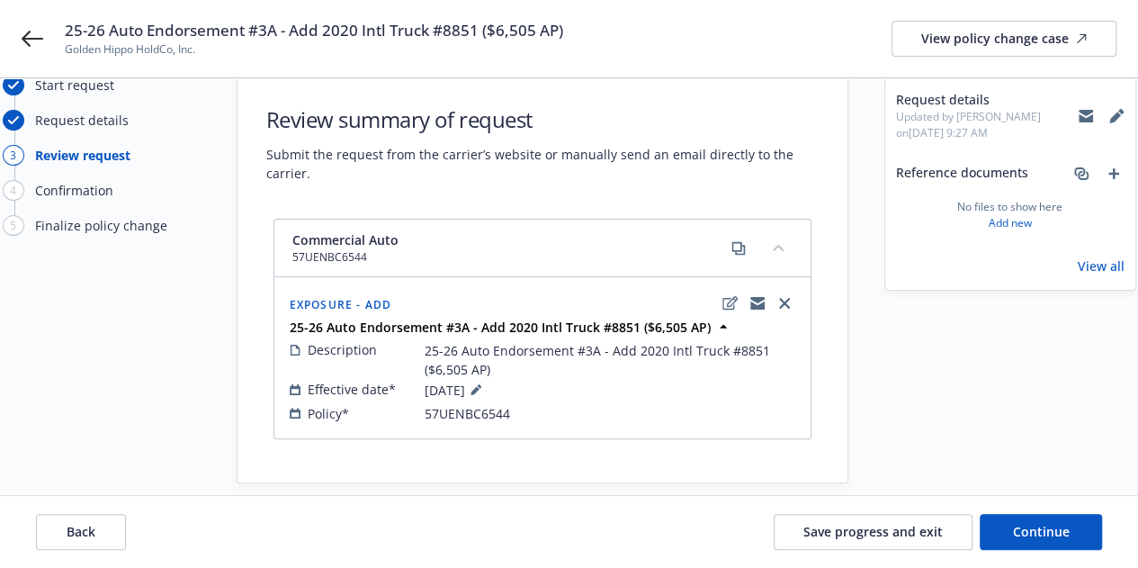
scroll to position [61, 0]
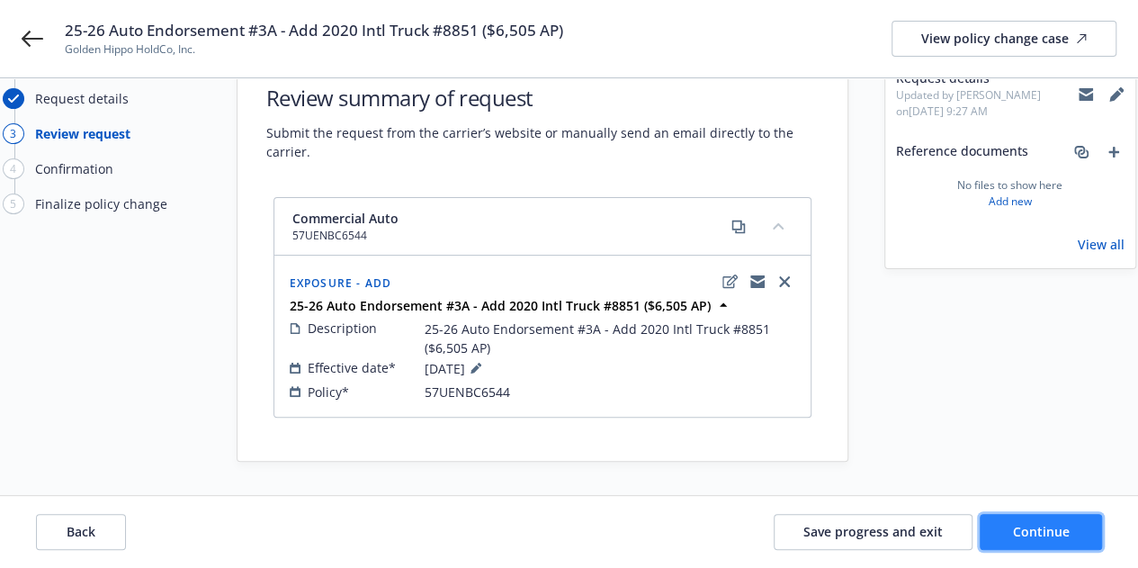
click at [1072, 530] on button "Continue" at bounding box center [1041, 532] width 122 height 36
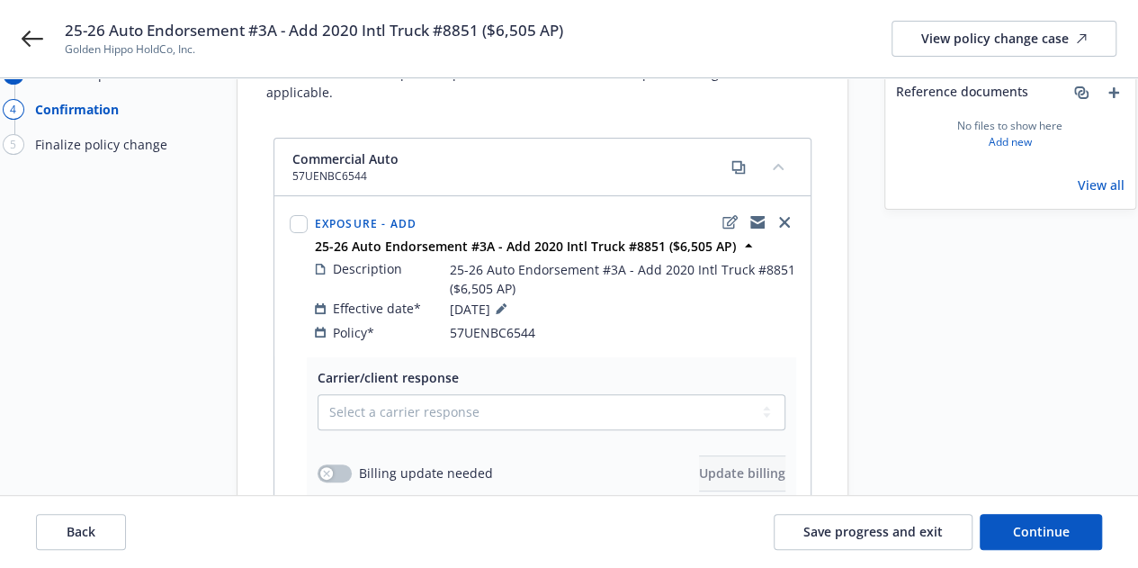
scroll to position [122, 0]
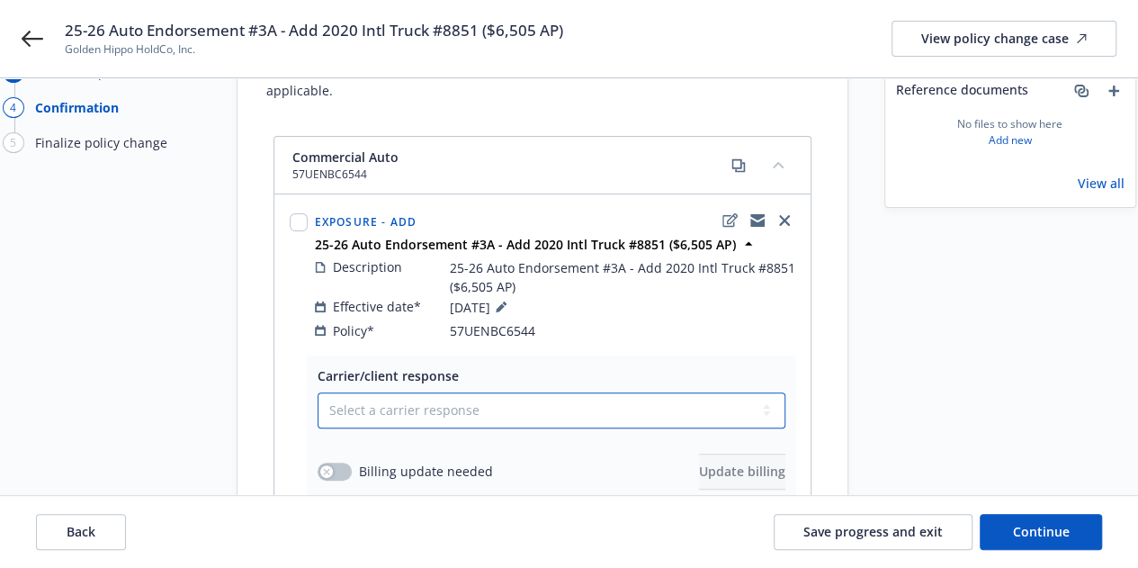
click at [666, 397] on select "Select a carrier response Accepted Accepted with revision No endorsement needed…" at bounding box center [552, 410] width 468 height 36
click at [318, 392] on select "Select a carrier response Accepted Accepted with revision No endorsement needed…" at bounding box center [552, 410] width 468 height 36
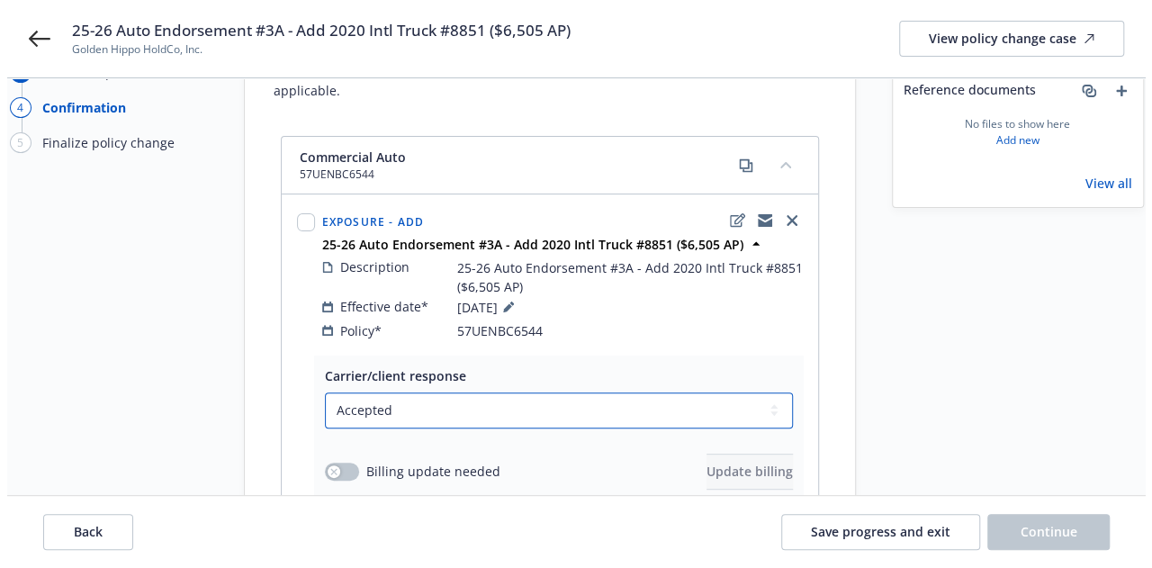
scroll to position [369, 0]
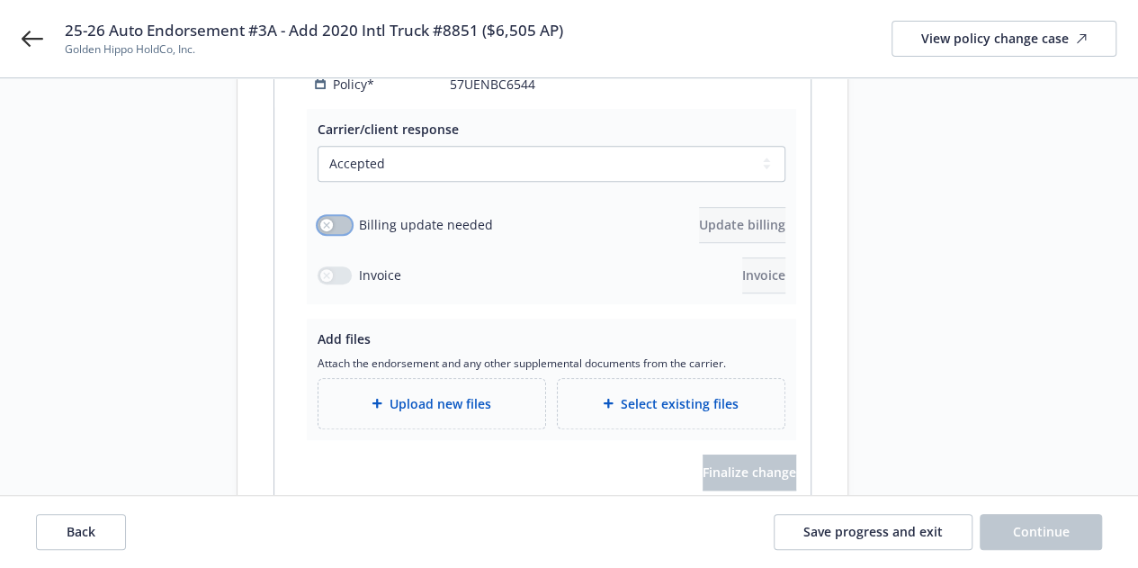
click at [342, 216] on button "button" at bounding box center [335, 225] width 34 height 18
click at [721, 216] on button "Update billing" at bounding box center [742, 225] width 86 height 36
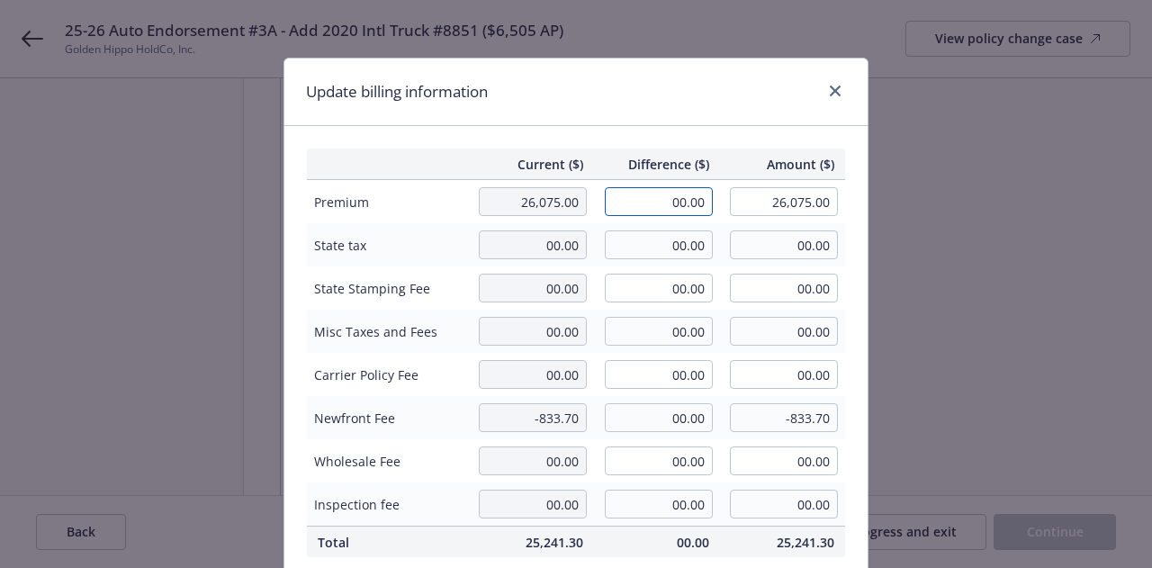
click at [675, 199] on input "00.00" at bounding box center [659, 201] width 108 height 29
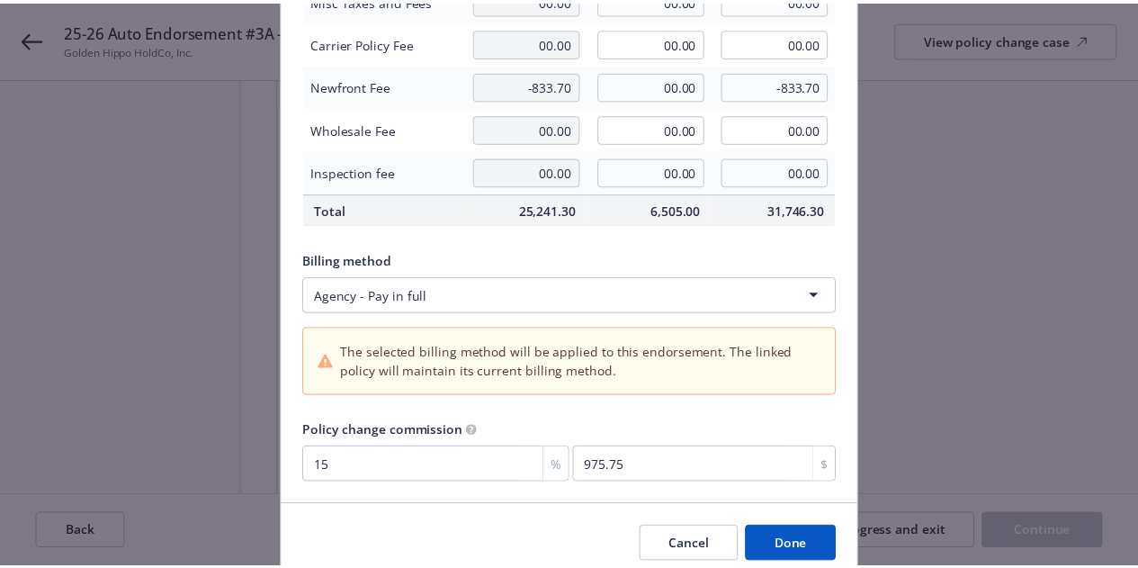
scroll to position [405, 0]
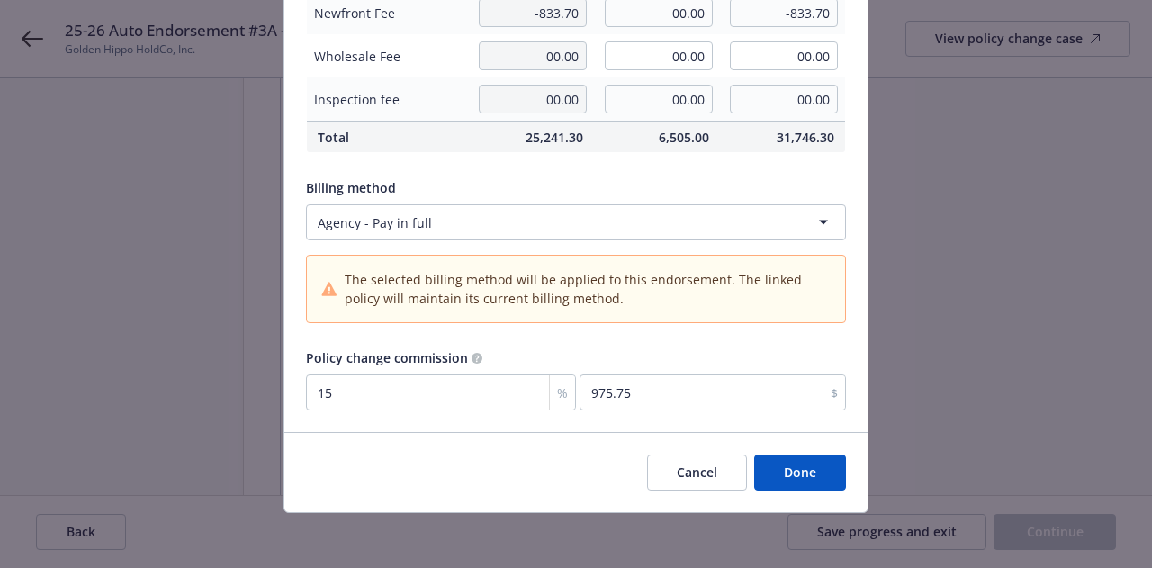
click at [781, 461] on button "Done" at bounding box center [800, 472] width 92 height 36
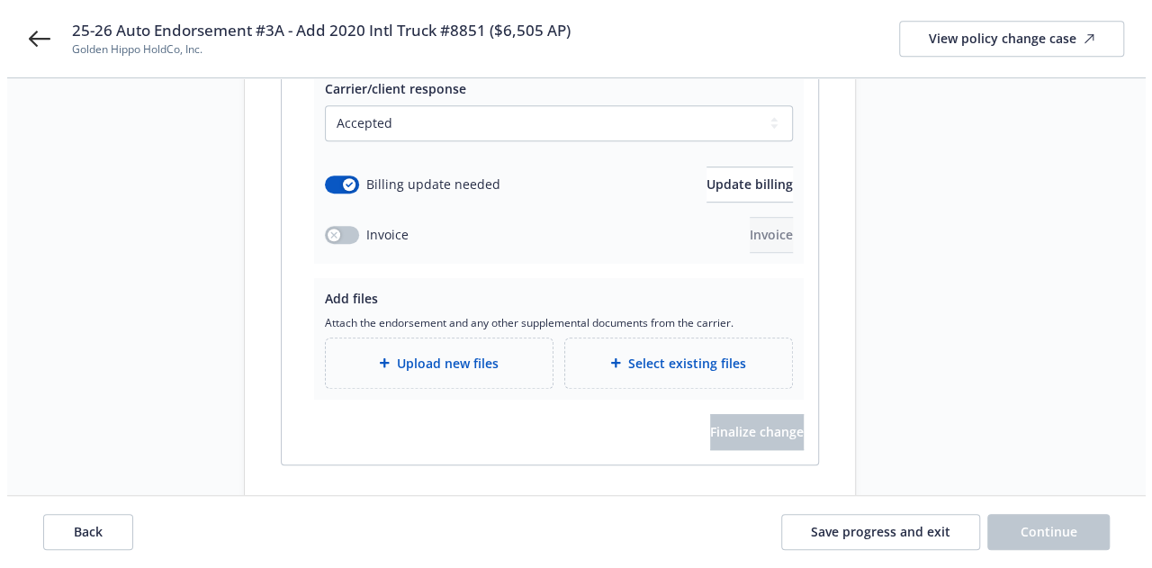
scroll to position [412, 0]
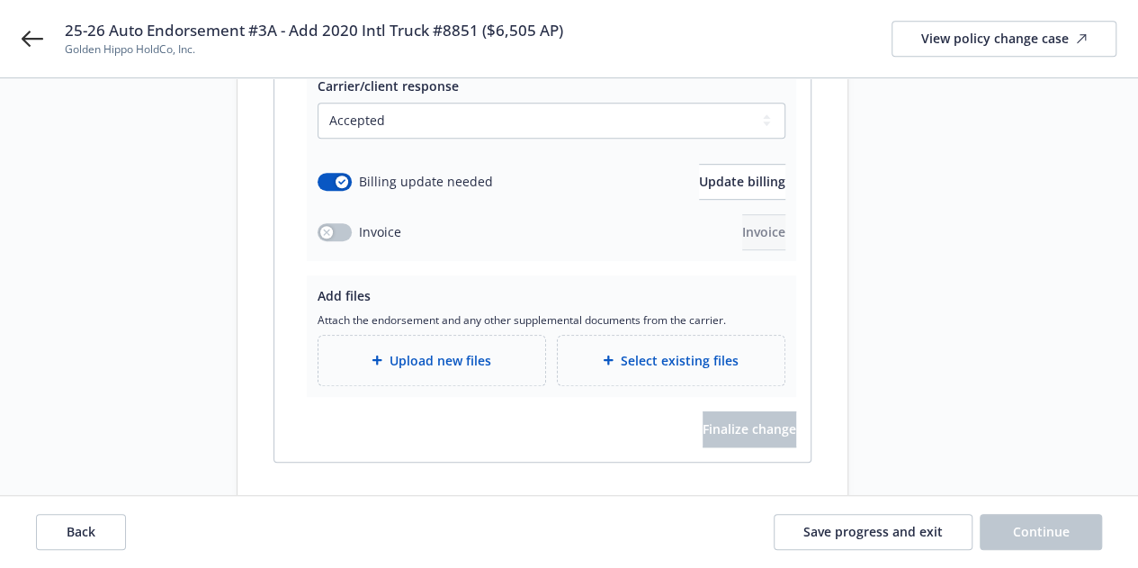
click at [420, 351] on span "Upload new files" at bounding box center [441, 360] width 102 height 19
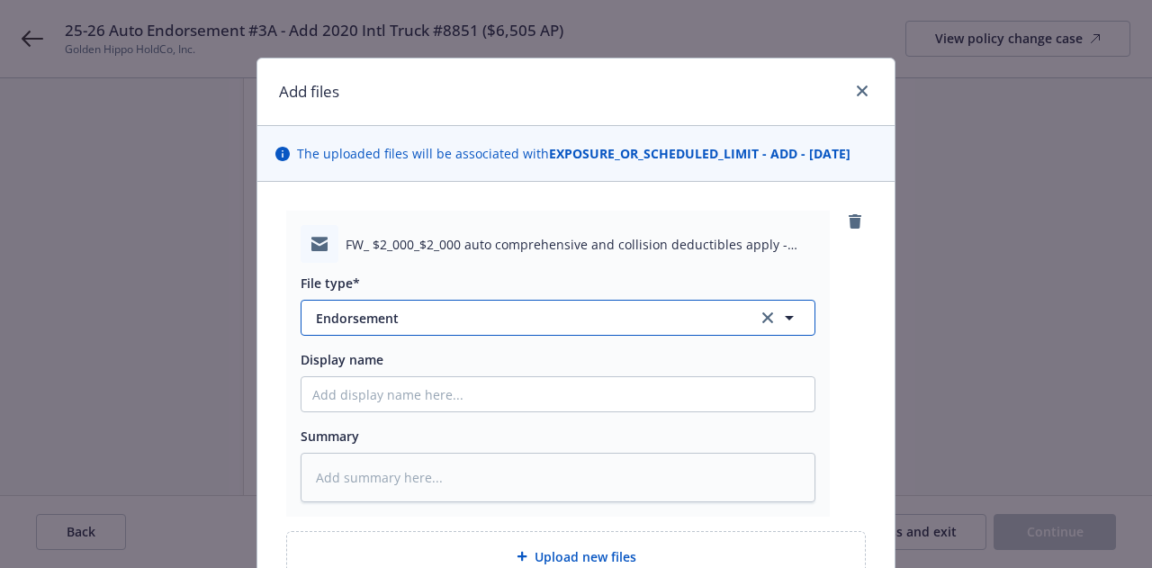
click at [578, 327] on button "Endorsement" at bounding box center [558, 318] width 515 height 36
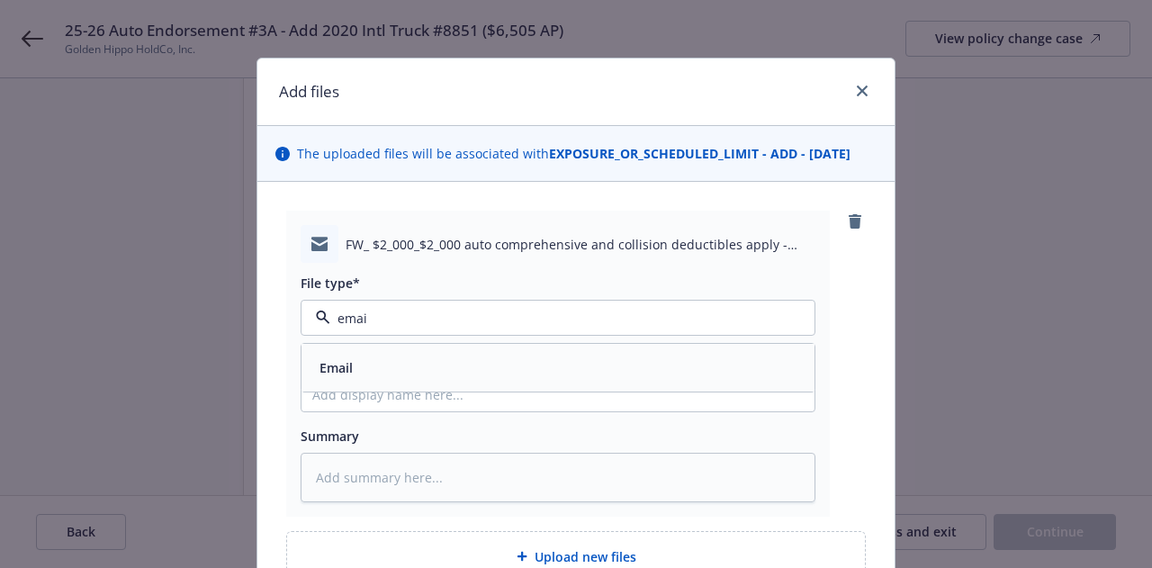
click at [597, 377] on div "Email" at bounding box center [557, 368] width 491 height 26
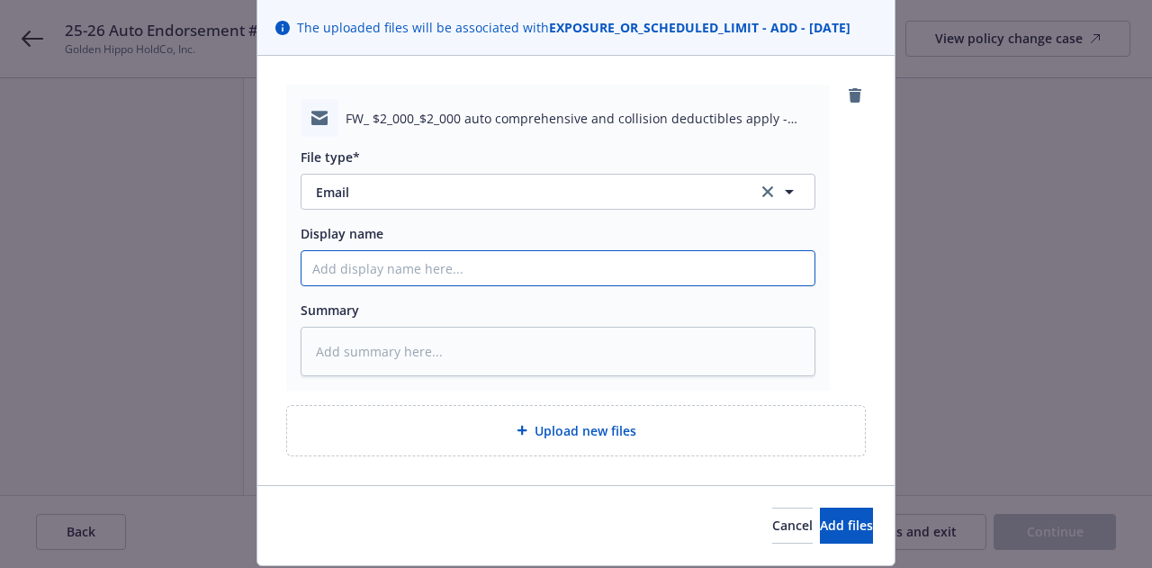
click at [556, 268] on input "Display name" at bounding box center [557, 268] width 513 height 34
paste input "25-26 Auto Endorsement #3A - Add 2020 Intl Truck #8851 ($6,505 AP)"
click at [477, 269] on input "25-26 Auto Endorsement #3A - Add 2020 Intl Truck #8851 ($6,505 AP)" at bounding box center [557, 268] width 513 height 34
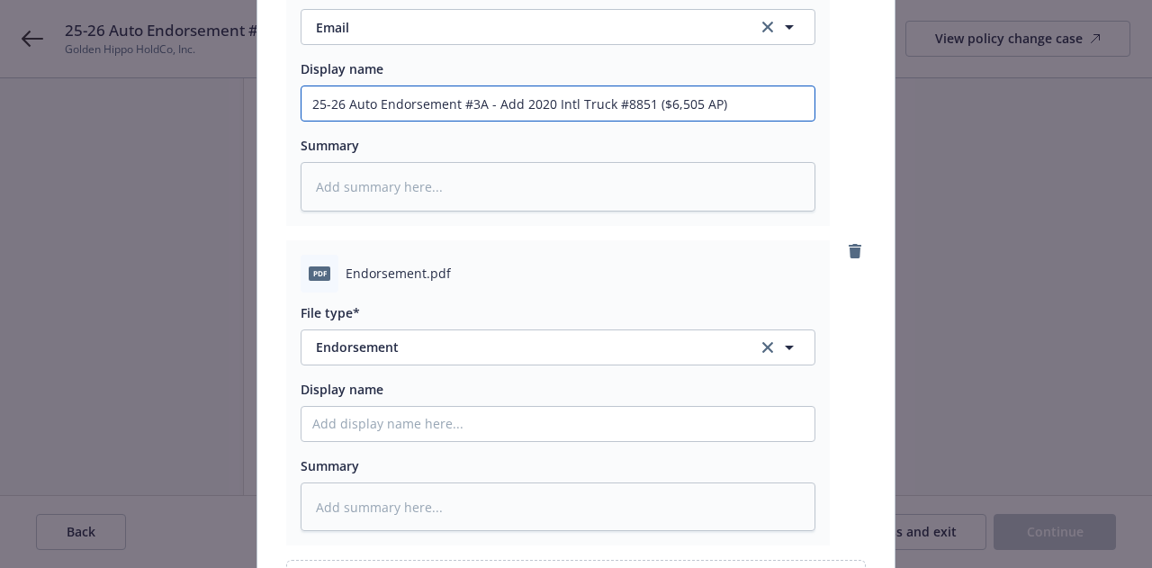
scroll to position [318, 0]
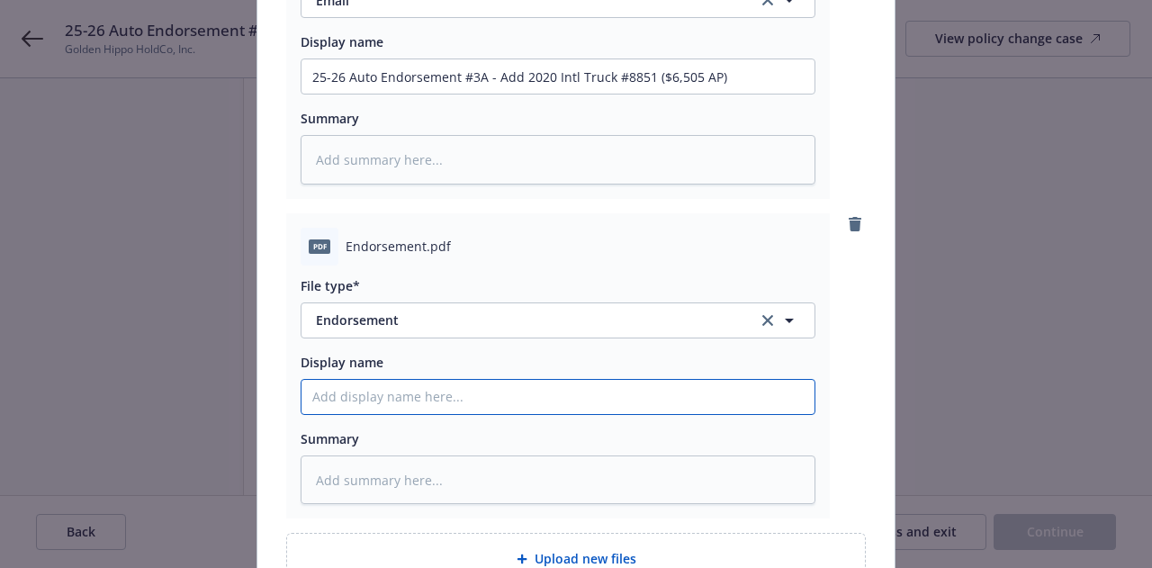
click at [522, 408] on input "Display name" at bounding box center [557, 397] width 513 height 34
paste input "25-26 Auto Endorsement #3A - Add 2020 Intl Truck #8851 ($6,505 AP)"
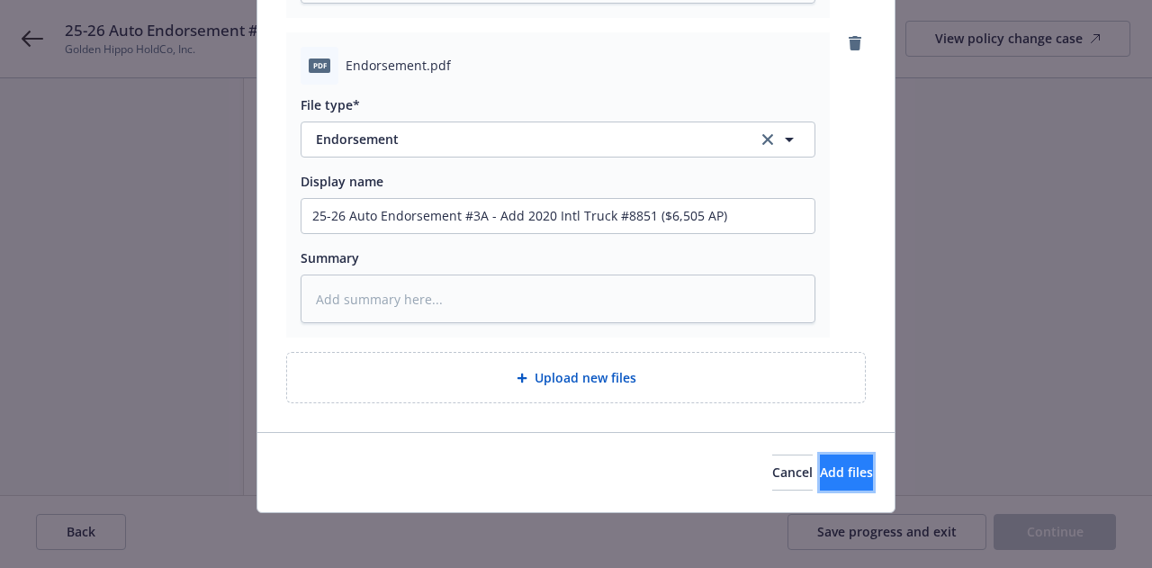
click at [828, 478] on span "Add files" at bounding box center [846, 471] width 53 height 17
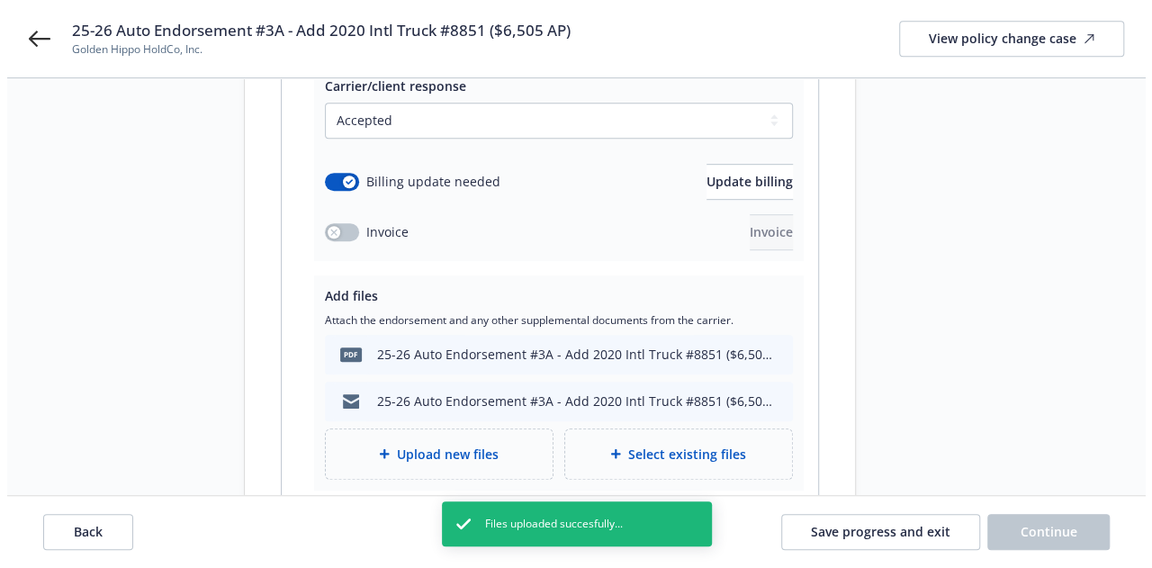
scroll to position [531, 0]
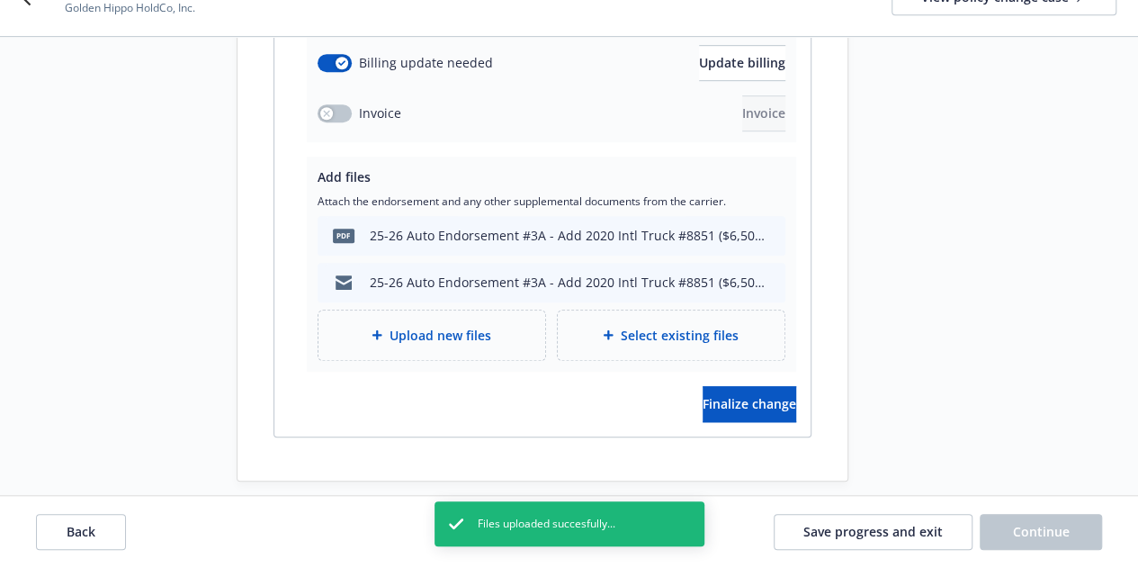
click at [762, 403] on div "Carrier/client response Select a carrier response Accepted Accepted with revisi…" at bounding box center [542, 191] width 536 height 489
click at [772, 394] on button "Finalize change" at bounding box center [750, 404] width 94 height 36
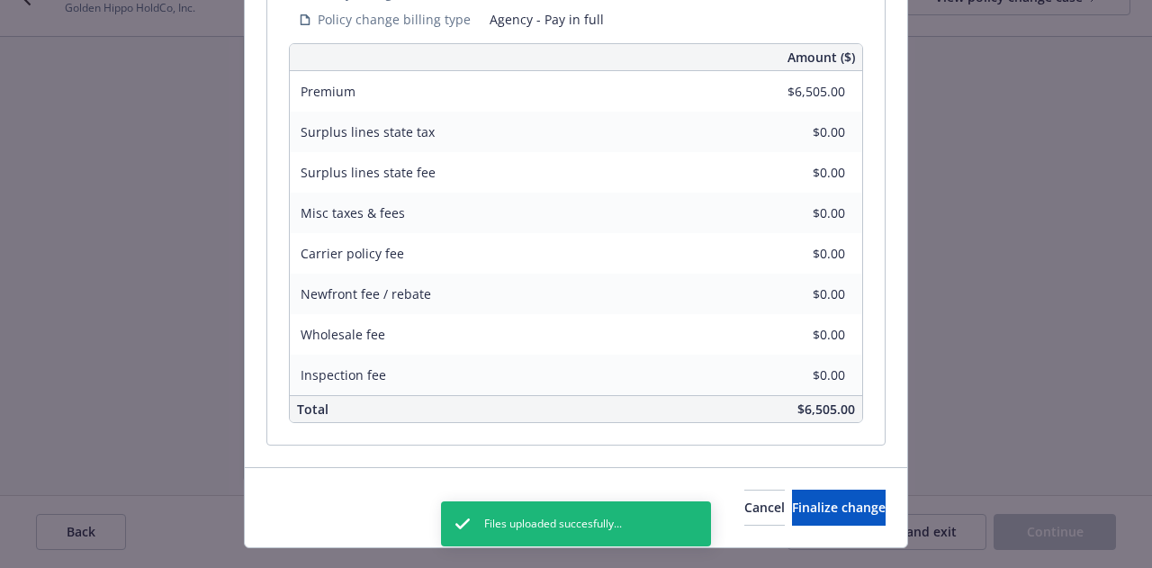
scroll to position [644, 0]
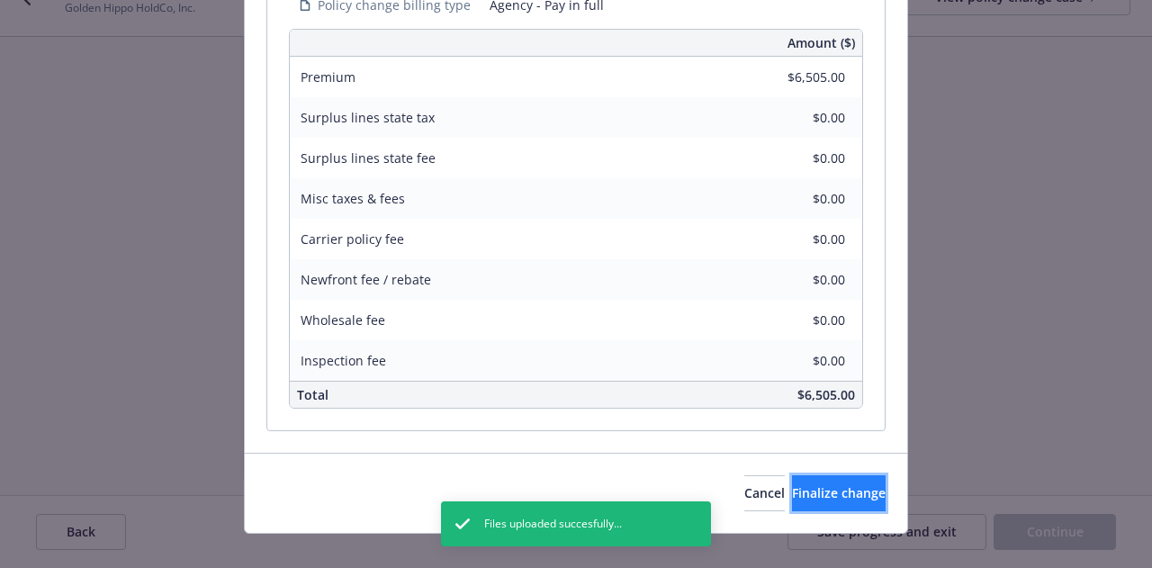
click at [827, 484] on span "Finalize change" at bounding box center [839, 492] width 94 height 17
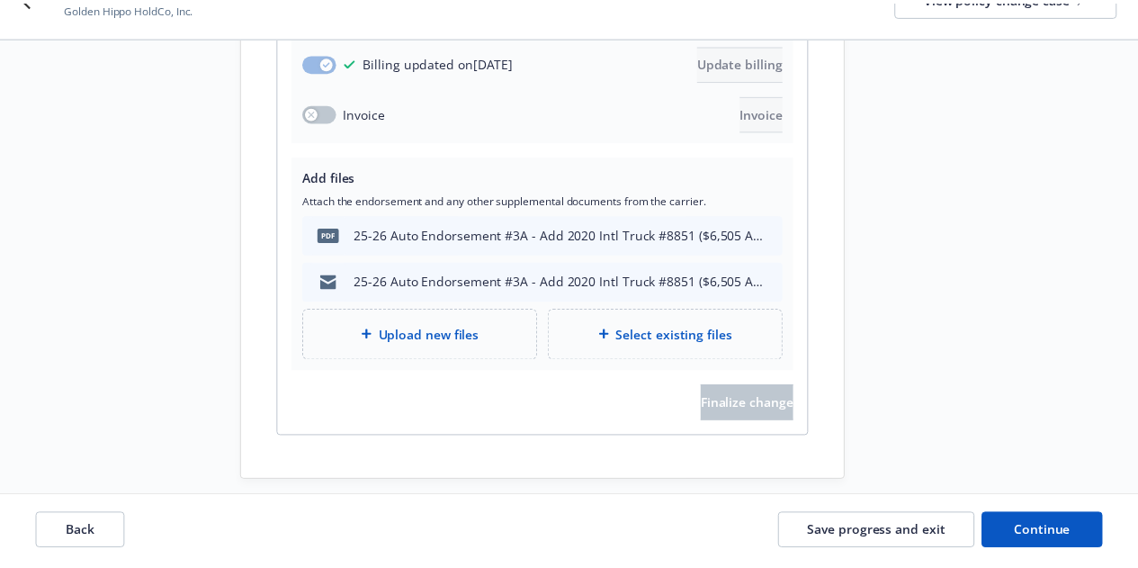
scroll to position [530, 0]
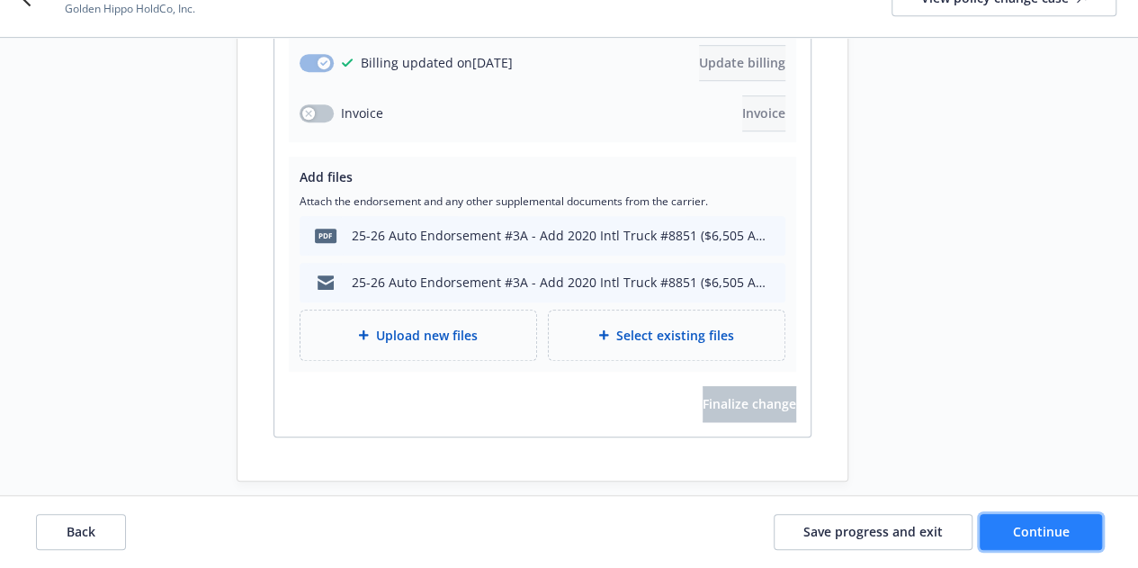
click at [1058, 523] on span "Continue" at bounding box center [1041, 531] width 57 height 17
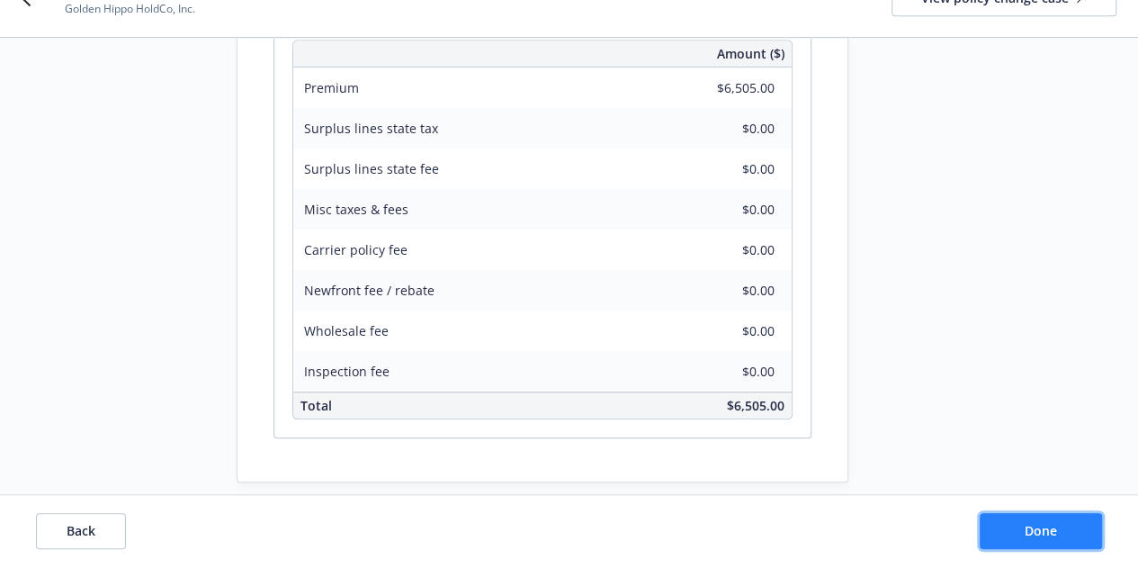
click at [1053, 525] on span "Done" at bounding box center [1041, 531] width 32 height 17
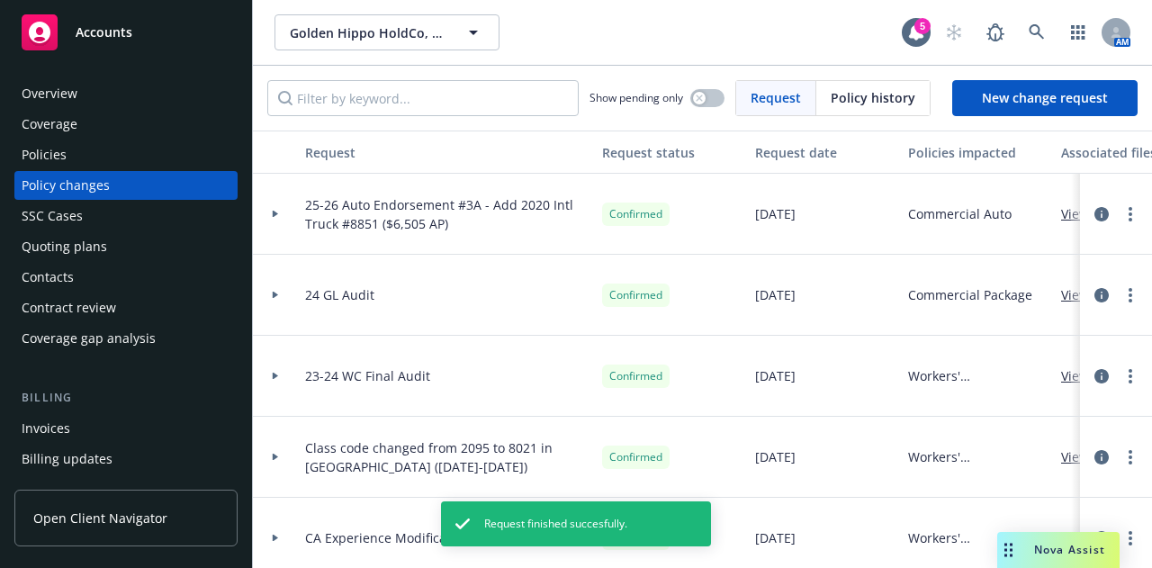
click at [148, 421] on div "Invoices" at bounding box center [126, 428] width 209 height 29
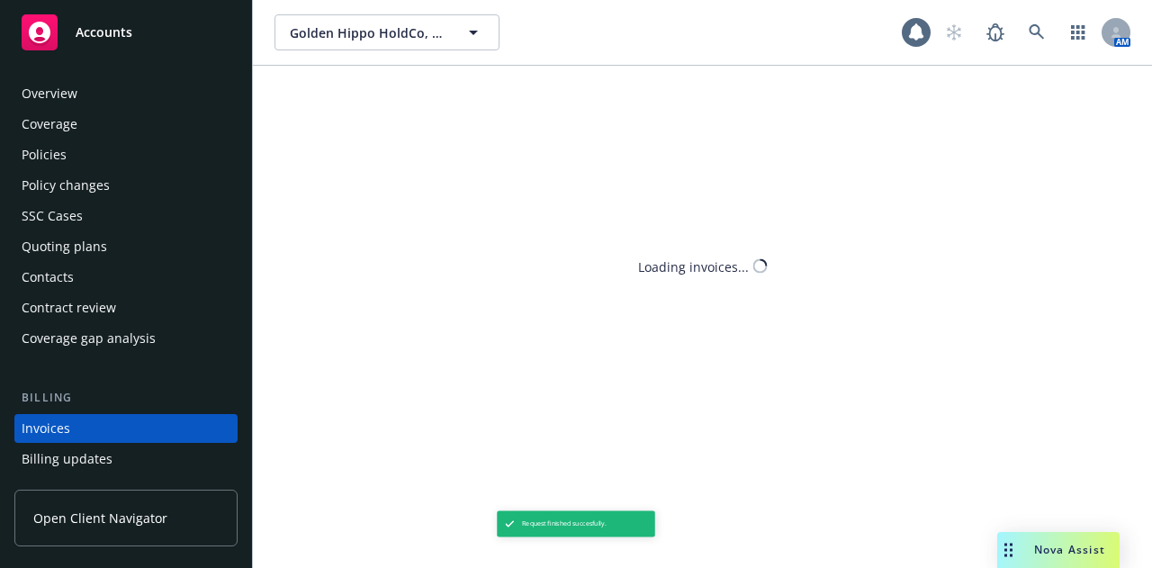
scroll to position [115, 0]
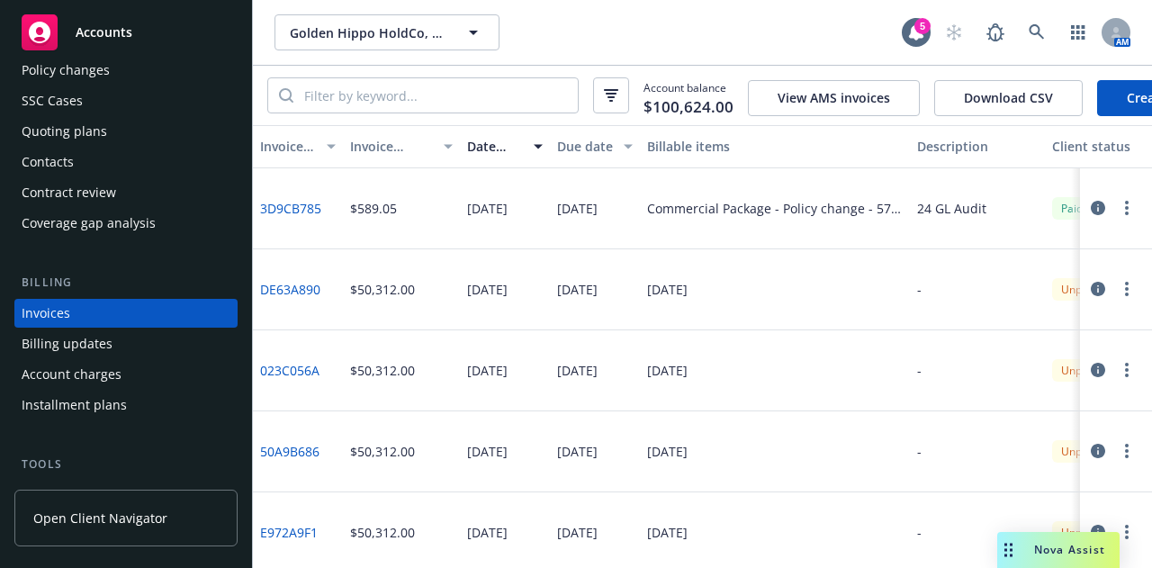
click at [1105, 96] on link "Create Invoice" at bounding box center [1170, 98] width 147 height 36
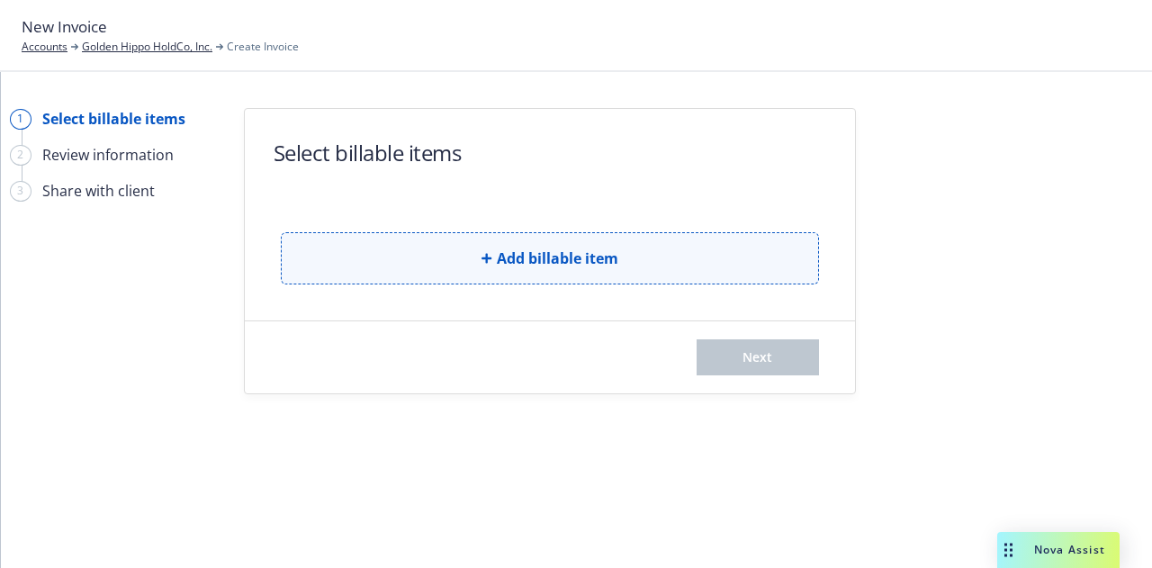
click at [689, 278] on button "Add billable item" at bounding box center [550, 258] width 538 height 52
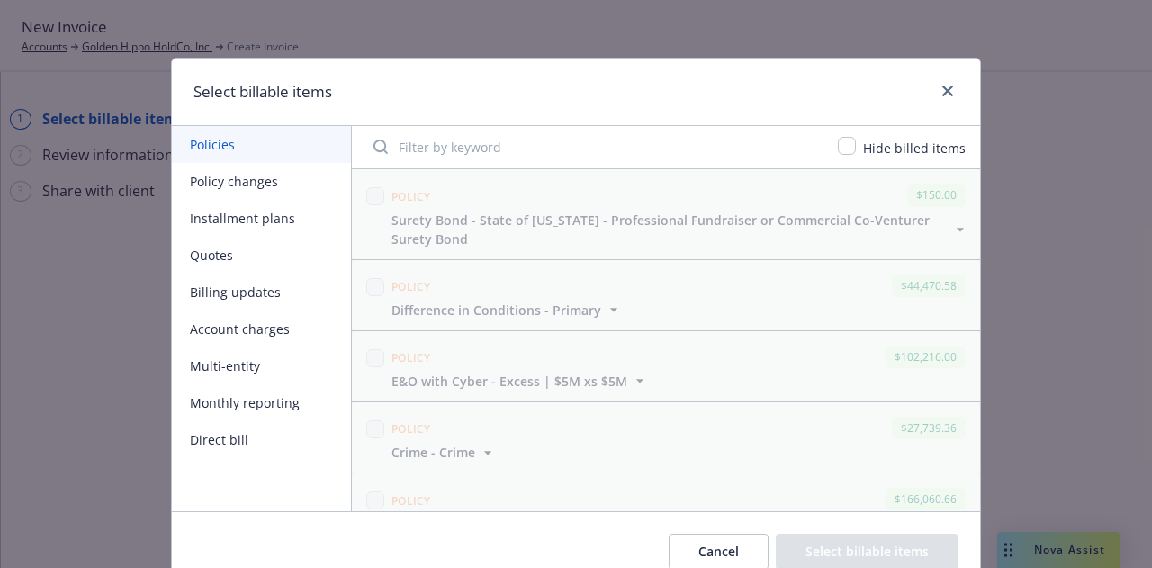
click at [241, 232] on button "Installment plans" at bounding box center [261, 218] width 179 height 37
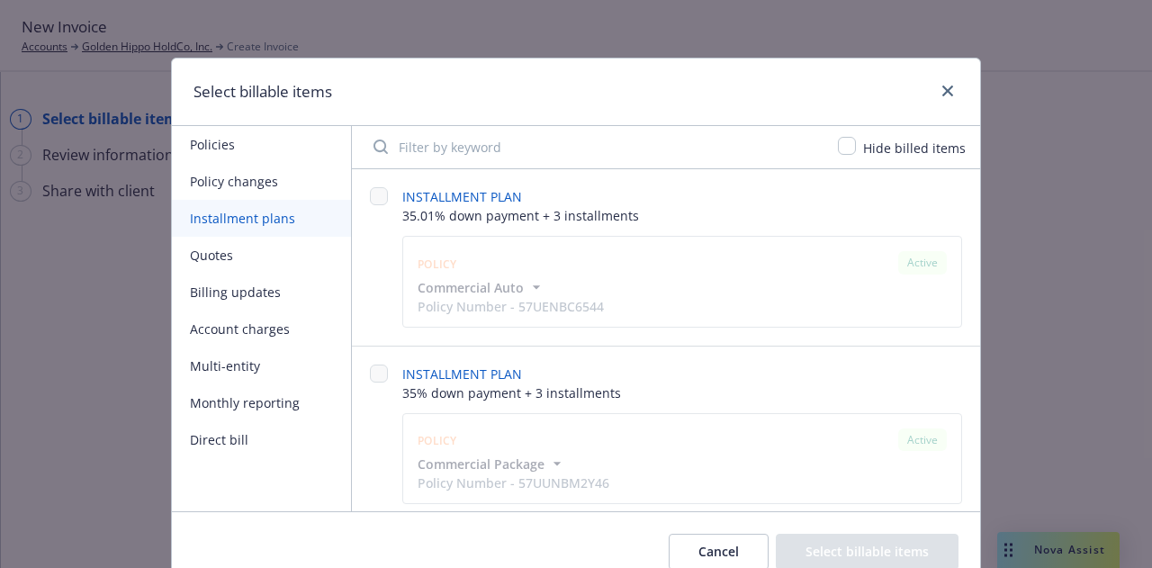
click at [252, 183] on button "Policy changes" at bounding box center [261, 181] width 179 height 37
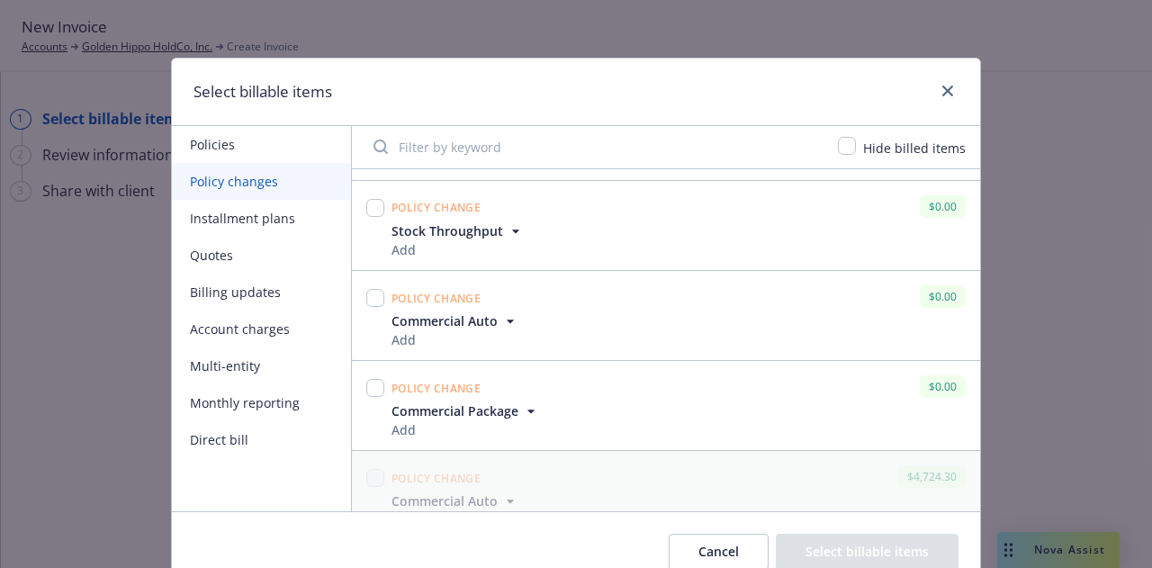
scroll to position [260, 0]
click at [481, 312] on span "Commercial Auto" at bounding box center [444, 319] width 106 height 19
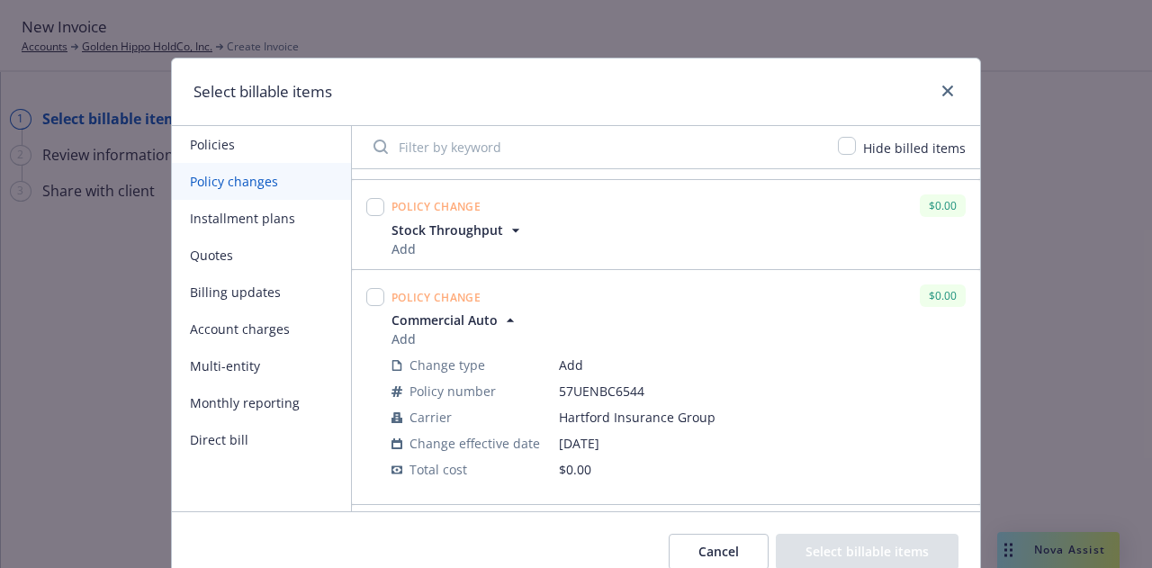
click at [480, 319] on span "Commercial Auto" at bounding box center [444, 319] width 106 height 19
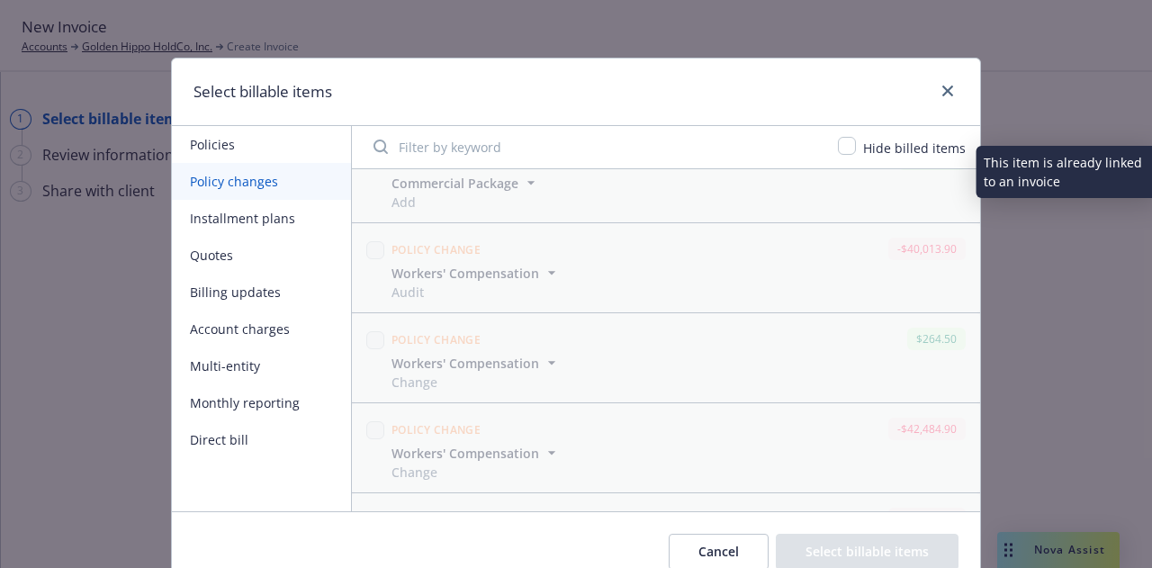
scroll to position [972, 0]
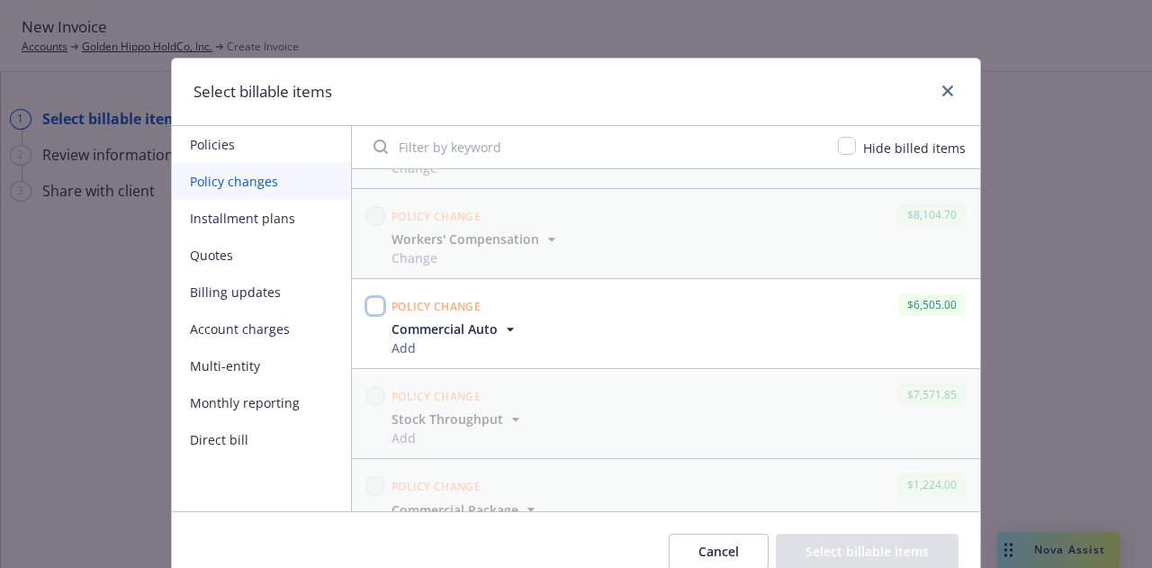
click at [376, 309] on input "checkbox" at bounding box center [375, 306] width 18 height 18
checkbox input "true"
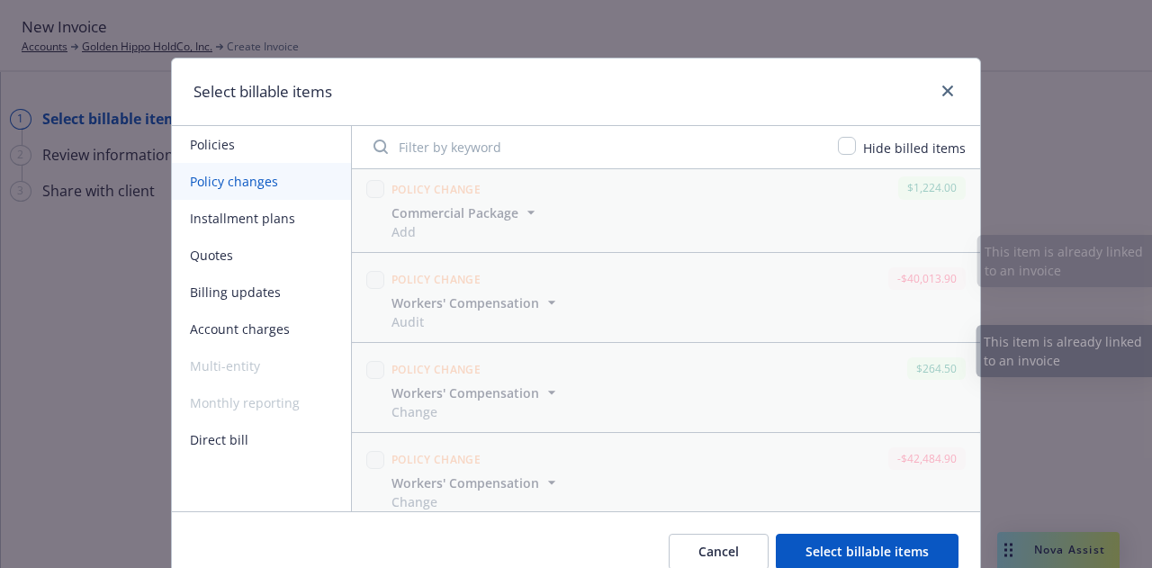
scroll to position [1299, 0]
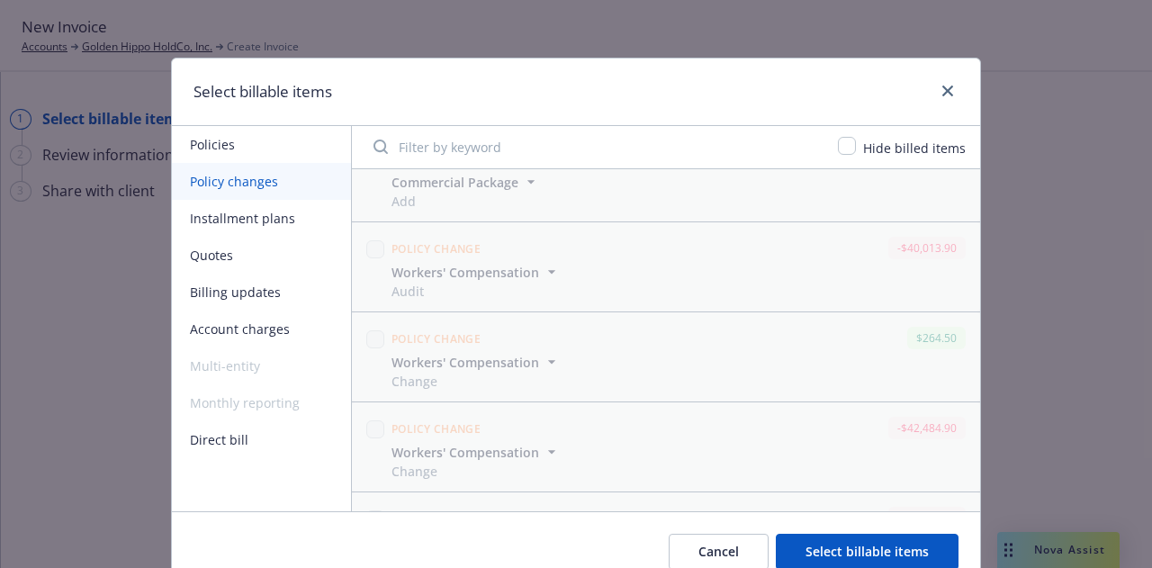
click at [902, 562] on button "Select billable items" at bounding box center [867, 552] width 183 height 36
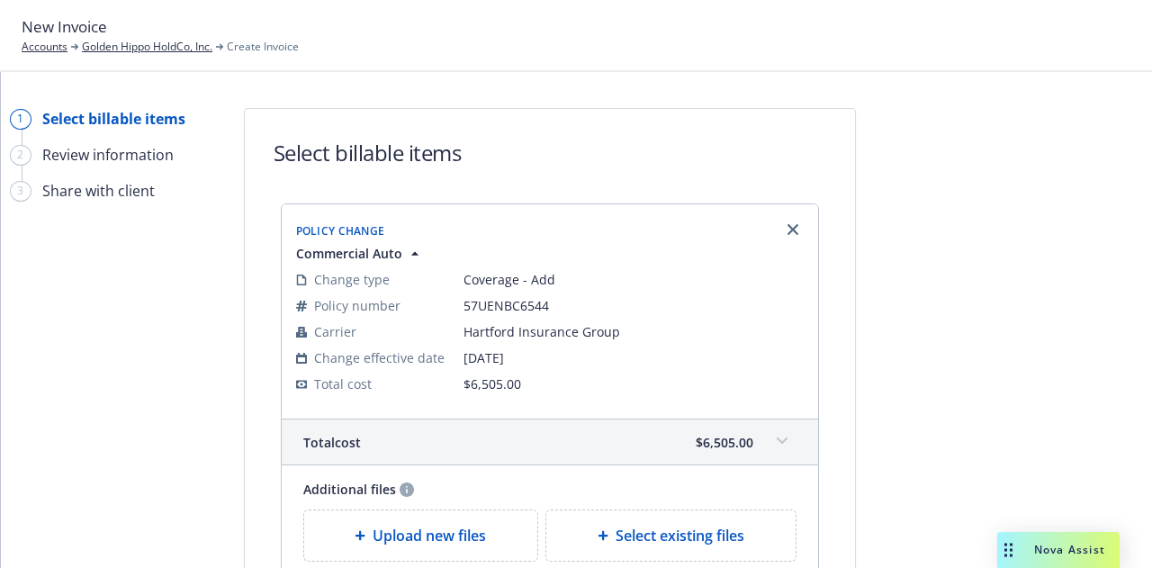
scroll to position [232, 0]
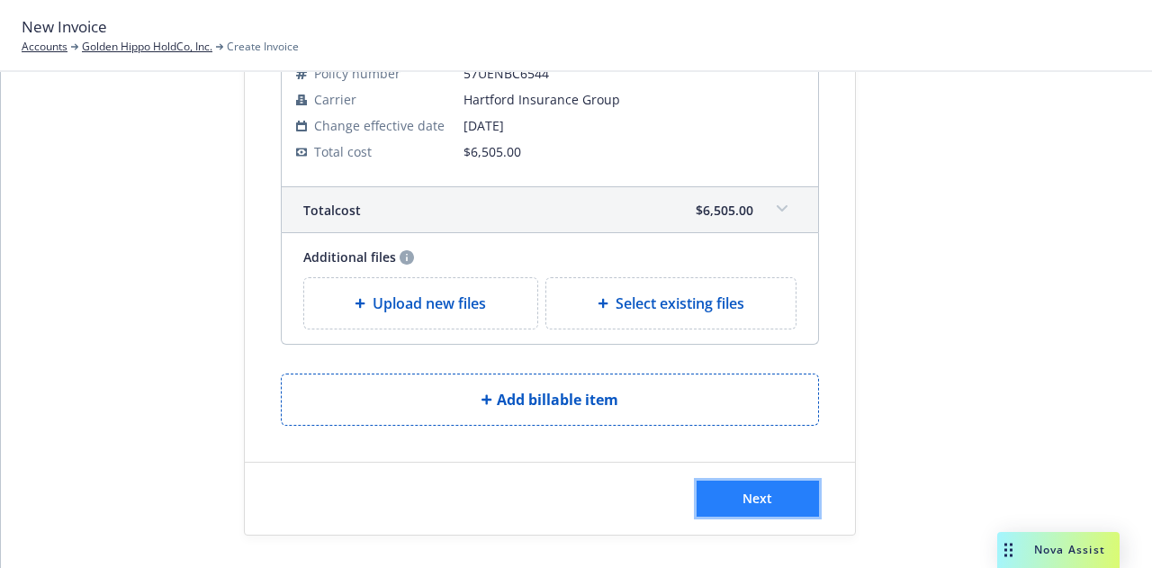
click at [740, 480] on button "Next" at bounding box center [757, 498] width 122 height 36
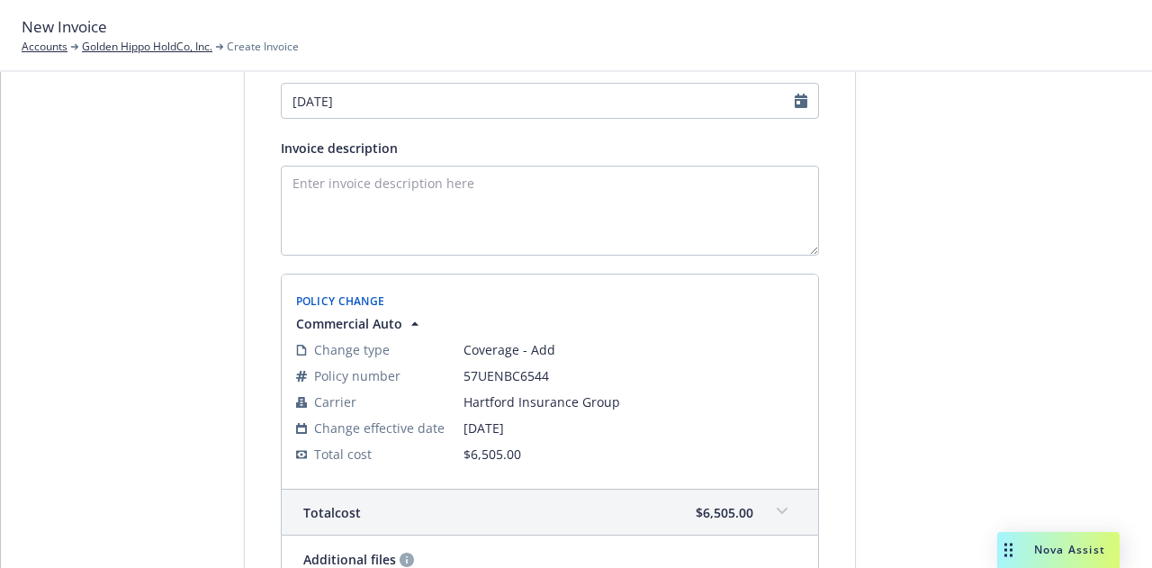
scroll to position [0, 0]
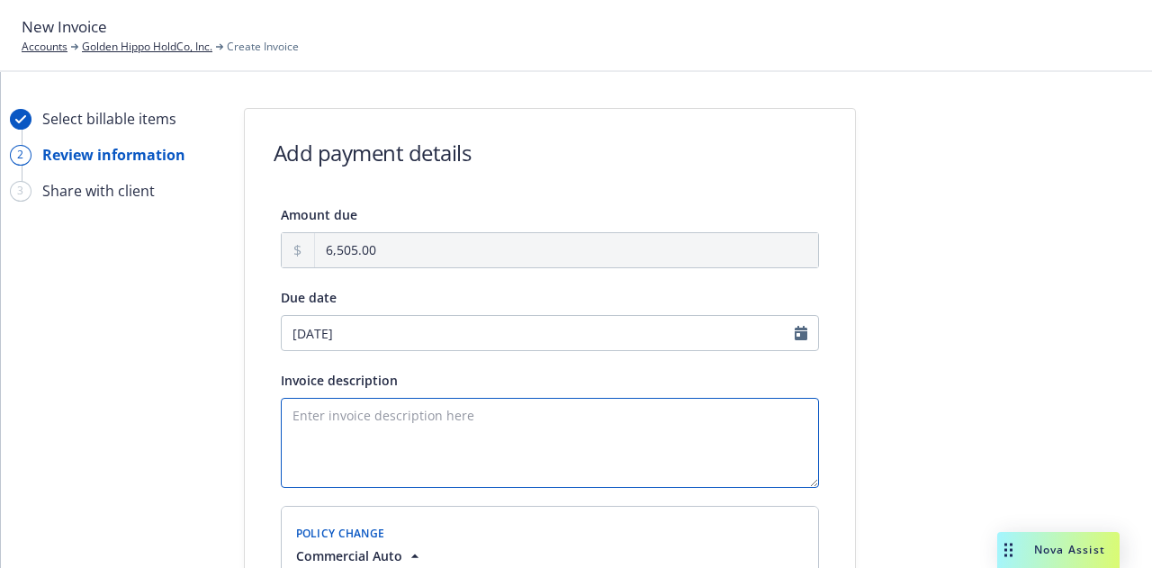
click at [633, 462] on textarea "Invoice description" at bounding box center [550, 443] width 538 height 90
paste textarea "25-26 Auto Endorsement #3A - Add 2020 Intl Truck #8851 ($6,505 AP)"
drag, startPoint x: 471, startPoint y: 420, endPoint x: 178, endPoint y: 364, distance: 297.7
click at [178, 364] on div "Select billable items 2 Review information 3 Share with client Add payment deta…" at bounding box center [576, 548] width 1108 height 881
drag, startPoint x: 516, startPoint y: 401, endPoint x: 439, endPoint y: 413, distance: 78.3
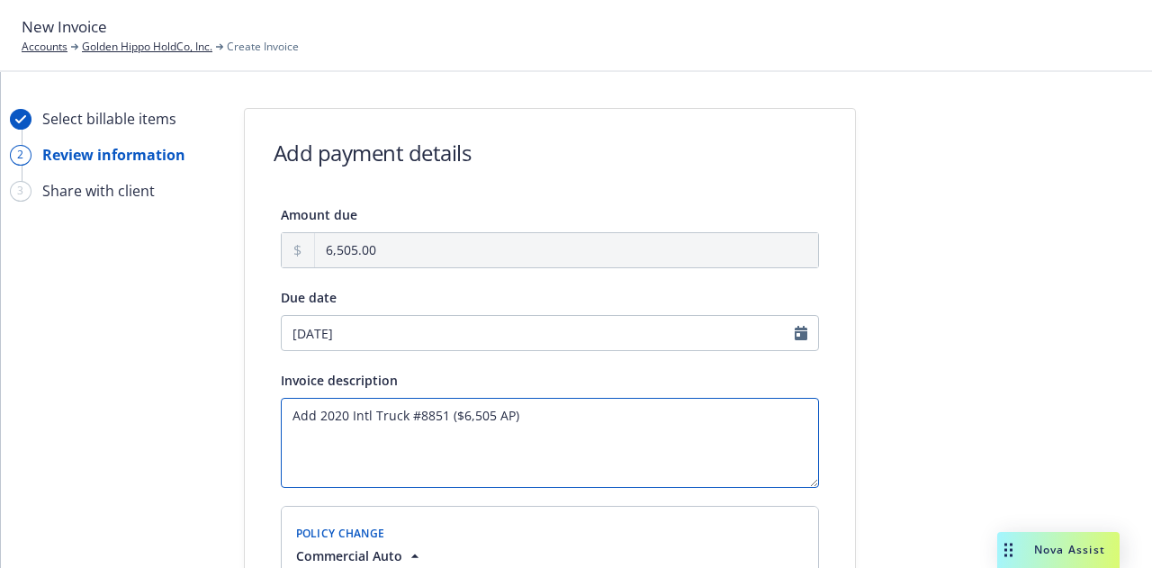
click at [439, 413] on textarea "Add 2020 Intl Truck #8851 ($6,505 AP)" at bounding box center [550, 443] width 538 height 90
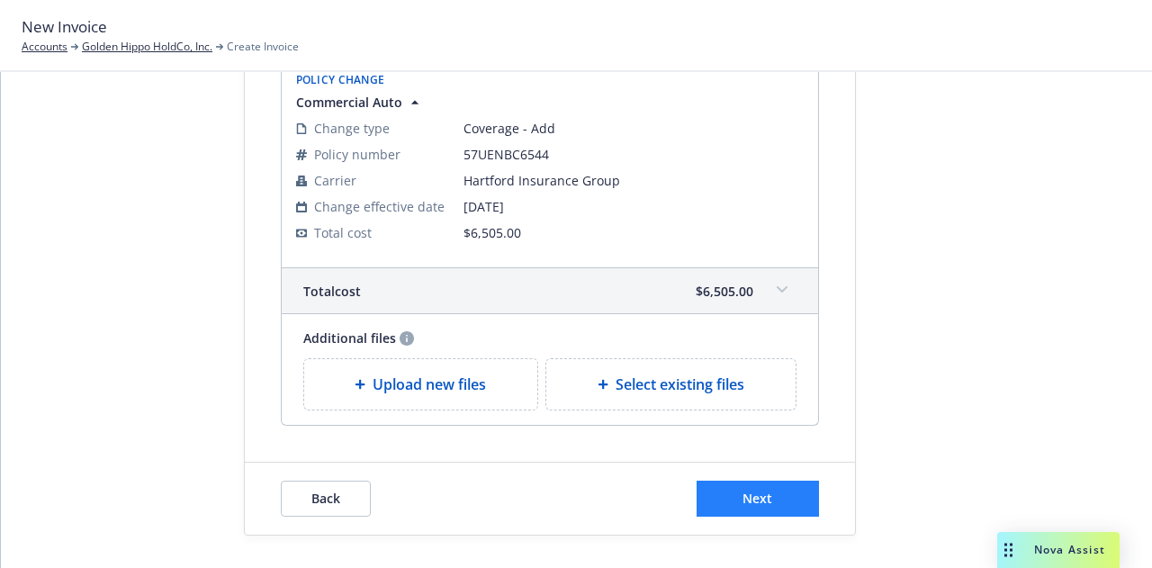
type textarea "Add 2020 Intl Truck #8851"
click at [780, 500] on button "Next" at bounding box center [757, 498] width 122 height 36
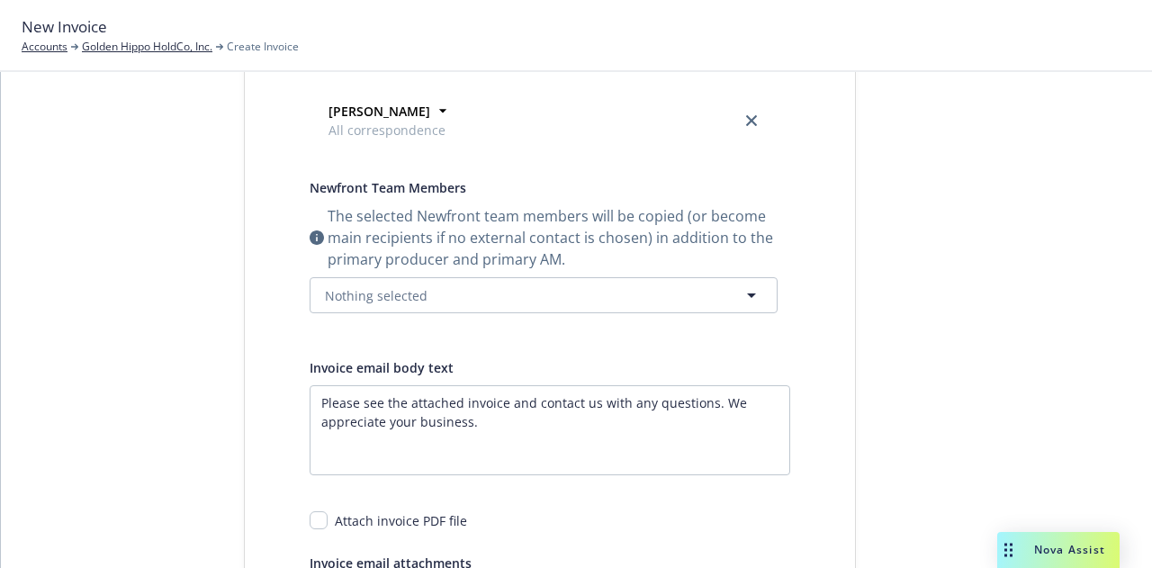
scroll to position [0, 0]
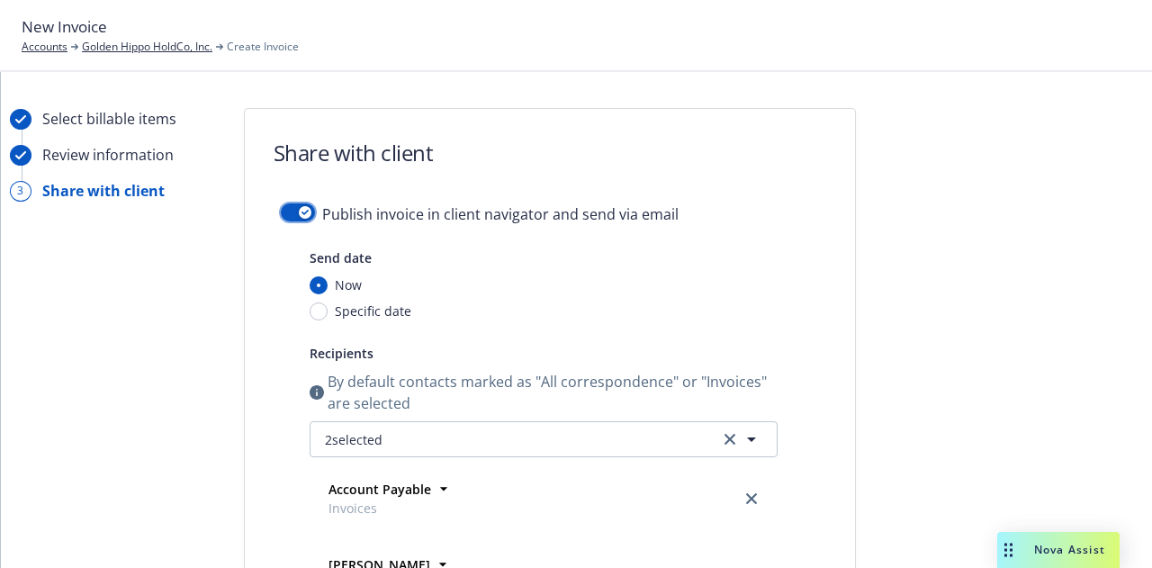
click at [281, 206] on button "button" at bounding box center [298, 212] width 34 height 18
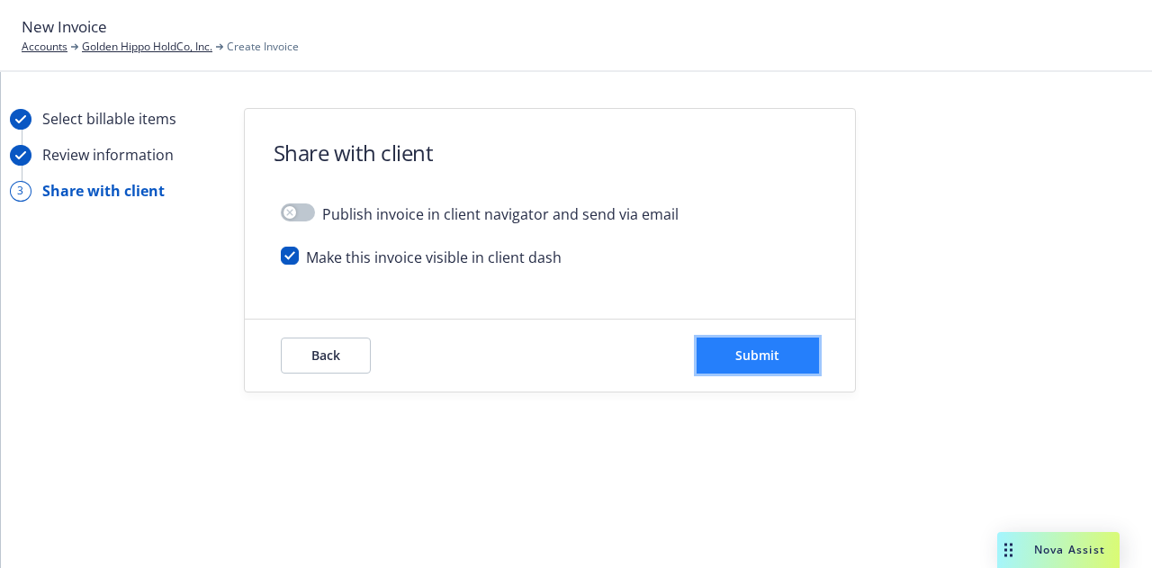
click at [752, 372] on button "Submit" at bounding box center [757, 355] width 122 height 36
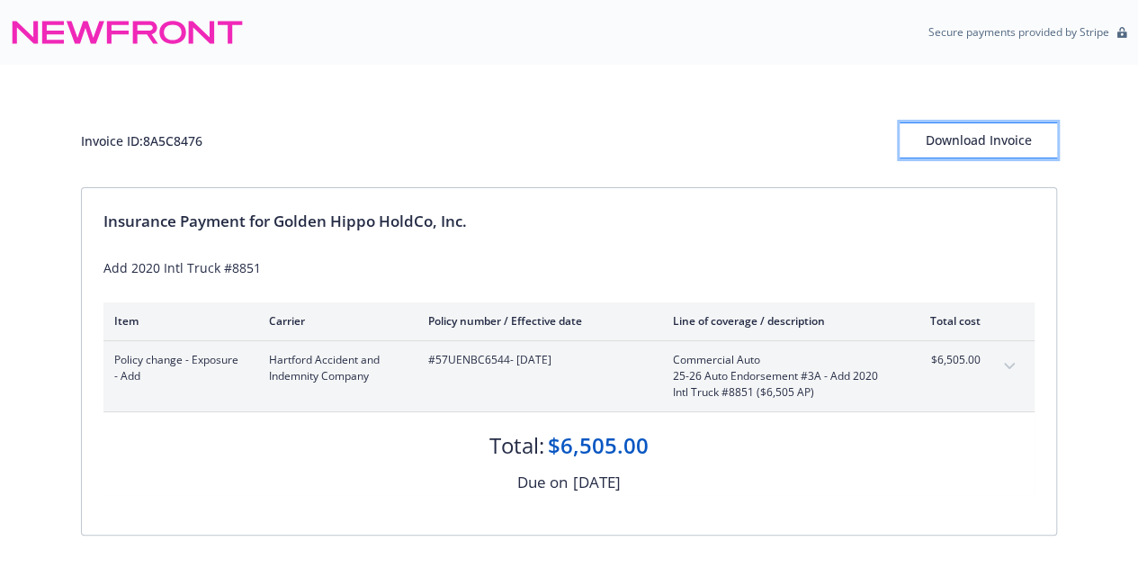
click at [1003, 142] on div "Download Invoice" at bounding box center [978, 140] width 157 height 34
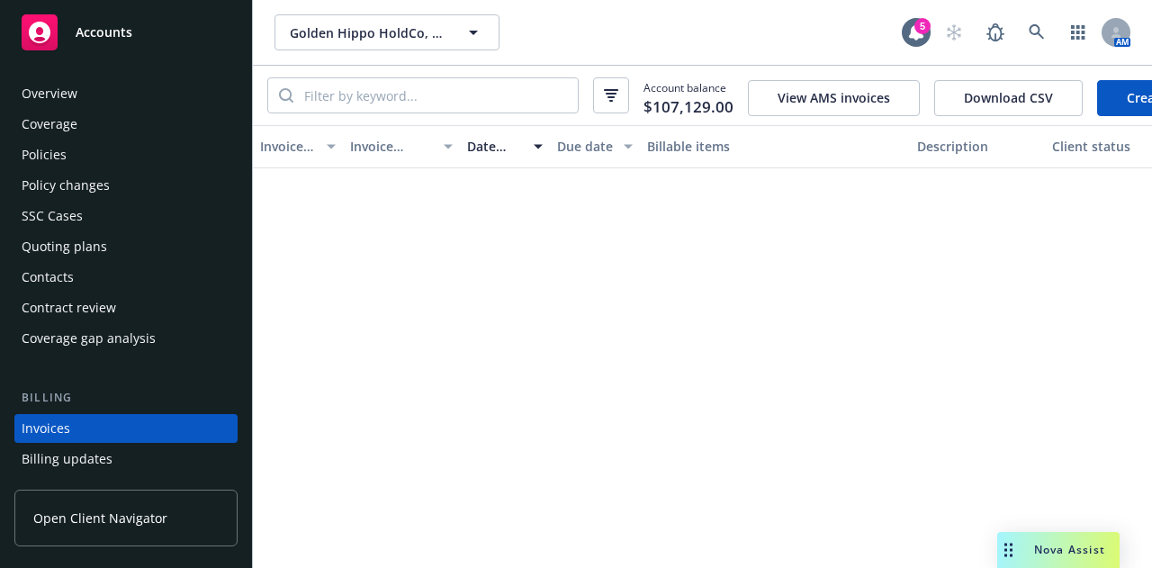
scroll to position [115, 0]
